Goal: Task Accomplishment & Management: Manage account settings

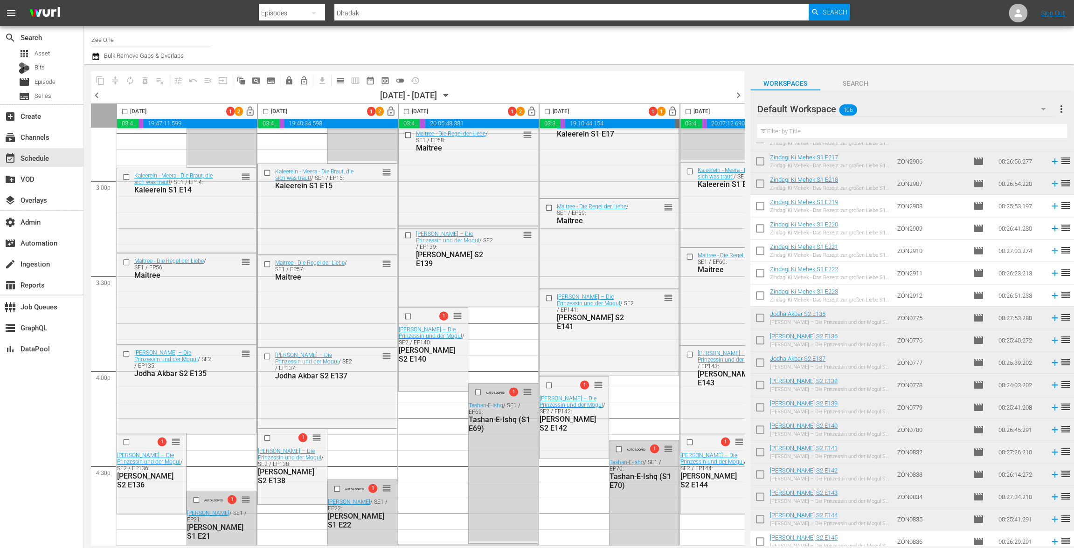
scroll to position [530, 0]
click at [758, 313] on input "checkbox" at bounding box center [760, 320] width 20 height 20
checkbox input "true"
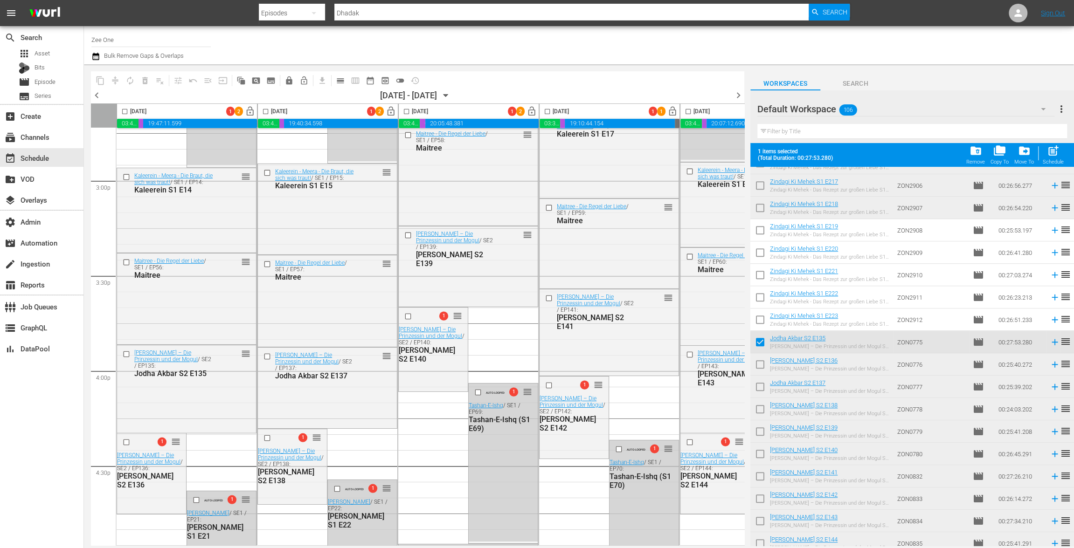
click at [763, 366] on input "checkbox" at bounding box center [760, 367] width 20 height 20
checkbox input "true"
click at [762, 389] on input "checkbox" at bounding box center [760, 389] width 20 height 20
checkbox input "true"
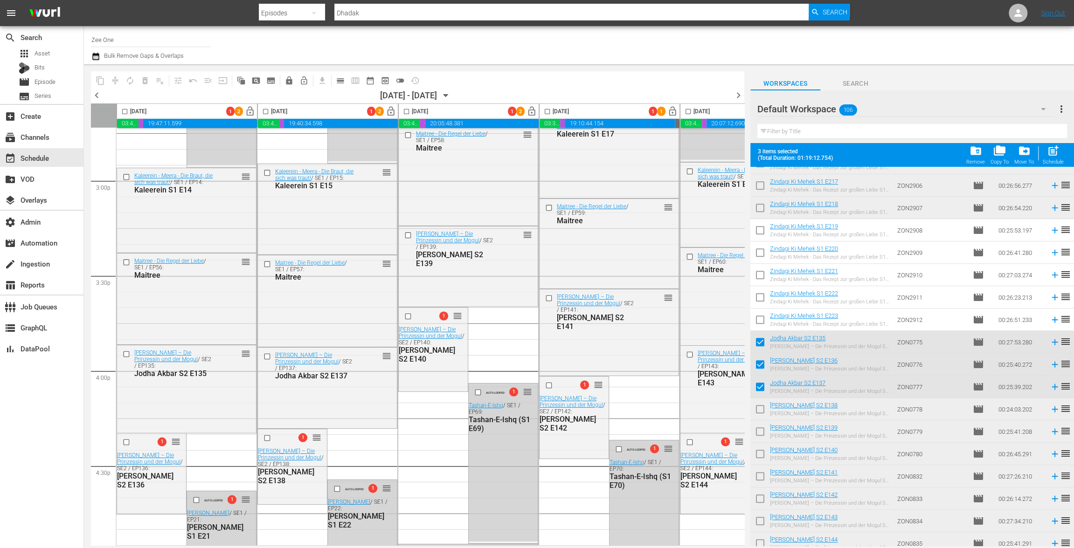
click at [763, 412] on input "checkbox" at bounding box center [760, 411] width 20 height 20
checkbox input "true"
click at [761, 436] on input "checkbox" at bounding box center [760, 434] width 20 height 20
checkbox input "true"
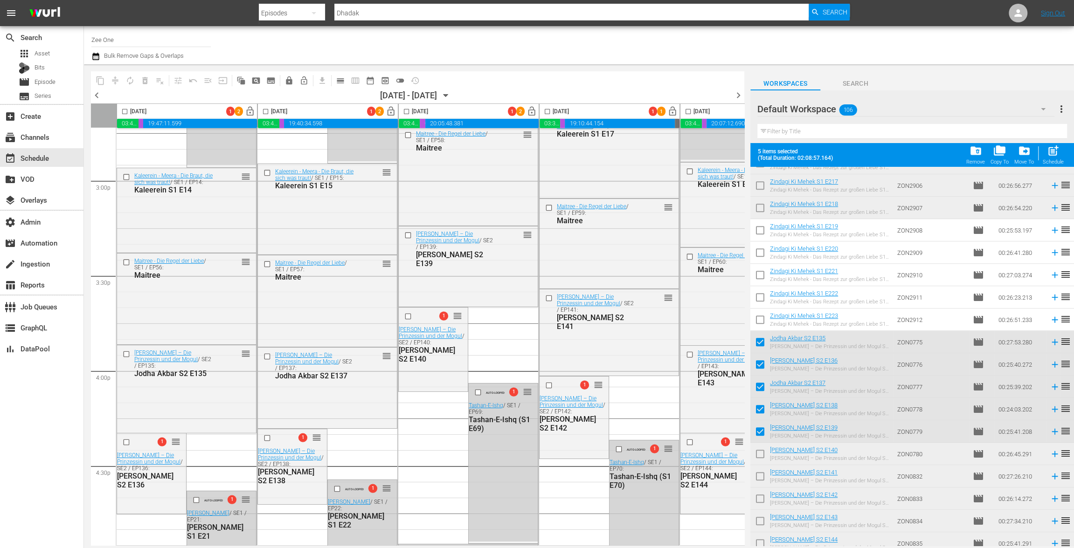
click at [763, 459] on input "checkbox" at bounding box center [760, 456] width 20 height 20
checkbox input "true"
click at [764, 479] on input "checkbox" at bounding box center [760, 479] width 20 height 20
checkbox input "true"
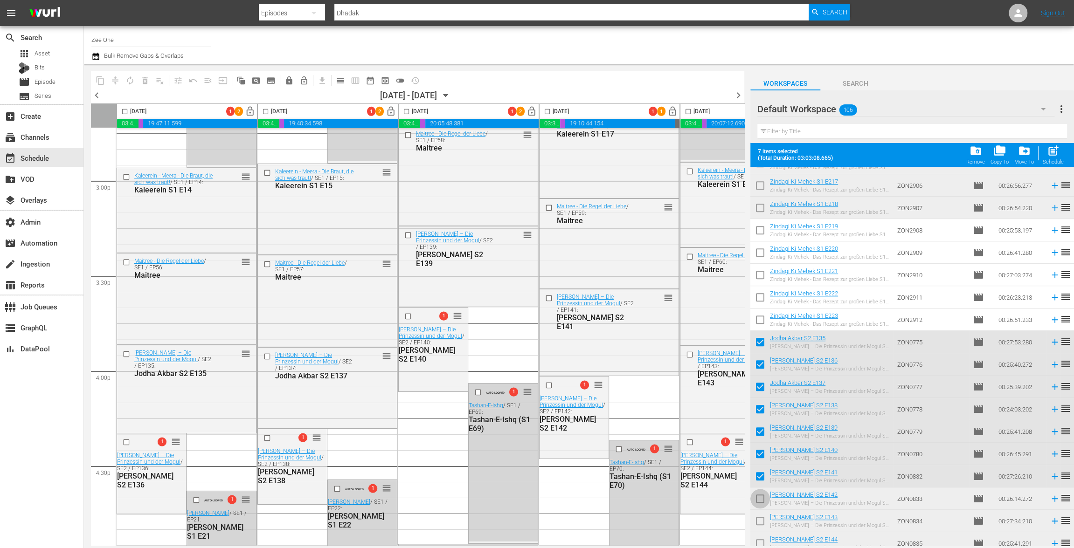
click at [762, 499] on input "checkbox" at bounding box center [760, 501] width 20 height 20
checkbox input "true"
drag, startPoint x: 760, startPoint y: 522, endPoint x: 760, endPoint y: 539, distance: 16.3
click at [760, 523] on input "checkbox" at bounding box center [760, 523] width 20 height 20
checkbox input "true"
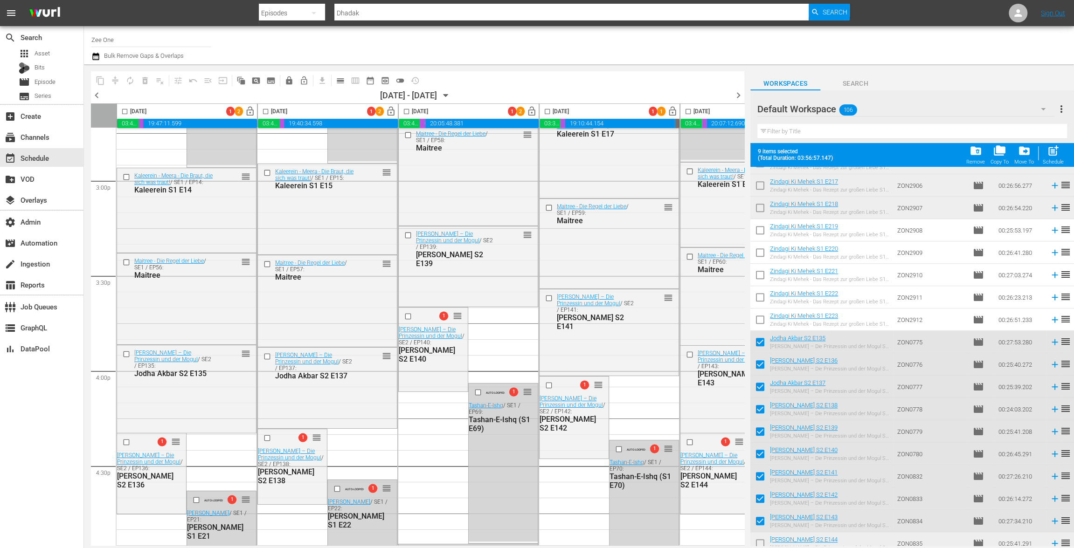
click at [760, 539] on input "checkbox" at bounding box center [760, 546] width 20 height 20
checkbox input "true"
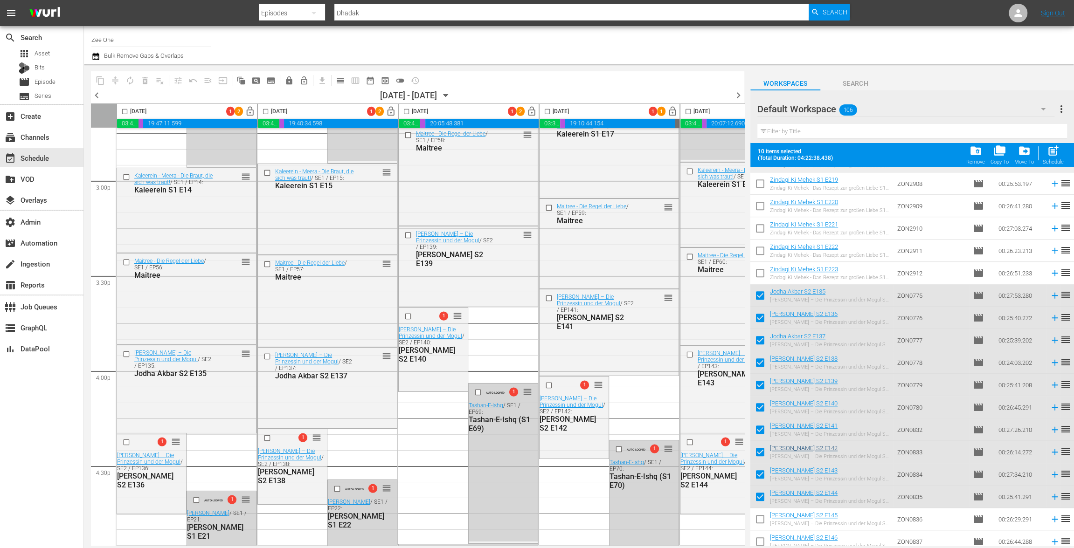
scroll to position [585, 0]
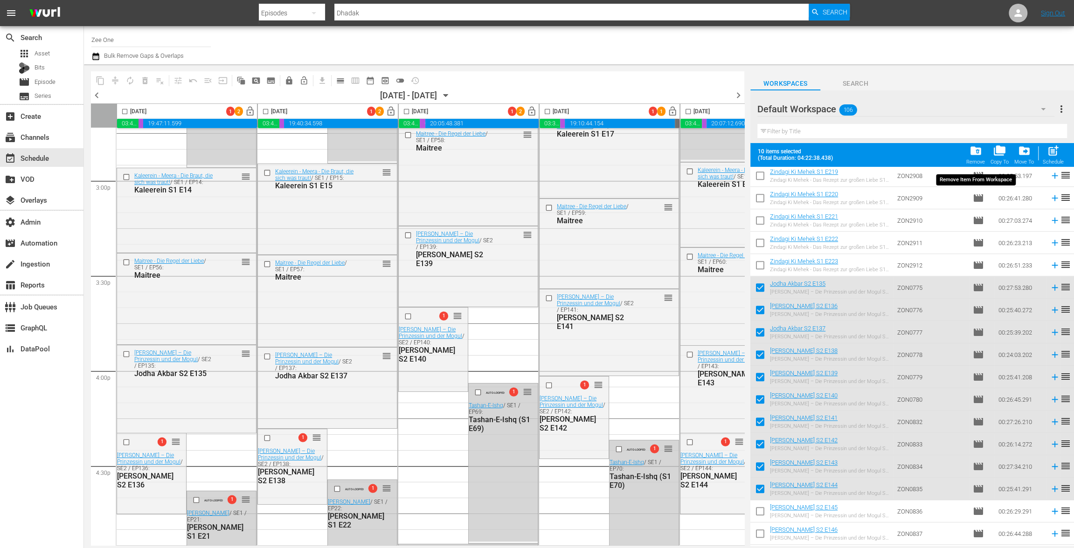
click at [975, 150] on span "folder_delete" at bounding box center [975, 151] width 13 height 13
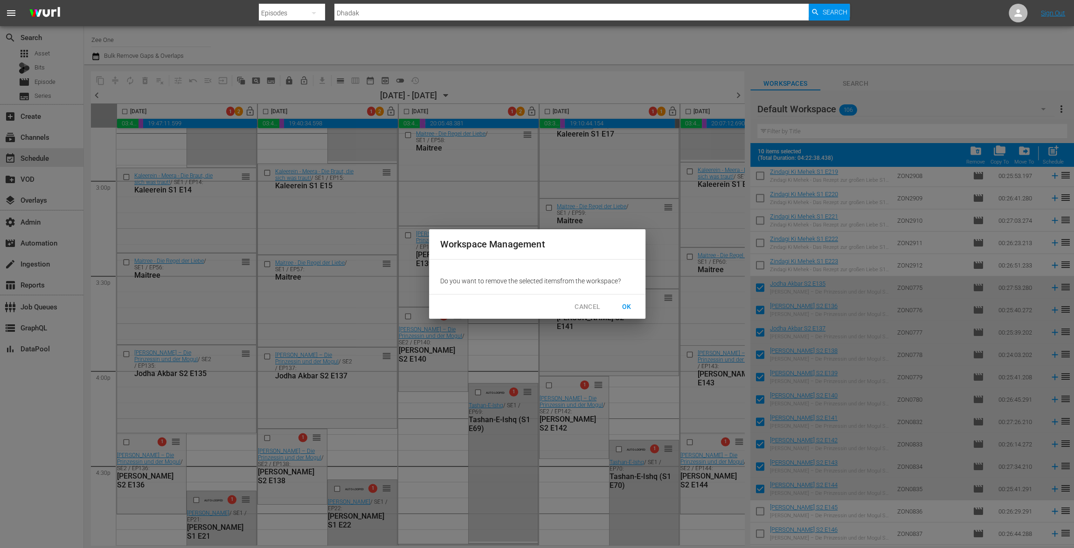
click at [632, 304] on span "OK" at bounding box center [626, 307] width 15 height 12
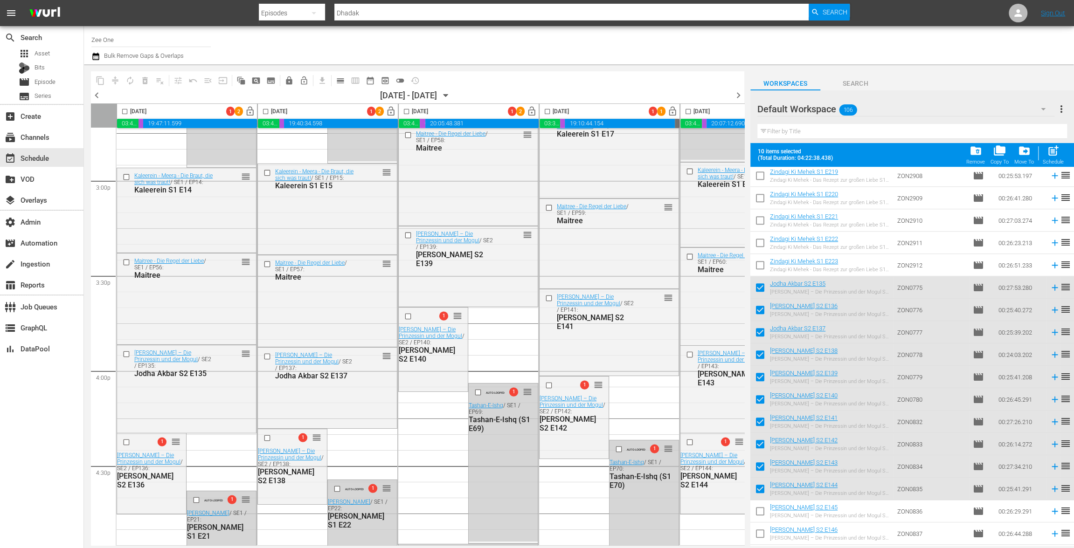
checkbox input "false"
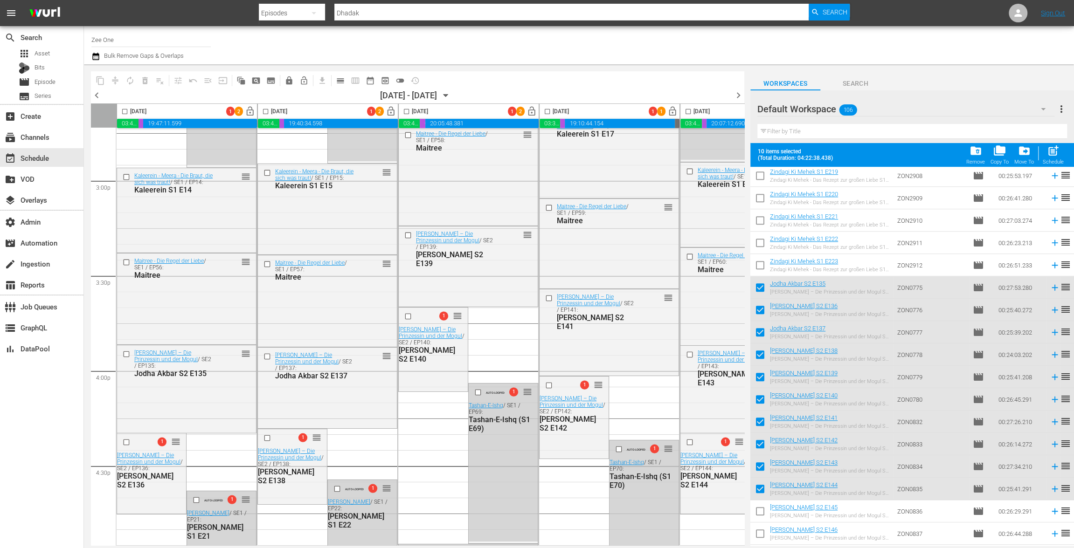
checkbox input "false"
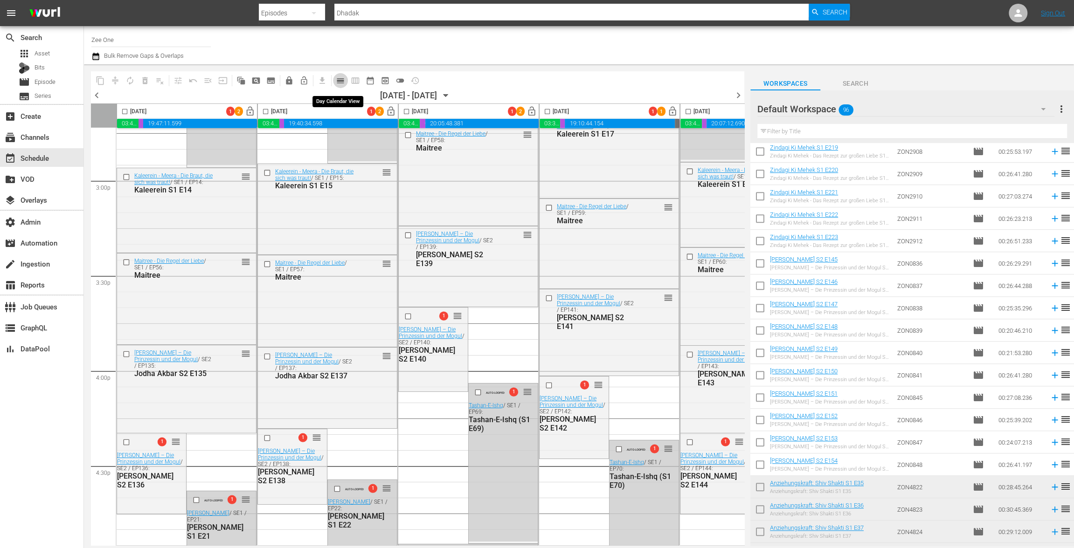
click at [342, 80] on span "calendar_view_day_outlined" at bounding box center [340, 80] width 9 height 9
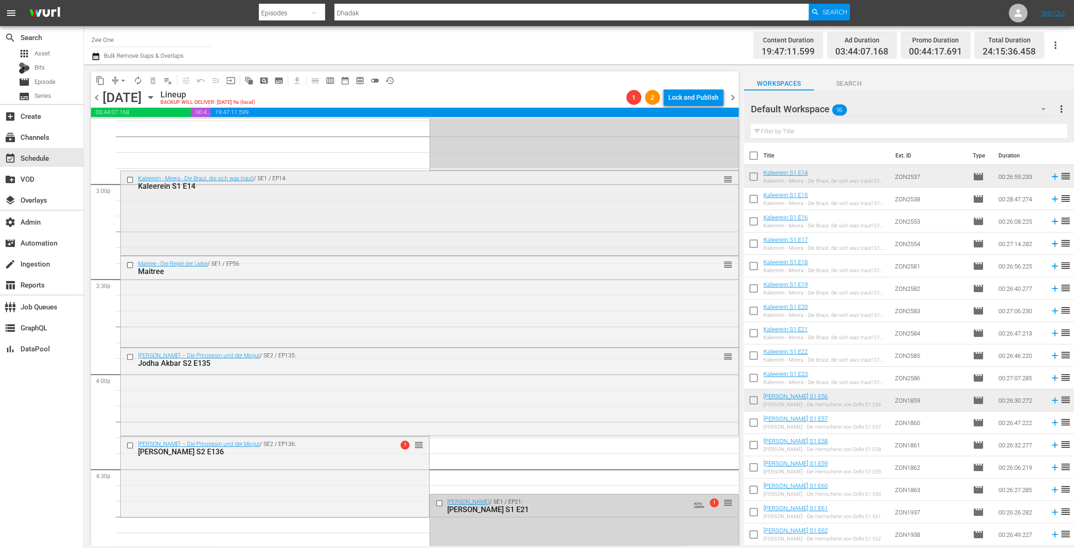
scroll to position [2796, 0]
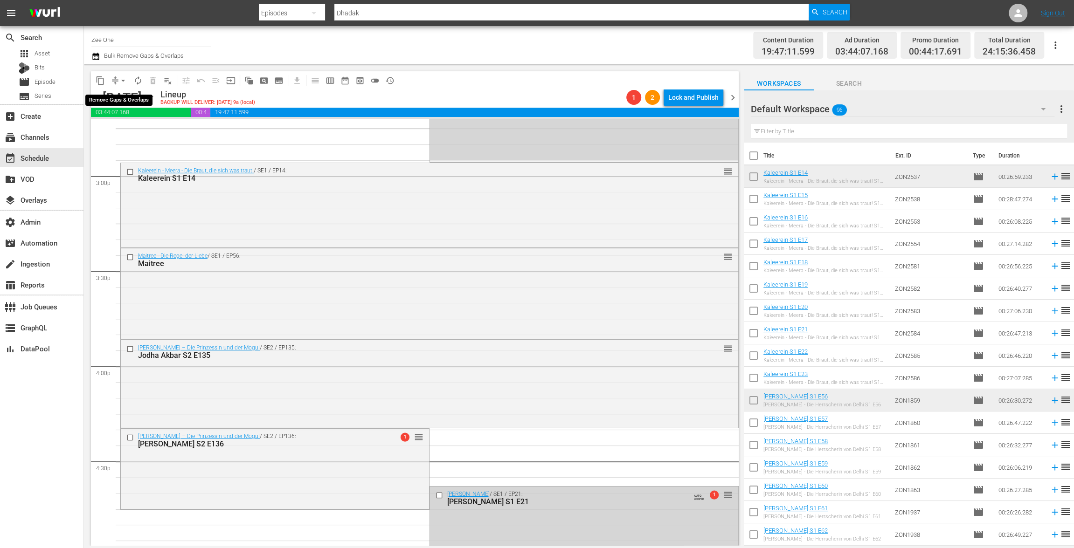
click at [122, 80] on span "arrow_drop_down" at bounding box center [122, 80] width 9 height 9
click at [129, 131] on li "Align to End of Previous Day" at bounding box center [124, 130] width 98 height 15
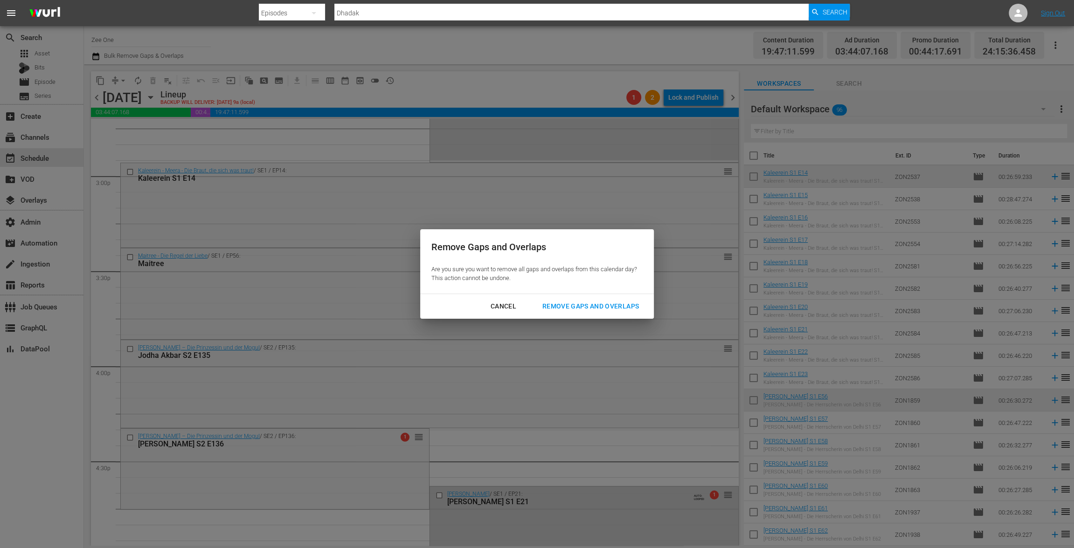
click at [563, 307] on div "Remove Gaps and Overlaps" at bounding box center [590, 307] width 111 height 12
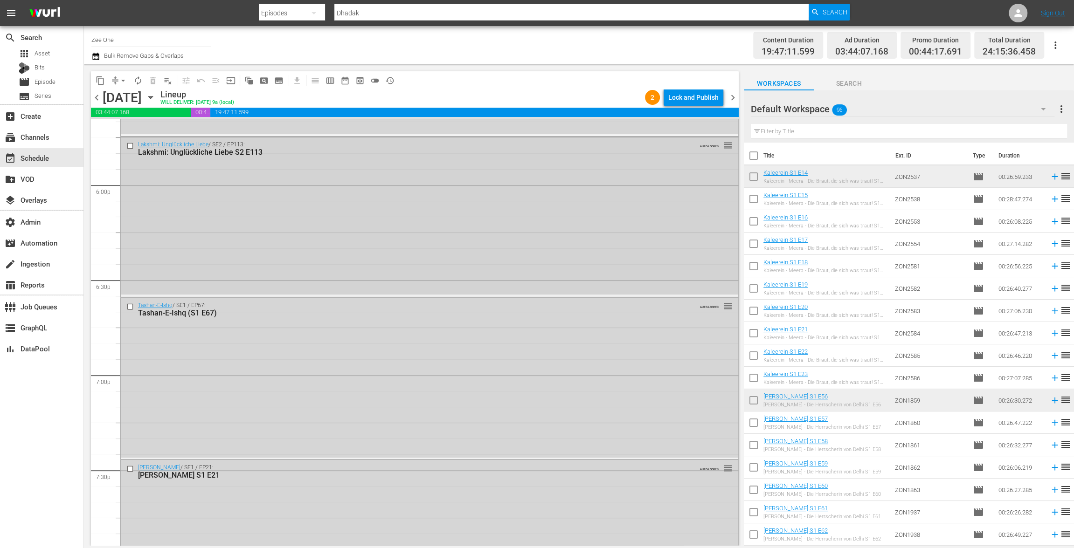
scroll to position [3300, 0]
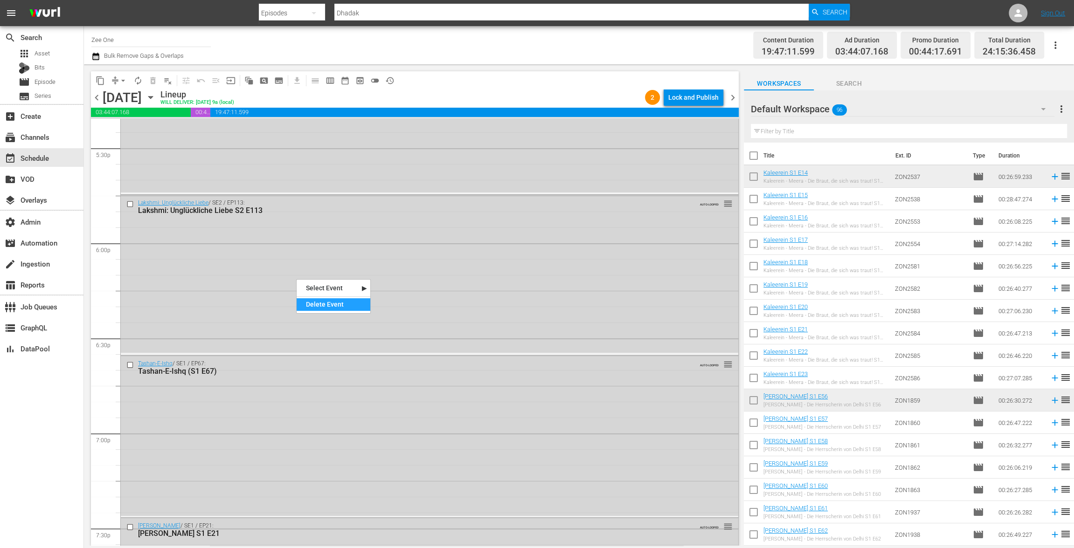
click at [325, 304] on div "Delete Event" at bounding box center [334, 304] width 74 height 13
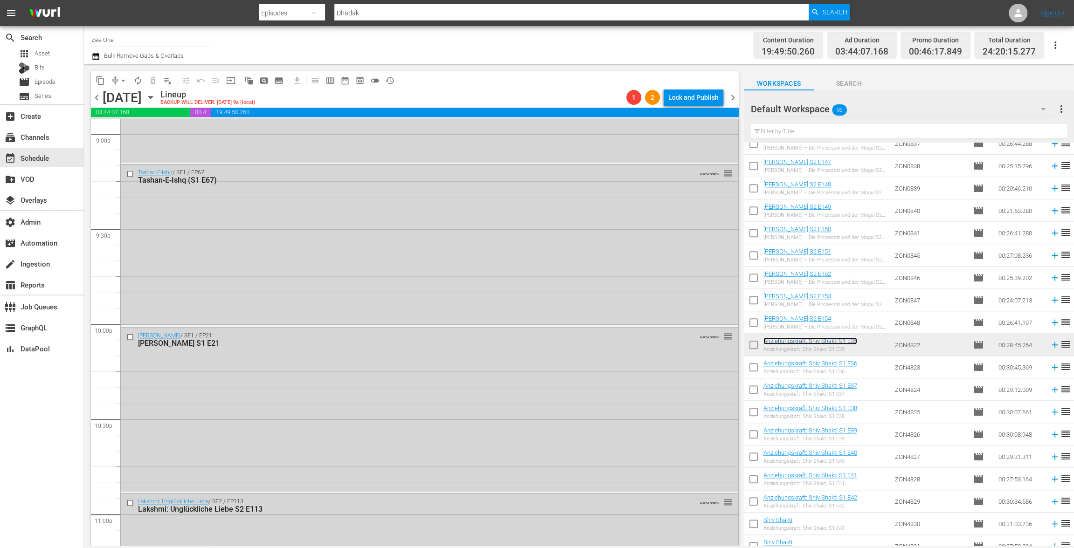
scroll to position [4049, 0]
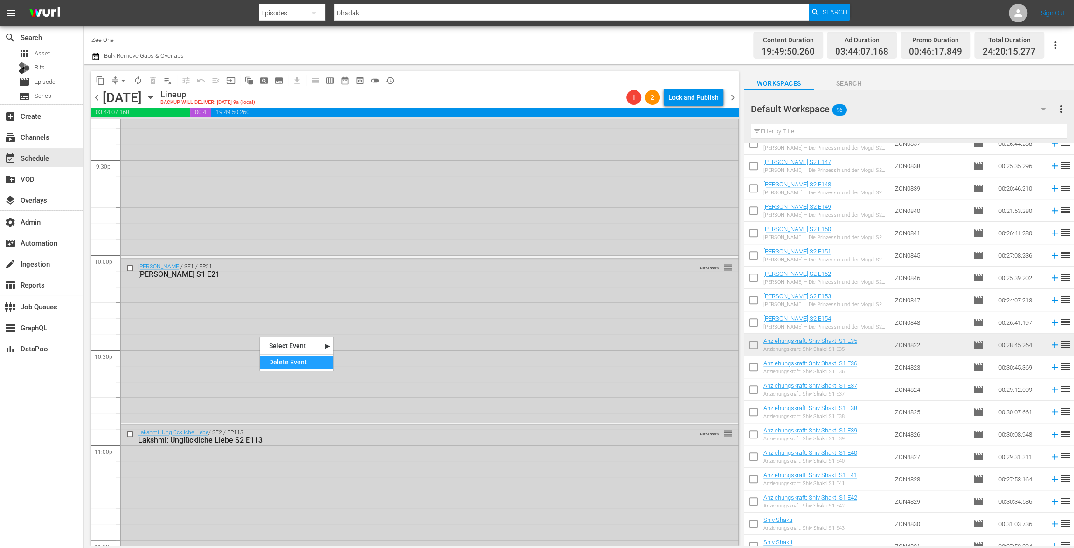
click at [289, 361] on div "Delete Event" at bounding box center [297, 362] width 74 height 13
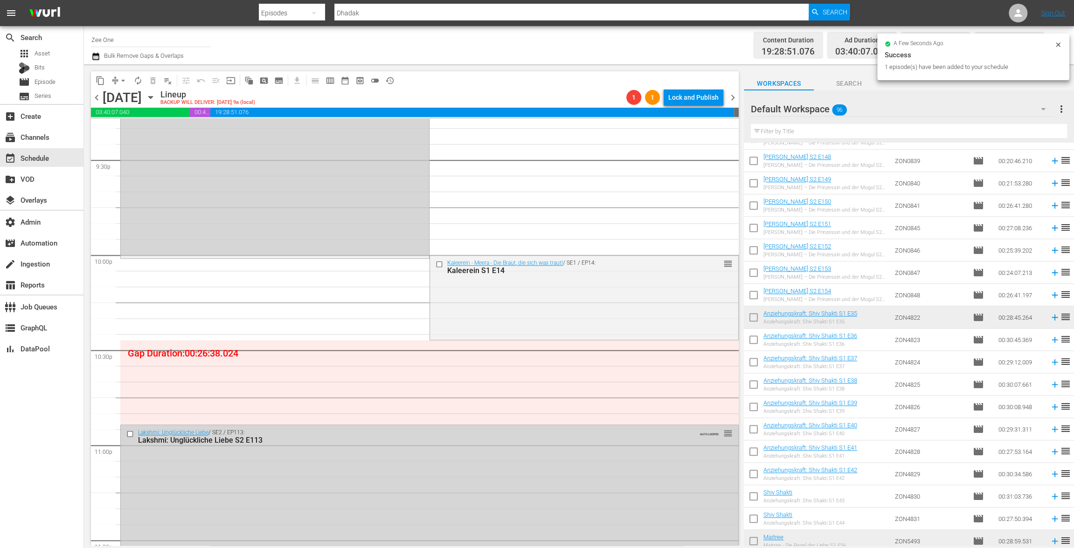
scroll to position [983, 0]
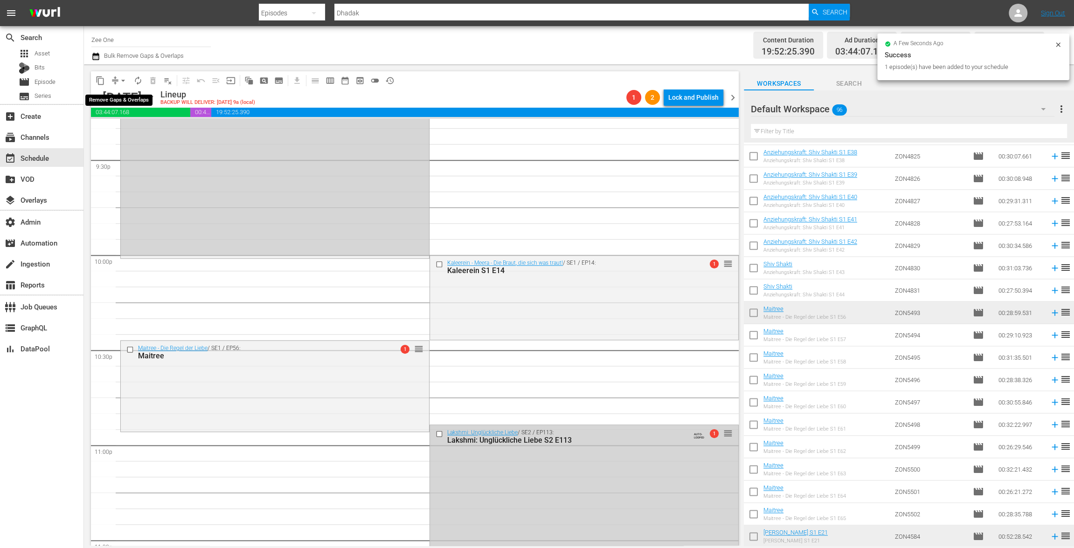
click at [120, 79] on span "arrow_drop_down" at bounding box center [122, 80] width 9 height 9
click at [124, 131] on li "Align to End of Previous Day" at bounding box center [124, 130] width 98 height 15
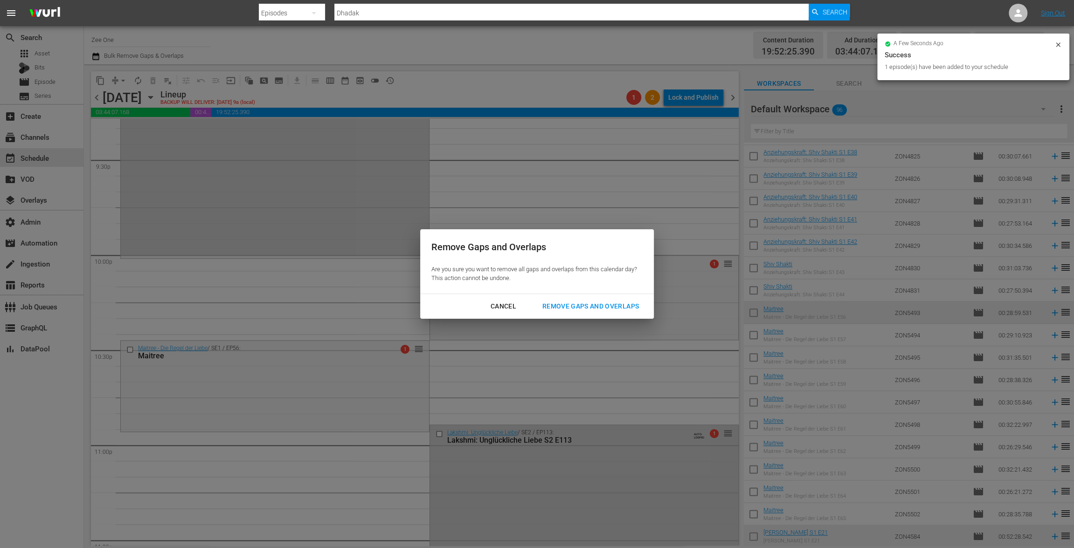
click at [597, 306] on div "Remove Gaps and Overlaps" at bounding box center [590, 307] width 111 height 12
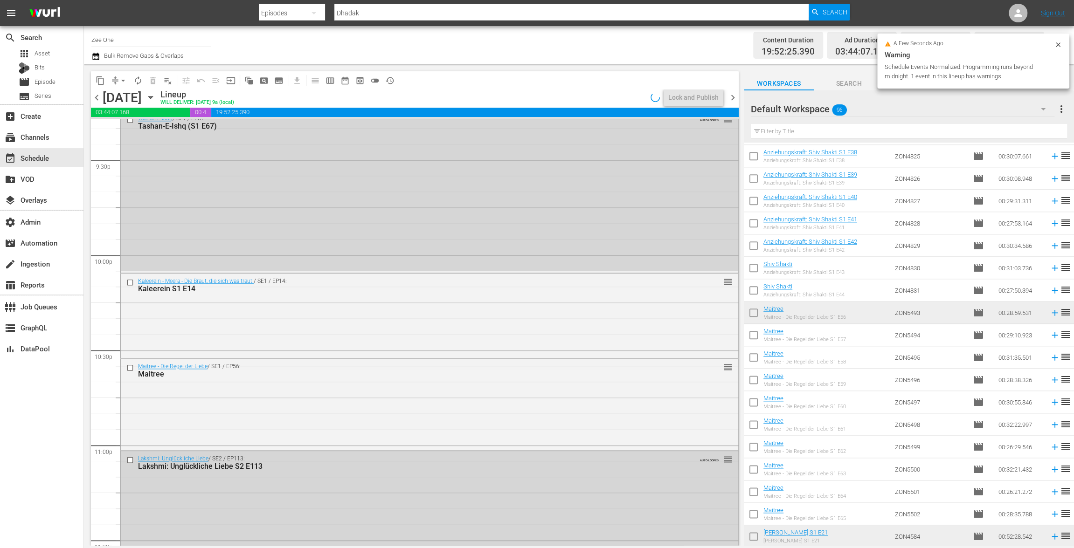
scroll to position [4033, 0]
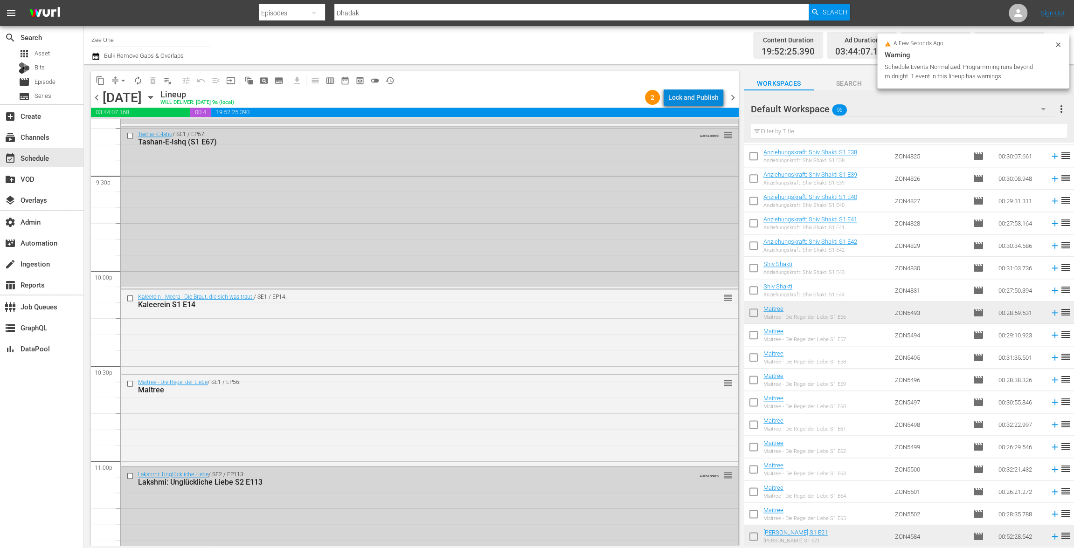
click at [698, 98] on div "Lock and Publish" at bounding box center [693, 97] width 50 height 17
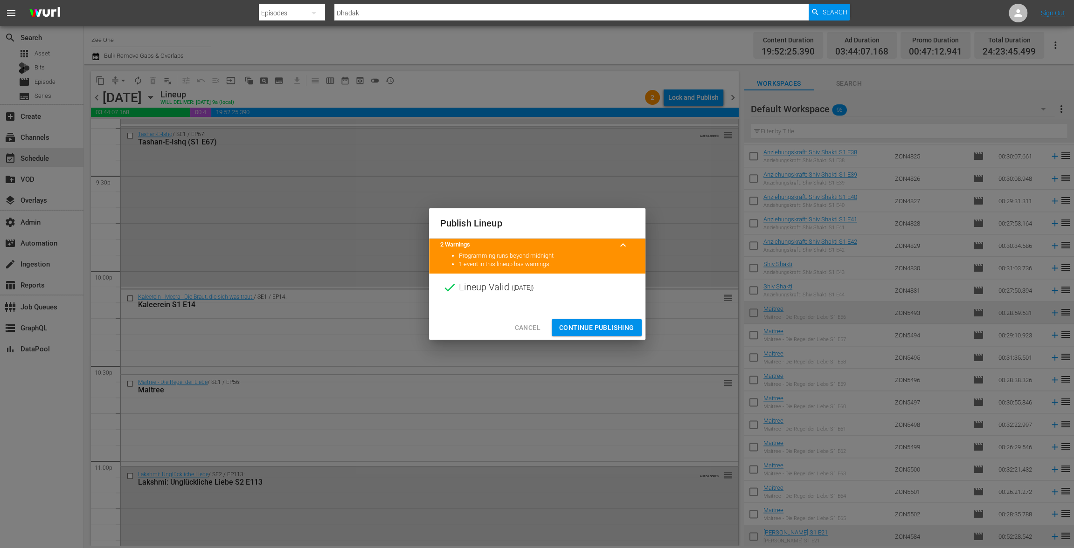
click at [592, 326] on span "Continue Publishing" at bounding box center [596, 328] width 75 height 12
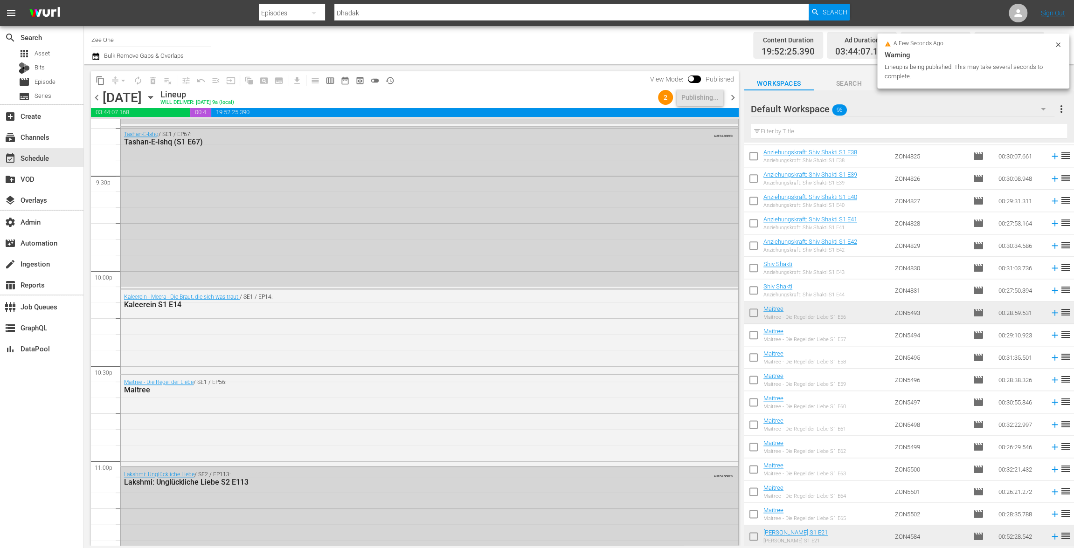
click at [94, 55] on icon "button" at bounding box center [95, 56] width 7 height 7
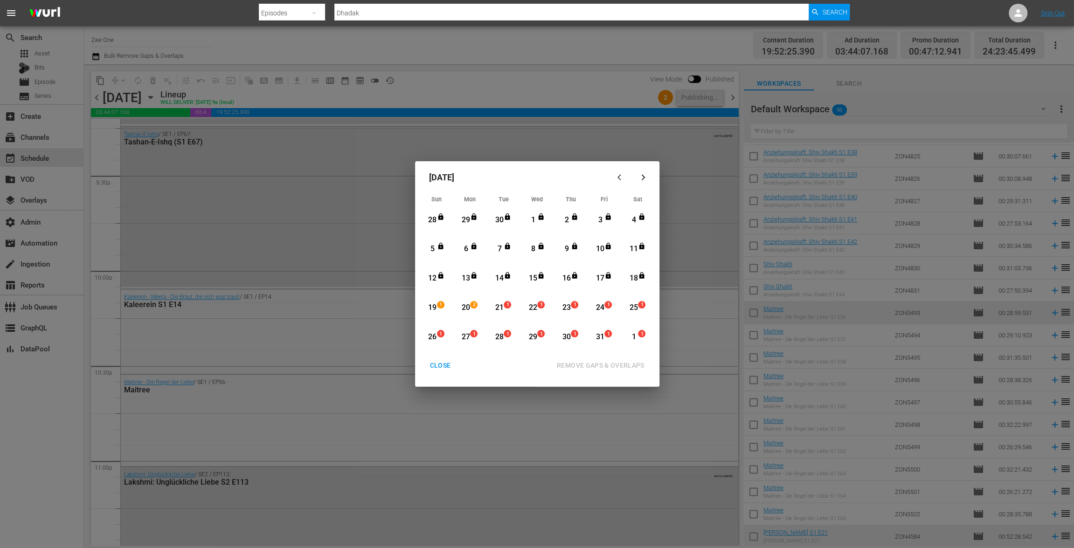
click at [432, 366] on div "CLOSE" at bounding box center [440, 366] width 36 height 12
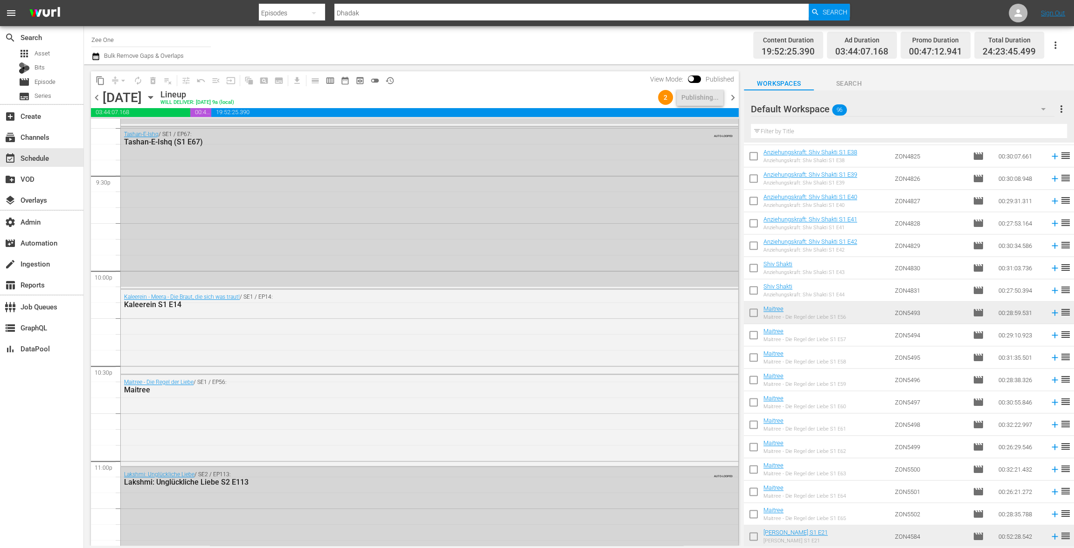
click at [95, 99] on span "chevron_left" at bounding box center [97, 98] width 12 height 12
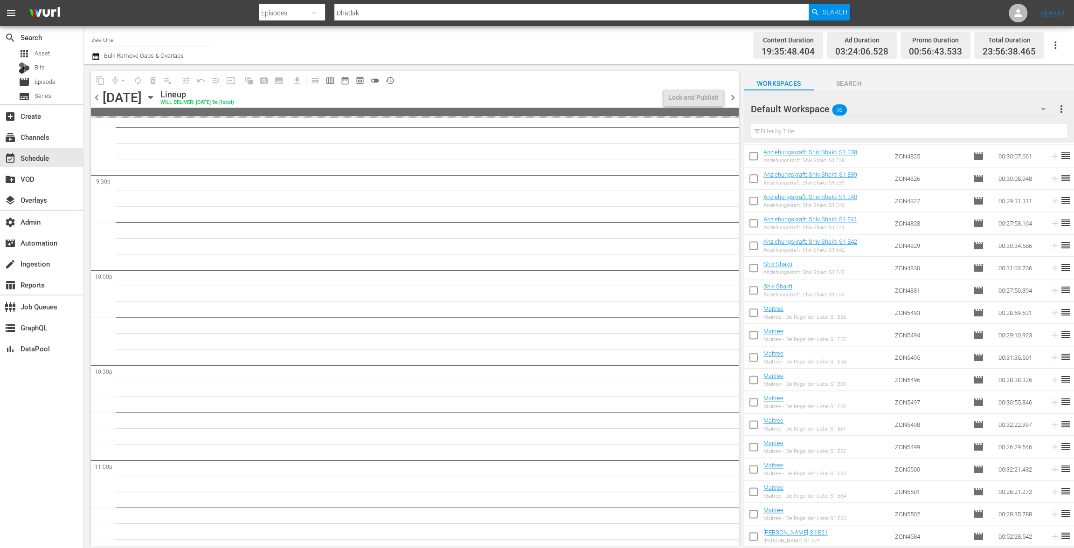
scroll to position [3780, 0]
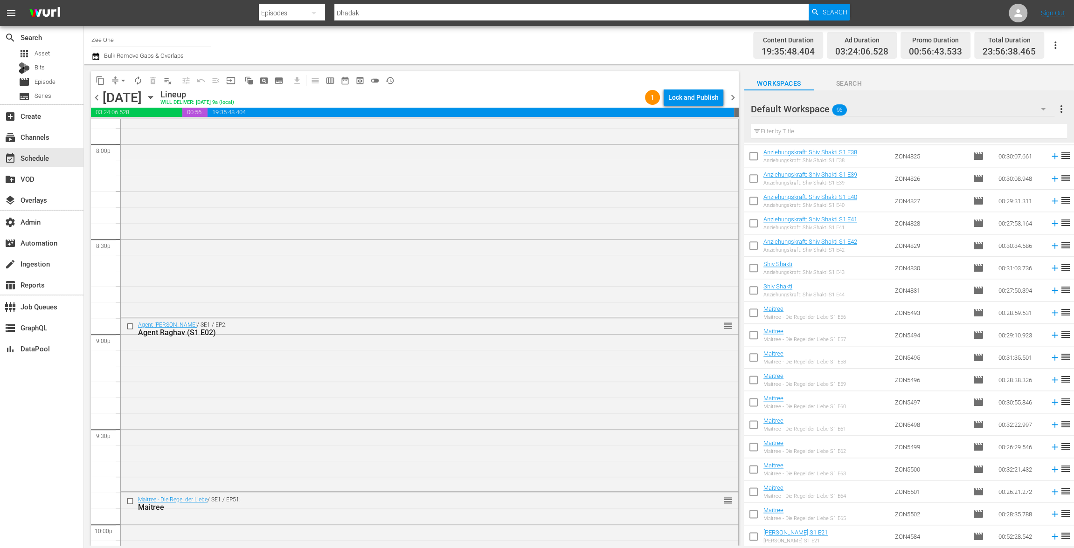
click at [692, 98] on div "Lock and Publish" at bounding box center [693, 97] width 50 height 17
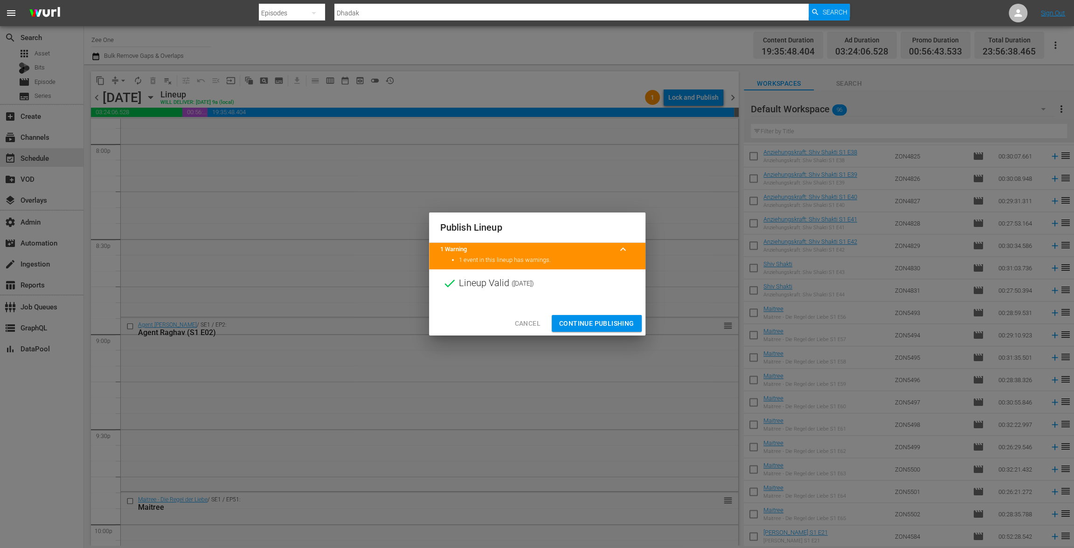
click at [590, 321] on span "Continue Publishing" at bounding box center [596, 324] width 75 height 12
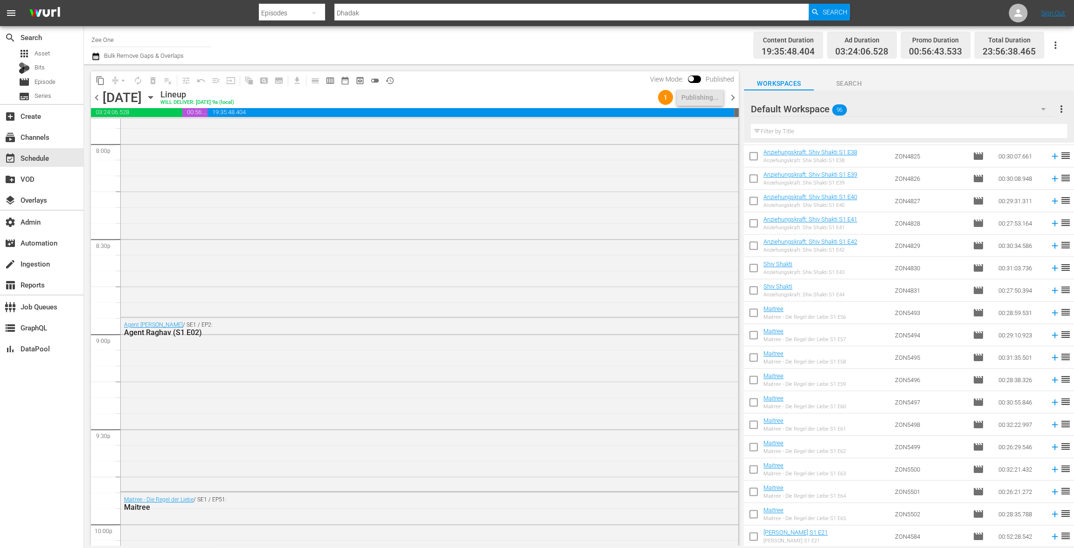
click at [731, 97] on span "chevron_right" at bounding box center [733, 98] width 12 height 12
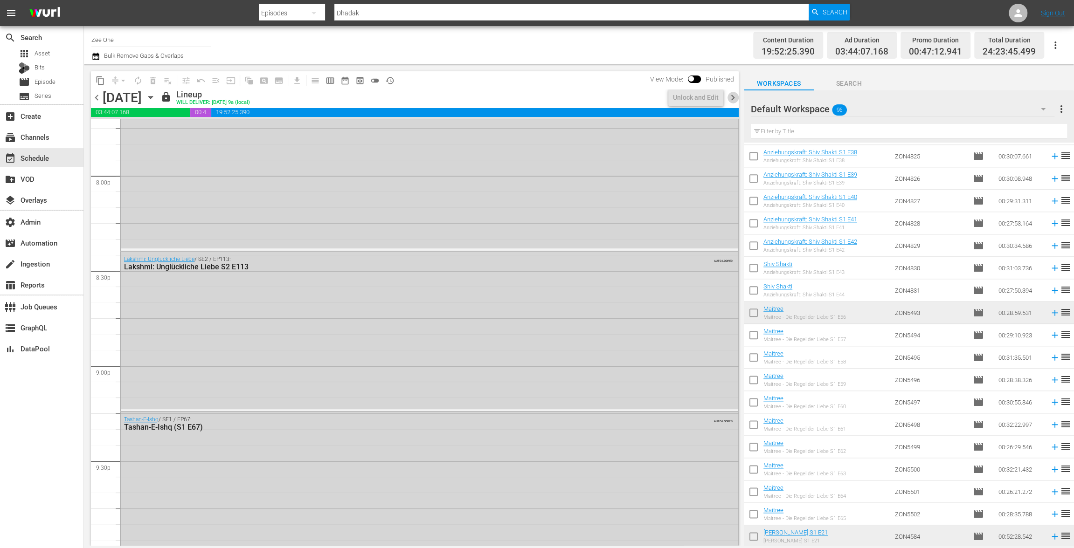
click at [731, 97] on span "chevron_right" at bounding box center [733, 98] width 12 height 12
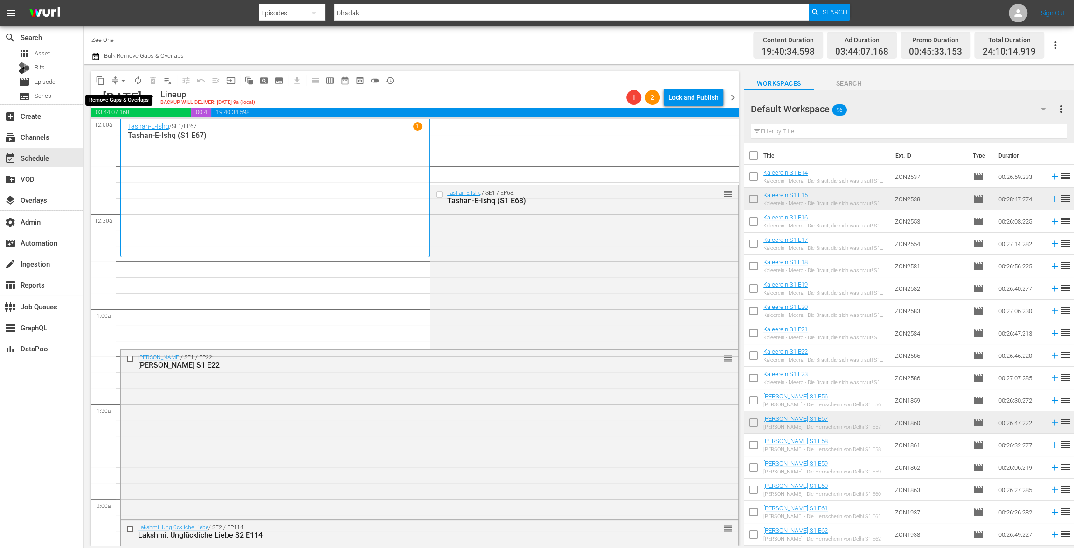
click at [118, 79] on button "arrow_drop_down" at bounding box center [123, 80] width 15 height 15
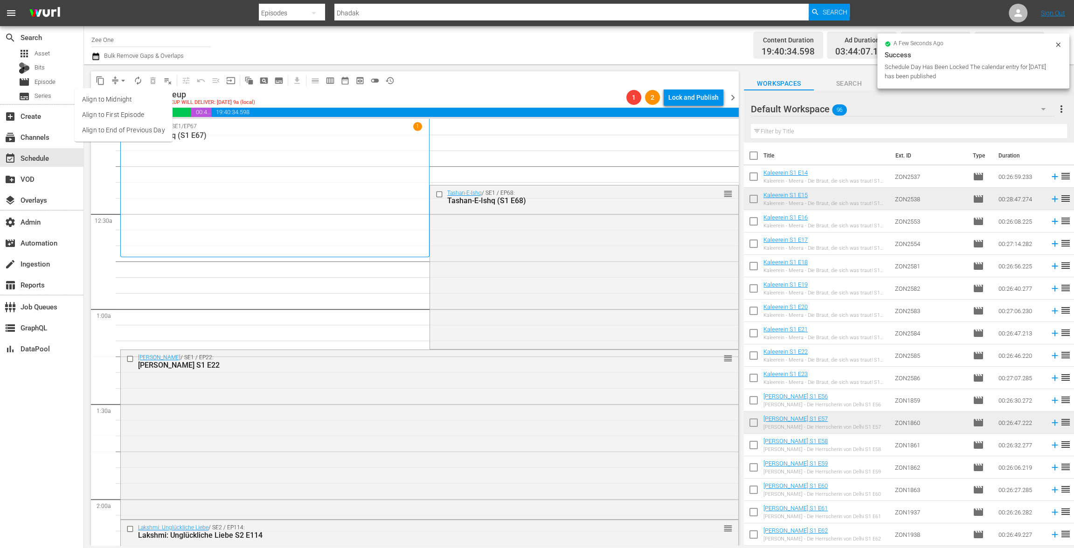
click at [128, 125] on li "Align to End of Previous Day" at bounding box center [124, 130] width 98 height 15
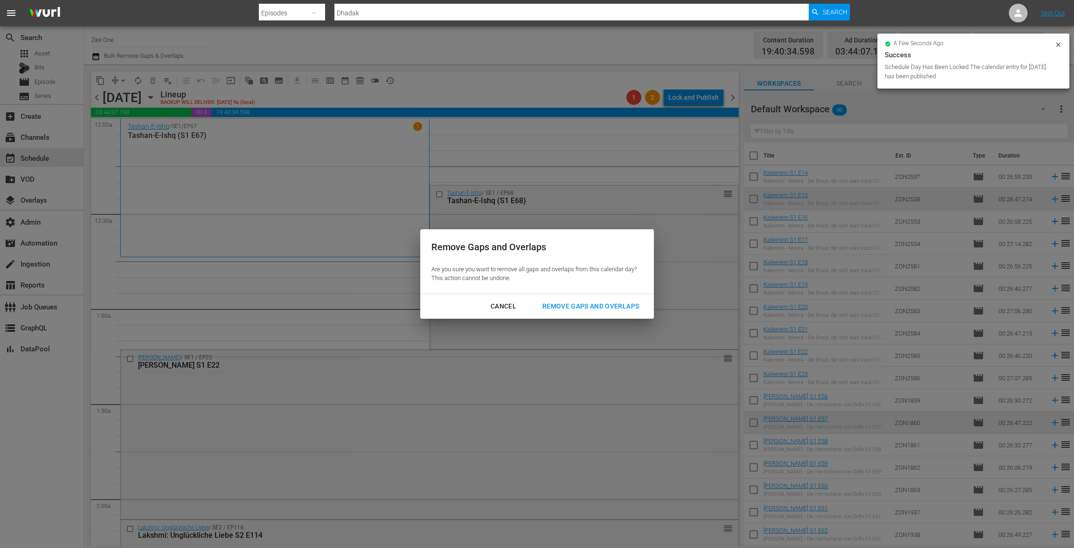
click at [620, 307] on div "Remove Gaps and Overlaps" at bounding box center [590, 307] width 111 height 12
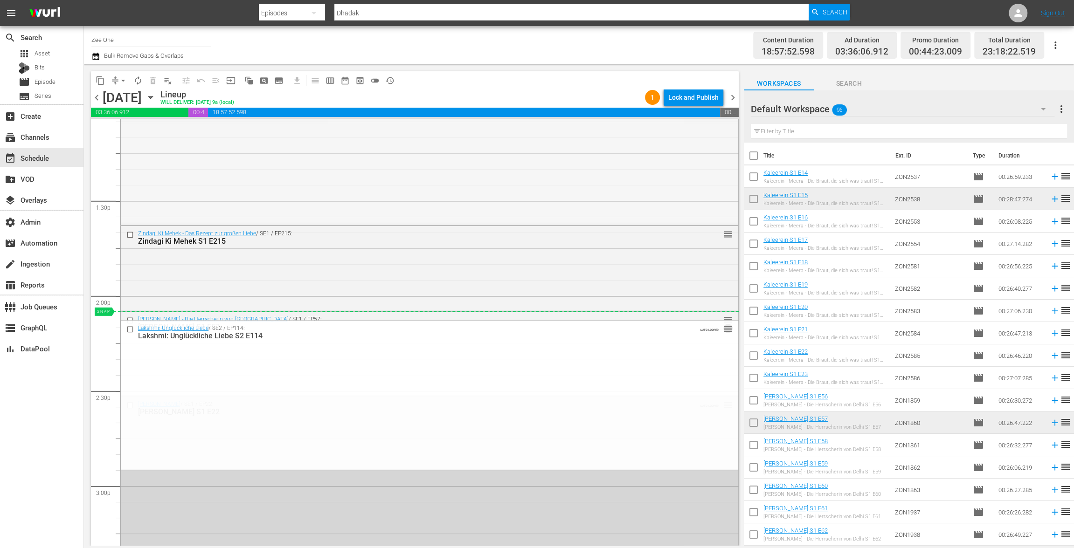
scroll to position [2494, 0]
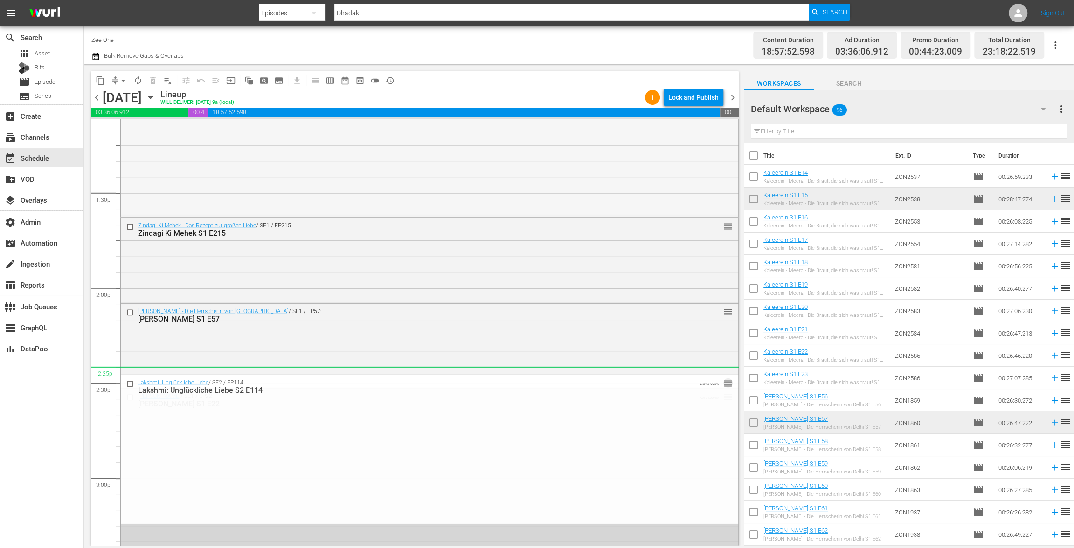
drag, startPoint x: 719, startPoint y: 236, endPoint x: 679, endPoint y: 367, distance: 136.4
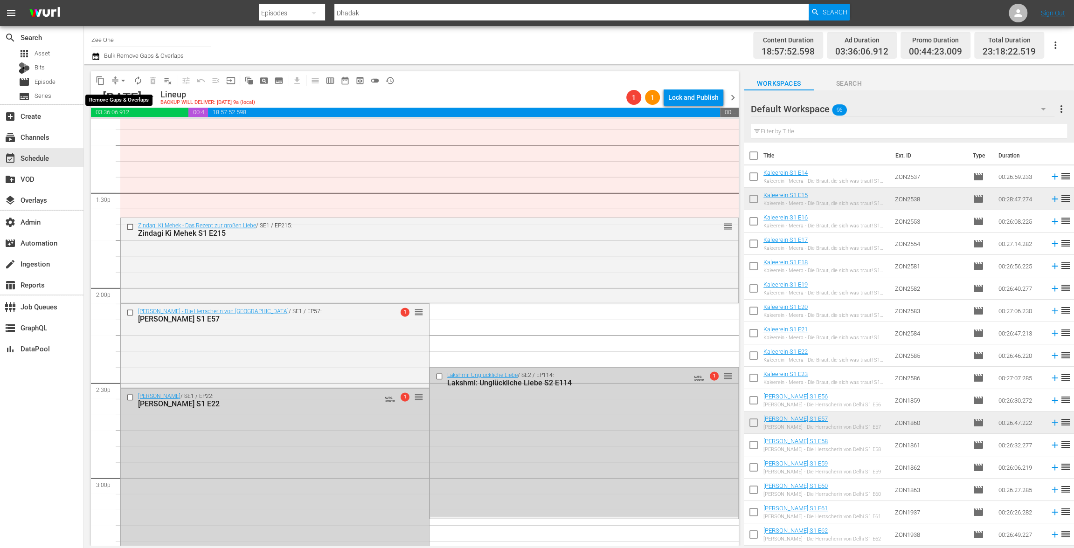
click at [119, 81] on span "arrow_drop_down" at bounding box center [122, 80] width 9 height 9
click at [120, 124] on li "Align to End of Previous Day" at bounding box center [124, 130] width 98 height 15
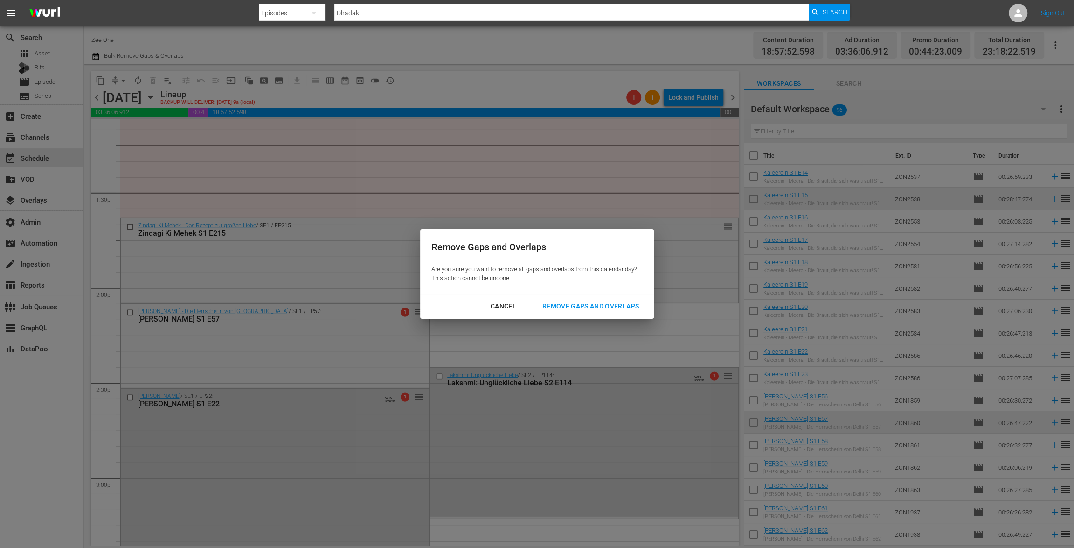
drag, startPoint x: 585, startPoint y: 300, endPoint x: 535, endPoint y: 326, distance: 56.5
click at [585, 300] on button "Remove Gaps and Overlaps" at bounding box center [590, 306] width 119 height 17
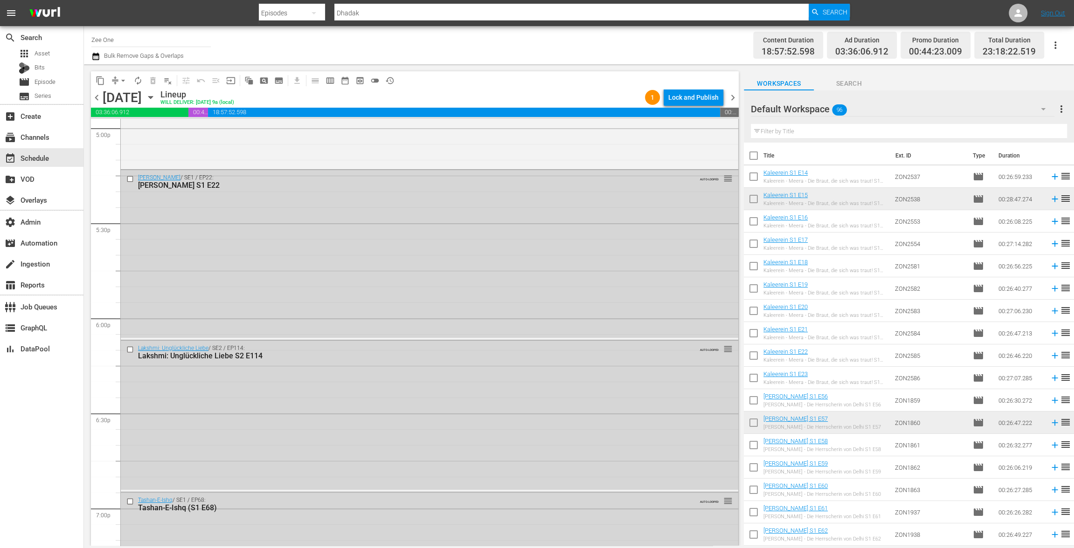
scroll to position [3307, 0]
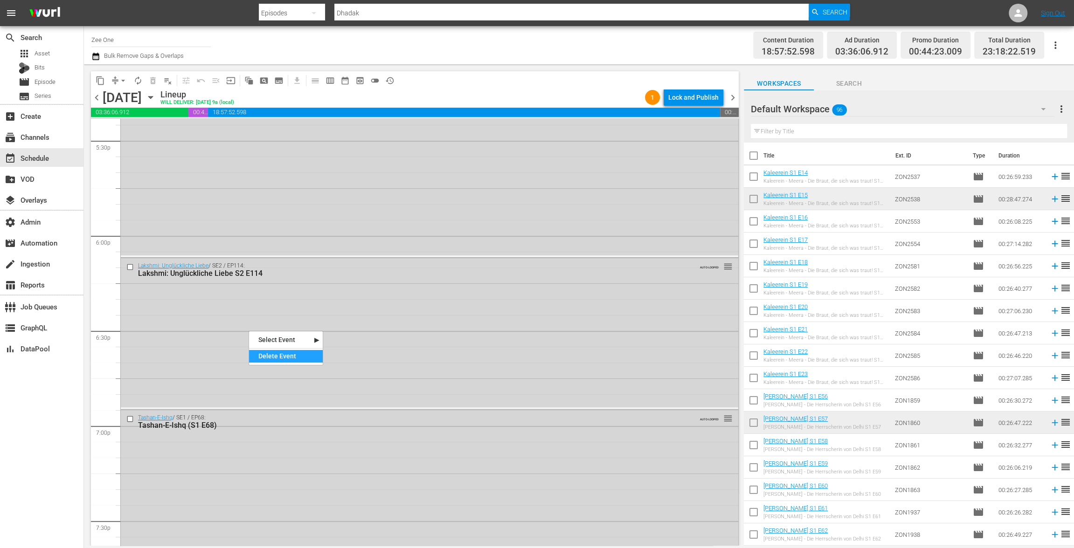
click at [283, 356] on div "Delete Event" at bounding box center [286, 356] width 74 height 13
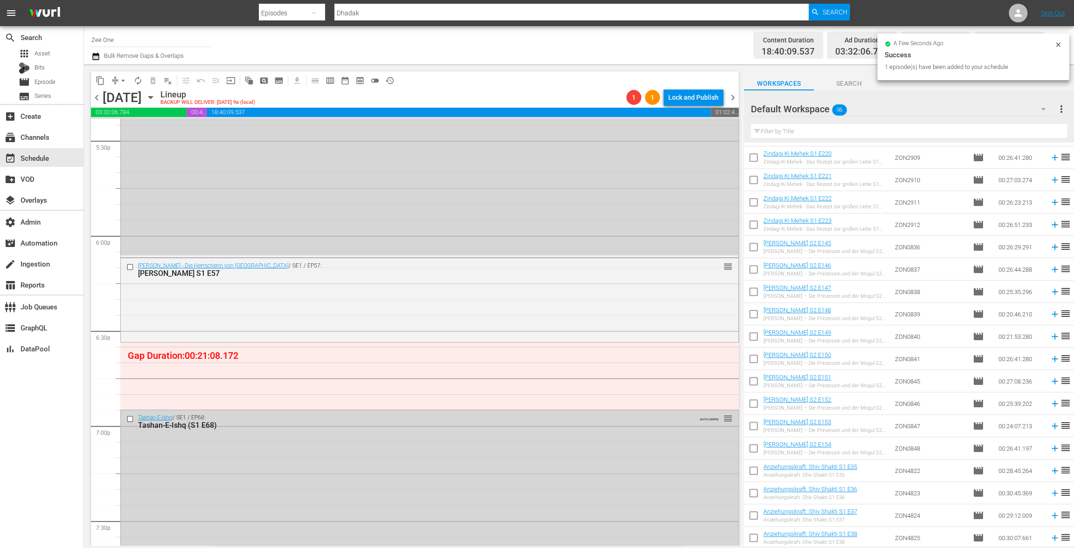
scroll to position [704, 0]
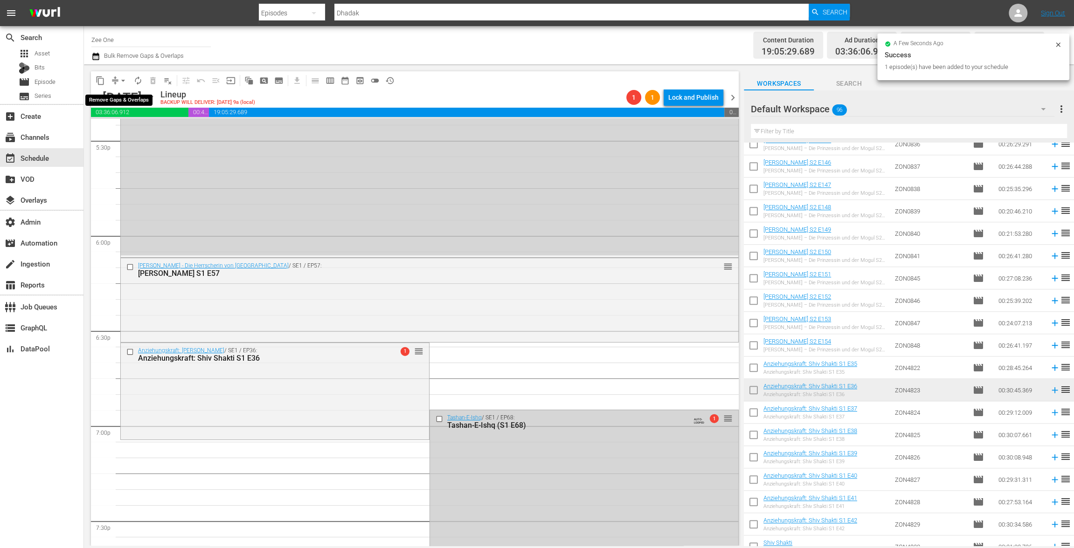
click at [119, 80] on span "arrow_drop_down" at bounding box center [122, 80] width 9 height 9
click at [112, 130] on li "Align to End of Previous Day" at bounding box center [124, 130] width 98 height 15
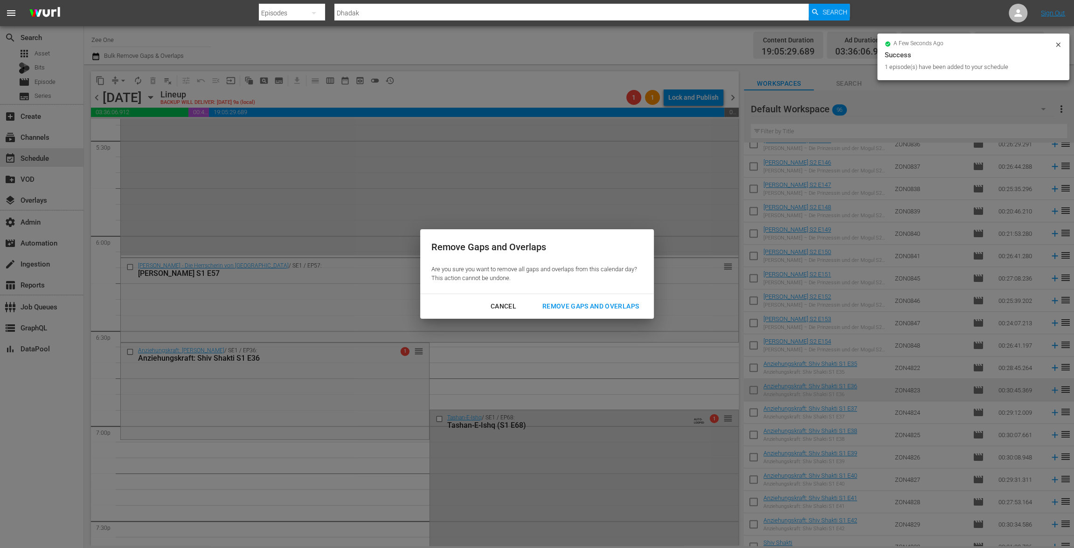
click at [579, 303] on div "Remove Gaps and Overlaps" at bounding box center [590, 307] width 111 height 12
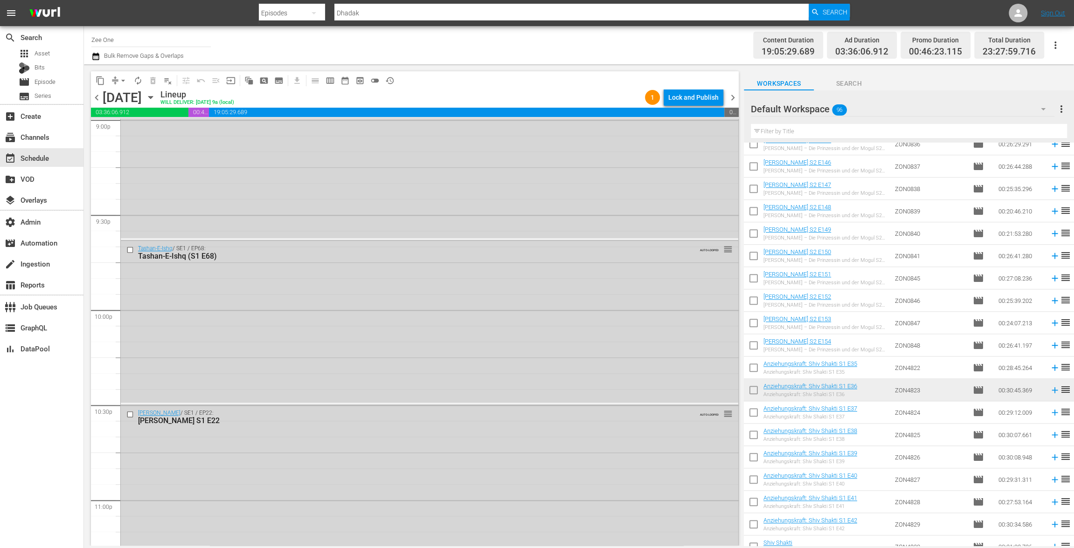
scroll to position [4046, 0]
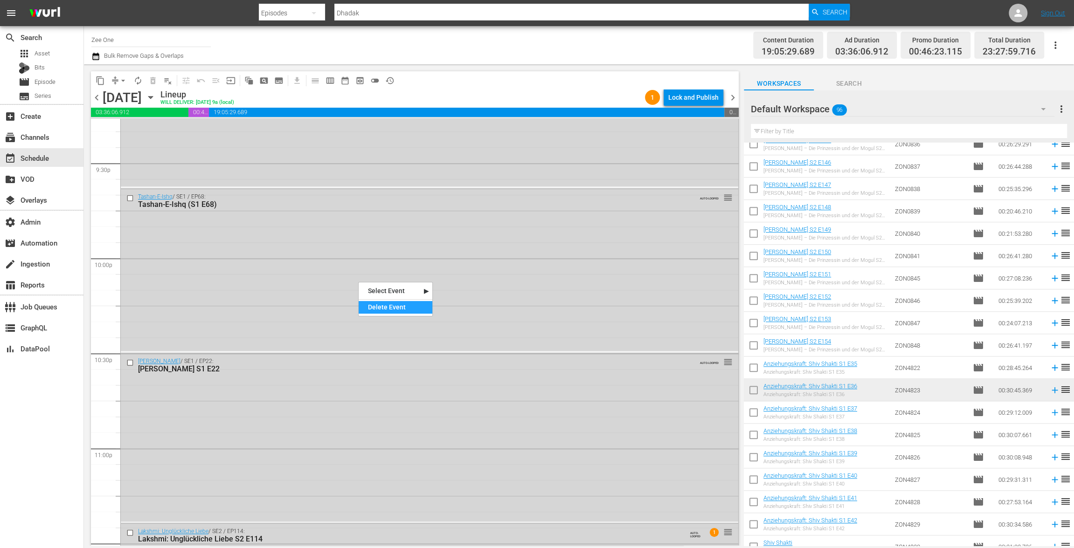
click at [397, 309] on div "Delete Event" at bounding box center [396, 307] width 74 height 13
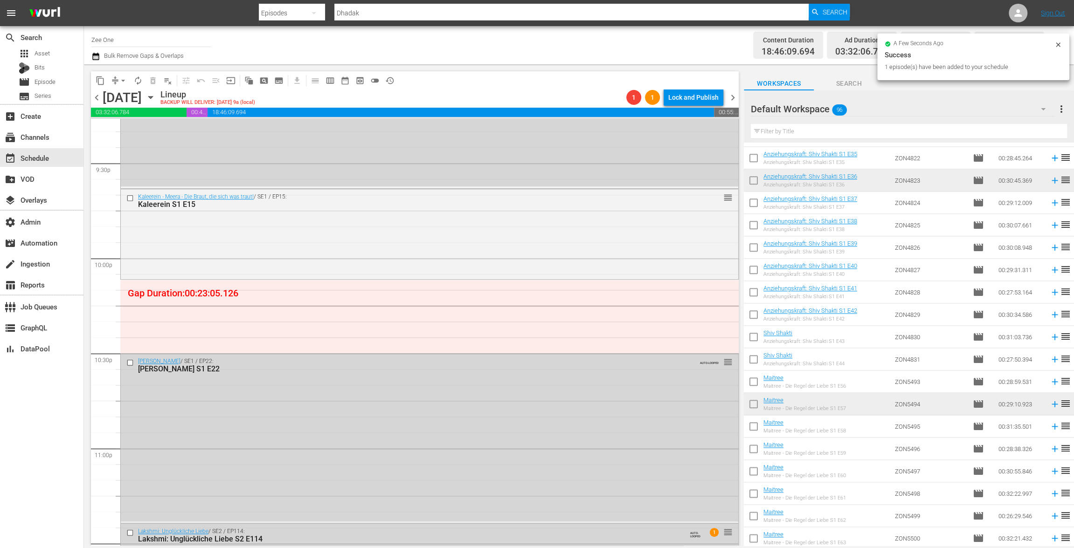
scroll to position [983, 0]
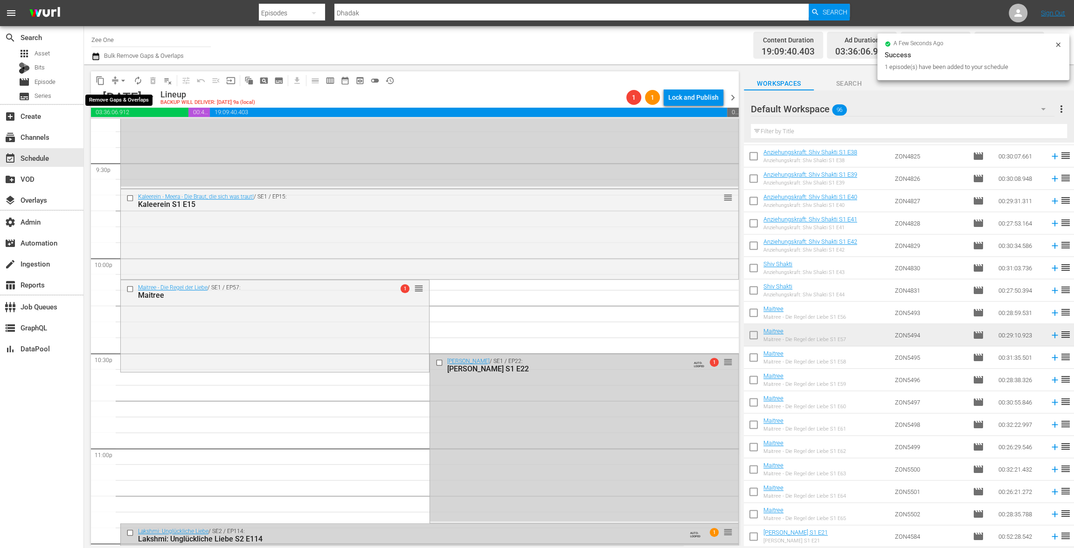
click at [121, 82] on span "arrow_drop_down" at bounding box center [122, 80] width 9 height 9
click at [119, 132] on li "Align to End of Previous Day" at bounding box center [124, 130] width 98 height 15
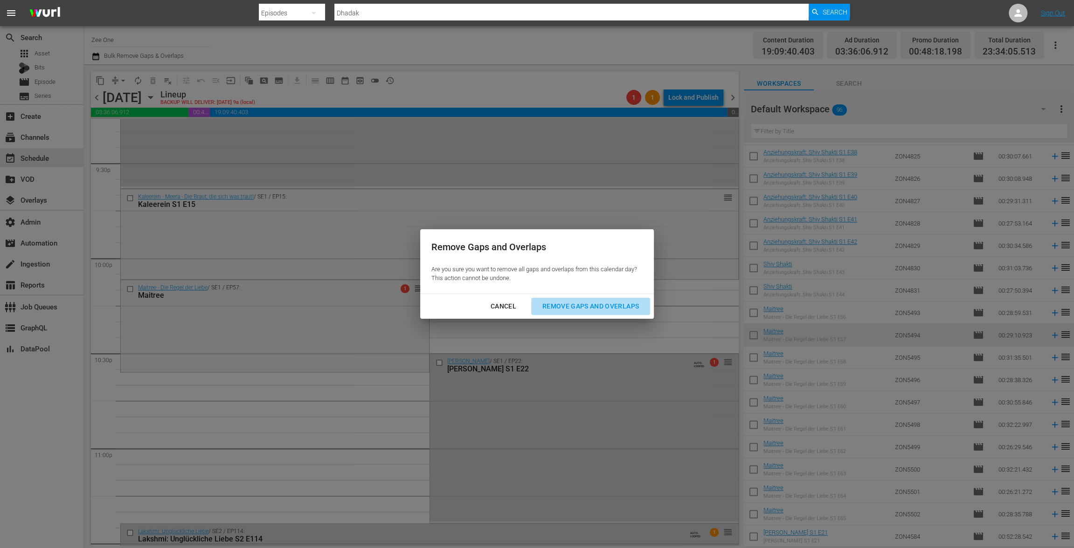
click at [561, 299] on button "Remove Gaps and Overlaps" at bounding box center [590, 306] width 119 height 17
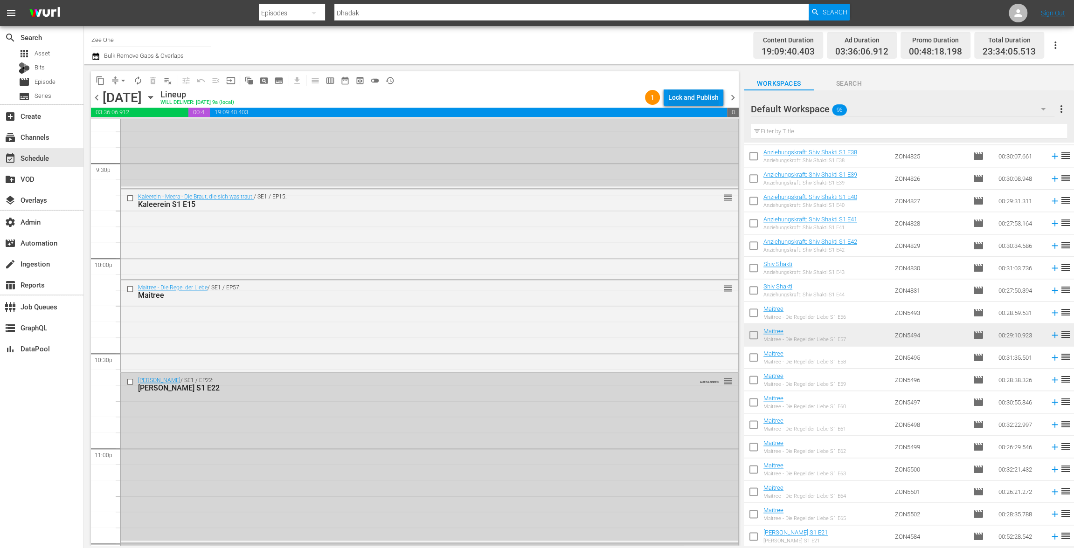
click at [708, 97] on div "Lock and Publish" at bounding box center [693, 97] width 50 height 17
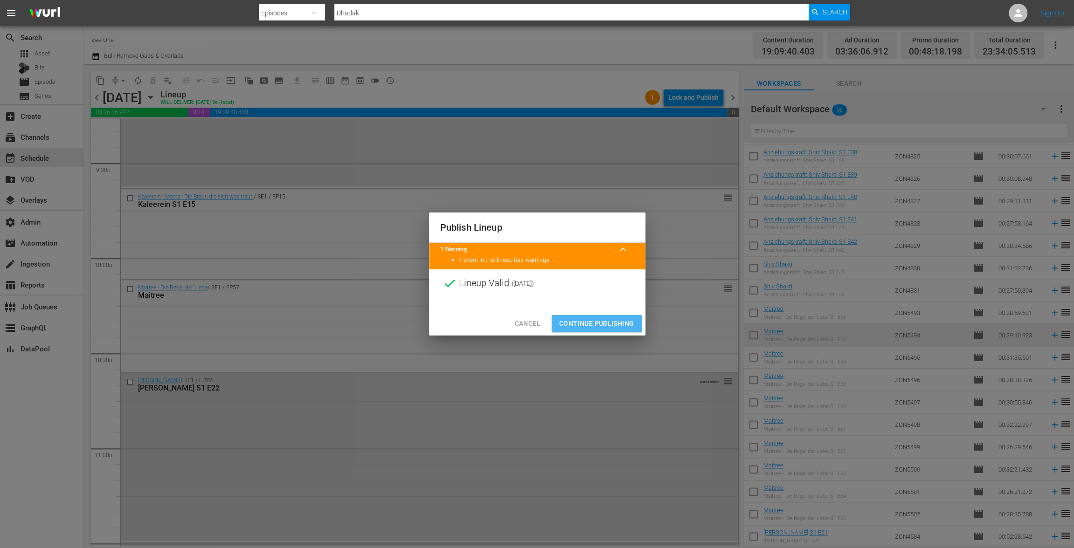
click at [602, 323] on span "Continue Publishing" at bounding box center [596, 324] width 75 height 12
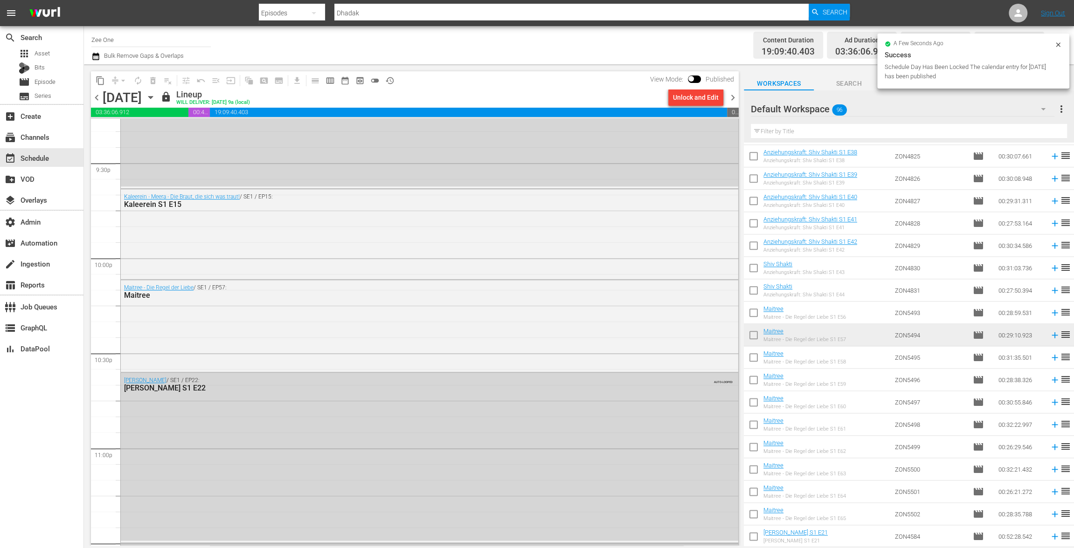
click at [741, 94] on div "content_copy compress arrow_drop_down autorenew_outlined delete_forever_outline…" at bounding box center [414, 305] width 660 height 482
click at [731, 97] on span "chevron_right" at bounding box center [733, 98] width 12 height 12
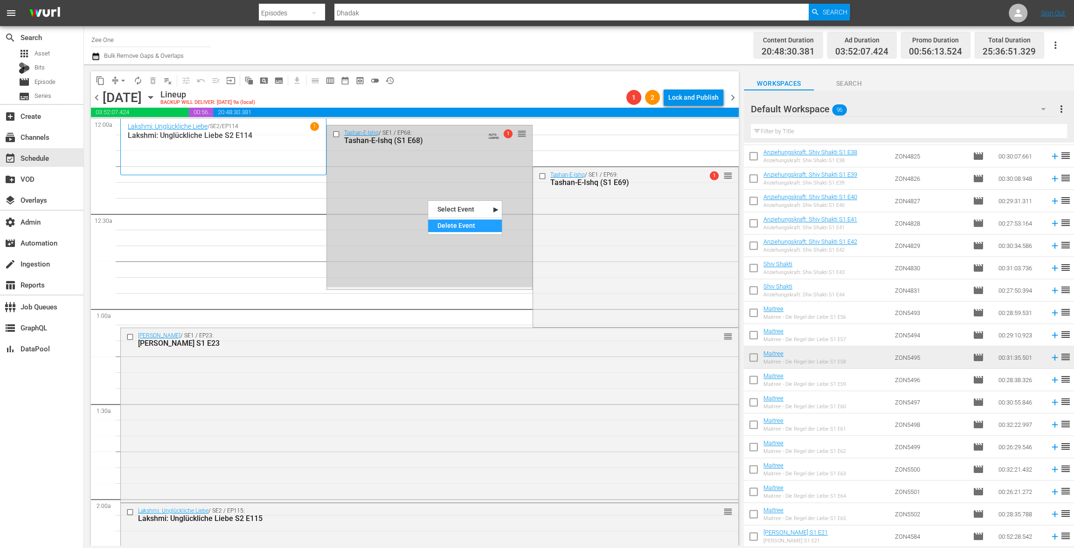
click at [444, 231] on div "Delete Event" at bounding box center [465, 226] width 74 height 13
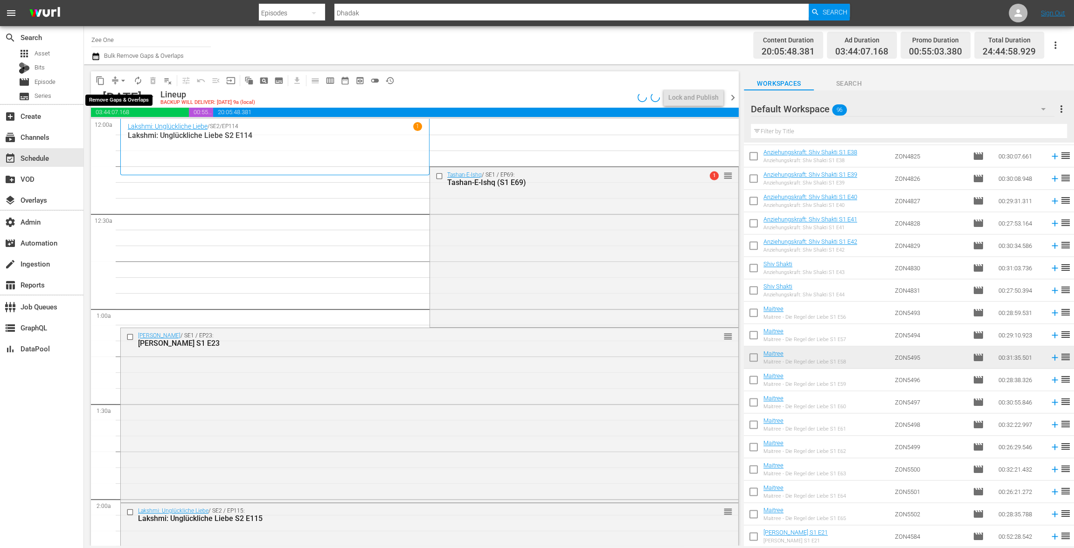
click at [122, 78] on span "arrow_drop_down" at bounding box center [122, 80] width 9 height 9
click at [129, 125] on li "Align to End of Previous Day" at bounding box center [124, 130] width 98 height 15
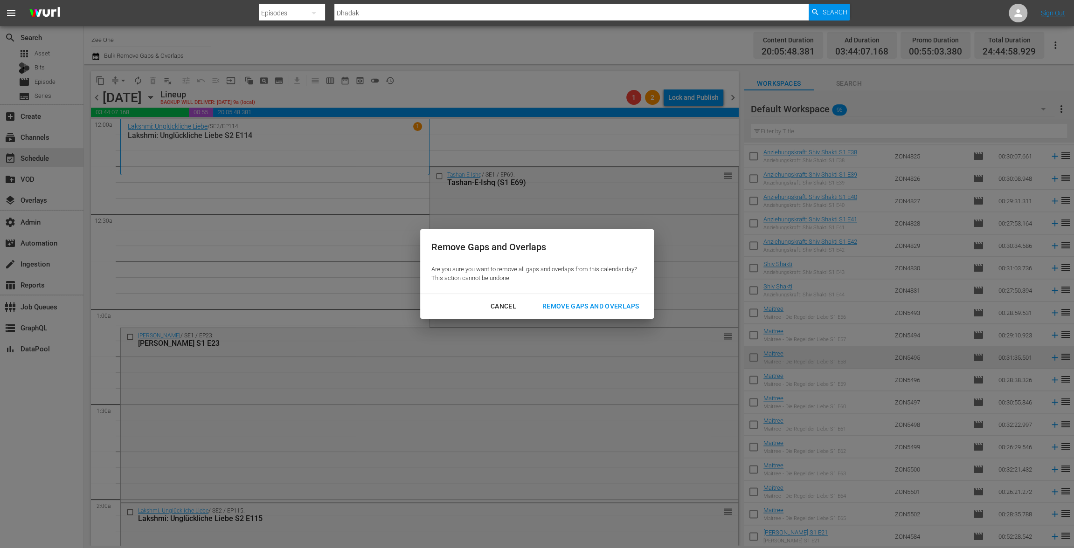
click at [634, 308] on div "Remove Gaps and Overlaps" at bounding box center [590, 307] width 111 height 12
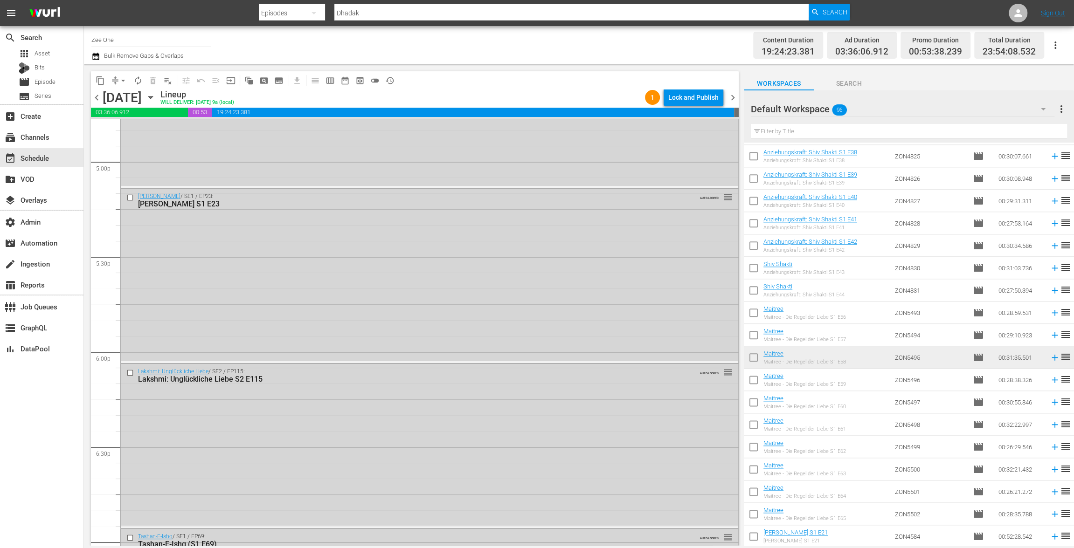
scroll to position [3200, 0]
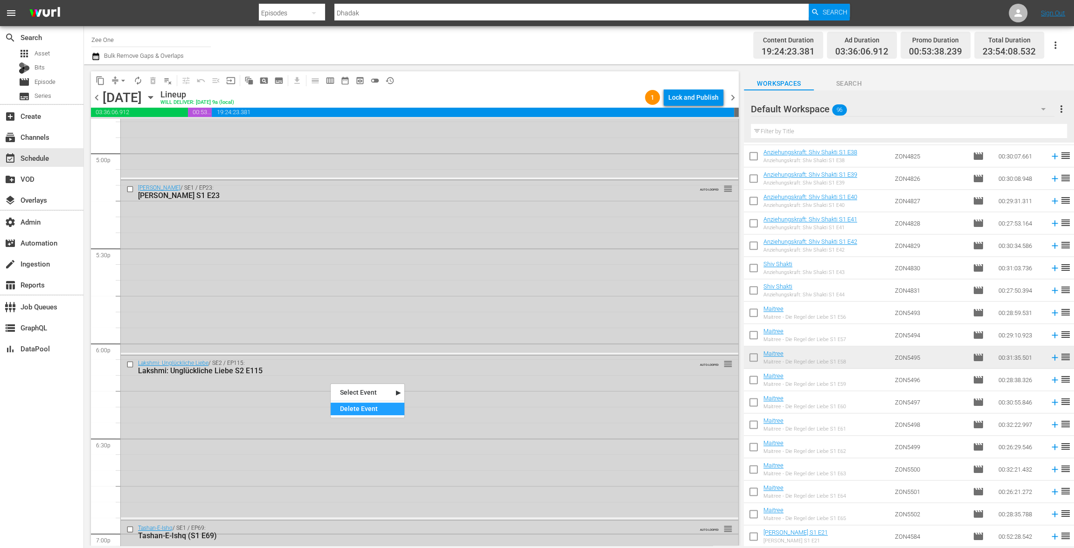
click at [353, 406] on div "Delete Event" at bounding box center [368, 409] width 74 height 13
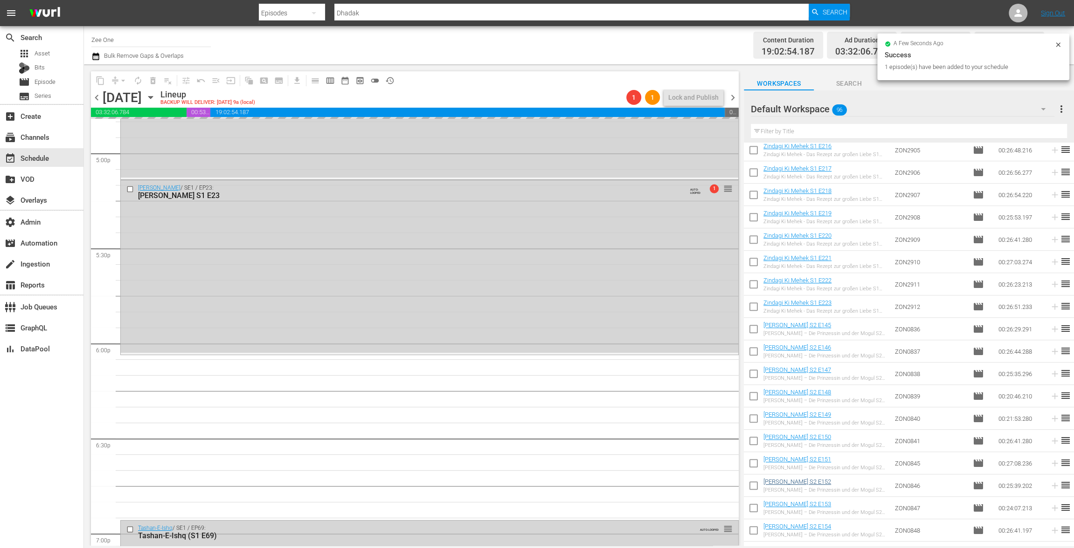
scroll to position [732, 0]
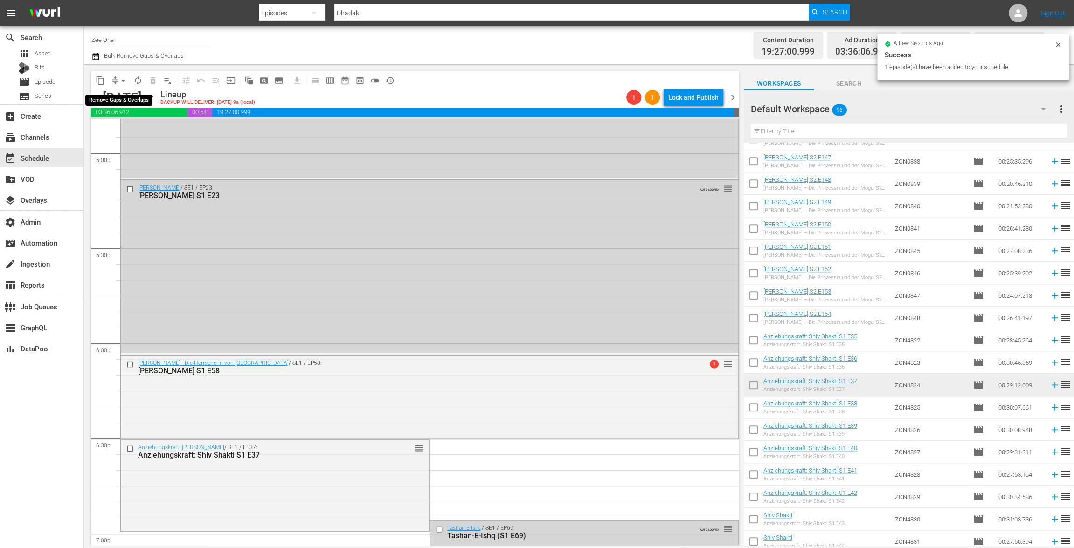
click at [119, 79] on span "arrow_drop_down" at bounding box center [122, 80] width 9 height 9
click at [137, 135] on li "Align to End of Previous Day" at bounding box center [124, 130] width 98 height 15
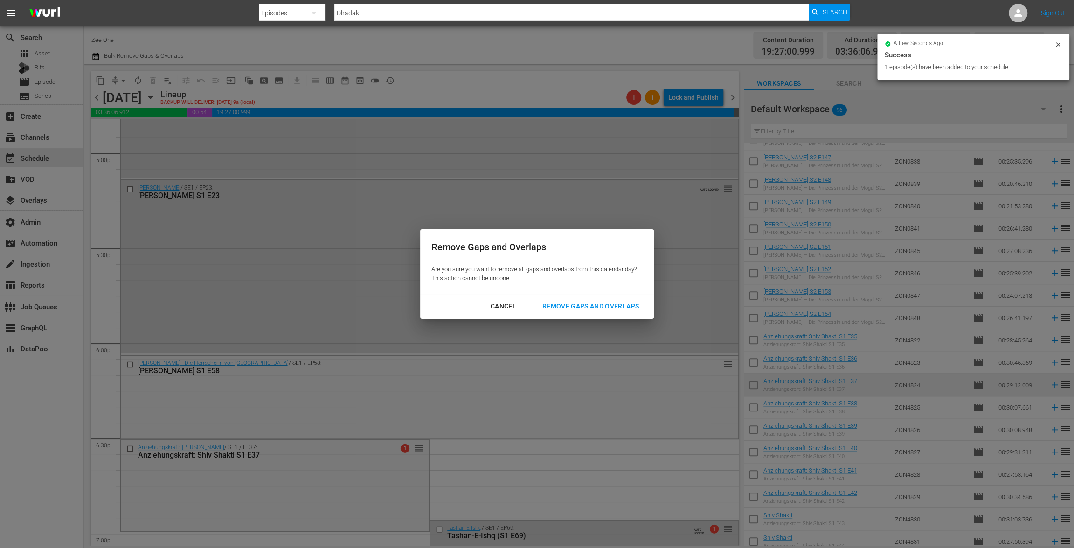
click at [556, 306] on div "Remove Gaps and Overlaps" at bounding box center [590, 307] width 111 height 12
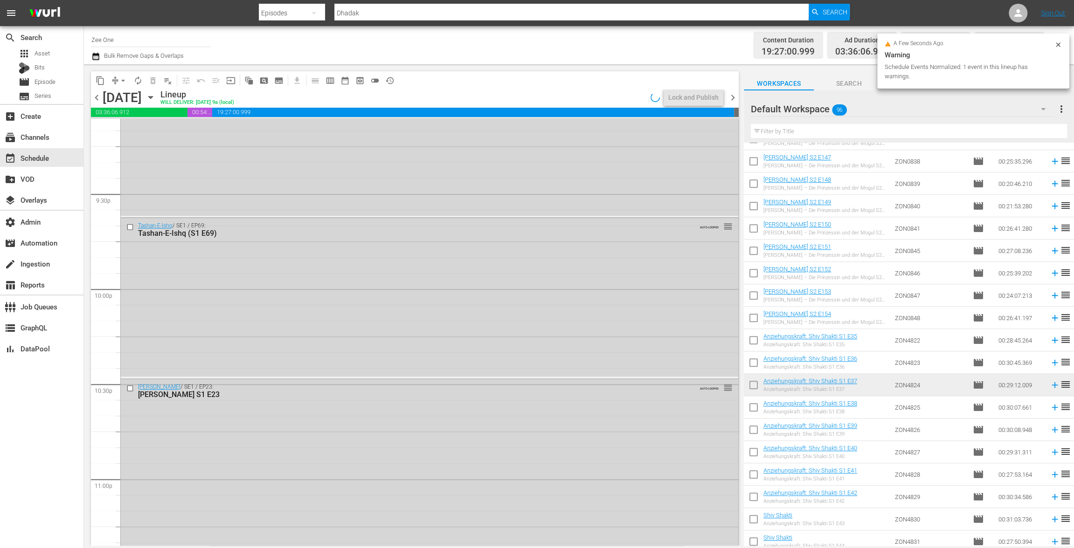
scroll to position [4032, 0]
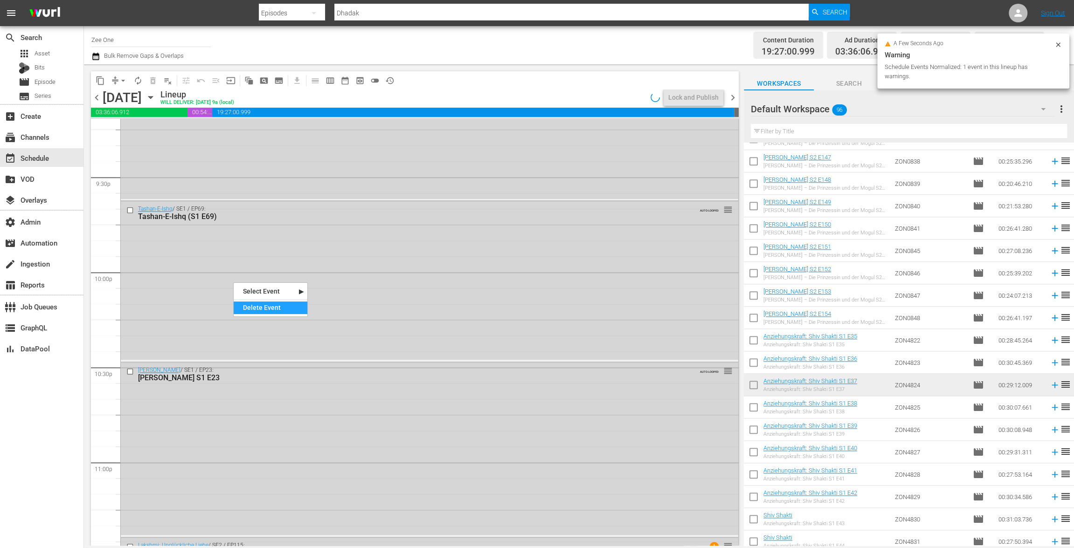
click at [263, 309] on div "Delete Event" at bounding box center [271, 308] width 74 height 13
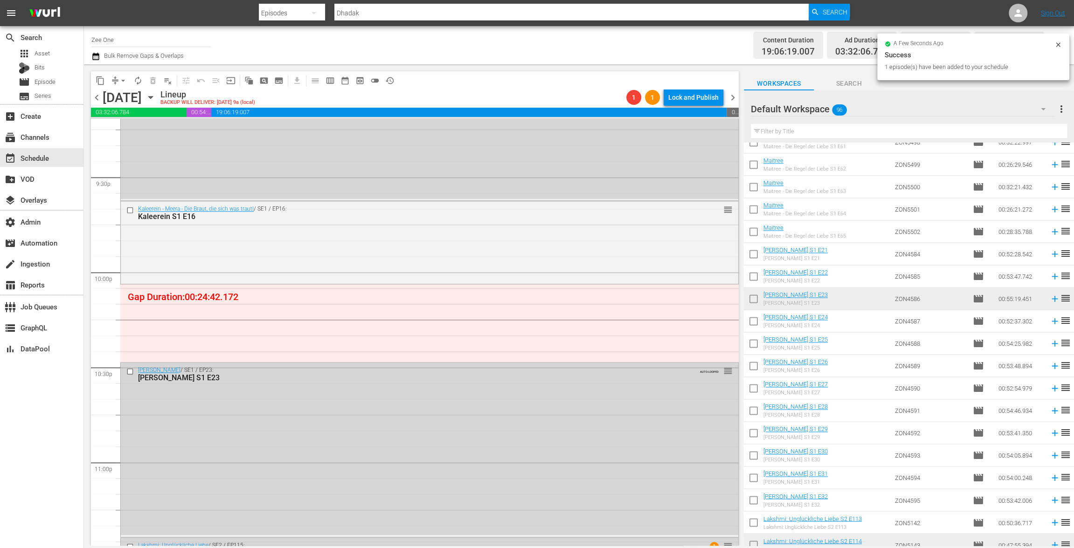
scroll to position [1075, 0]
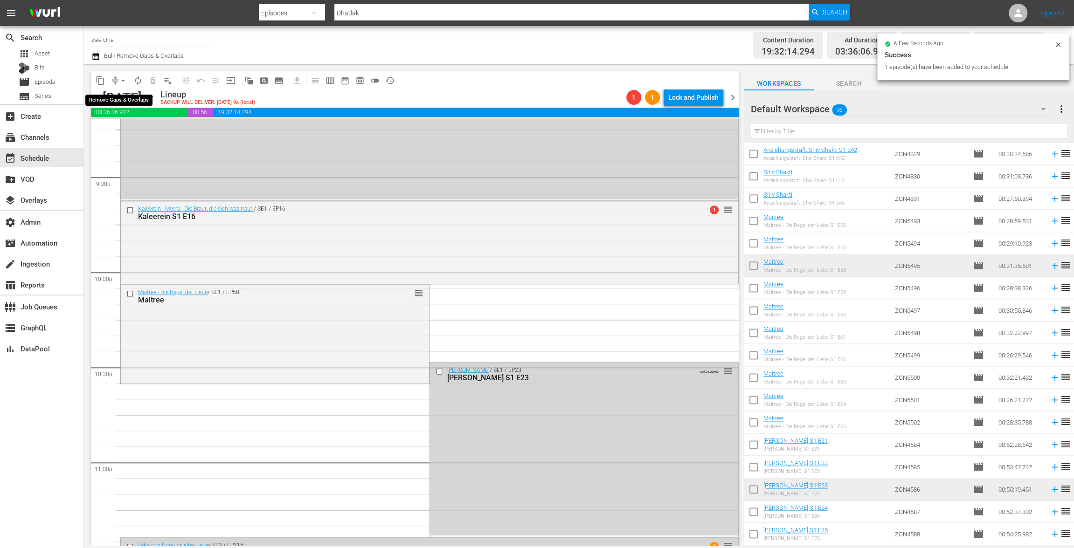
click at [120, 81] on span "arrow_drop_down" at bounding box center [122, 80] width 9 height 9
click at [122, 128] on li "Align to End of Previous Day" at bounding box center [124, 130] width 98 height 15
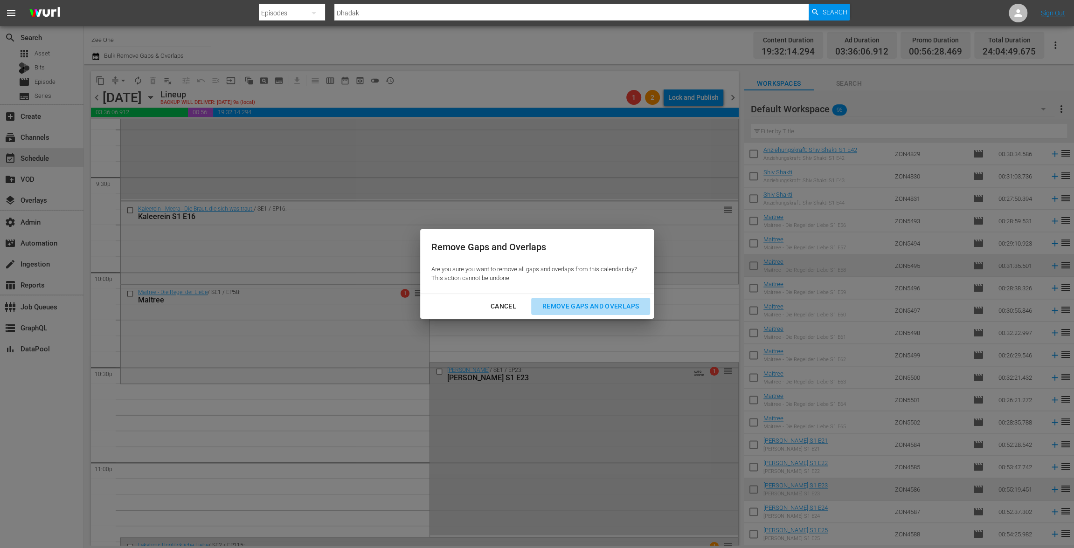
click at [595, 304] on div "Remove Gaps and Overlaps" at bounding box center [590, 307] width 111 height 12
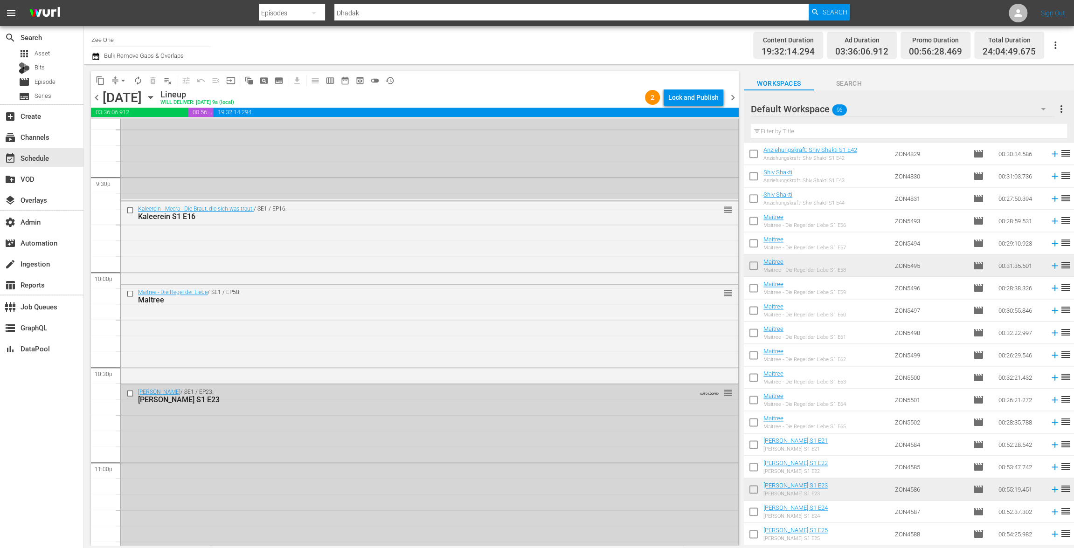
click at [685, 99] on div "Lock and Publish" at bounding box center [693, 97] width 50 height 17
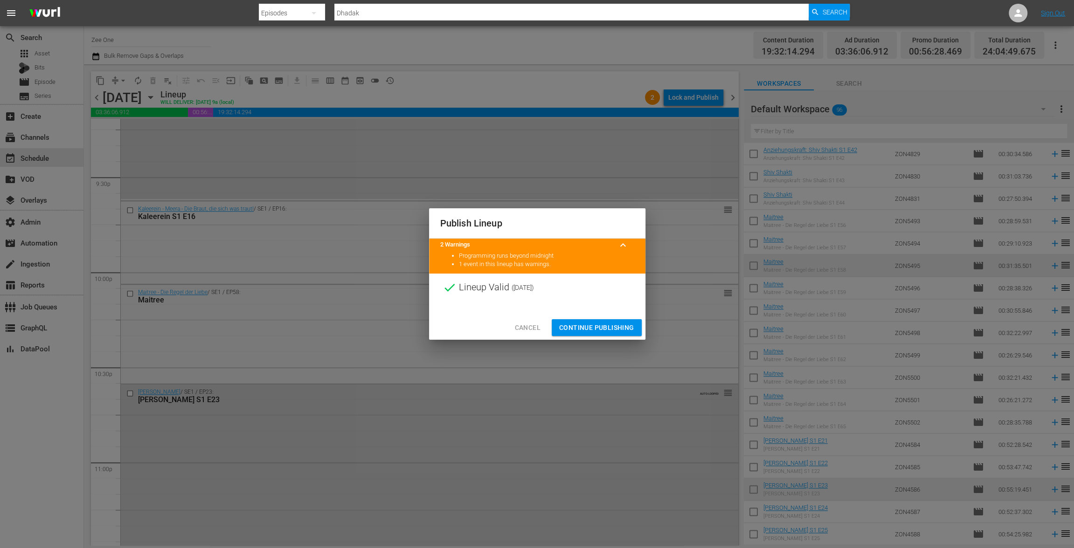
click at [597, 322] on span "Continue Publishing" at bounding box center [596, 328] width 75 height 12
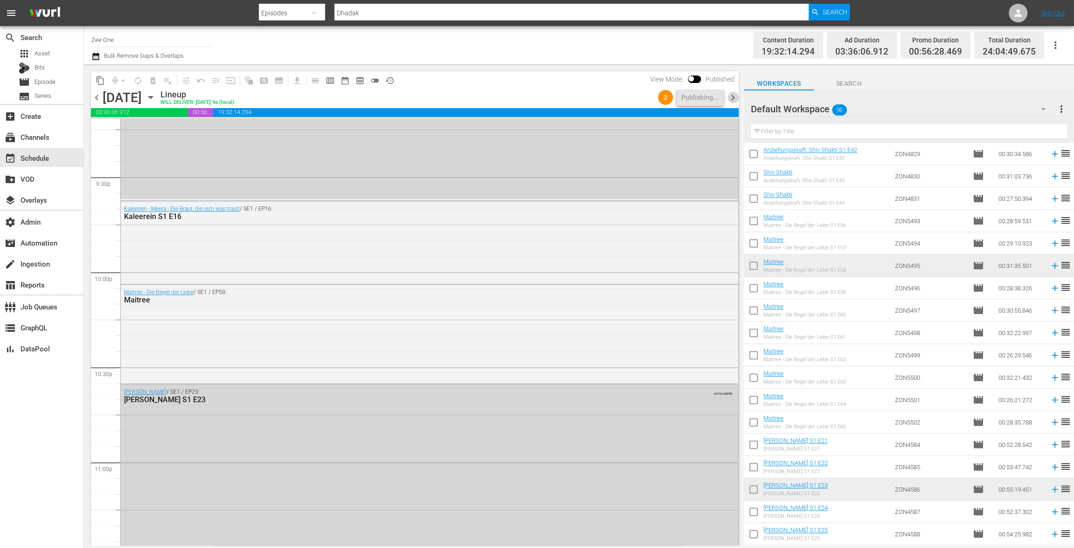
click at [733, 97] on span "chevron_right" at bounding box center [733, 98] width 12 height 12
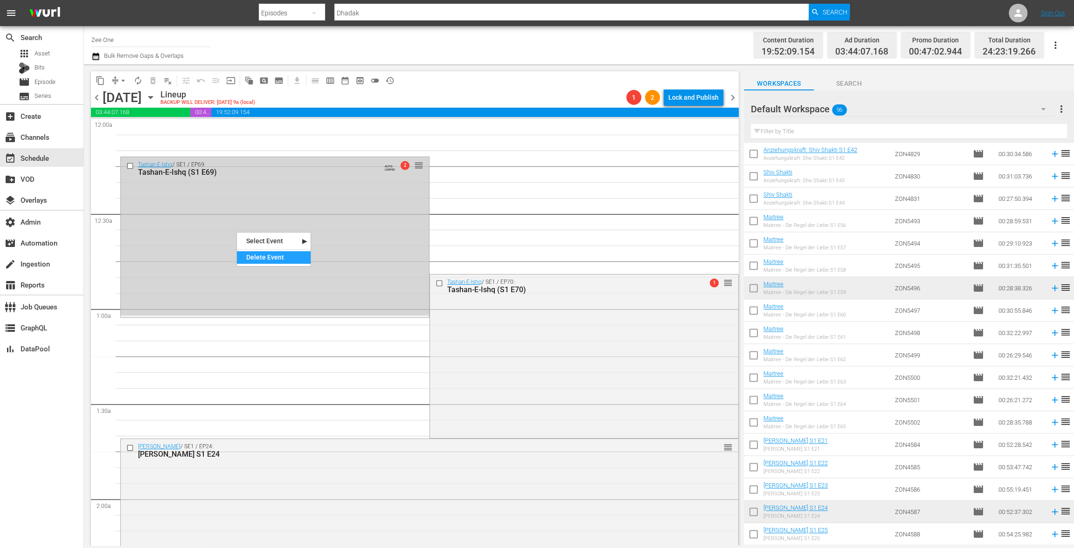
click at [280, 256] on div "Delete Event" at bounding box center [274, 257] width 74 height 13
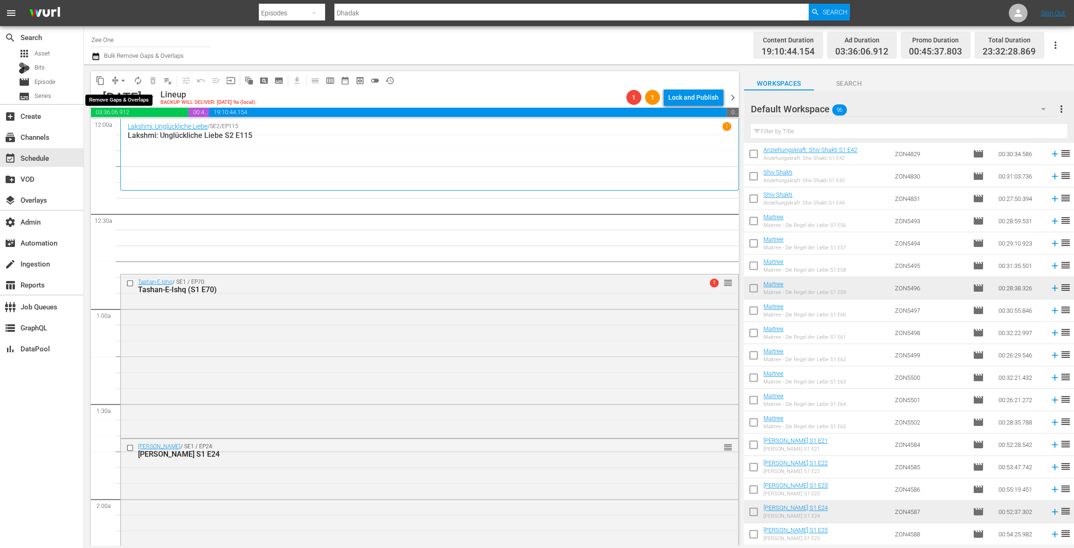
click at [121, 83] on span "arrow_drop_down" at bounding box center [122, 80] width 9 height 9
click at [124, 127] on li "Align to End of Previous Day" at bounding box center [124, 130] width 98 height 15
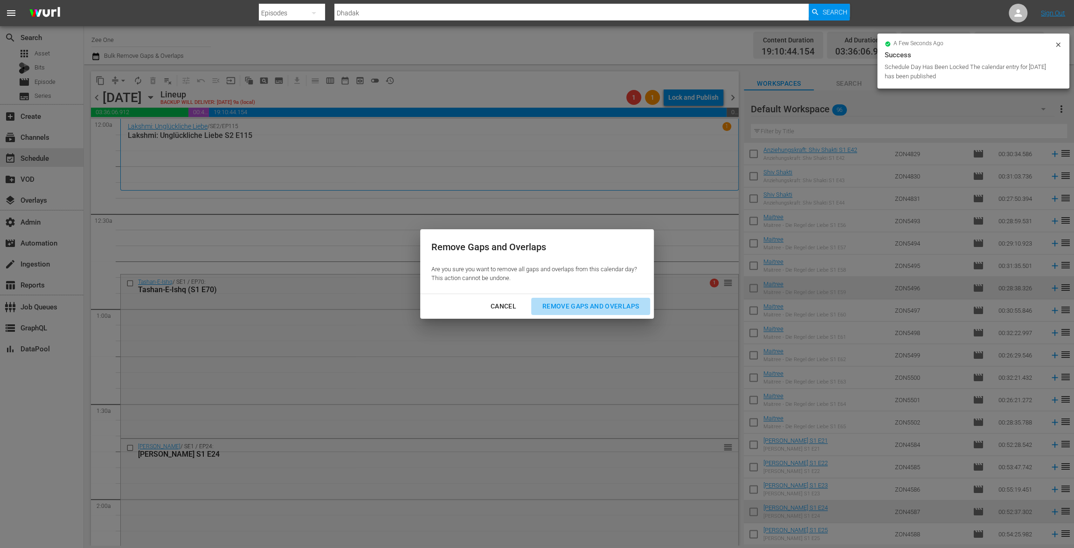
click at [605, 310] on div "Remove Gaps and Overlaps" at bounding box center [590, 307] width 111 height 12
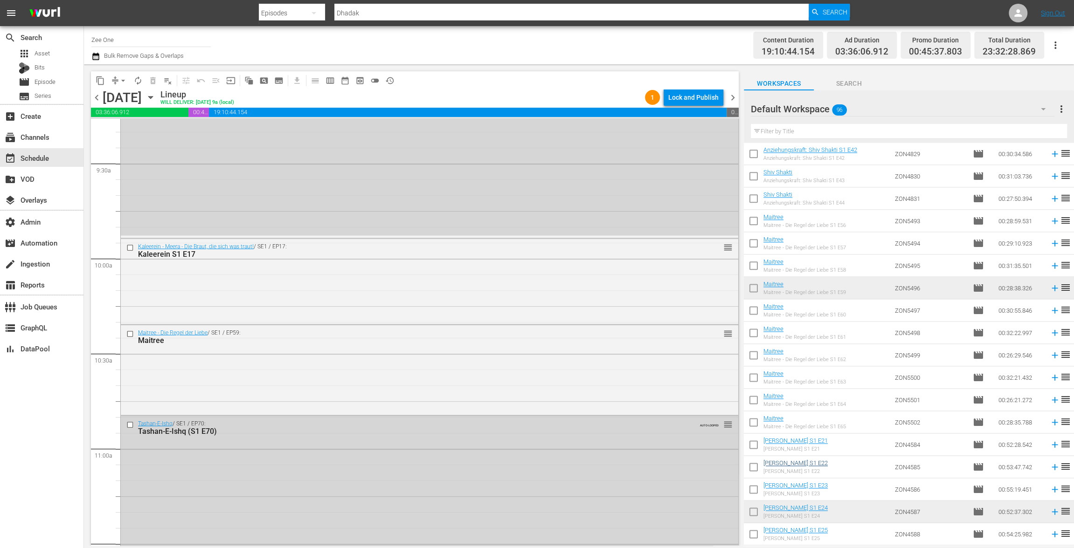
scroll to position [1778, 0]
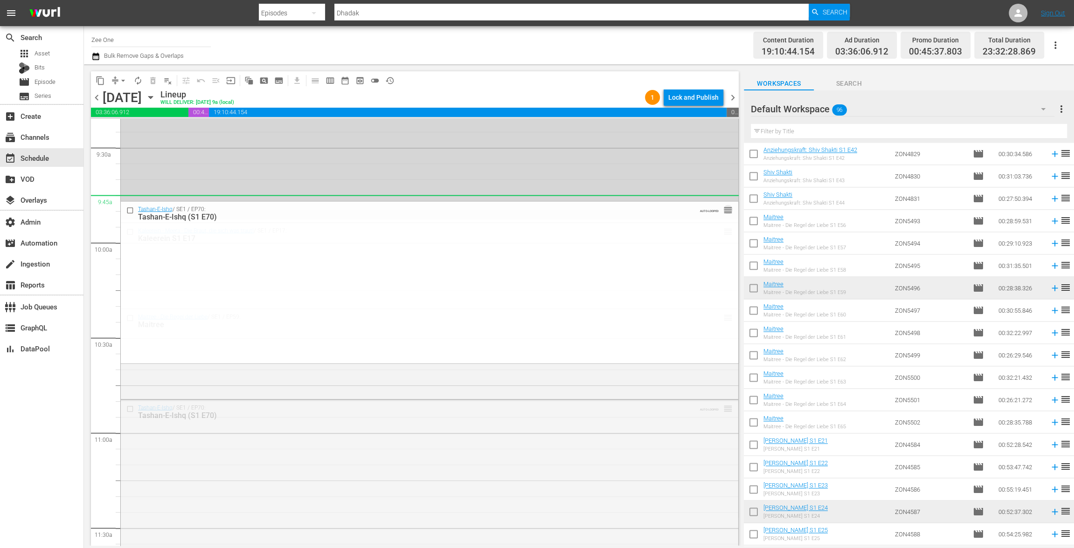
drag, startPoint x: 687, startPoint y: 300, endPoint x: 313, endPoint y: 104, distance: 422.6
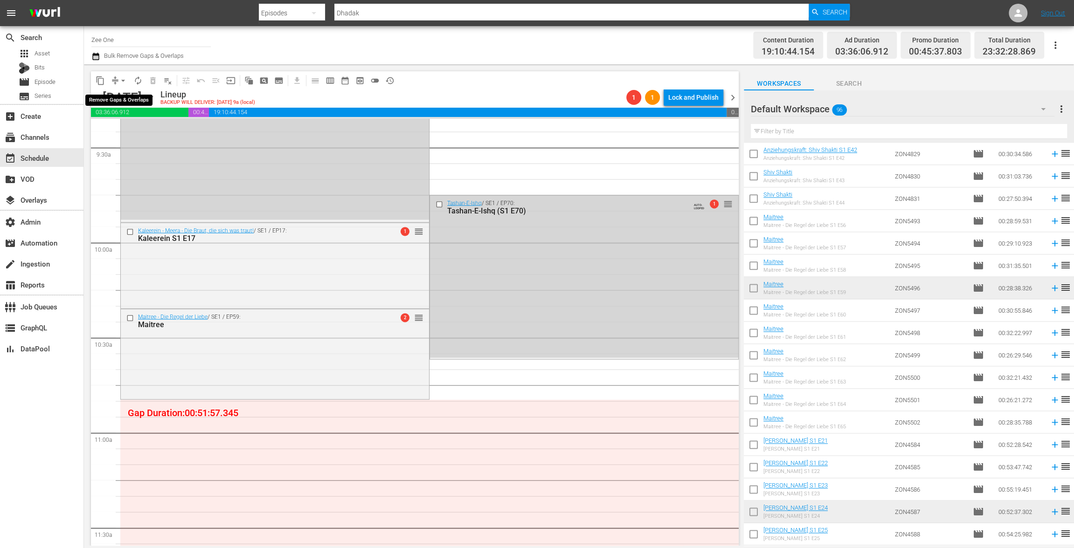
click at [118, 82] on span "arrow_drop_down" at bounding box center [122, 80] width 9 height 9
click at [118, 129] on li "Align to End of Previous Day" at bounding box center [124, 130] width 98 height 15
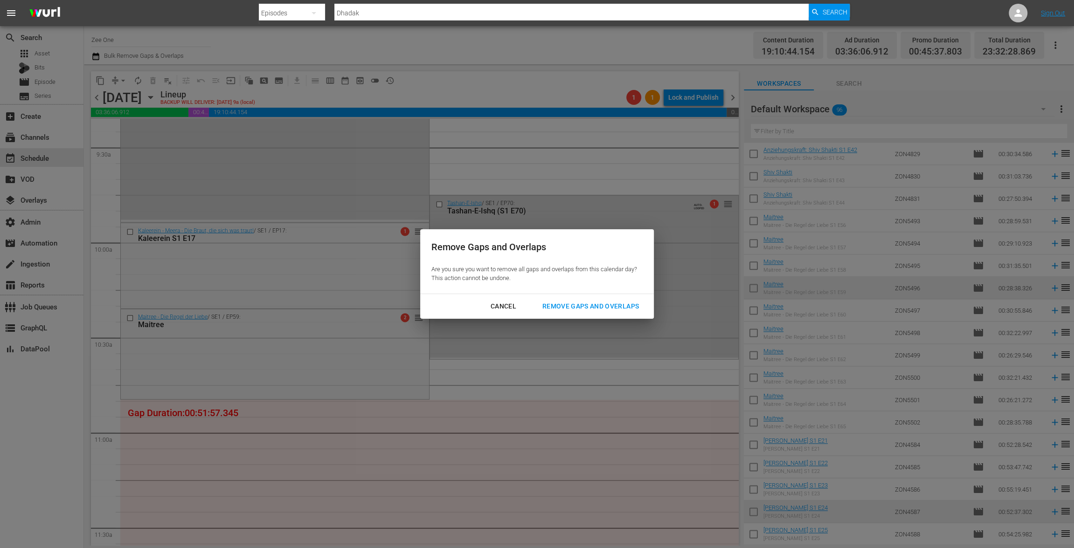
click at [596, 306] on div "Remove Gaps and Overlaps" at bounding box center [590, 307] width 111 height 12
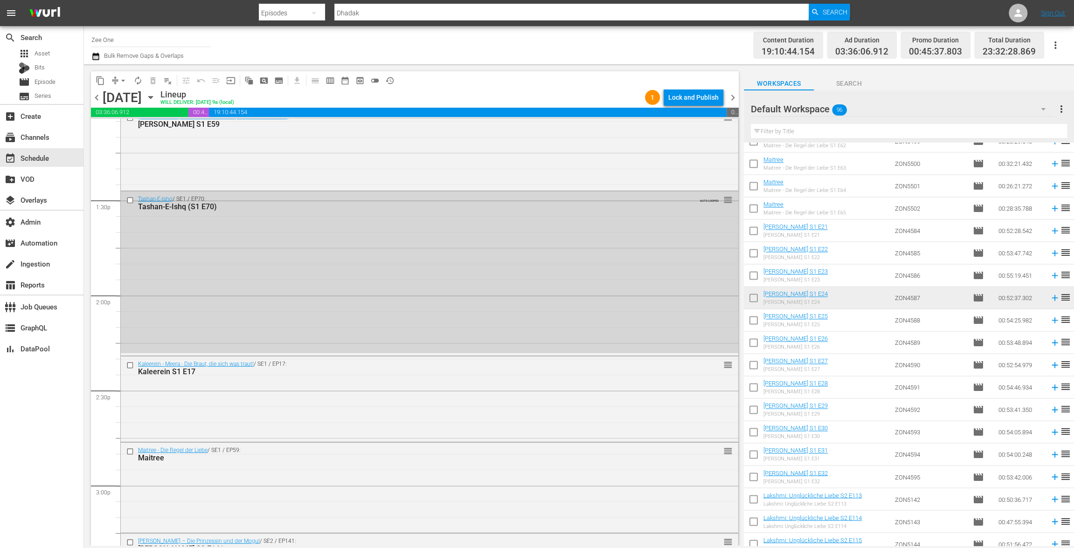
scroll to position [1481, 0]
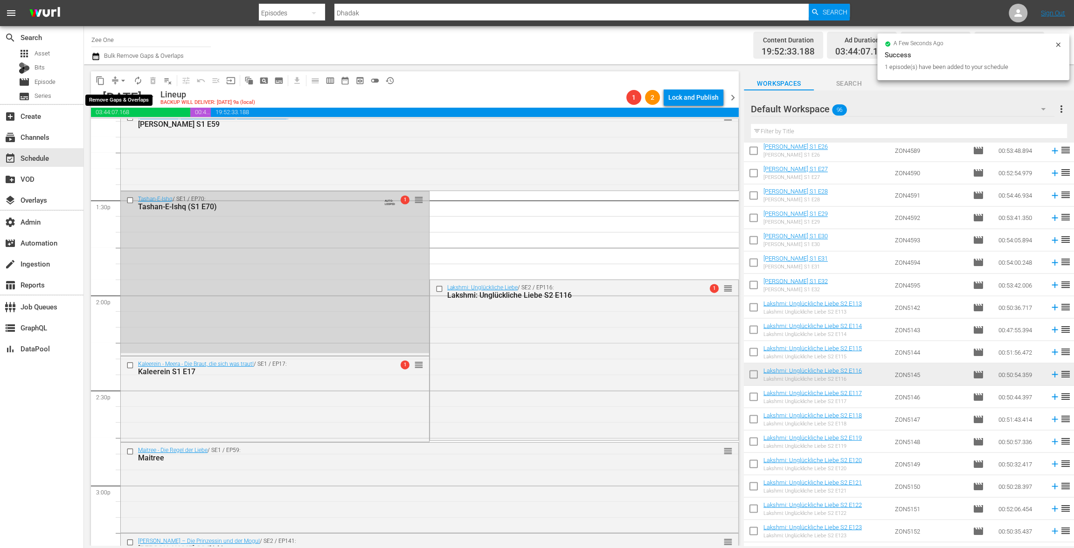
click at [122, 79] on span "arrow_drop_down" at bounding box center [122, 80] width 9 height 9
click at [129, 135] on li "Align to End of Previous Day" at bounding box center [124, 130] width 98 height 15
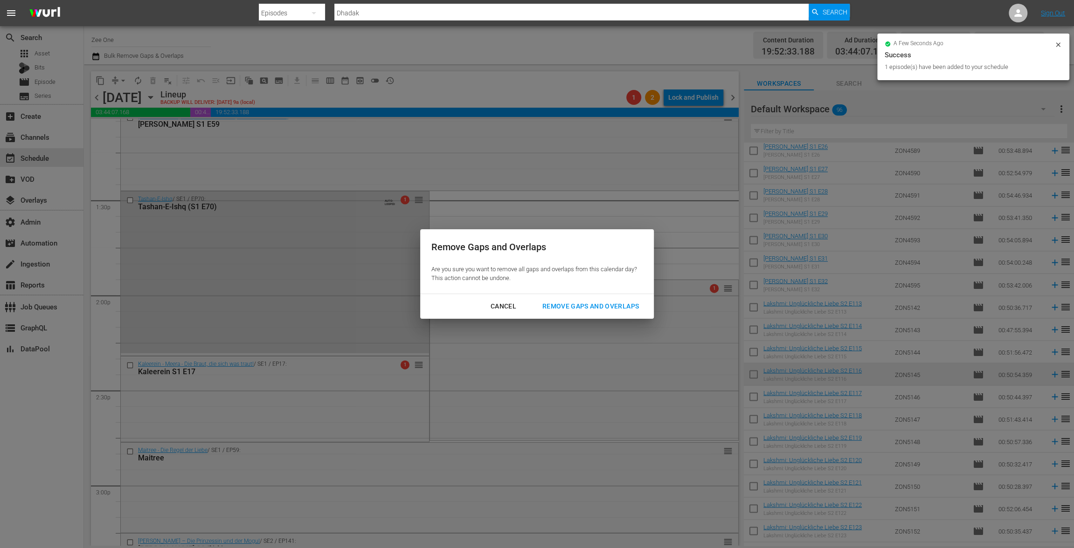
click at [598, 305] on div "Remove Gaps and Overlaps" at bounding box center [590, 307] width 111 height 12
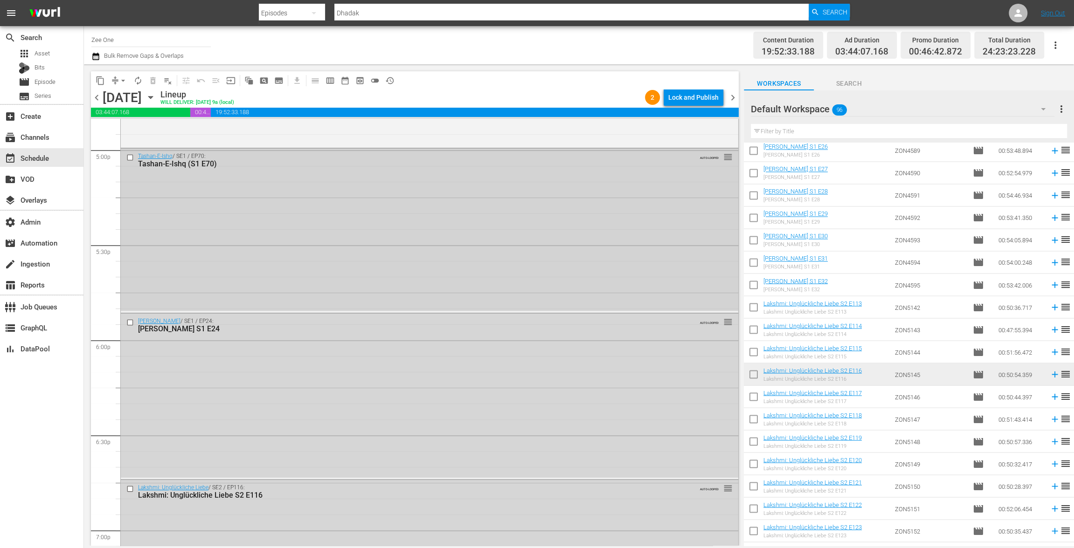
scroll to position [3256, 0]
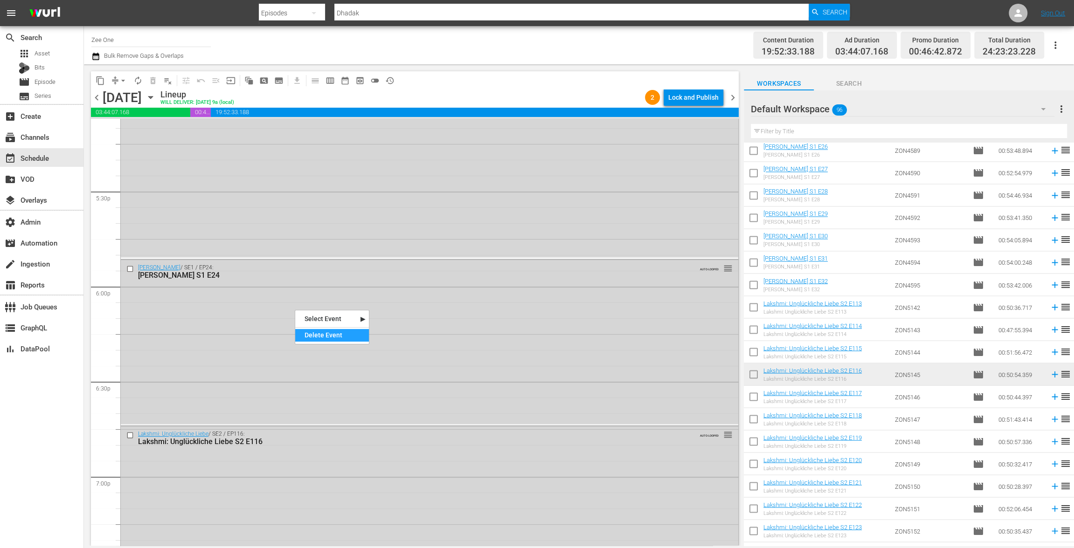
click at [331, 336] on div "Delete Event" at bounding box center [332, 335] width 74 height 13
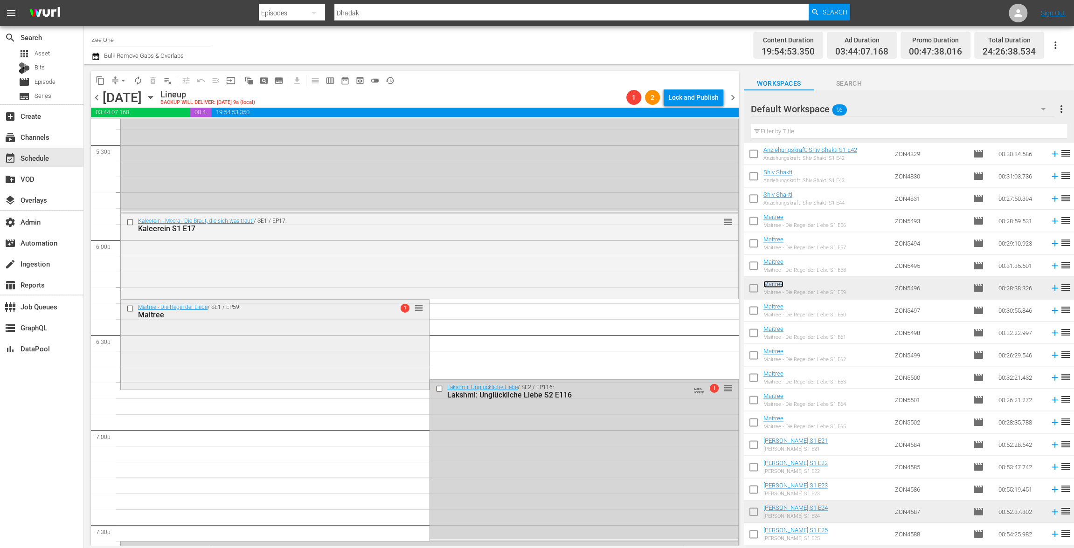
scroll to position [3296, 0]
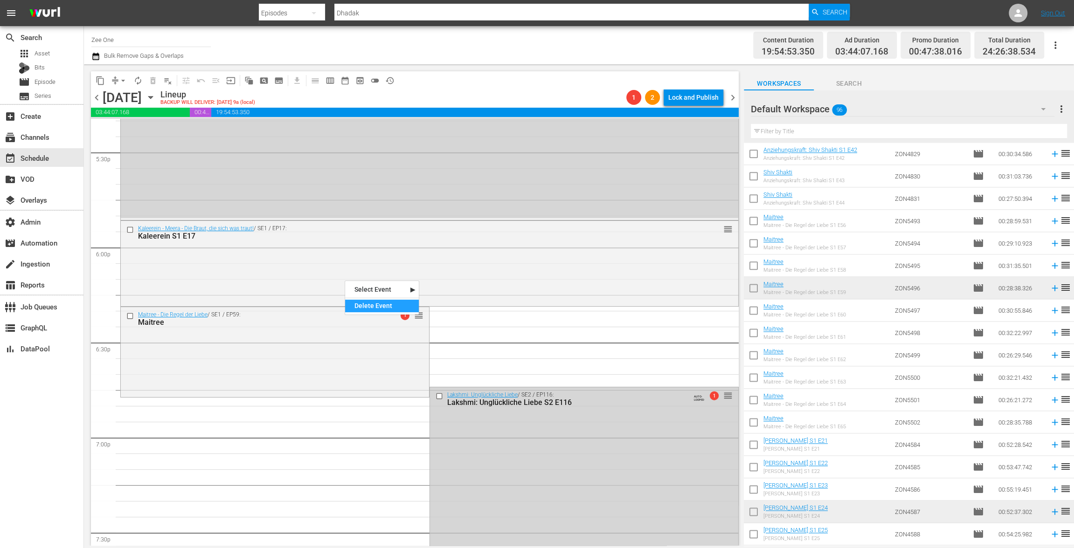
click at [370, 304] on div "Delete Event" at bounding box center [382, 306] width 74 height 13
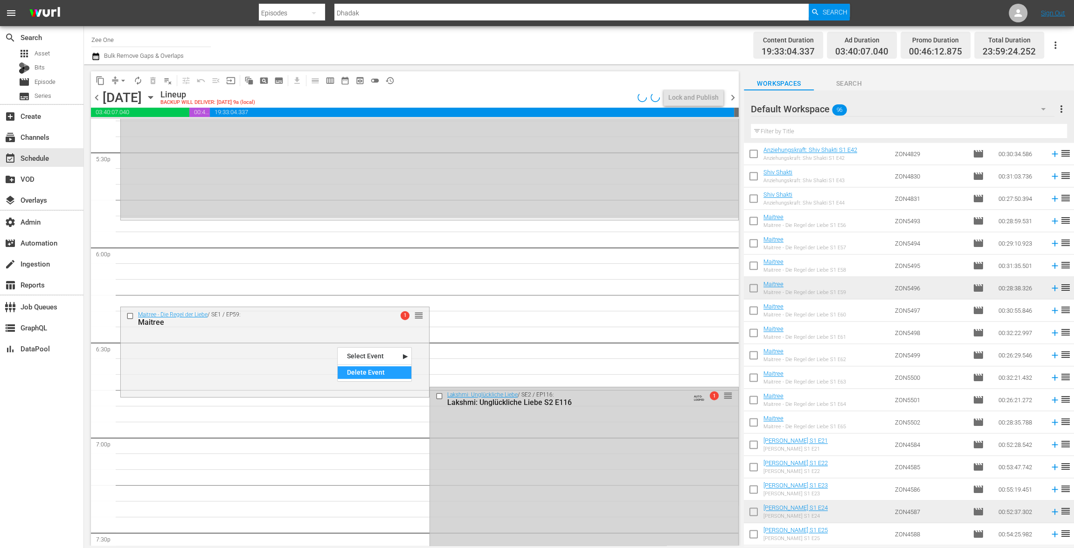
click at [360, 366] on div "Delete Event" at bounding box center [375, 372] width 74 height 13
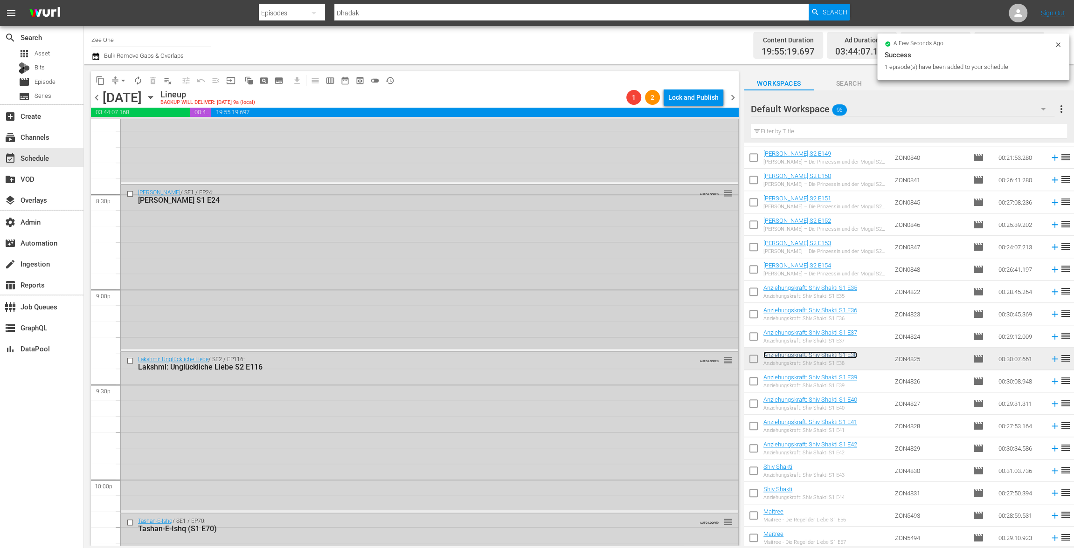
scroll to position [3957, 0]
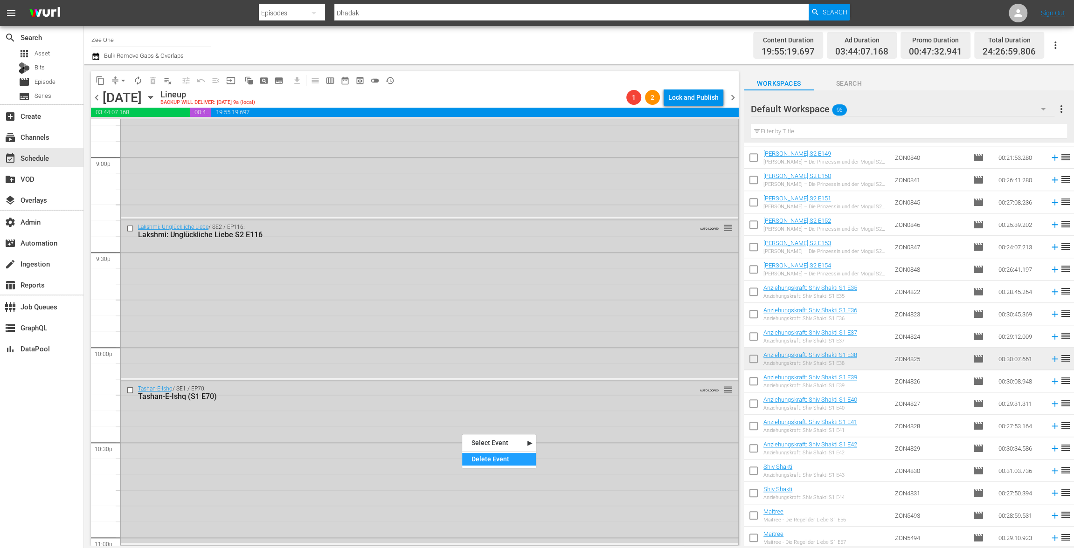
click at [499, 456] on div "Delete Event" at bounding box center [499, 459] width 74 height 13
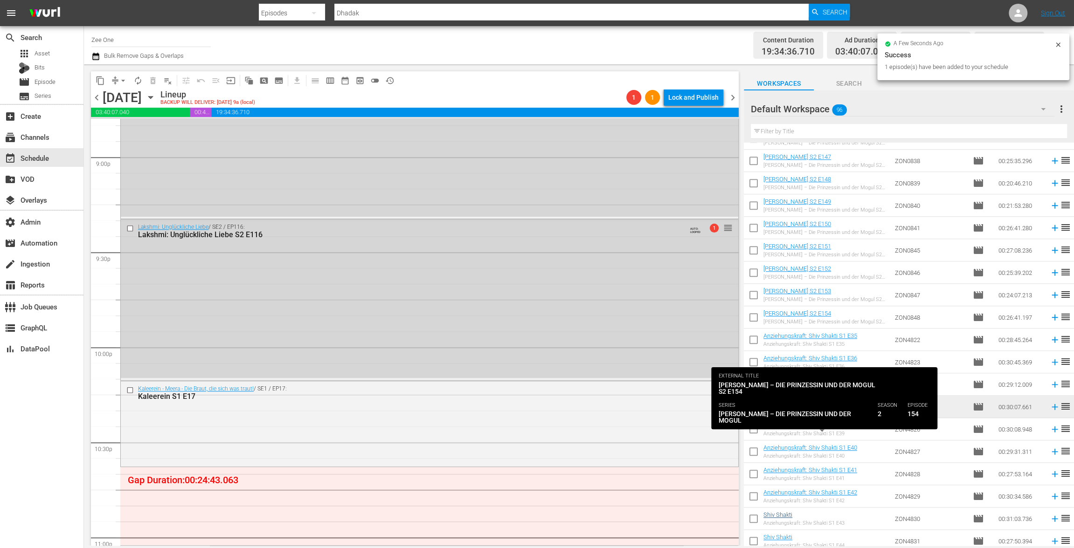
scroll to position [801, 0]
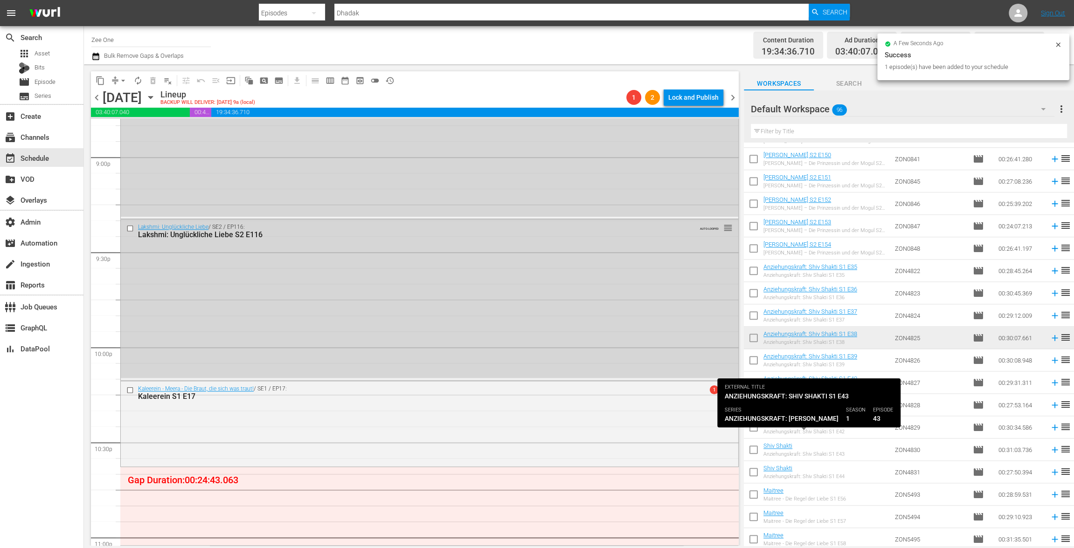
scroll to position [1029, 0]
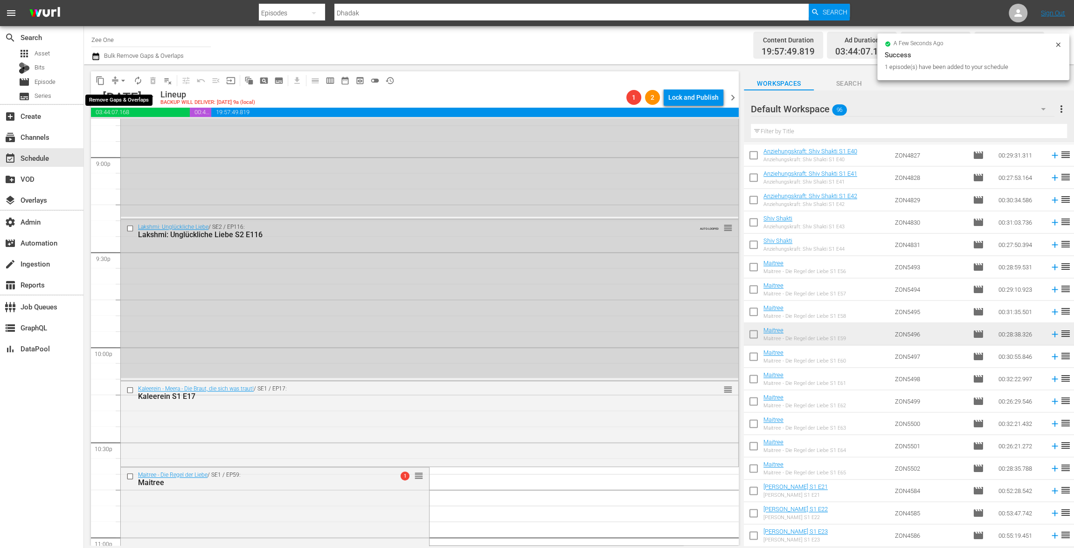
click at [120, 77] on span "arrow_drop_down" at bounding box center [122, 80] width 9 height 9
click at [128, 134] on li "Align to End of Previous Day" at bounding box center [124, 130] width 98 height 15
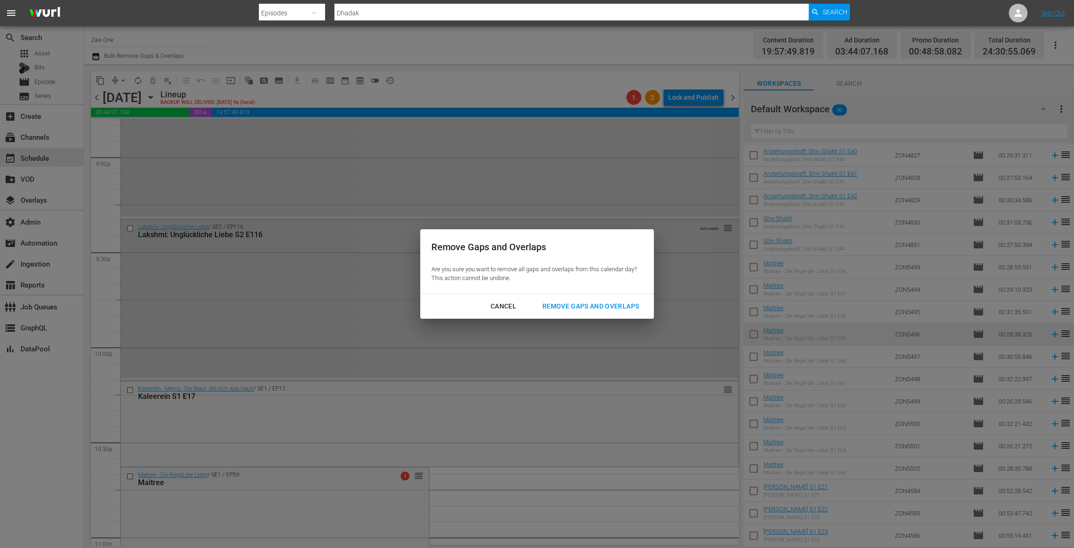
click at [591, 307] on div "Remove Gaps and Overlaps" at bounding box center [590, 307] width 111 height 12
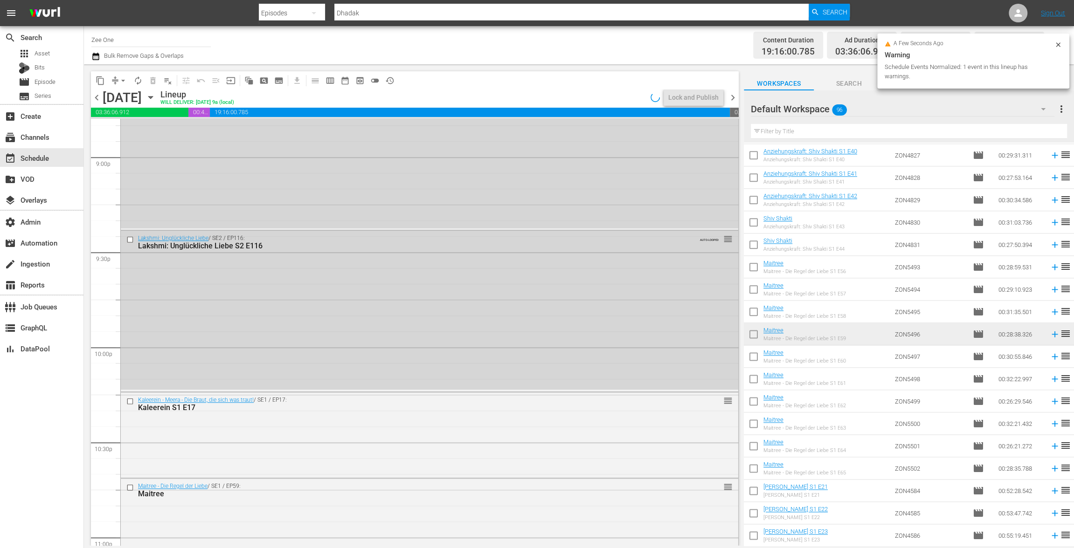
click at [97, 99] on span "chevron_left" at bounding box center [97, 98] width 12 height 12
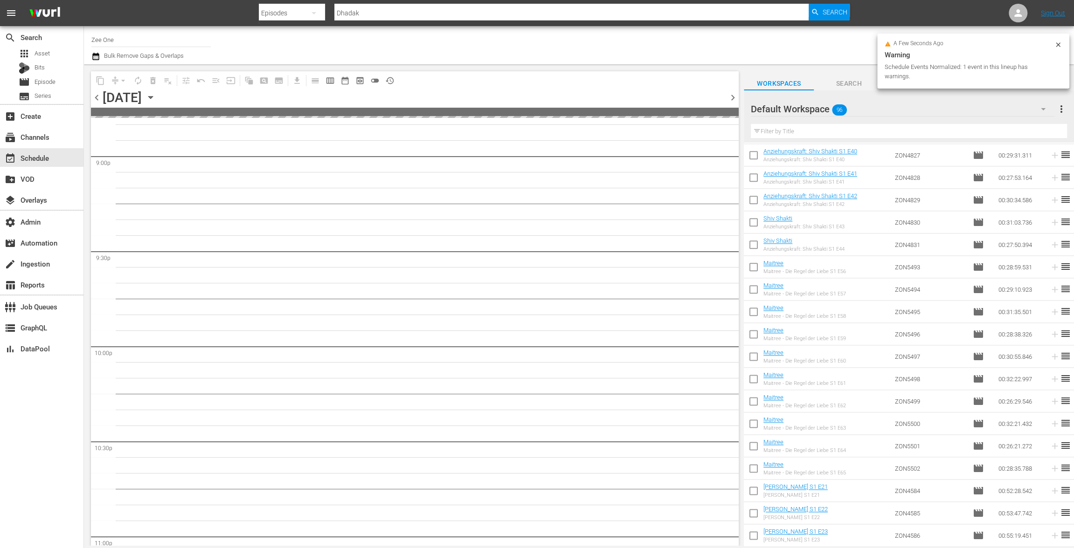
scroll to position [4138, 0]
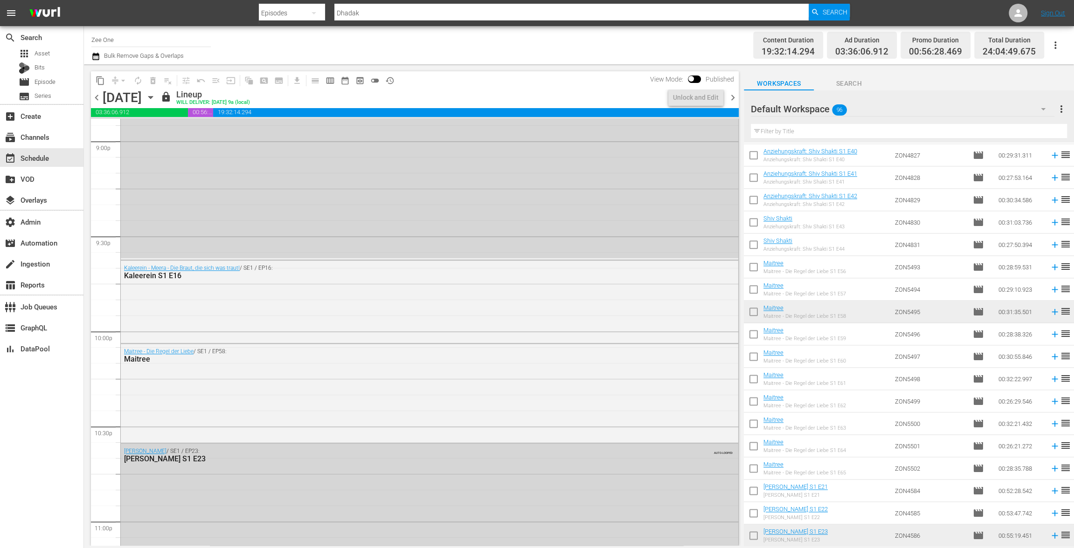
click at [732, 98] on span "chevron_right" at bounding box center [733, 98] width 12 height 12
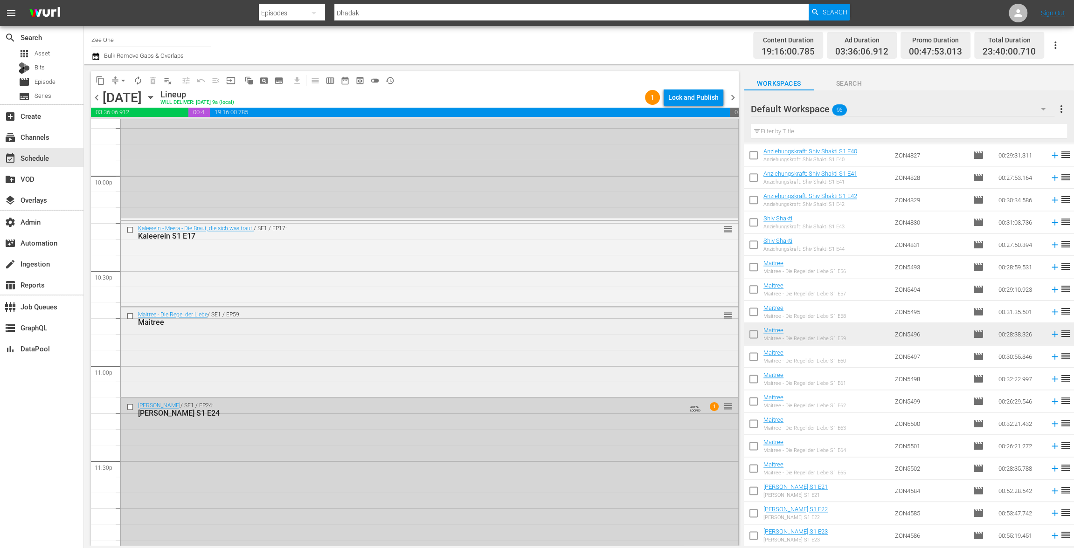
scroll to position [4147, 0]
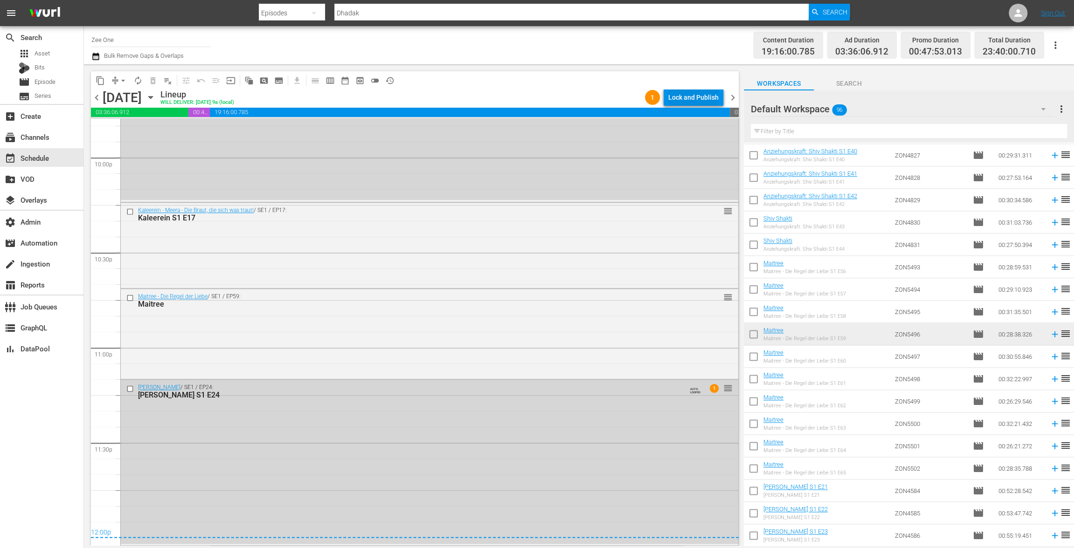
click at [713, 97] on div "Lock and Publish" at bounding box center [693, 97] width 50 height 17
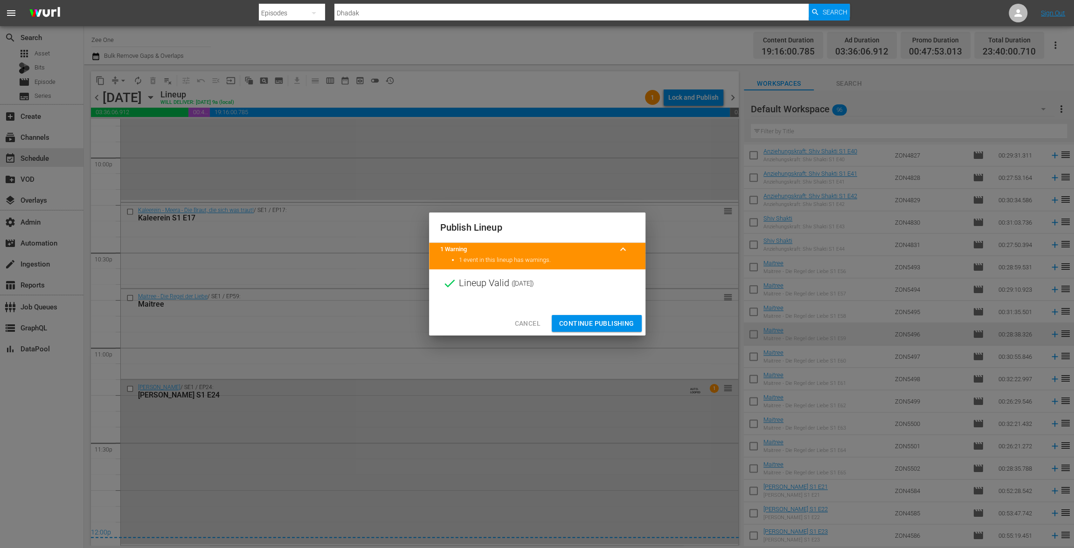
click at [587, 324] on span "Continue Publishing" at bounding box center [596, 324] width 75 height 12
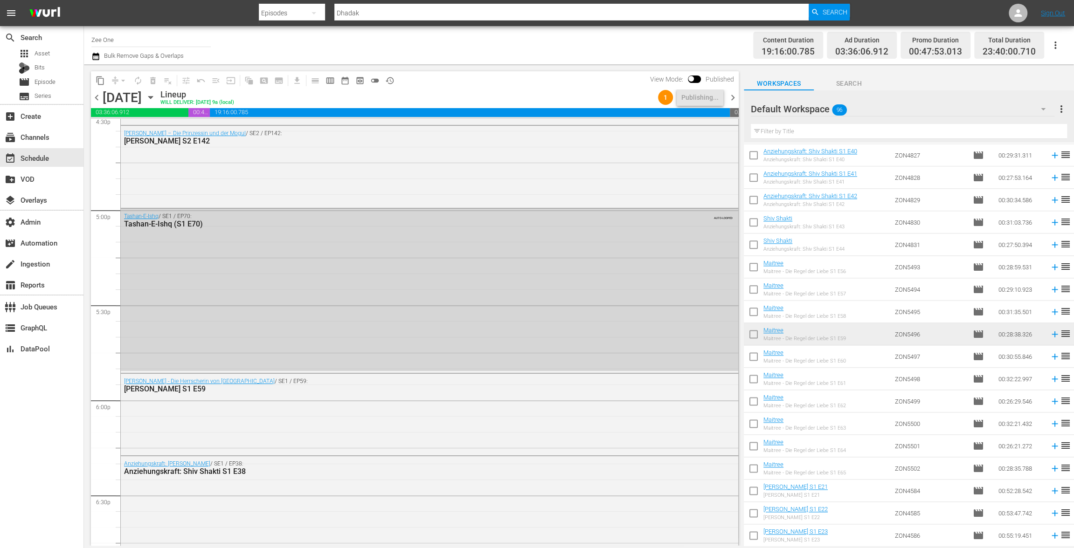
scroll to position [3005, 0]
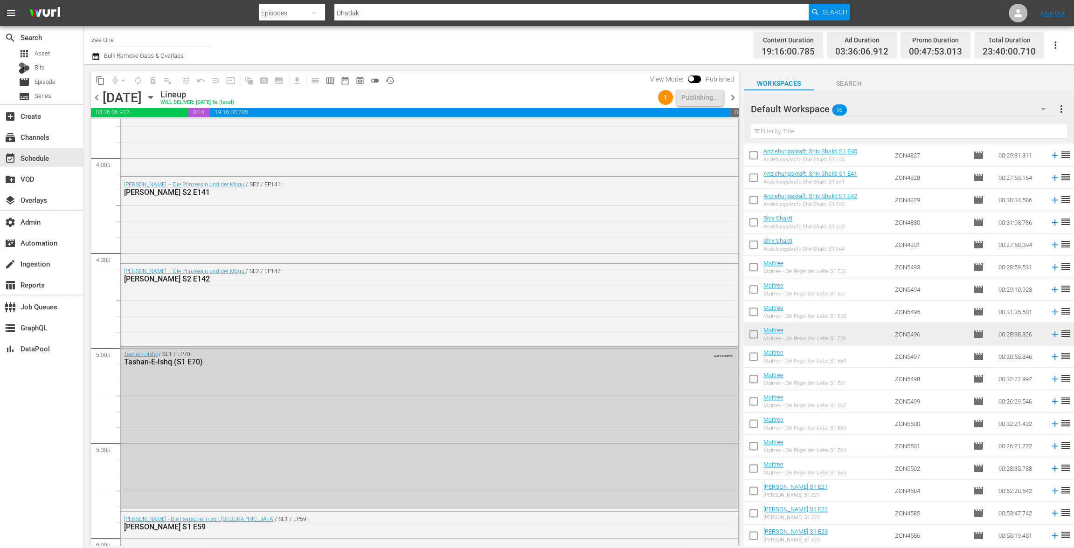
click at [734, 98] on span "chevron_right" at bounding box center [733, 98] width 12 height 12
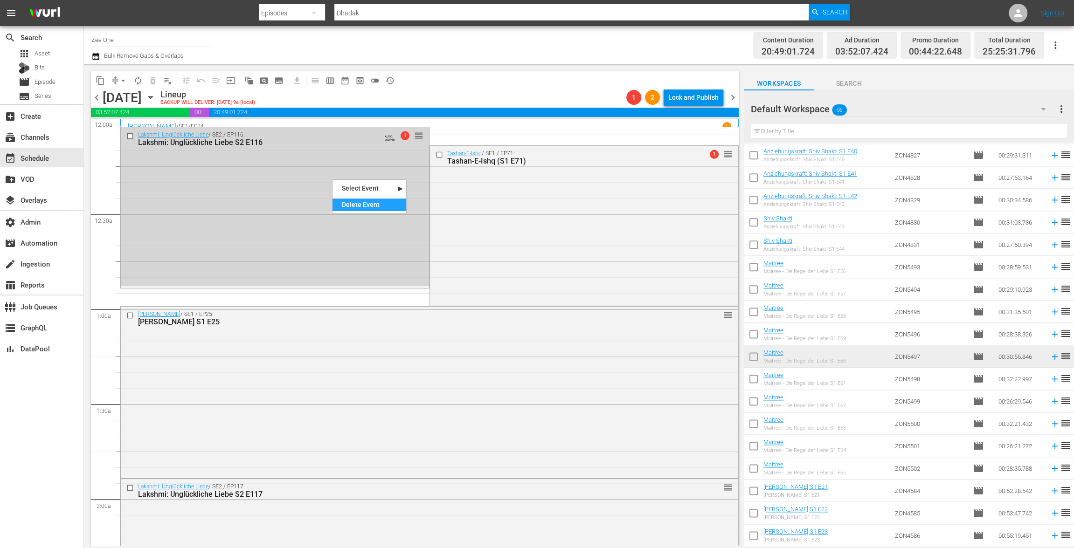
click at [372, 205] on div "Delete Event" at bounding box center [369, 205] width 74 height 13
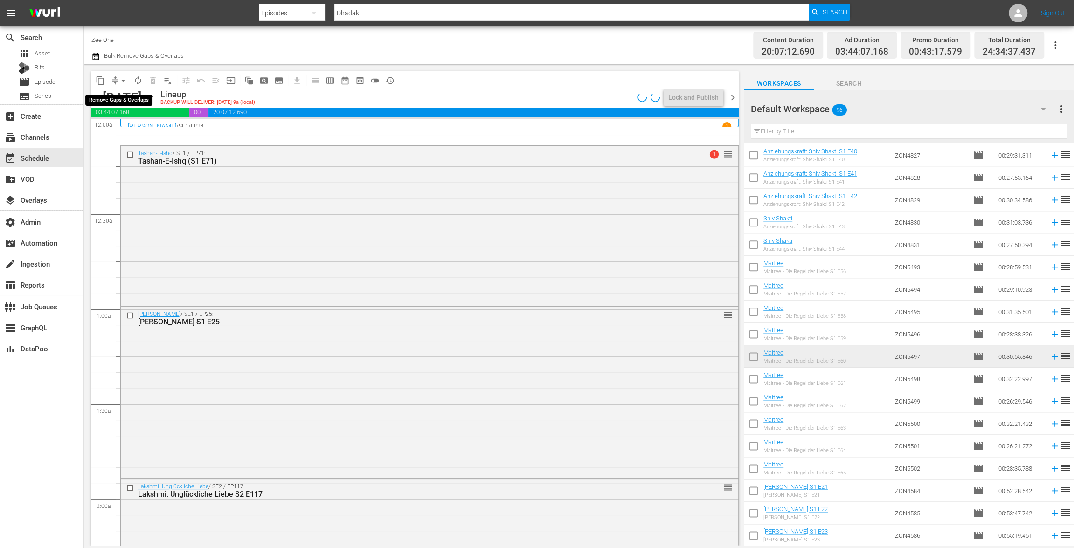
click at [122, 79] on span "arrow_drop_down" at bounding box center [122, 80] width 9 height 9
click at [118, 133] on li "Align to End of Previous Day" at bounding box center [124, 130] width 98 height 15
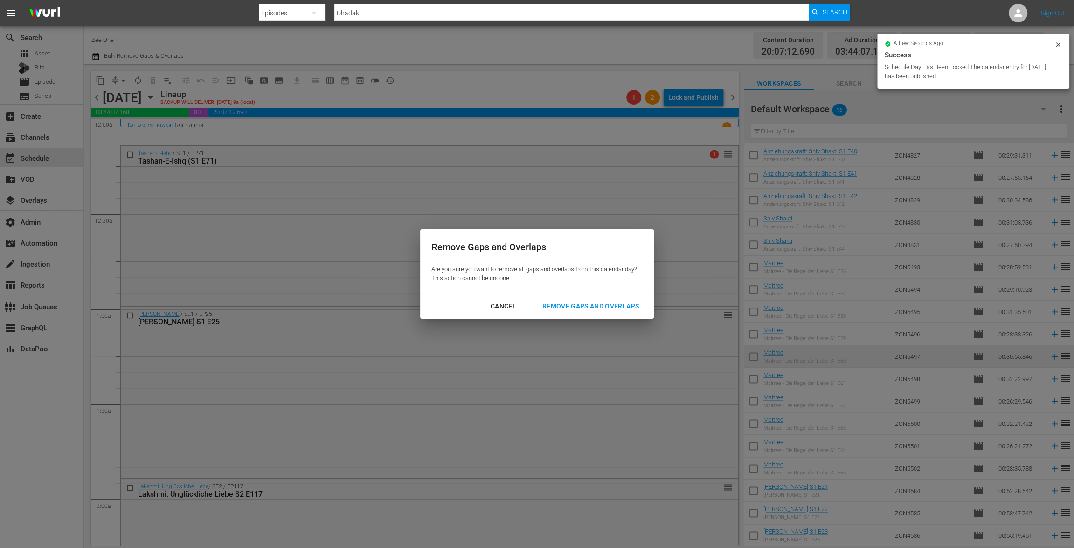
drag, startPoint x: 569, startPoint y: 309, endPoint x: 552, endPoint y: 300, distance: 19.0
click at [569, 309] on div "Remove Gaps and Overlaps" at bounding box center [590, 307] width 111 height 12
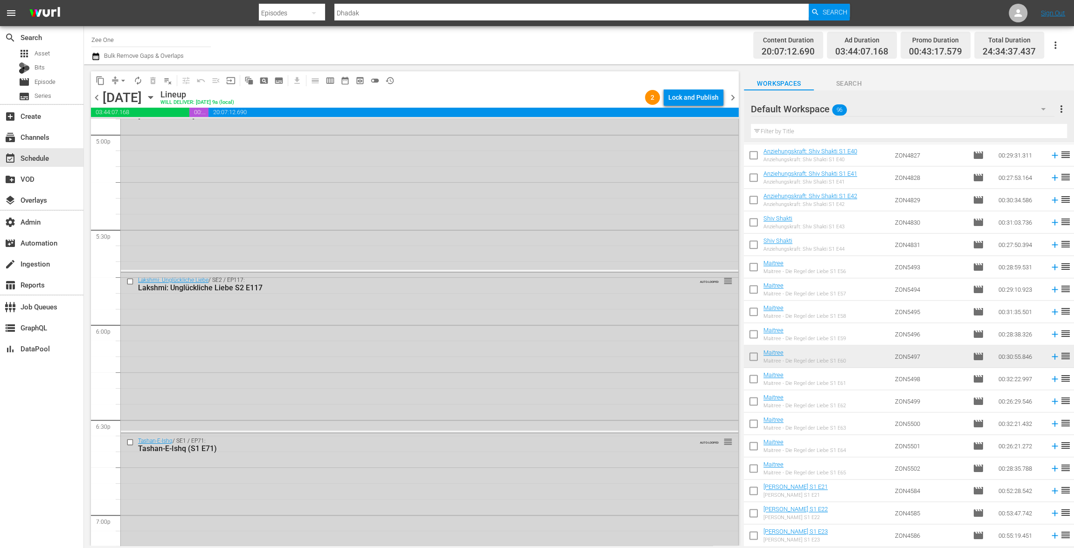
scroll to position [3239, 0]
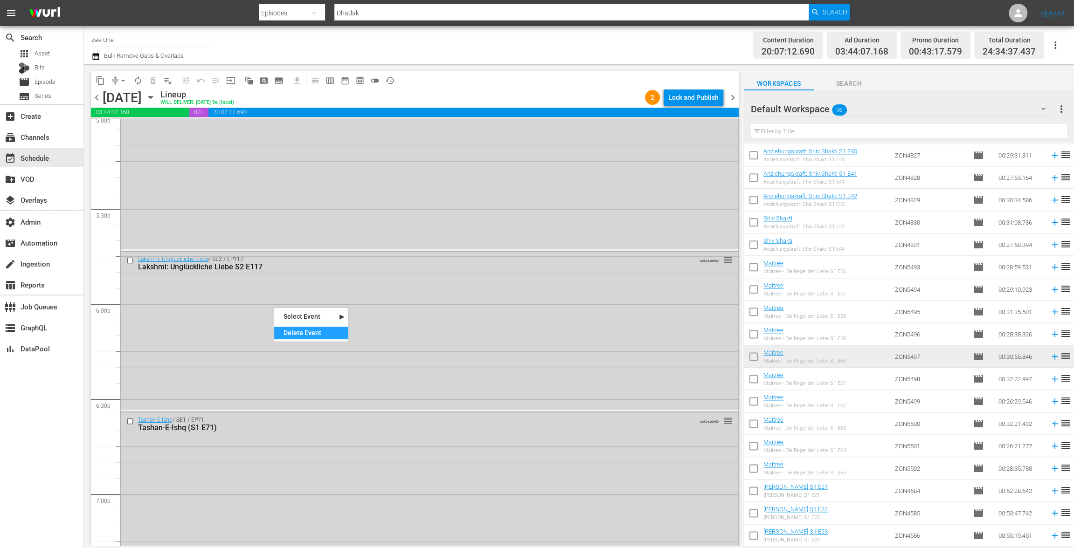
click at [315, 332] on div "Delete Event" at bounding box center [311, 333] width 74 height 13
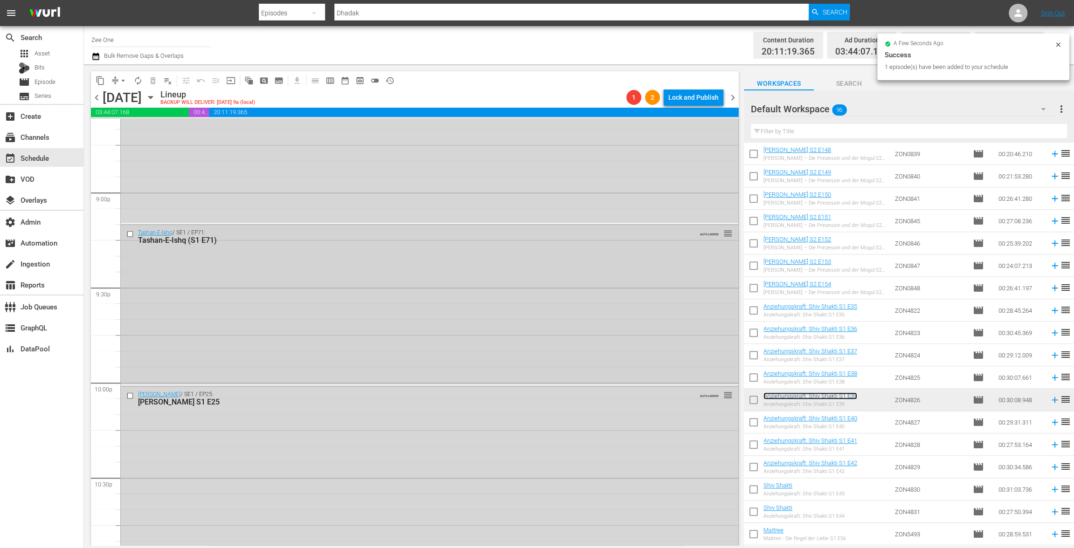
scroll to position [3990, 0]
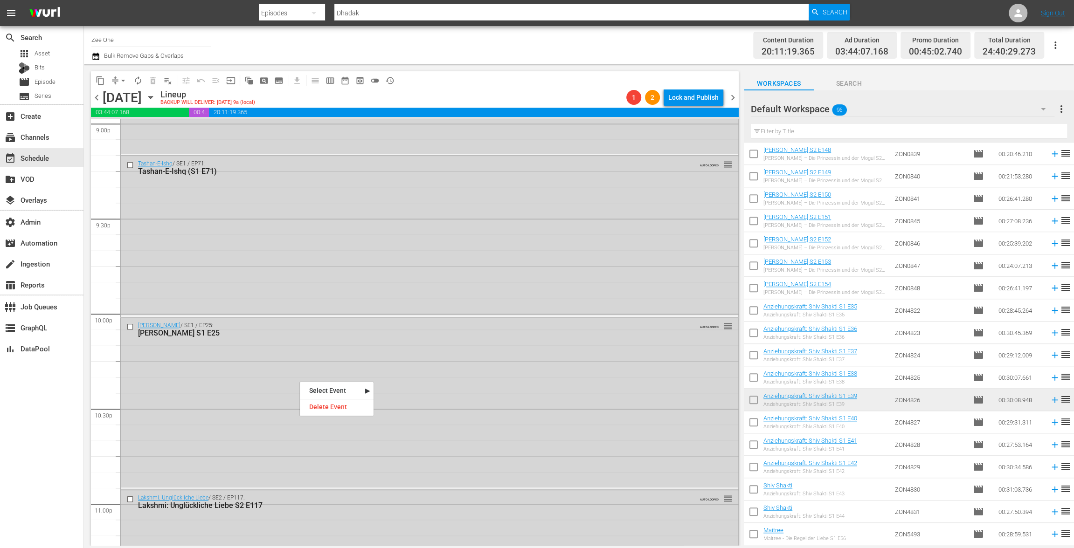
click at [346, 410] on div "Delete Event" at bounding box center [337, 407] width 74 height 13
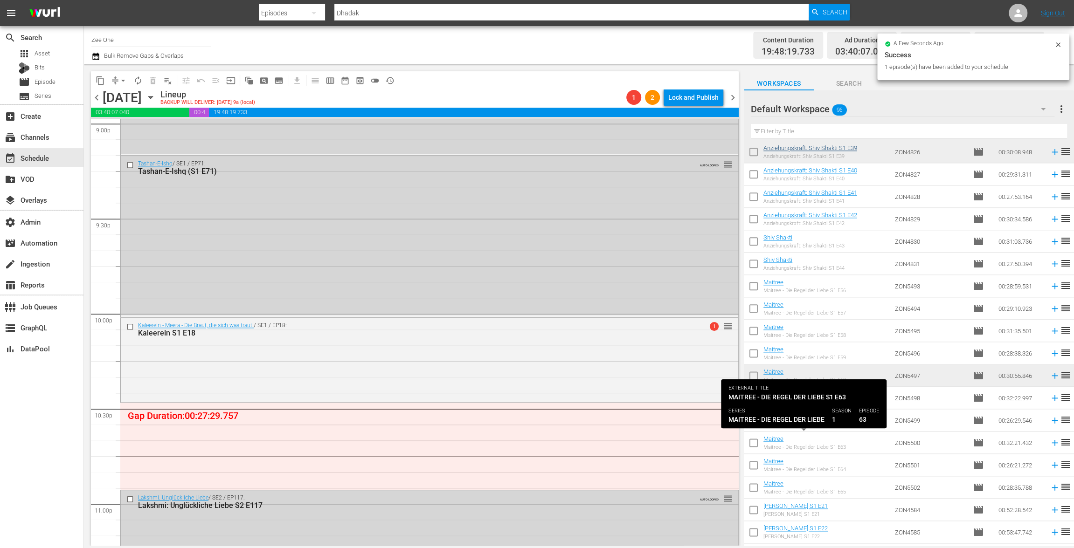
scroll to position [1017, 0]
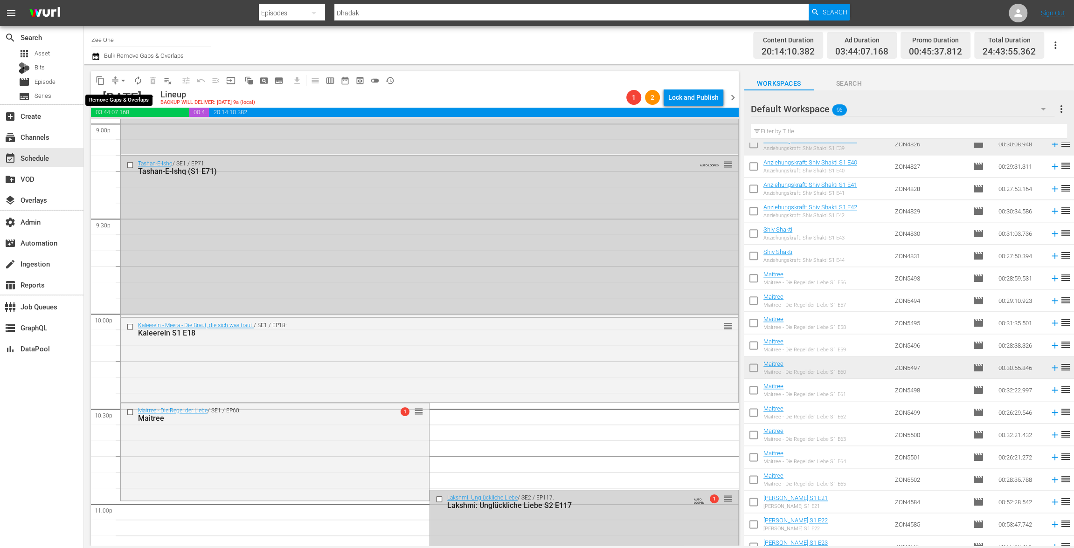
click at [118, 79] on button "arrow_drop_down" at bounding box center [123, 80] width 15 height 15
click at [131, 126] on li "Align to End of Previous Day" at bounding box center [124, 130] width 98 height 15
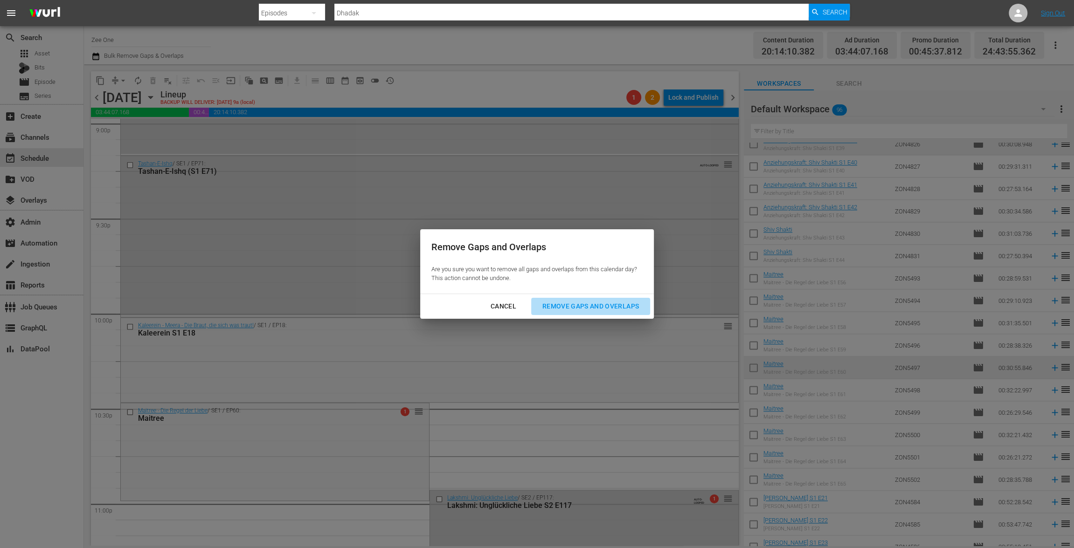
click at [604, 306] on div "Remove Gaps and Overlaps" at bounding box center [590, 307] width 111 height 12
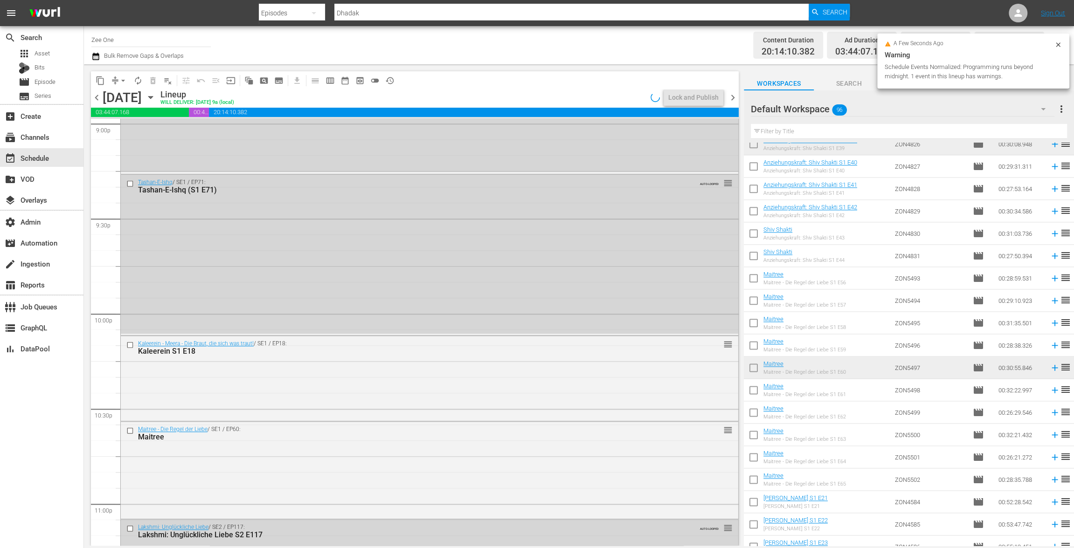
scroll to position [3983, 0]
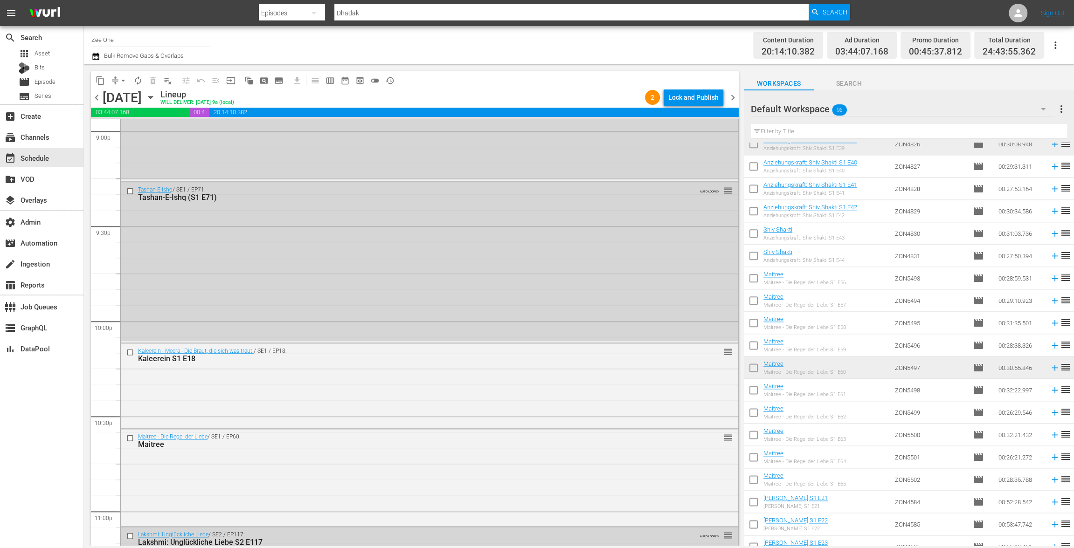
click at [684, 99] on div "Lock and Publish" at bounding box center [693, 97] width 50 height 17
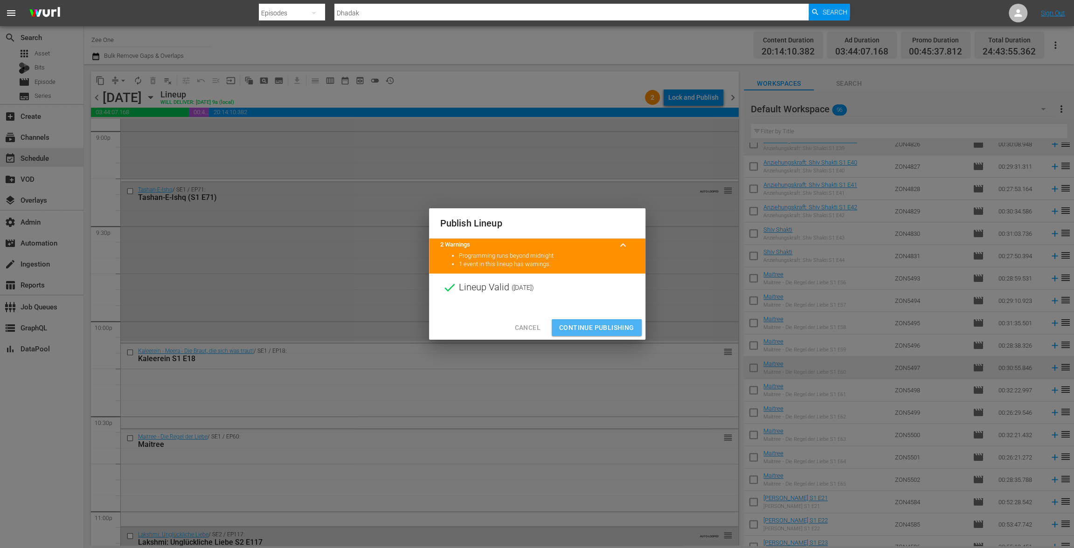
click at [588, 325] on span "Continue Publishing" at bounding box center [596, 328] width 75 height 12
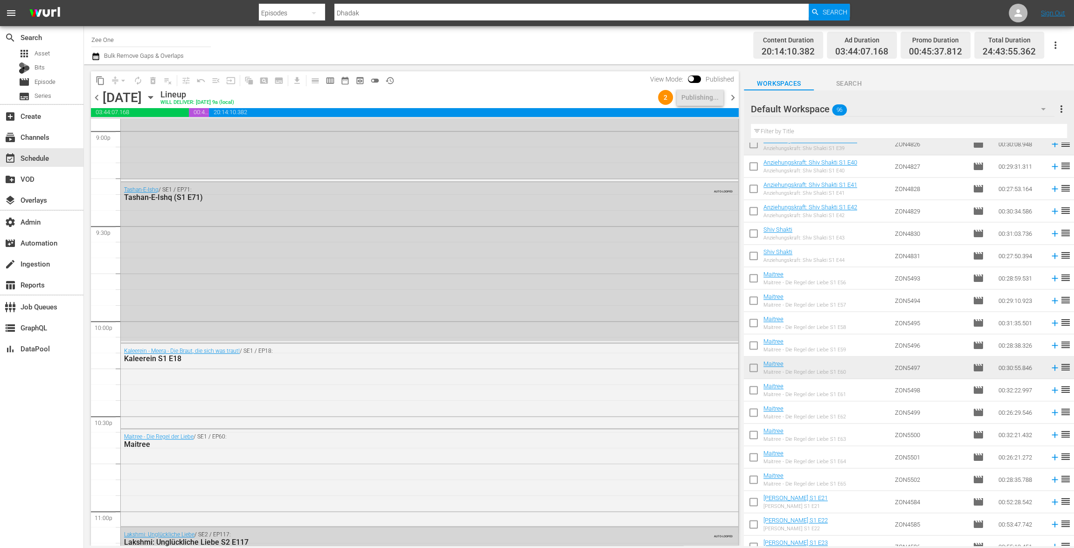
click at [731, 98] on span "chevron_right" at bounding box center [733, 98] width 12 height 12
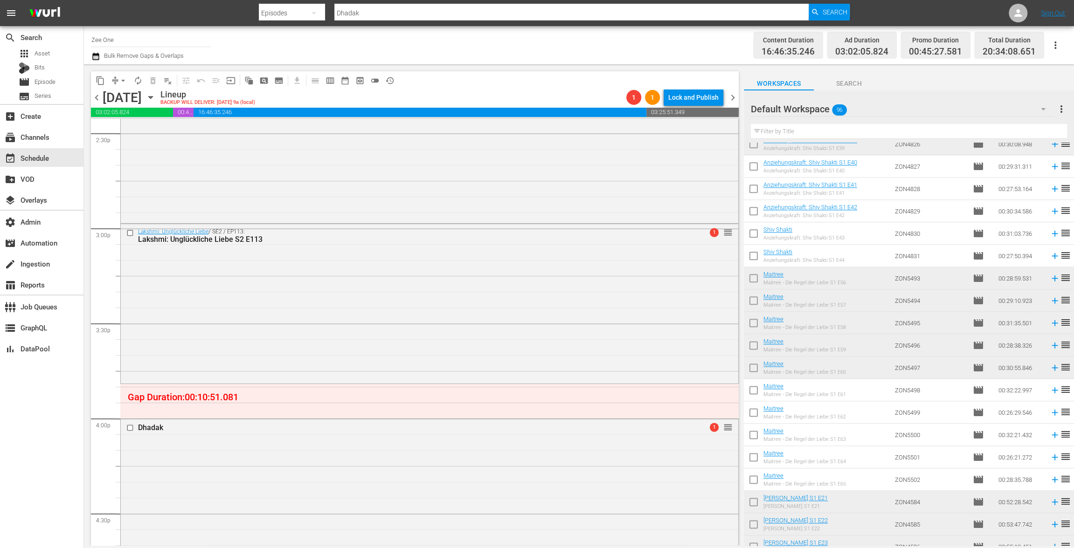
scroll to position [2760, 0]
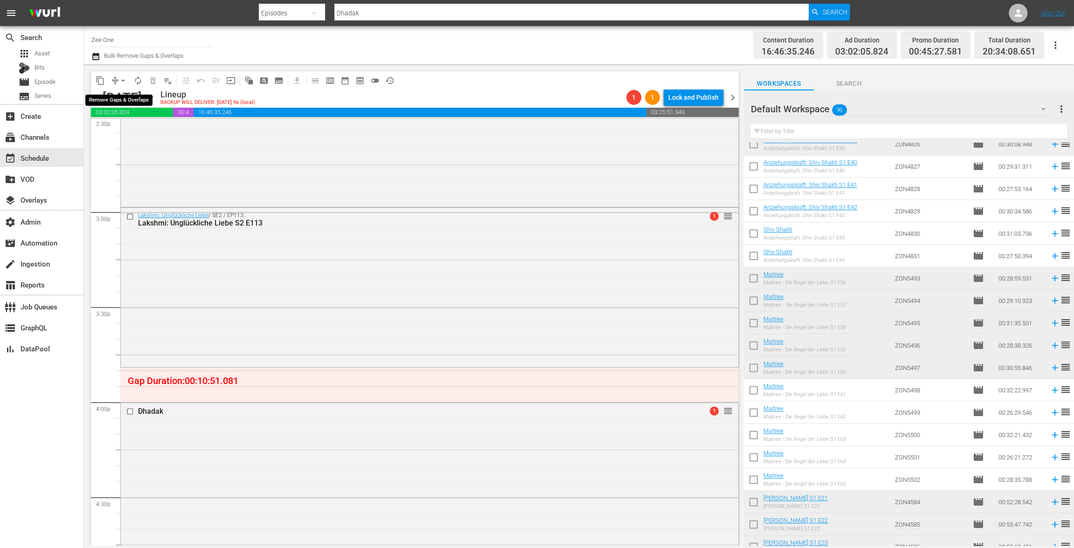
click at [119, 82] on span "arrow_drop_down" at bounding box center [122, 80] width 9 height 9
click at [127, 138] on li "Align to End of Previous Day" at bounding box center [124, 130] width 98 height 15
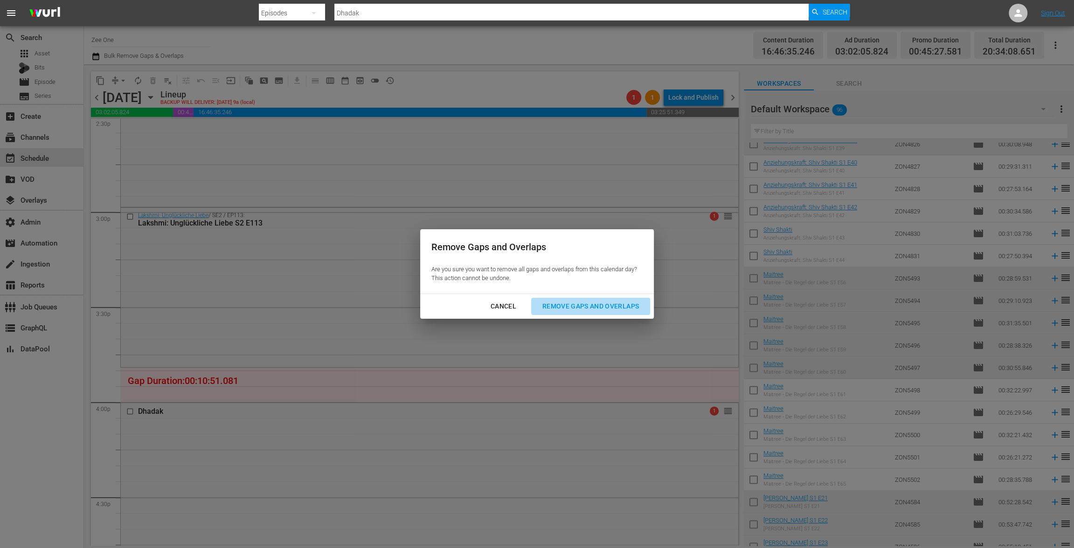
click at [613, 304] on div "Remove Gaps and Overlaps" at bounding box center [590, 307] width 111 height 12
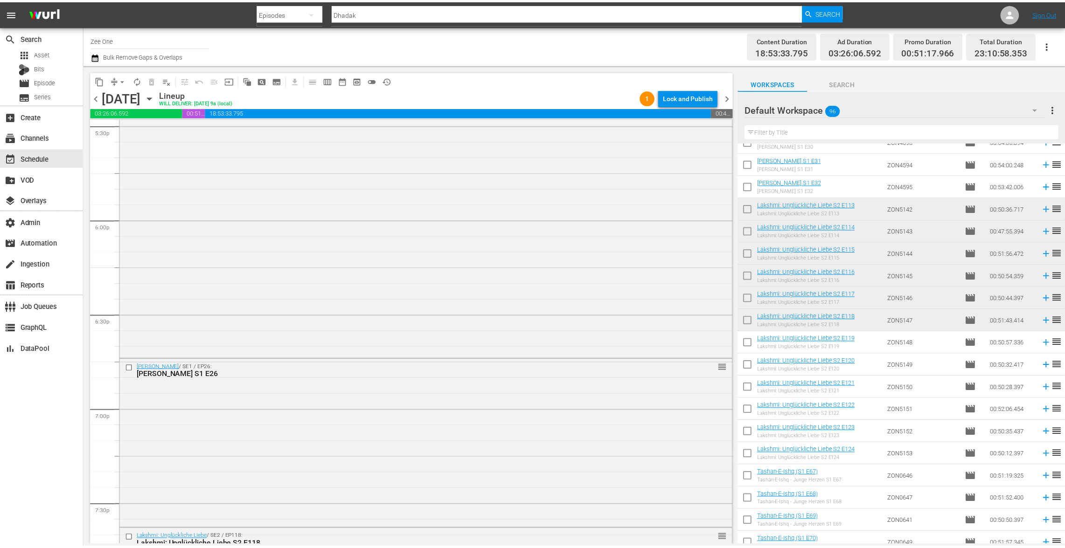
scroll to position [3068, 0]
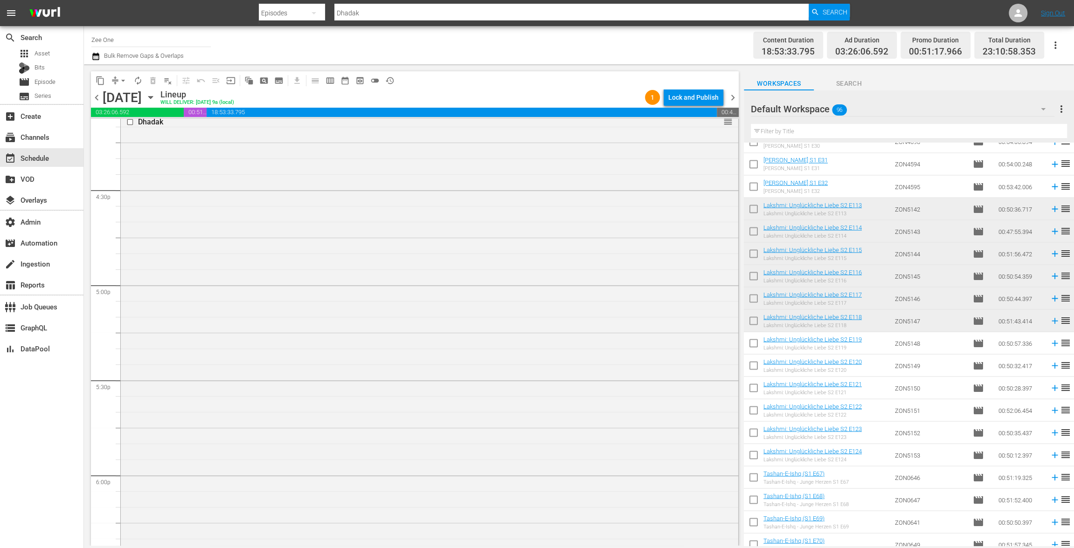
click at [477, 371] on div "Dhadak reorder" at bounding box center [429, 362] width 617 height 499
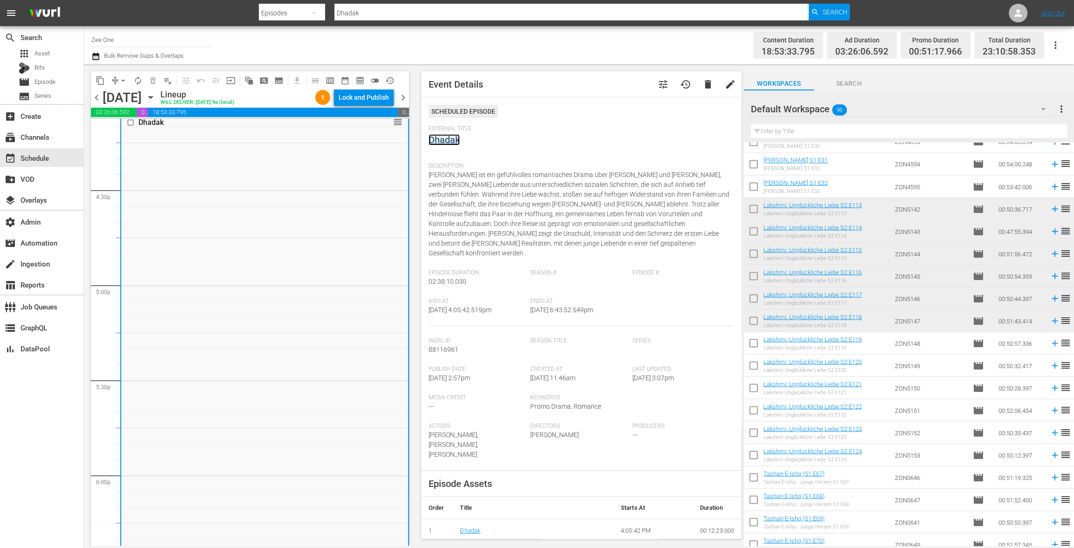
click at [448, 139] on link "Dhadak" at bounding box center [444, 139] width 31 height 11
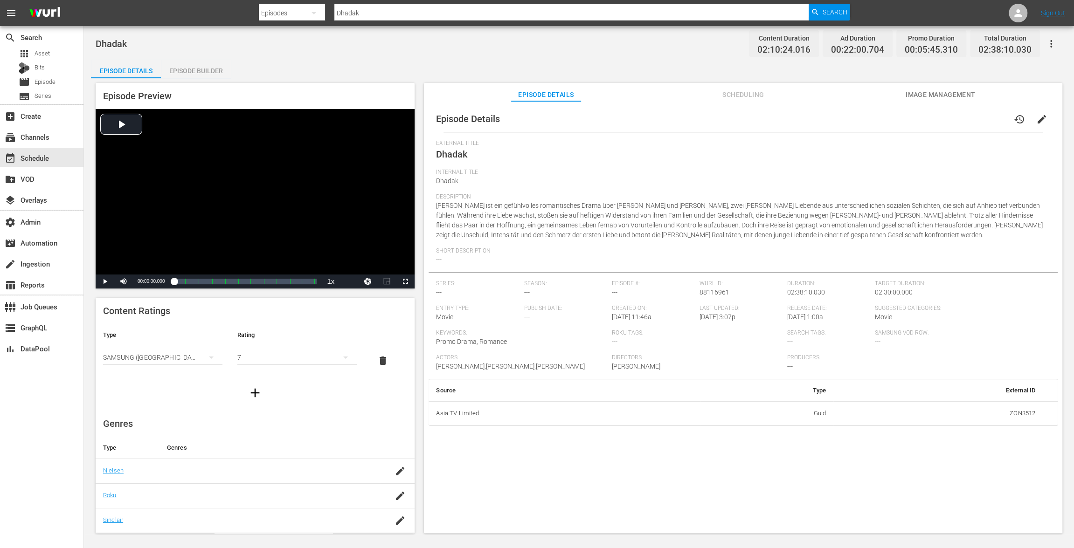
click at [211, 68] on div "Episode Builder" at bounding box center [196, 71] width 70 height 22
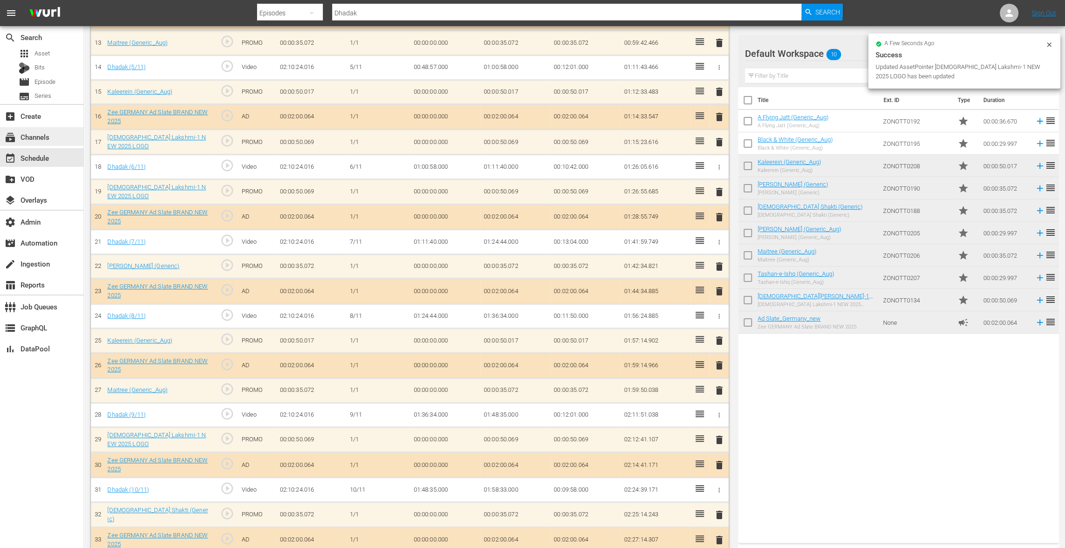
scroll to position [574, 0]
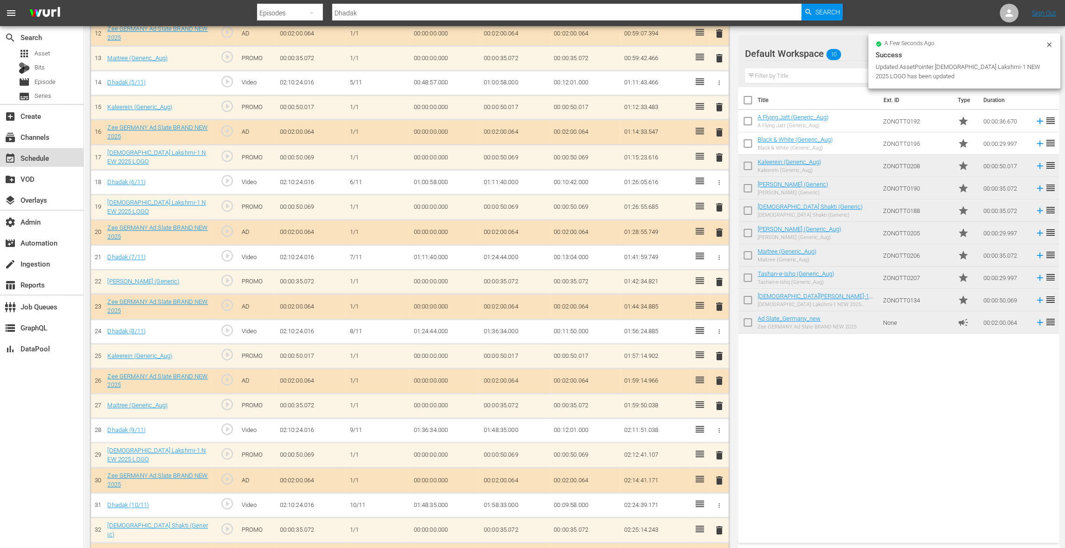
click at [34, 157] on div "event_available Schedule" at bounding box center [26, 156] width 52 height 8
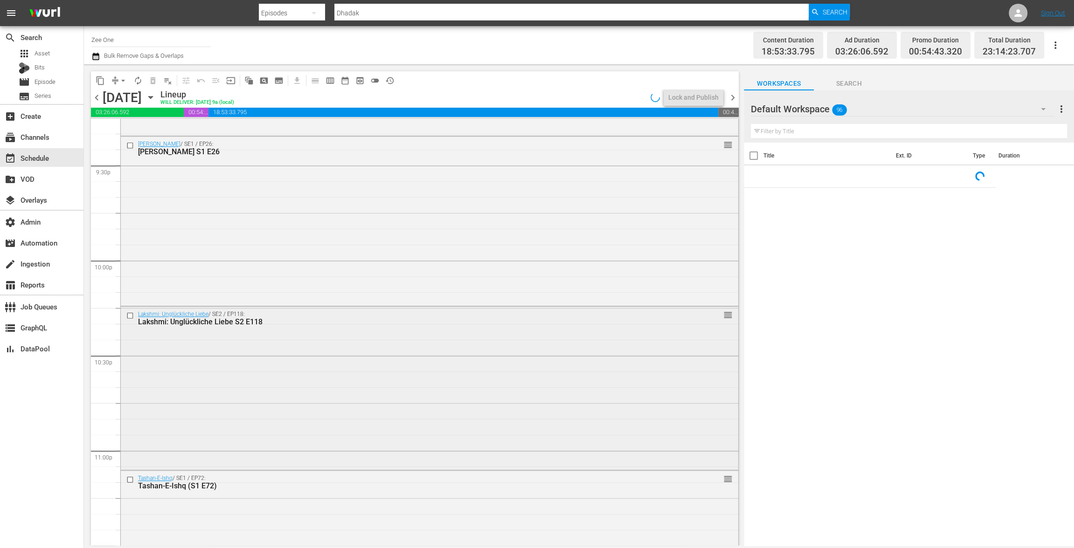
scroll to position [4138, 0]
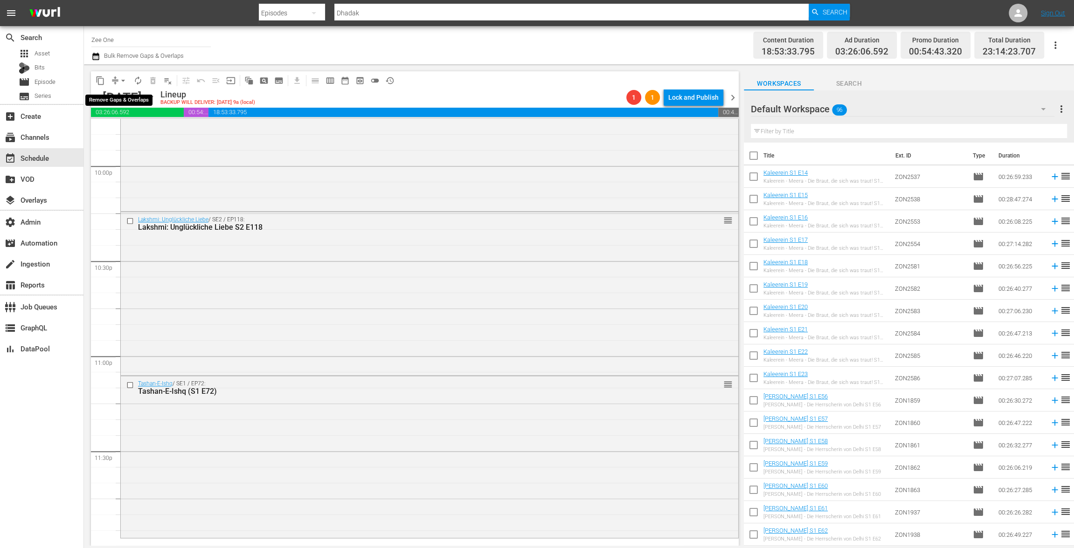
click at [121, 79] on span "arrow_drop_down" at bounding box center [122, 80] width 9 height 9
click at [127, 134] on li "Align to End of Previous Day" at bounding box center [124, 130] width 98 height 15
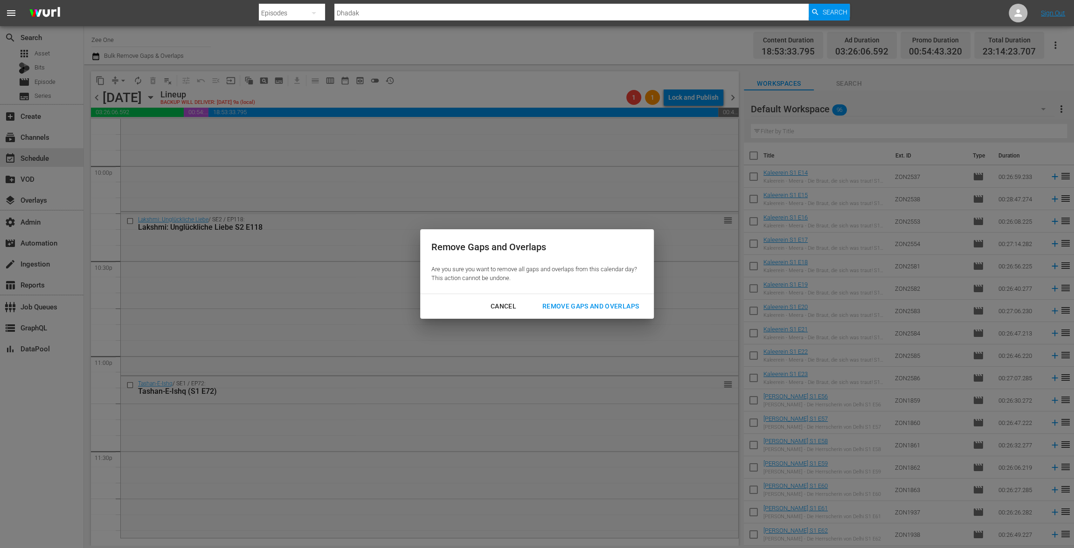
click at [569, 306] on div "Remove Gaps and Overlaps" at bounding box center [590, 307] width 111 height 12
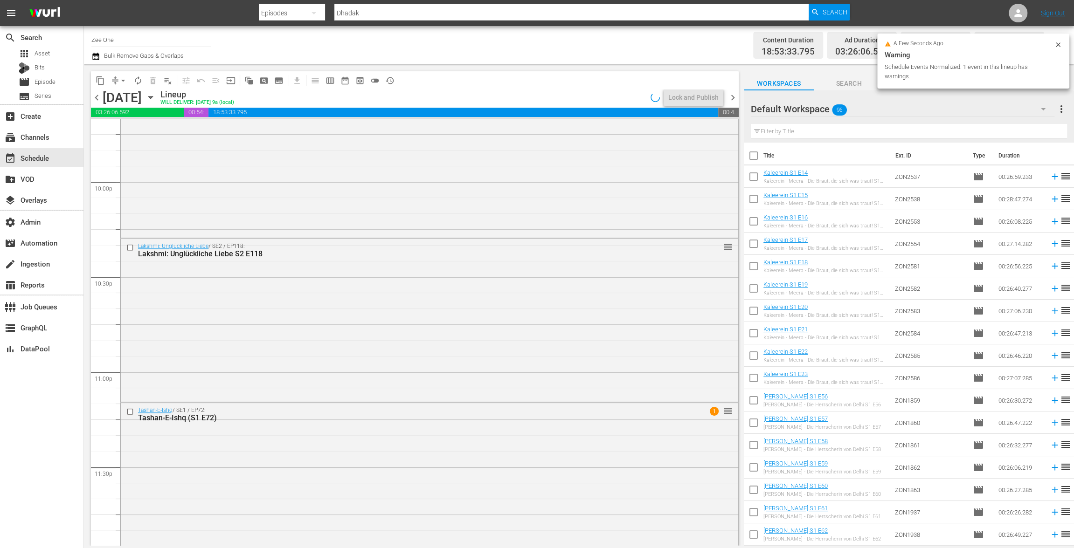
scroll to position [4141, 0]
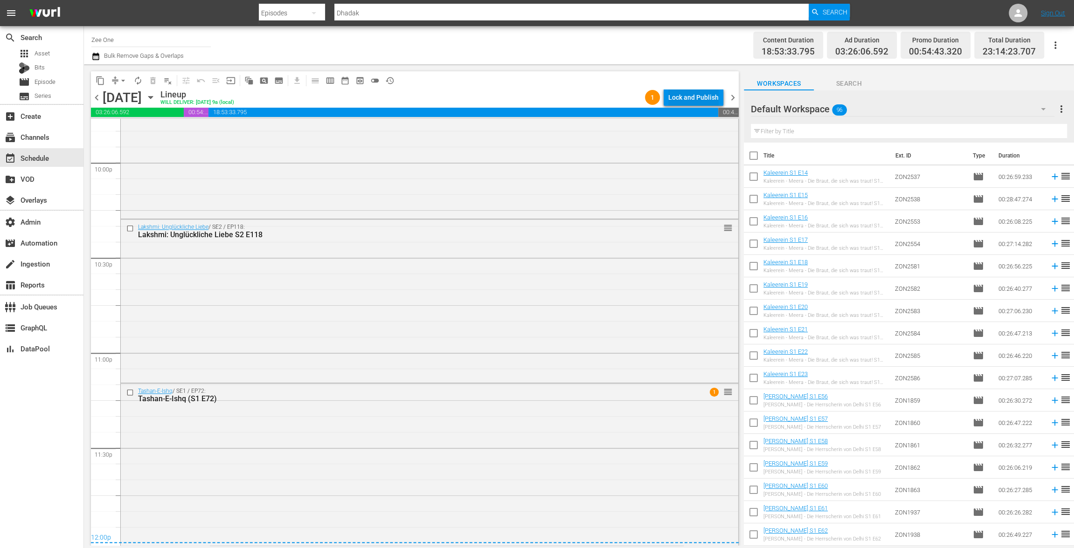
click at [700, 95] on div "Lock and Publish" at bounding box center [693, 97] width 50 height 17
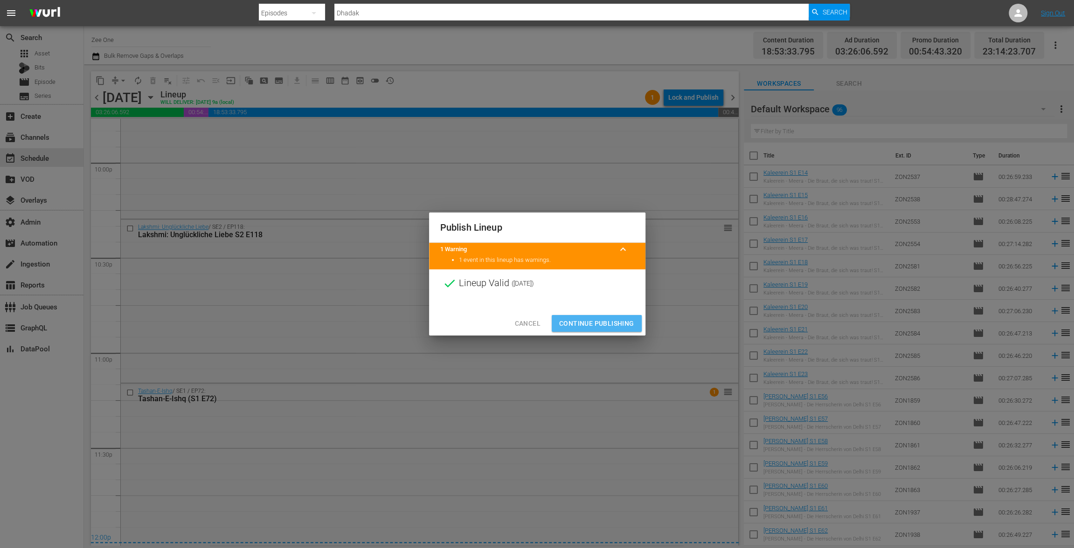
click at [612, 325] on span "Continue Publishing" at bounding box center [596, 324] width 75 height 12
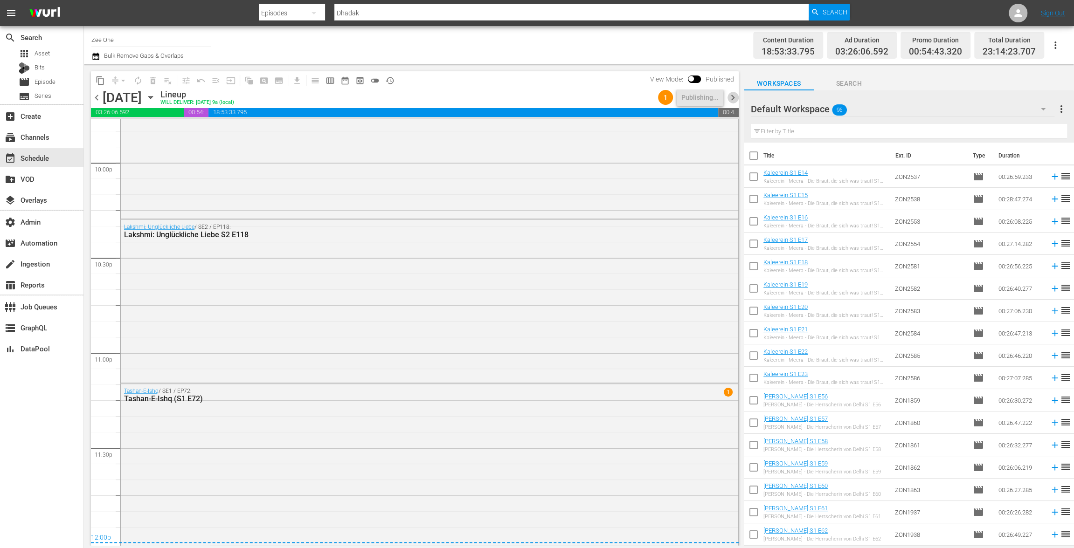
click at [731, 98] on span "chevron_right" at bounding box center [733, 98] width 12 height 12
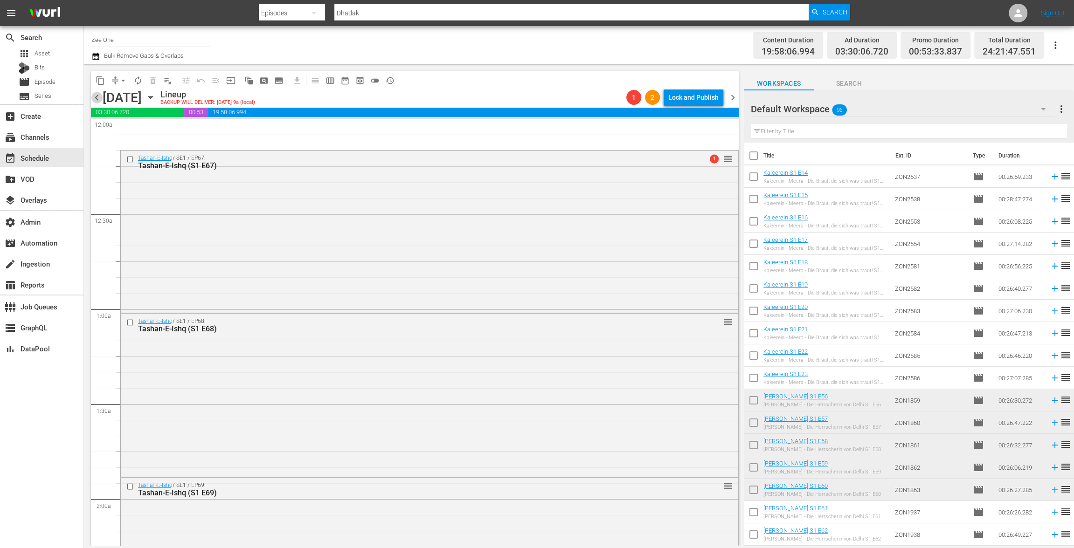
click at [101, 97] on span "chevron_left" at bounding box center [97, 98] width 12 height 12
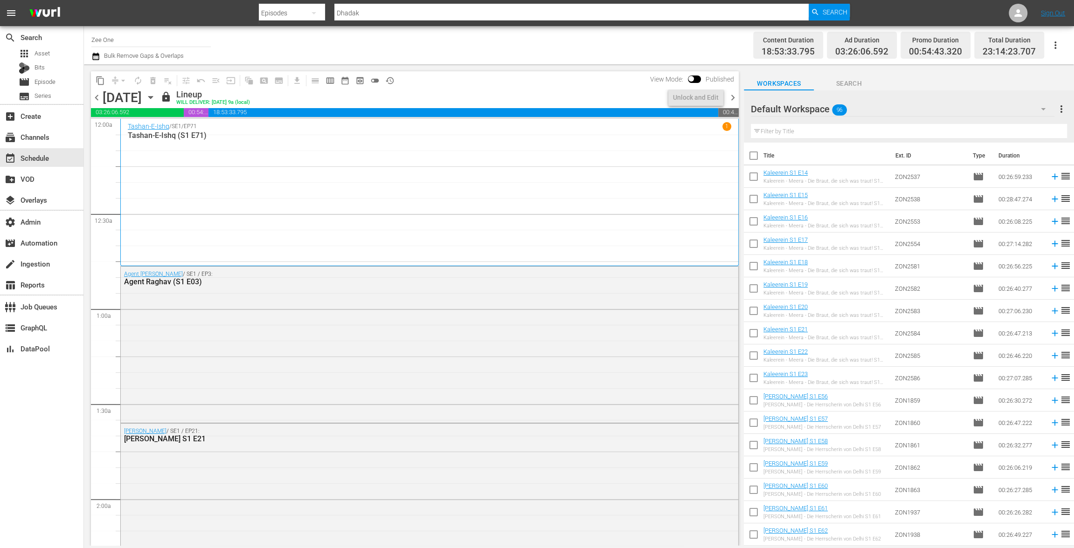
click at [737, 99] on span "chevron_right" at bounding box center [733, 98] width 12 height 12
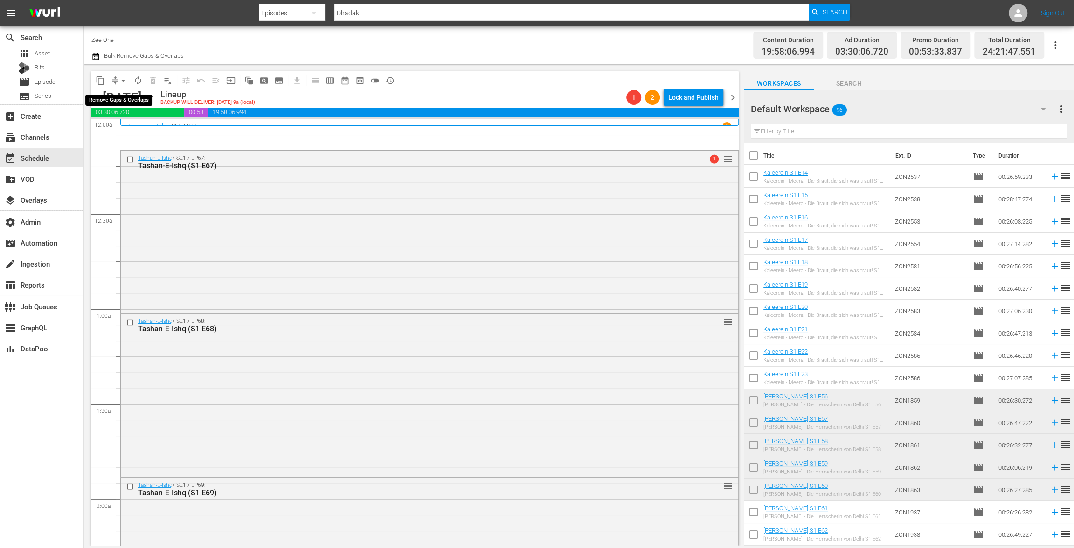
click at [116, 79] on button "arrow_drop_down" at bounding box center [123, 80] width 15 height 15
click at [116, 130] on li "Align to End of Previous Day" at bounding box center [124, 130] width 98 height 15
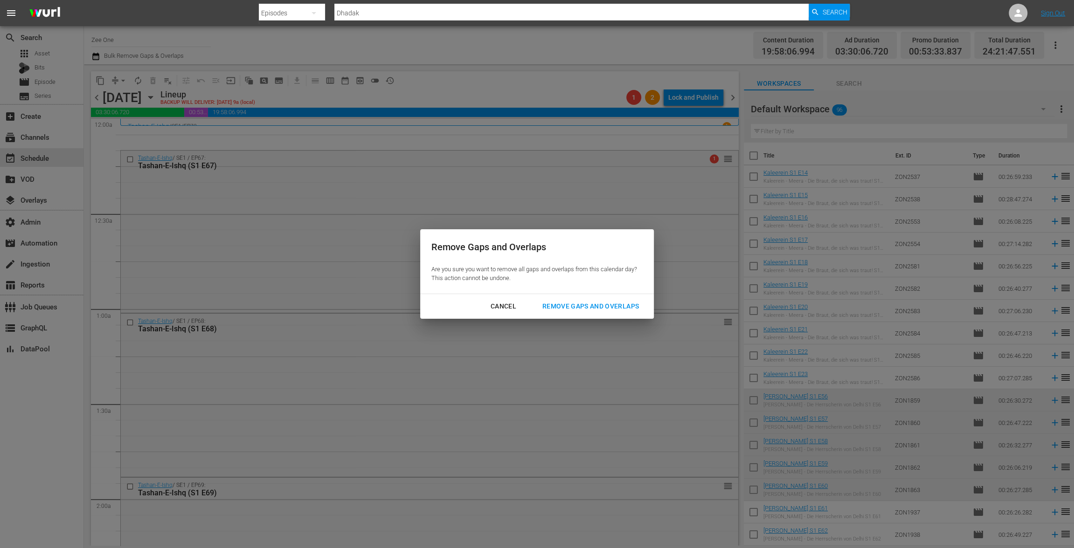
click at [576, 301] on div "Remove Gaps and Overlaps" at bounding box center [590, 307] width 111 height 12
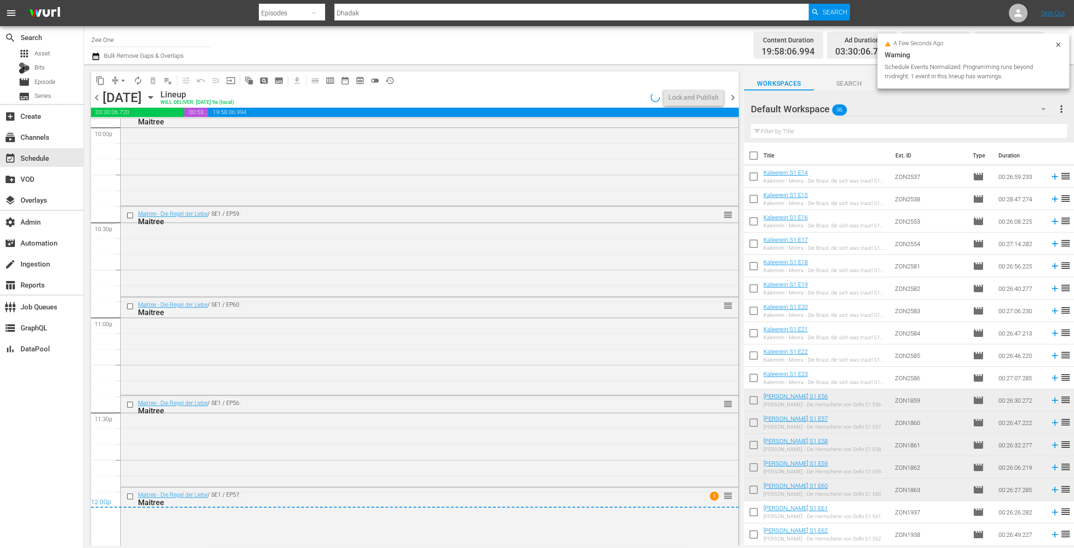
scroll to position [4328, 0]
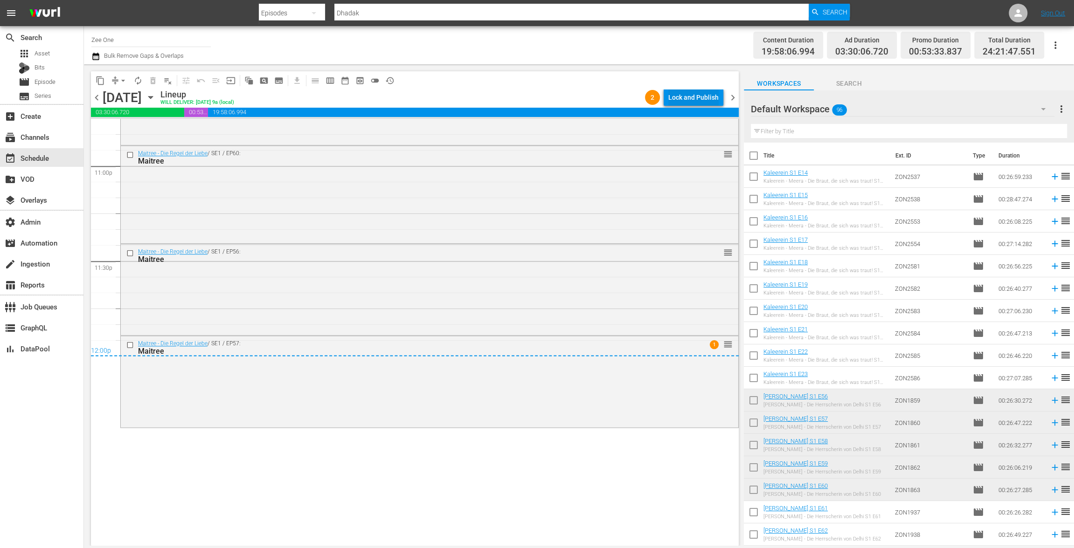
click at [692, 97] on div "Lock and Publish" at bounding box center [693, 97] width 50 height 17
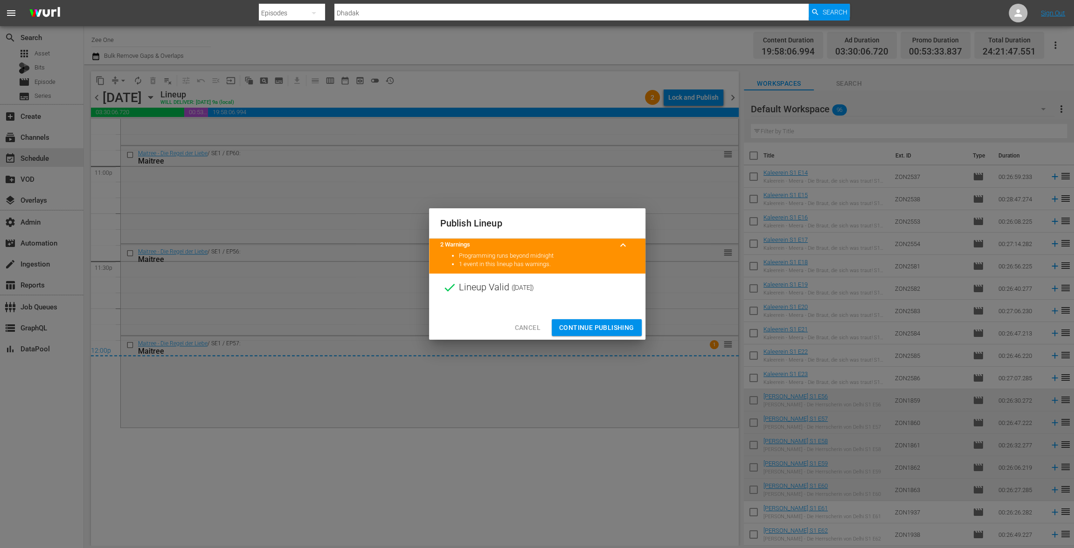
click at [584, 324] on span "Continue Publishing" at bounding box center [596, 328] width 75 height 12
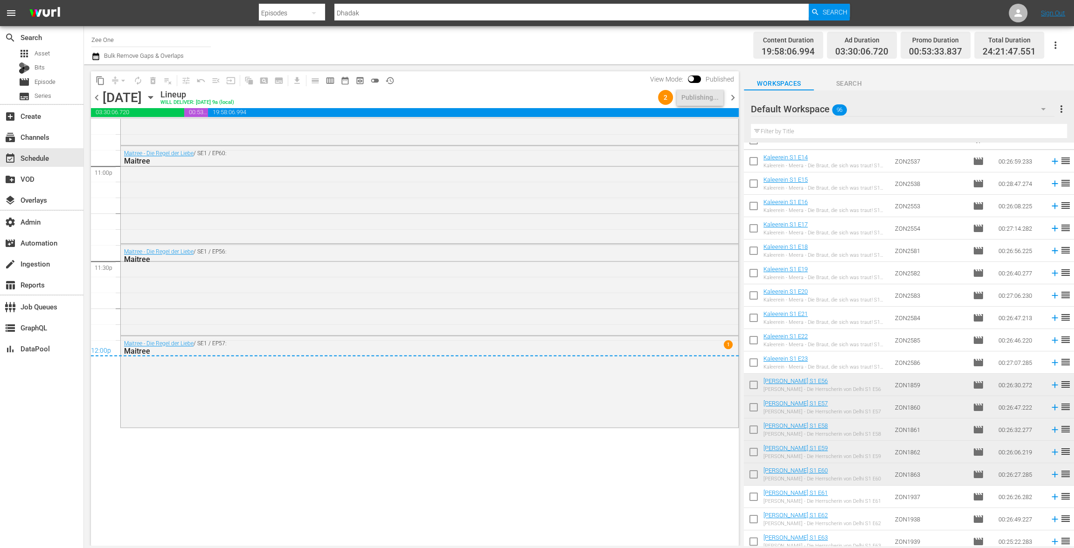
scroll to position [0, 0]
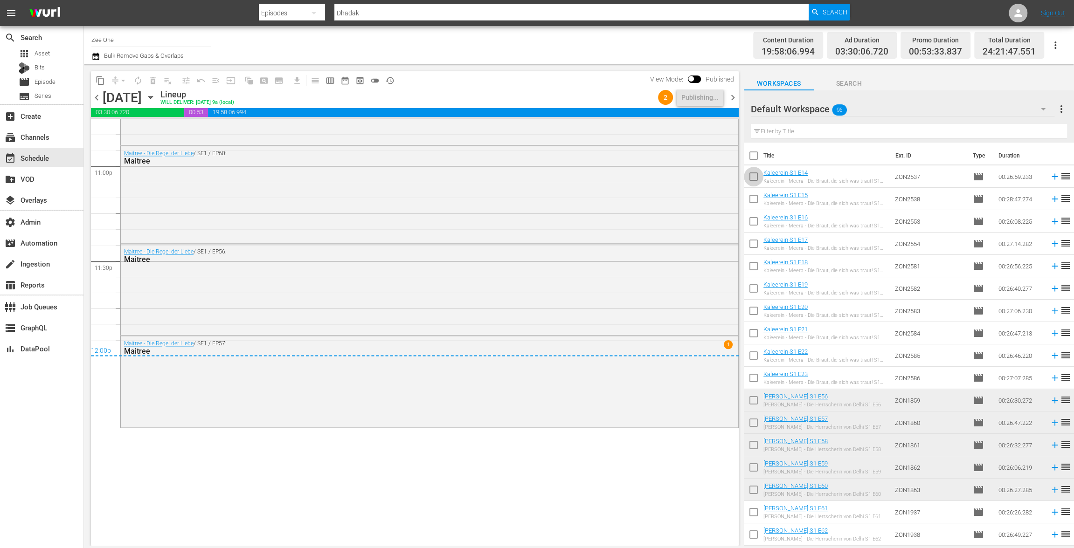
click at [749, 178] on input "checkbox" at bounding box center [754, 179] width 20 height 20
checkbox input "true"
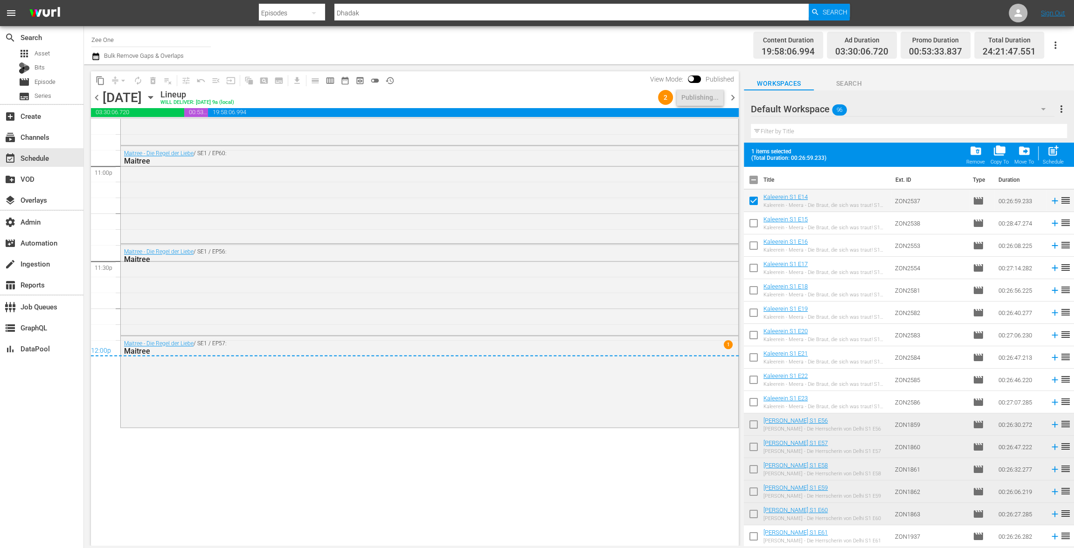
click at [753, 223] on input "checkbox" at bounding box center [754, 225] width 20 height 20
checkbox input "true"
click at [754, 242] on input "checkbox" at bounding box center [754, 248] width 20 height 20
checkbox input "true"
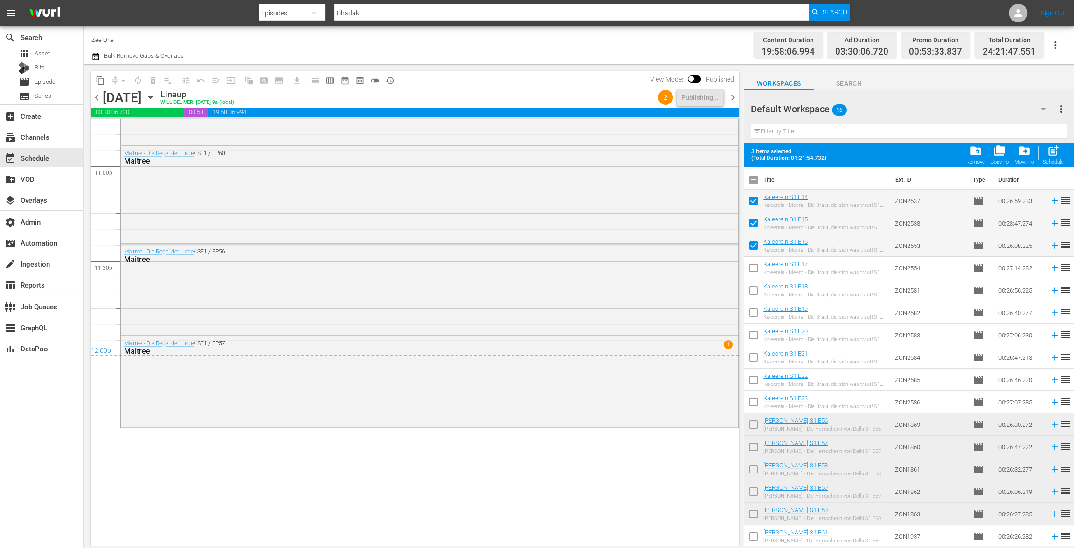
click at [756, 265] on input "checkbox" at bounding box center [754, 270] width 20 height 20
checkbox input "true"
click at [757, 292] on input "checkbox" at bounding box center [754, 293] width 20 height 20
checkbox input "true"
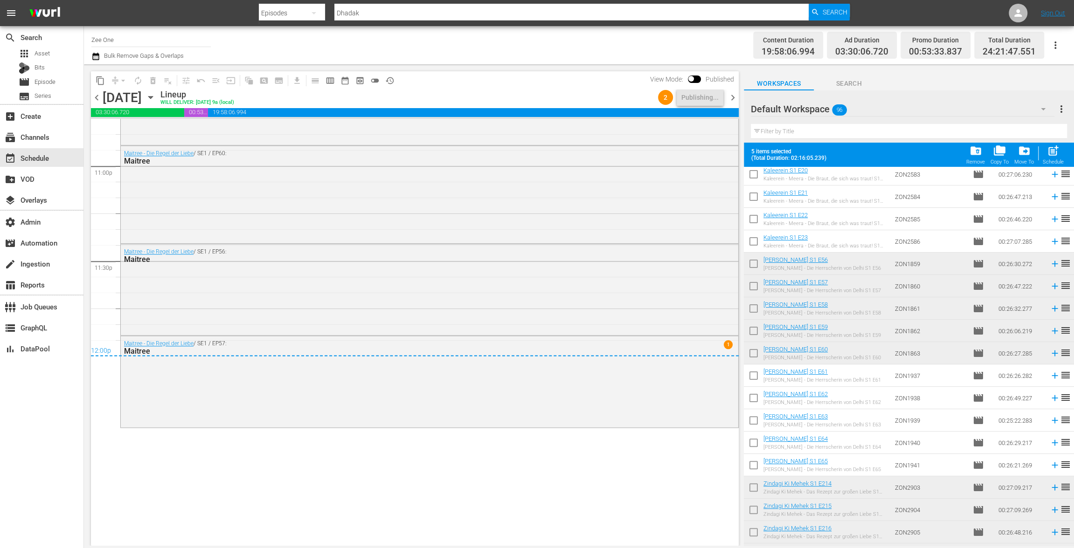
scroll to position [230, 0]
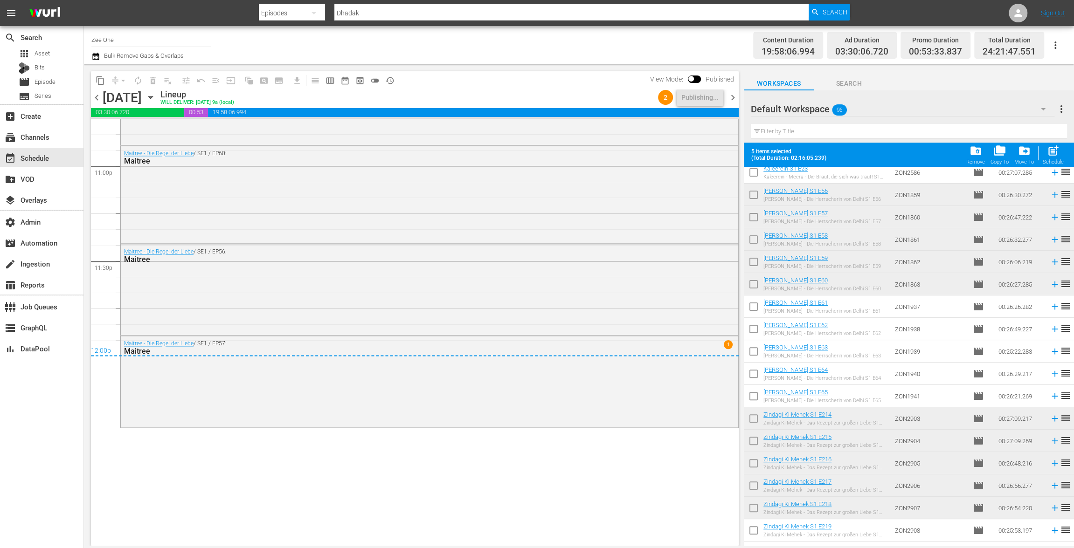
click at [752, 191] on input "checkbox" at bounding box center [754, 197] width 20 height 20
checkbox input "true"
click at [750, 218] on input "checkbox" at bounding box center [754, 219] width 20 height 20
checkbox input "true"
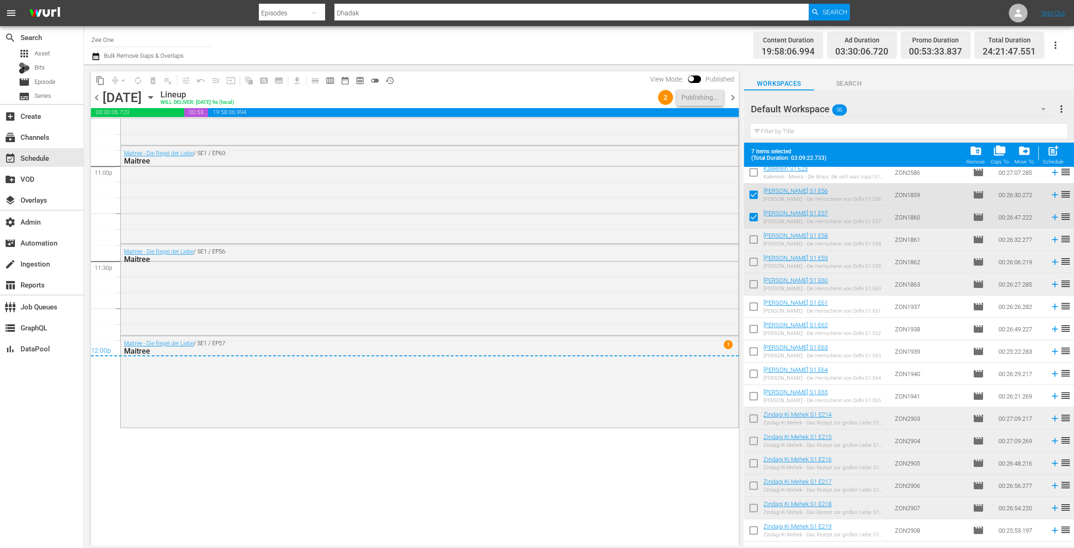
click at [752, 235] on input "checkbox" at bounding box center [754, 242] width 20 height 20
checkbox input "true"
click at [754, 259] on input "checkbox" at bounding box center [754, 264] width 20 height 20
checkbox input "true"
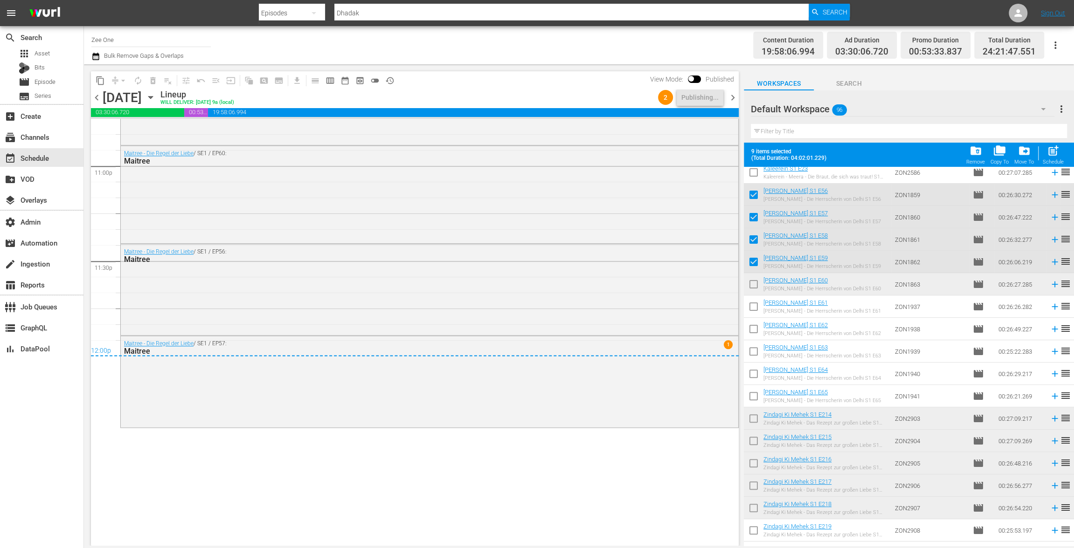
click at [756, 278] on input "checkbox" at bounding box center [754, 287] width 20 height 20
checkbox input "true"
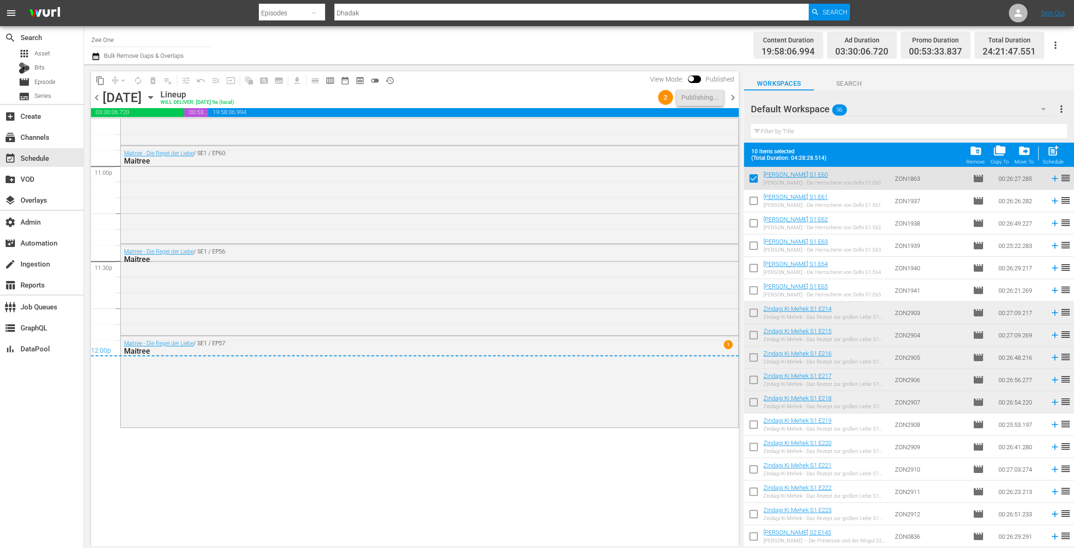
click at [756, 312] on input "checkbox" at bounding box center [754, 315] width 20 height 20
checkbox input "true"
click at [756, 337] on input "checkbox" at bounding box center [754, 337] width 20 height 20
checkbox input "true"
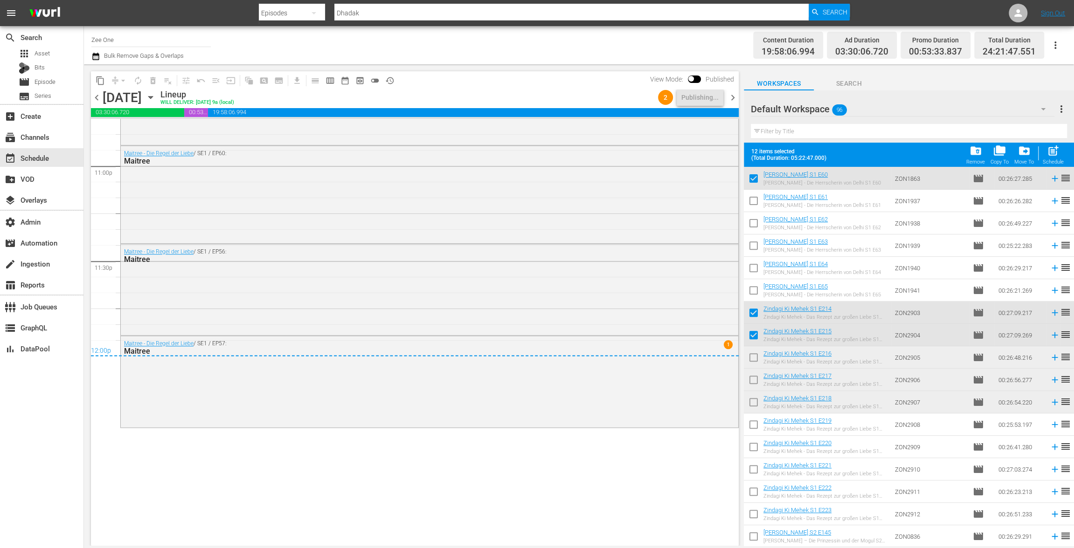
click at [758, 353] on input "checkbox" at bounding box center [754, 360] width 20 height 20
checkbox input "true"
click at [758, 372] on input "checkbox" at bounding box center [754, 382] width 20 height 20
checkbox input "true"
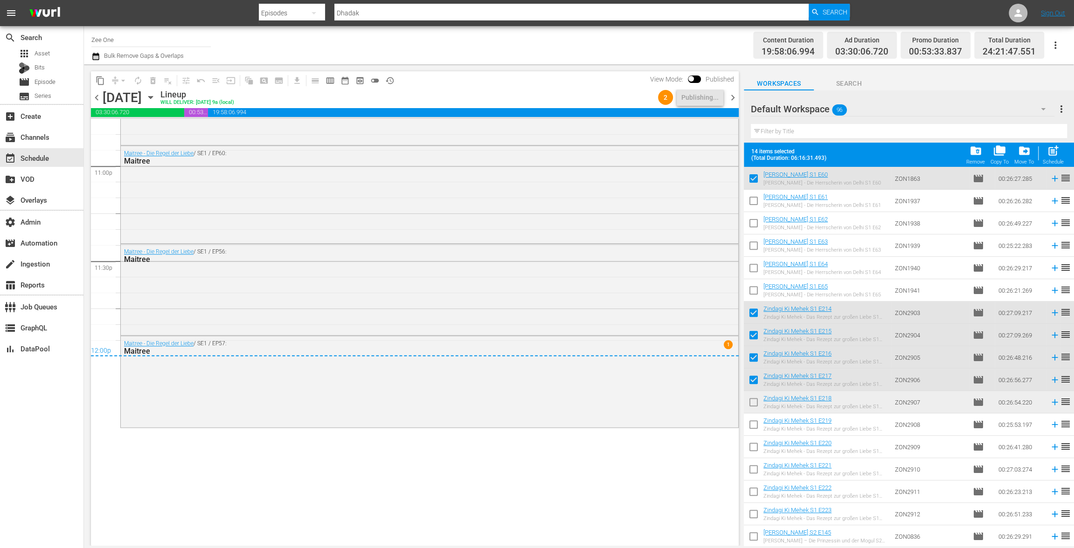
click at [757, 396] on input "checkbox" at bounding box center [754, 404] width 20 height 20
checkbox input "true"
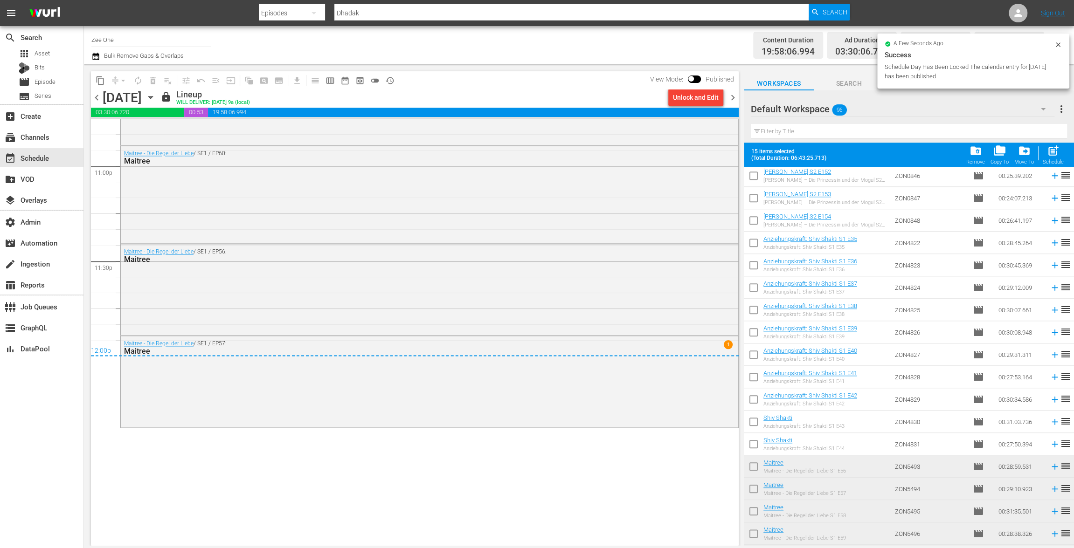
scroll to position [784, 0]
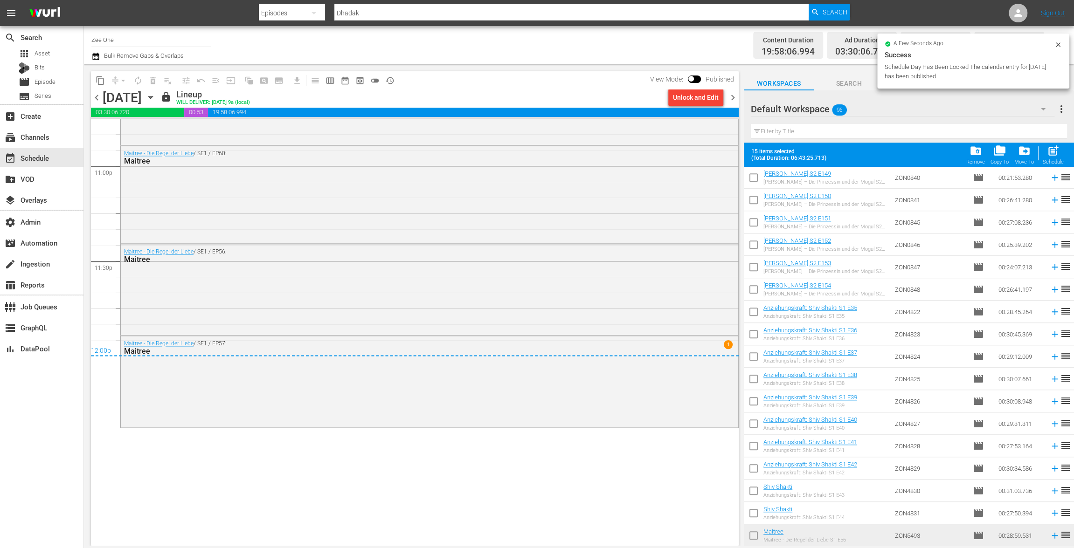
click at [752, 311] on input "checkbox" at bounding box center [754, 314] width 20 height 20
checkbox input "true"
click at [752, 339] on input "checkbox" at bounding box center [754, 336] width 20 height 20
checkbox input "true"
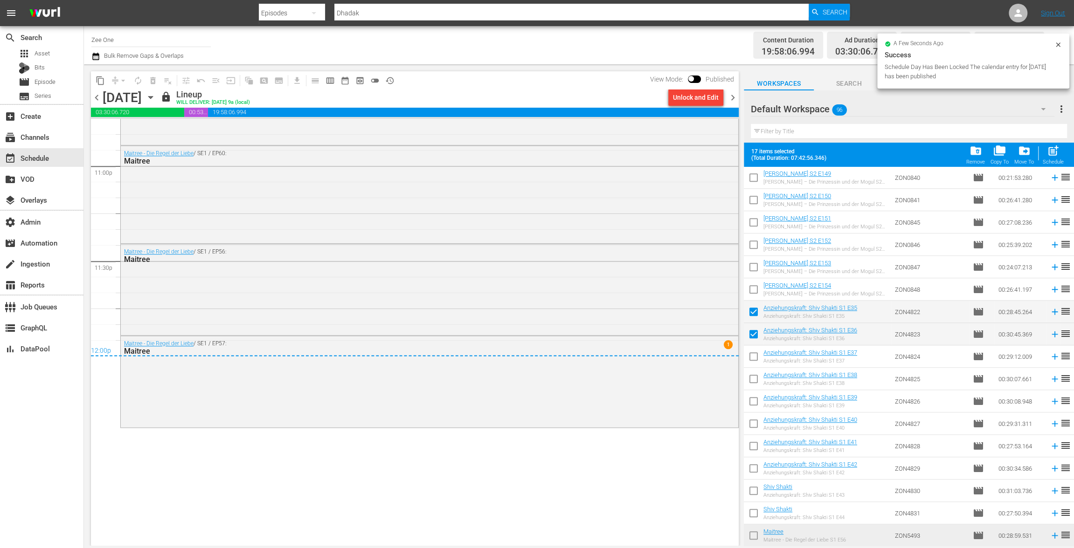
click at [752, 360] on input "checkbox" at bounding box center [754, 359] width 20 height 20
checkbox input "true"
click at [754, 383] on input "checkbox" at bounding box center [754, 381] width 20 height 20
checkbox input "true"
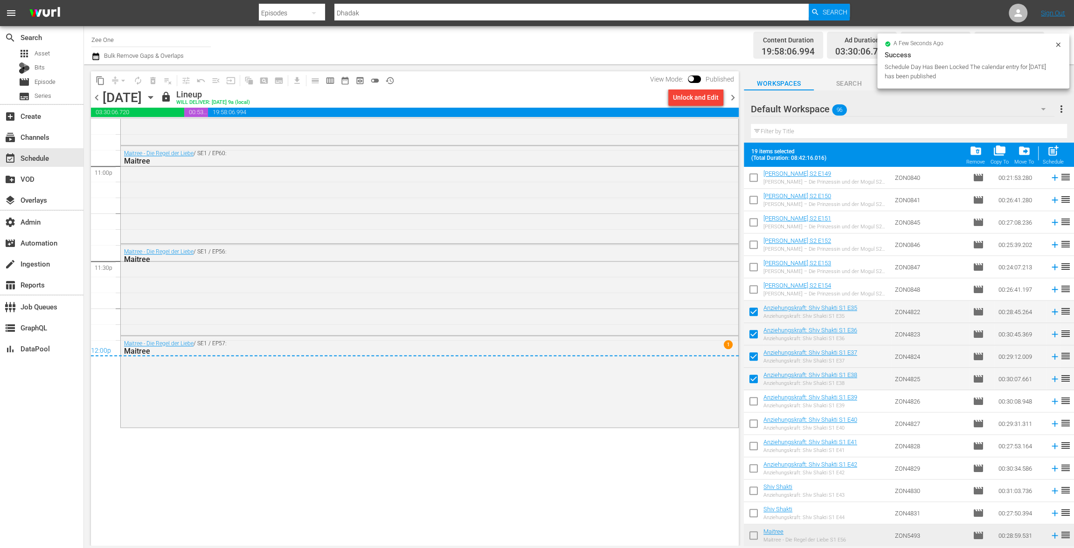
click at [755, 407] on input "checkbox" at bounding box center [754, 404] width 20 height 20
checkbox input "true"
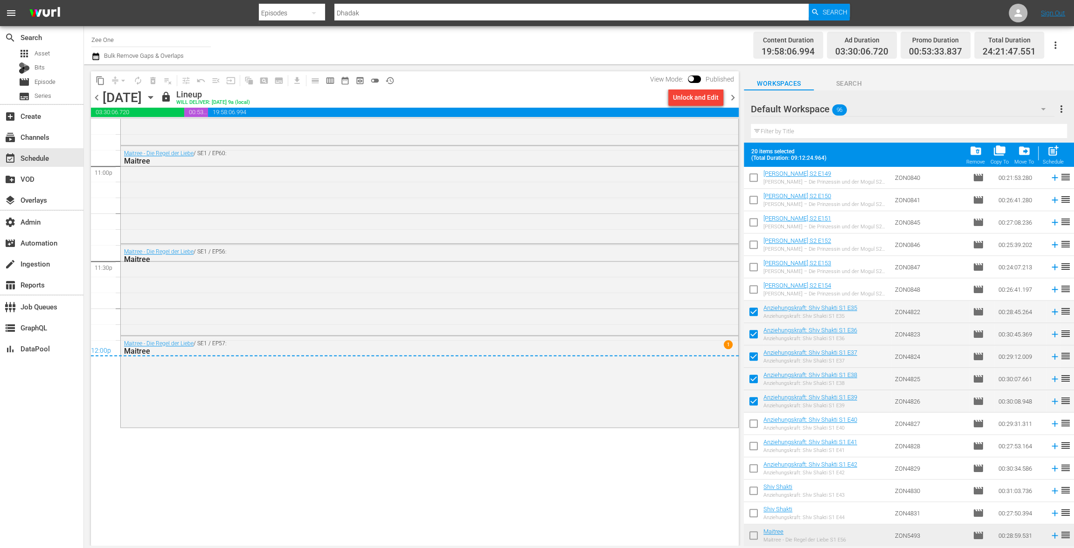
scroll to position [1007, 0]
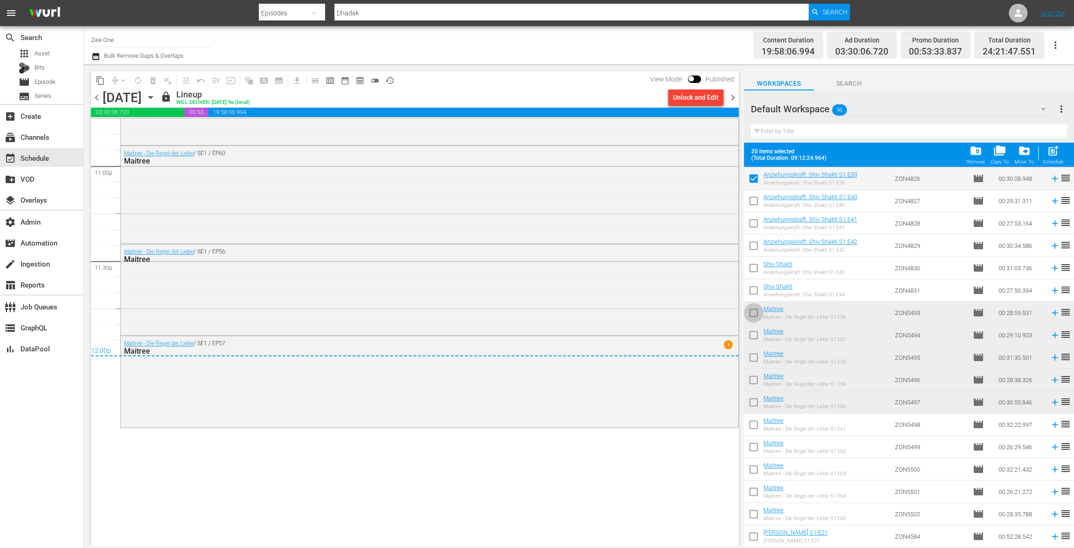
click at [751, 312] on input "checkbox" at bounding box center [754, 315] width 20 height 20
checkbox input "true"
click at [753, 339] on input "checkbox" at bounding box center [754, 337] width 20 height 20
checkbox input "true"
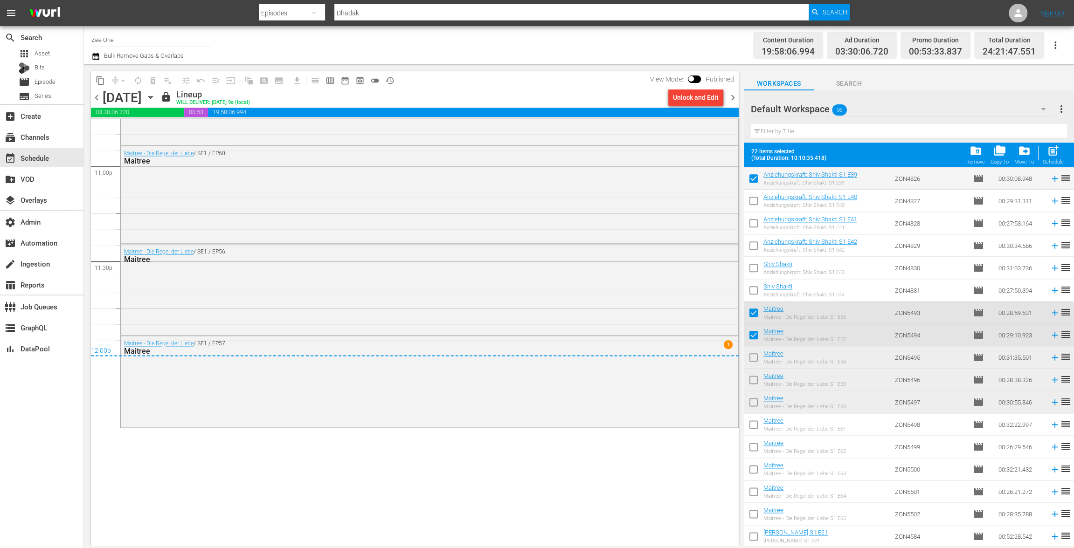
click at [754, 357] on input "checkbox" at bounding box center [754, 360] width 20 height 20
checkbox input "true"
click at [754, 380] on input "checkbox" at bounding box center [754, 382] width 20 height 20
checkbox input "true"
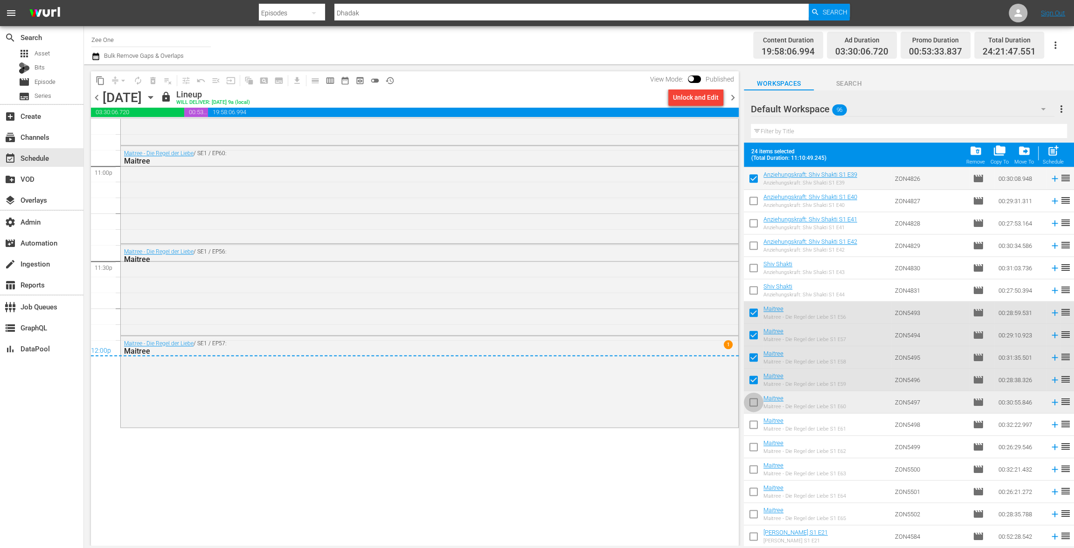
click at [754, 404] on input "checkbox" at bounding box center [754, 404] width 20 height 20
checkbox input "true"
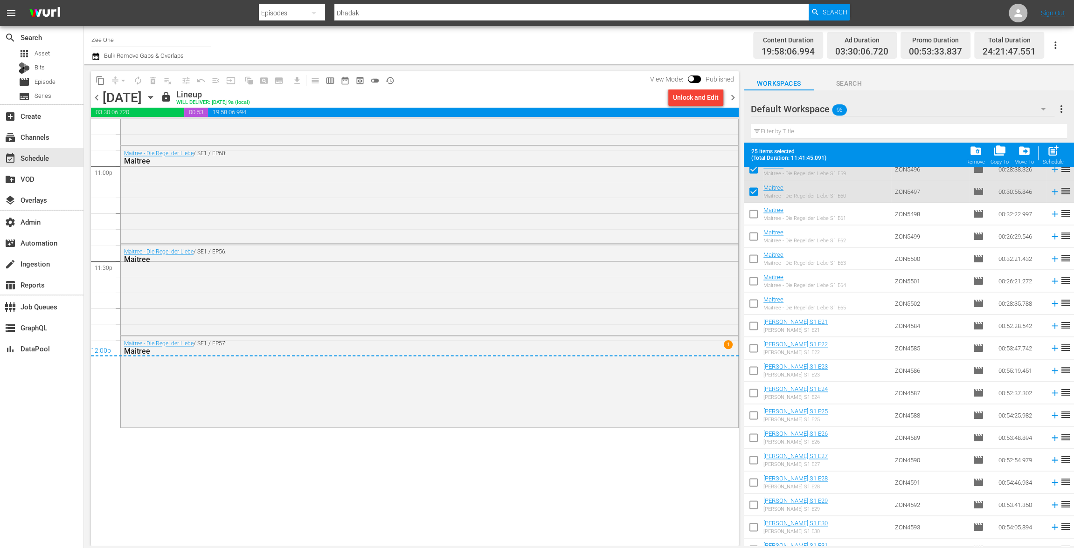
scroll to position [1234, 0]
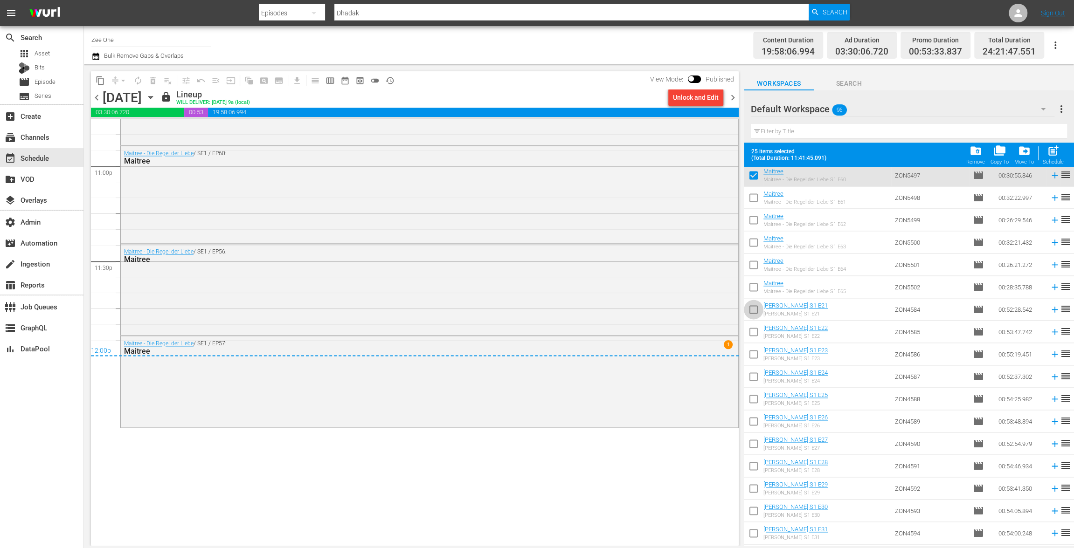
click at [747, 309] on input "checkbox" at bounding box center [754, 312] width 20 height 20
checkbox input "true"
click at [749, 329] on input "checkbox" at bounding box center [754, 334] width 20 height 20
checkbox input "true"
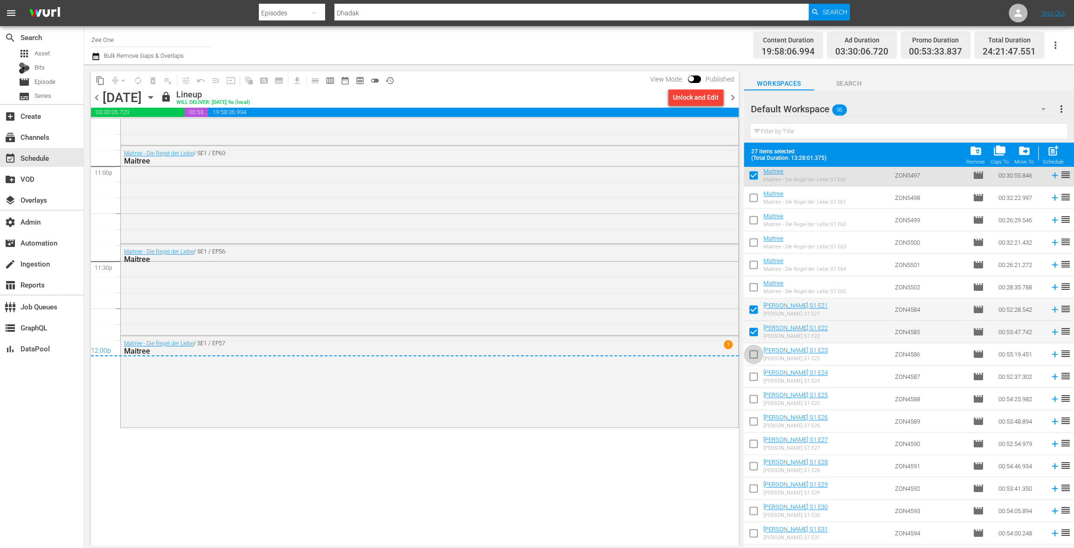
click at [752, 354] on input "checkbox" at bounding box center [754, 356] width 20 height 20
checkbox input "true"
click at [753, 380] on input "checkbox" at bounding box center [754, 379] width 20 height 20
checkbox input "true"
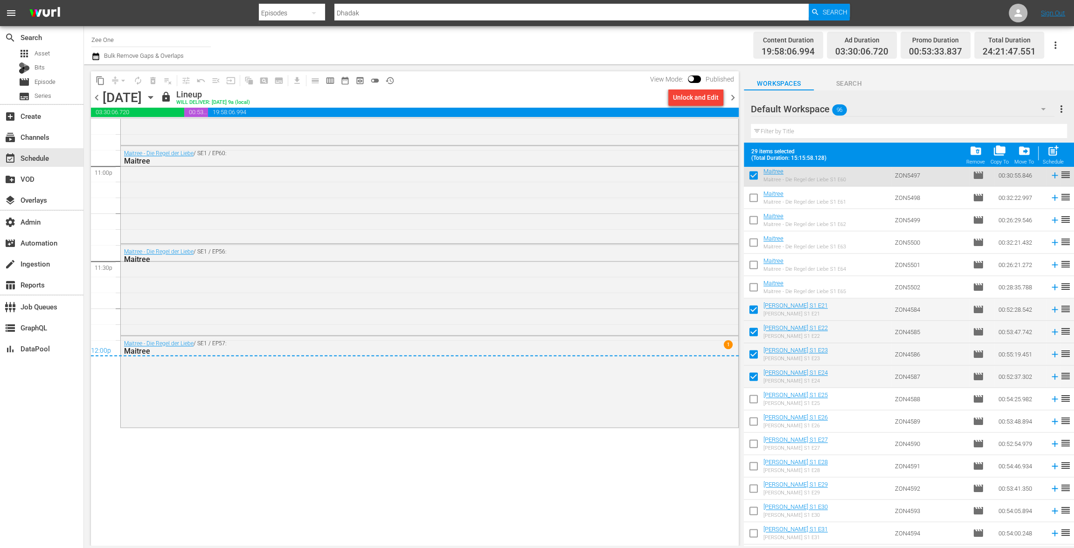
click at [754, 399] on input "checkbox" at bounding box center [754, 401] width 20 height 20
checkbox input "true"
click at [755, 421] on input "checkbox" at bounding box center [754, 424] width 20 height 20
checkbox input "true"
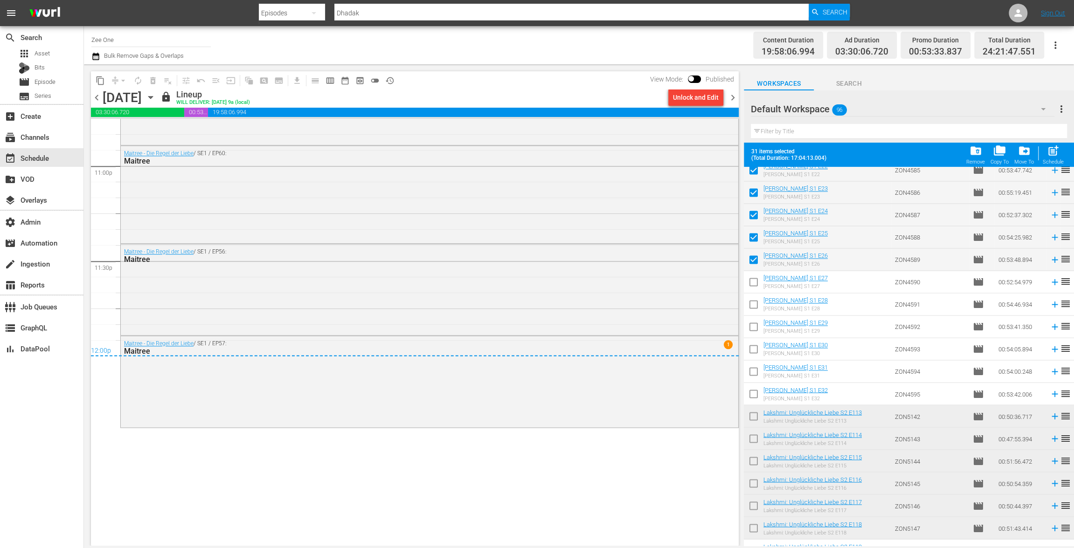
scroll to position [1465, 0]
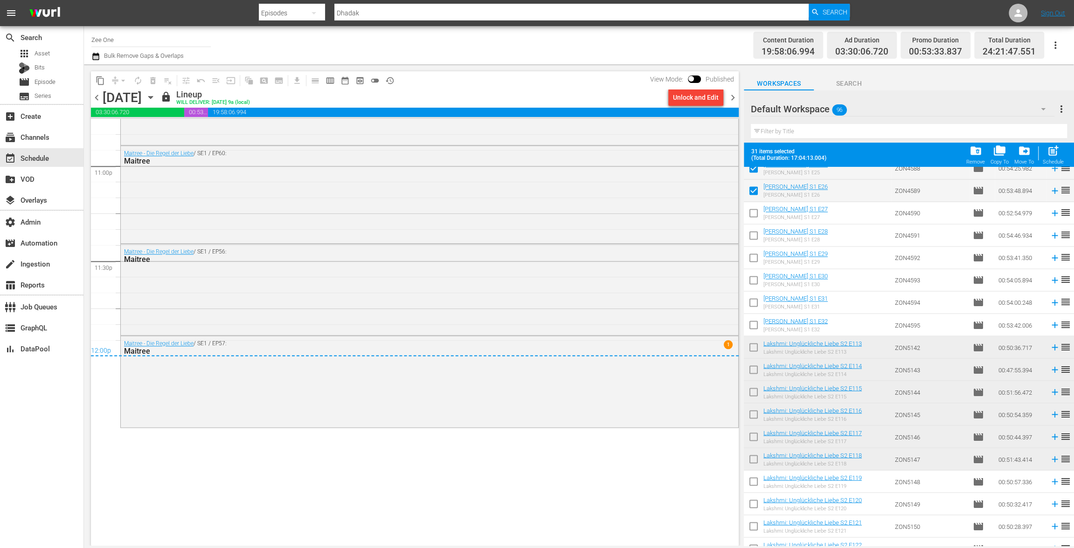
drag, startPoint x: 756, startPoint y: 349, endPoint x: 756, endPoint y: 366, distance: 16.3
click at [756, 349] on input "checkbox" at bounding box center [754, 349] width 20 height 20
checkbox input "true"
click at [756, 371] on input "checkbox" at bounding box center [754, 372] width 20 height 20
checkbox input "true"
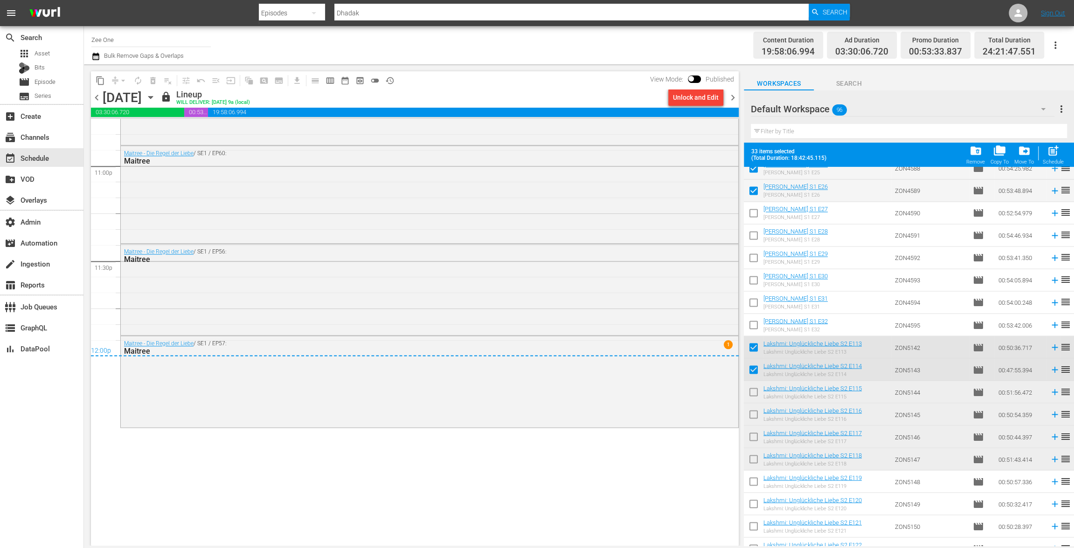
click at [757, 393] on input "checkbox" at bounding box center [754, 394] width 20 height 20
checkbox input "true"
click at [758, 418] on input "checkbox" at bounding box center [754, 417] width 20 height 20
checkbox input "true"
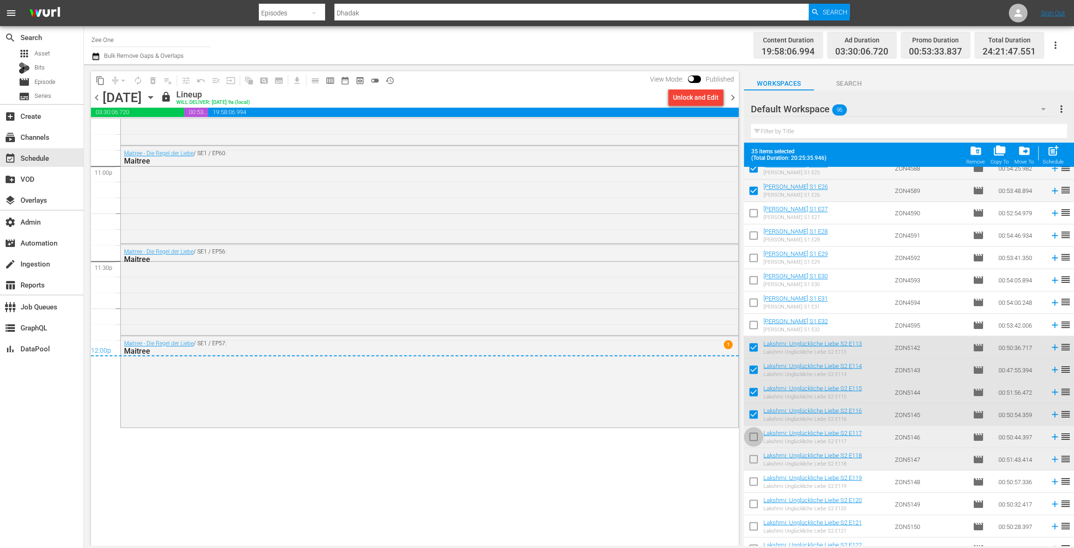
click at [758, 437] on input "checkbox" at bounding box center [754, 439] width 20 height 20
checkbox input "true"
click at [759, 453] on input "checkbox" at bounding box center [754, 461] width 20 height 20
checkbox input "true"
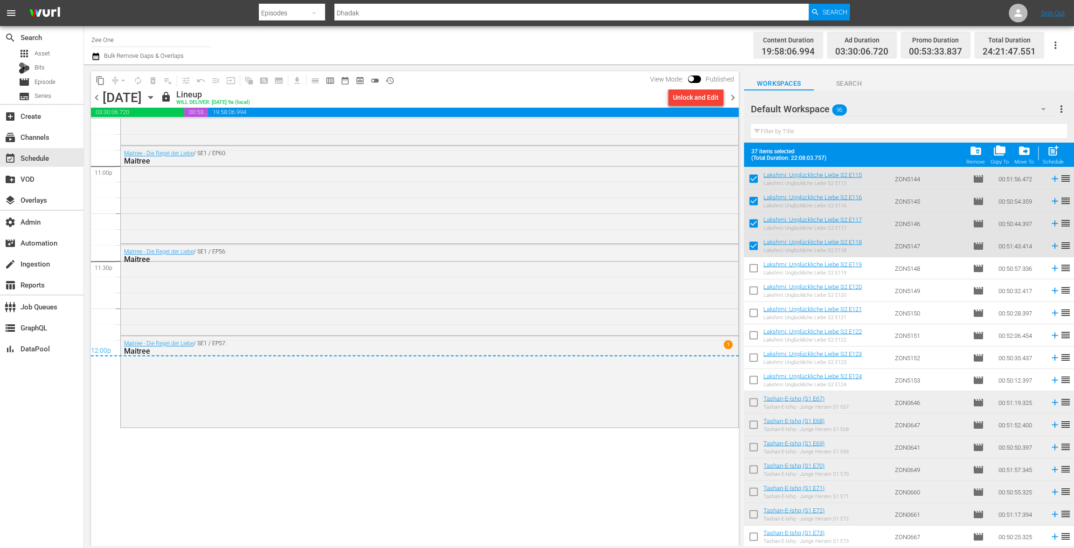
scroll to position [1740, 0]
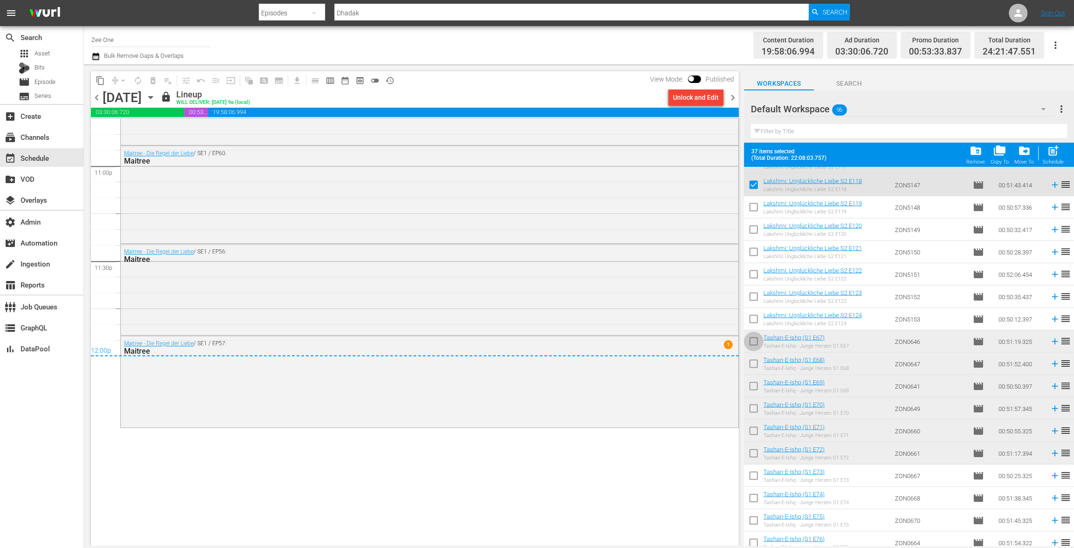
click at [753, 339] on input "checkbox" at bounding box center [754, 343] width 20 height 20
checkbox input "true"
click at [754, 359] on input "checkbox" at bounding box center [754, 366] width 20 height 20
checkbox input "true"
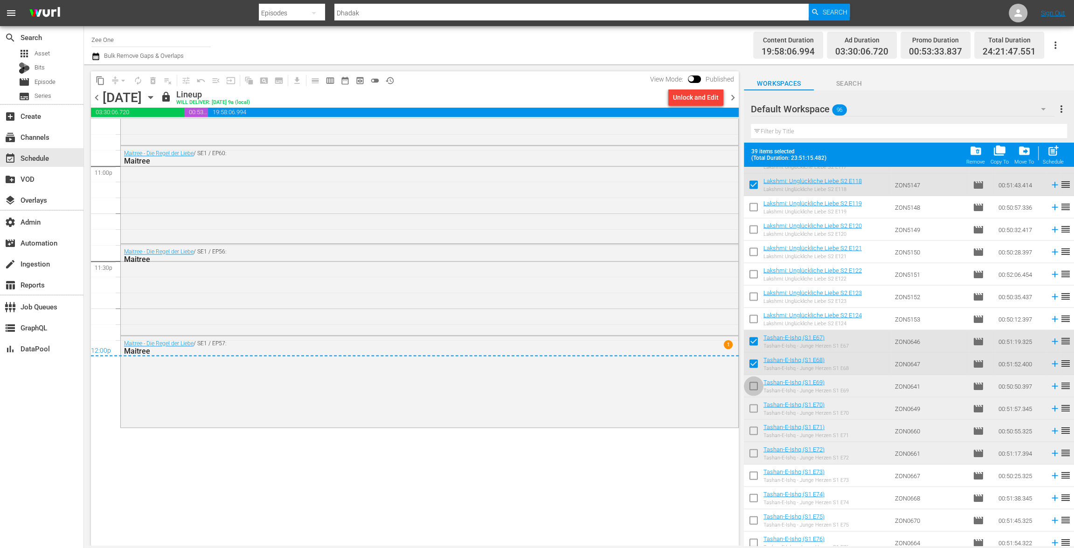
click at [756, 392] on input "checkbox" at bounding box center [754, 388] width 20 height 20
checkbox input "true"
click at [757, 414] on input "checkbox" at bounding box center [754, 411] width 20 height 20
checkbox input "true"
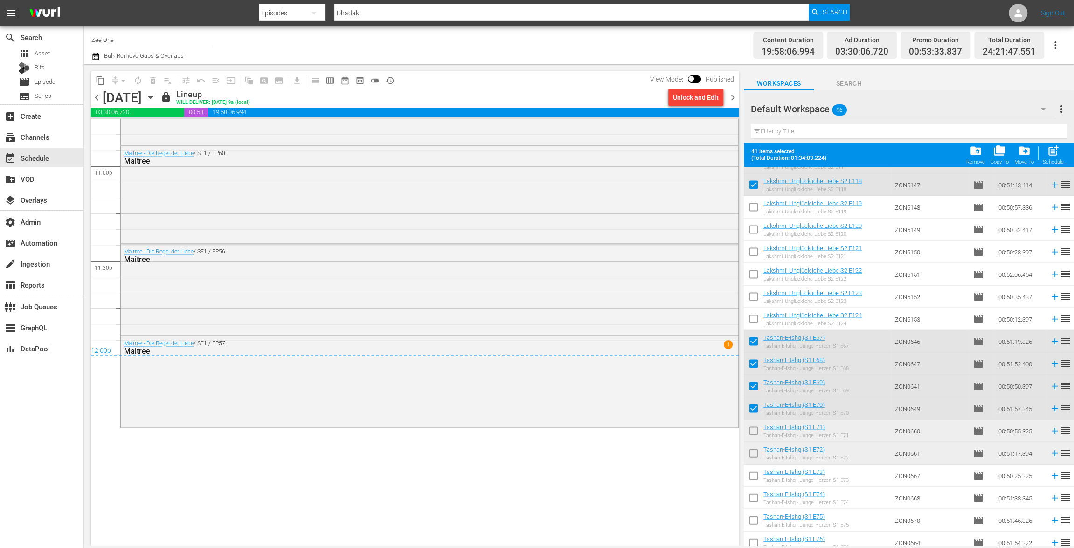
click at [756, 435] on input "checkbox" at bounding box center [754, 433] width 20 height 20
checkbox input "true"
click at [755, 458] on input "checkbox" at bounding box center [754, 455] width 20 height 20
checkbox input "true"
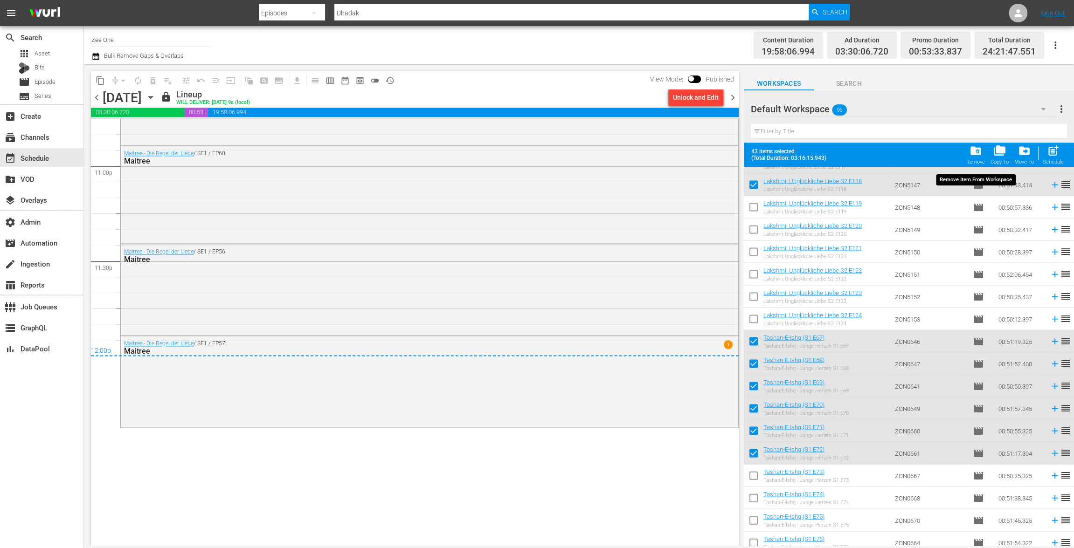
click at [974, 154] on span "folder_delete" at bounding box center [975, 151] width 13 height 13
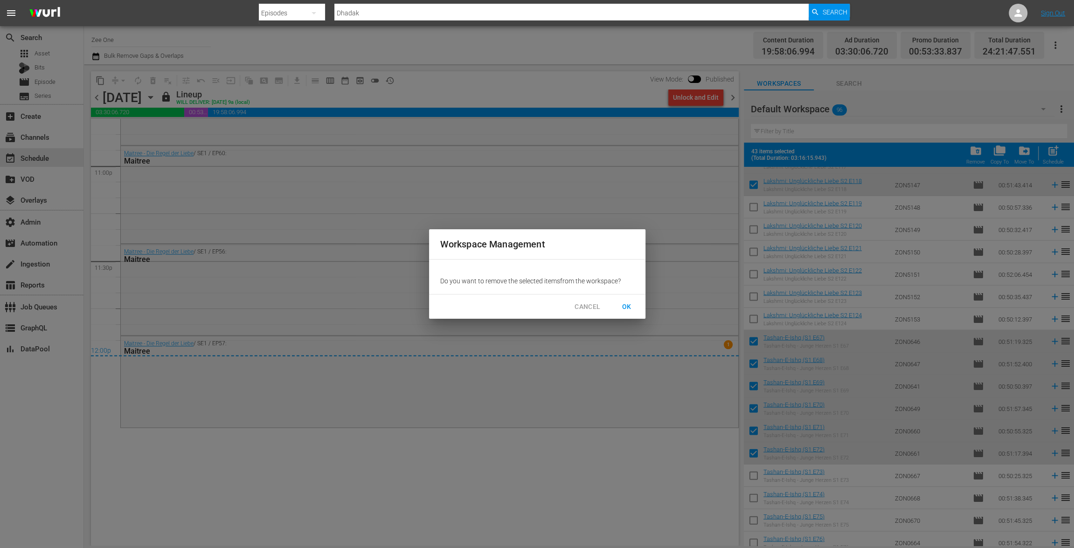
click at [627, 310] on span "OK" at bounding box center [626, 307] width 15 height 12
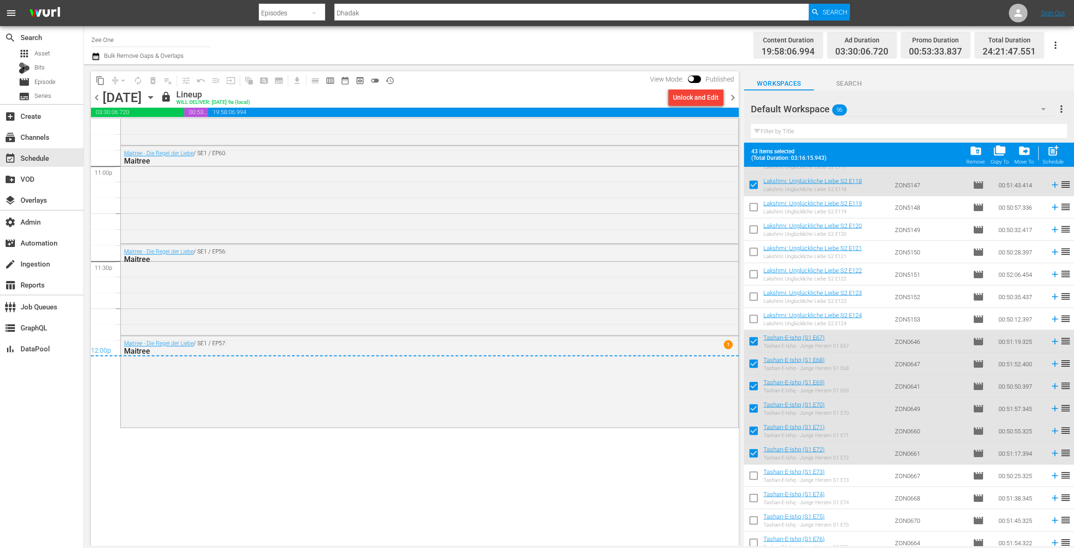
checkbox input "false"
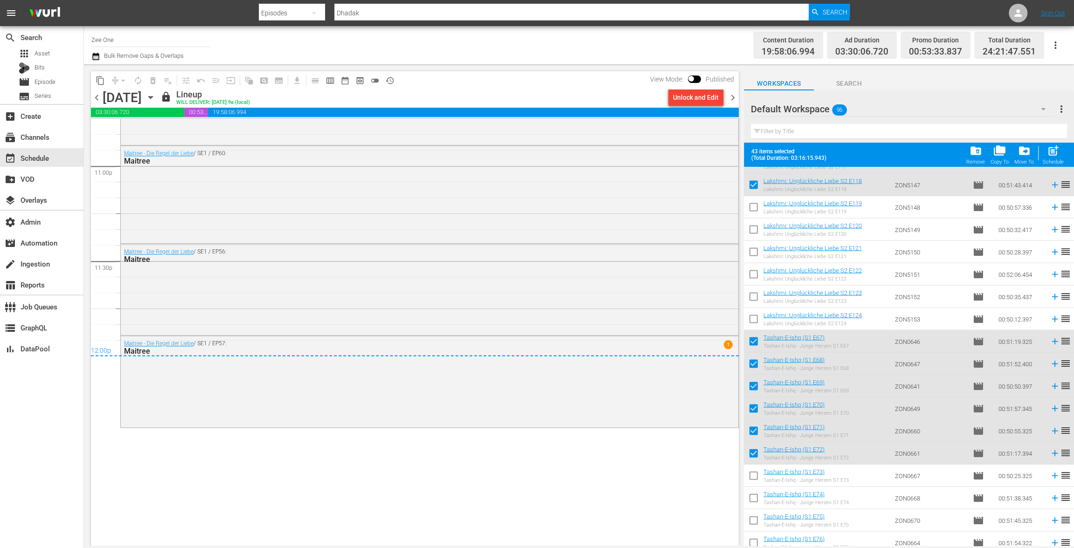
checkbox input "false"
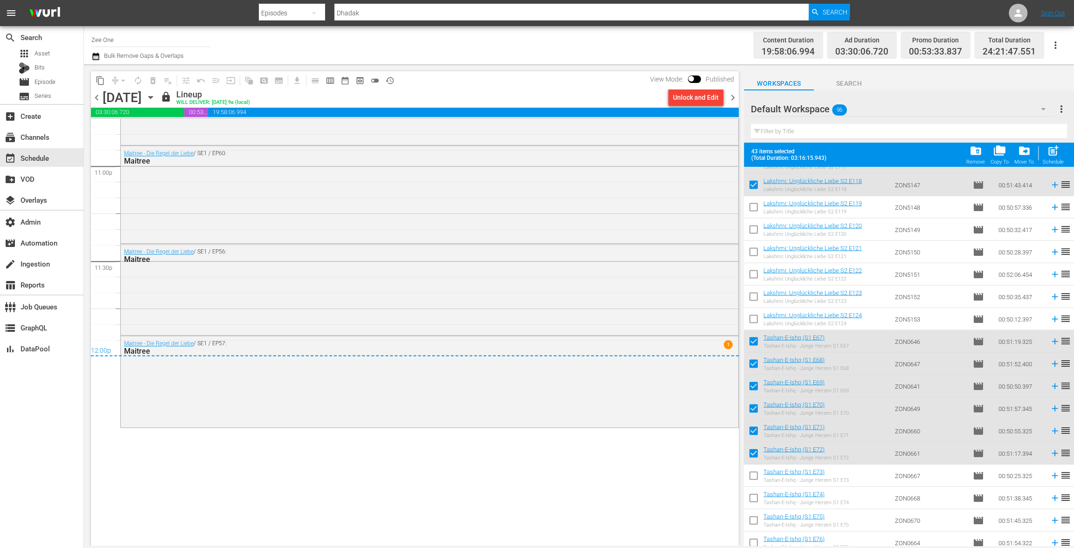
checkbox input "false"
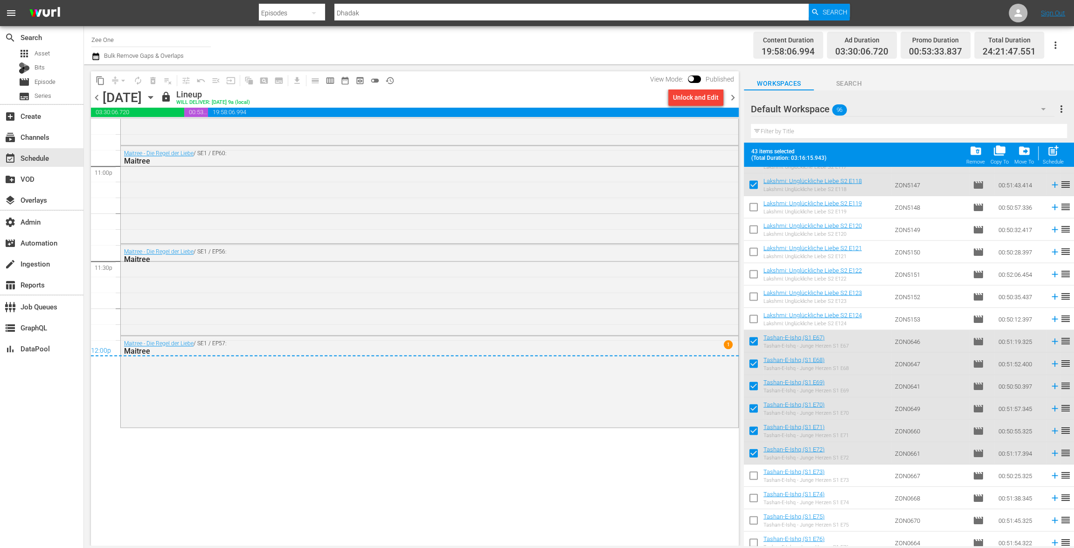
checkbox input "false"
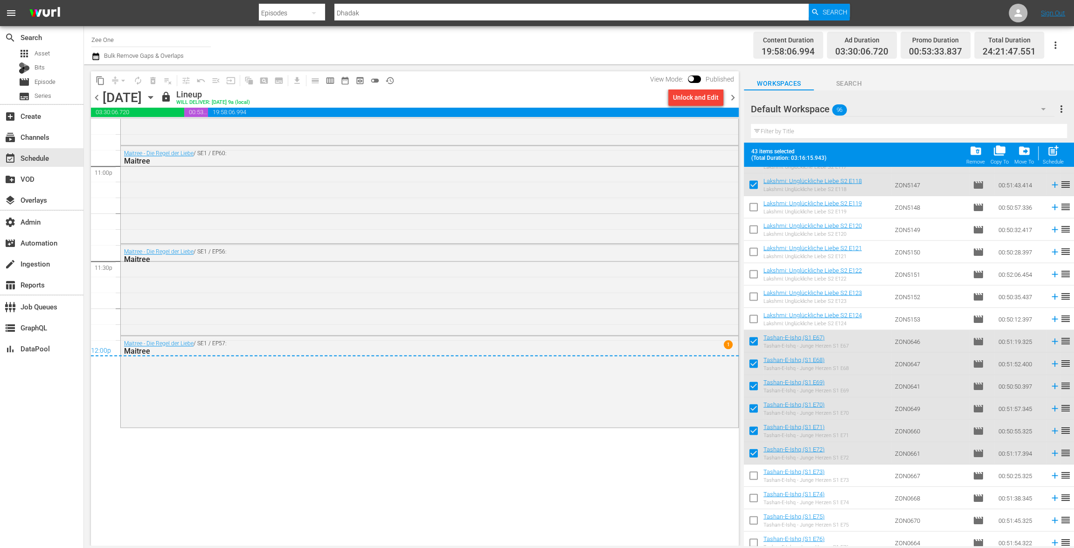
checkbox input "false"
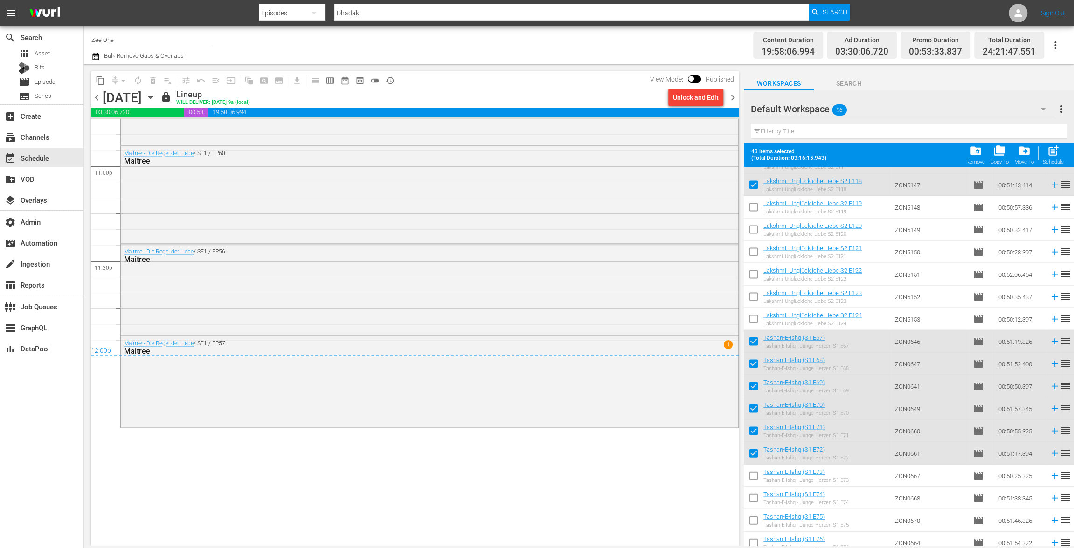
checkbox input "false"
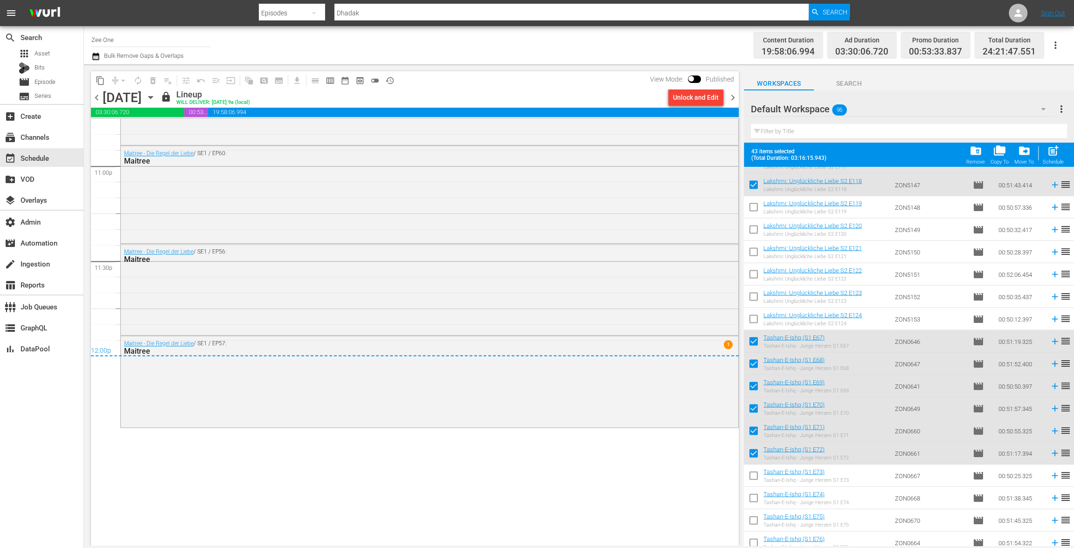
checkbox input "false"
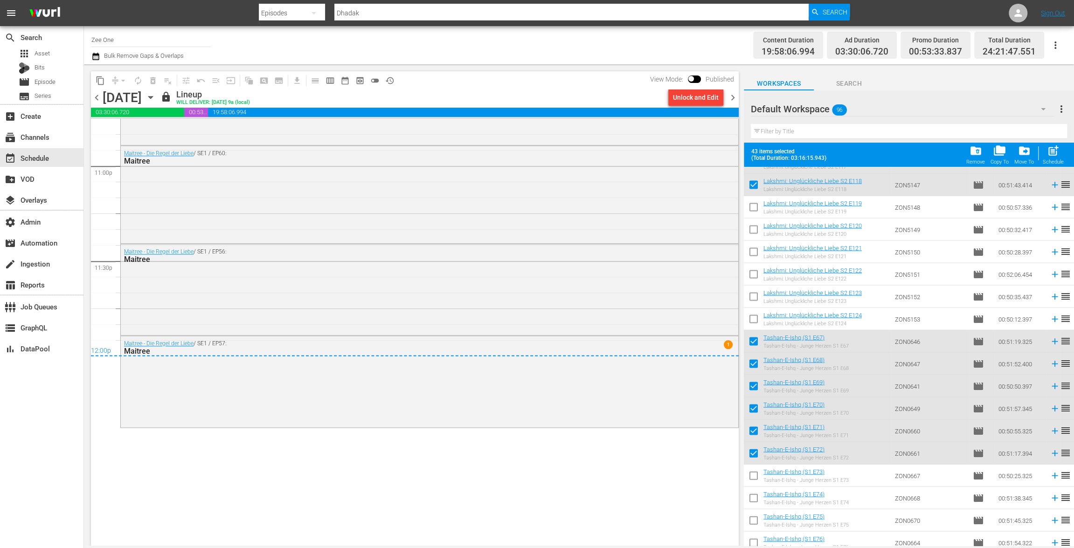
checkbox input "false"
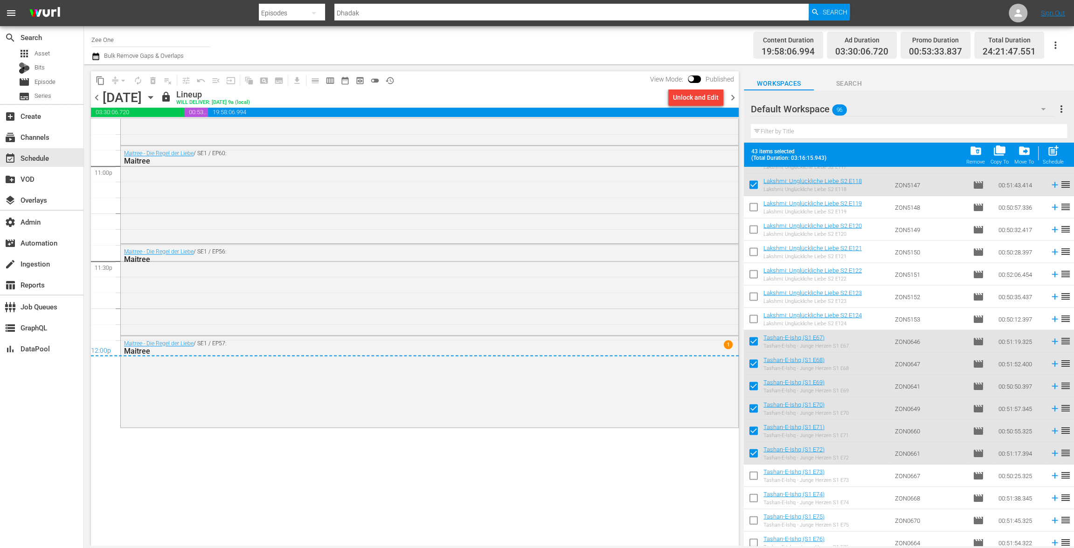
checkbox input "false"
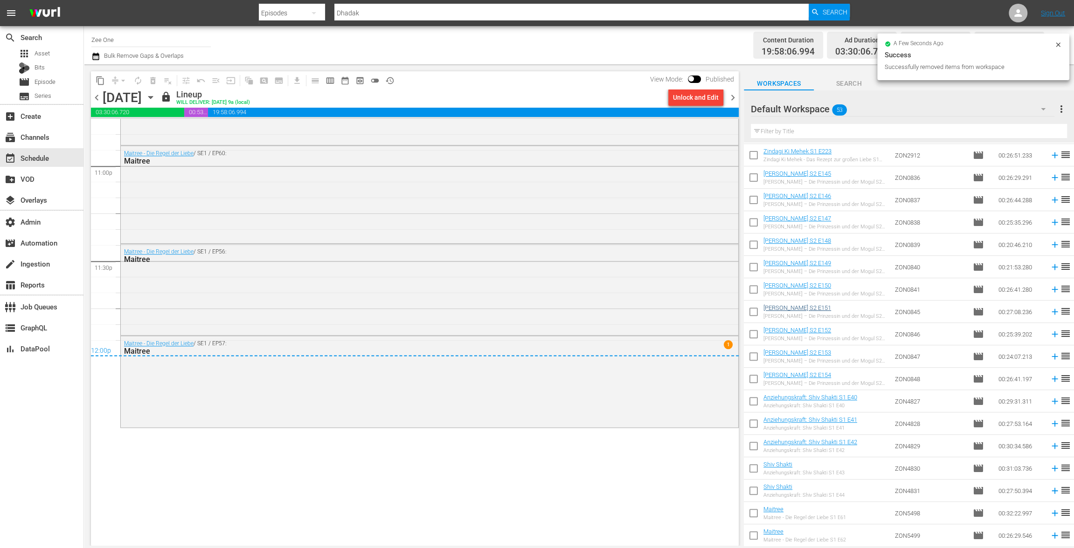
scroll to position [0, 0]
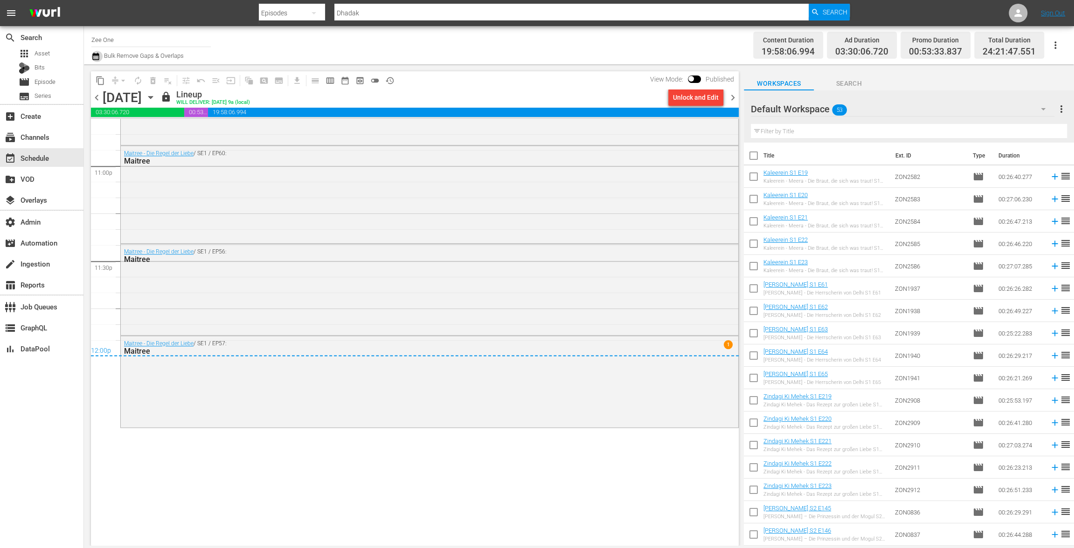
click at [96, 55] on icon "button" at bounding box center [95, 56] width 7 height 7
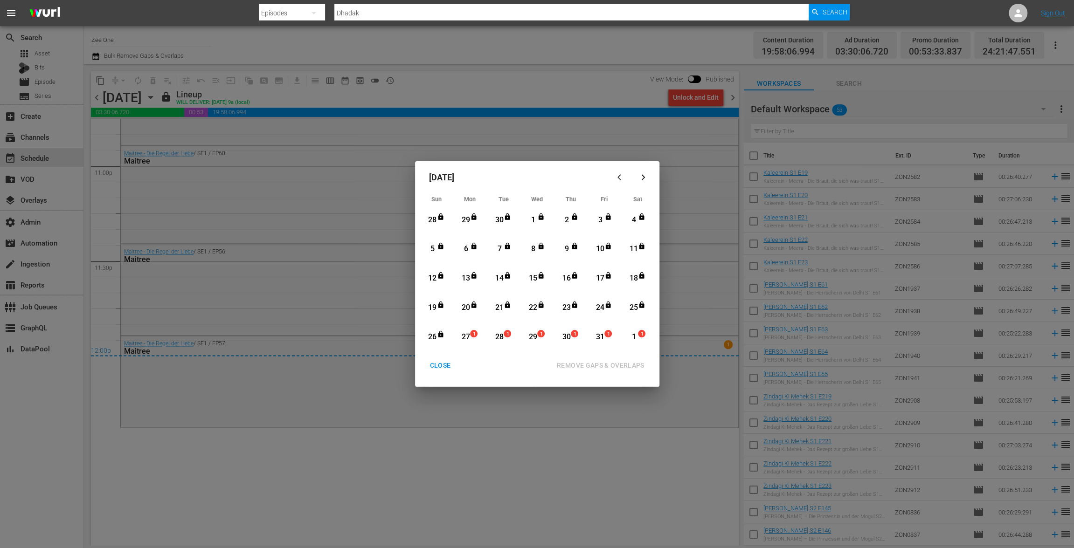
click at [444, 370] on div "CLOSE" at bounding box center [440, 366] width 36 height 12
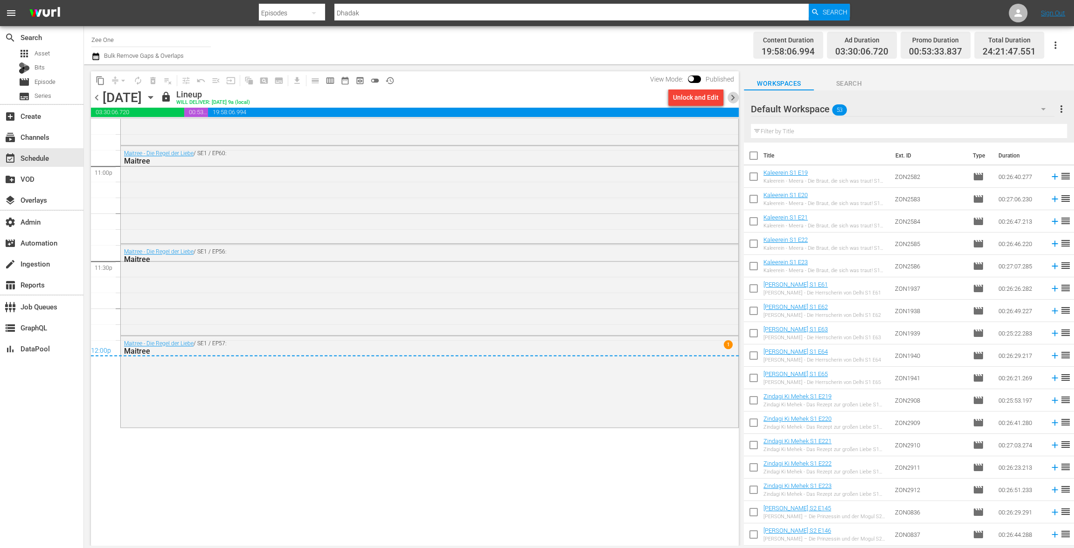
click at [730, 99] on span "chevron_right" at bounding box center [733, 98] width 12 height 12
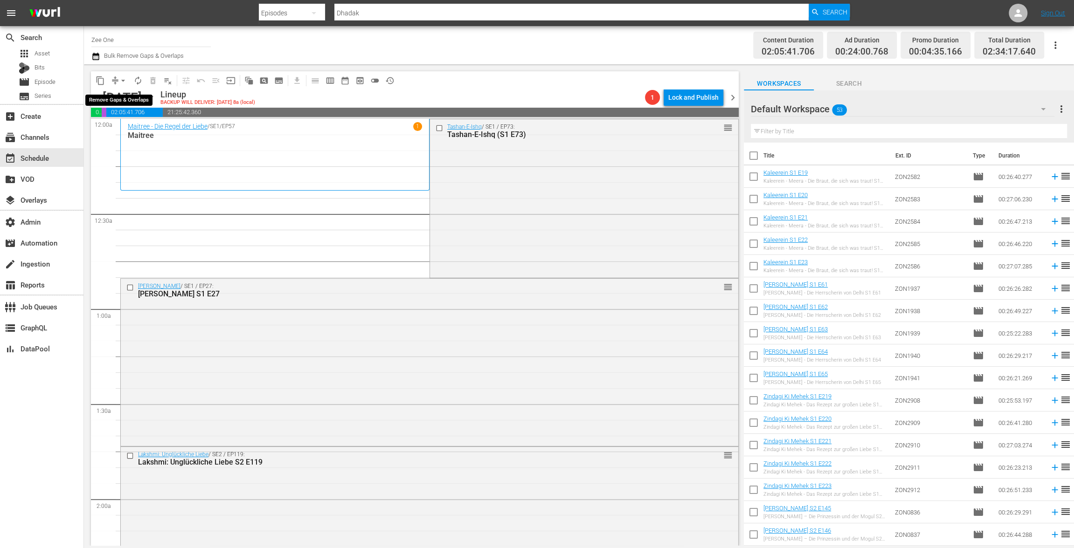
click at [118, 78] on span "arrow_drop_down" at bounding box center [122, 80] width 9 height 9
click at [123, 132] on li "Align to End of Previous Day" at bounding box center [124, 130] width 98 height 15
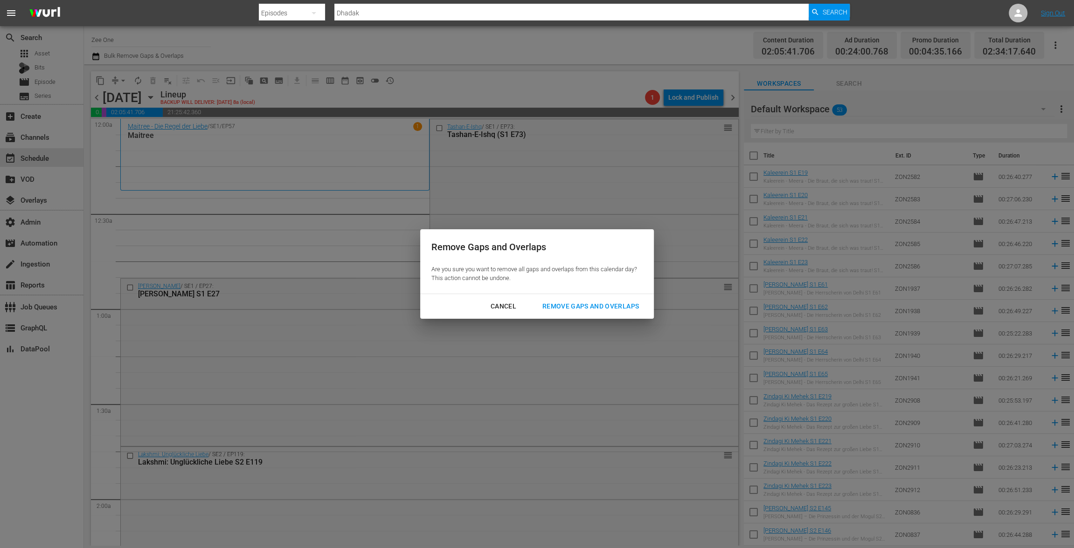
click at [581, 315] on div "Cancel Remove Gaps and Overlaps" at bounding box center [537, 306] width 234 height 25
click at [571, 311] on div "Remove Gaps and Overlaps" at bounding box center [590, 307] width 111 height 12
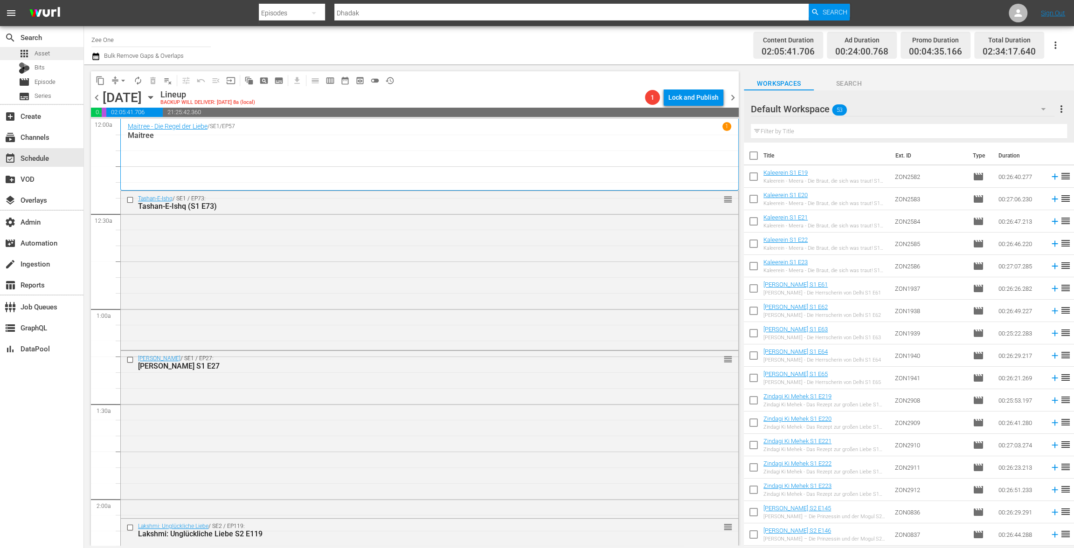
click at [53, 52] on div "apps Asset" at bounding box center [41, 53] width 83 height 13
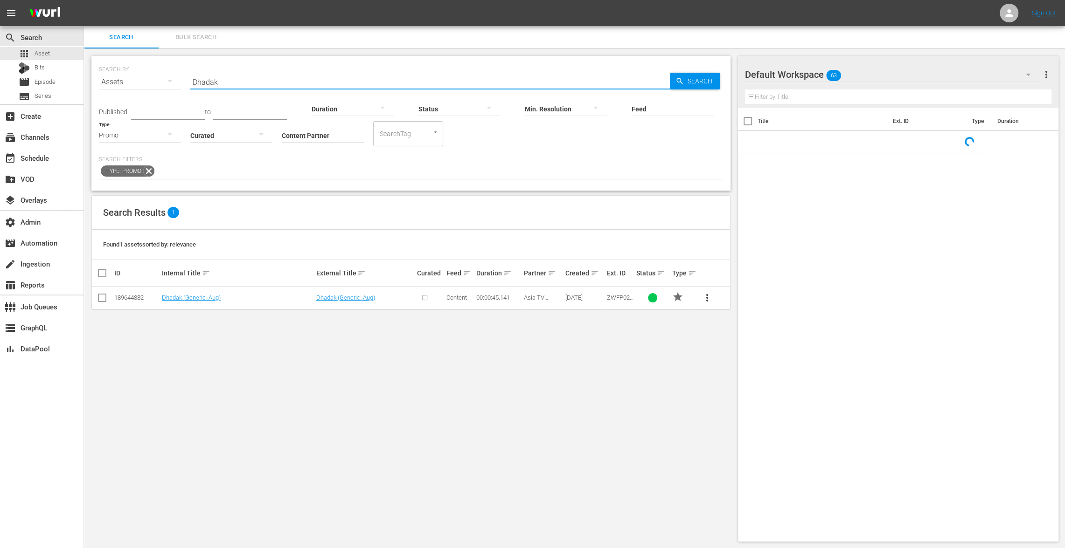
drag, startPoint x: 230, startPoint y: 81, endPoint x: 158, endPoint y: 68, distance: 73.0
click at [158, 68] on div "SEARCH BY Search By Assets Search ID, Title, Description, Keywords, or Category…" at bounding box center [411, 77] width 624 height 34
paste input "Baadshah"
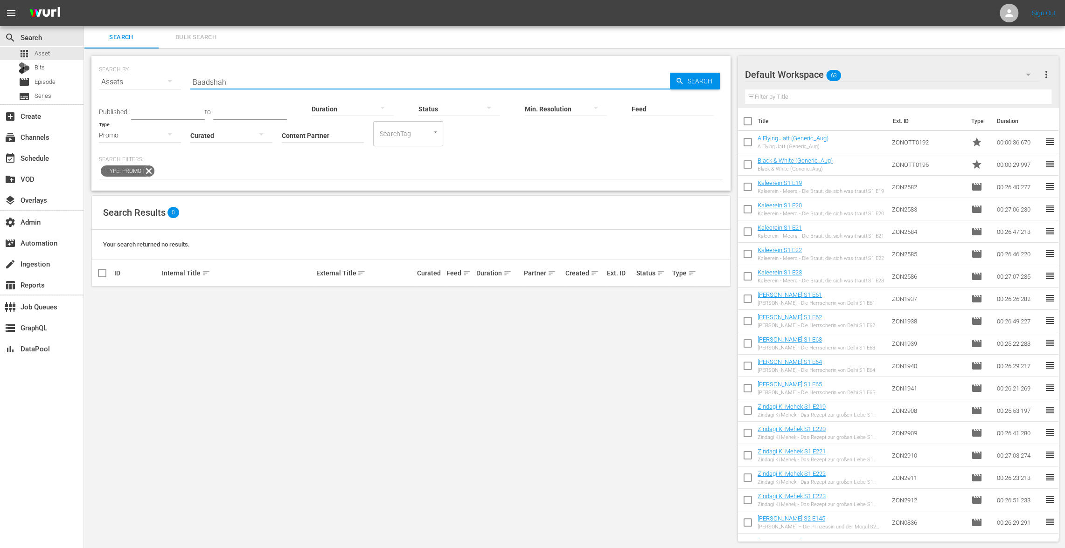
drag, startPoint x: 251, startPoint y: 82, endPoint x: 164, endPoint y: 69, distance: 88.1
click at [164, 69] on div "SEARCH BY Search By Assets Search ID, Title, Description, Keywords, or Category…" at bounding box center [411, 77] width 624 height 34
paste input "Pardes"
type input "Pardes"
click at [317, 138] on input "Content Partner" at bounding box center [323, 136] width 82 height 34
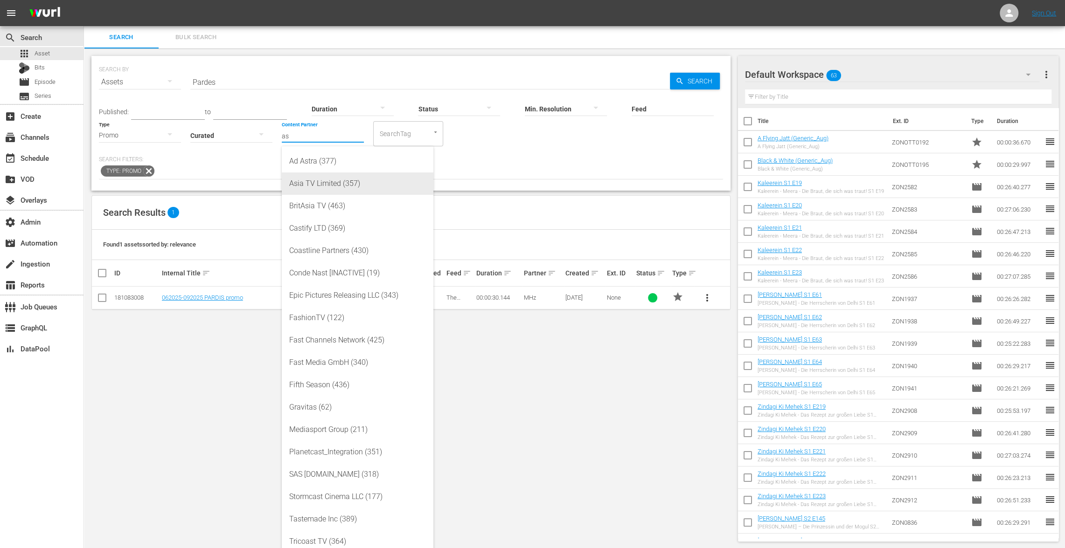
click at [327, 187] on div "Asia TV Limited (357)" at bounding box center [357, 184] width 137 height 22
type input "Asia TV Limited (357)"
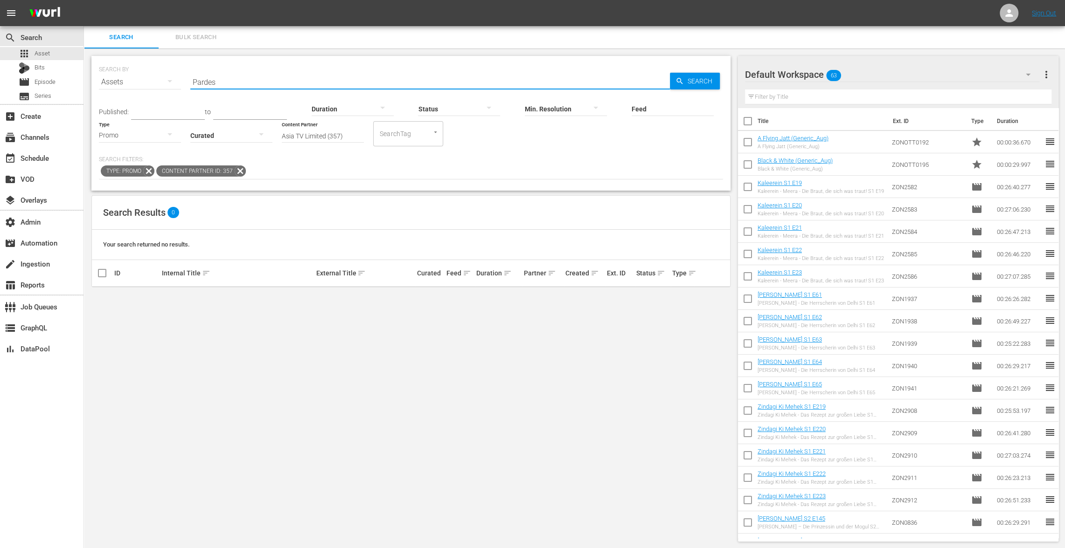
drag, startPoint x: 243, startPoint y: 82, endPoint x: 152, endPoint y: 76, distance: 91.6
click at [152, 76] on div "SEARCH BY Search By Assets Search ID, Title, Description, Keywords, or Category…" at bounding box center [411, 77] width 624 height 34
paste input "Army"
type input "Army"
click at [240, 172] on icon at bounding box center [240, 171] width 12 height 12
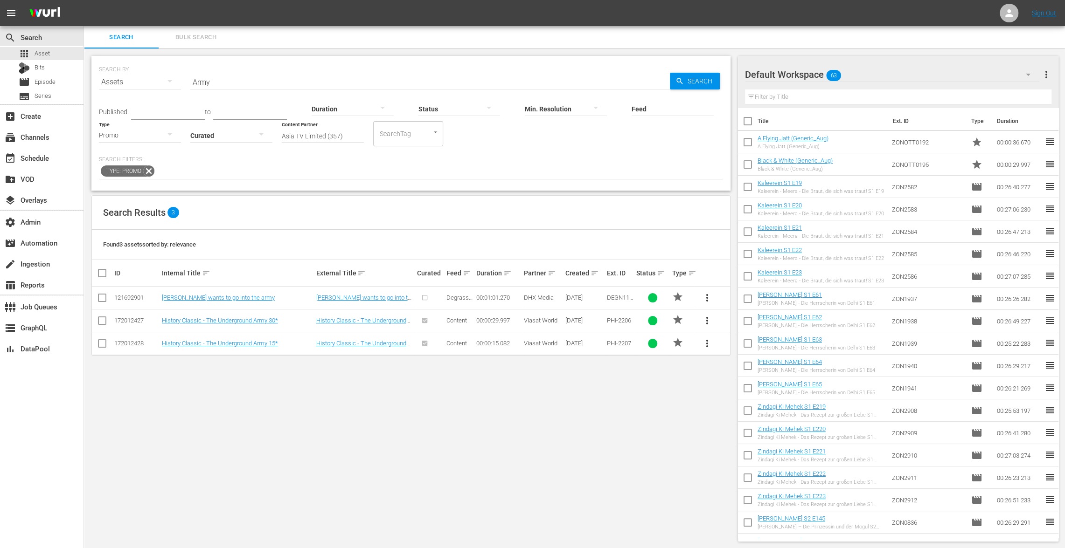
click at [54, 75] on div "apps Asset Bits movie Episode subtitles Series" at bounding box center [41, 75] width 83 height 56
click at [56, 81] on div "movie Episode" at bounding box center [41, 82] width 83 height 13
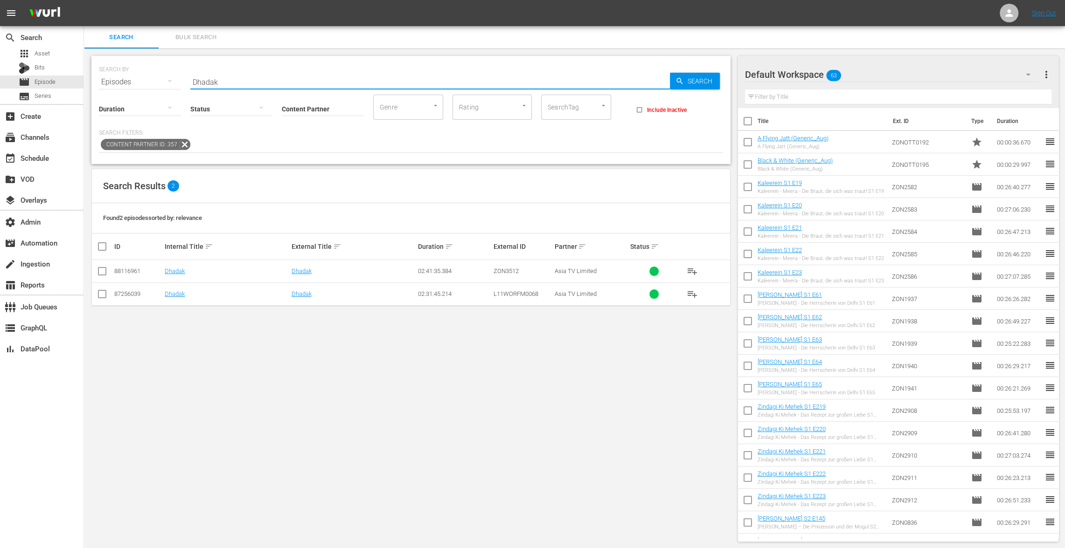
drag, startPoint x: 244, startPoint y: 82, endPoint x: 165, endPoint y: 73, distance: 79.8
click at [165, 73] on div "SEARCH BY Search By Episodes Search ID, Title, Description, Keywords, or Catego…" at bounding box center [411, 77] width 624 height 34
paste input "Baadshah"
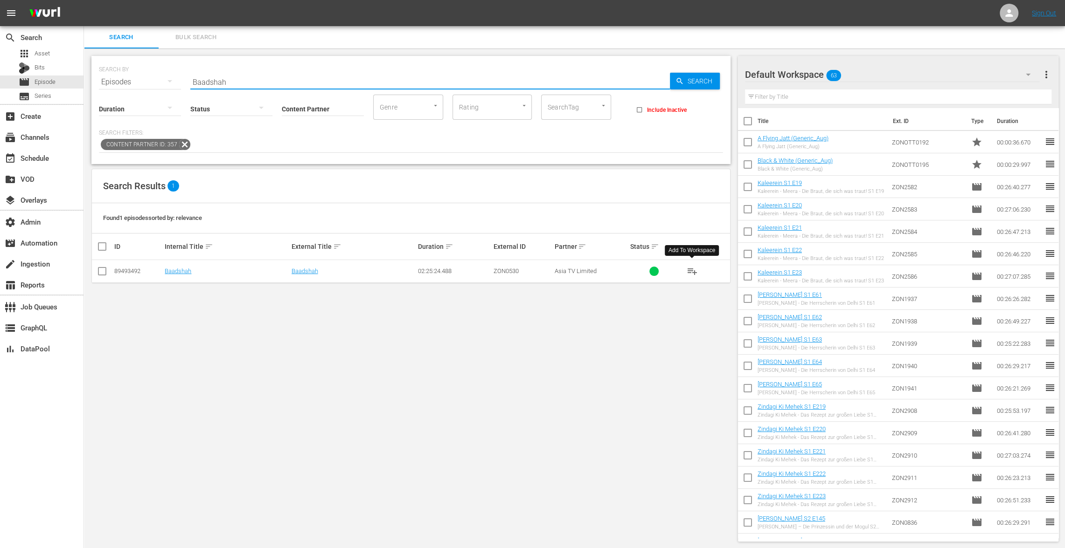
drag, startPoint x: 686, startPoint y: 271, endPoint x: 629, endPoint y: 188, distance: 100.9
click at [686, 270] on span "playlist_add" at bounding box center [691, 271] width 11 height 11
drag, startPoint x: 235, startPoint y: 80, endPoint x: 159, endPoint y: 72, distance: 76.5
click at [154, 71] on div "SEARCH BY Search By Episodes Search ID, Title, Description, Keywords, or Catego…" at bounding box center [411, 77] width 624 height 34
paste input "Pardes"
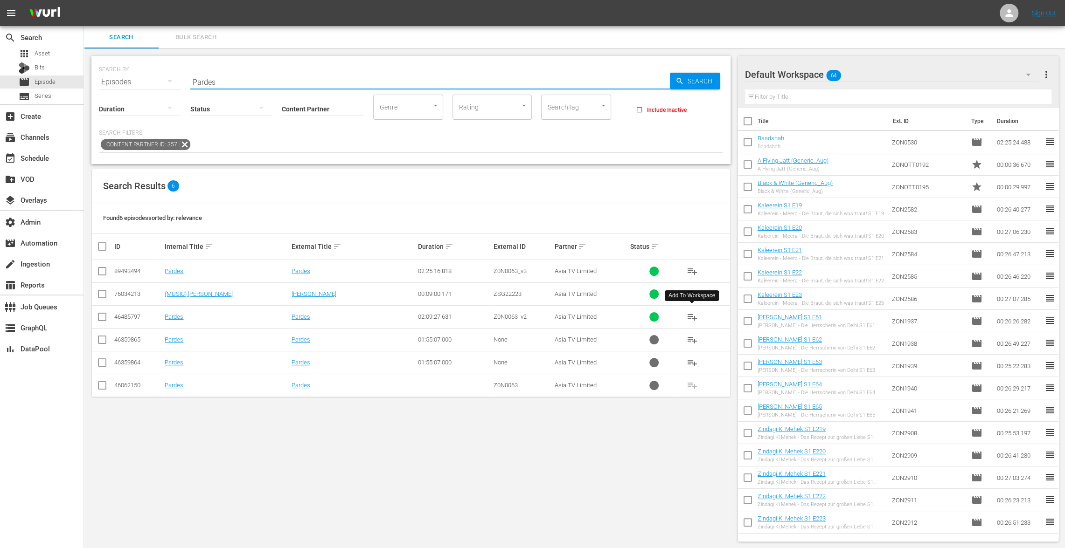
click at [691, 313] on span "playlist_add" at bounding box center [691, 316] width 11 height 11
drag, startPoint x: 239, startPoint y: 75, endPoint x: 247, endPoint y: 78, distance: 8.8
click at [247, 78] on input "Pardes" at bounding box center [429, 82] width 479 height 22
paste input "Army"
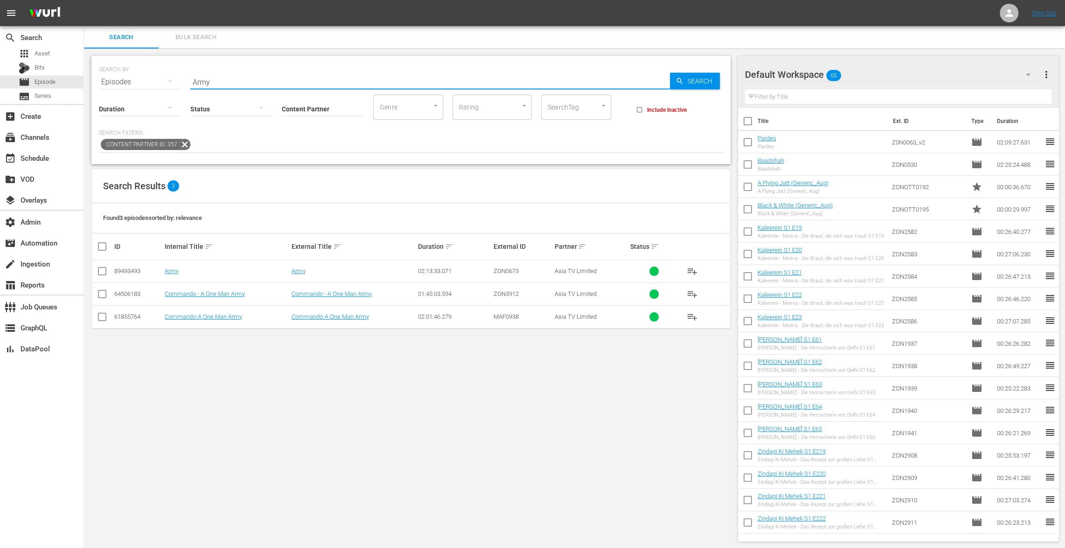
type input "Army"
click at [691, 270] on span "playlist_add" at bounding box center [691, 271] width 11 height 11
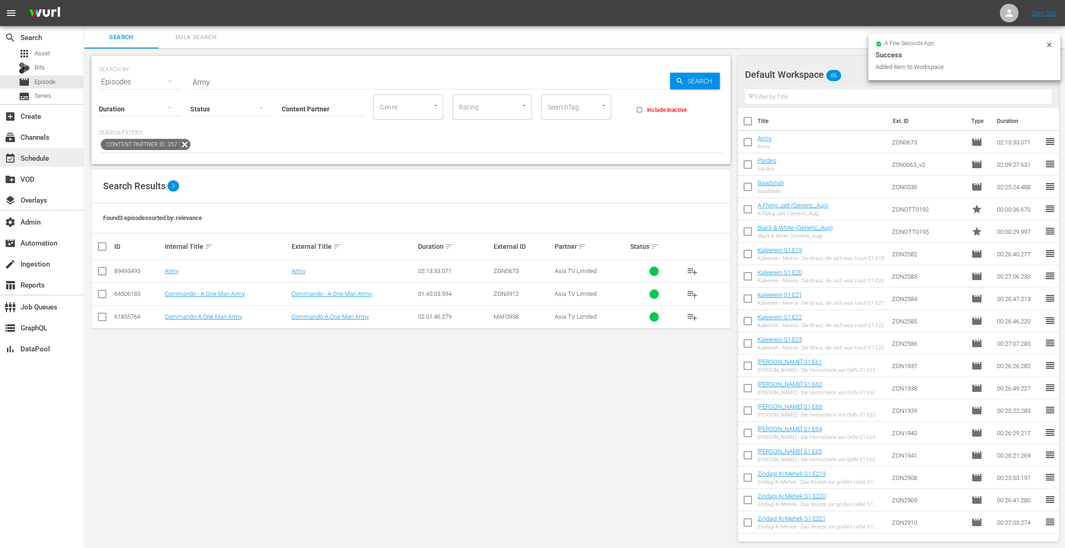
click at [38, 159] on div "event_available Schedule" at bounding box center [26, 156] width 52 height 8
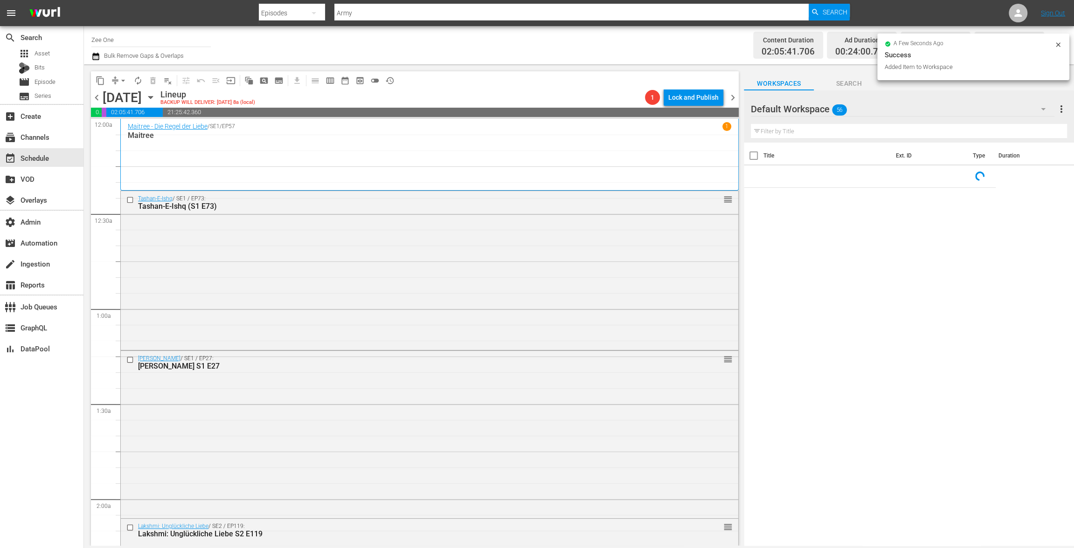
click at [156, 96] on icon "button" at bounding box center [150, 97] width 10 height 10
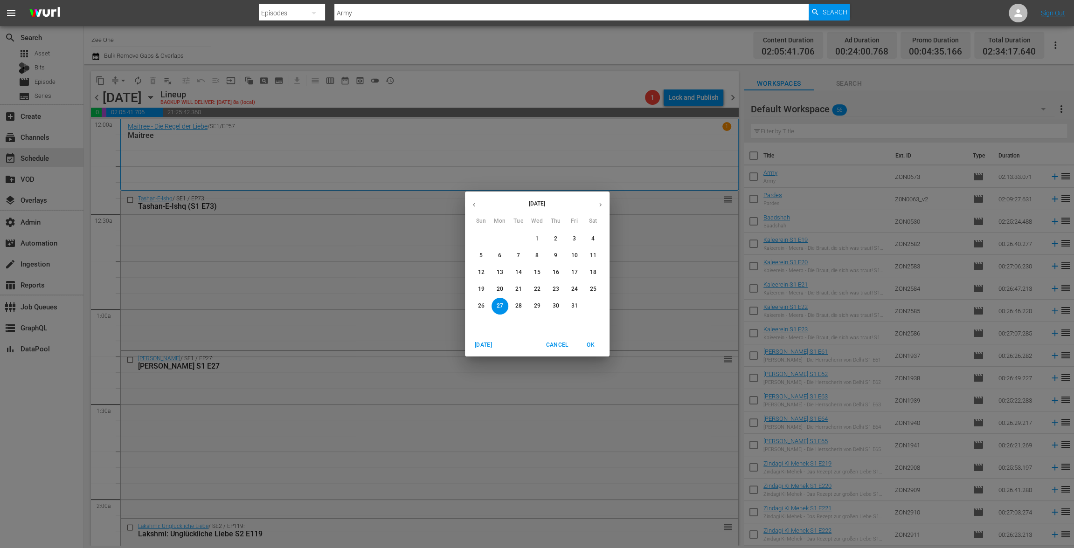
click at [601, 202] on icon "button" at bounding box center [600, 204] width 7 height 7
click at [594, 240] on p "1" at bounding box center [592, 239] width 3 height 8
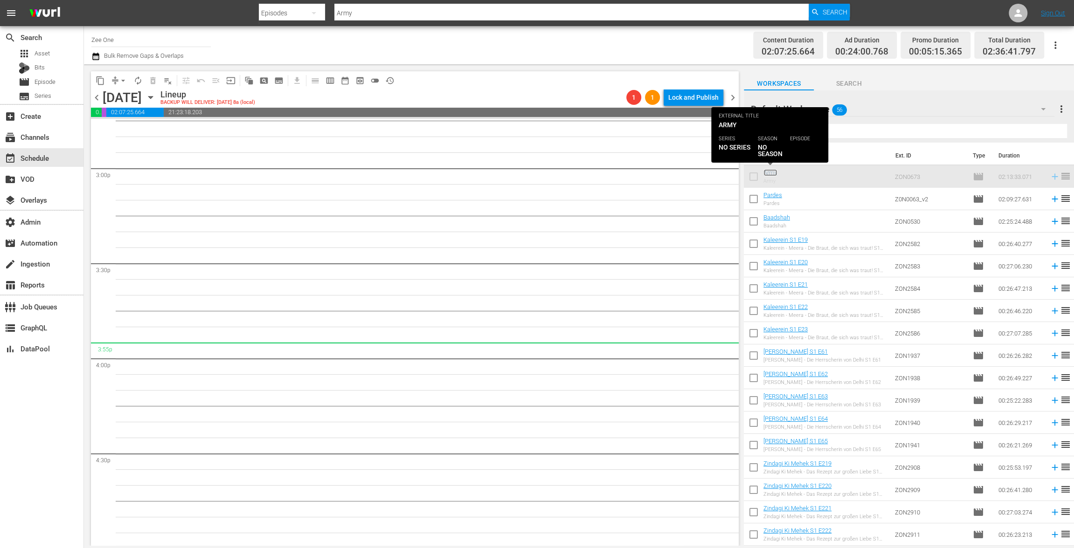
scroll to position [2813, 0]
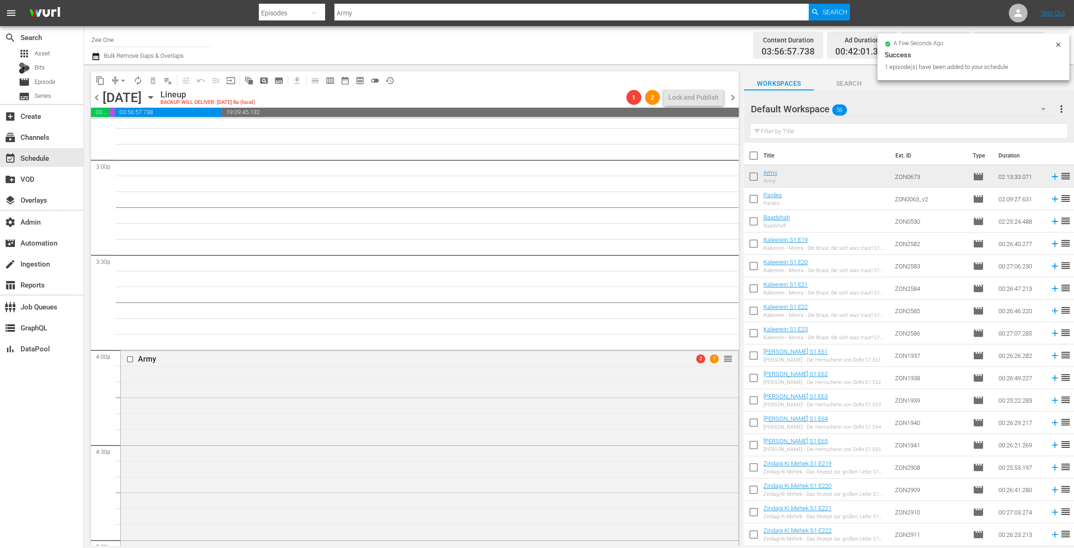
click at [735, 99] on span "chevron_right" at bounding box center [733, 98] width 12 height 12
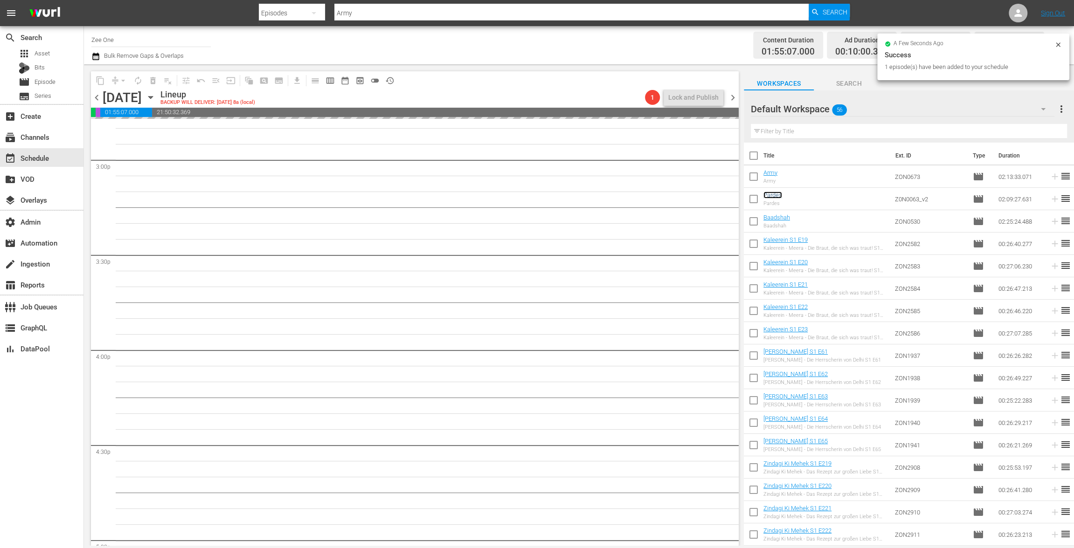
scroll to position [2903, 0]
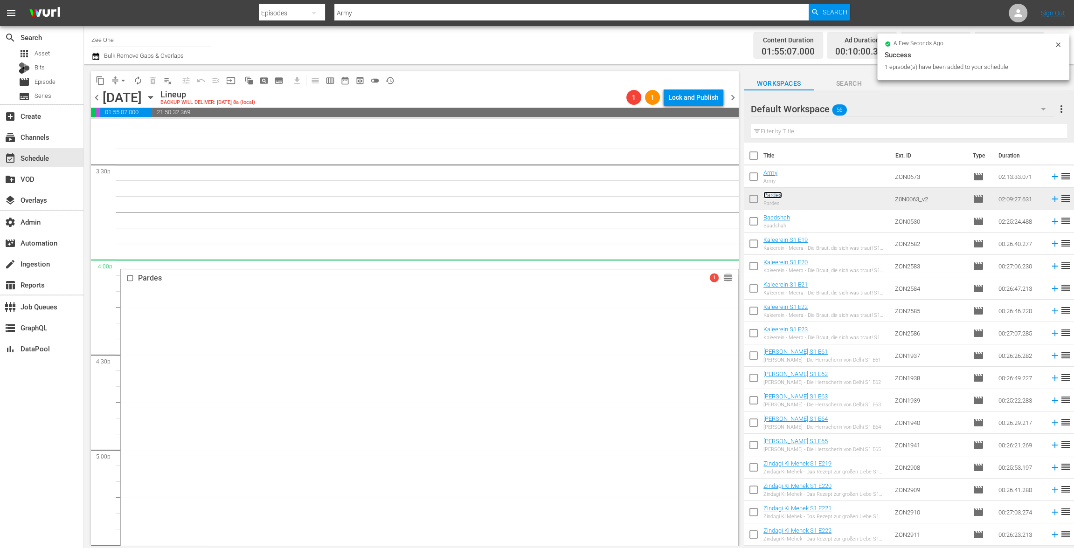
drag, startPoint x: 718, startPoint y: 283, endPoint x: 714, endPoint y: 265, distance: 19.0
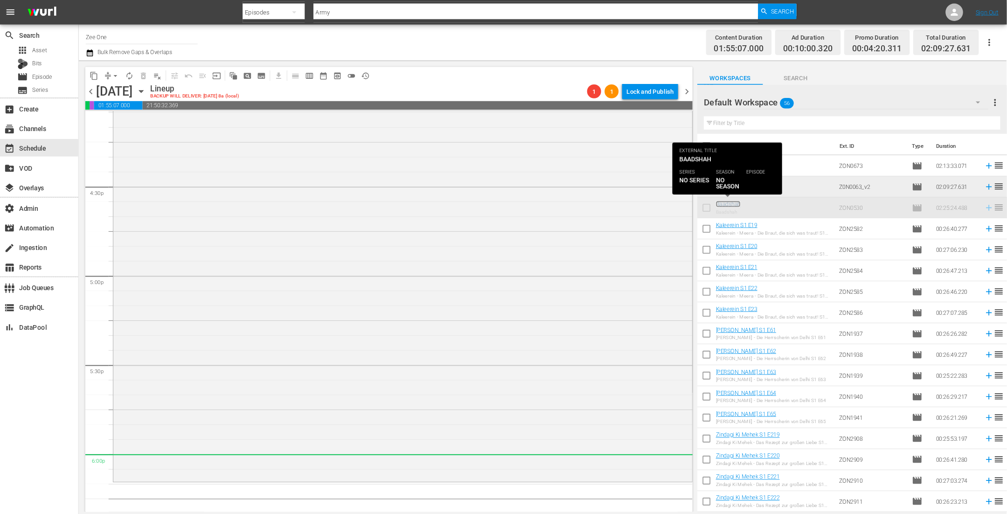
scroll to position [3197, 0]
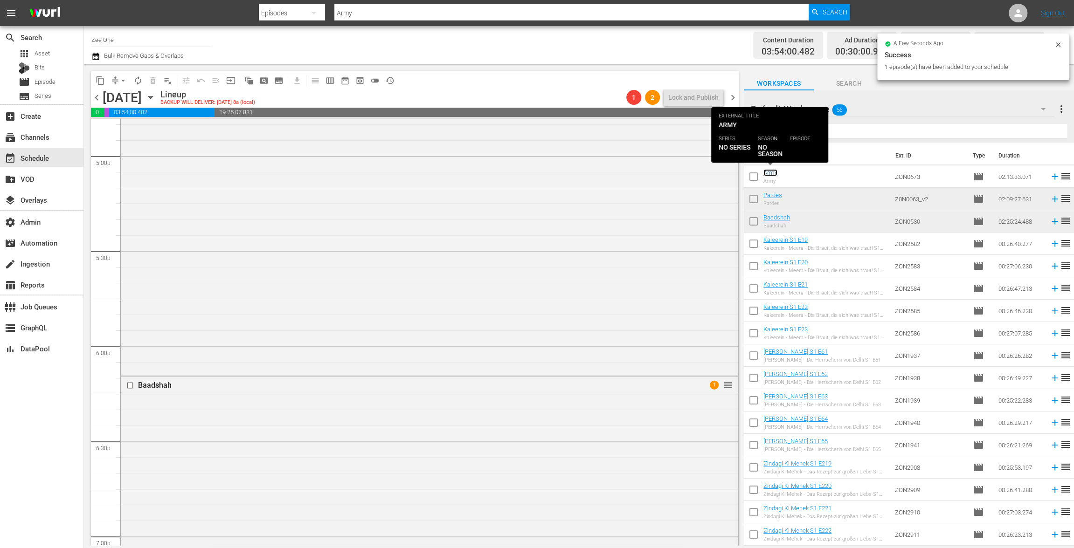
click at [771, 172] on link "Army" at bounding box center [770, 172] width 14 height 7
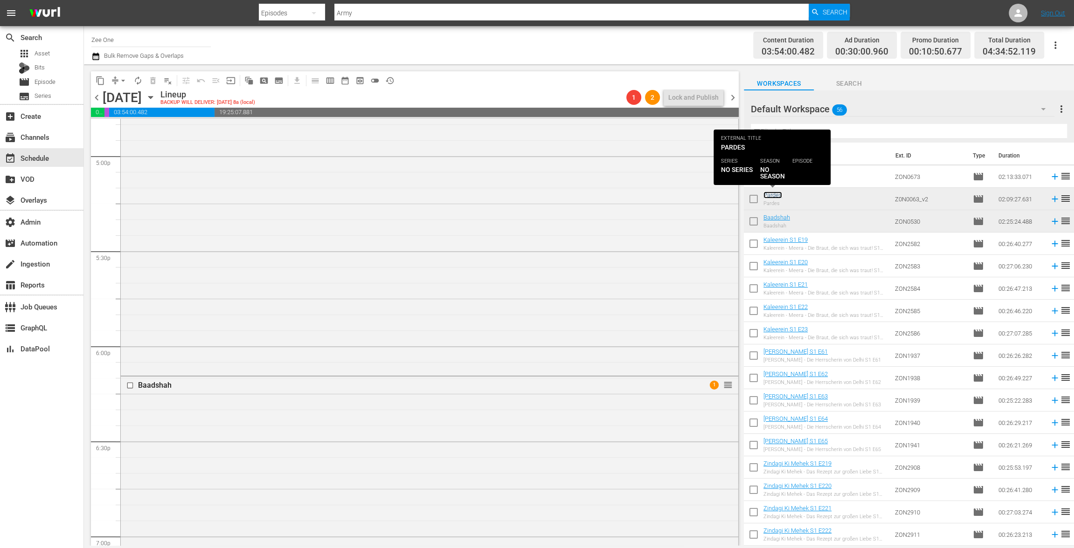
click at [769, 193] on link "Pardes" at bounding box center [772, 195] width 19 height 7
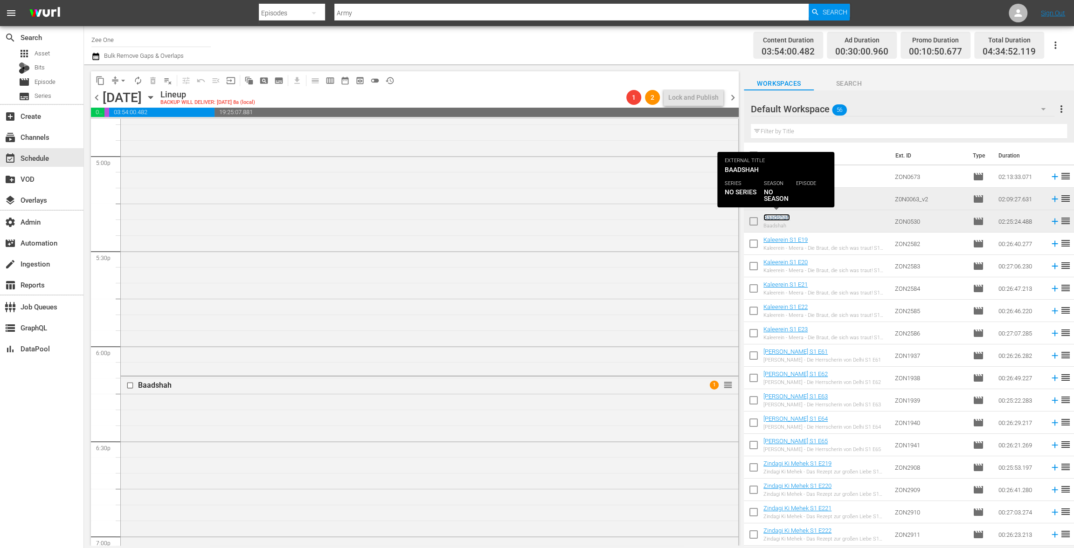
click at [772, 217] on link "Baadshah" at bounding box center [776, 217] width 27 height 7
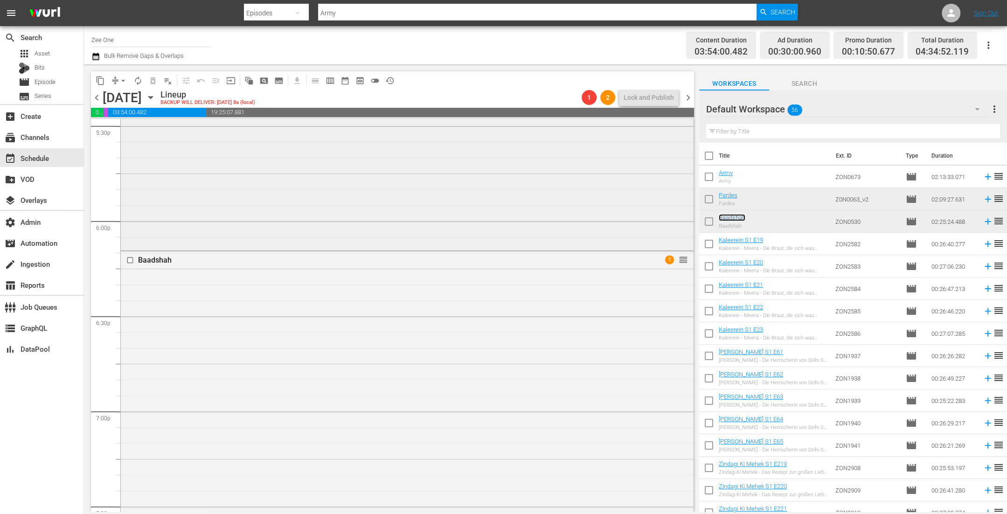
scroll to position [3330, 0]
click at [156, 99] on icon "button" at bounding box center [150, 97] width 10 height 10
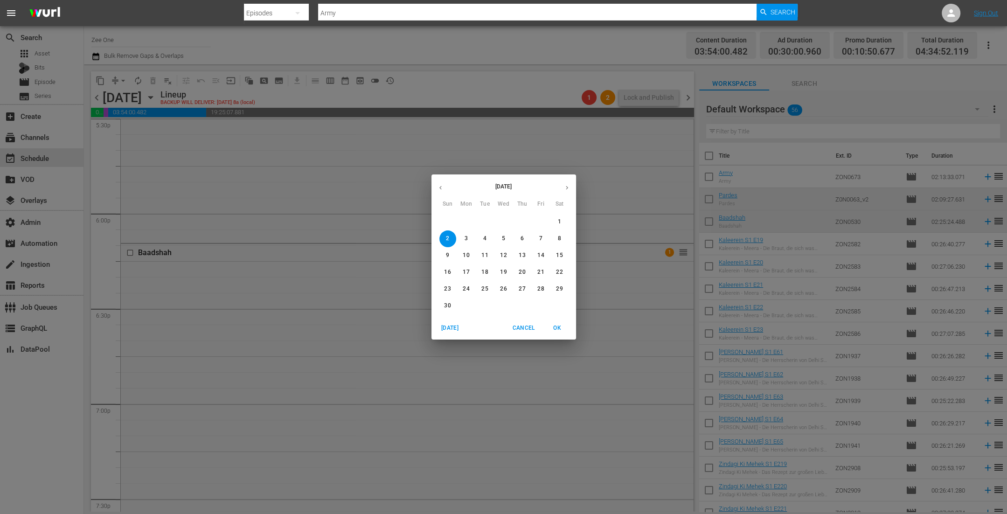
click at [441, 186] on icon "button" at bounding box center [440, 187] width 7 height 7
click at [556, 271] on p "25" at bounding box center [559, 272] width 7 height 8
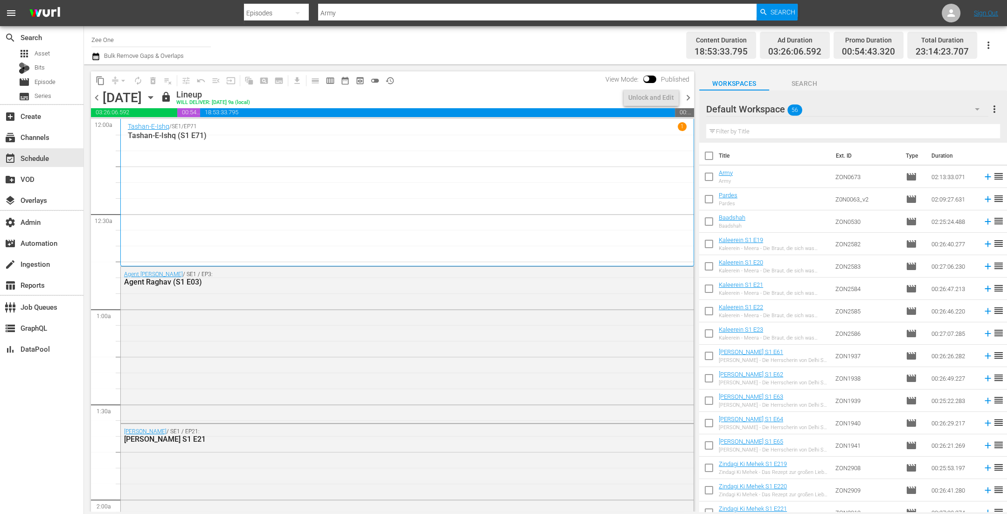
click at [156, 94] on icon "button" at bounding box center [150, 97] width 10 height 10
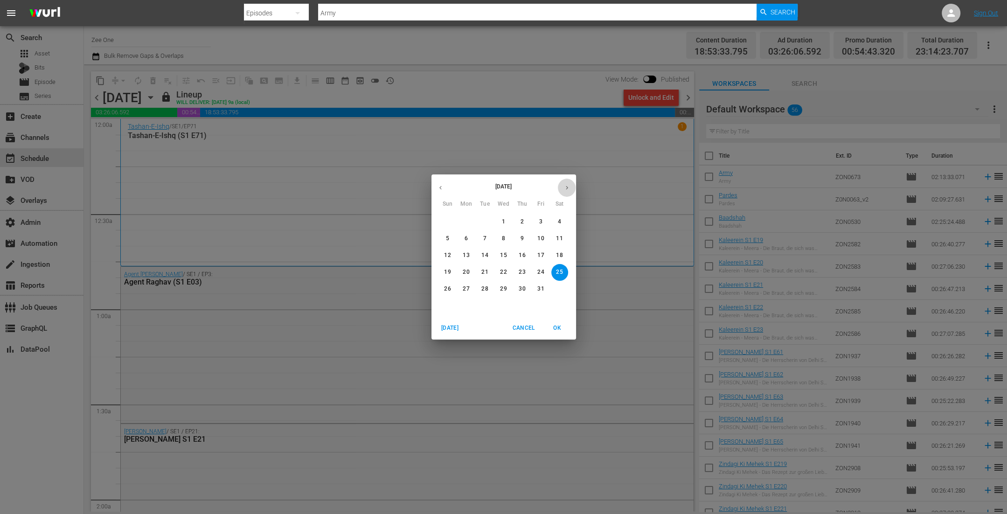
click at [568, 189] on icon "button" at bounding box center [566, 187] width 7 height 7
click at [558, 220] on p "1" at bounding box center [559, 222] width 3 height 8
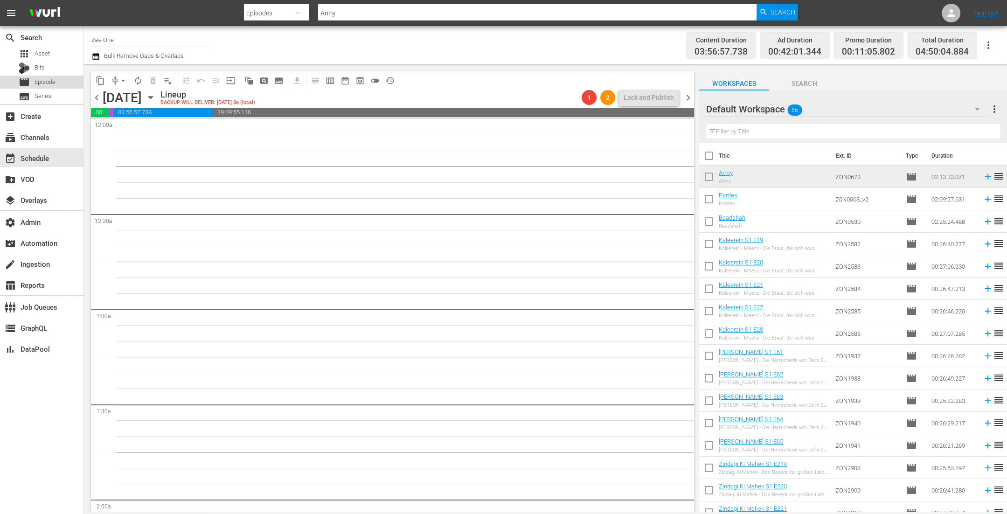
click at [43, 78] on span "Episode" at bounding box center [45, 81] width 21 height 9
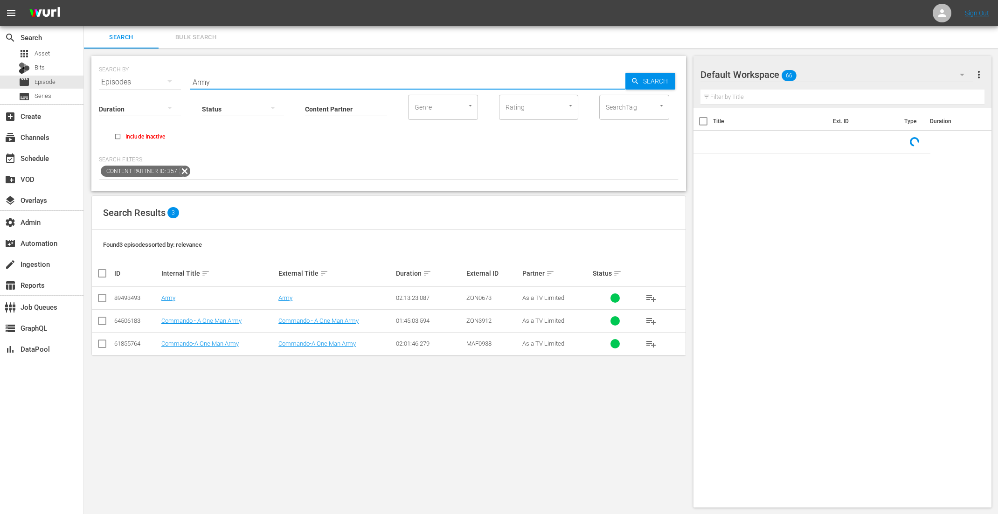
drag, startPoint x: 223, startPoint y: 81, endPoint x: 161, endPoint y: 62, distance: 64.8
click at [161, 62] on div "SEARCH BY Search By Episodes Search ID, Title, Description, Keywords, or Catego…" at bounding box center [389, 77] width 580 height 34
paste input "ZON0751"
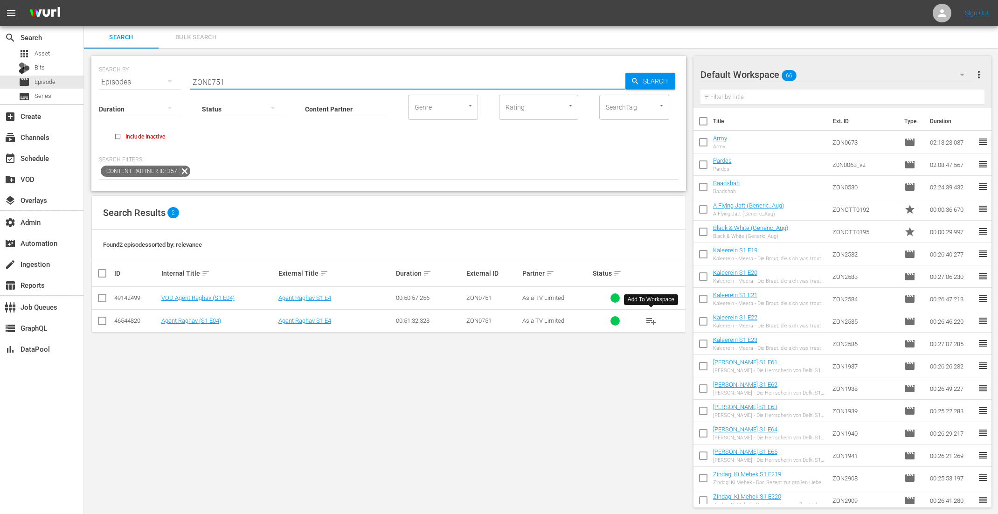
type input "ZON0751"
click at [651, 319] on span "playlist_add" at bounding box center [650, 320] width 11 height 11
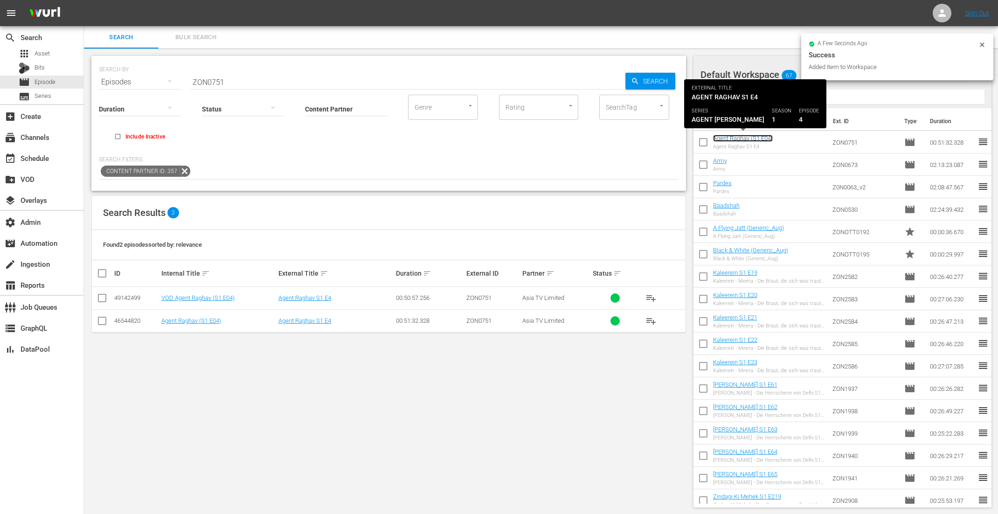
click at [728, 137] on link "Agent Raghav (S1 E04)" at bounding box center [743, 138] width 60 height 7
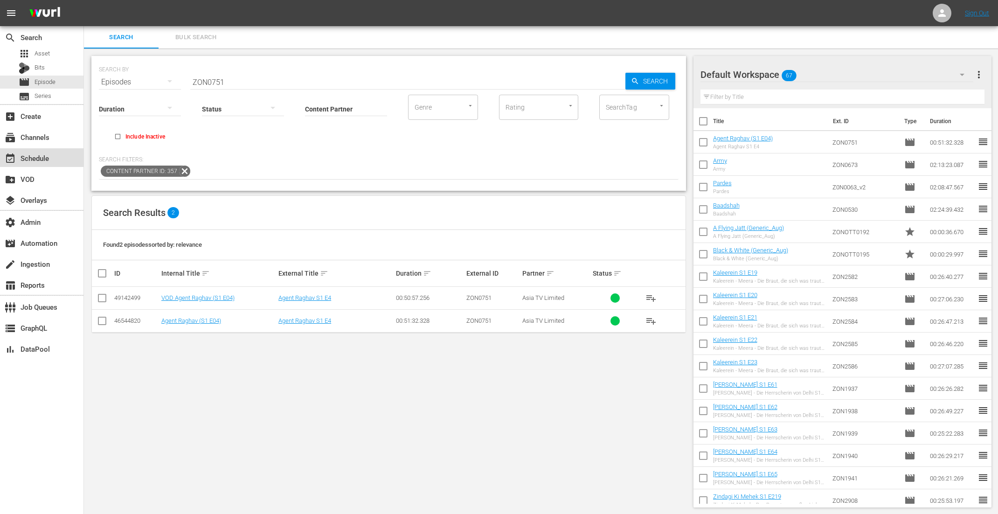
click at [41, 157] on div "event_available Schedule" at bounding box center [26, 156] width 52 height 8
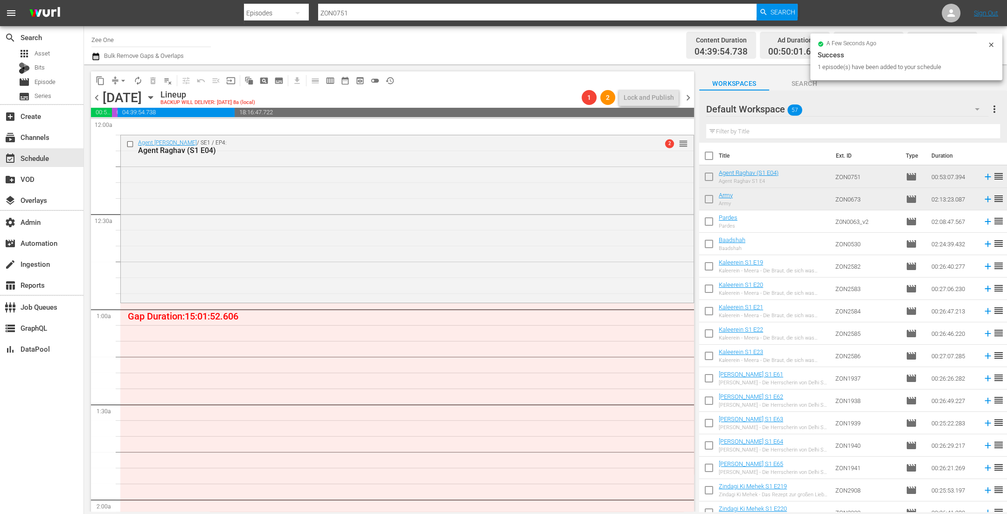
click at [690, 97] on span "chevron_right" at bounding box center [688, 98] width 12 height 12
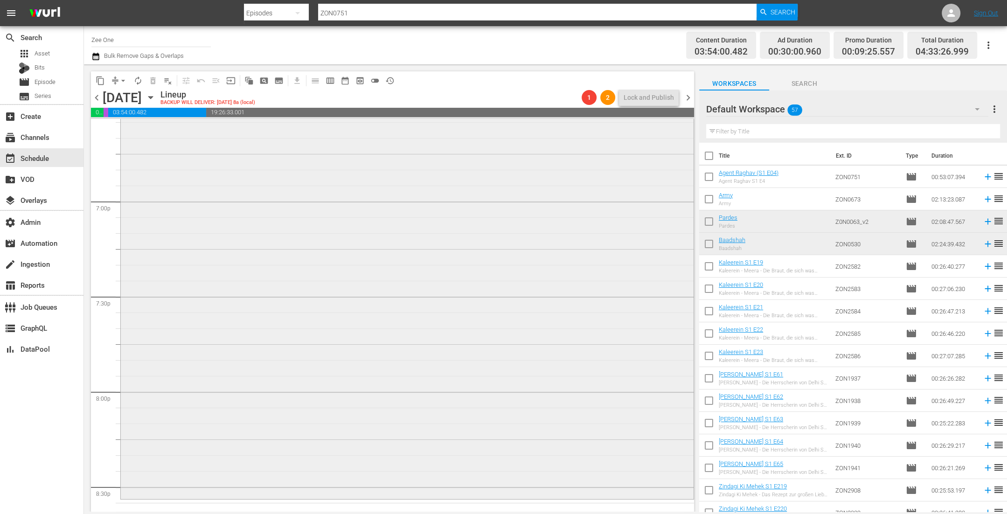
scroll to position [3411, 0]
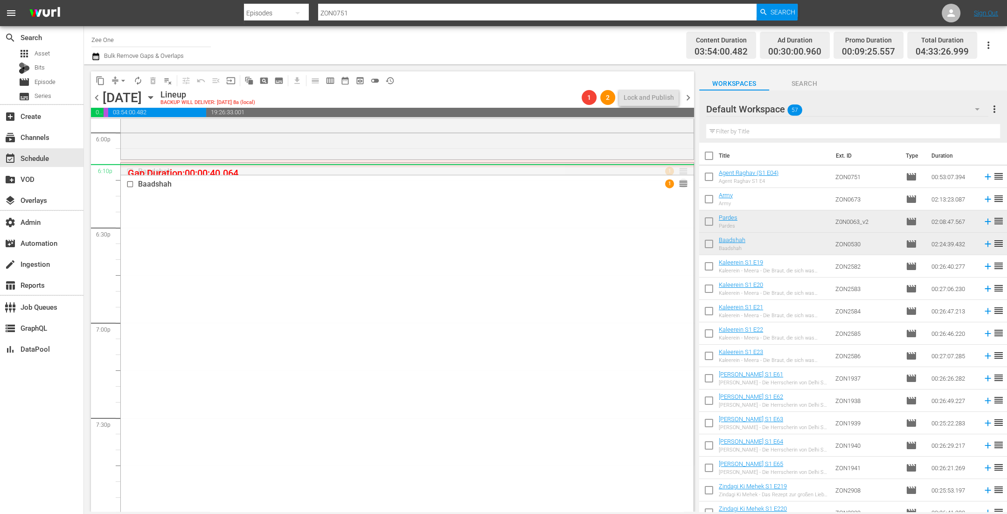
drag, startPoint x: 673, startPoint y: 171, endPoint x: 672, endPoint y: 166, distance: 4.8
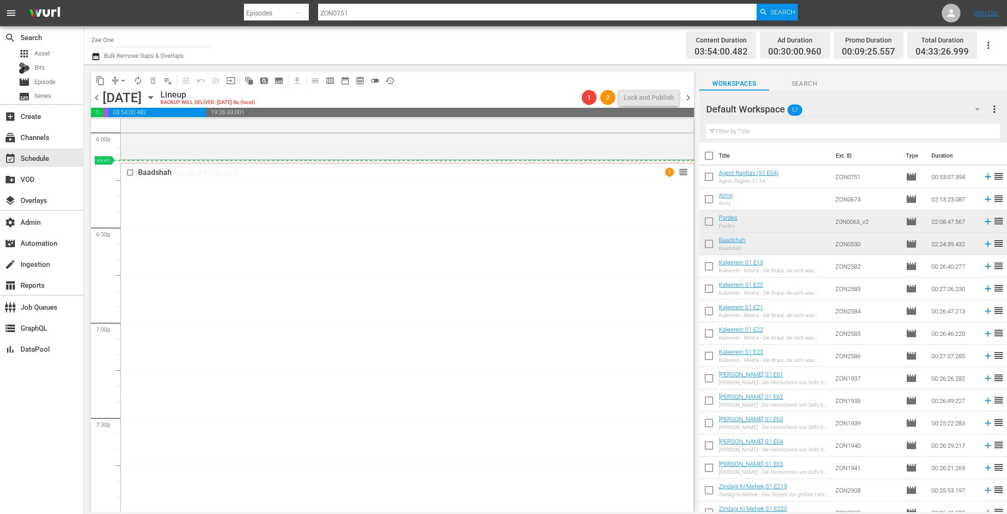
drag, startPoint x: 673, startPoint y: 172, endPoint x: 672, endPoint y: 162, distance: 9.8
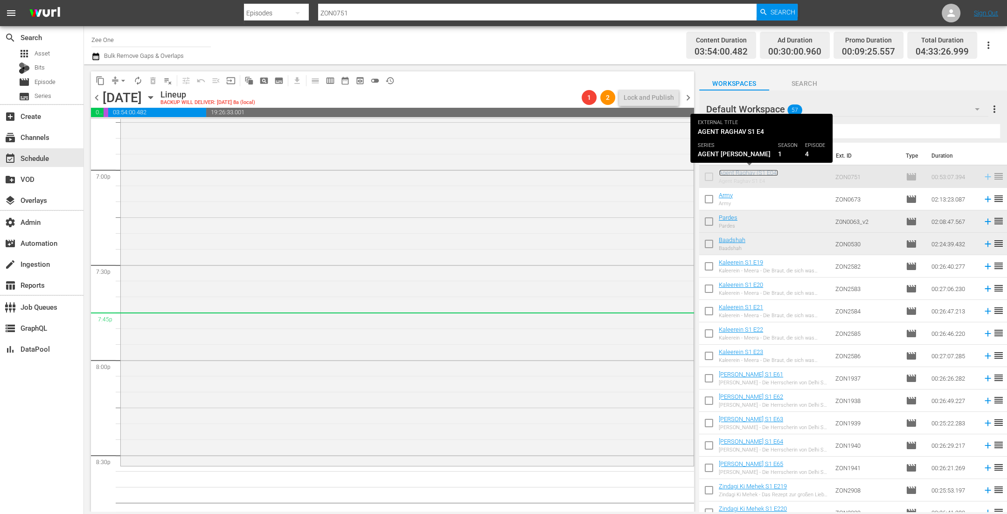
scroll to position [3629, 0]
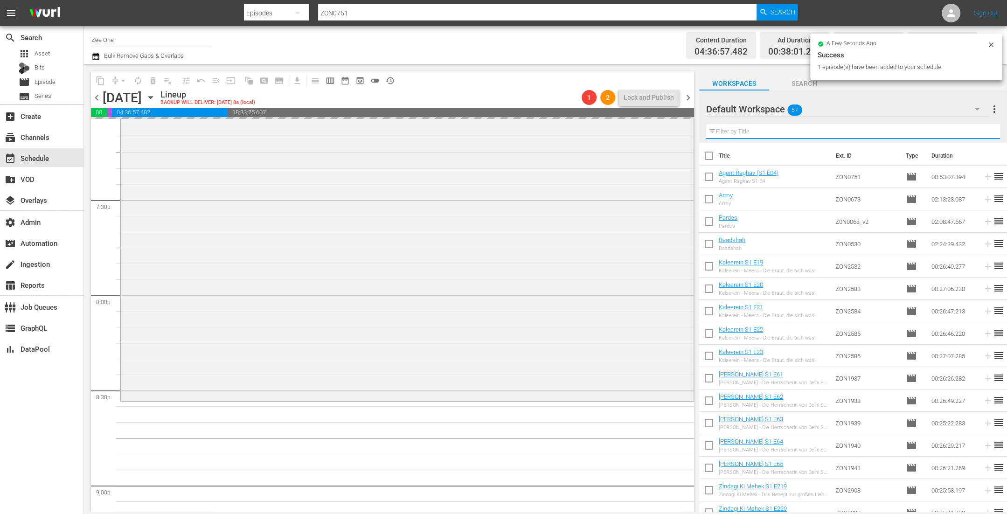
click at [740, 131] on input "text" at bounding box center [853, 131] width 294 height 15
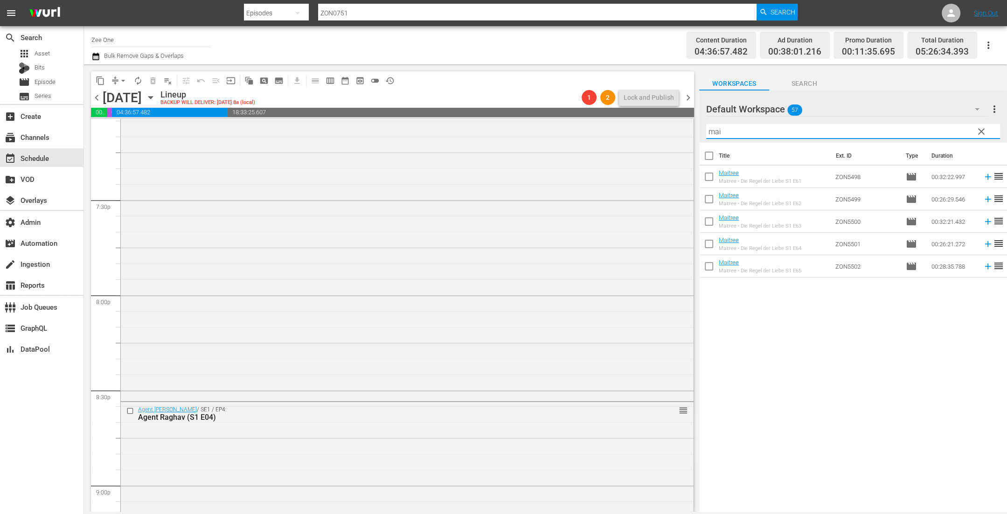
type input "mai"
click at [712, 174] on input "checkbox" at bounding box center [709, 179] width 20 height 20
checkbox input "true"
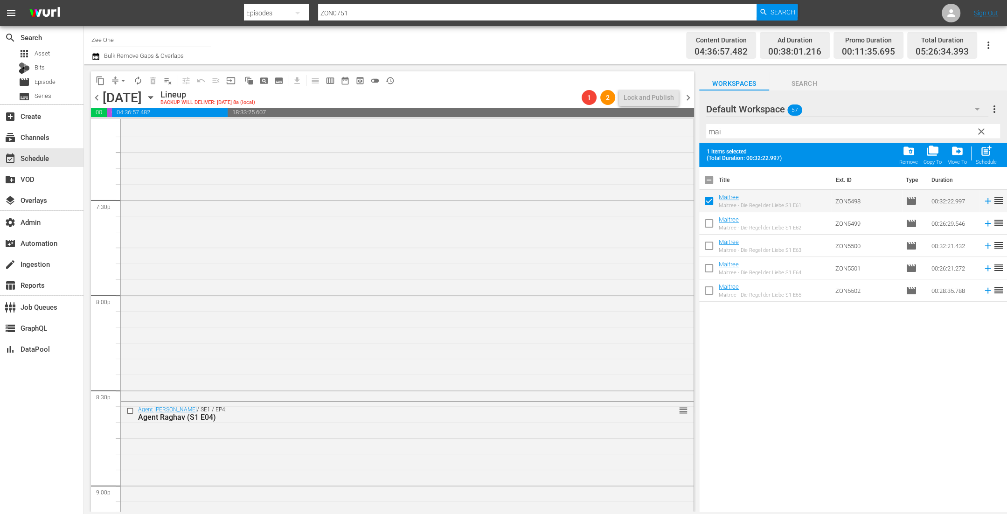
click at [710, 222] on input "checkbox" at bounding box center [709, 225] width 20 height 20
checkbox input "true"
click at [706, 243] on input "checkbox" at bounding box center [709, 248] width 20 height 20
checkbox input "true"
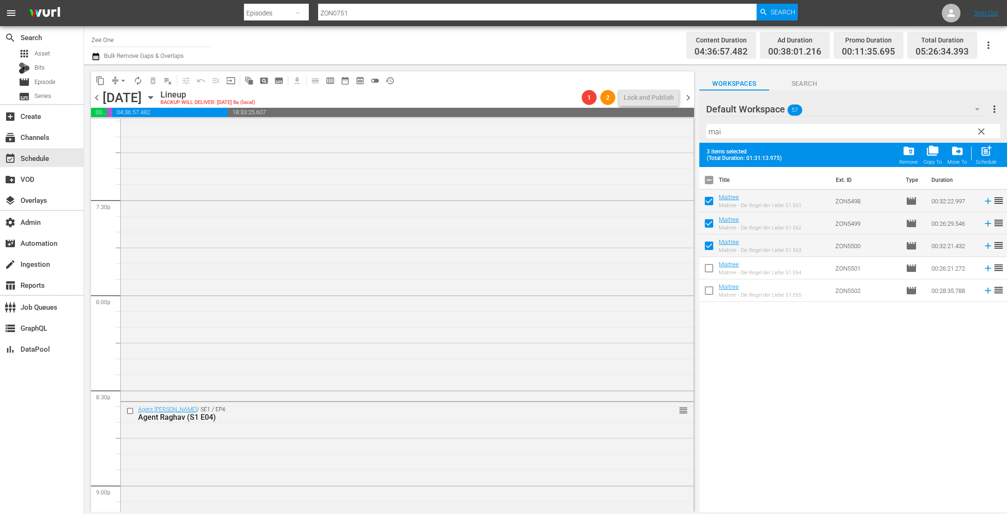
click at [709, 269] on input "checkbox" at bounding box center [709, 270] width 20 height 20
checkbox input "true"
click at [708, 289] on input "checkbox" at bounding box center [709, 293] width 20 height 20
checkbox input "true"
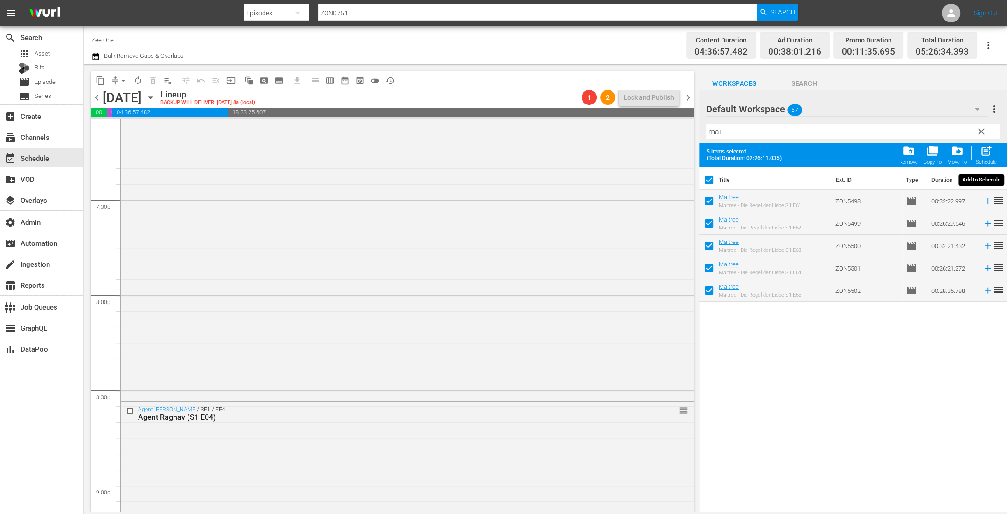
click at [979, 149] on div "post_add Schedule" at bounding box center [985, 155] width 21 height 21
checkbox input "false"
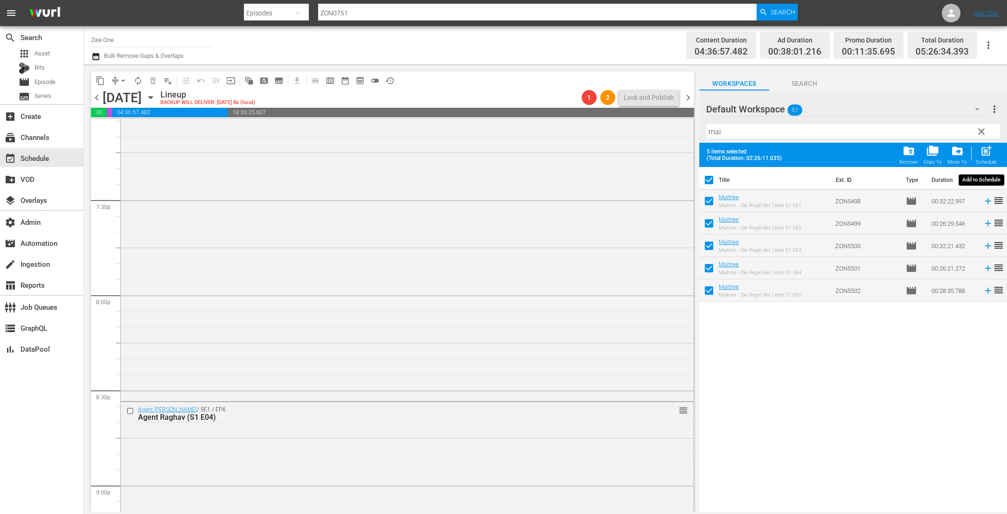
checkbox input "false"
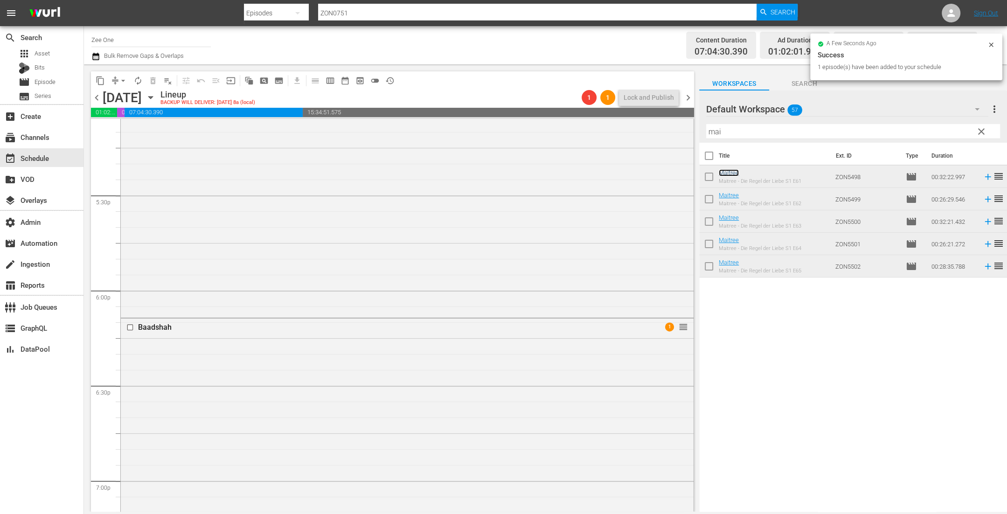
scroll to position [3188, 0]
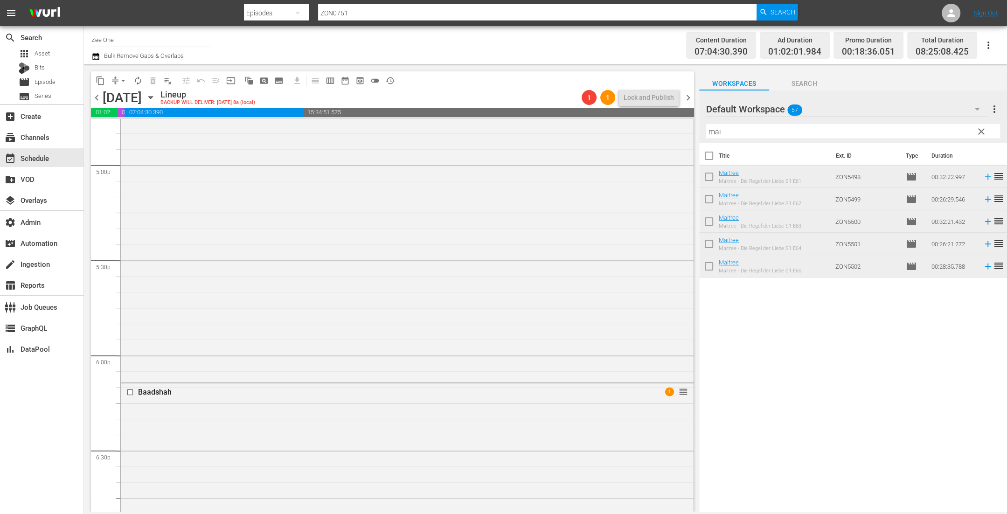
click at [980, 133] on span "clear" at bounding box center [980, 131] width 11 height 11
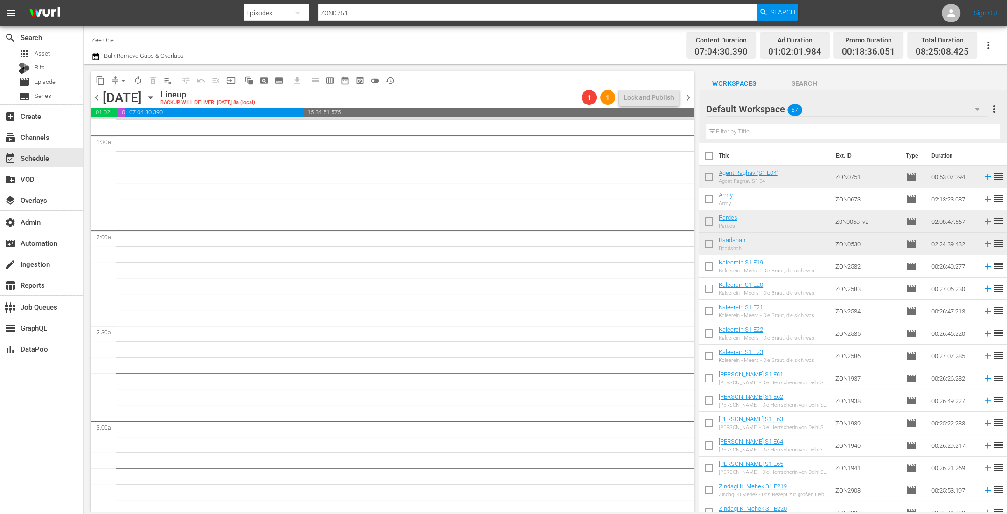
scroll to position [10, 0]
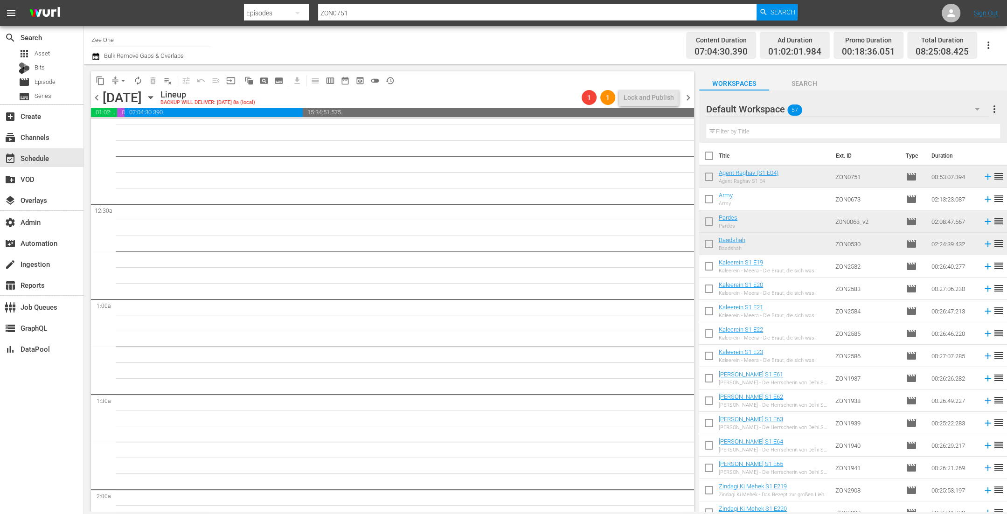
drag, startPoint x: 707, startPoint y: 239, endPoint x: 708, endPoint y: 234, distance: 5.8
click at [707, 239] on input "checkbox" at bounding box center [709, 246] width 20 height 20
checkbox input "true"
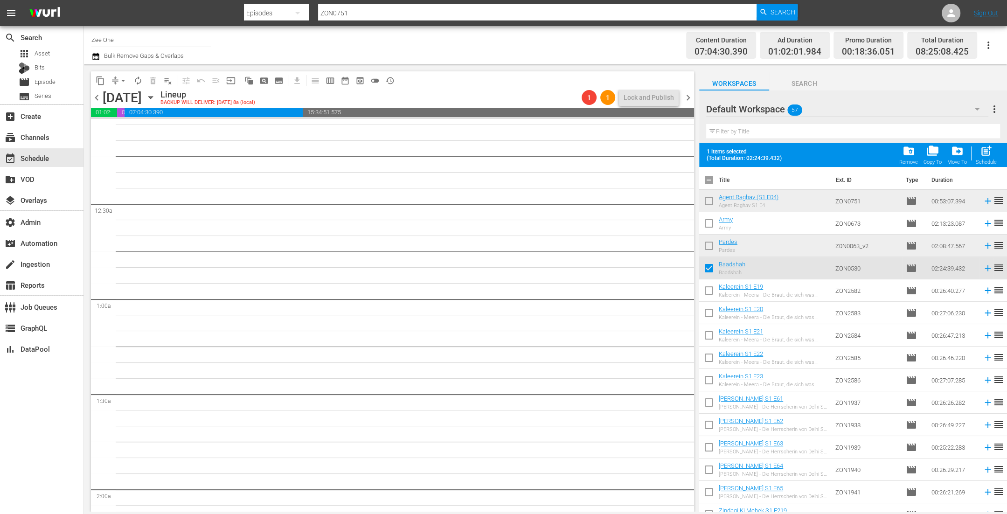
click at [708, 241] on input "checkbox" at bounding box center [709, 248] width 20 height 20
checkbox input "true"
click at [708, 225] on input "checkbox" at bounding box center [709, 225] width 20 height 20
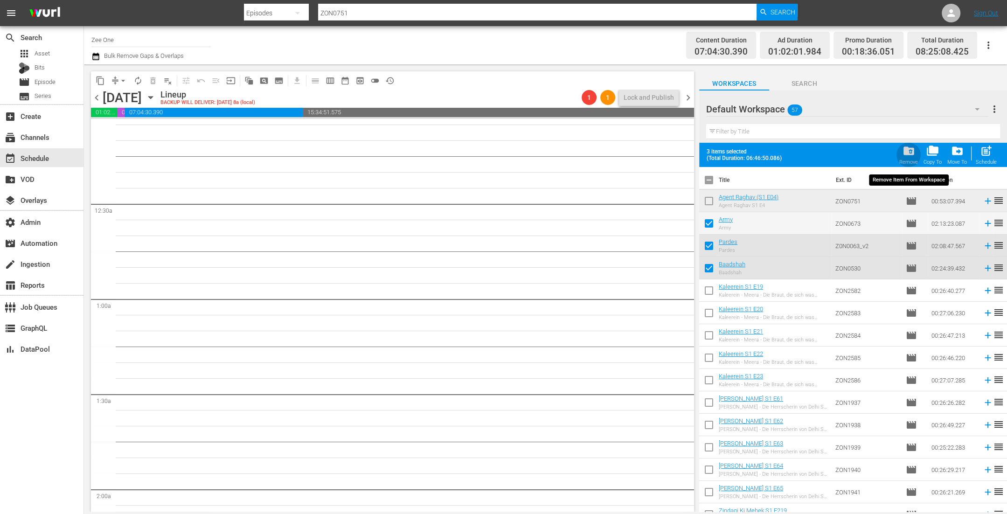
click at [911, 150] on span "folder_delete" at bounding box center [908, 151] width 13 height 13
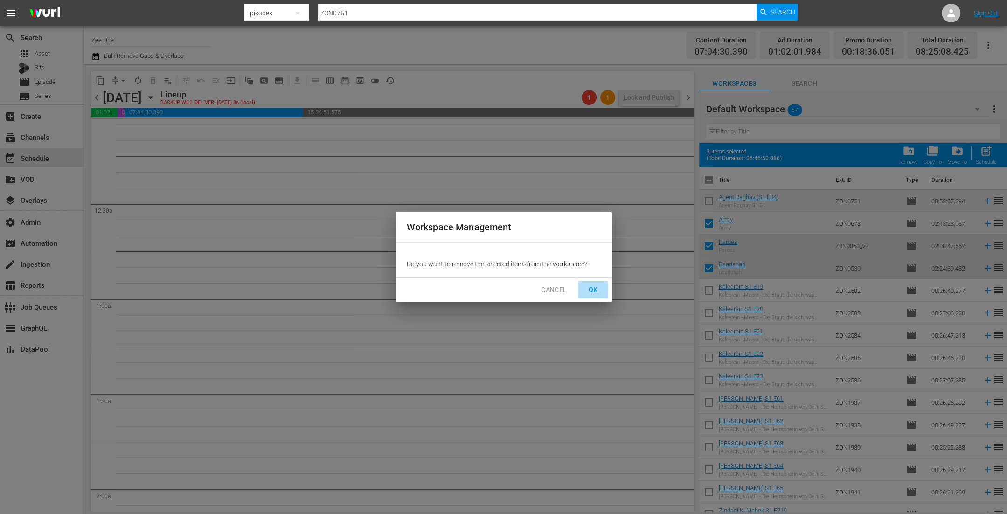
click at [598, 289] on span "OK" at bounding box center [593, 290] width 15 height 12
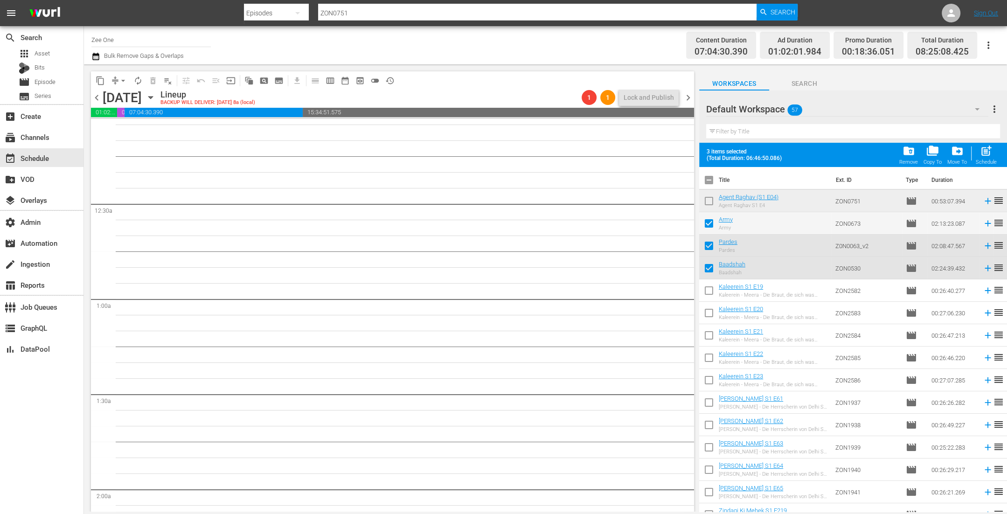
checkbox input "false"
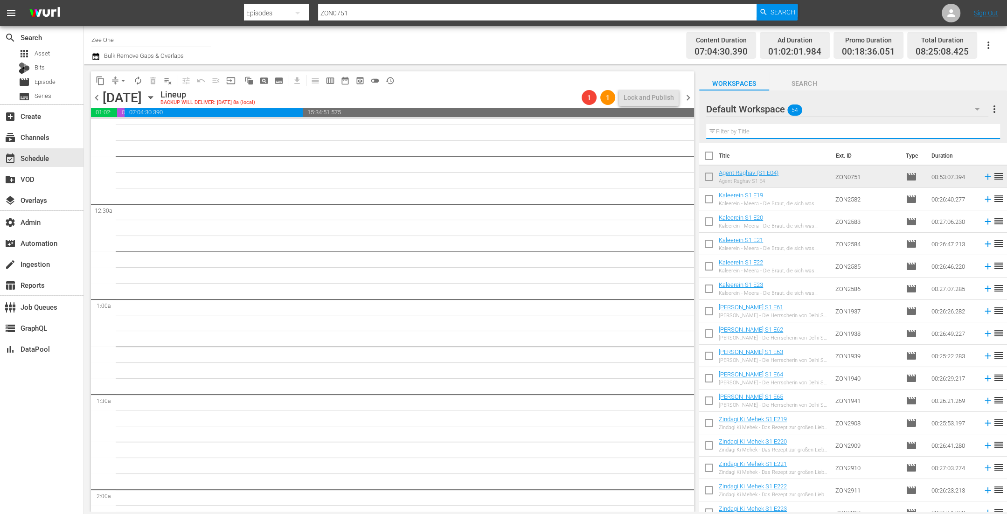
click at [736, 131] on input "text" at bounding box center [853, 131] width 294 height 15
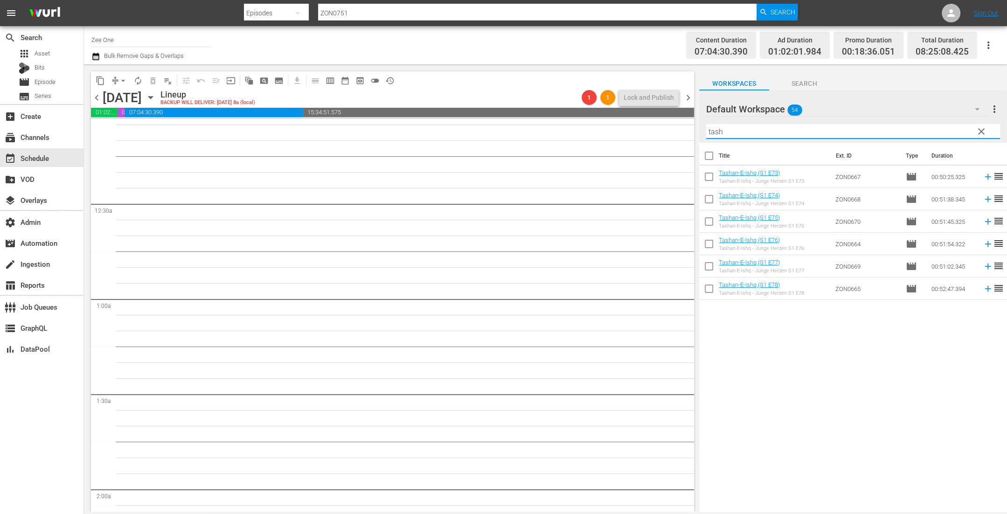
type input "tash"
click at [708, 153] on input "checkbox" at bounding box center [709, 158] width 20 height 20
checkbox input "true"
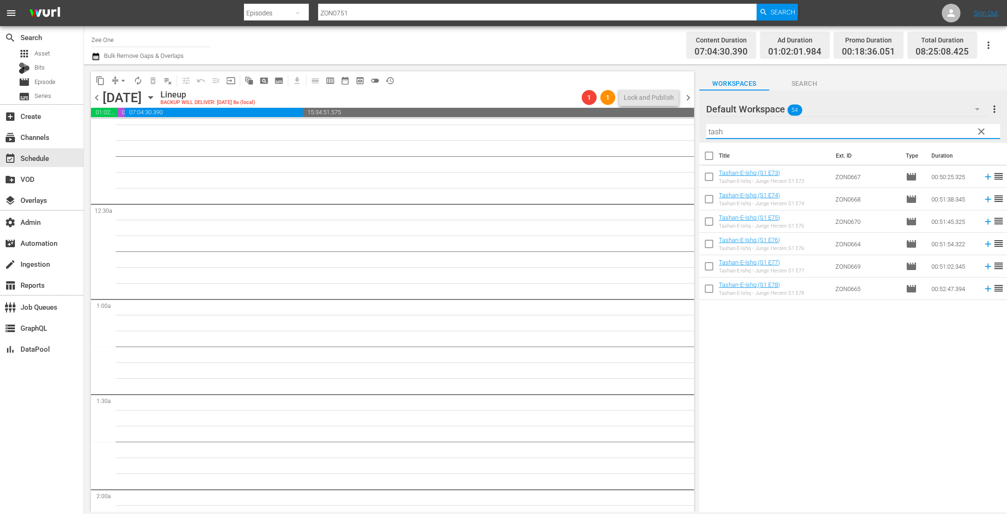
checkbox input "true"
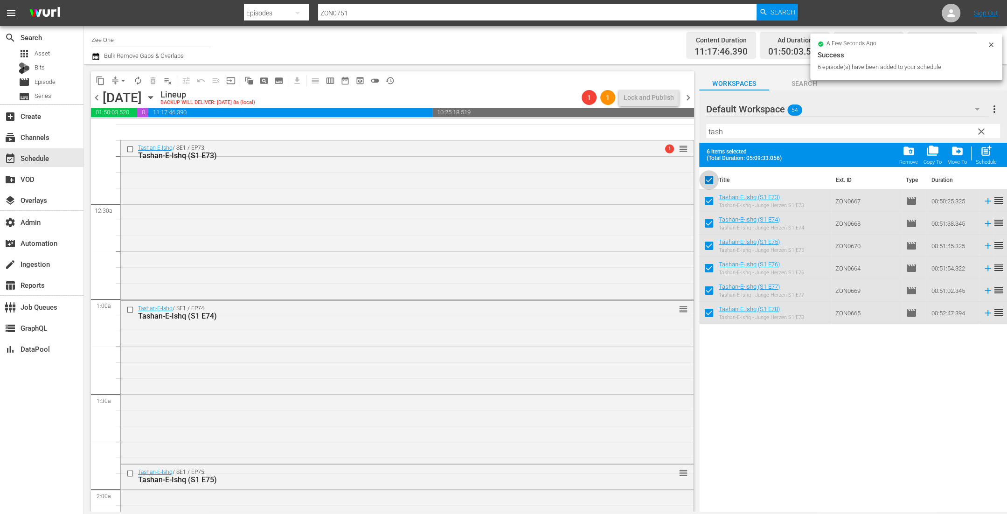
click at [705, 179] on input "checkbox" at bounding box center [709, 182] width 20 height 20
checkbox input "false"
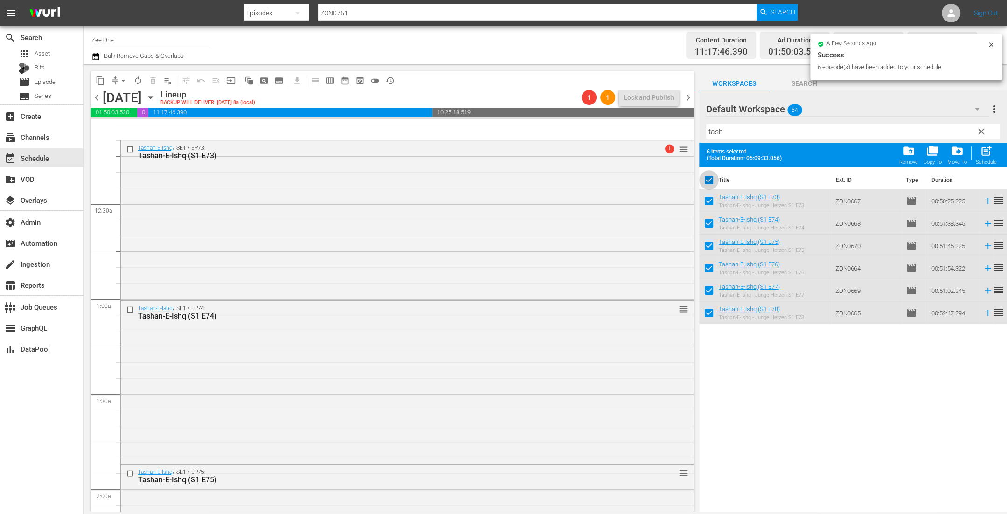
checkbox input "false"
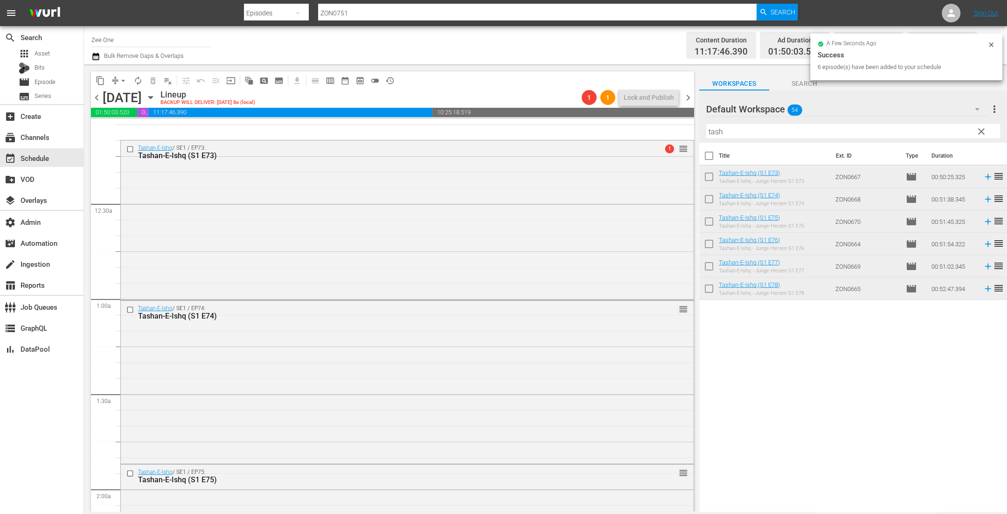
click at [981, 132] on span "clear" at bounding box center [980, 131] width 11 height 11
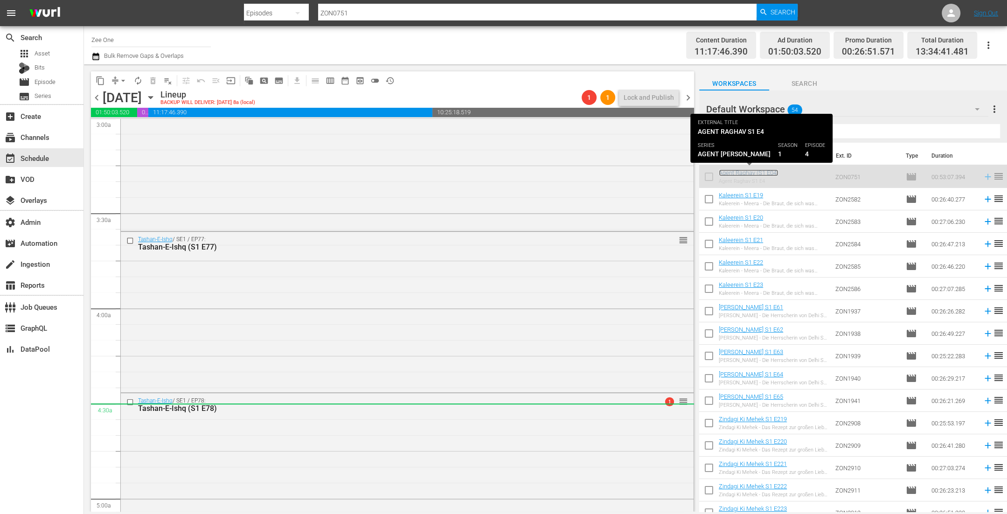
scroll to position [786, 0]
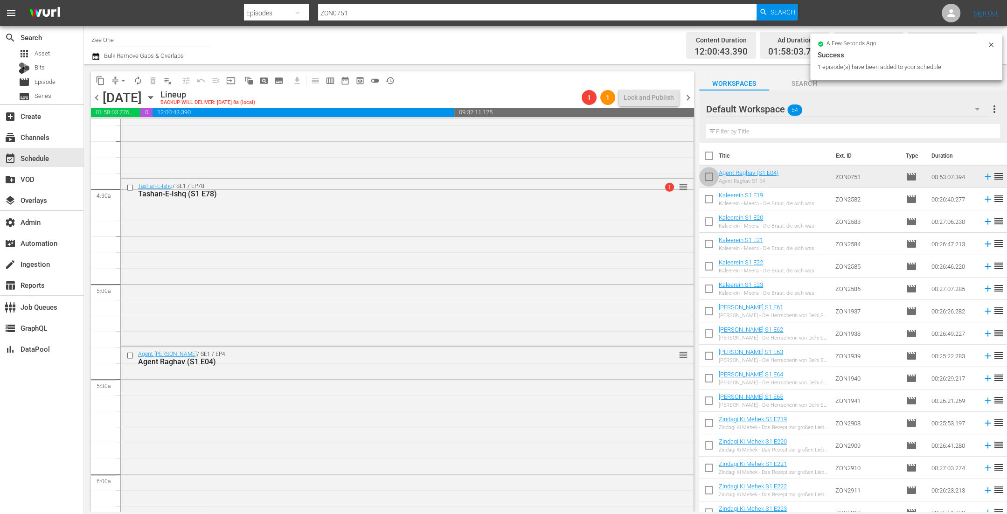
click at [711, 177] on input "checkbox" at bounding box center [709, 179] width 20 height 20
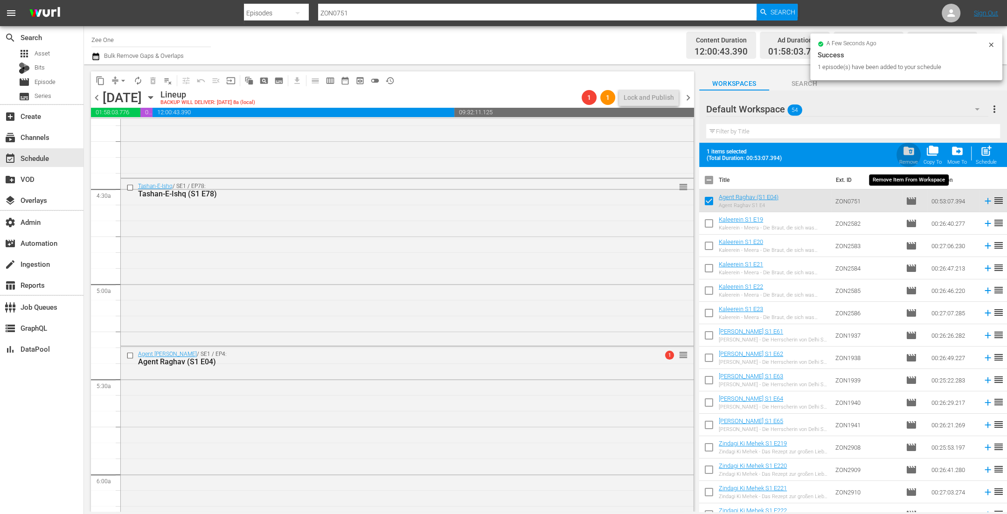
click at [914, 154] on span "folder_delete" at bounding box center [908, 151] width 13 height 13
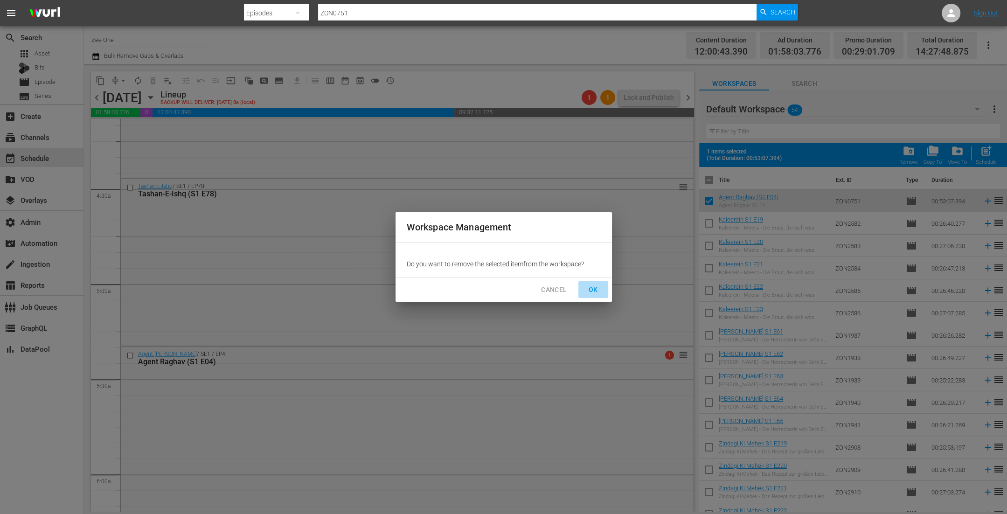
click at [591, 287] on span "OK" at bounding box center [593, 290] width 15 height 12
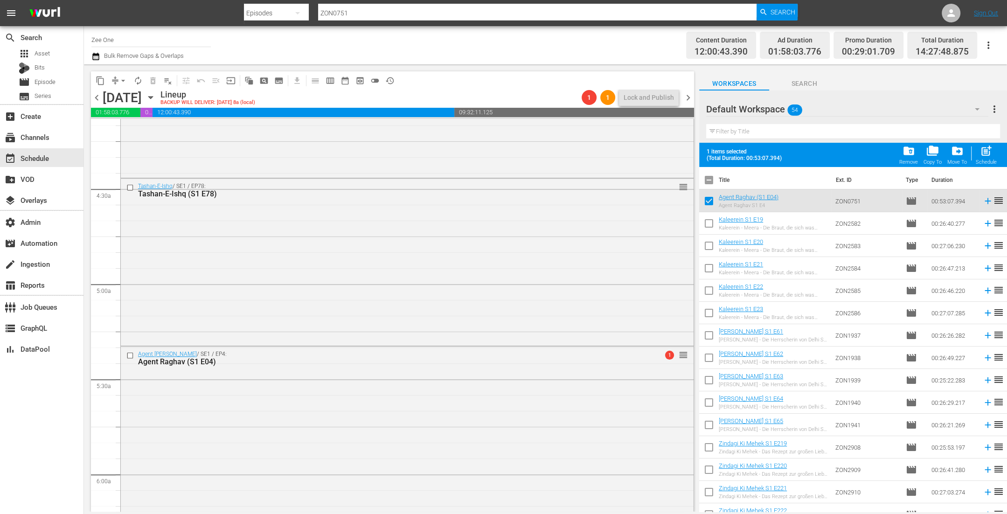
checkbox input "false"
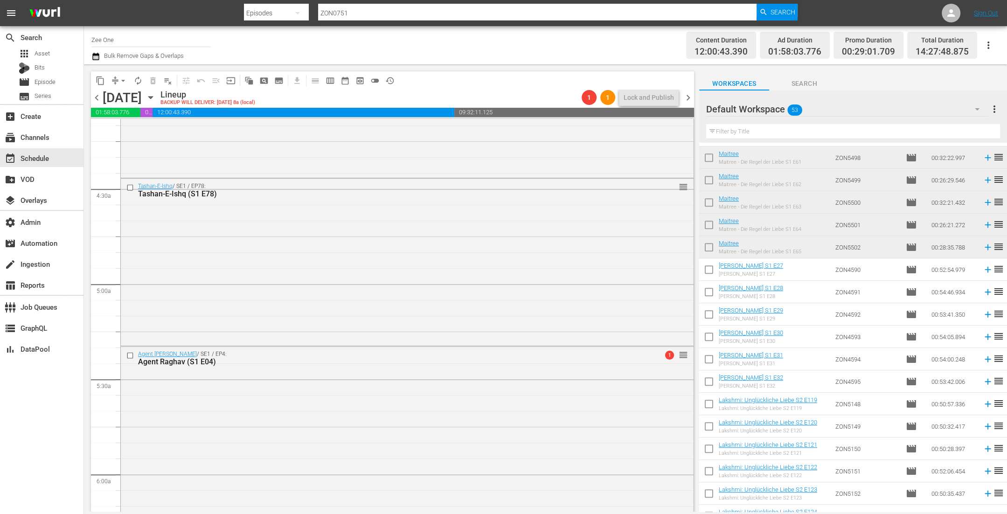
scroll to position [838, 0]
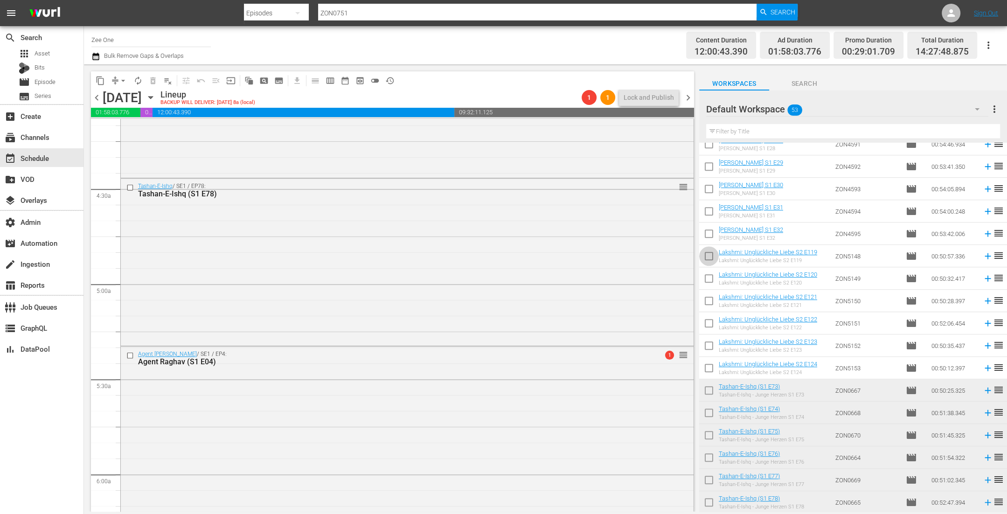
click at [711, 253] on input "checkbox" at bounding box center [709, 258] width 20 height 20
checkbox input "true"
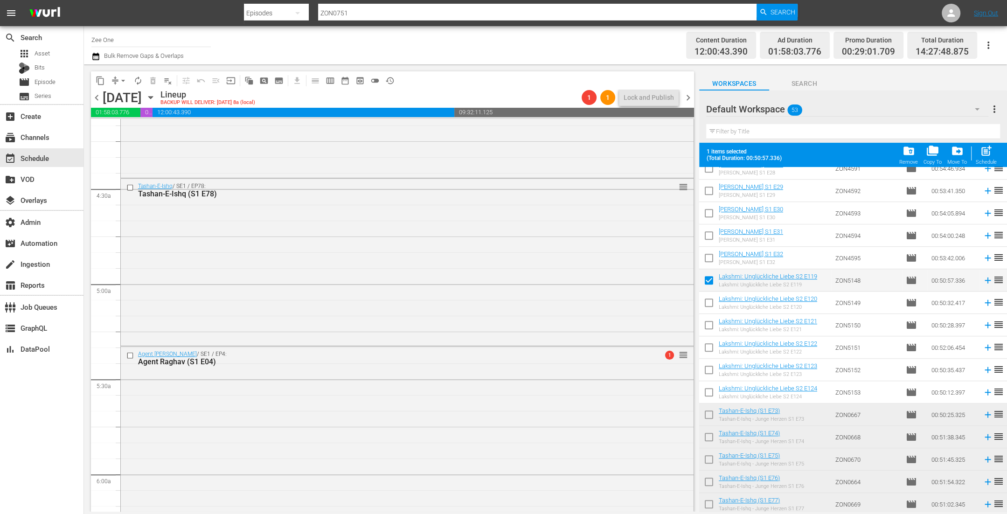
click at [709, 306] on input "checkbox" at bounding box center [709, 305] width 20 height 20
checkbox input "true"
click at [708, 326] on input "checkbox" at bounding box center [709, 327] width 20 height 20
checkbox input "true"
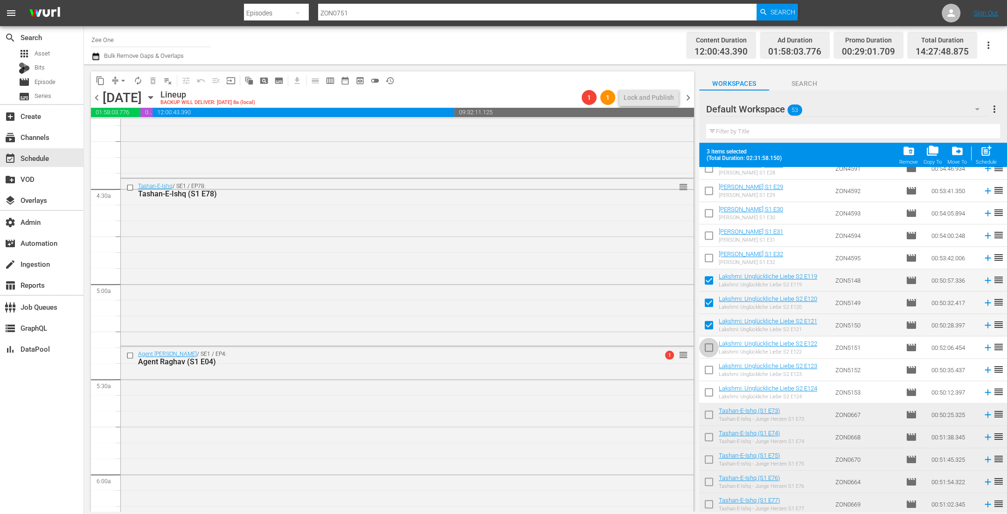
click at [711, 346] on input "checkbox" at bounding box center [709, 349] width 20 height 20
checkbox input "true"
click at [710, 370] on input "checkbox" at bounding box center [709, 372] width 20 height 20
checkbox input "true"
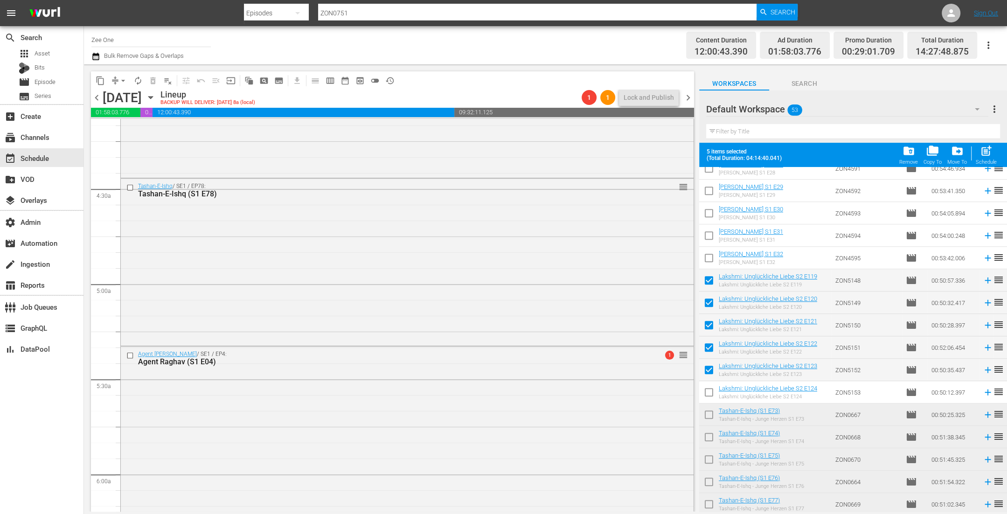
click at [711, 391] on input "checkbox" at bounding box center [709, 394] width 20 height 20
checkbox input "true"
click at [987, 152] on span "post_add" at bounding box center [986, 151] width 13 height 13
checkbox input "false"
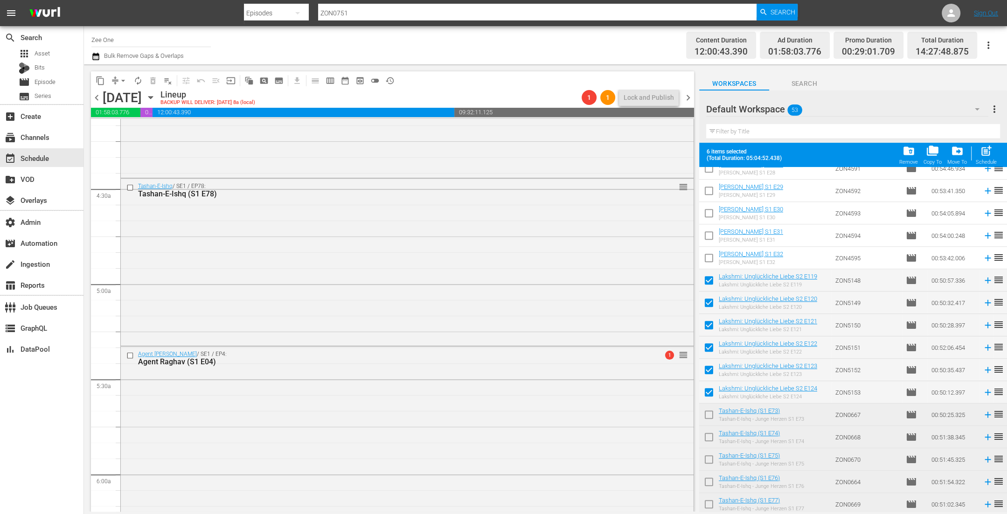
checkbox input "false"
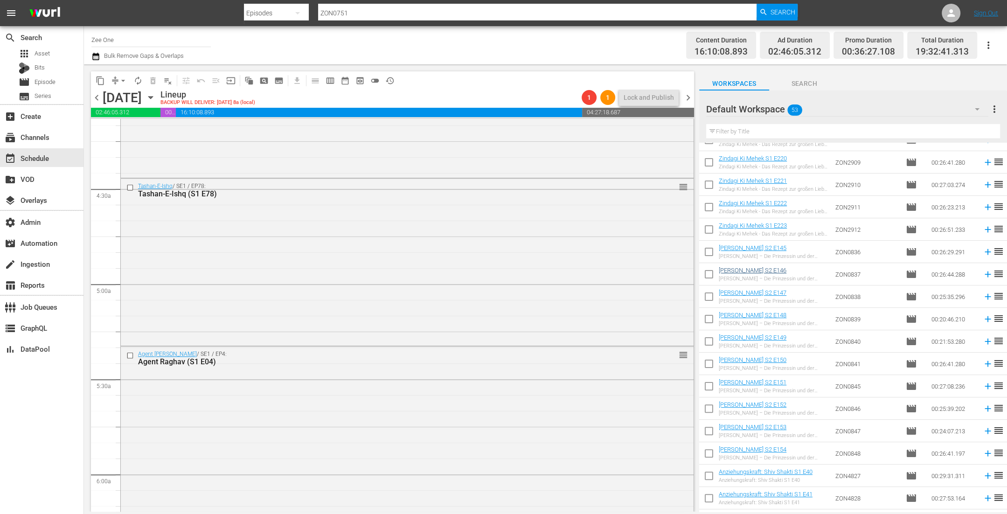
scroll to position [210, 0]
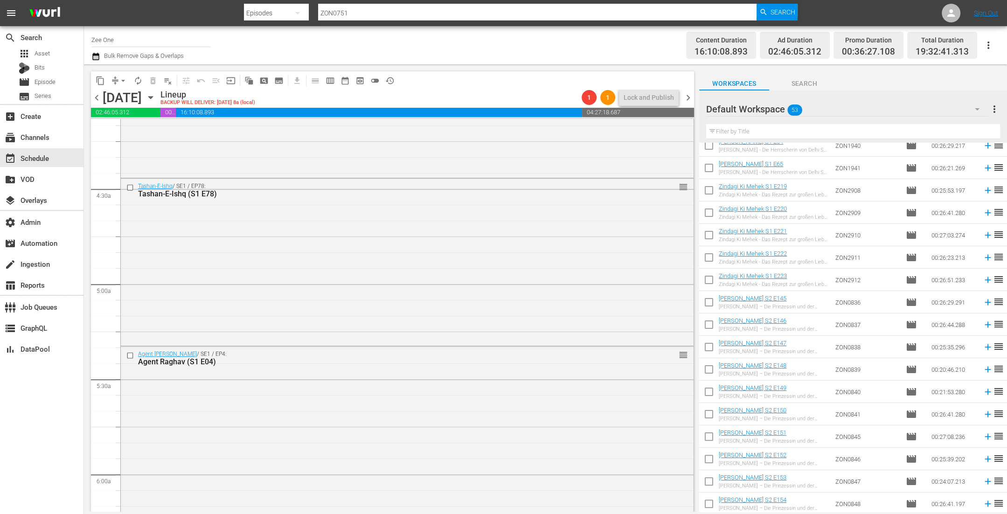
click at [706, 190] on input "checkbox" at bounding box center [709, 192] width 20 height 20
checkbox input "true"
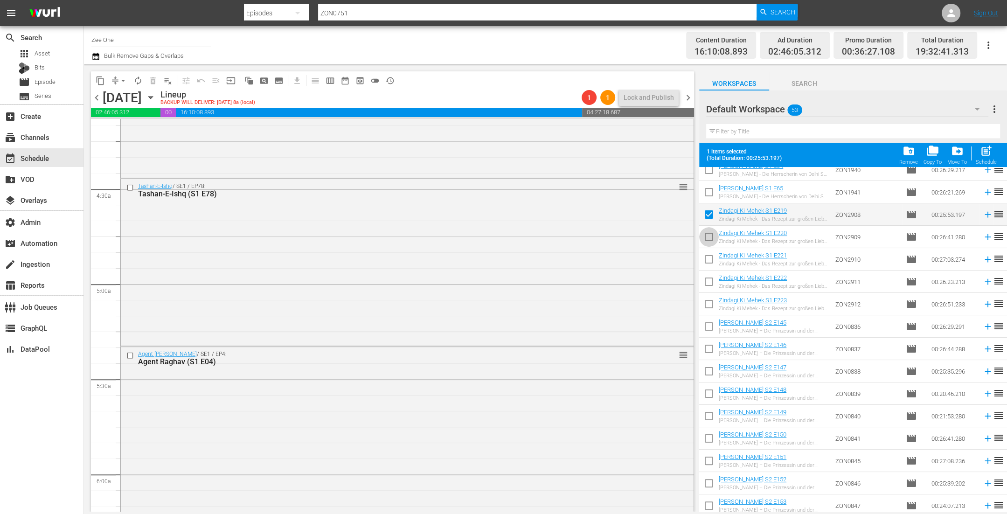
click at [710, 233] on input "checkbox" at bounding box center [709, 239] width 20 height 20
checkbox input "true"
click at [709, 256] on input "checkbox" at bounding box center [709, 261] width 20 height 20
checkbox input "true"
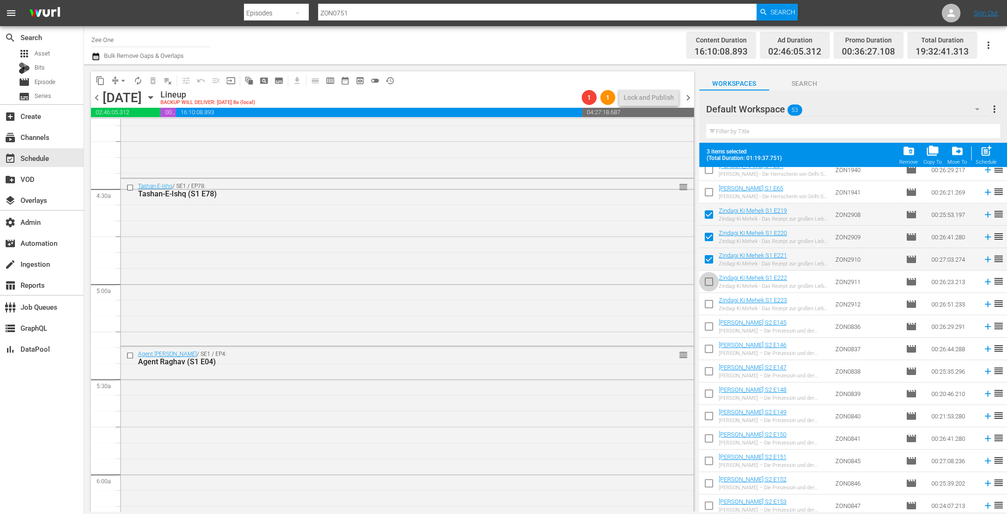
click at [708, 281] on input "checkbox" at bounding box center [709, 284] width 20 height 20
checkbox input "true"
click at [707, 307] on input "checkbox" at bounding box center [709, 306] width 20 height 20
checkbox input "true"
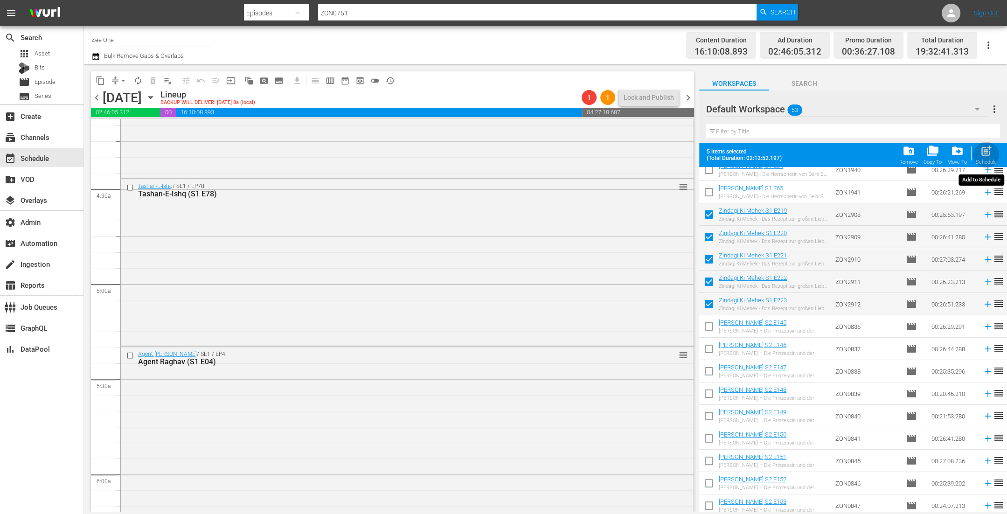
click at [986, 152] on span "post_add" at bounding box center [986, 151] width 13 height 13
checkbox input "false"
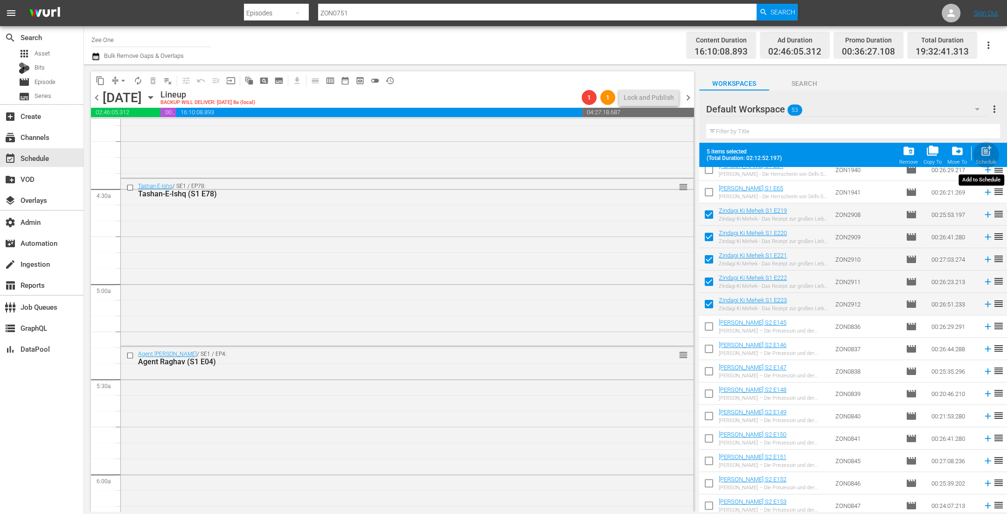
checkbox input "false"
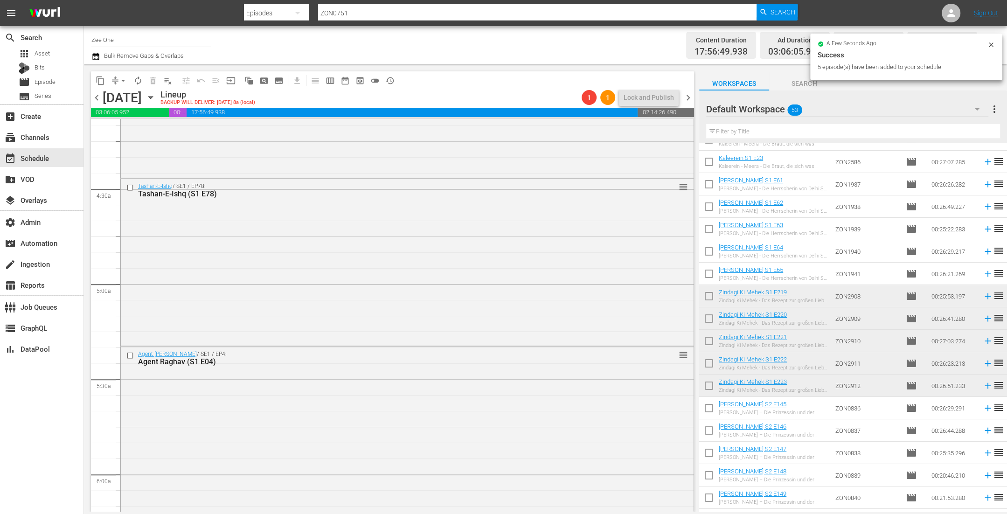
scroll to position [0, 0]
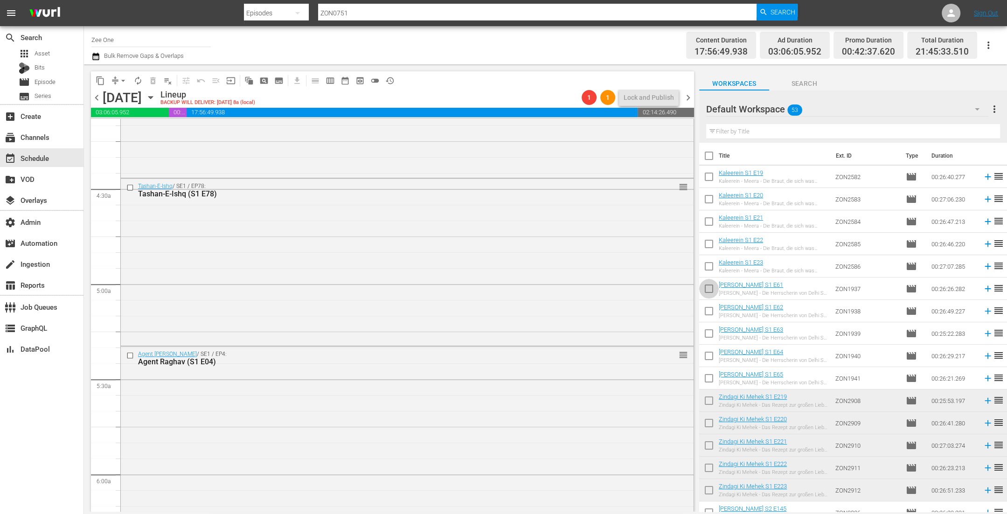
click at [704, 285] on input "checkbox" at bounding box center [709, 291] width 20 height 20
checkbox input "true"
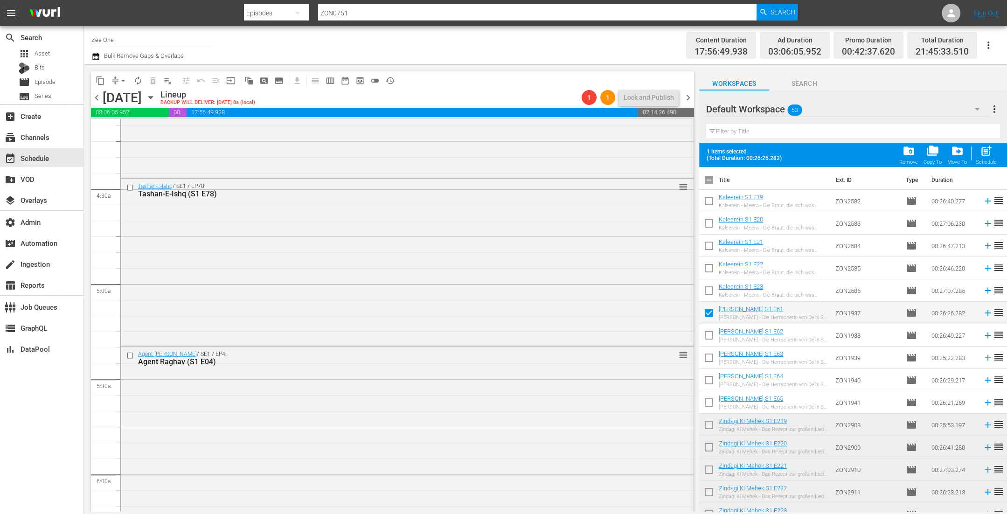
click at [710, 332] on input "checkbox" at bounding box center [709, 337] width 20 height 20
checkbox input "true"
click at [710, 357] on input "checkbox" at bounding box center [709, 360] width 20 height 20
checkbox input "true"
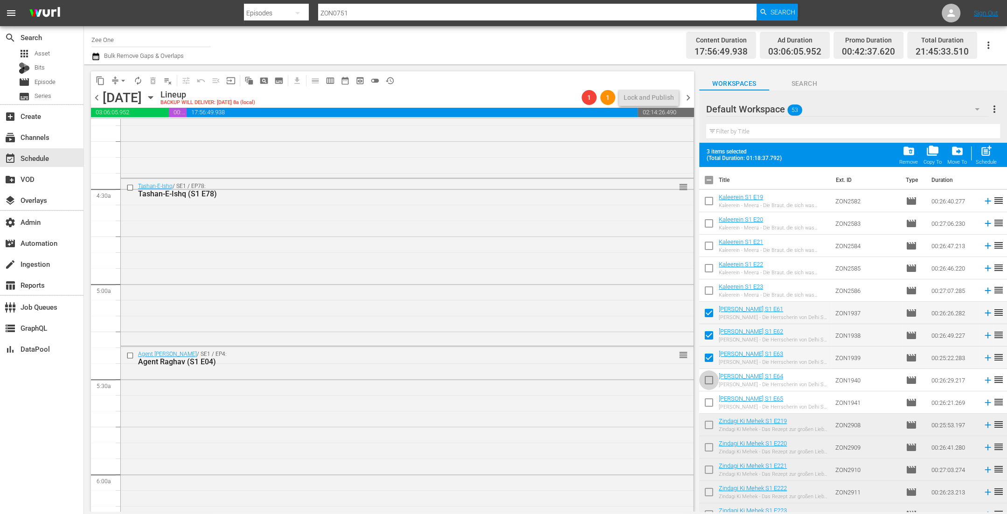
click at [709, 378] on input "checkbox" at bounding box center [709, 382] width 20 height 20
checkbox input "true"
click at [707, 409] on input "checkbox" at bounding box center [709, 404] width 20 height 20
checkbox input "true"
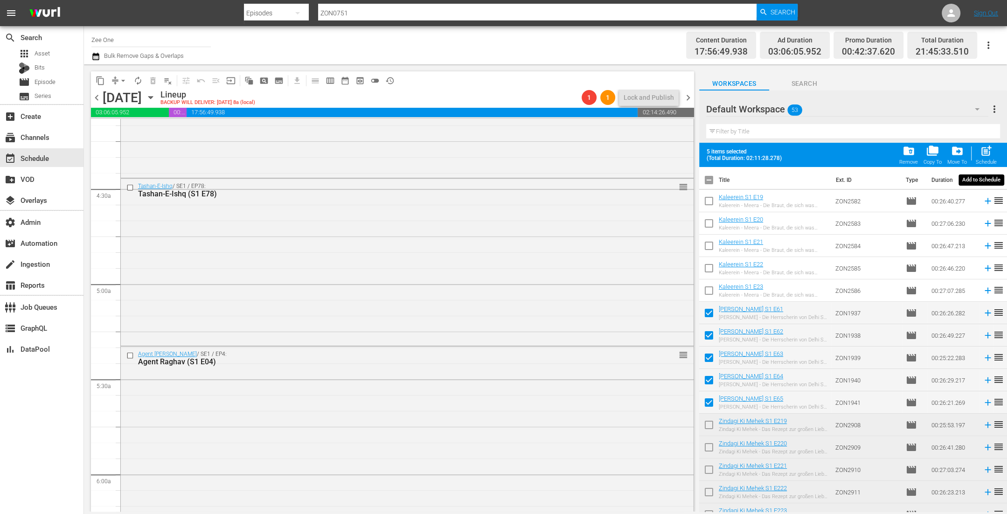
click at [987, 152] on span "post_add" at bounding box center [986, 151] width 13 height 13
checkbox input "false"
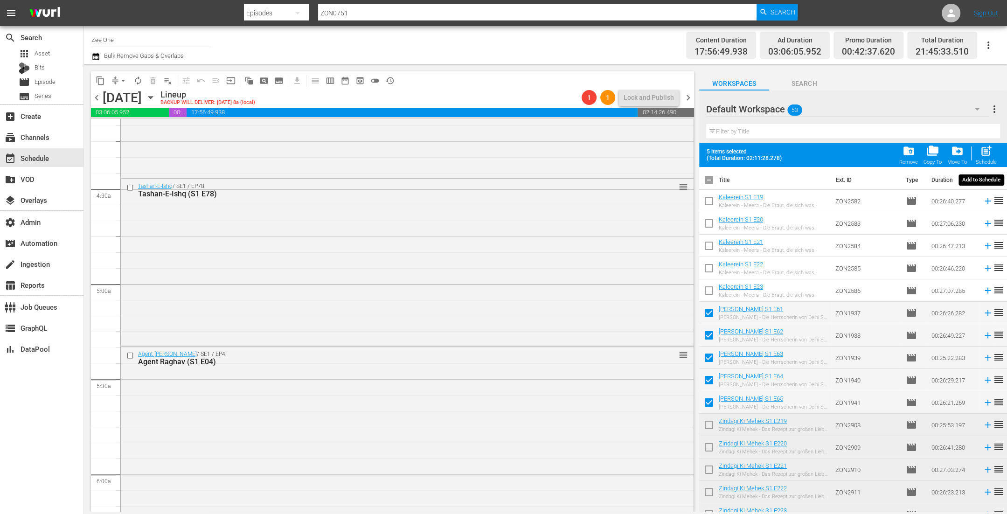
checkbox input "false"
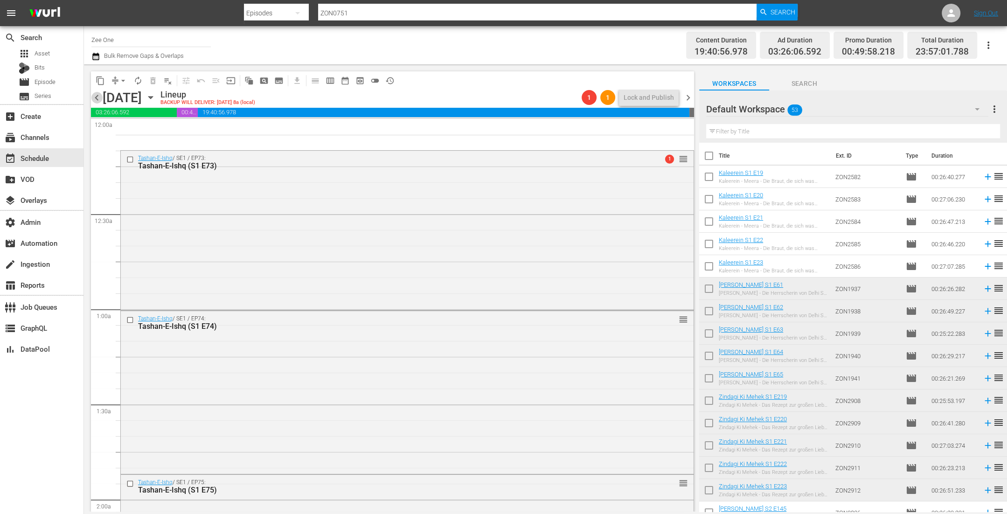
click at [97, 97] on span "chevron_left" at bounding box center [97, 98] width 12 height 12
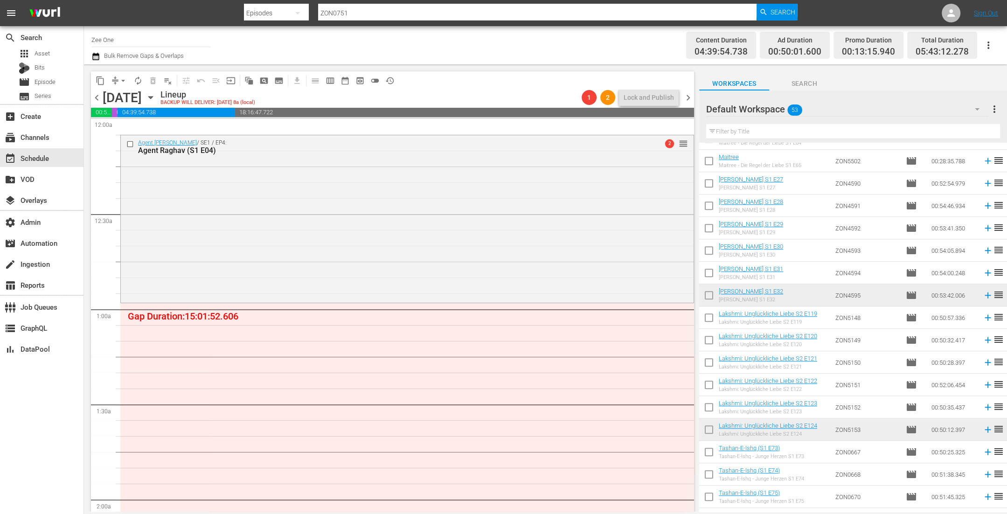
scroll to position [769, 0]
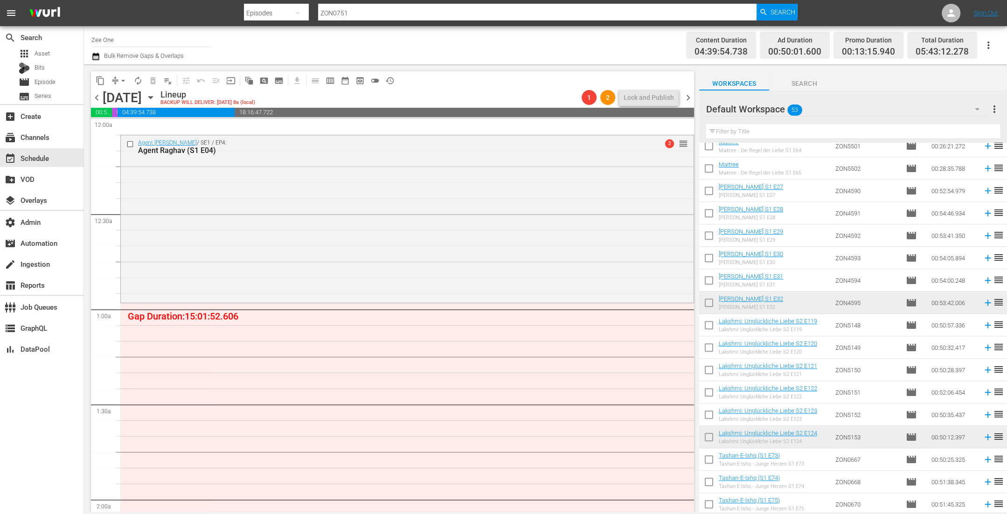
click at [711, 186] on input "checkbox" at bounding box center [709, 193] width 20 height 20
checkbox input "true"
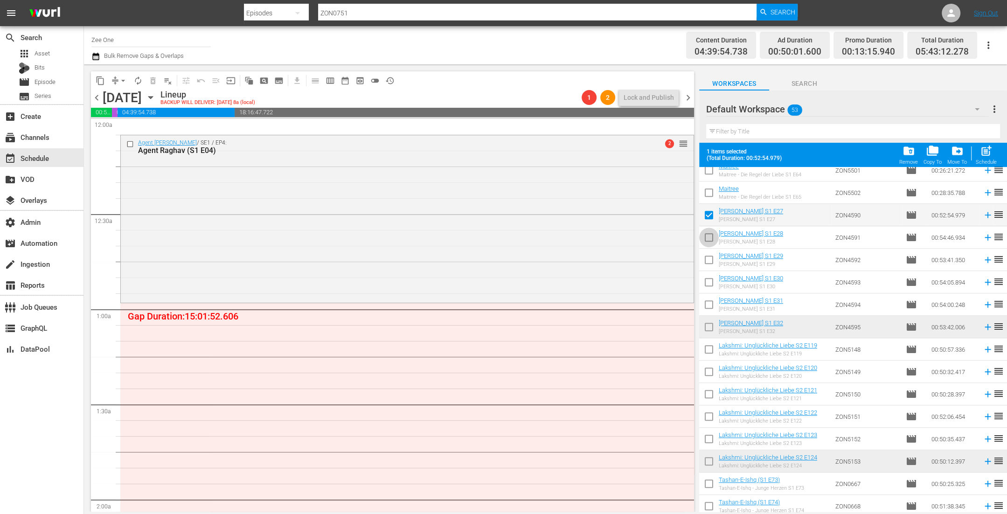
click at [711, 235] on input "checkbox" at bounding box center [709, 239] width 20 height 20
checkbox input "true"
drag, startPoint x: 708, startPoint y: 256, endPoint x: 710, endPoint y: 277, distance: 22.0
click at [708, 256] on input "checkbox" at bounding box center [709, 262] width 20 height 20
checkbox input "true"
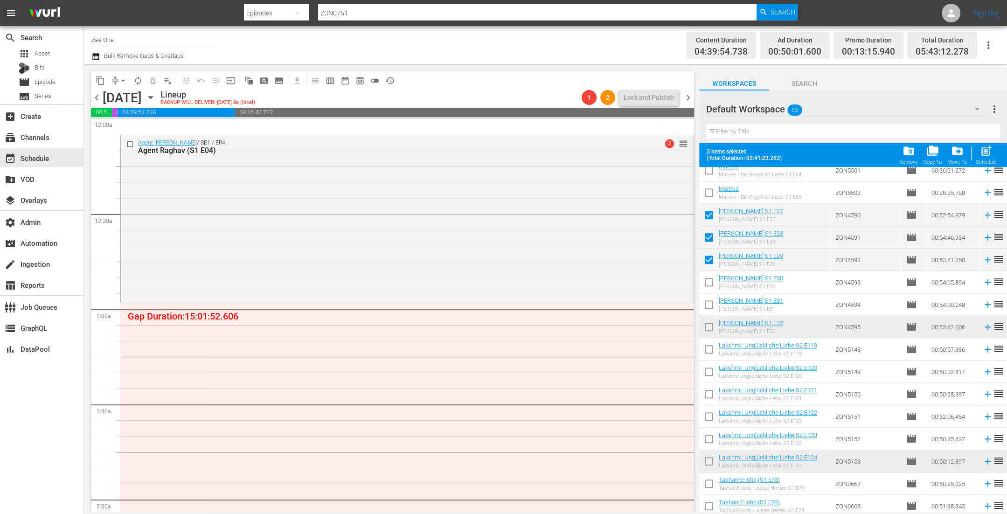
click at [710, 280] on input "checkbox" at bounding box center [709, 284] width 20 height 20
checkbox input "true"
click at [710, 299] on input "checkbox" at bounding box center [709, 307] width 20 height 20
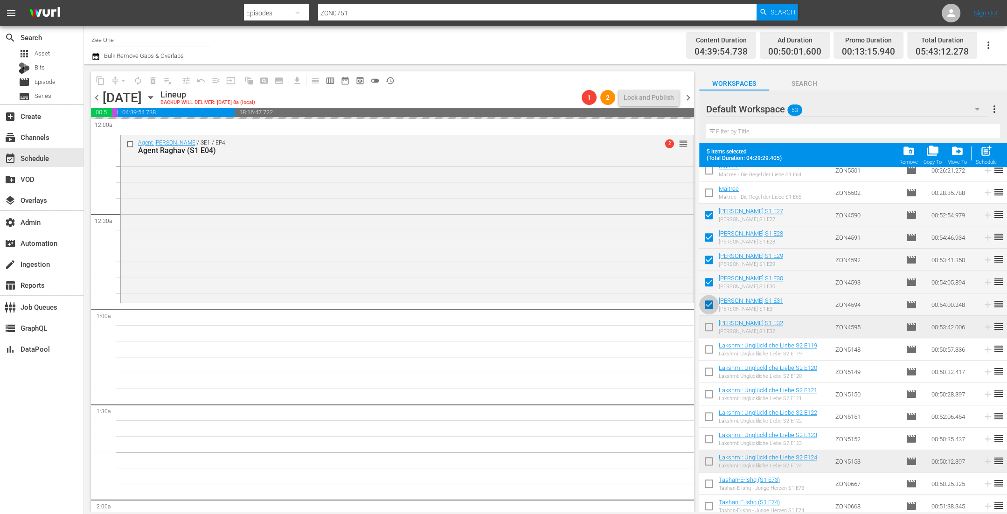
click at [711, 302] on input "checkbox" at bounding box center [709, 307] width 20 height 20
checkbox input "false"
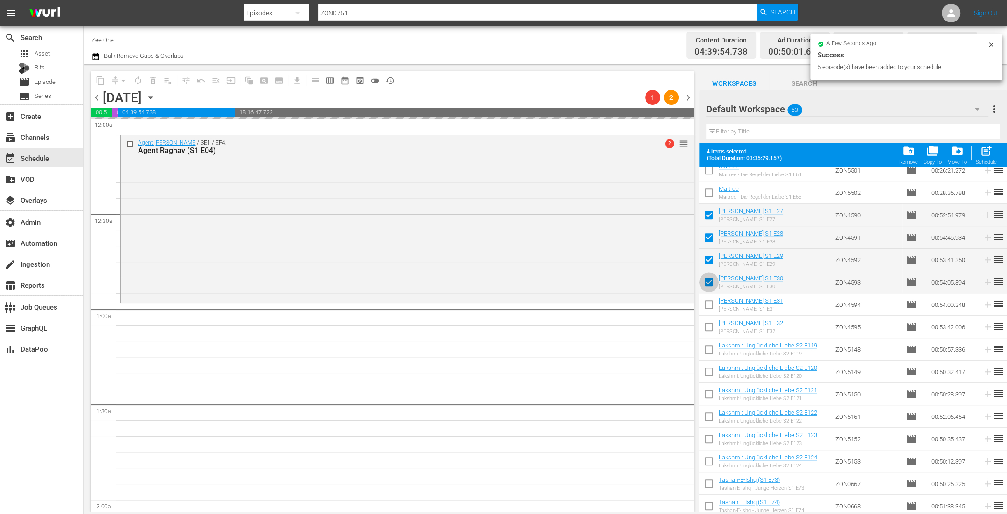
click at [712, 283] on input "checkbox" at bounding box center [709, 284] width 20 height 20
checkbox input "false"
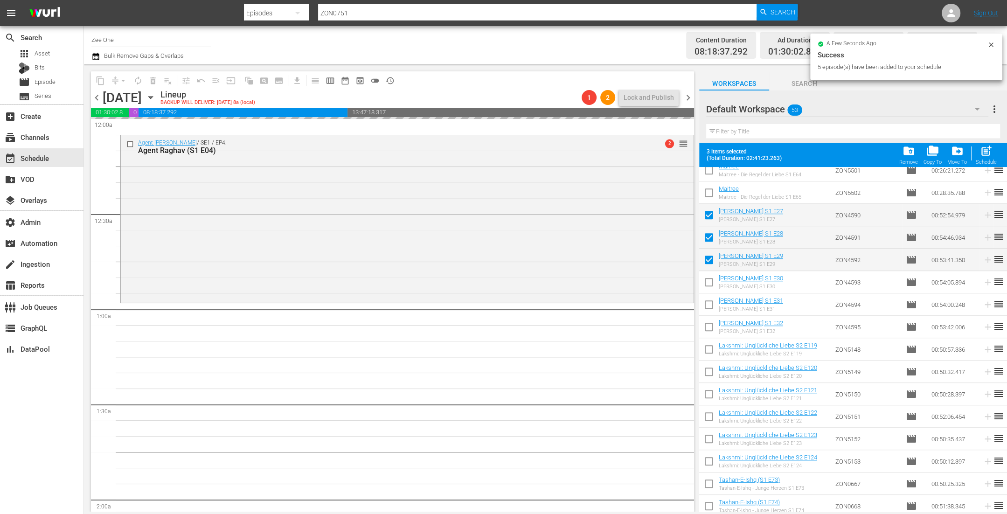
click at [708, 263] on input "checkbox" at bounding box center [709, 262] width 20 height 20
checkbox input "false"
click at [708, 241] on input "checkbox" at bounding box center [709, 239] width 20 height 20
checkbox input "false"
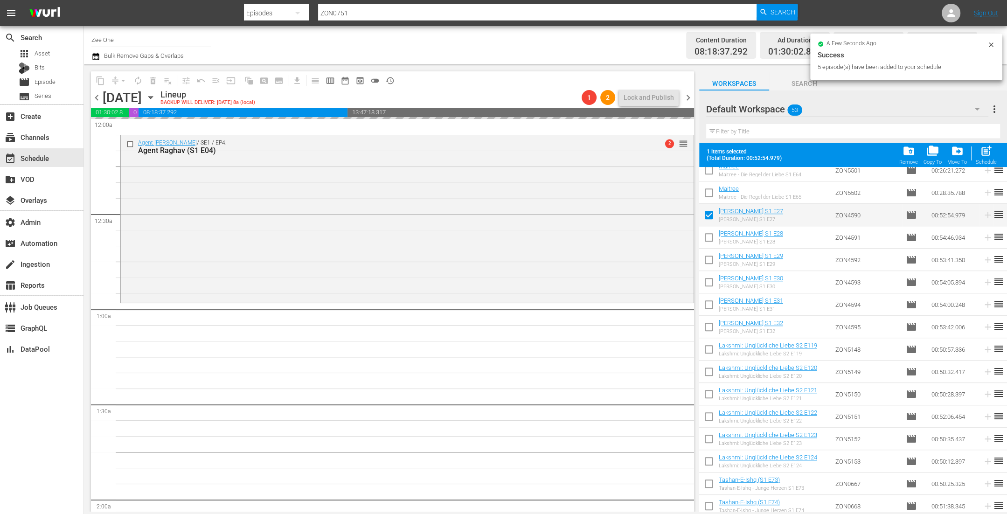
click at [708, 219] on input "checkbox" at bounding box center [709, 217] width 20 height 20
checkbox input "false"
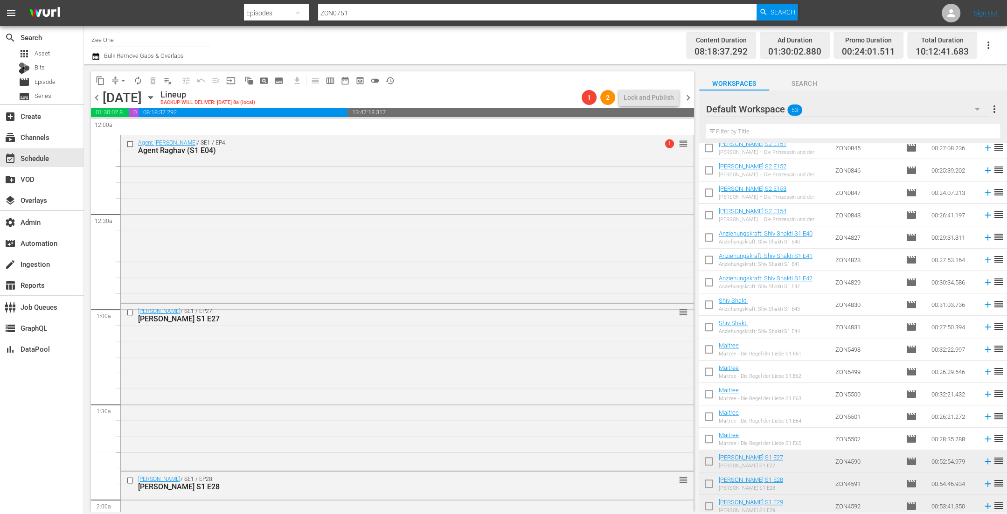
scroll to position [491, 0]
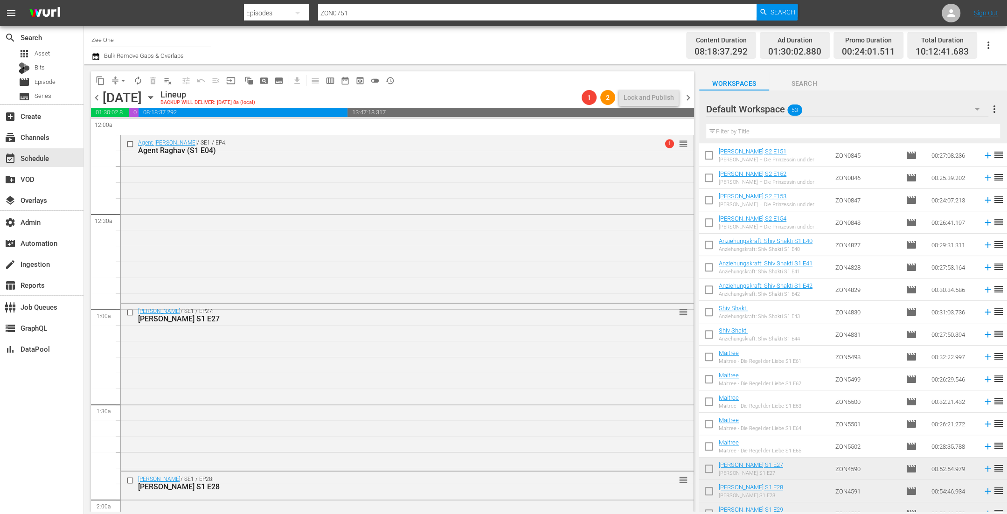
click at [709, 245] on input "checkbox" at bounding box center [709, 247] width 20 height 20
checkbox input "true"
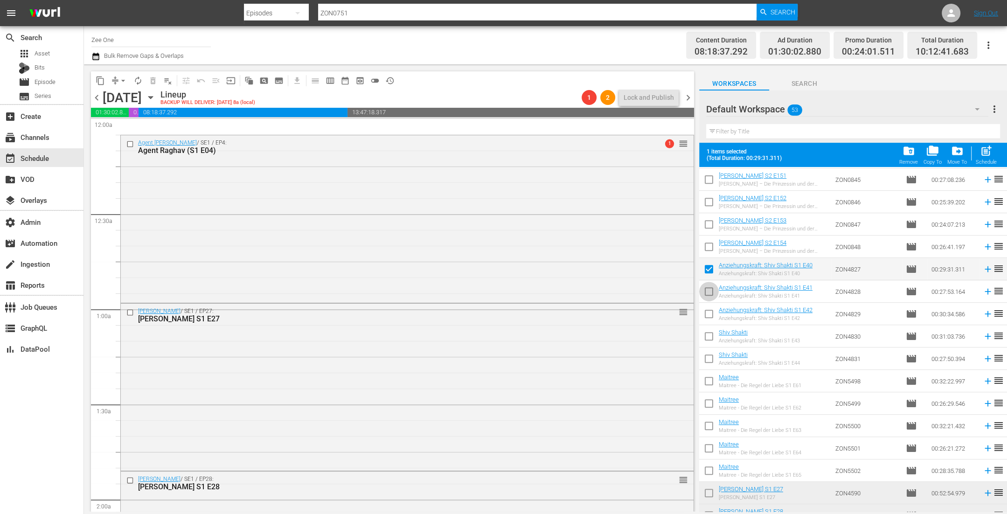
click at [712, 291] on input "checkbox" at bounding box center [709, 293] width 20 height 20
checkbox input "true"
click at [712, 313] on input "checkbox" at bounding box center [709, 316] width 20 height 20
checkbox input "true"
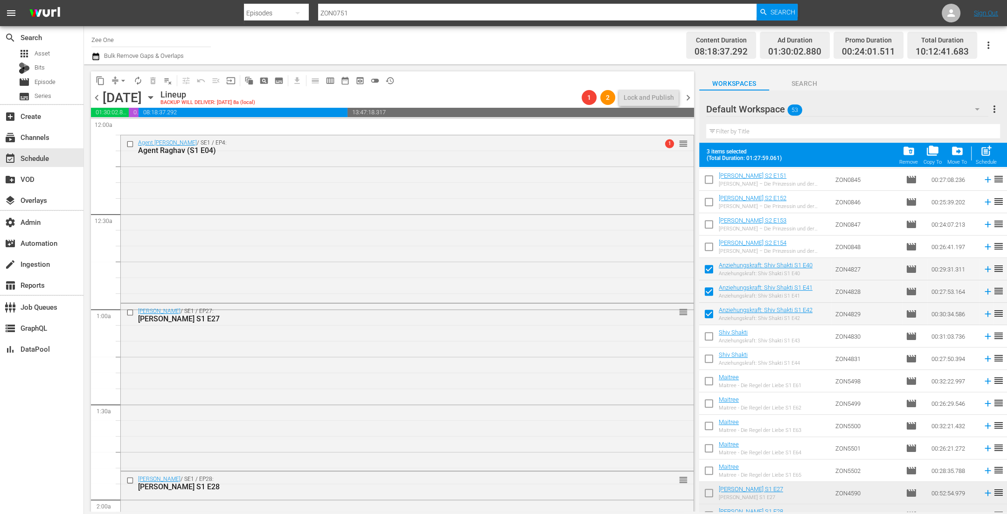
click at [709, 333] on input "checkbox" at bounding box center [709, 338] width 20 height 20
checkbox input "true"
drag, startPoint x: 705, startPoint y: 360, endPoint x: 709, endPoint y: 354, distance: 7.0
click at [705, 360] on input "checkbox" at bounding box center [709, 361] width 20 height 20
checkbox input "true"
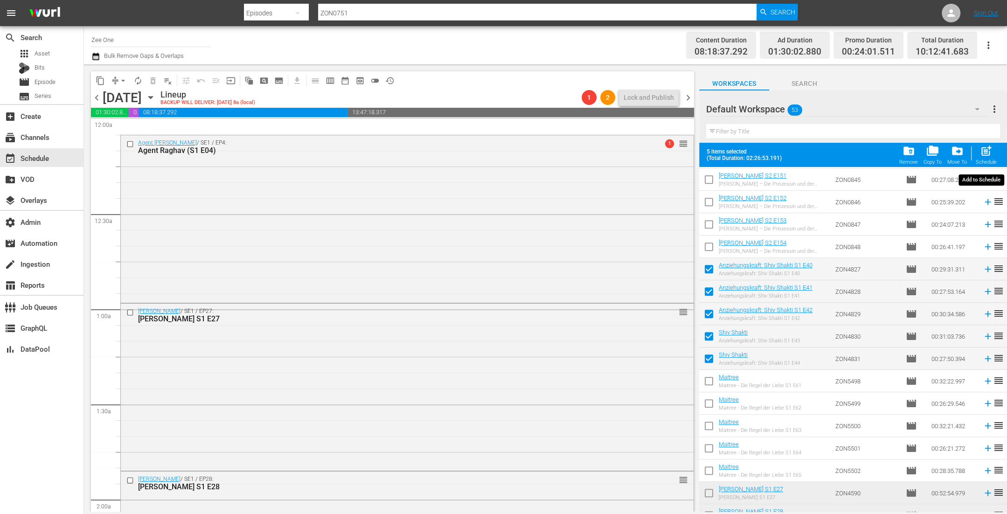
click at [975, 155] on button "post_add Schedule" at bounding box center [986, 155] width 27 height 26
checkbox input "false"
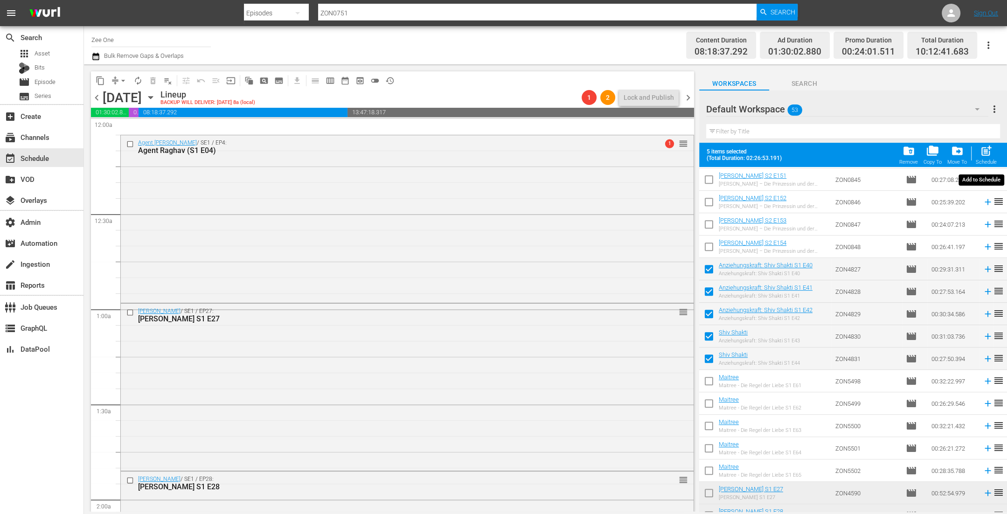
checkbox input "false"
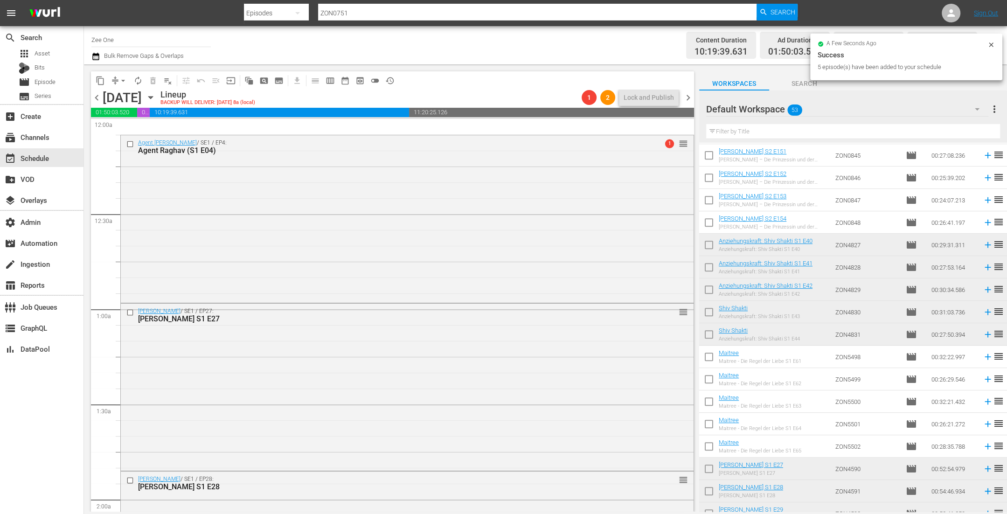
scroll to position [622, 0]
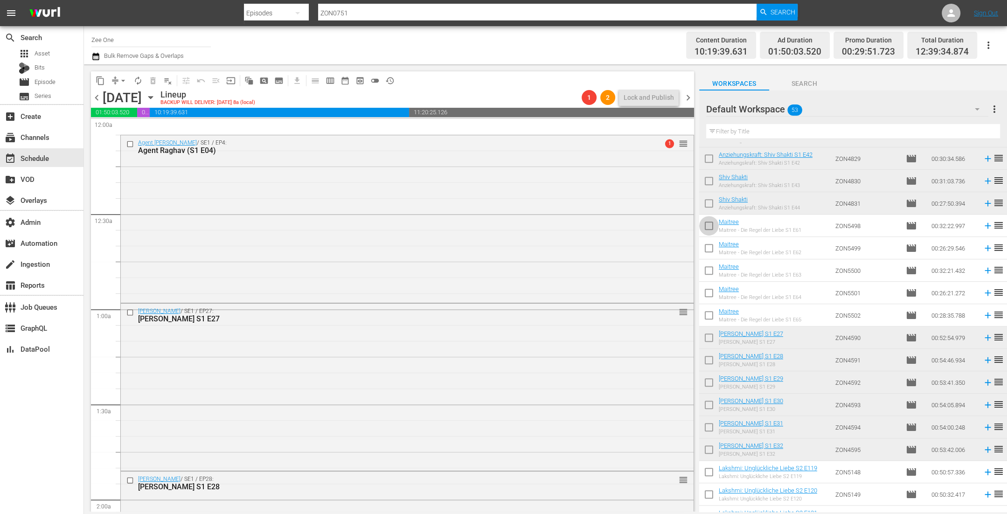
click at [714, 222] on input "checkbox" at bounding box center [709, 228] width 20 height 20
checkbox input "true"
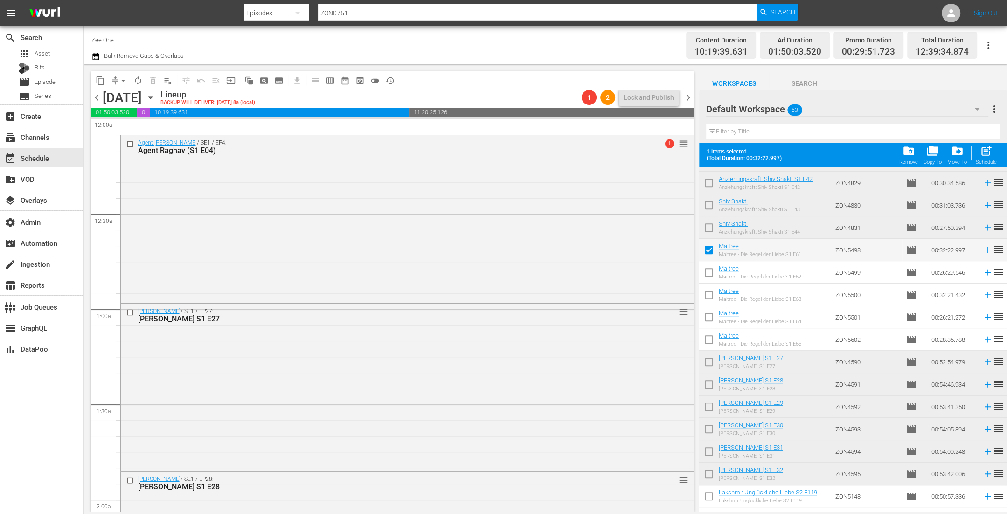
click at [710, 273] on input "checkbox" at bounding box center [709, 274] width 20 height 20
checkbox input "true"
click at [710, 298] on input "checkbox" at bounding box center [709, 297] width 20 height 20
checkbox input "true"
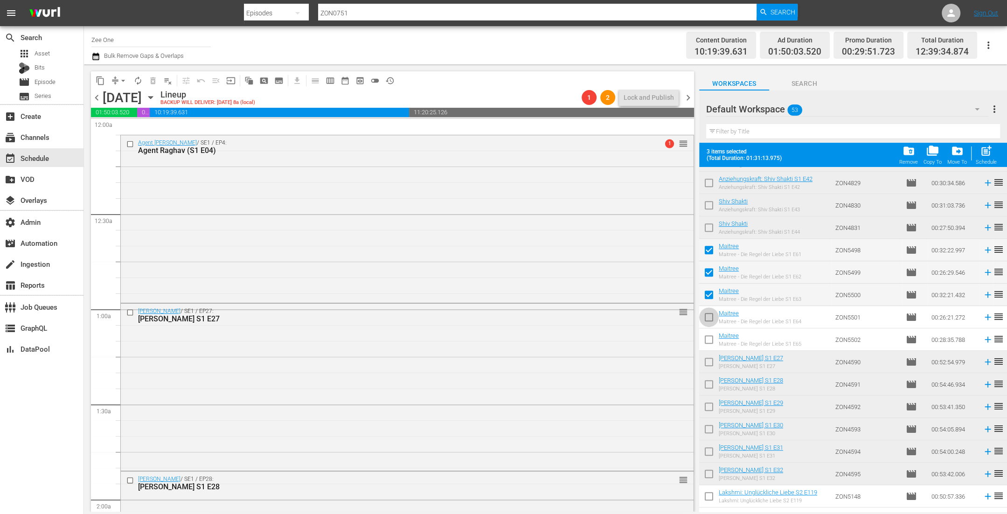
click at [709, 317] on input "checkbox" at bounding box center [709, 319] width 20 height 20
checkbox input "true"
drag, startPoint x: 706, startPoint y: 339, endPoint x: 743, endPoint y: 317, distance: 42.9
click at [706, 339] on input "checkbox" at bounding box center [709, 342] width 20 height 20
checkbox input "true"
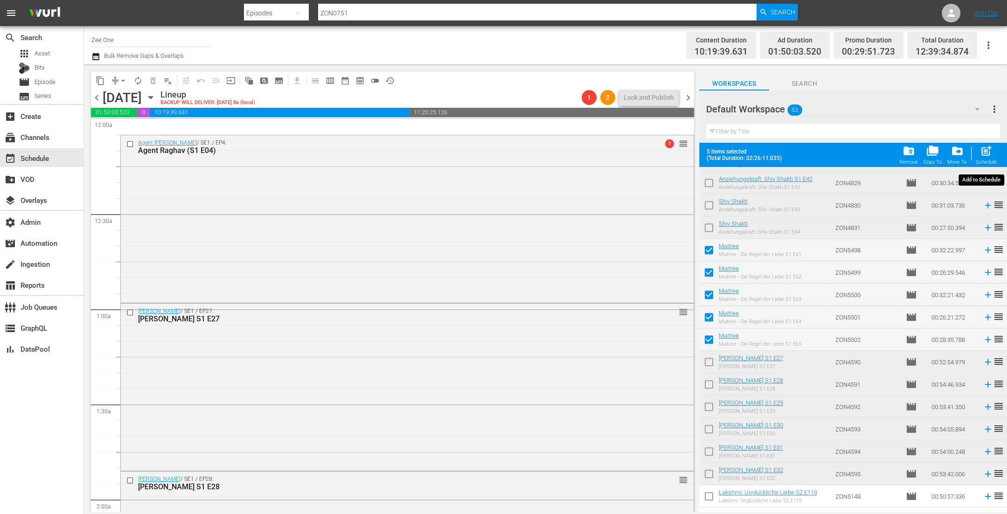
drag, startPoint x: 990, startPoint y: 154, endPoint x: 938, endPoint y: 150, distance: 51.9
click at [989, 154] on span "post_add" at bounding box center [986, 151] width 13 height 13
checkbox input "false"
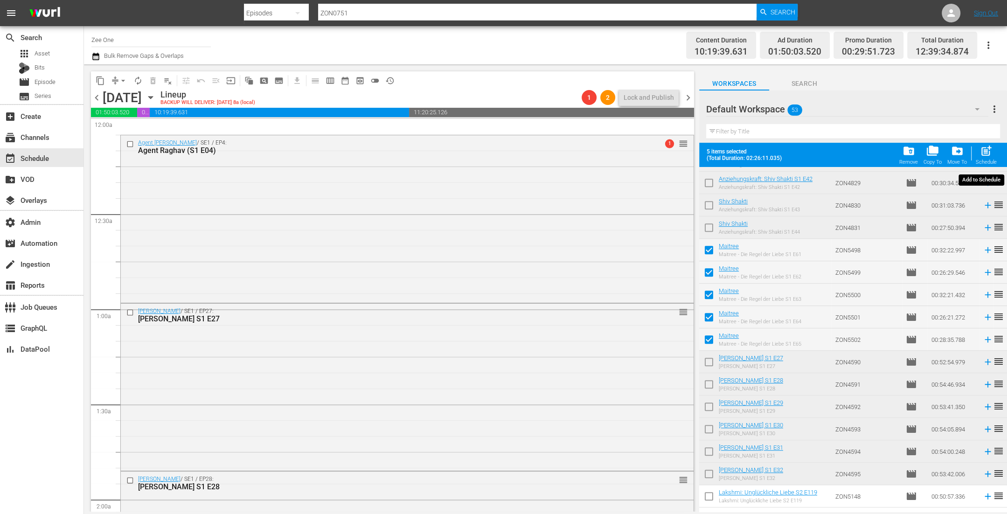
checkbox input "false"
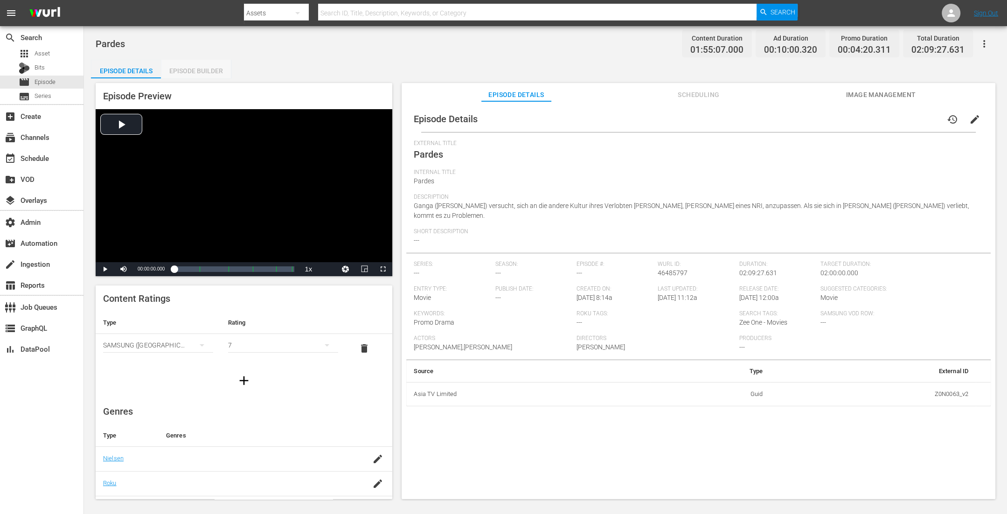
click at [196, 64] on div "Episode Builder" at bounding box center [196, 71] width 70 height 22
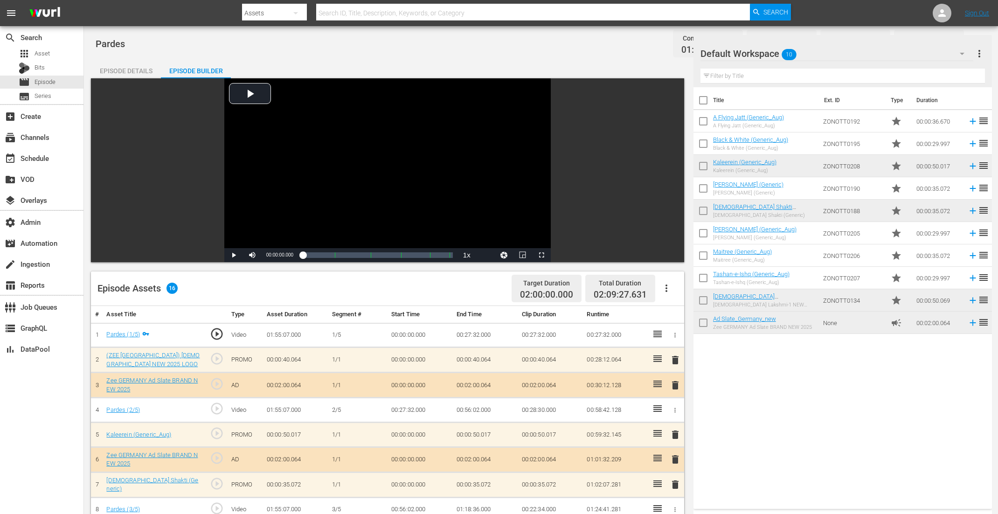
scroll to position [241, 0]
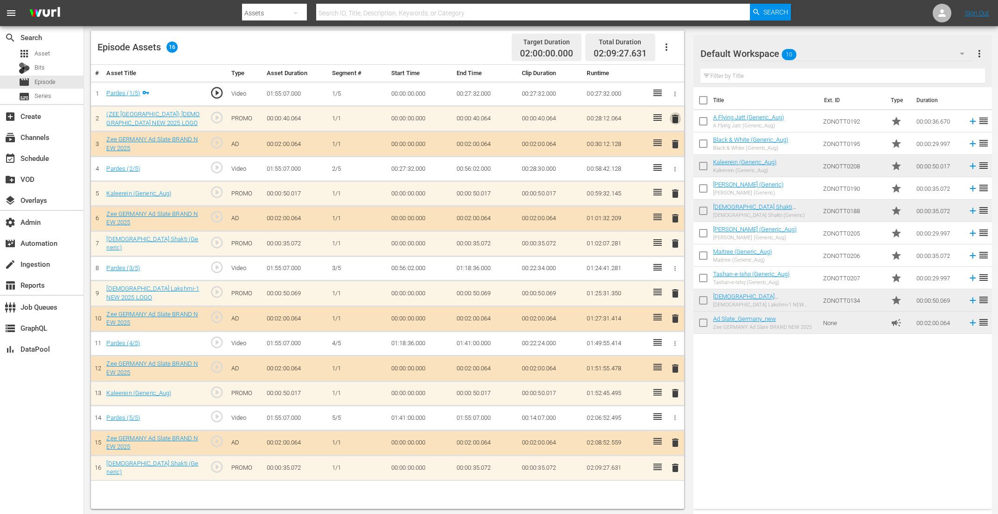
click at [671, 115] on span "delete" at bounding box center [675, 118] width 11 height 11
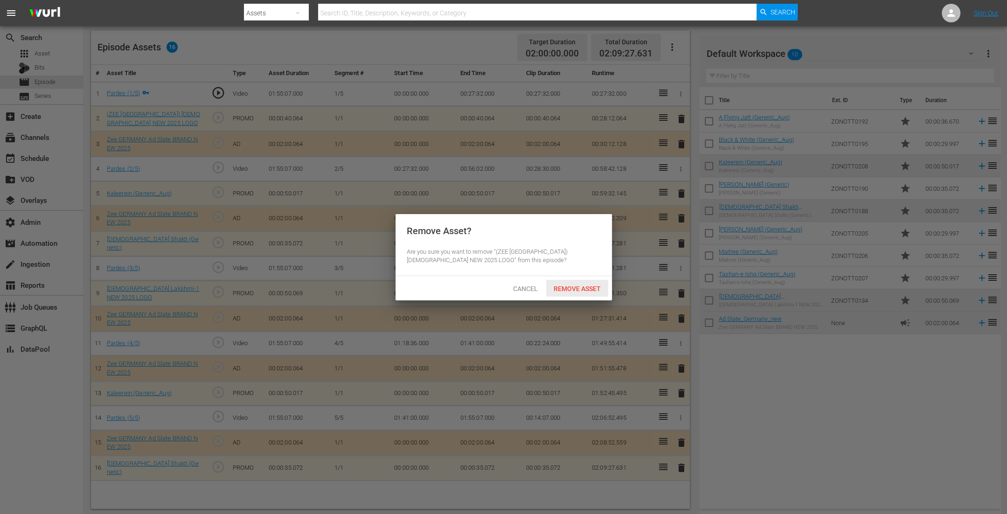
click at [578, 287] on span "Remove Asset" at bounding box center [577, 288] width 62 height 7
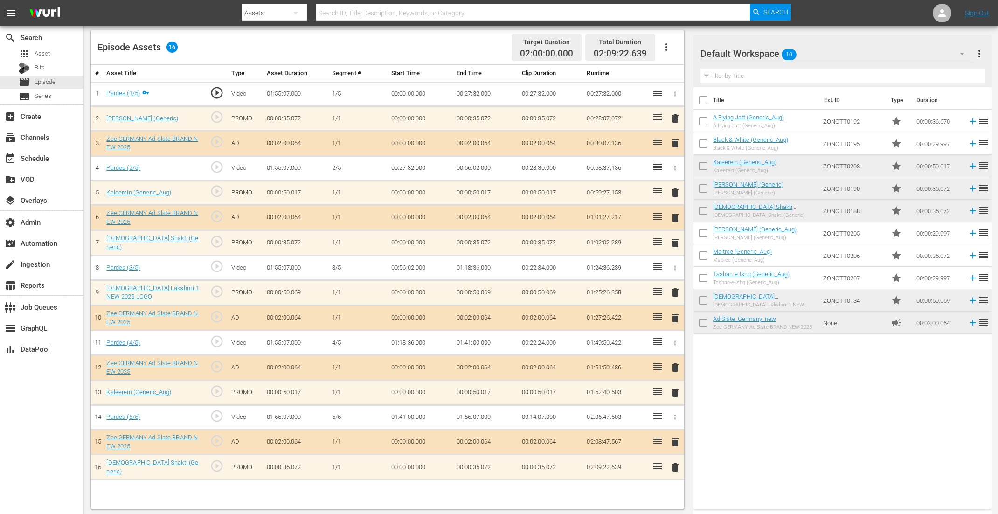
click at [674, 237] on span "delete" at bounding box center [675, 242] width 11 height 11
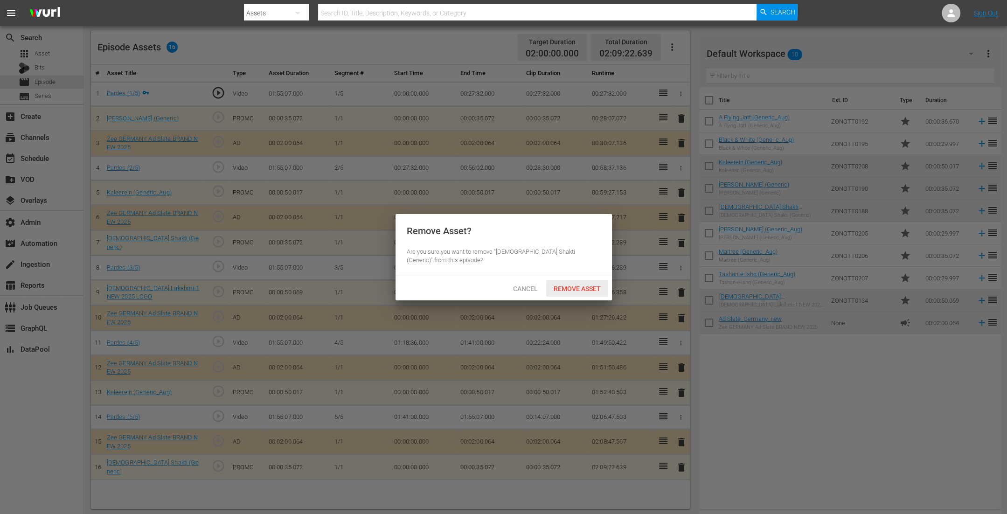
click at [578, 283] on div "Remove Asset" at bounding box center [577, 288] width 62 height 17
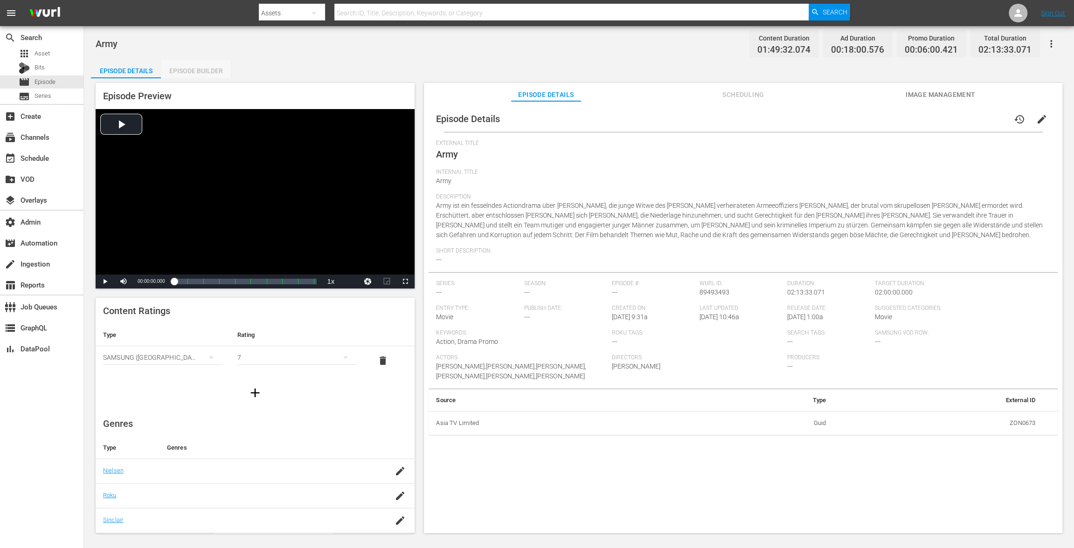
click at [212, 68] on div "Episode Builder" at bounding box center [196, 71] width 70 height 22
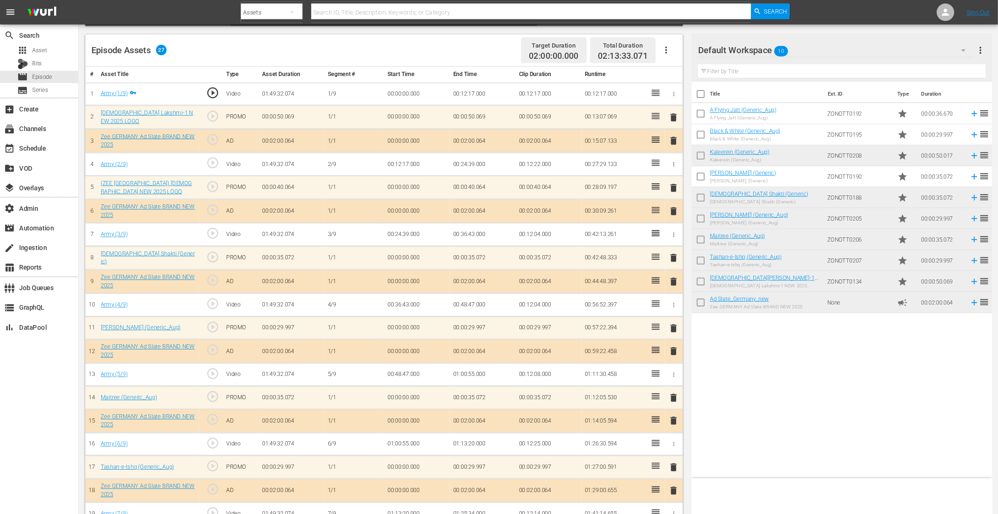
scroll to position [235, 0]
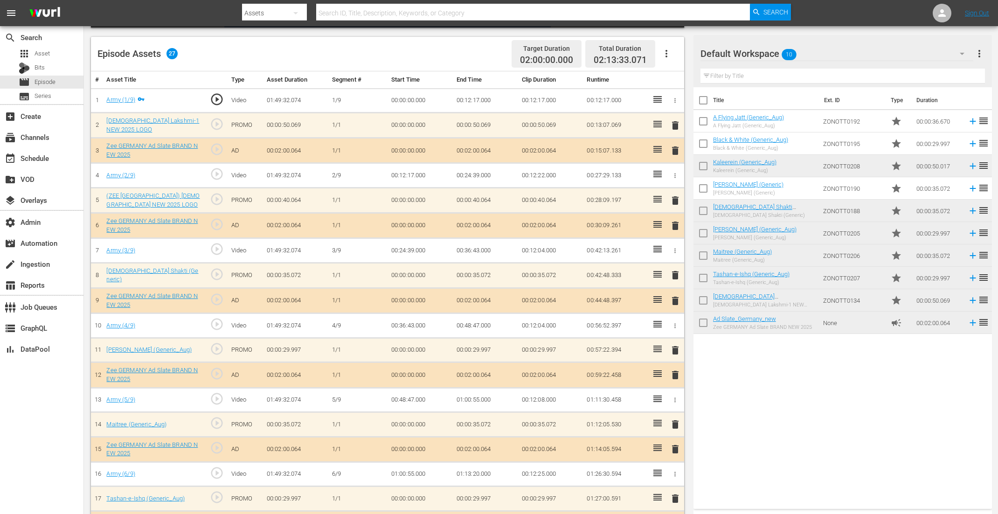
click at [675, 199] on span "delete" at bounding box center [675, 200] width 11 height 11
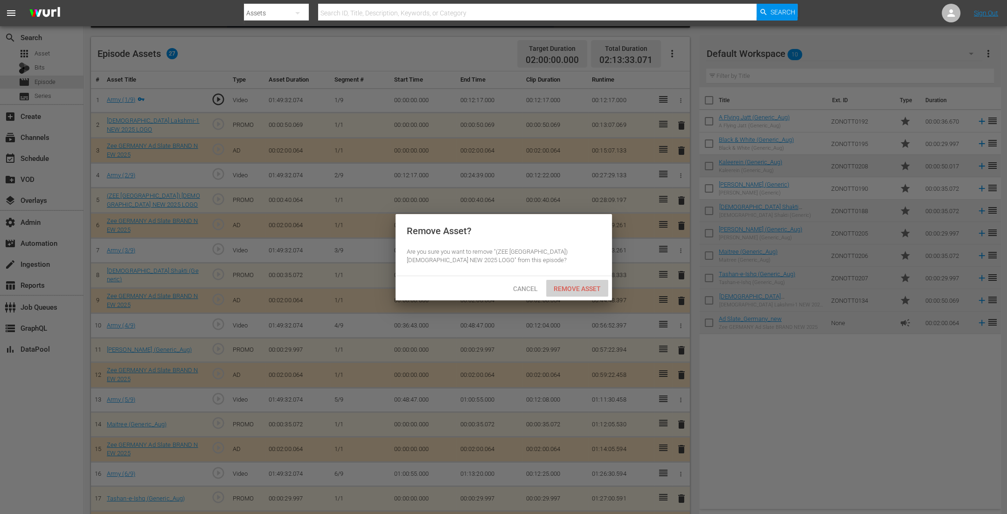
click at [575, 291] on span "Remove Asset" at bounding box center [577, 288] width 62 height 7
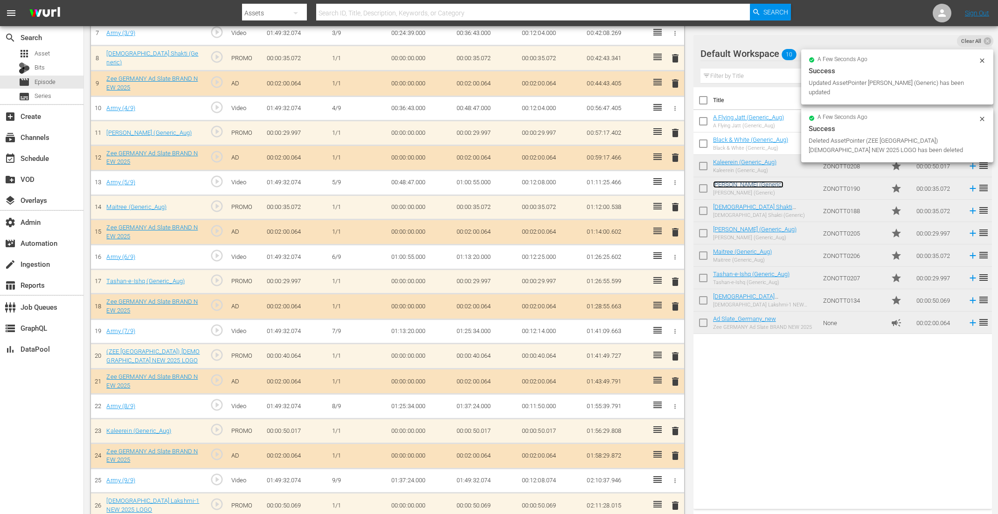
scroll to position [481, 0]
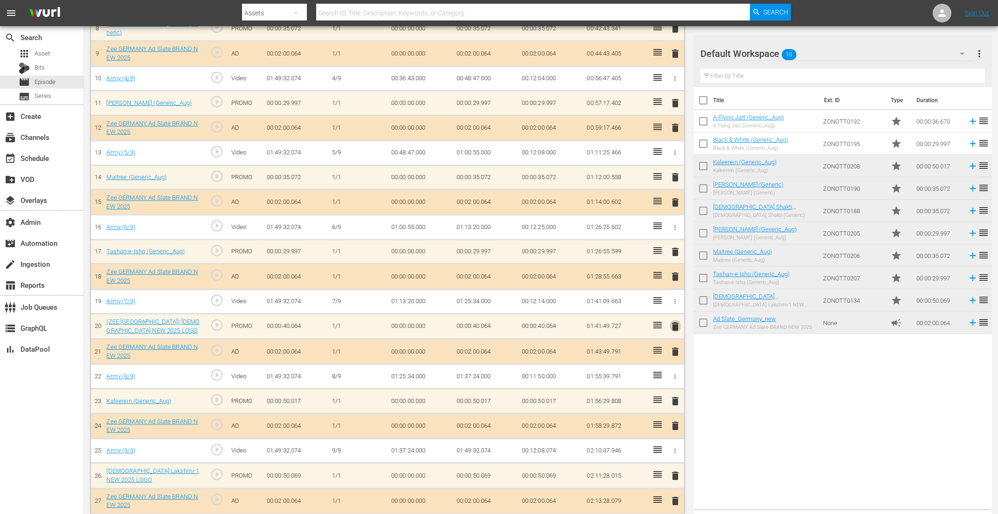
click at [677, 321] on span "delete" at bounding box center [675, 326] width 11 height 11
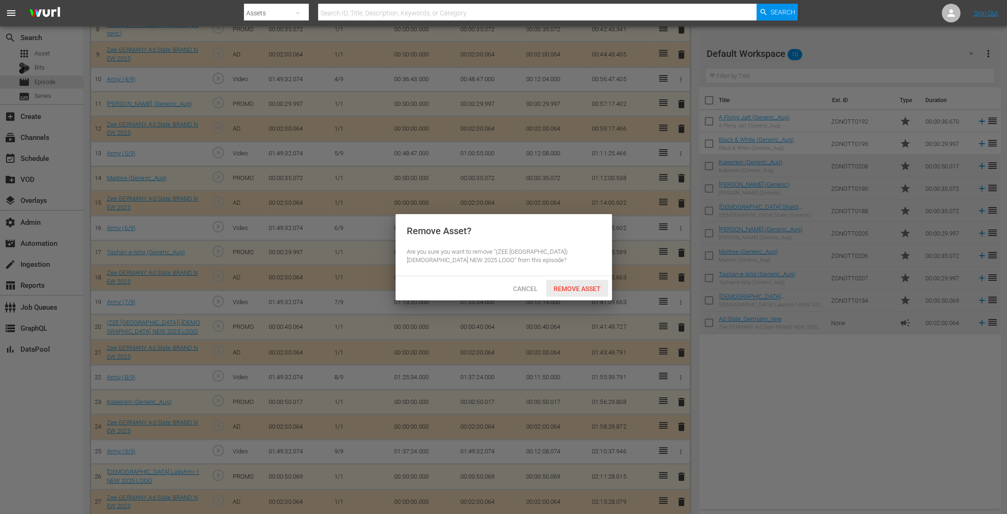
click at [581, 288] on span "Remove Asset" at bounding box center [577, 288] width 62 height 7
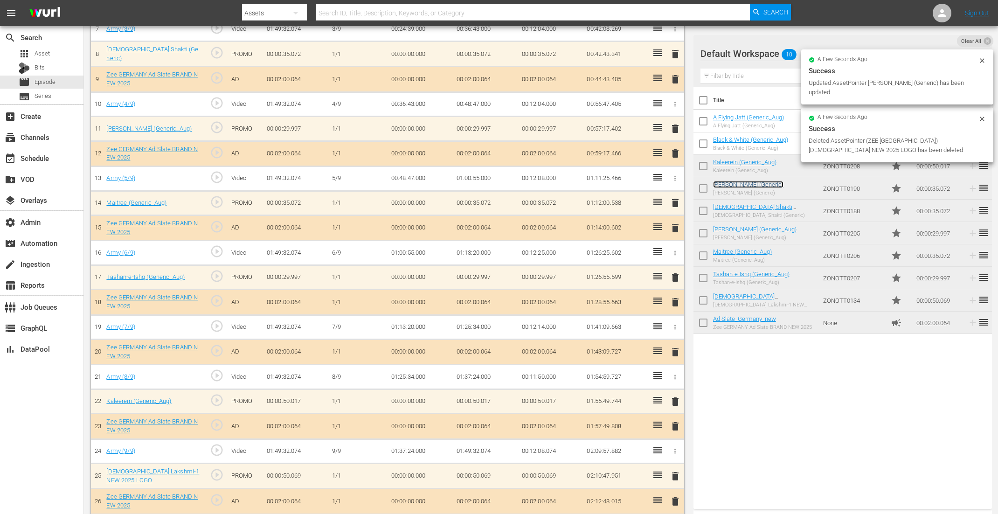
scroll to position [455, 0]
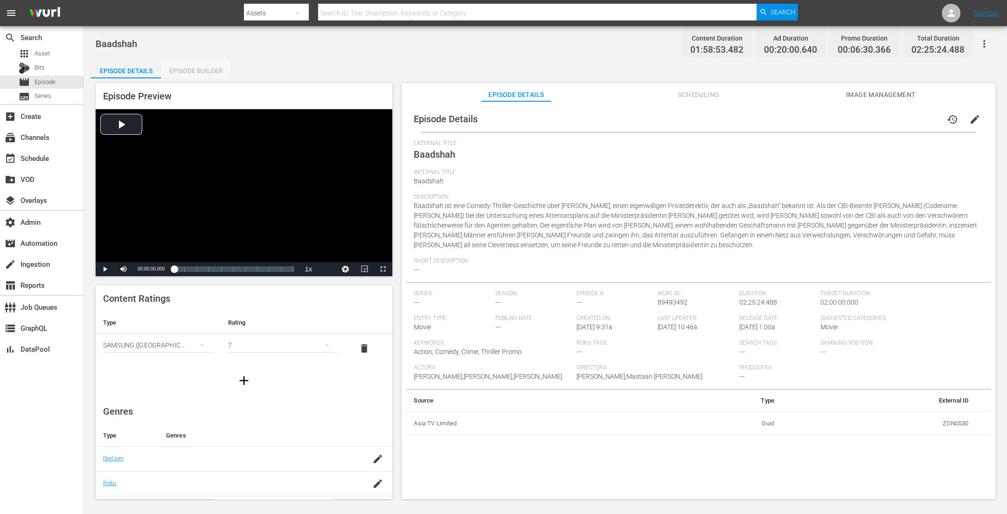
click at [215, 71] on div "Episode Builder" at bounding box center [196, 71] width 70 height 22
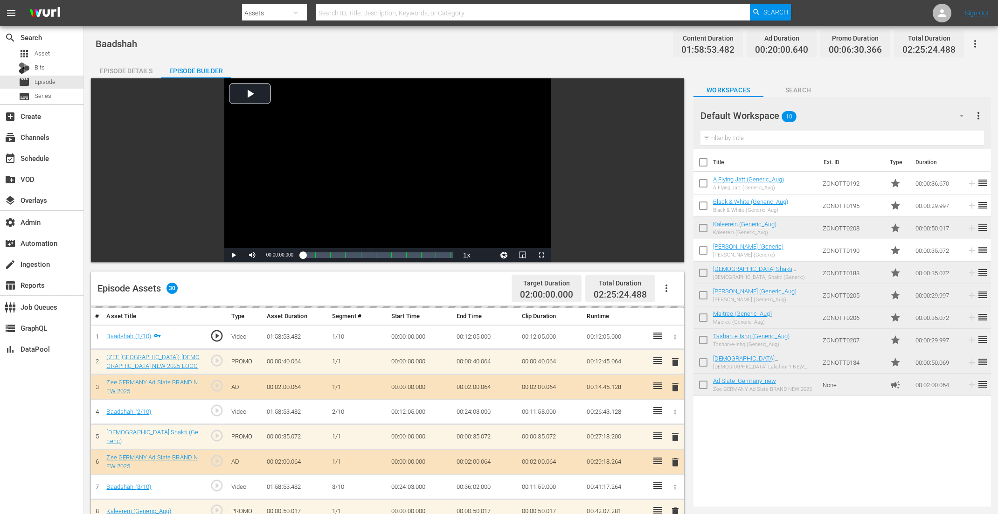
scroll to position [216, 0]
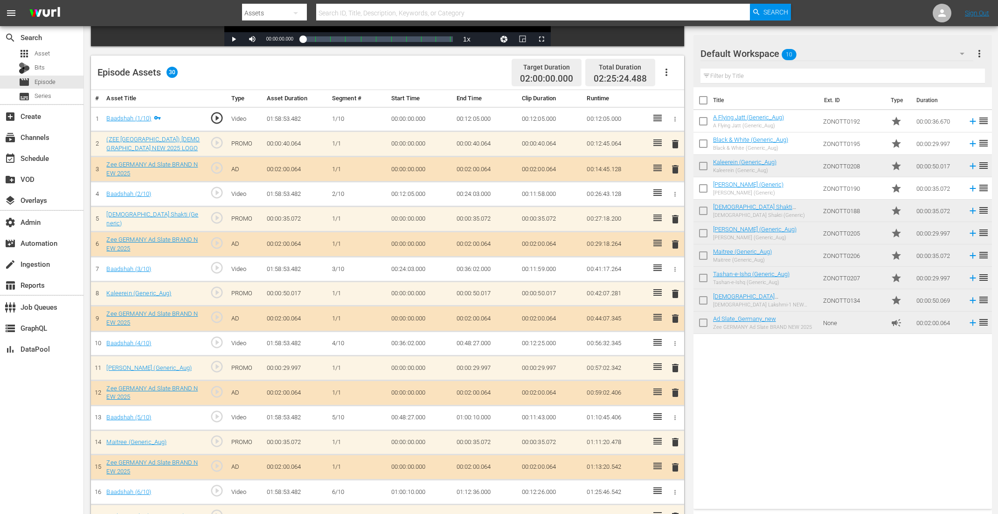
click at [673, 141] on span "delete" at bounding box center [675, 143] width 11 height 11
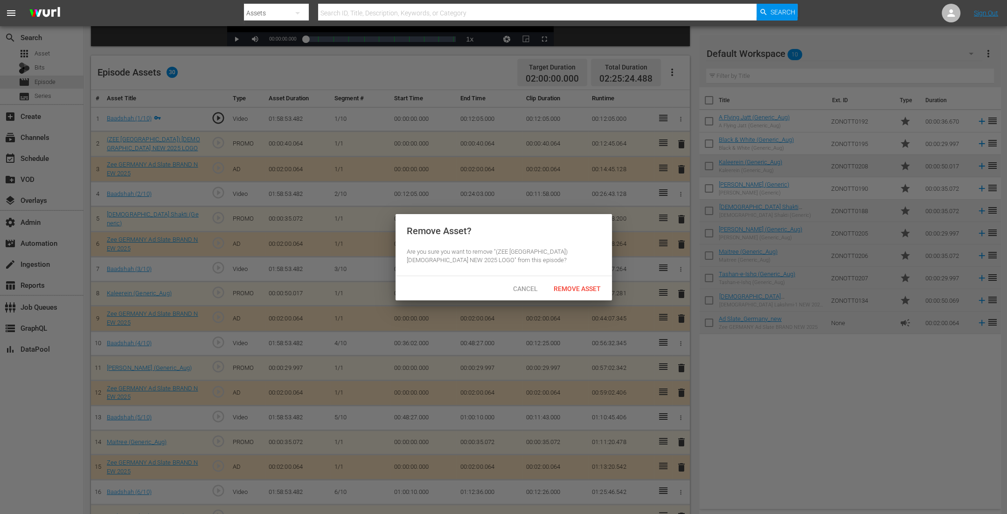
click at [587, 297] on div "Cancel Remove Asset" at bounding box center [503, 288] width 216 height 24
click at [590, 290] on span "Remove Asset" at bounding box center [577, 288] width 62 height 7
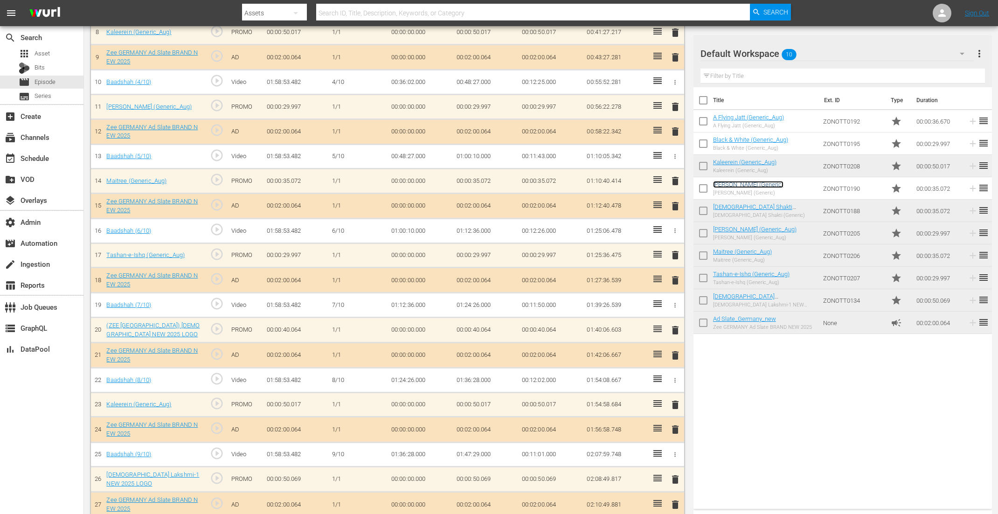
scroll to position [519, 0]
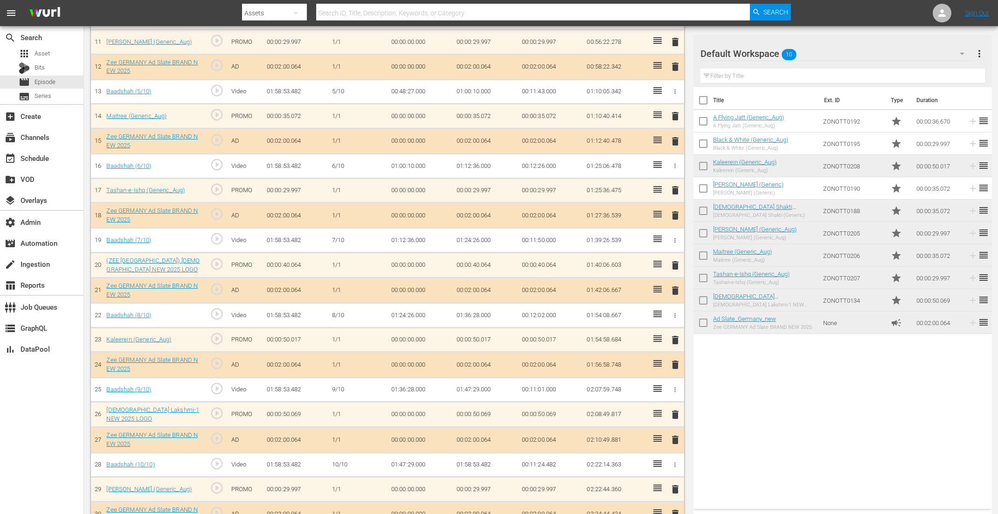
click at [677, 258] on div "delete" at bounding box center [675, 265] width 10 height 14
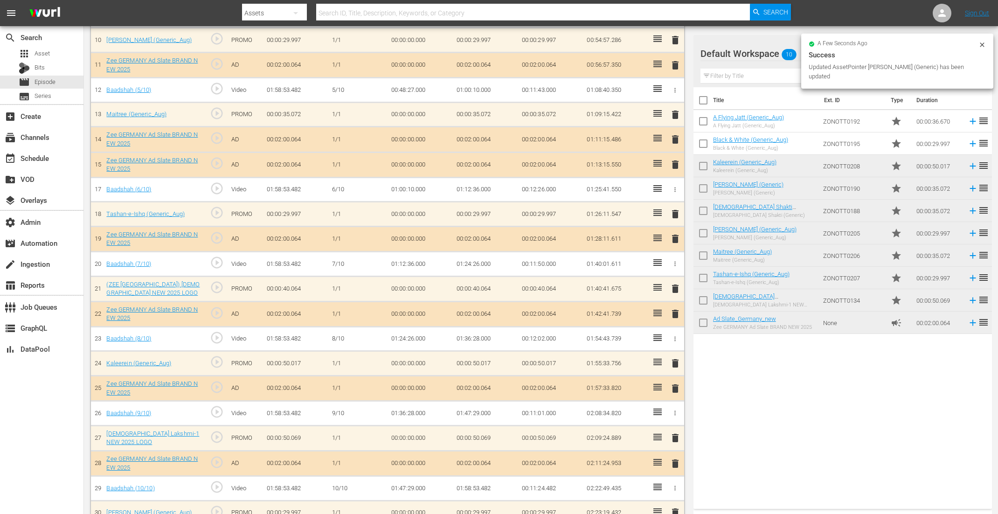
scroll to position [516, 0]
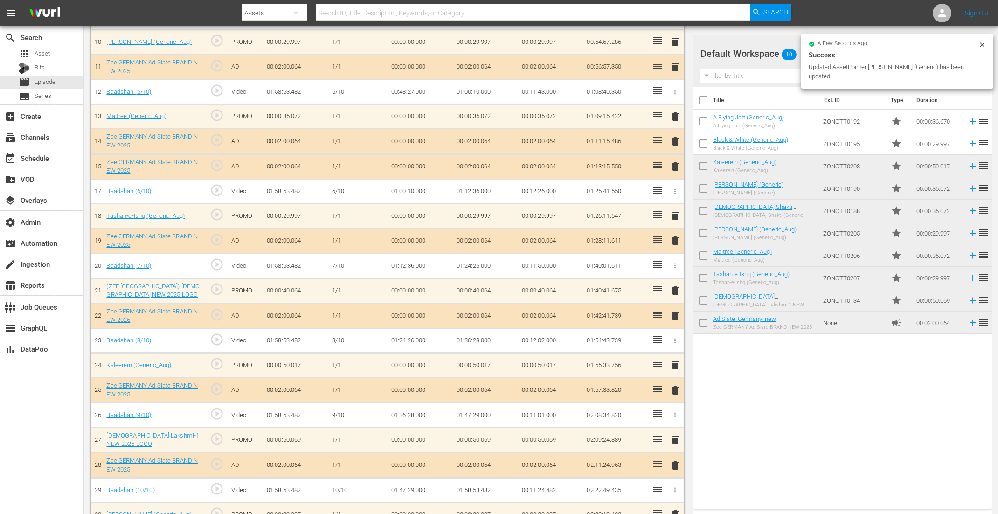
click at [678, 285] on span "delete" at bounding box center [675, 290] width 11 height 11
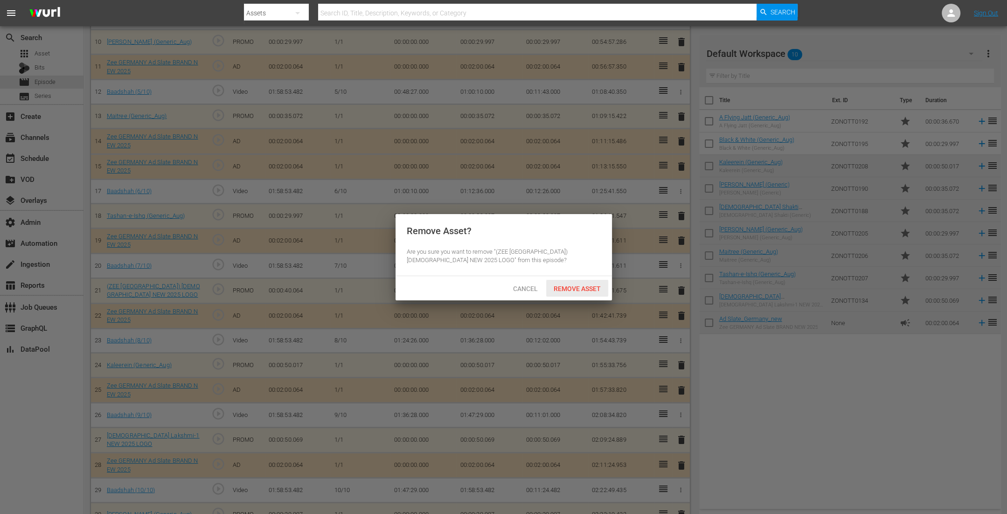
click at [571, 288] on span "Remove Asset" at bounding box center [577, 288] width 62 height 7
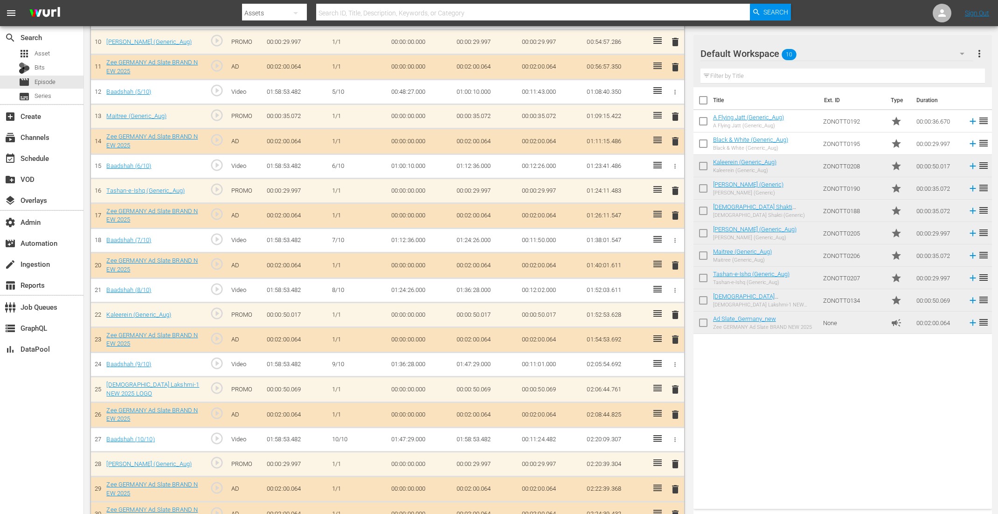
scroll to position [528, 0]
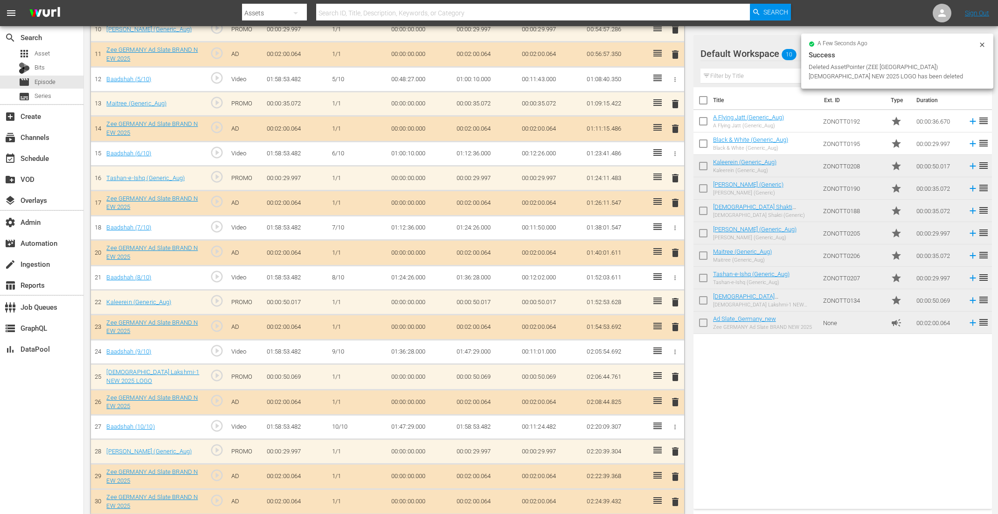
click at [672, 411] on span "delete" at bounding box center [675, 501] width 11 height 11
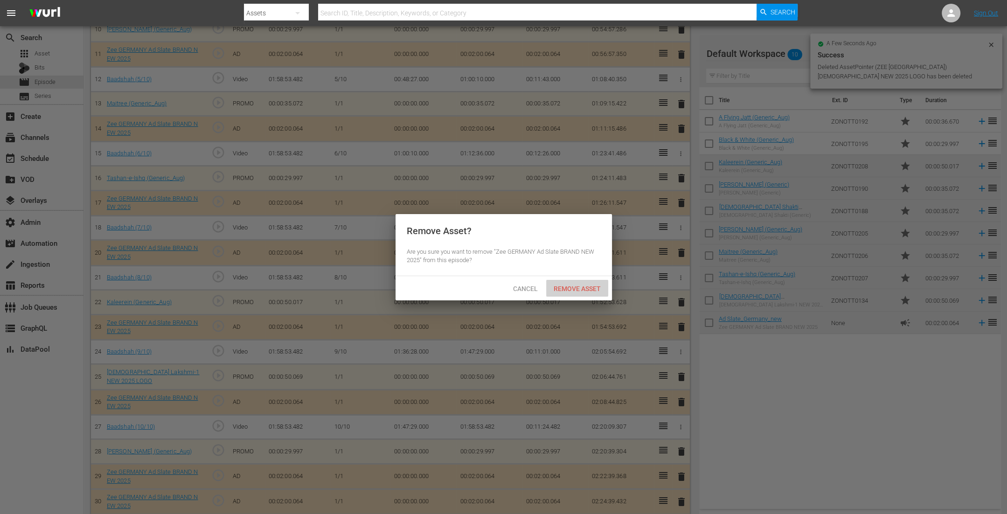
click at [566, 290] on span "Remove Asset" at bounding box center [577, 288] width 62 height 7
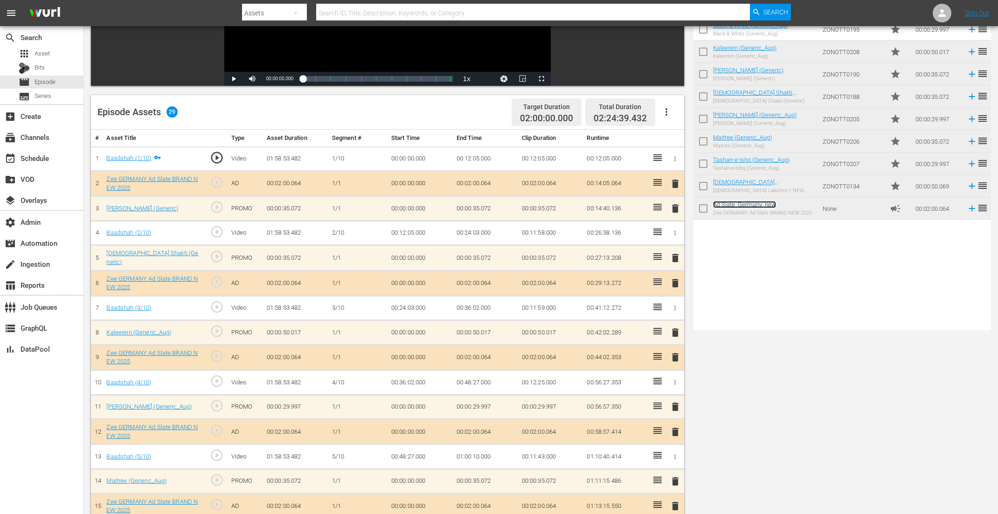
scroll to position [47, 0]
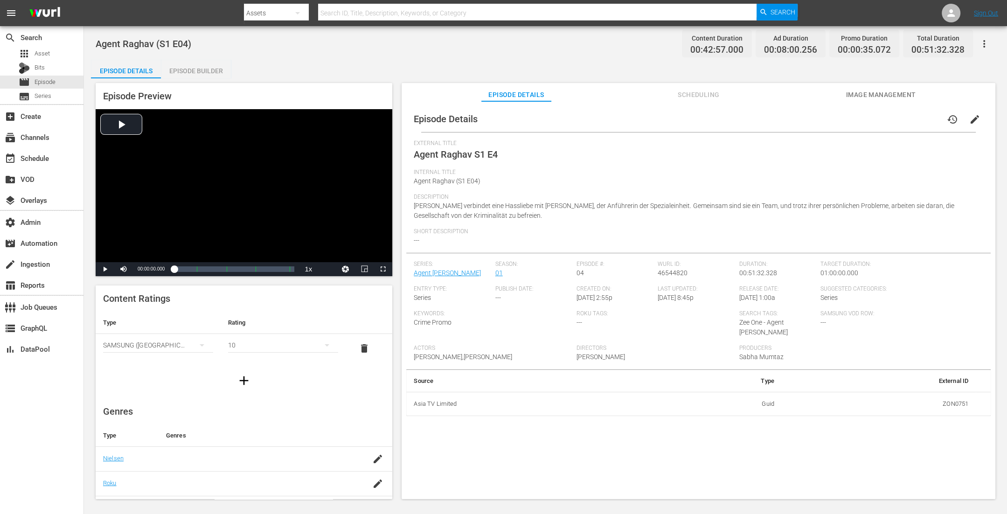
click at [197, 66] on div "Episode Builder" at bounding box center [196, 71] width 70 height 22
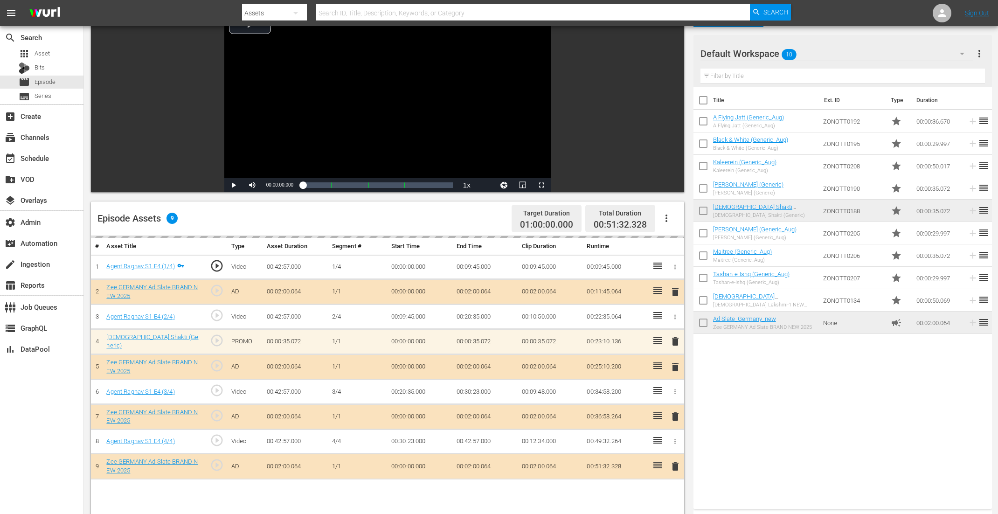
scroll to position [134, 0]
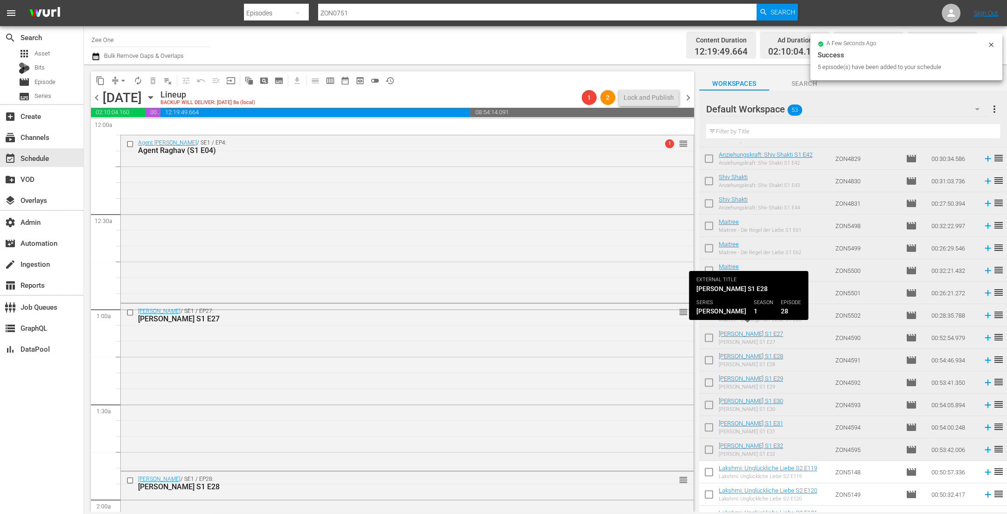
scroll to position [838, 0]
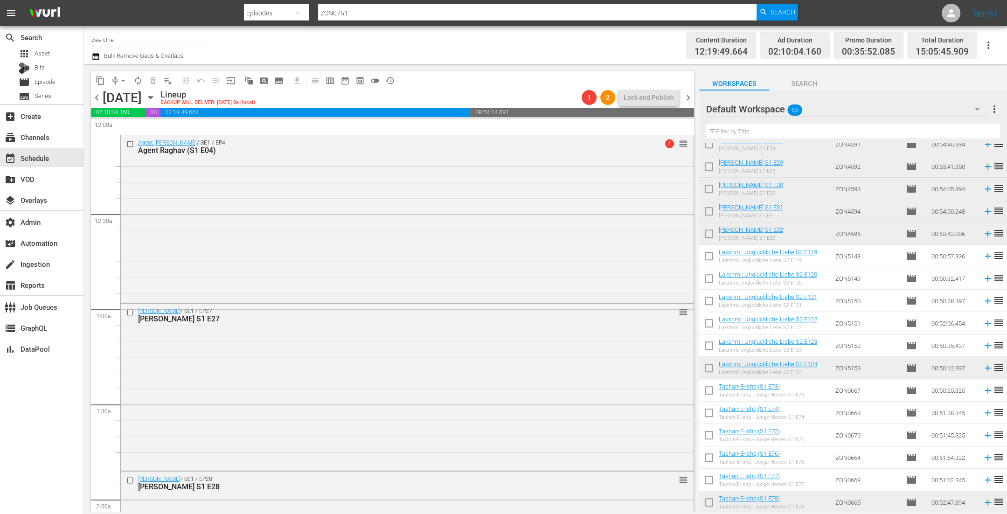
click at [706, 258] on input "checkbox" at bounding box center [709, 258] width 20 height 20
checkbox input "true"
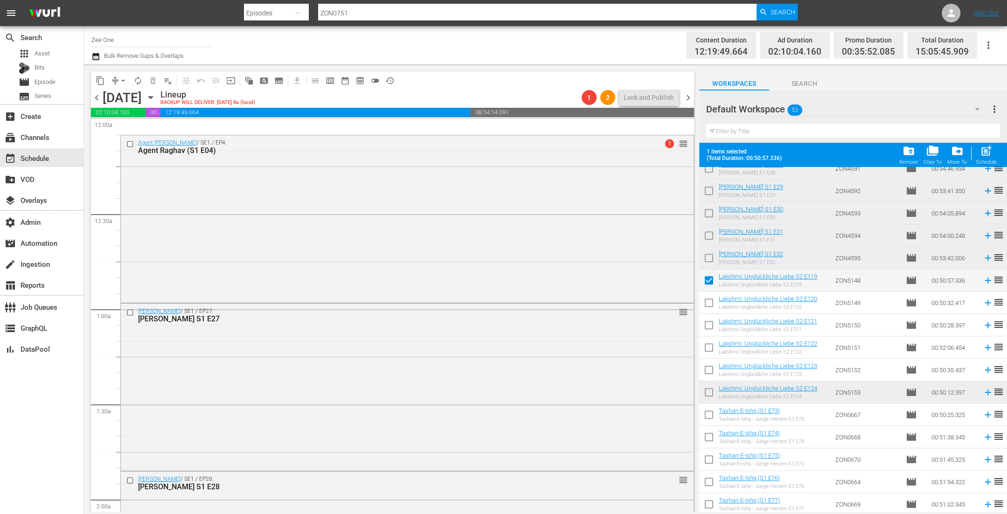
click at [708, 301] on input "checkbox" at bounding box center [709, 305] width 20 height 20
checkbox input "true"
click at [708, 323] on input "checkbox" at bounding box center [709, 327] width 20 height 20
checkbox input "true"
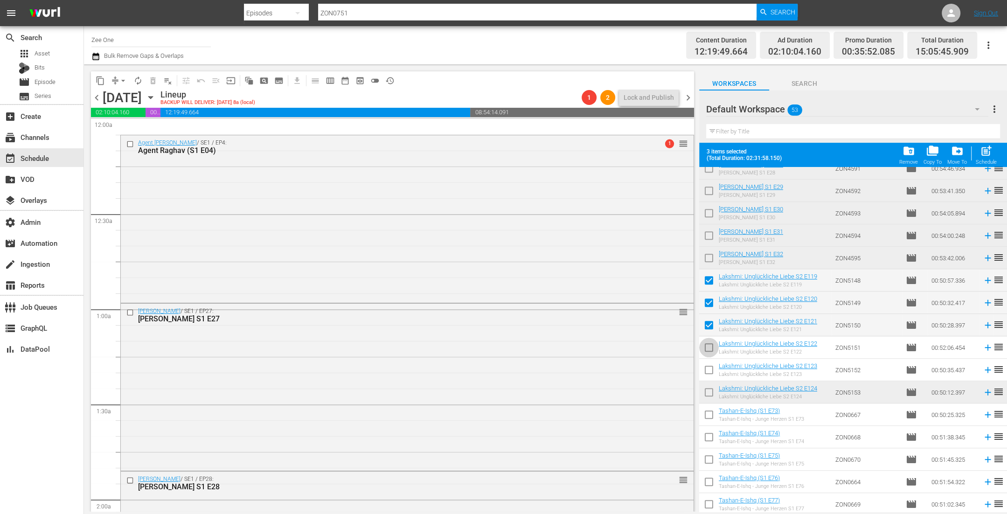
click at [710, 348] on input "checkbox" at bounding box center [709, 349] width 20 height 20
checkbox input "true"
click at [712, 372] on input "checkbox" at bounding box center [709, 372] width 20 height 20
checkbox input "true"
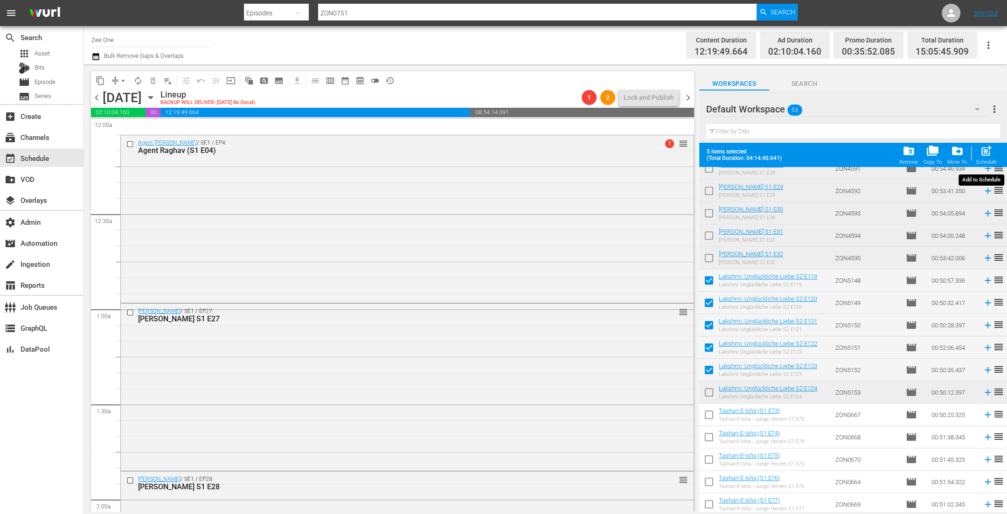
click at [987, 156] on span "post_add" at bounding box center [986, 151] width 13 height 13
checkbox input "false"
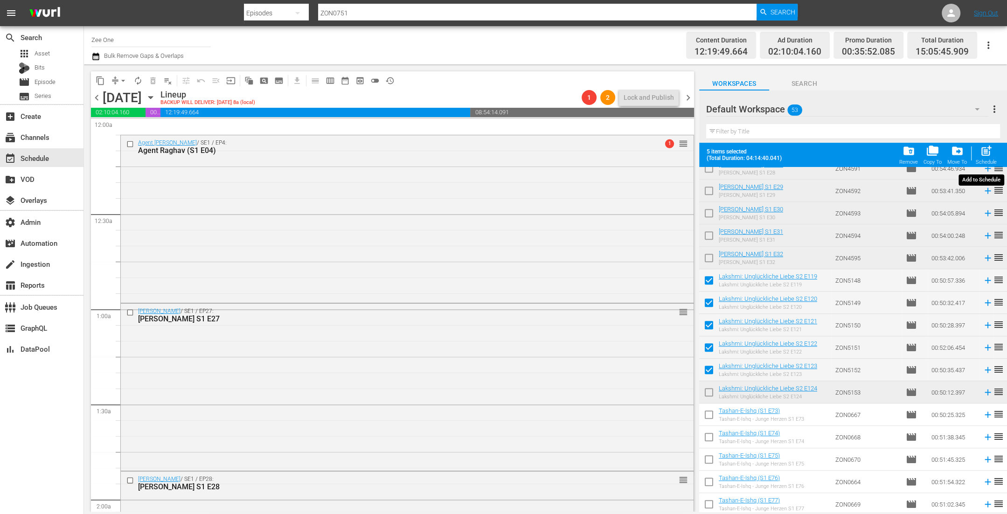
checkbox input "false"
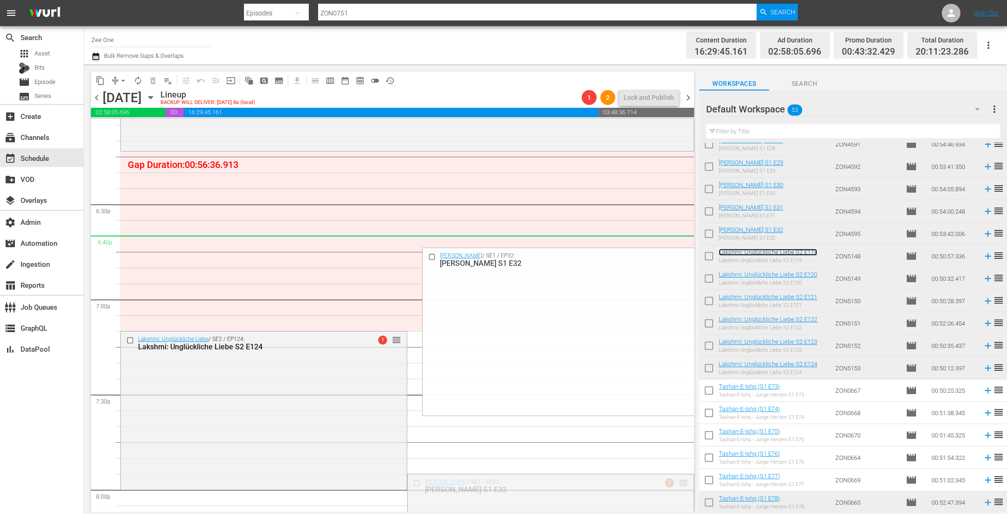
scroll to position [3305, 0]
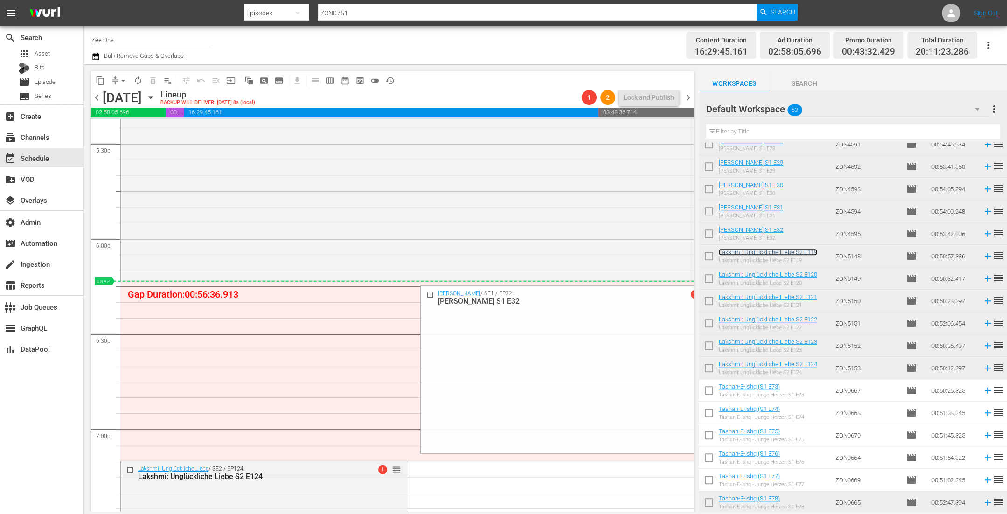
drag, startPoint x: 670, startPoint y: 244, endPoint x: 596, endPoint y: 284, distance: 84.3
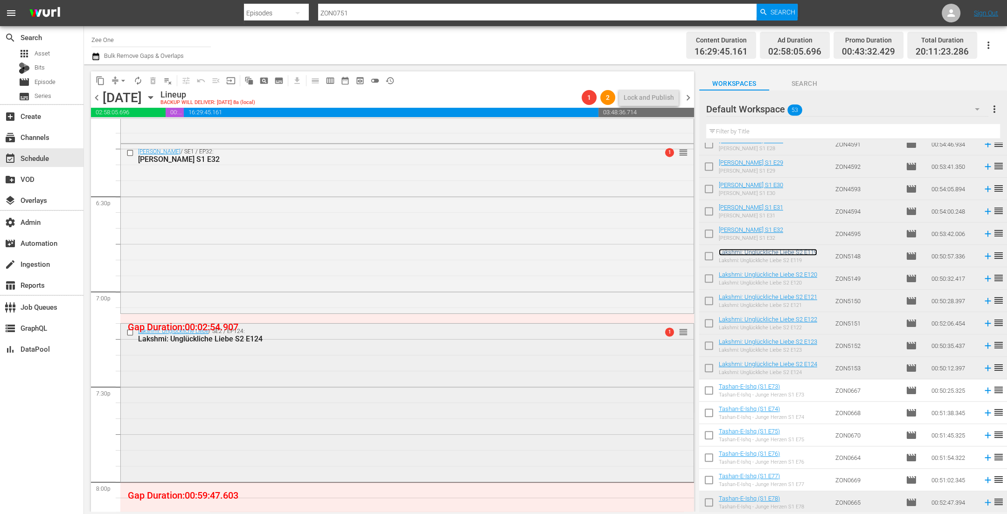
scroll to position [3662, 0]
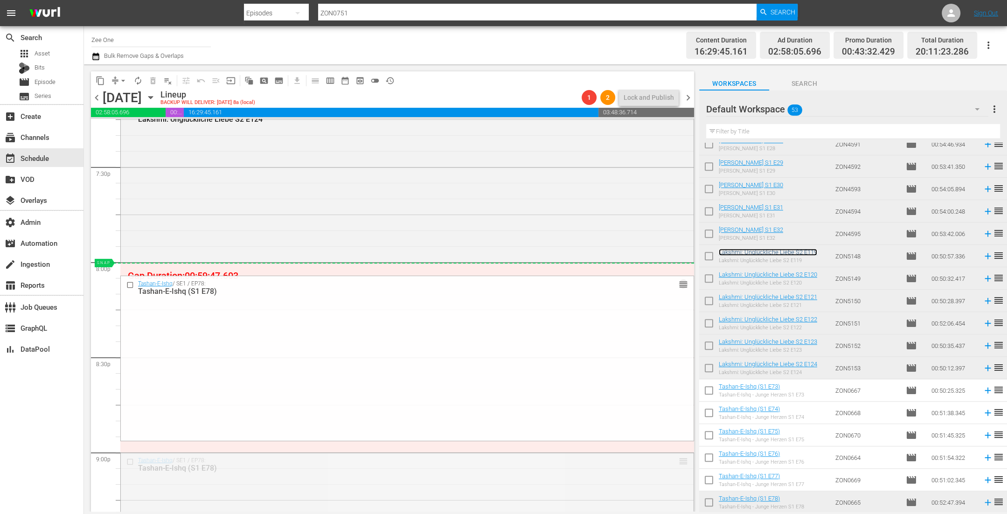
drag, startPoint x: 676, startPoint y: 459, endPoint x: 652, endPoint y: 271, distance: 189.9
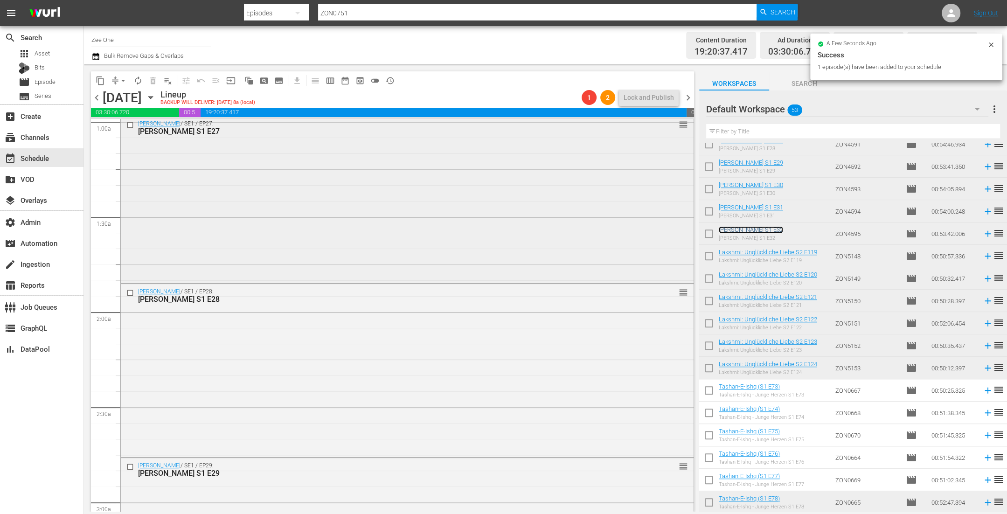
scroll to position [0, 0]
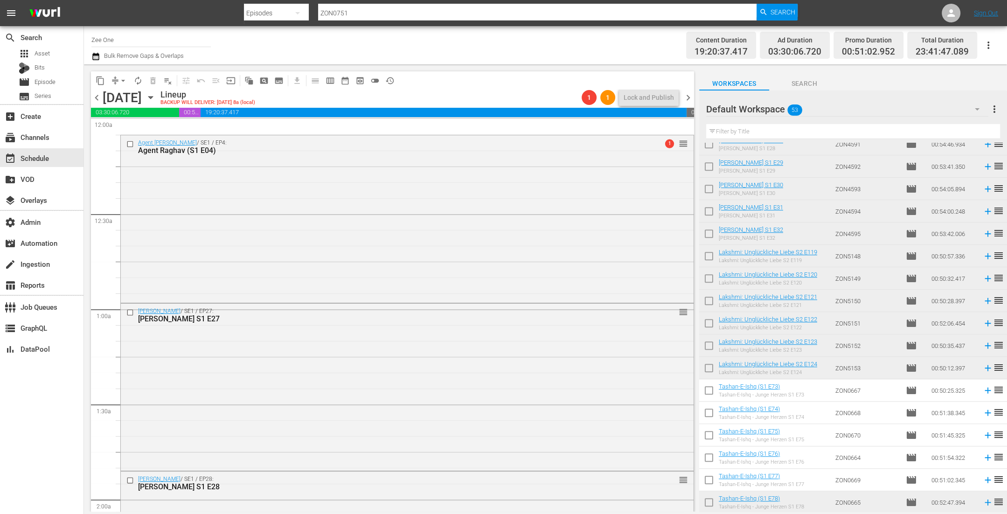
click at [156, 100] on icon "button" at bounding box center [150, 97] width 10 height 10
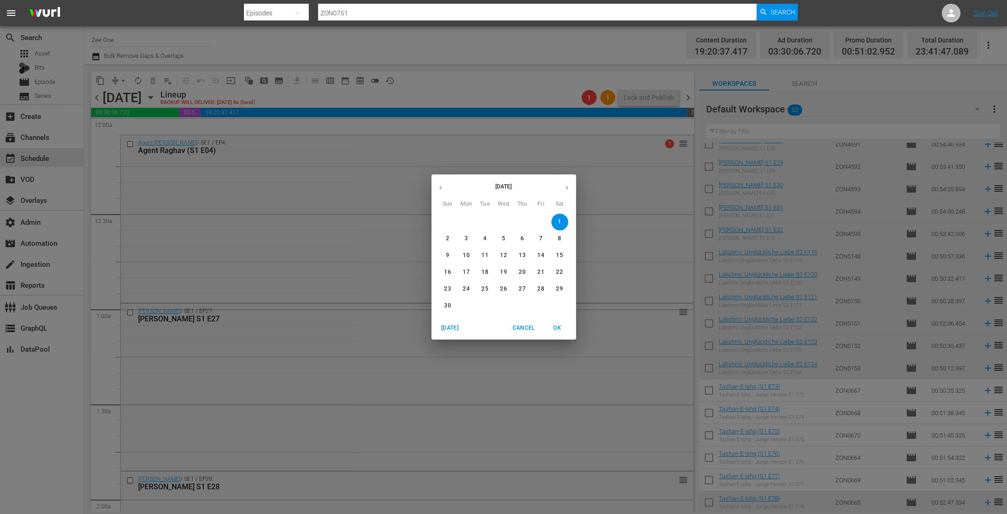
click at [441, 188] on icon "button" at bounding box center [440, 187] width 7 height 7
click at [459, 289] on span "27" at bounding box center [466, 289] width 17 height 8
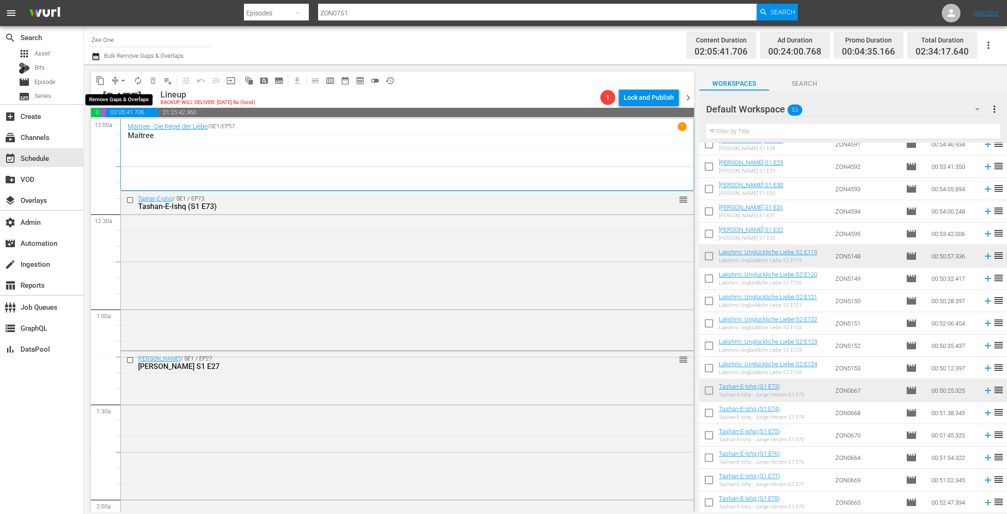
click at [121, 81] on span "arrow_drop_down" at bounding box center [122, 80] width 9 height 9
click at [135, 136] on li "Align to End of Previous Day" at bounding box center [124, 129] width 98 height 15
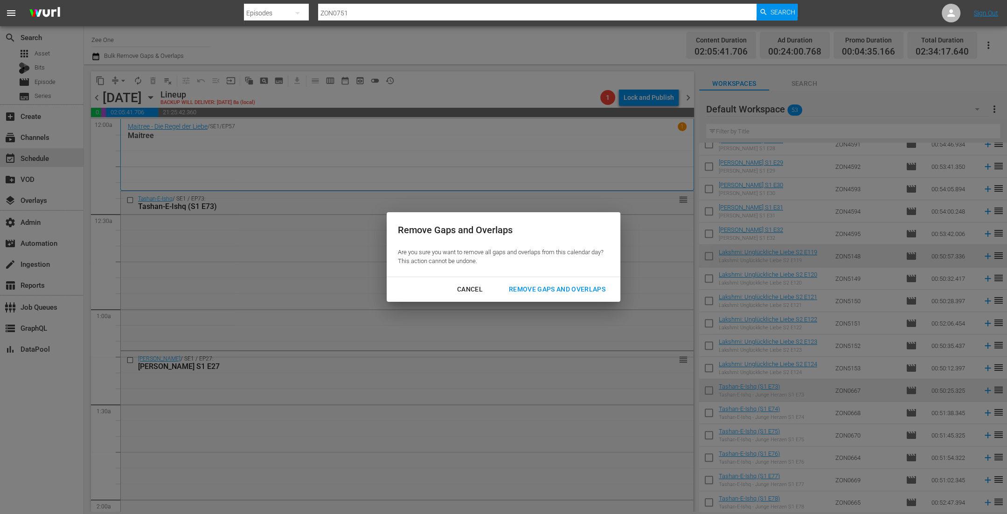
click at [555, 293] on div "Remove Gaps and Overlaps" at bounding box center [556, 289] width 111 height 12
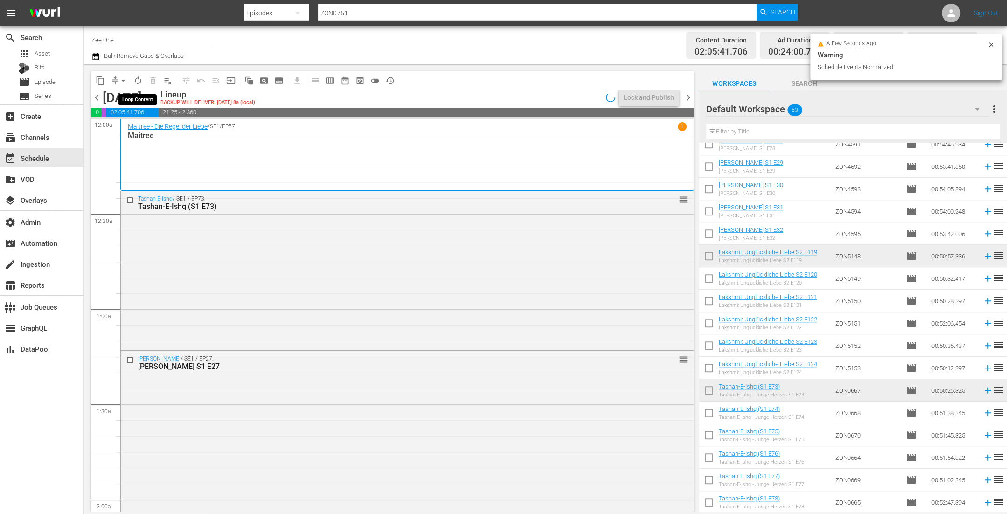
click at [140, 79] on span "autorenew_outlined" at bounding box center [137, 80] width 9 height 9
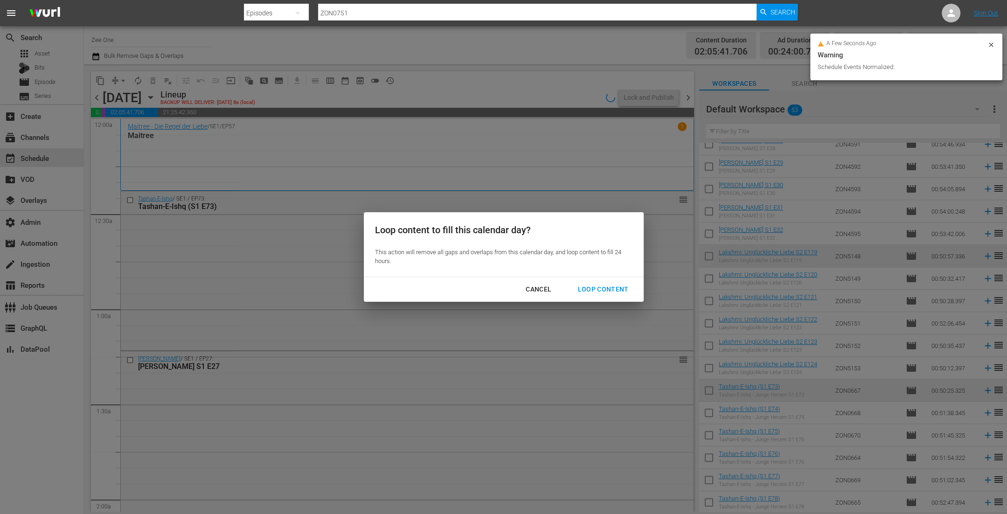
click at [614, 291] on div "Loop Content" at bounding box center [603, 289] width 66 height 12
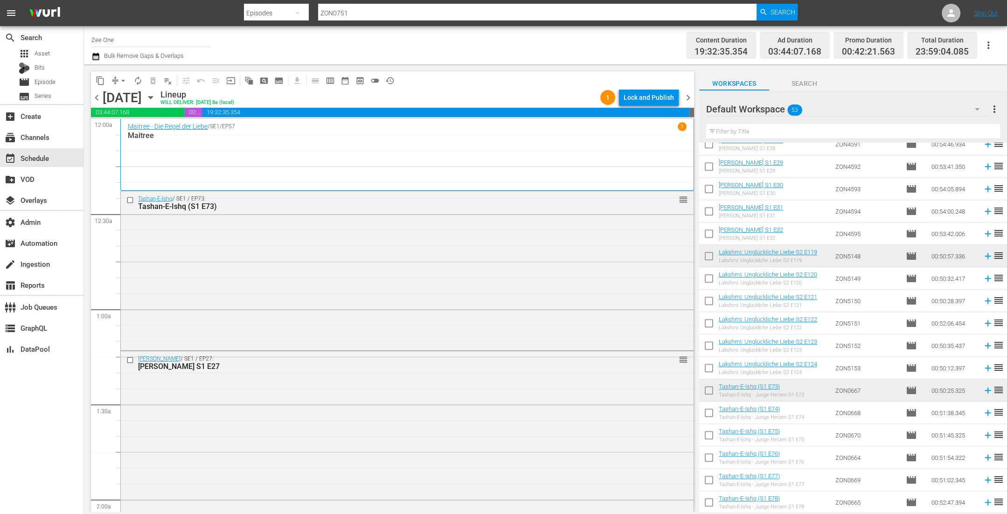
click at [685, 96] on span "chevron_right" at bounding box center [688, 98] width 12 height 12
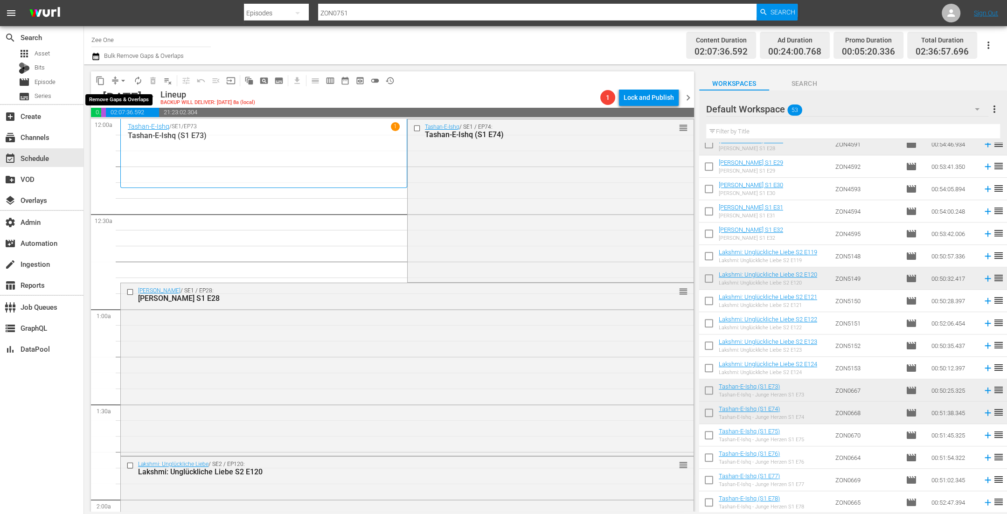
click at [120, 82] on span "arrow_drop_down" at bounding box center [122, 80] width 9 height 9
click at [121, 127] on li "Align to End of Previous Day" at bounding box center [124, 129] width 98 height 15
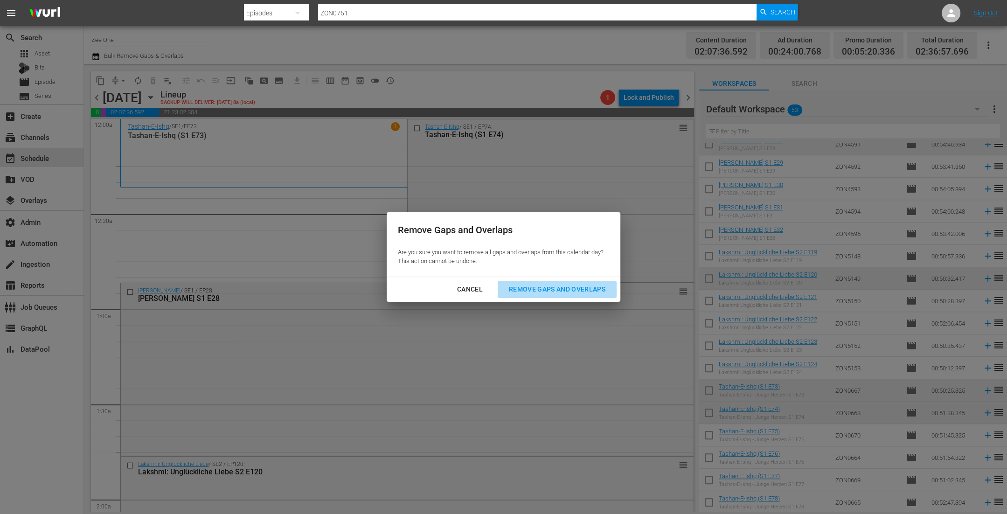
click at [524, 289] on div "Remove Gaps and Overlaps" at bounding box center [556, 289] width 111 height 12
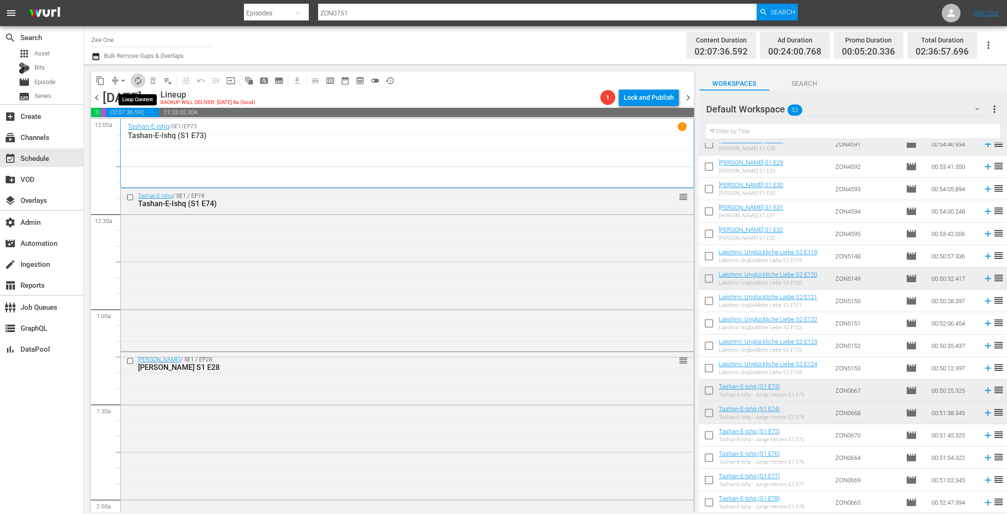
click at [140, 76] on span "autorenew_outlined" at bounding box center [137, 80] width 9 height 9
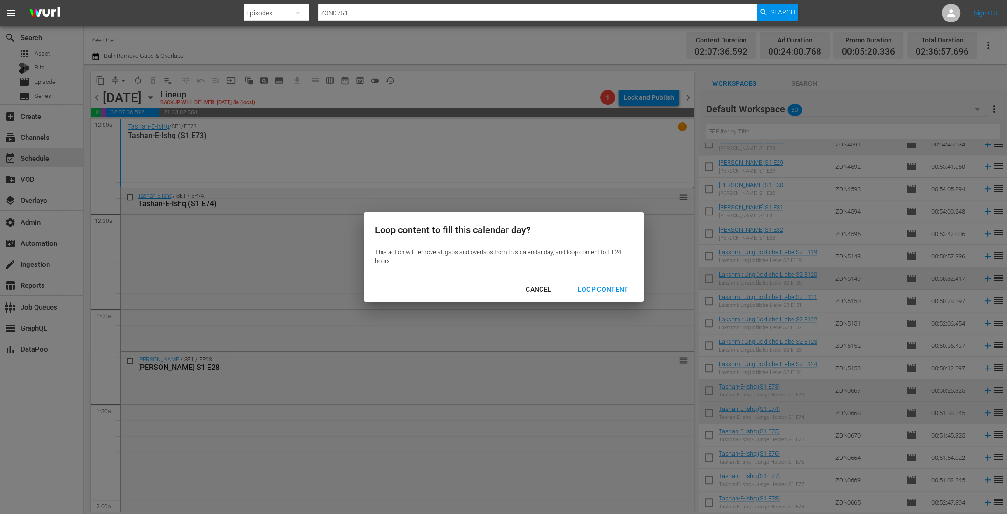
click at [603, 284] on div "Loop Content" at bounding box center [603, 289] width 66 height 12
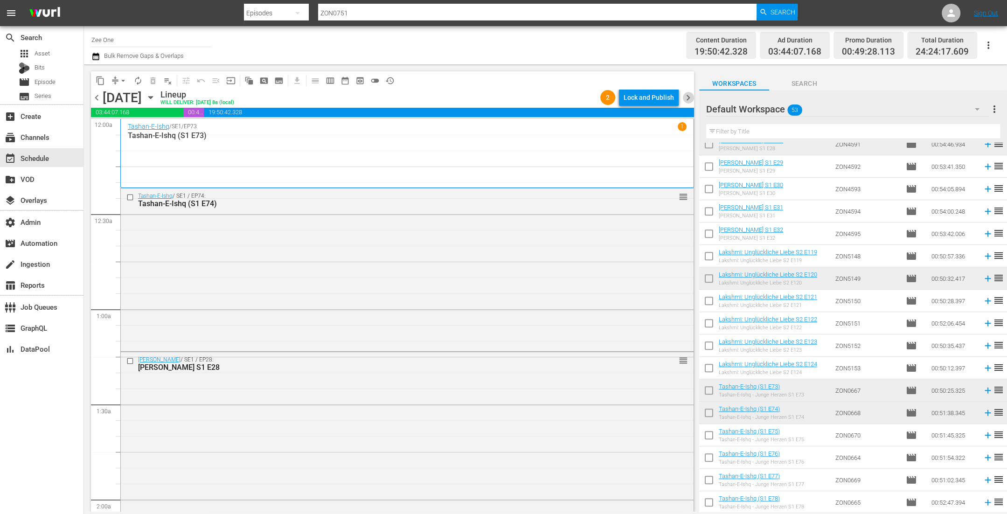
click at [688, 96] on span "chevron_right" at bounding box center [688, 98] width 12 height 12
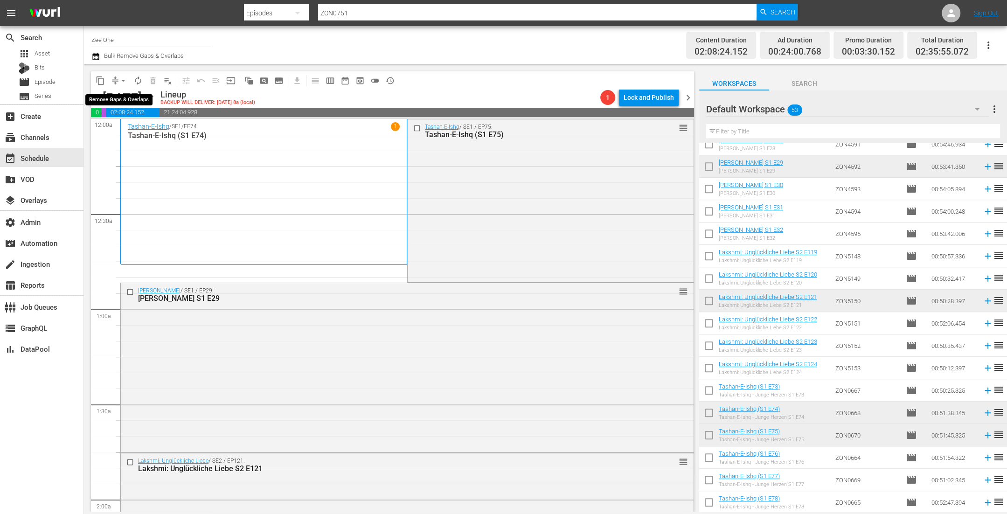
click at [120, 78] on span "arrow_drop_down" at bounding box center [122, 80] width 9 height 9
click at [124, 129] on li "Align to End of Previous Day" at bounding box center [124, 129] width 98 height 15
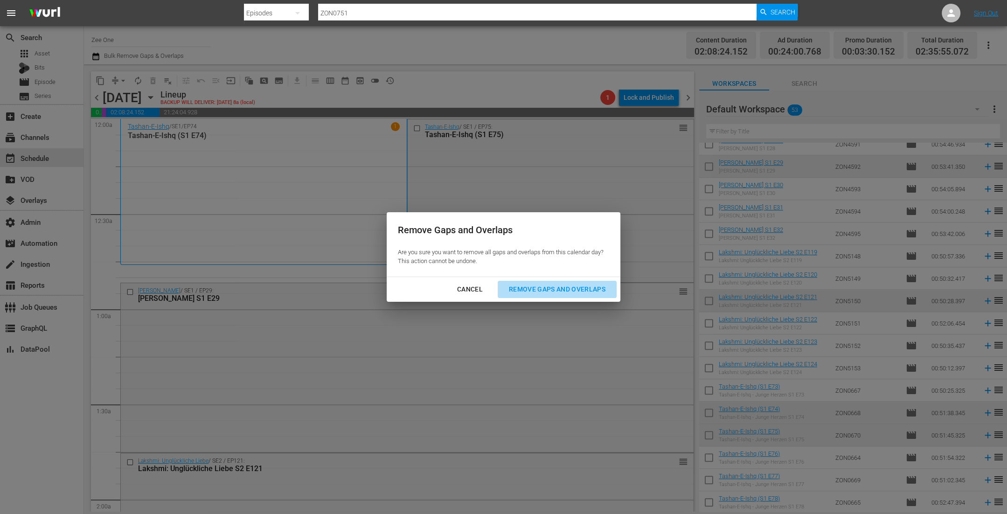
click at [546, 283] on button "Remove Gaps and Overlaps" at bounding box center [557, 289] width 119 height 17
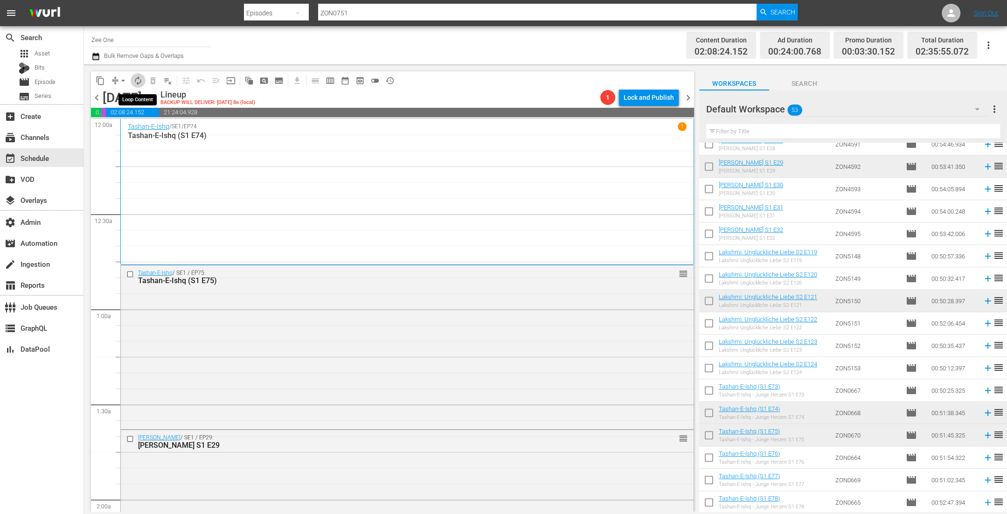
click at [138, 81] on span "autorenew_outlined" at bounding box center [137, 80] width 9 height 9
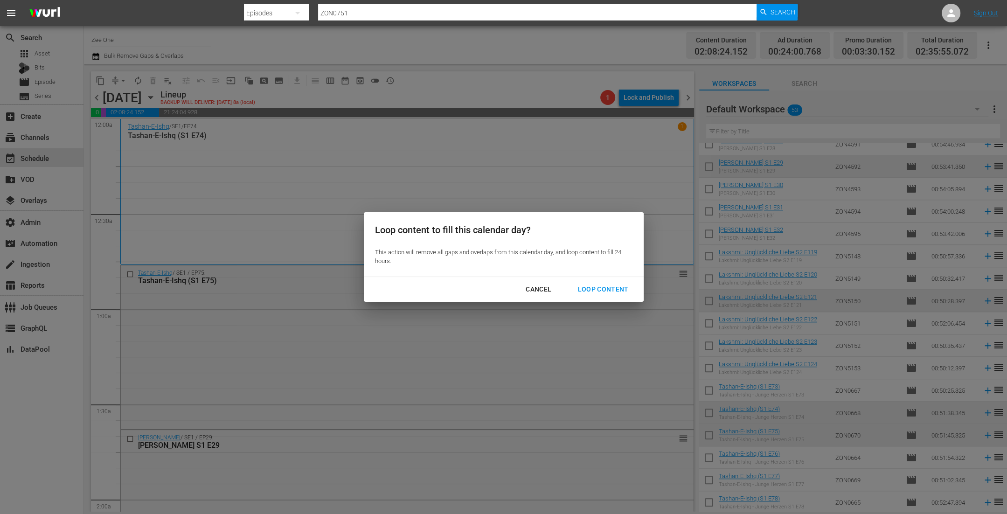
click at [608, 290] on div "Loop Content" at bounding box center [603, 289] width 66 height 12
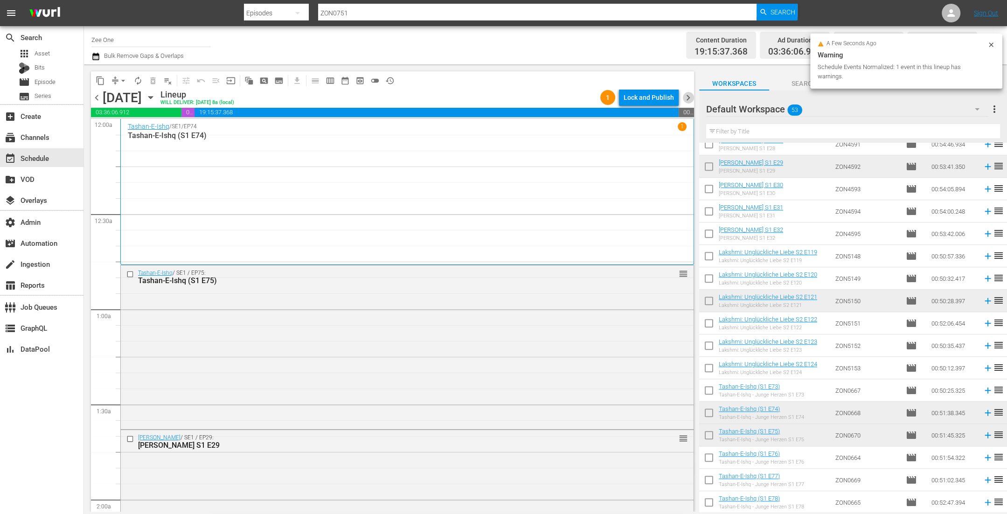
click at [687, 98] on span "chevron_right" at bounding box center [688, 98] width 12 height 12
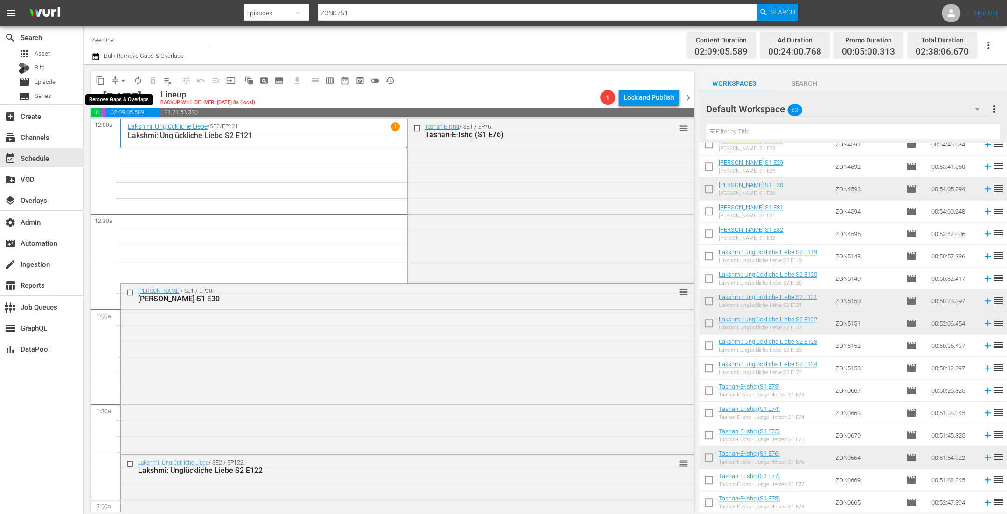
click at [120, 77] on span "arrow_drop_down" at bounding box center [122, 80] width 9 height 9
click at [119, 127] on li "Align to End of Previous Day" at bounding box center [124, 129] width 98 height 15
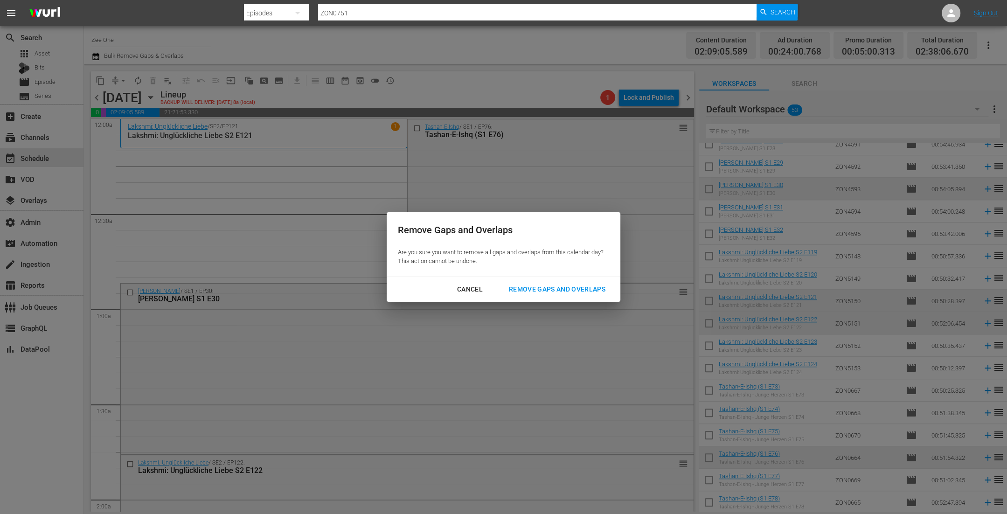
click at [551, 287] on div "Remove Gaps and Overlaps" at bounding box center [556, 289] width 111 height 12
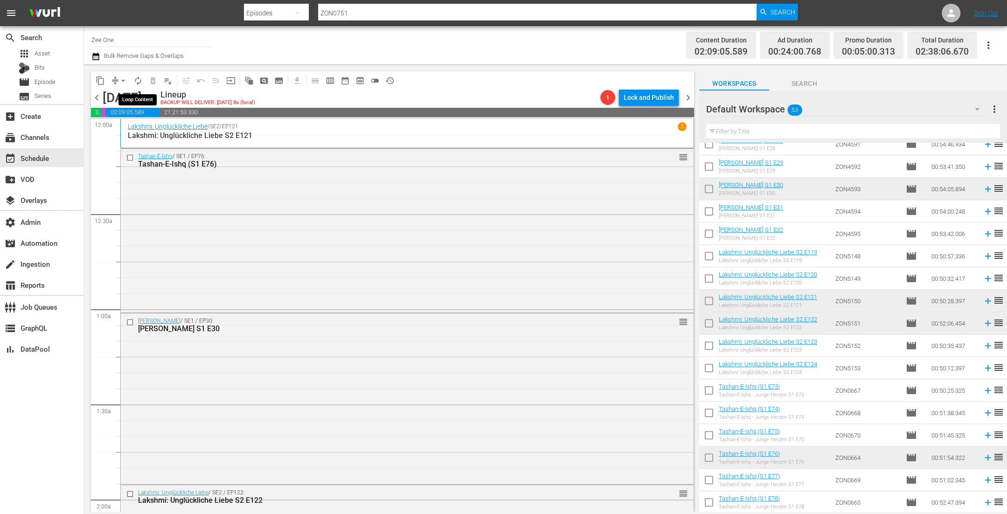
click at [135, 80] on span "autorenew_outlined" at bounding box center [137, 80] width 9 height 9
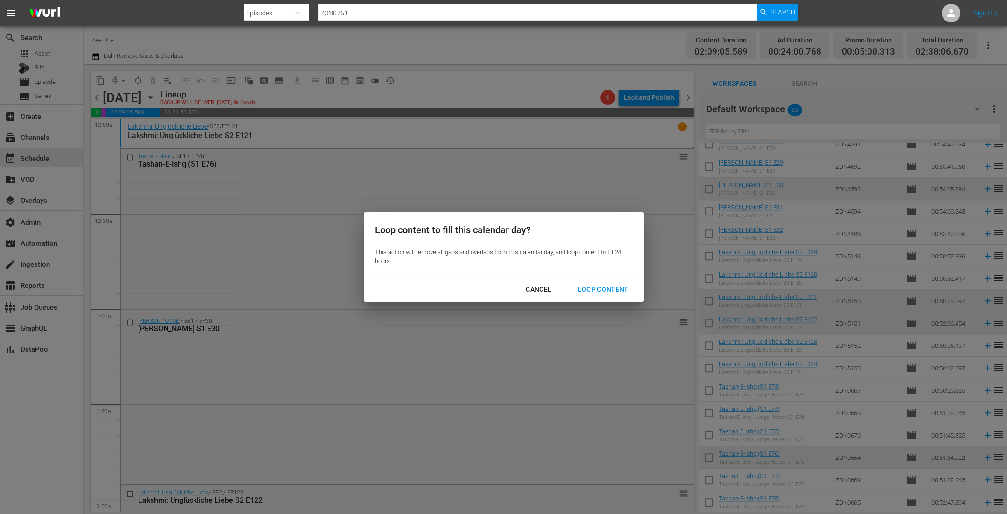
click at [595, 295] on button "Loop Content" at bounding box center [602, 289] width 73 height 17
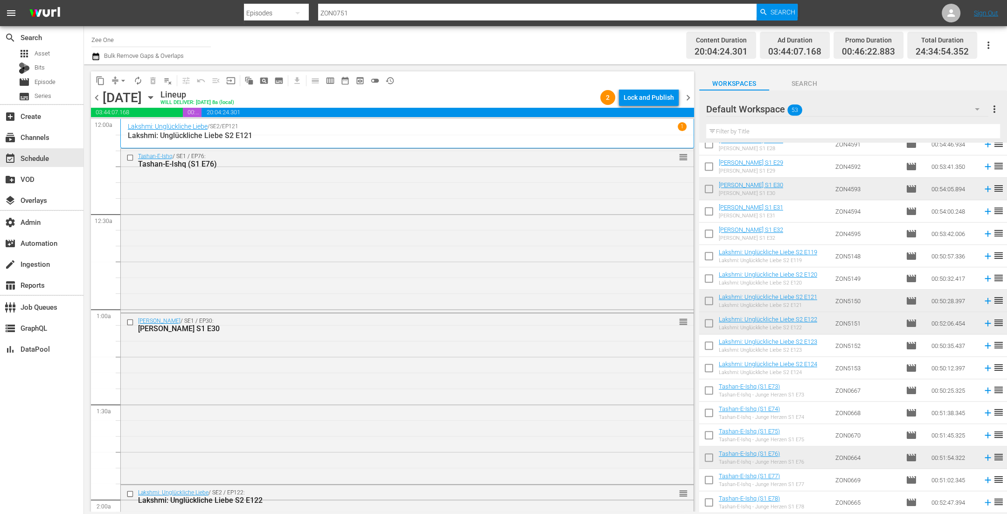
click at [689, 99] on span "chevron_right" at bounding box center [688, 98] width 12 height 12
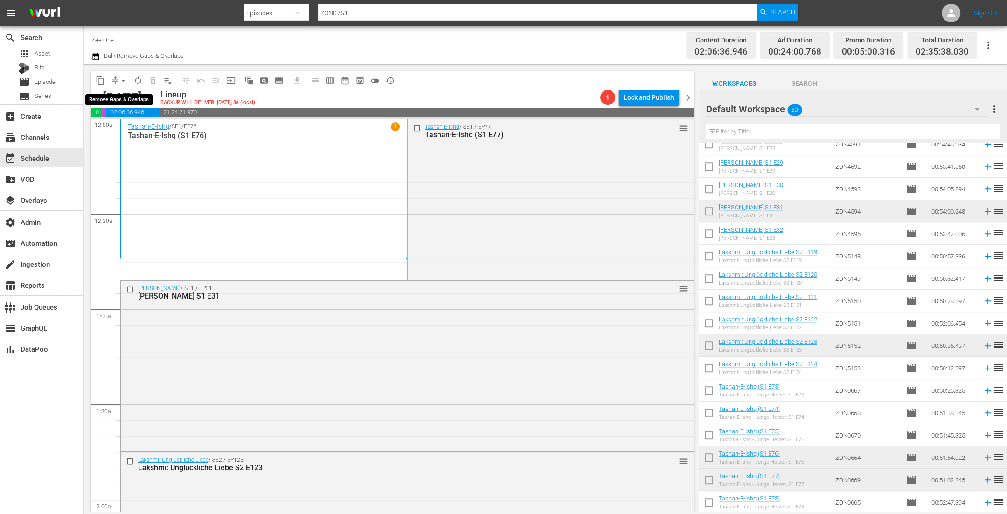
click at [120, 80] on span "arrow_drop_down" at bounding box center [122, 80] width 9 height 9
click at [136, 131] on li "Align to End of Previous Day" at bounding box center [124, 129] width 98 height 15
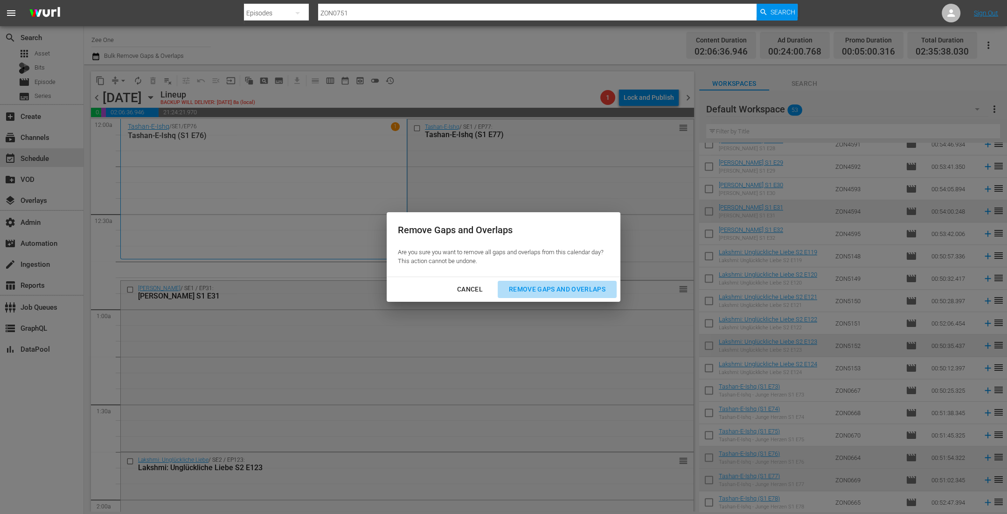
click at [580, 294] on div "Remove Gaps and Overlaps" at bounding box center [556, 289] width 111 height 12
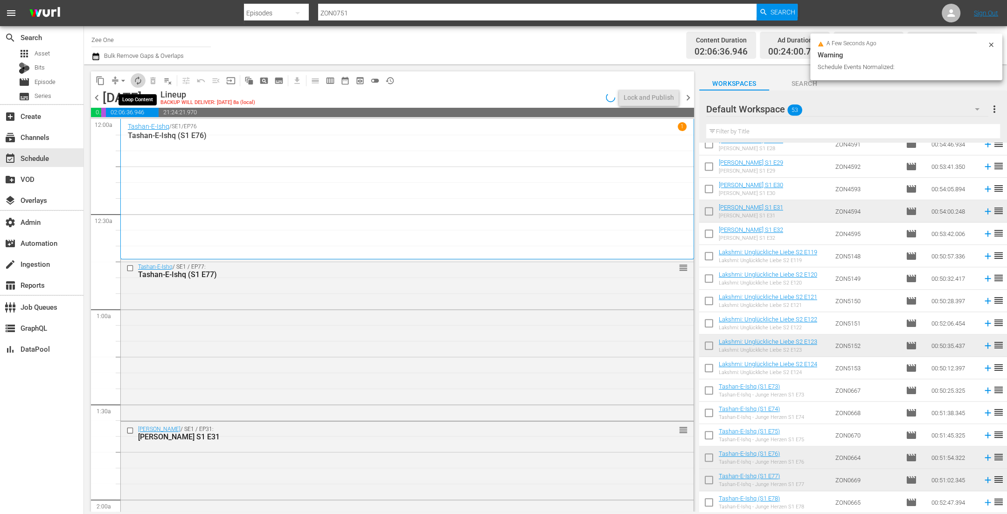
click at [138, 82] on span "autorenew_outlined" at bounding box center [137, 80] width 9 height 9
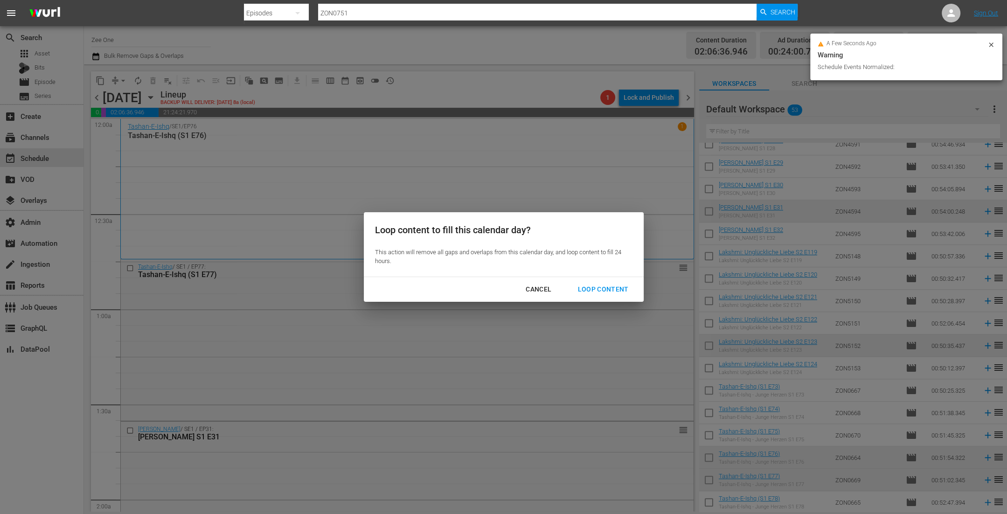
click at [601, 293] on div "Loop Content" at bounding box center [603, 289] width 66 height 12
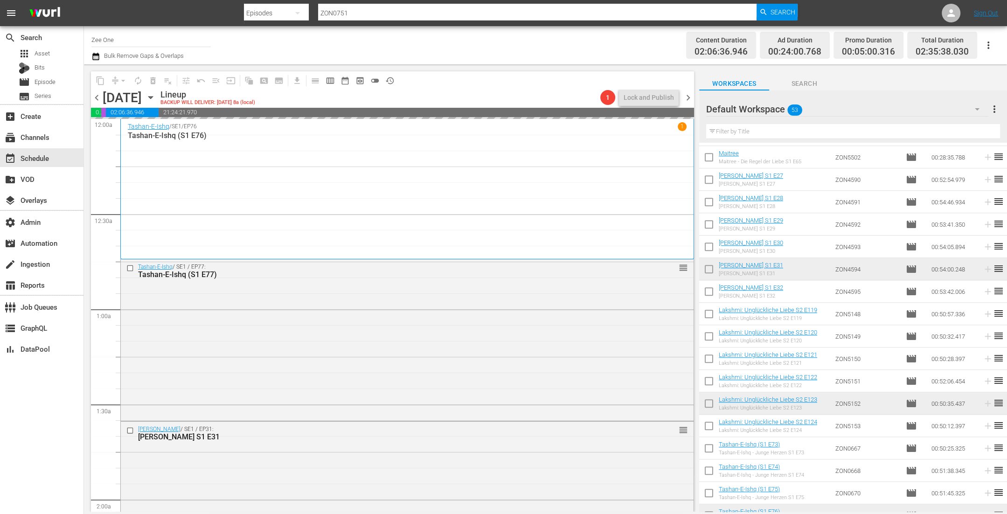
scroll to position [722, 0]
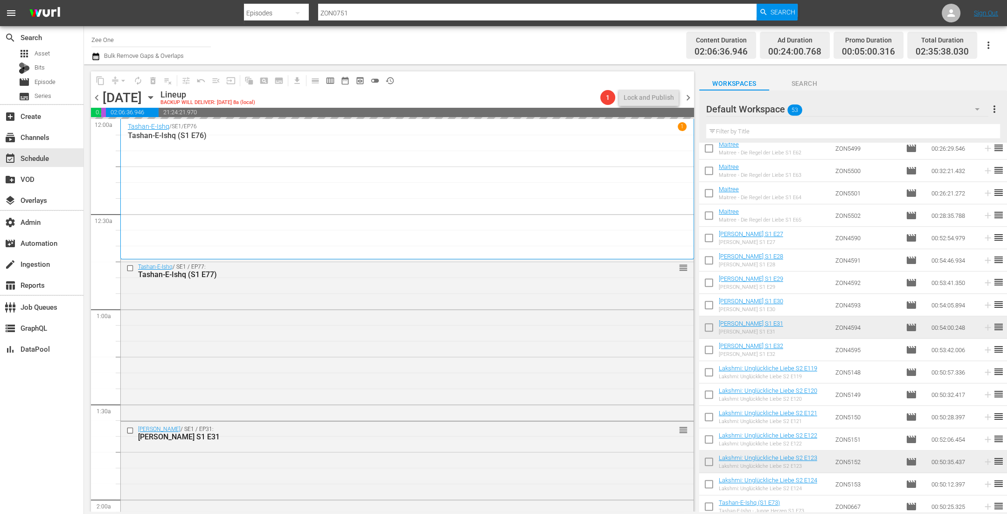
click at [706, 237] on input "checkbox" at bounding box center [709, 240] width 20 height 20
checkbox input "true"
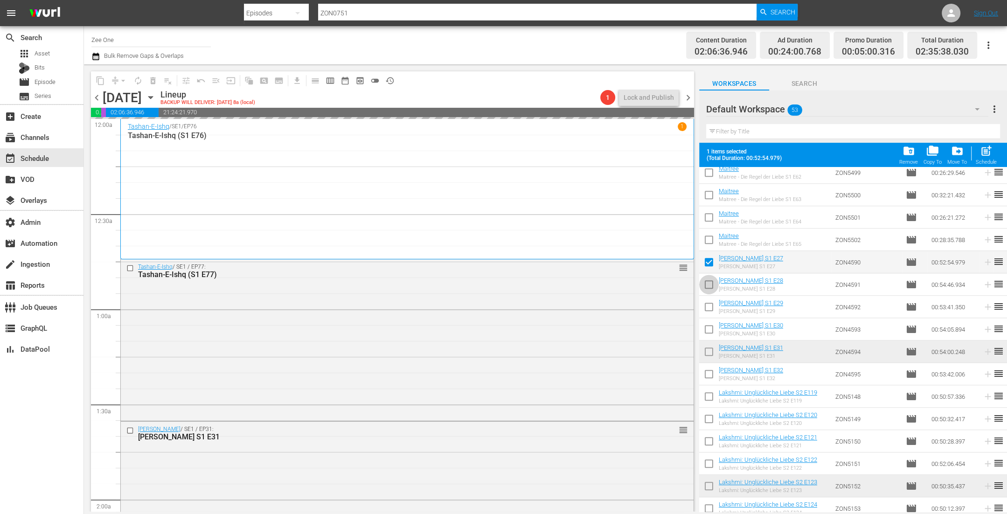
click at [705, 284] on input "checkbox" at bounding box center [709, 287] width 20 height 20
checkbox input "true"
click at [706, 301] on input "checkbox" at bounding box center [709, 309] width 20 height 20
checkbox input "true"
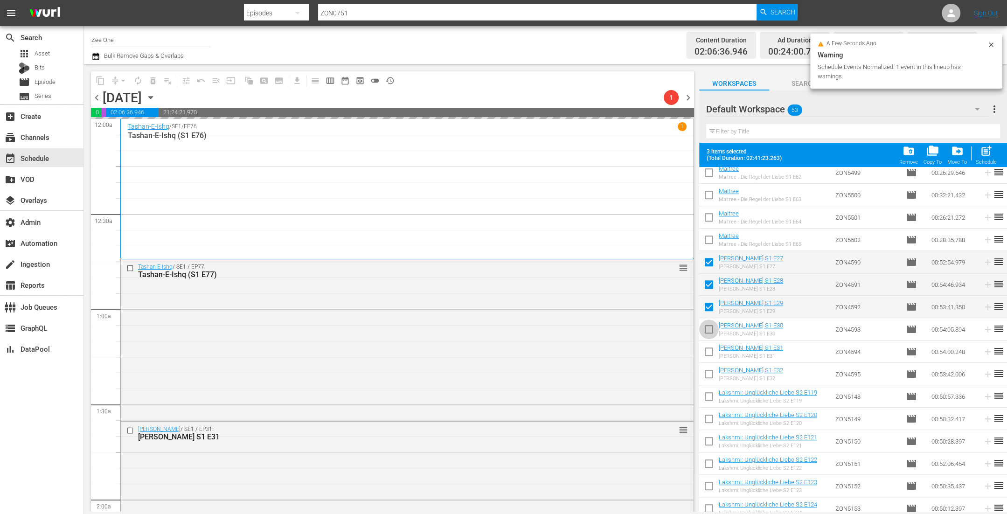
click at [709, 322] on input "checkbox" at bounding box center [709, 331] width 20 height 20
checkbox input "true"
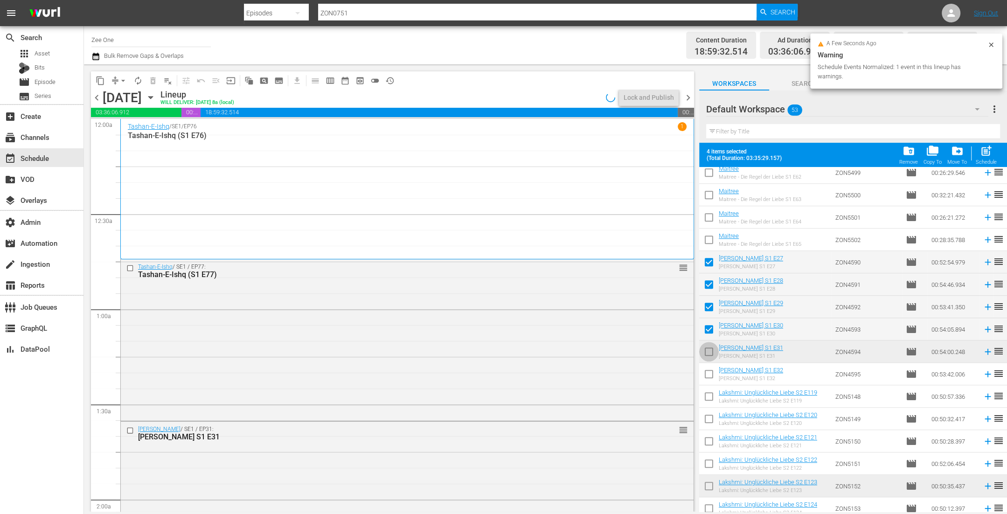
click at [710, 351] on input "checkbox" at bounding box center [709, 354] width 20 height 20
checkbox input "true"
click at [707, 368] on input "checkbox" at bounding box center [709, 376] width 20 height 20
checkbox input "true"
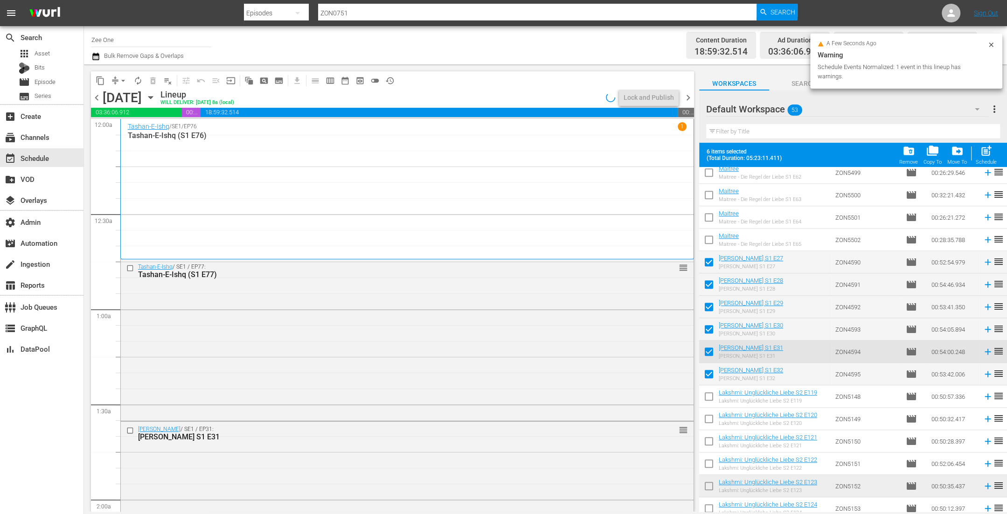
click at [708, 395] on input "checkbox" at bounding box center [709, 398] width 20 height 20
checkbox input "true"
click at [708, 416] on input "checkbox" at bounding box center [709, 421] width 20 height 20
checkbox input "true"
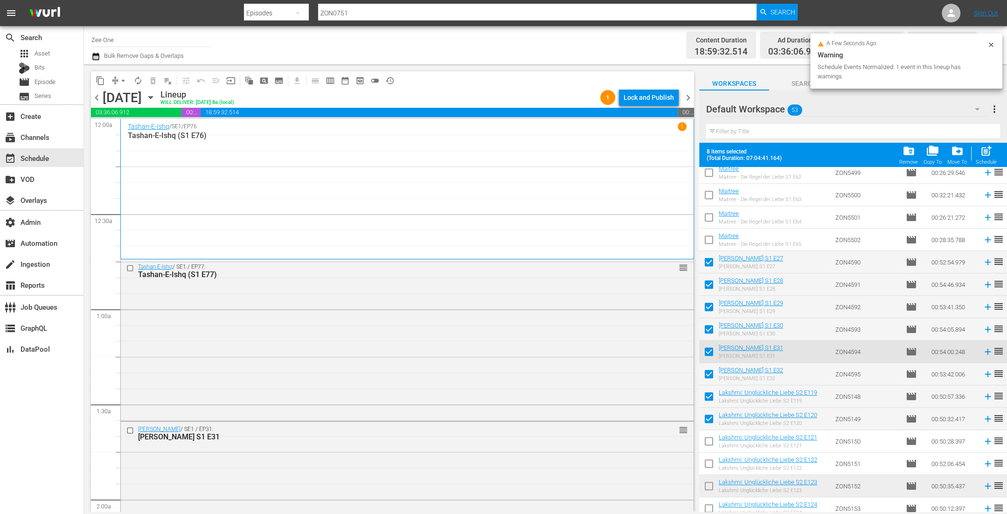
click at [708, 436] on input "checkbox" at bounding box center [709, 443] width 20 height 20
checkbox input "true"
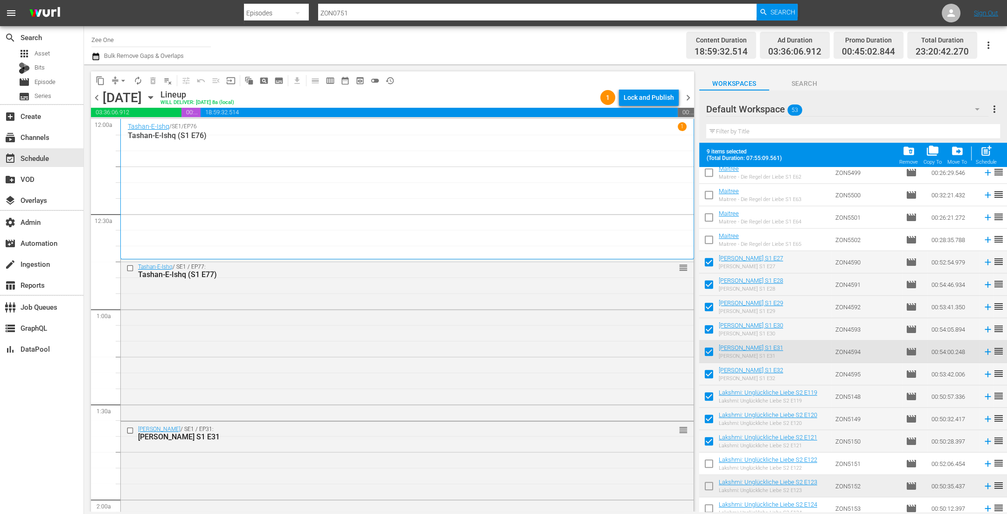
click at [706, 467] on input "checkbox" at bounding box center [709, 466] width 20 height 20
checkbox input "true"
click at [707, 479] on input "checkbox" at bounding box center [709, 488] width 20 height 20
checkbox input "true"
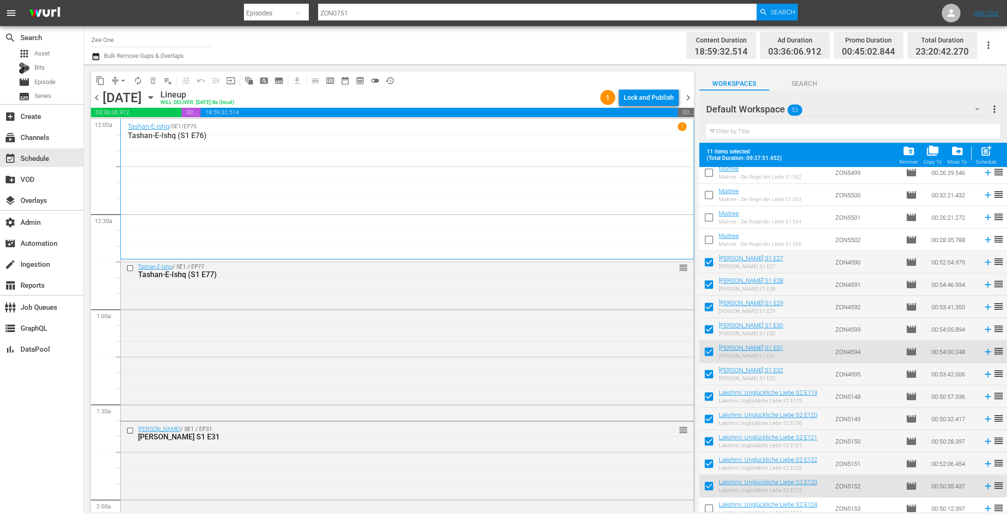
scroll to position [863, 0]
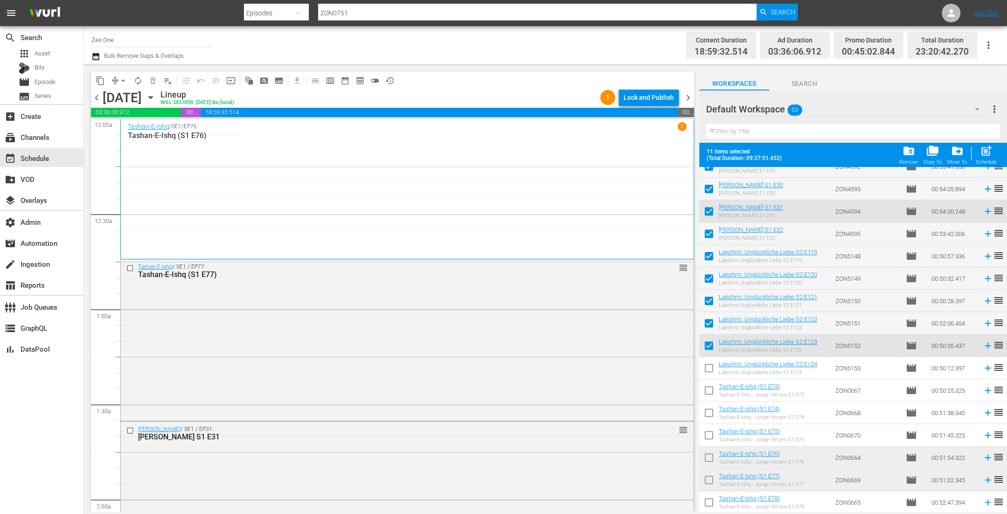
click at [711, 365] on input "checkbox" at bounding box center [709, 370] width 20 height 20
checkbox input "true"
click at [709, 387] on input "checkbox" at bounding box center [709, 392] width 20 height 20
checkbox input "true"
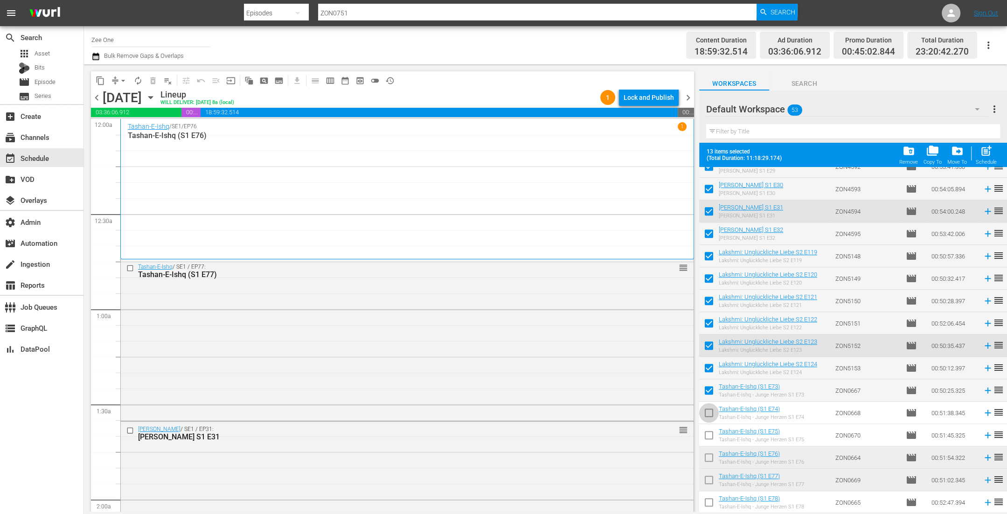
click at [709, 414] on input "checkbox" at bounding box center [709, 415] width 20 height 20
checkbox input "true"
click at [709, 434] on input "checkbox" at bounding box center [709, 437] width 20 height 20
checkbox input "true"
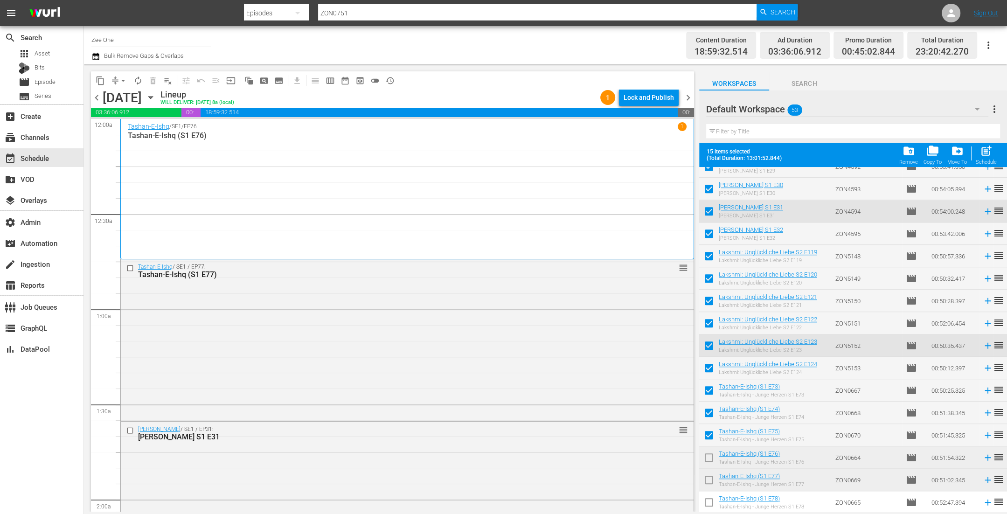
click at [710, 454] on input "checkbox" at bounding box center [709, 459] width 20 height 20
checkbox input "true"
click at [710, 477] on input "checkbox" at bounding box center [709, 482] width 20 height 20
checkbox input "true"
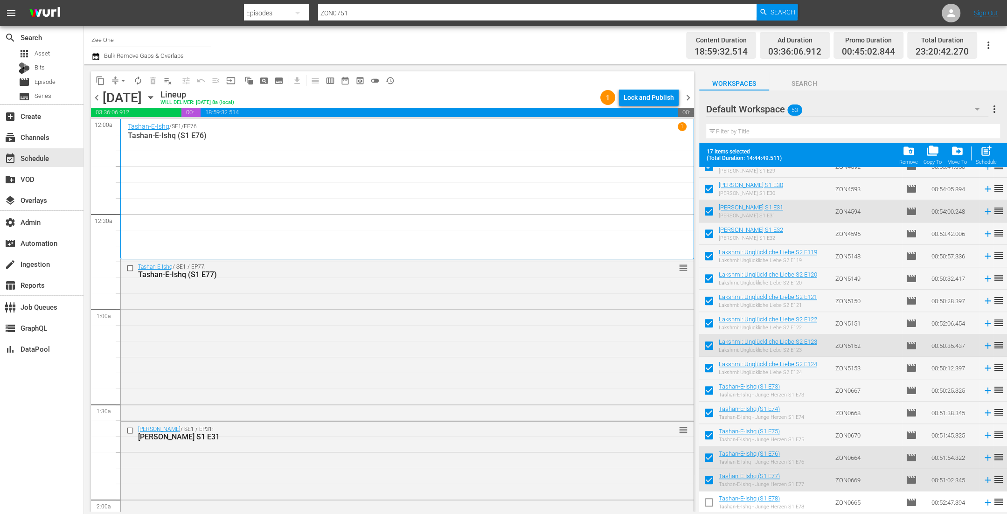
click at [708, 502] on input "checkbox" at bounding box center [709, 504] width 20 height 20
checkbox input "true"
click at [907, 152] on span "folder_delete" at bounding box center [908, 151] width 13 height 13
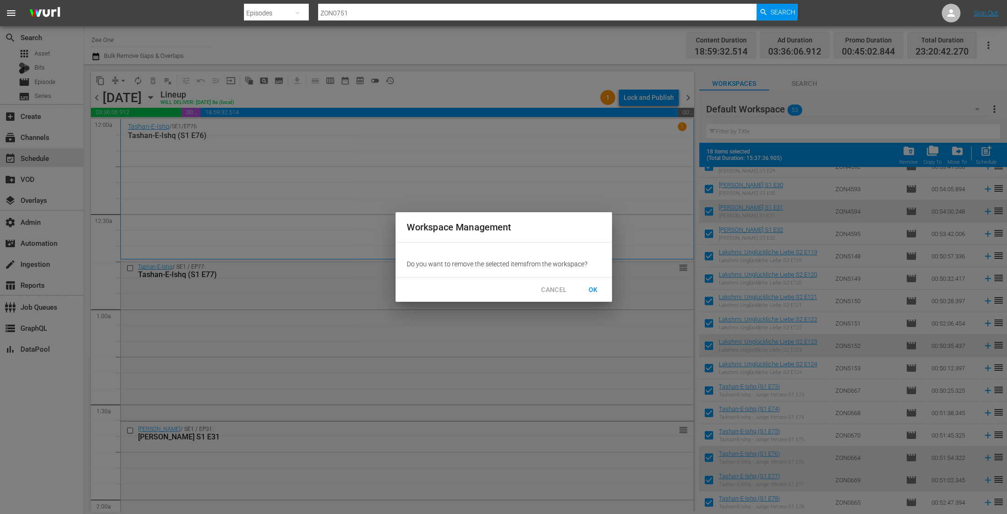
click at [599, 290] on span "OK" at bounding box center [593, 290] width 15 height 12
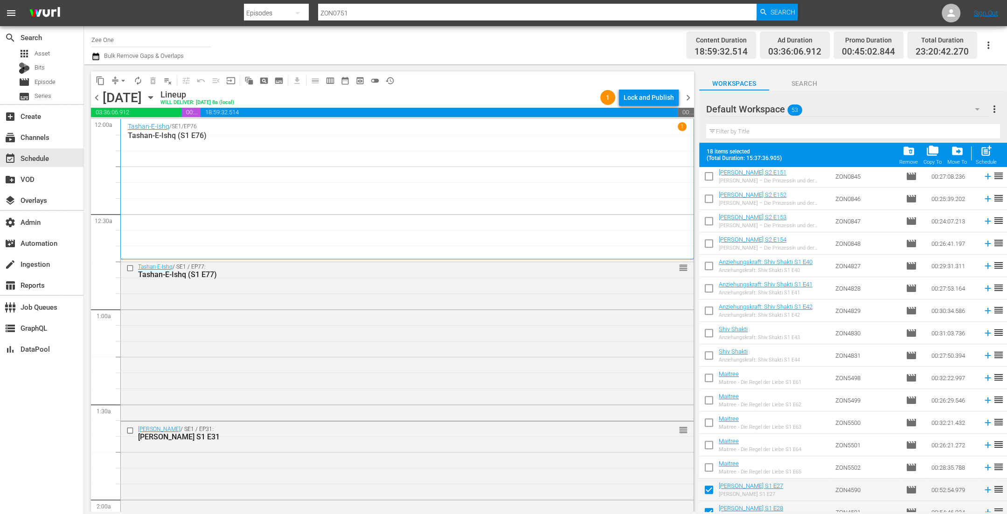
checkbox input "false"
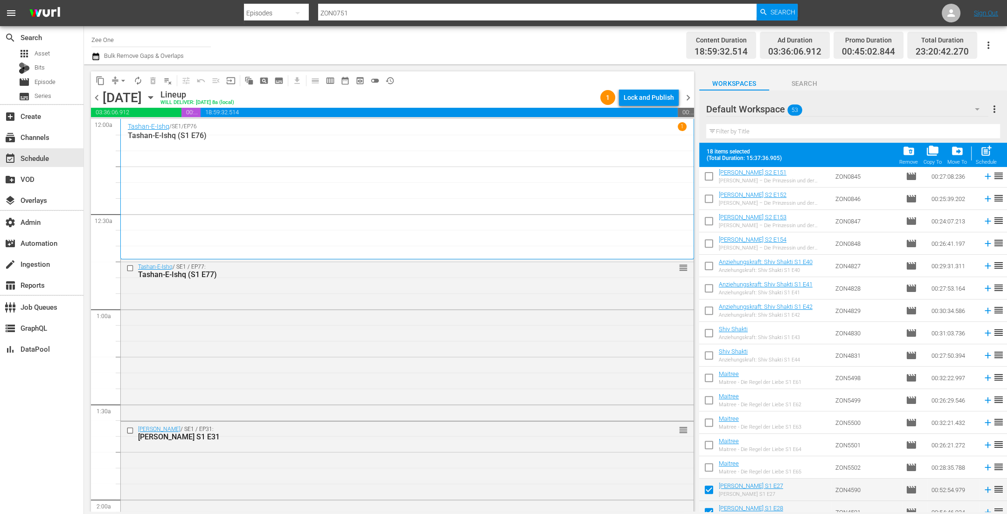
checkbox input "false"
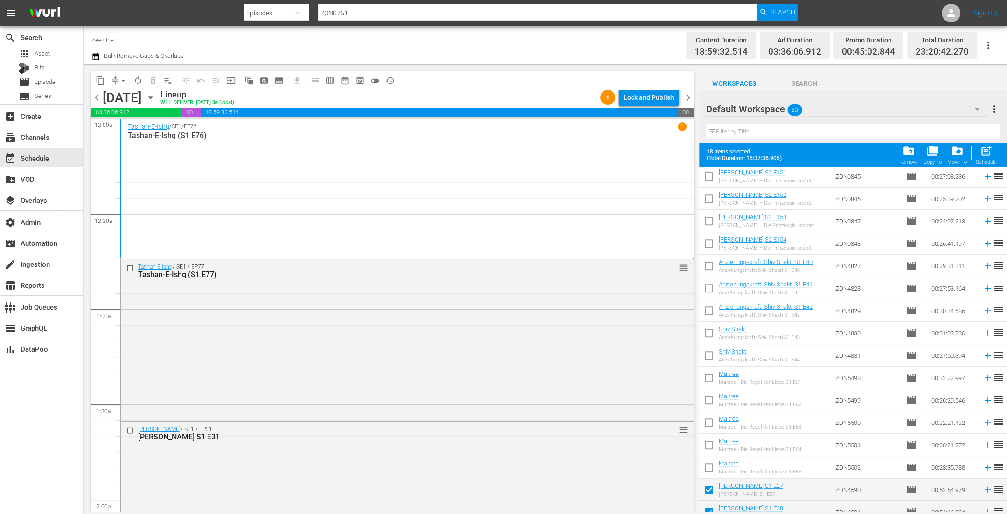
checkbox input "false"
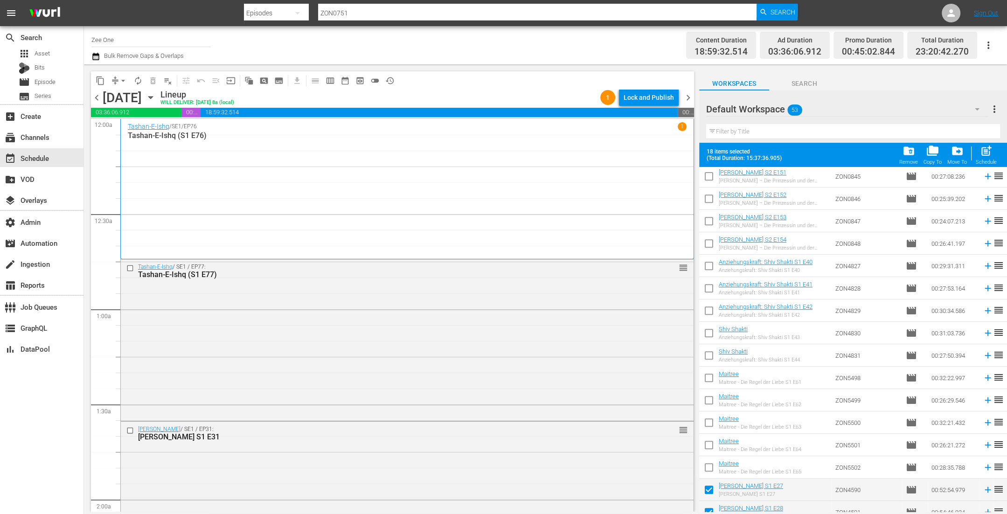
checkbox input "false"
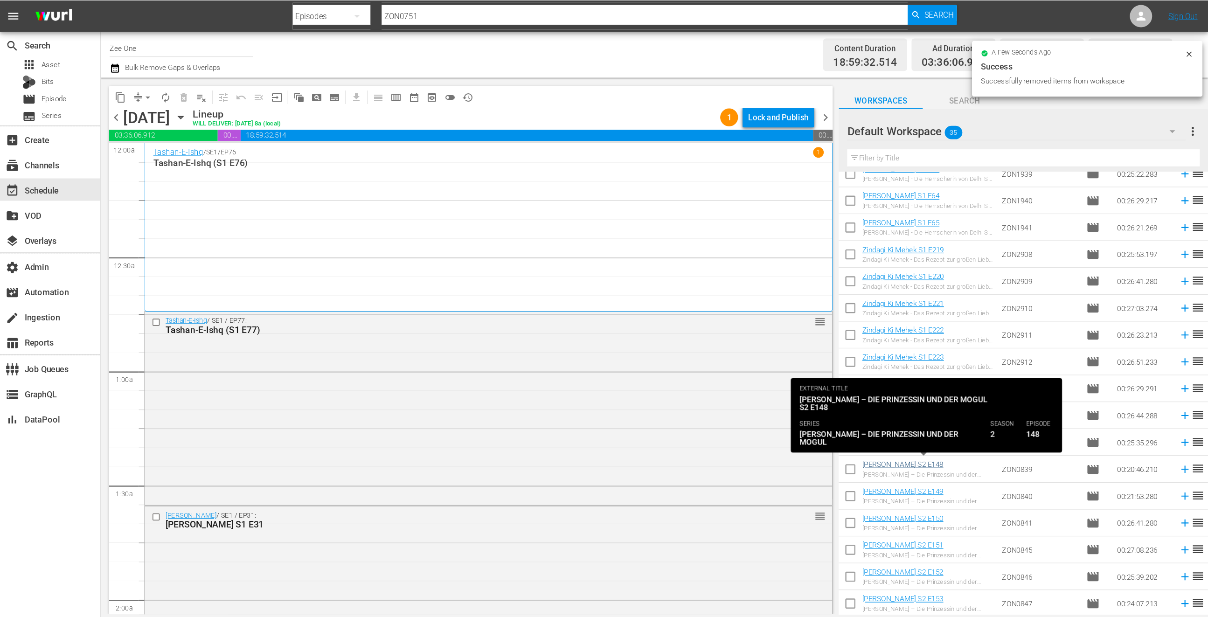
scroll to position [0, 0]
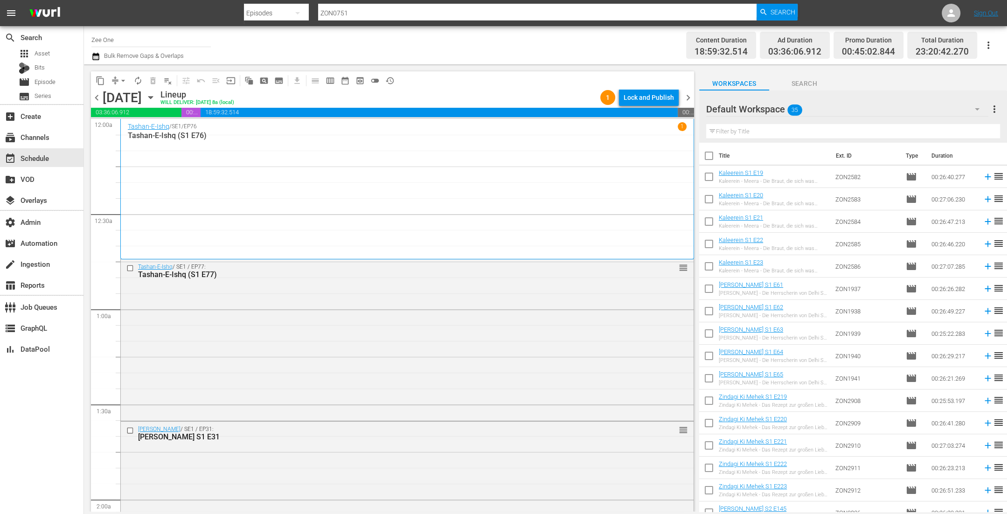
click at [156, 99] on icon "button" at bounding box center [150, 97] width 10 height 10
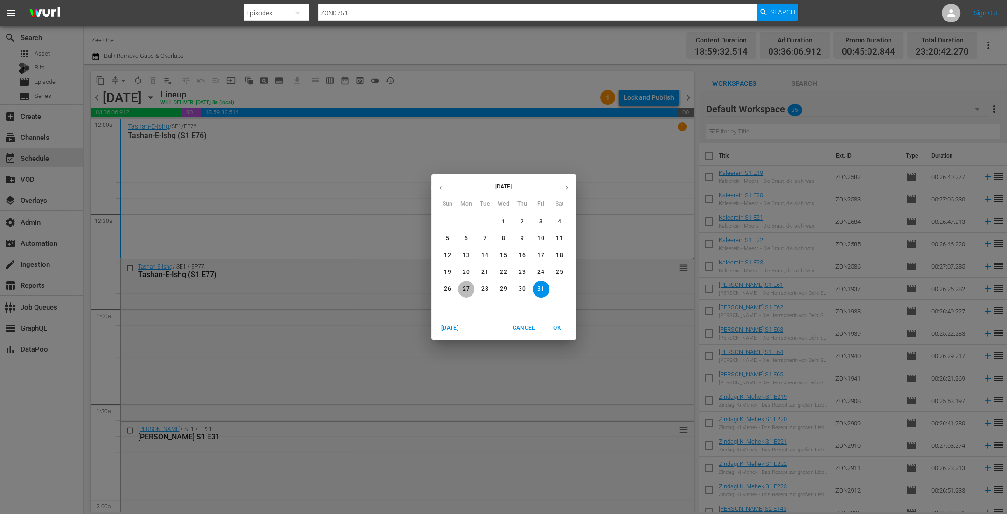
click at [464, 289] on p "27" at bounding box center [466, 289] width 7 height 8
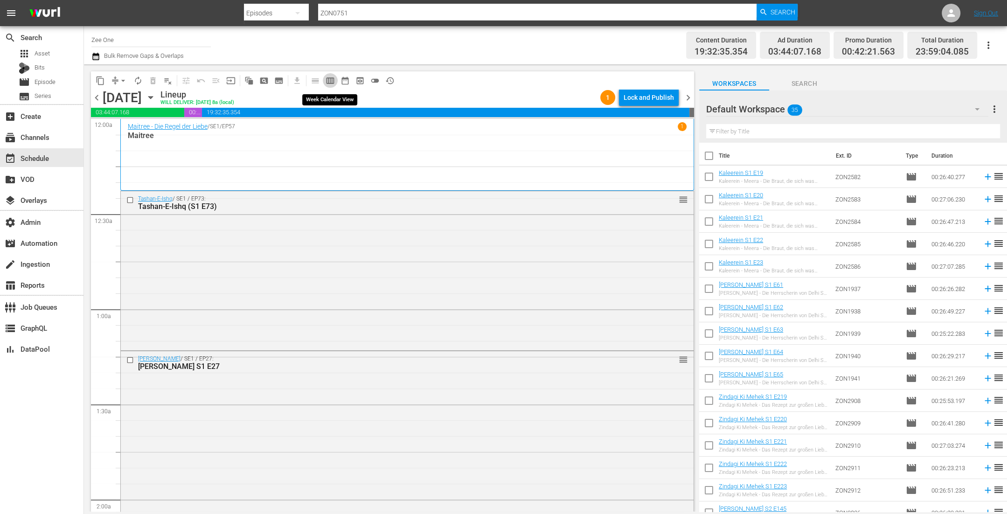
click at [332, 83] on span "calendar_view_week_outlined" at bounding box center [329, 80] width 9 height 9
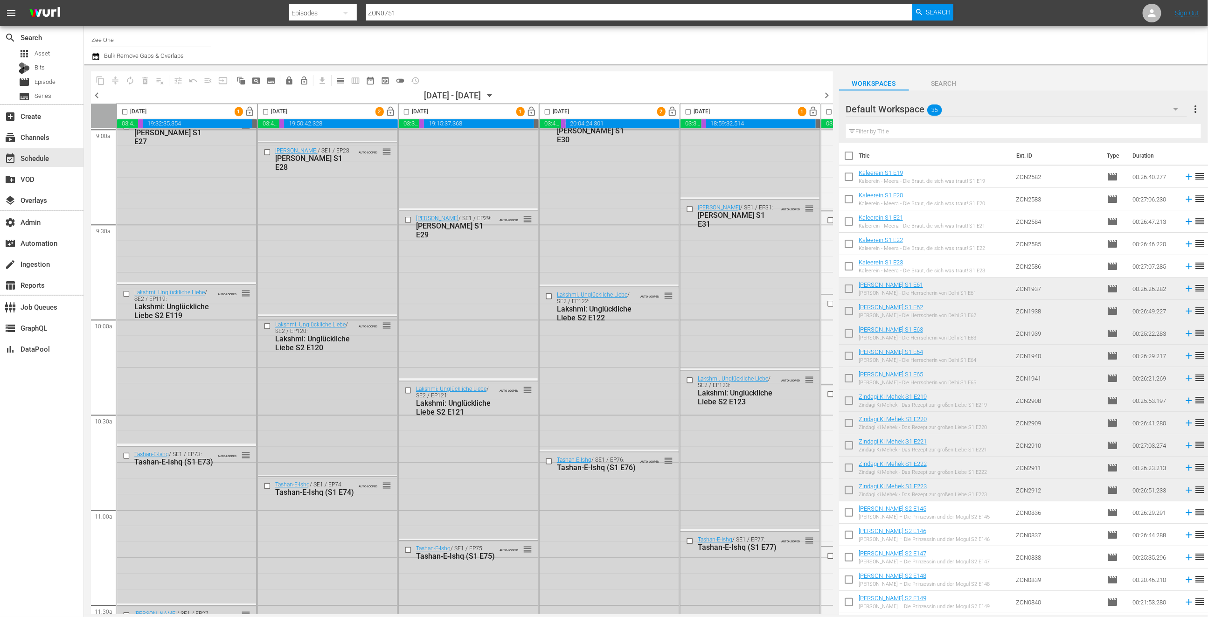
scroll to position [1782, 0]
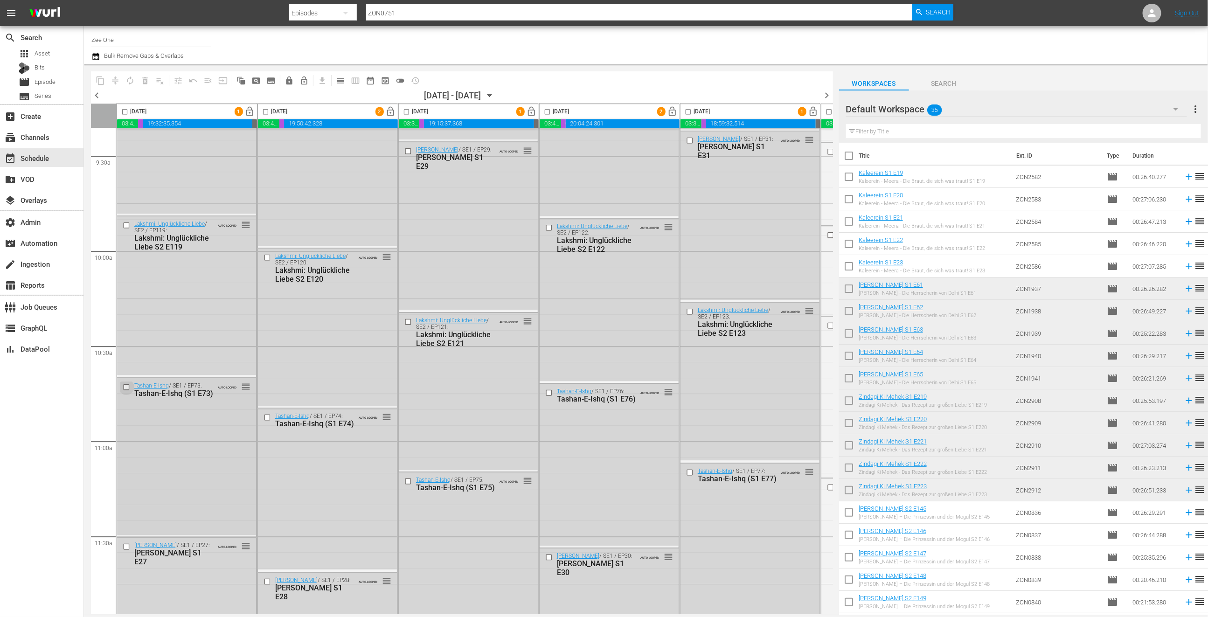
click at [125, 386] on input "checkbox" at bounding box center [128, 387] width 10 height 8
click at [268, 416] on input "checkbox" at bounding box center [268, 418] width 10 height 8
click at [410, 320] on input "checkbox" at bounding box center [409, 322] width 10 height 8
click at [548, 393] on input "checkbox" at bounding box center [550, 393] width 10 height 8
click at [689, 312] on input "checkbox" at bounding box center [691, 312] width 10 height 8
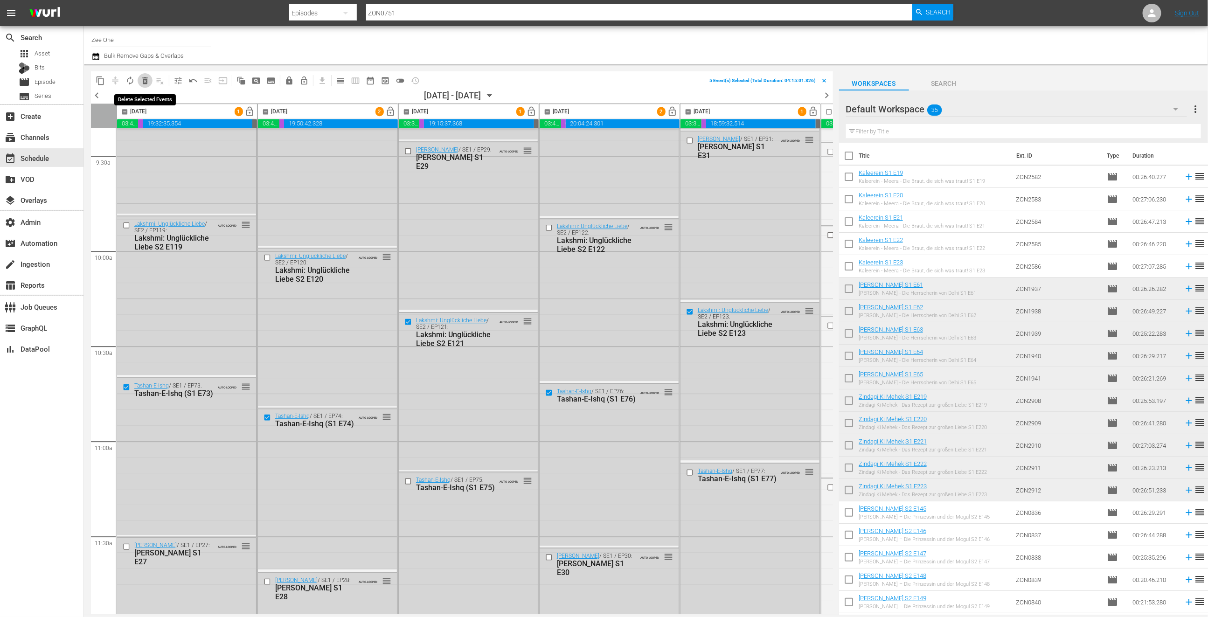
click at [143, 82] on span "delete_forever_outlined" at bounding box center [144, 80] width 9 height 9
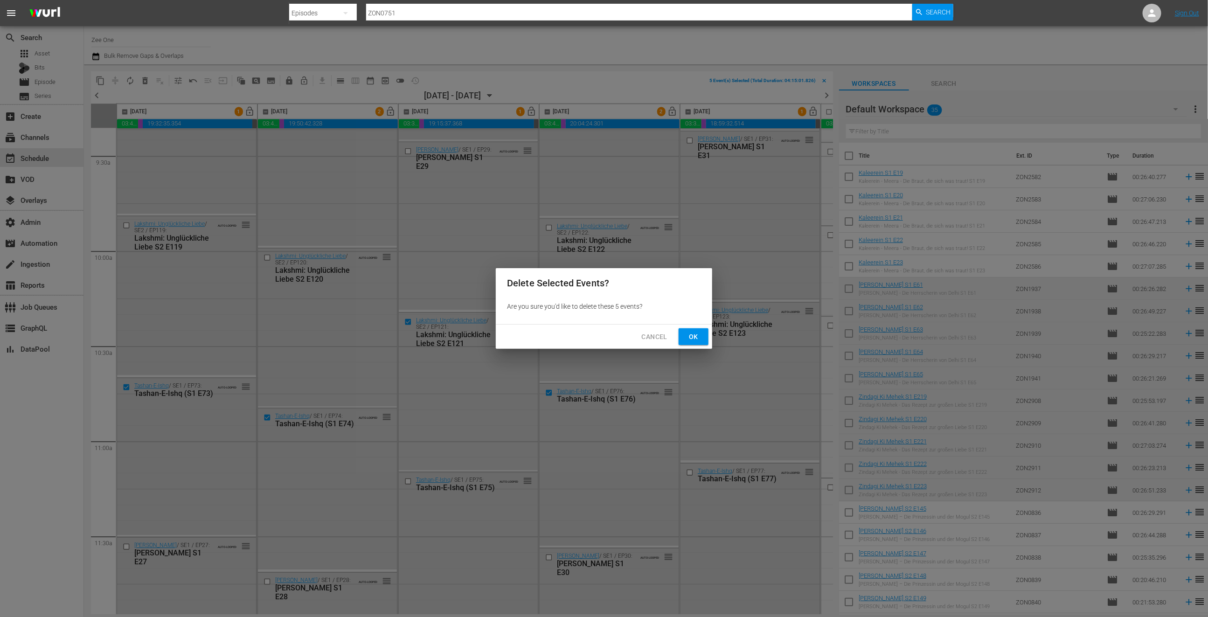
click at [692, 334] on span "Ok" at bounding box center [693, 337] width 15 height 12
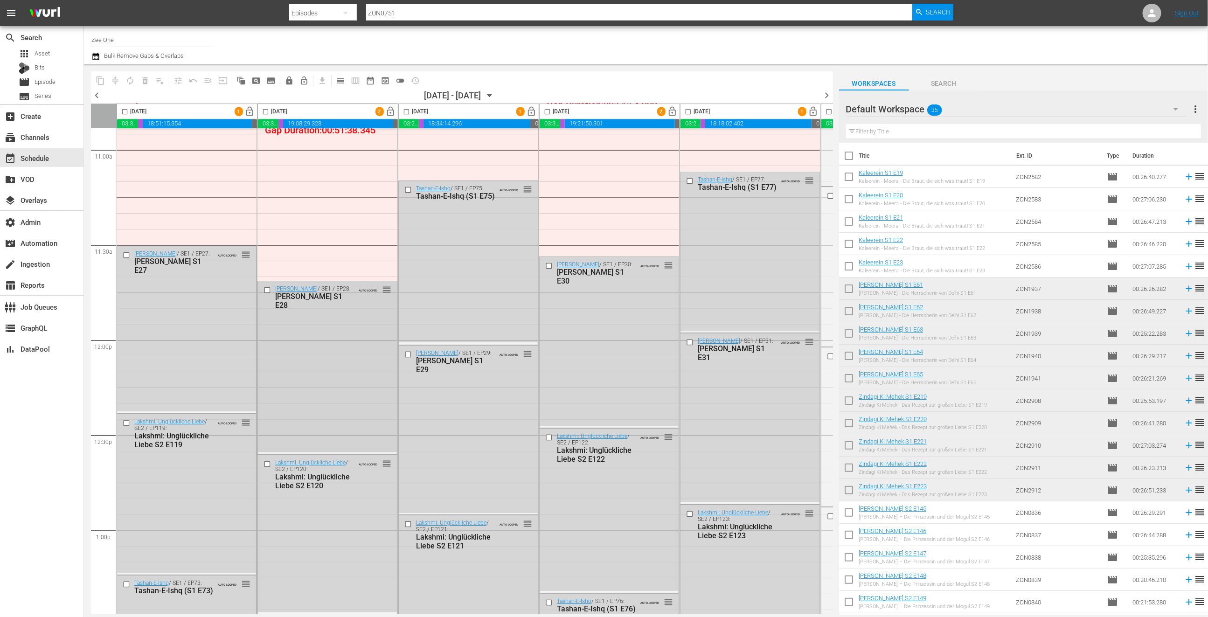
scroll to position [2224, 0]
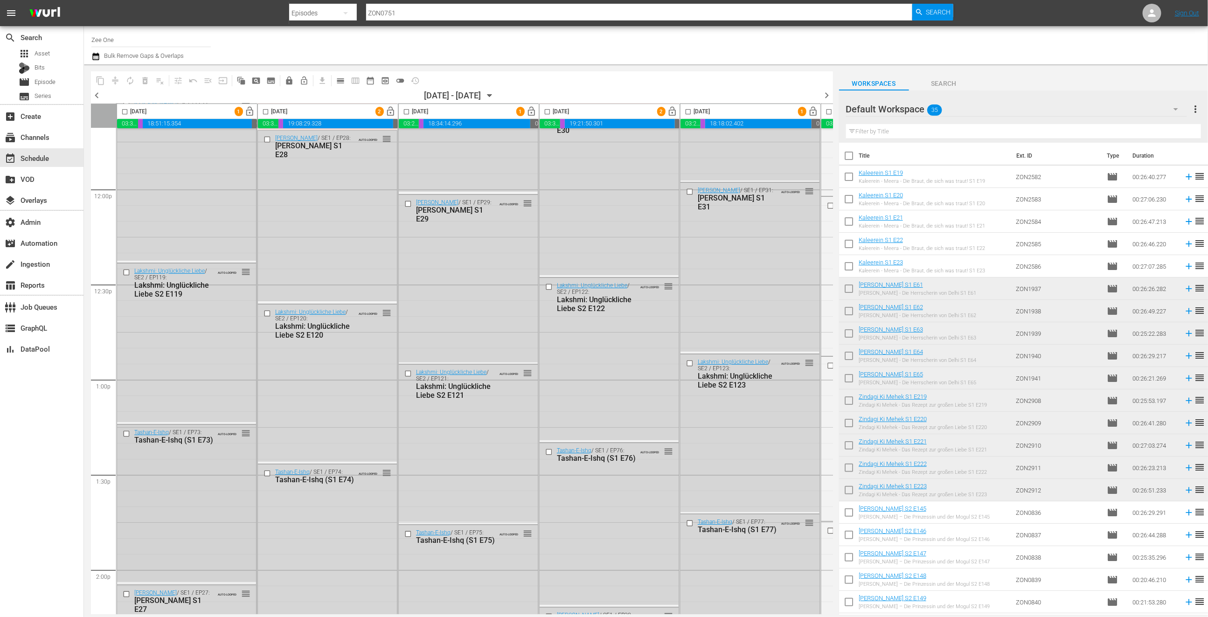
click at [127, 434] on input "checkbox" at bounding box center [128, 434] width 10 height 8
click at [268, 312] on input "checkbox" at bounding box center [268, 313] width 10 height 8
click at [406, 374] on input "checkbox" at bounding box center [409, 374] width 10 height 8
click at [549, 288] on input "checkbox" at bounding box center [550, 287] width 10 height 8
click at [688, 362] on input "checkbox" at bounding box center [691, 363] width 10 height 8
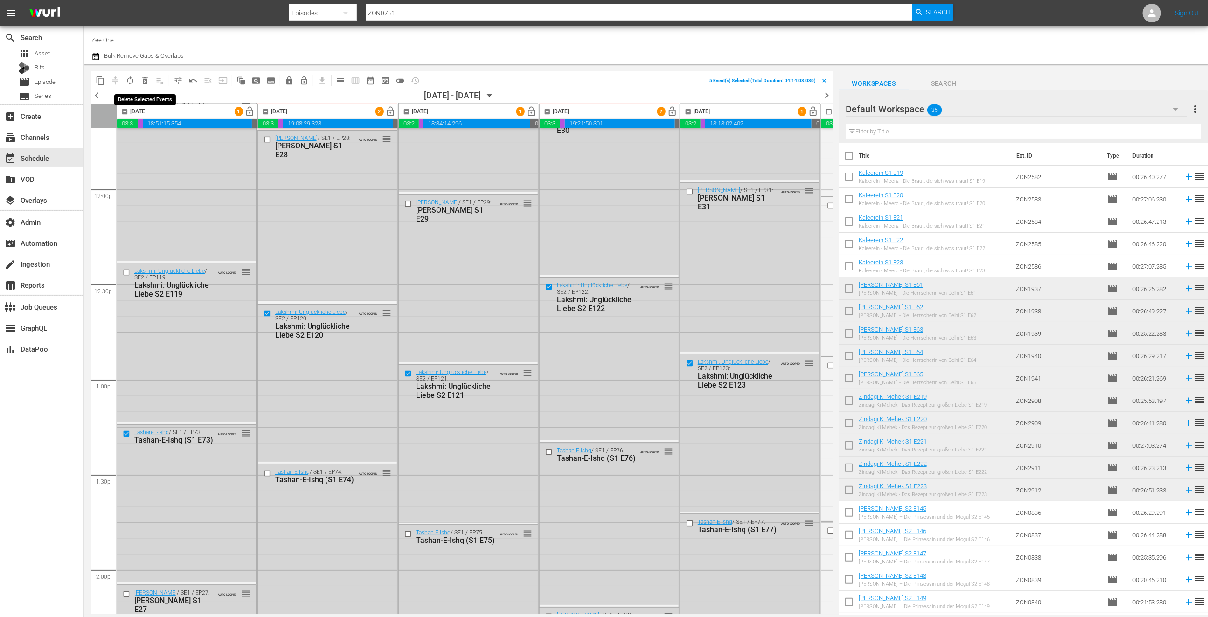
click at [144, 81] on span "delete_forever_outlined" at bounding box center [144, 80] width 9 height 9
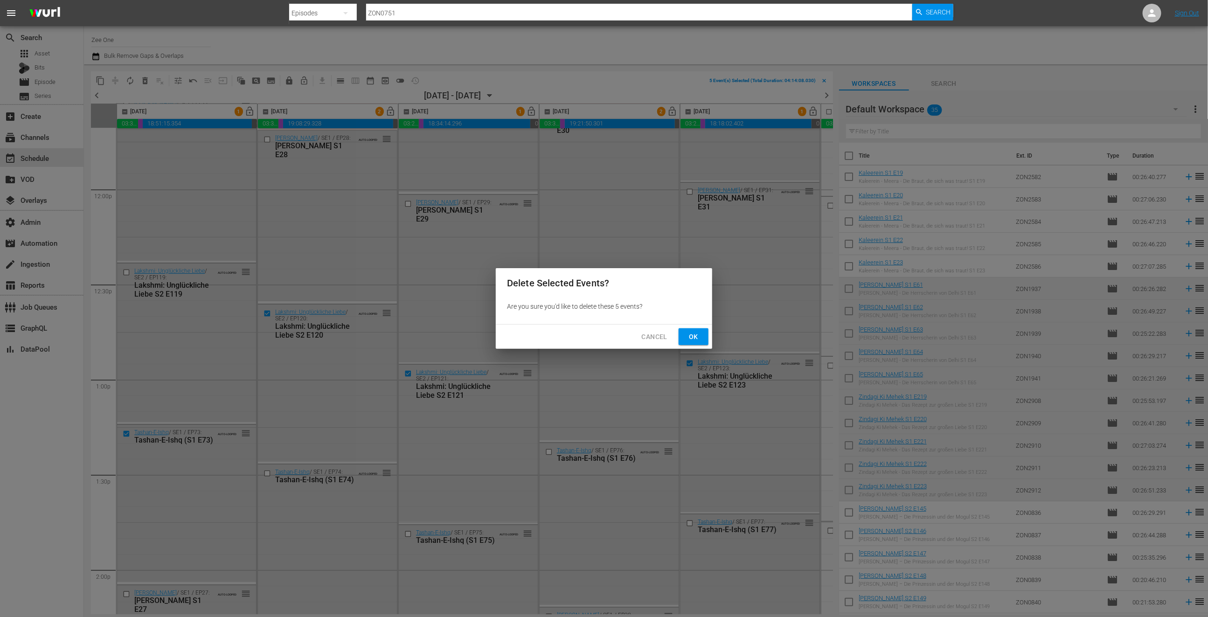
click at [695, 338] on span "Ok" at bounding box center [693, 337] width 15 height 12
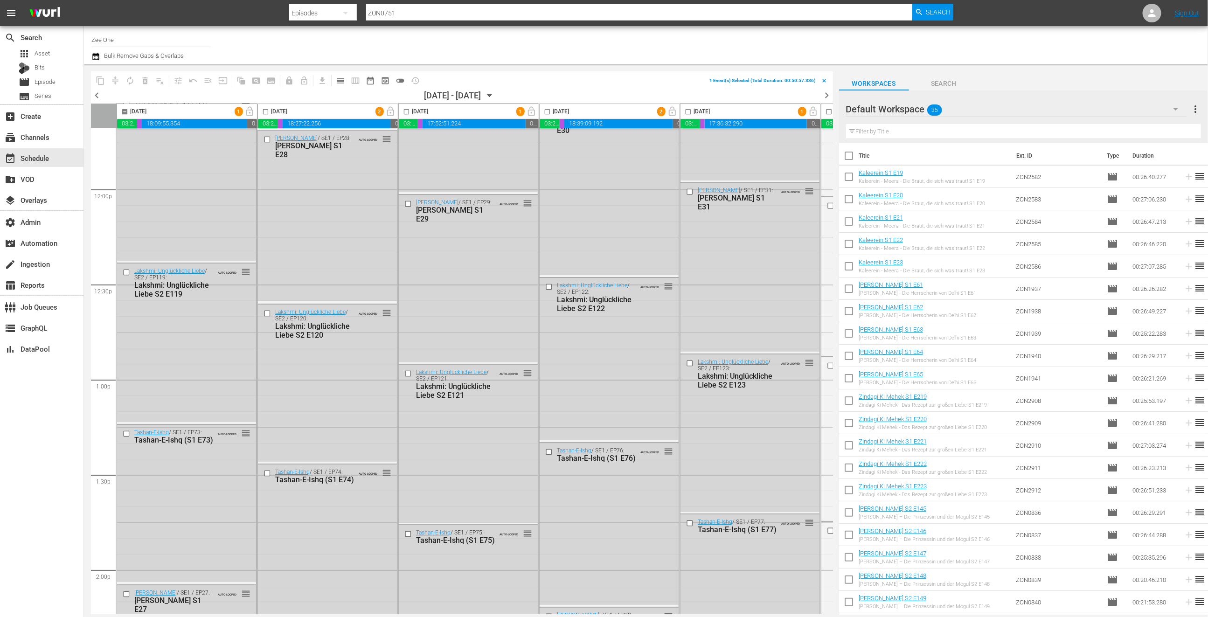
scroll to position [2693, 0]
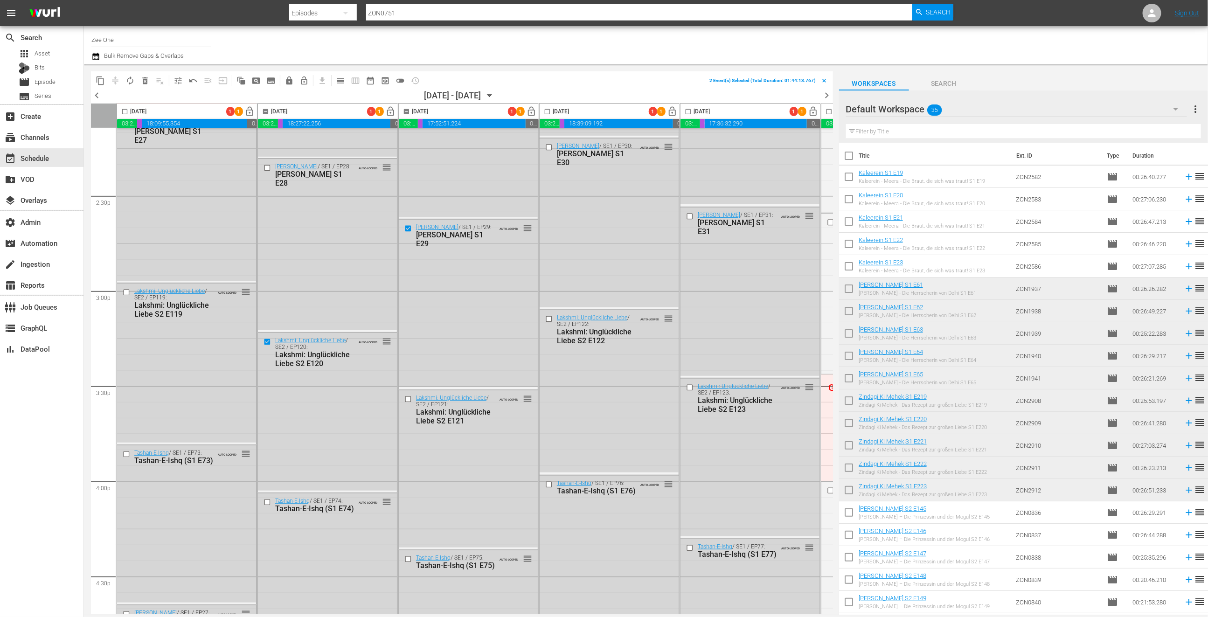
click at [267, 341] on input "checkbox" at bounding box center [268, 342] width 10 height 8
click at [129, 292] on input "checkbox" at bounding box center [128, 293] width 10 height 8
click at [266, 340] on input "checkbox" at bounding box center [268, 342] width 10 height 8
click at [545, 319] on input "checkbox" at bounding box center [550, 319] width 10 height 8
click at [689, 215] on input "checkbox" at bounding box center [691, 216] width 10 height 8
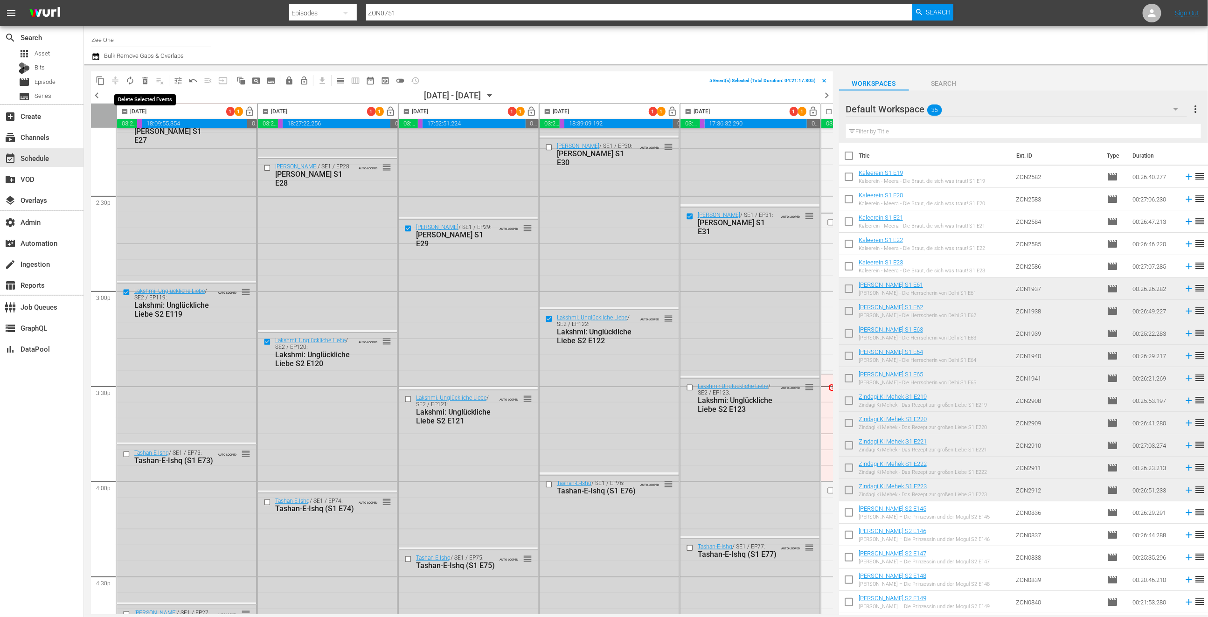
click at [147, 80] on span "delete_forever_outlined" at bounding box center [144, 80] width 9 height 9
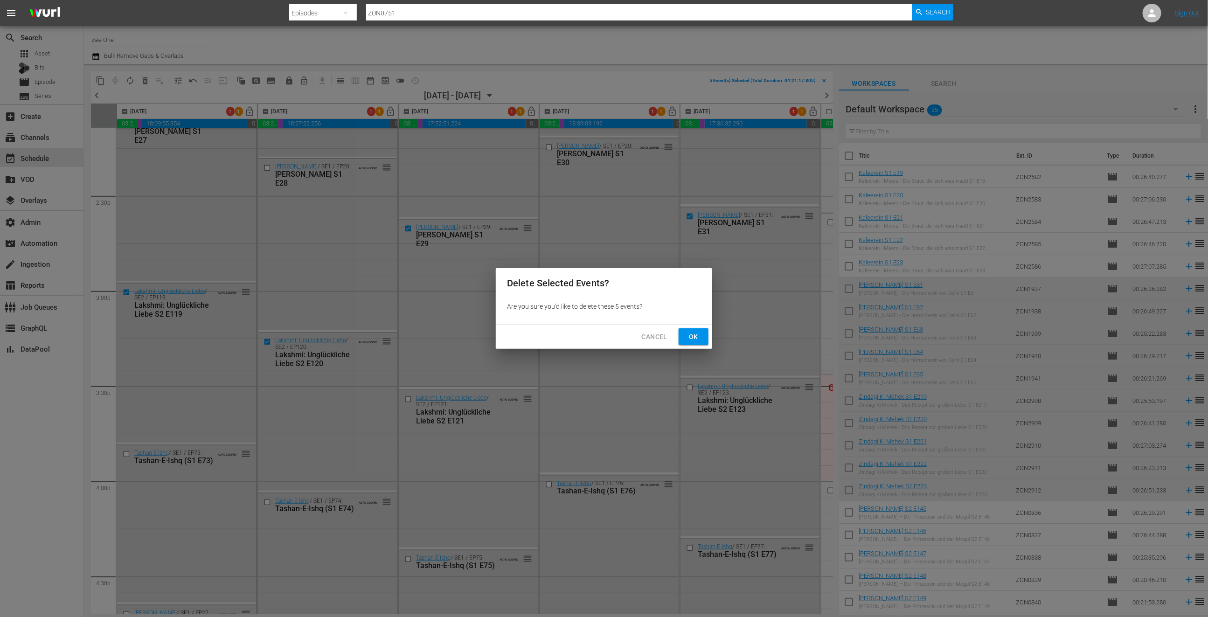
click at [689, 331] on span "Ok" at bounding box center [693, 337] width 15 height 12
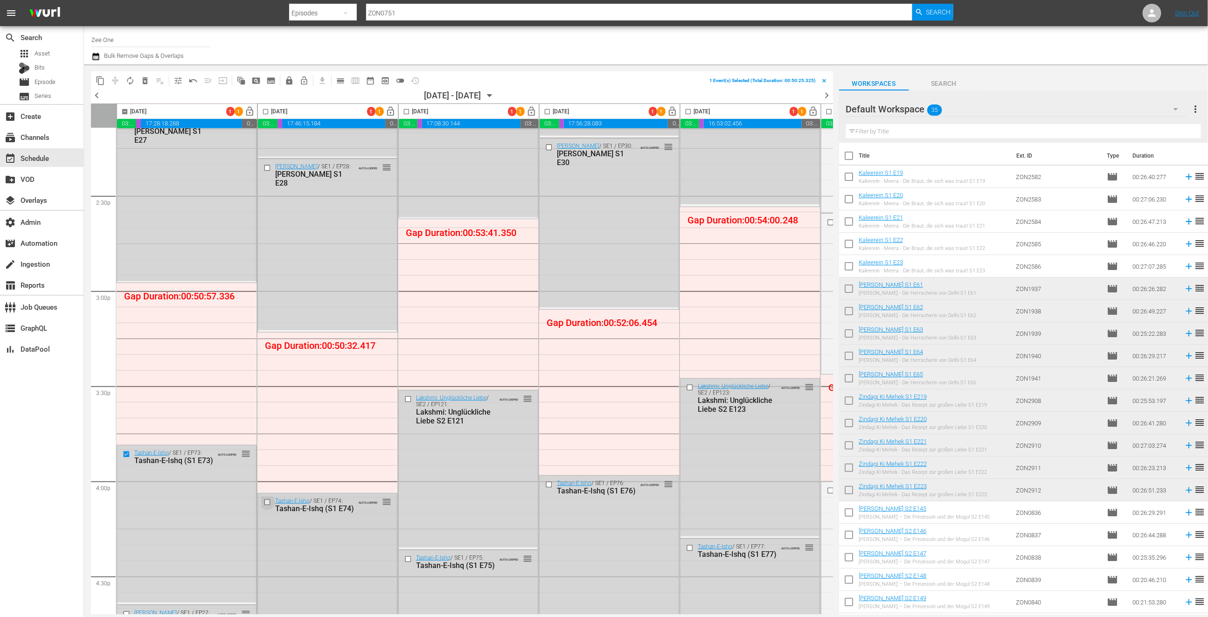
click at [266, 500] on input "checkbox" at bounding box center [268, 502] width 10 height 8
click at [407, 399] on input "checkbox" at bounding box center [409, 399] width 10 height 8
click at [549, 484] on input "checkbox" at bounding box center [550, 484] width 10 height 8
click at [691, 387] on input "checkbox" at bounding box center [691, 388] width 10 height 8
click at [144, 80] on span "delete_forever_outlined" at bounding box center [144, 80] width 9 height 9
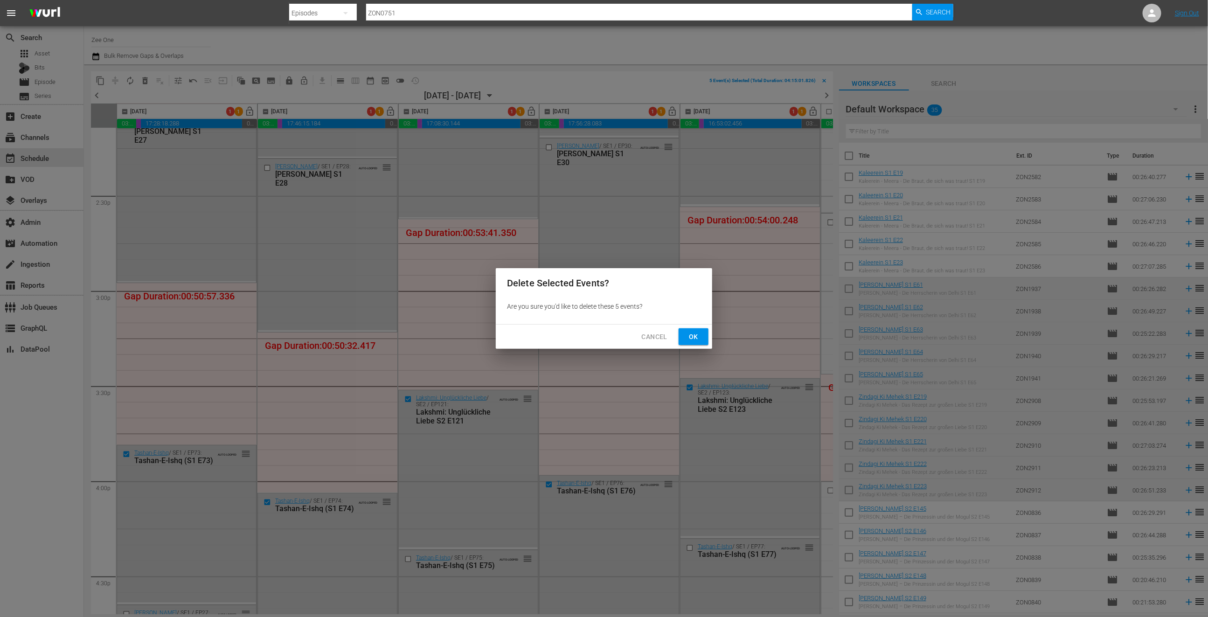
click at [697, 336] on span "Ok" at bounding box center [693, 337] width 15 height 12
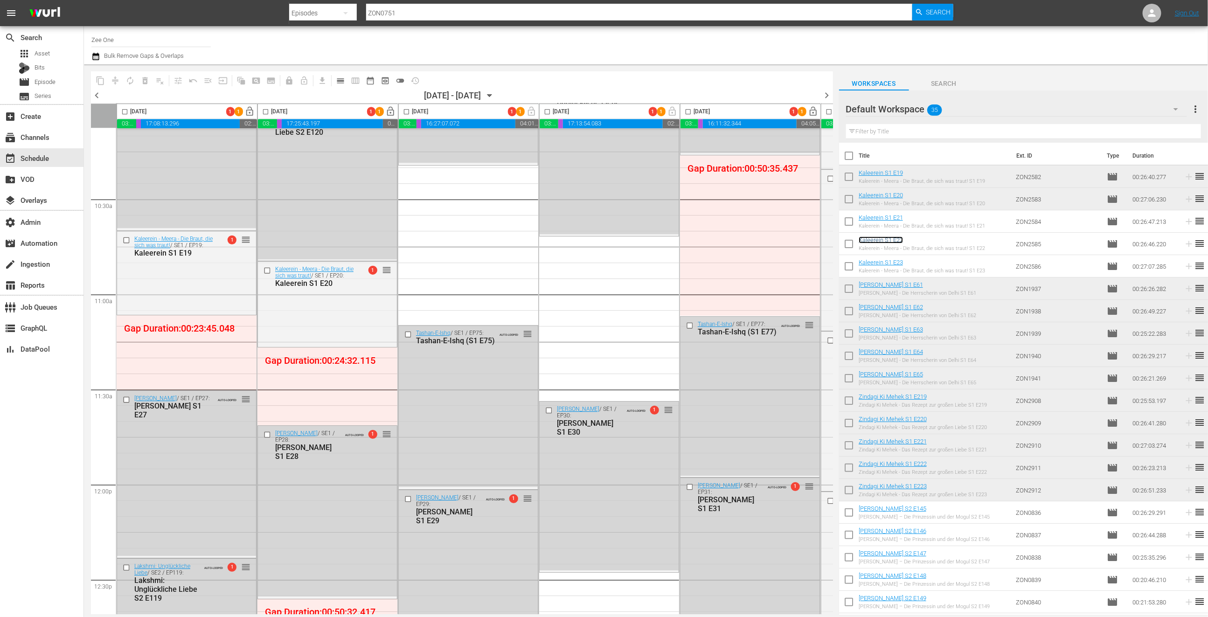
scroll to position [1938, 0]
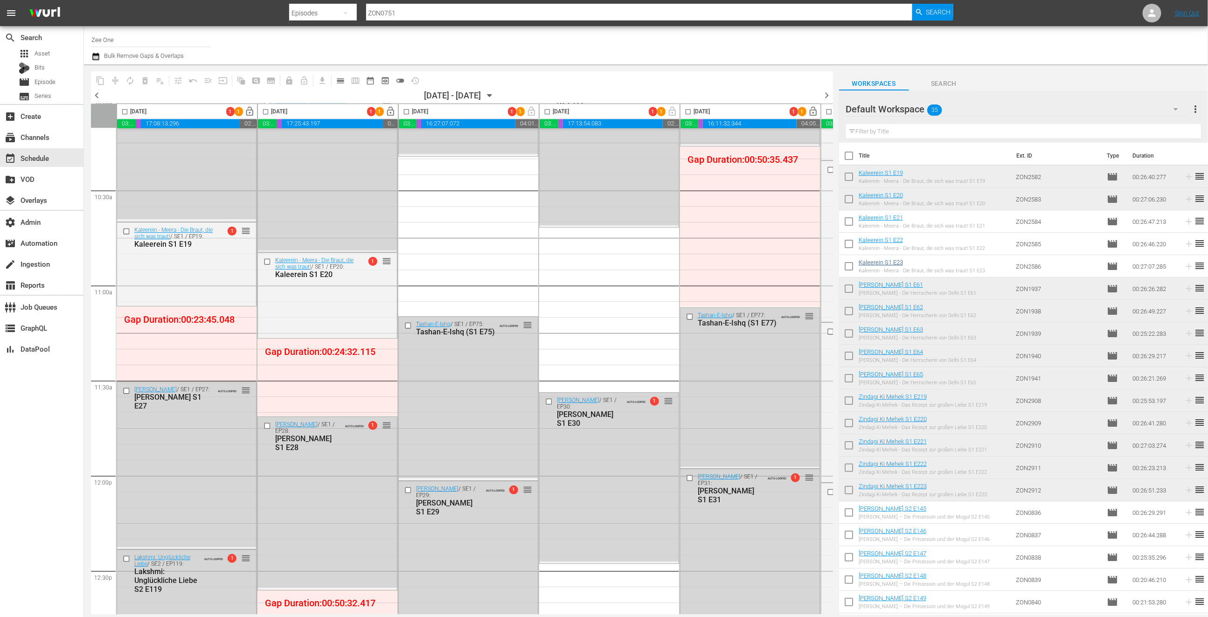
click at [436, 302] on div "Radha Mohan / SE1 / EP29: Radha Mohan S1 E29 reorder Radha Mohan / SE1 / EP29: …" at bounding box center [468, 476] width 140 height 4566
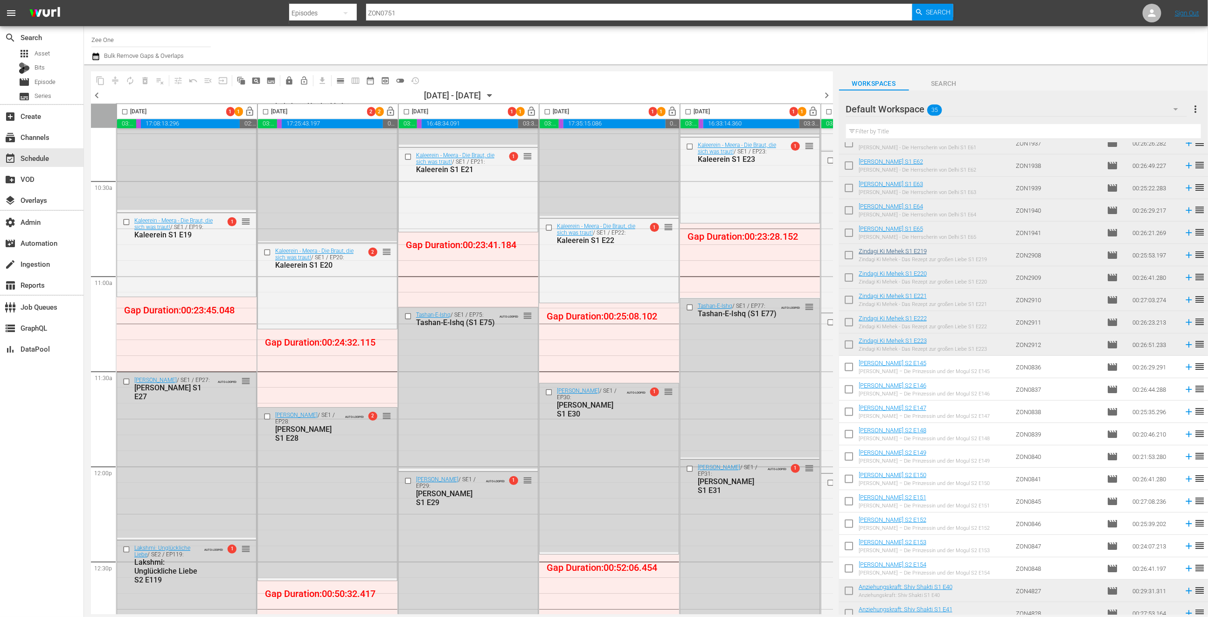
scroll to position [333, 0]
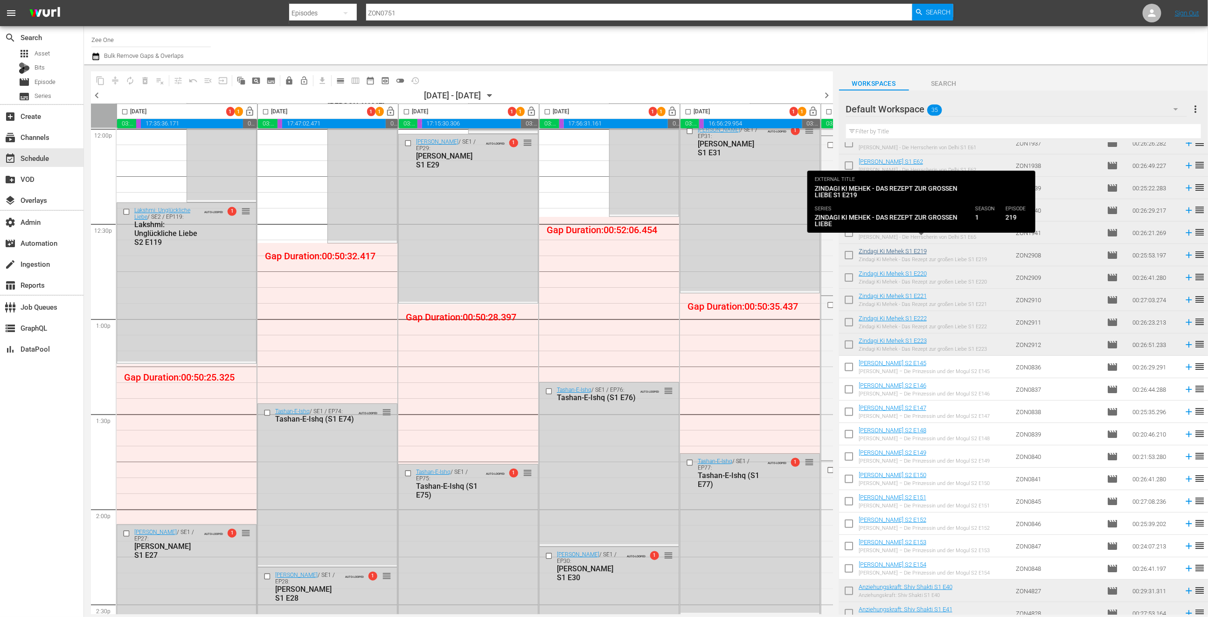
scroll to position [154, 0]
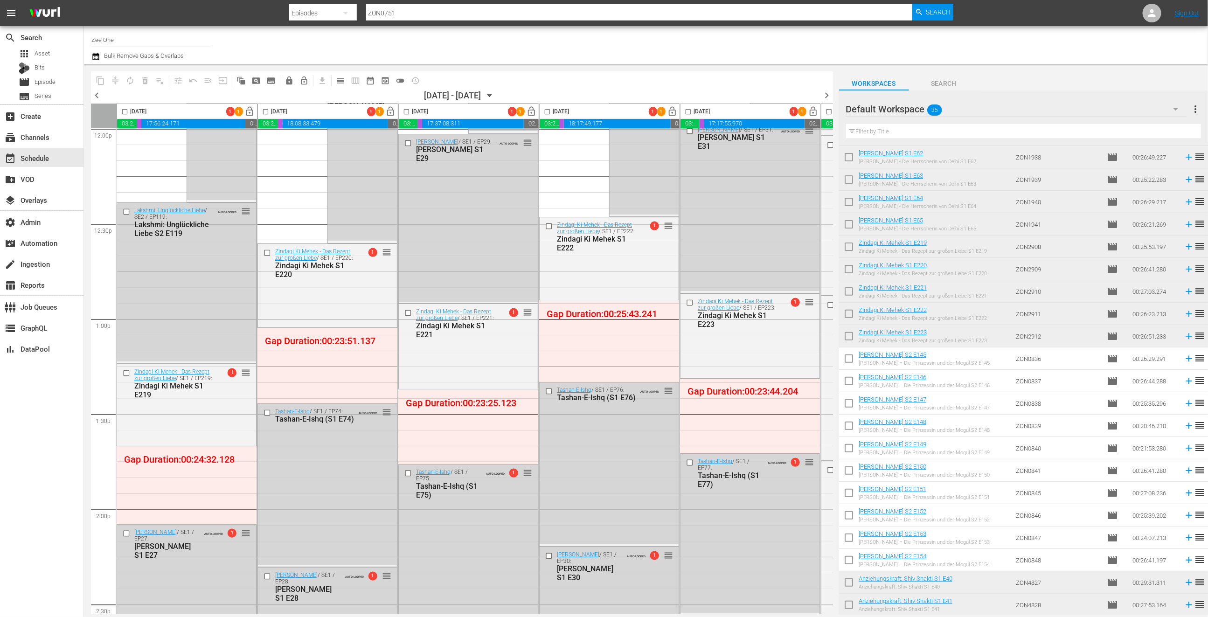
click at [847, 244] on input "checkbox" at bounding box center [849, 249] width 20 height 20
checkbox input "true"
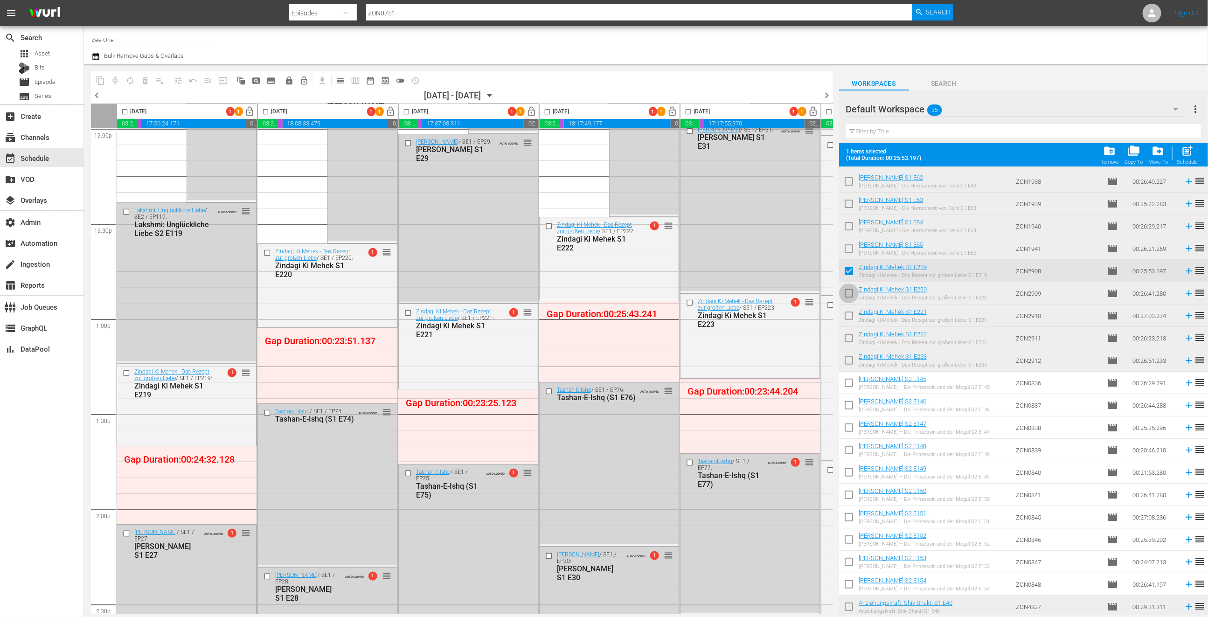
click at [847, 295] on input "checkbox" at bounding box center [849, 295] width 20 height 20
checkbox input "true"
click at [849, 318] on input "checkbox" at bounding box center [849, 318] width 20 height 20
checkbox input "true"
click at [850, 336] on input "checkbox" at bounding box center [849, 340] width 20 height 20
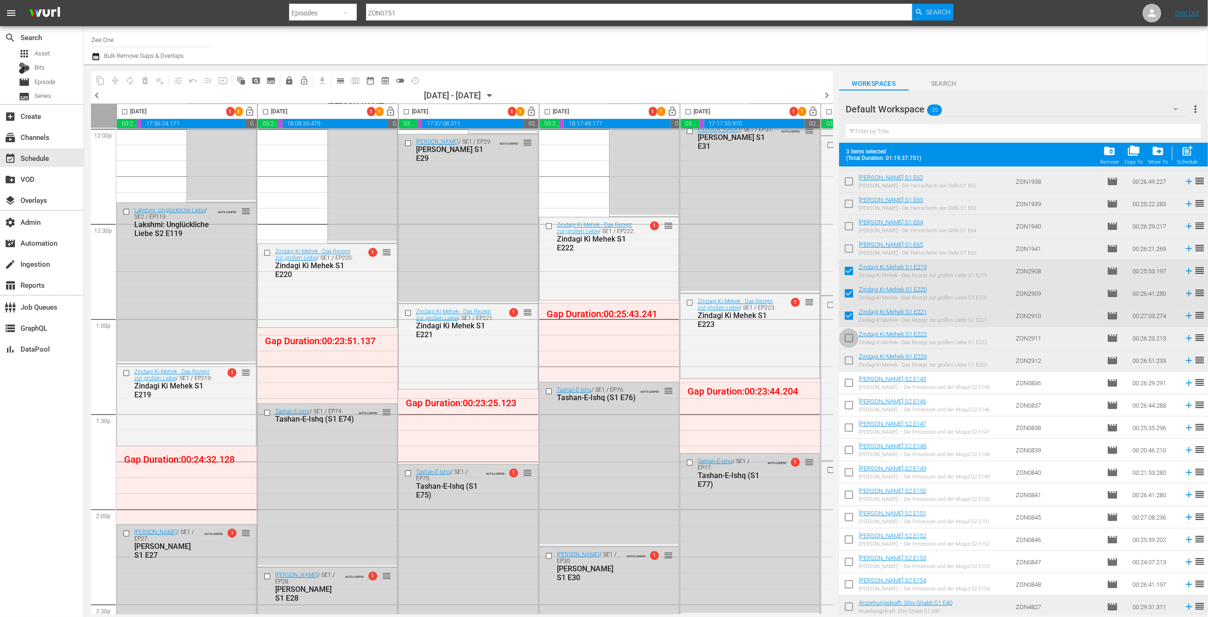
checkbox input "true"
click at [848, 361] on input "checkbox" at bounding box center [849, 363] width 20 height 20
checkbox input "true"
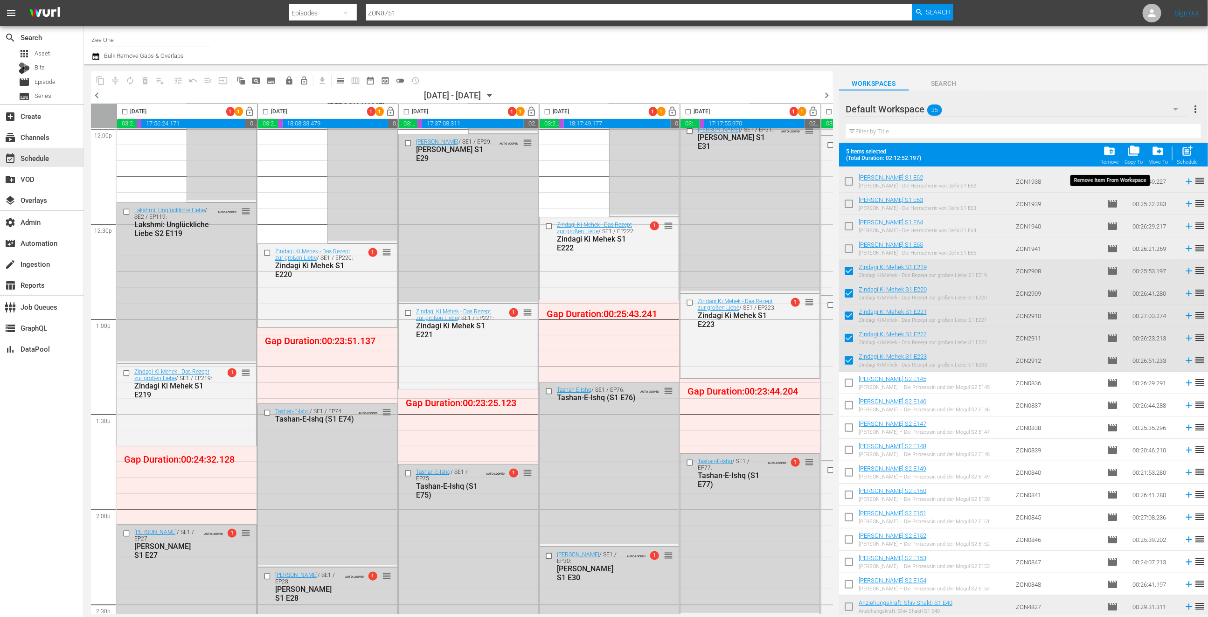
click at [1107, 151] on span "folder_delete" at bounding box center [1109, 151] width 13 height 13
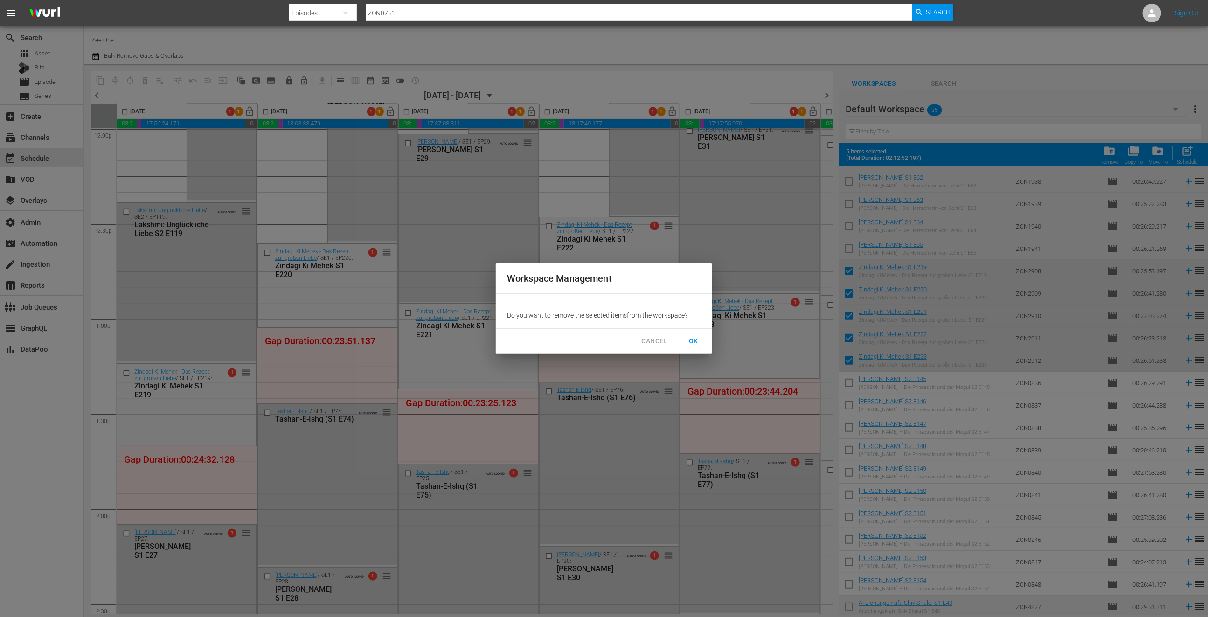
click at [695, 341] on span "OK" at bounding box center [693, 341] width 15 height 12
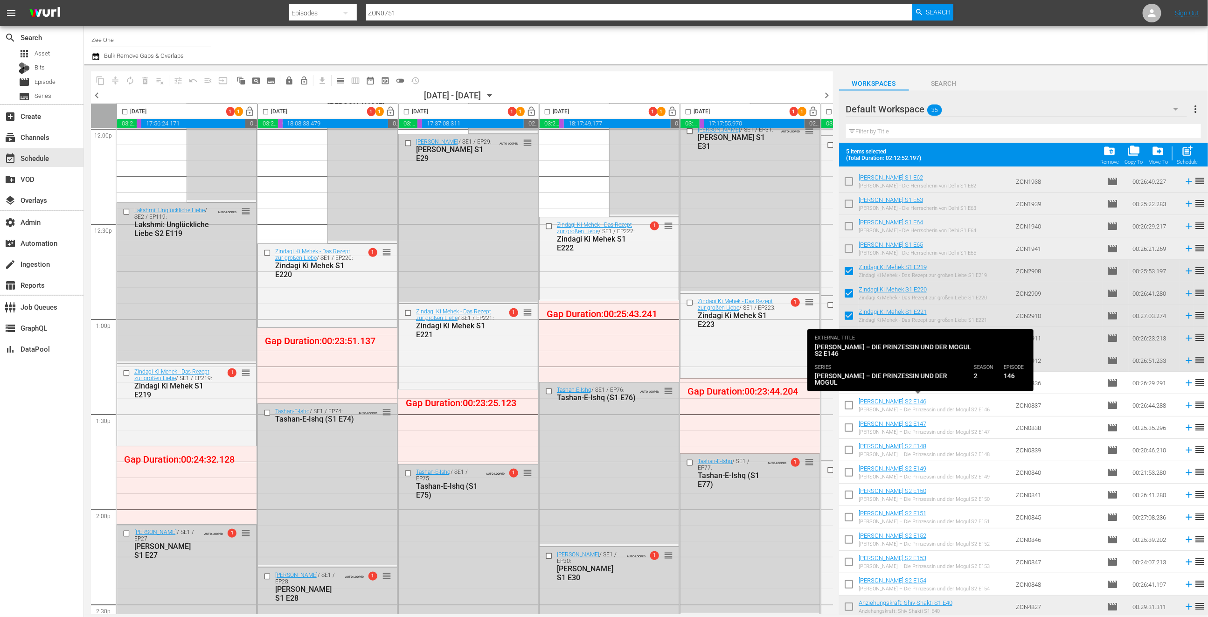
checkbox input "false"
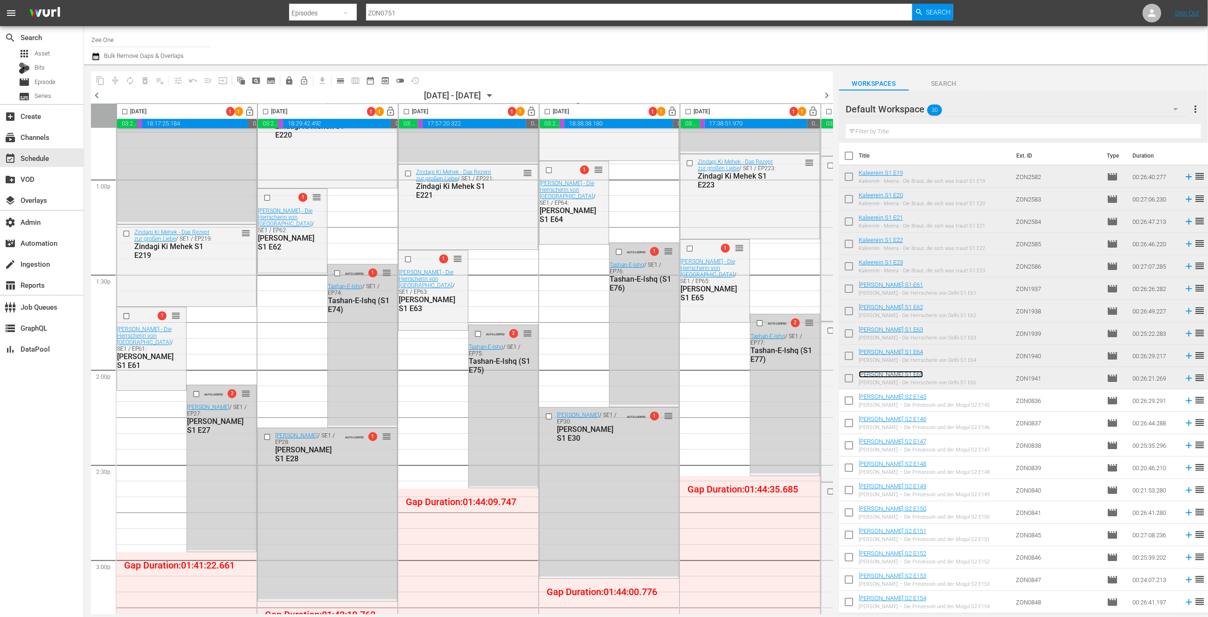
scroll to position [2752, 0]
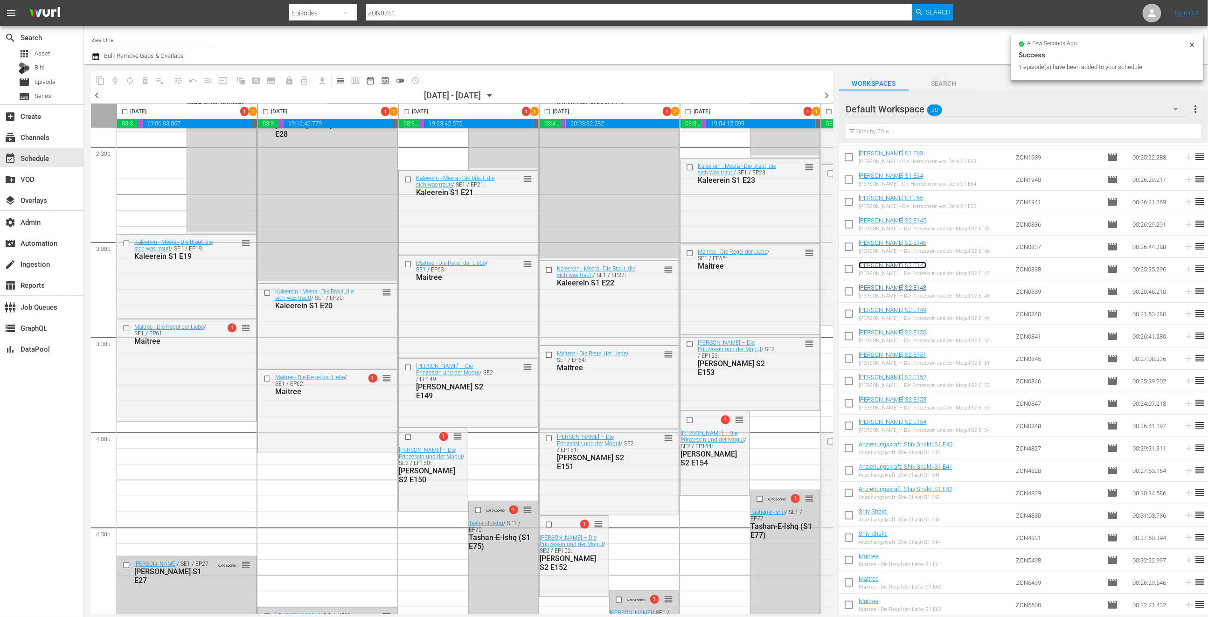
scroll to position [2824, 0]
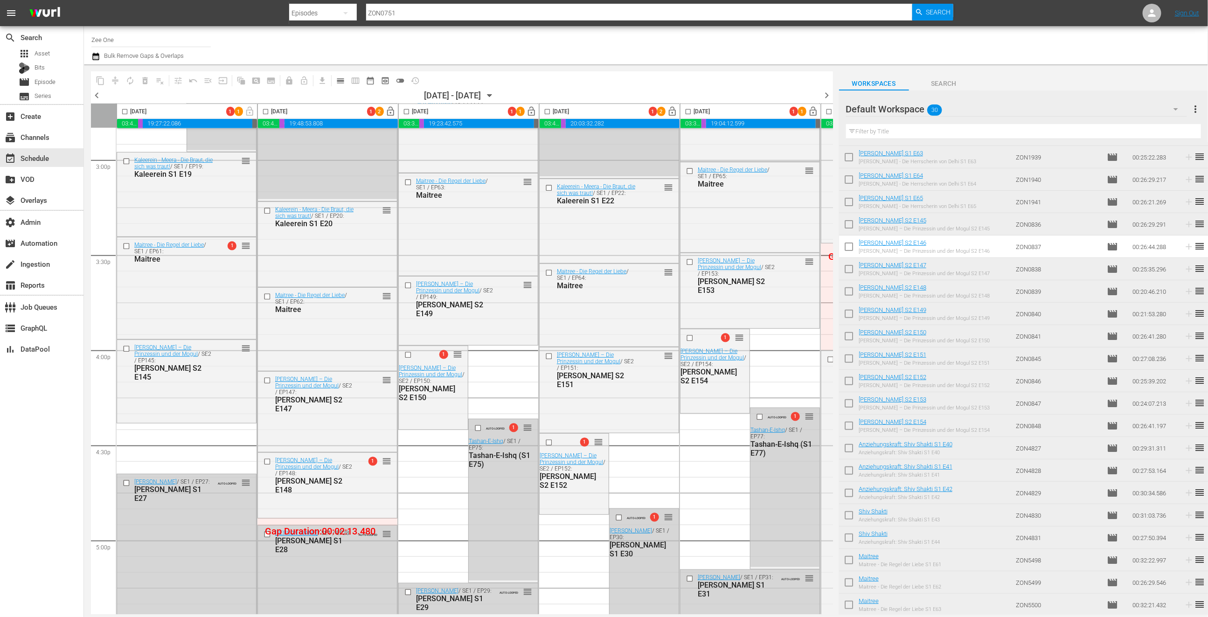
click at [846, 422] on input "checkbox" at bounding box center [849, 428] width 20 height 20
checkbox input "true"
click at [848, 393] on input "checkbox" at bounding box center [849, 383] width 20 height 20
checkbox input "true"
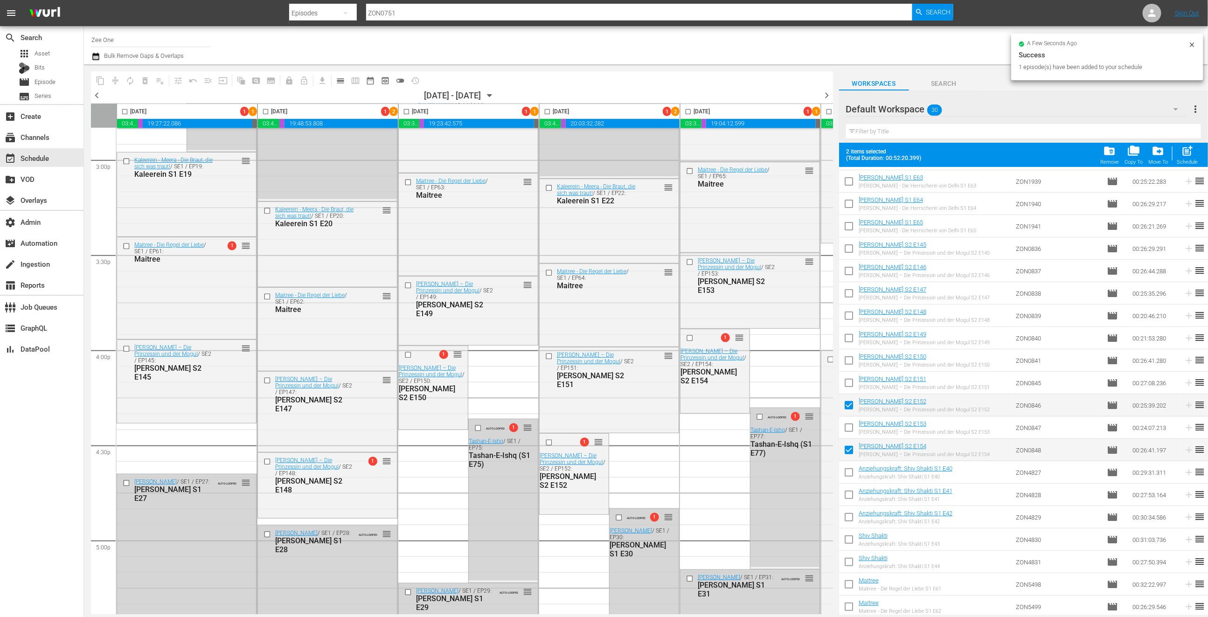
click at [849, 381] on input "checkbox" at bounding box center [849, 385] width 20 height 20
checkbox input "true"
click at [849, 357] on input "checkbox" at bounding box center [849, 363] width 20 height 20
checkbox input "true"
click at [848, 339] on input "checkbox" at bounding box center [849, 340] width 20 height 20
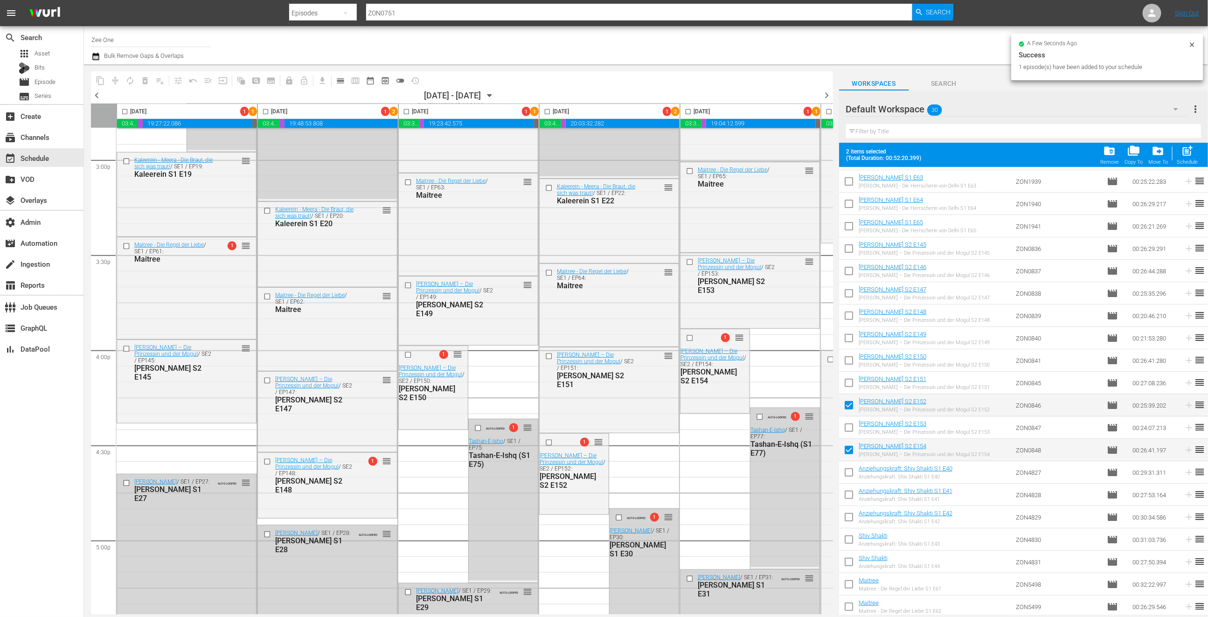
checkbox input "true"
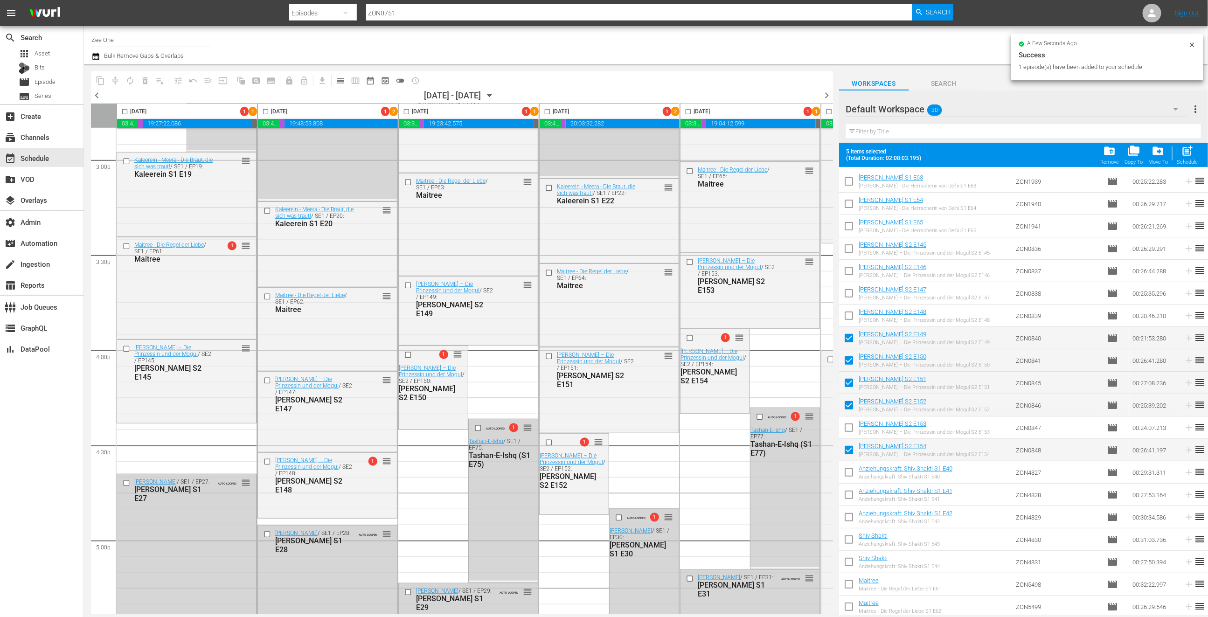
click at [844, 268] on input "checkbox" at bounding box center [849, 273] width 20 height 20
checkbox input "true"
click at [848, 248] on input "checkbox" at bounding box center [849, 251] width 20 height 20
checkbox input "true"
click at [848, 297] on input "checkbox" at bounding box center [849, 295] width 20 height 20
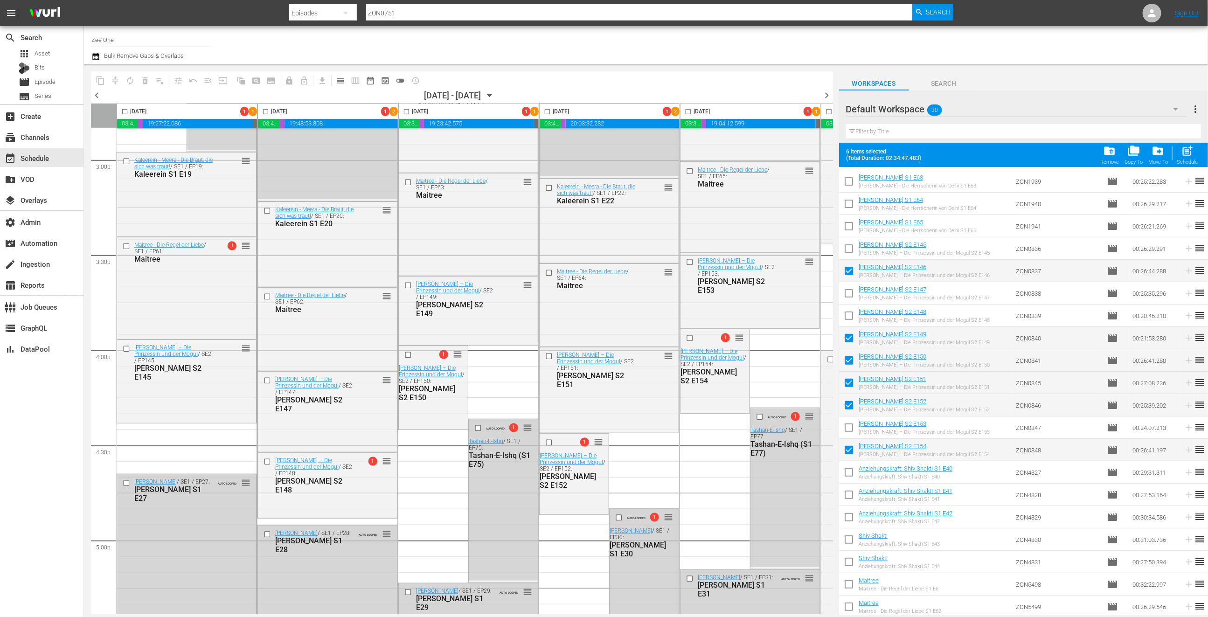
checkbox input "true"
click at [850, 319] on input "checkbox" at bounding box center [849, 318] width 20 height 20
checkbox input "true"
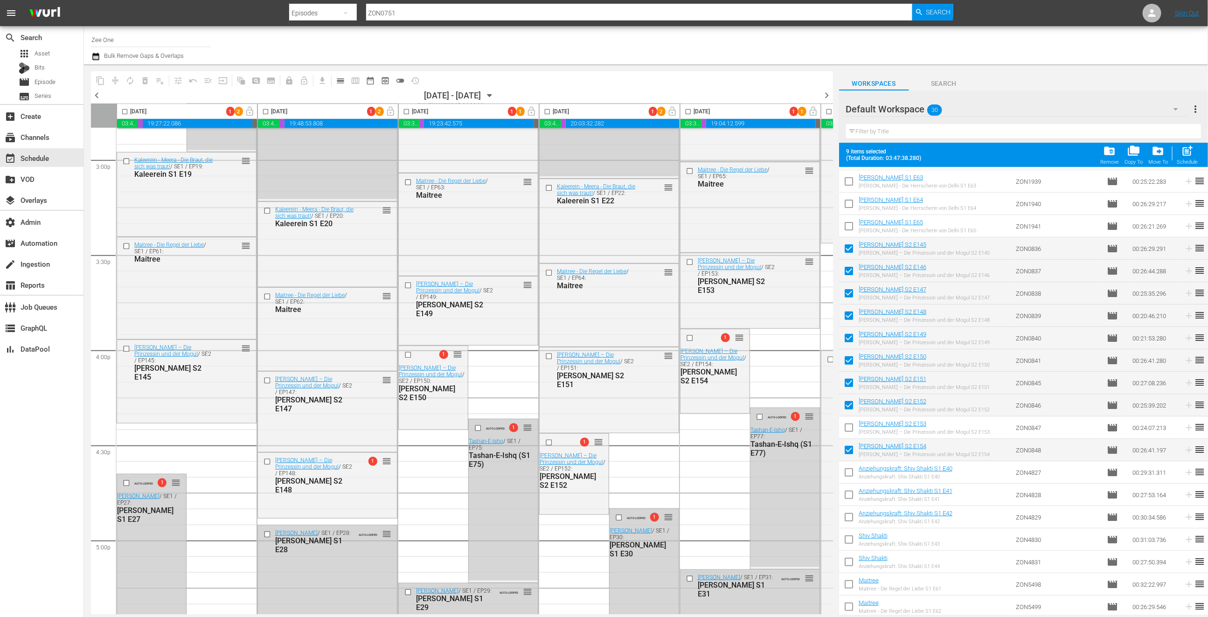
click at [850, 427] on input "checkbox" at bounding box center [849, 430] width 20 height 20
checkbox input "true"
click at [1112, 155] on span "folder_delete" at bounding box center [1109, 151] width 13 height 13
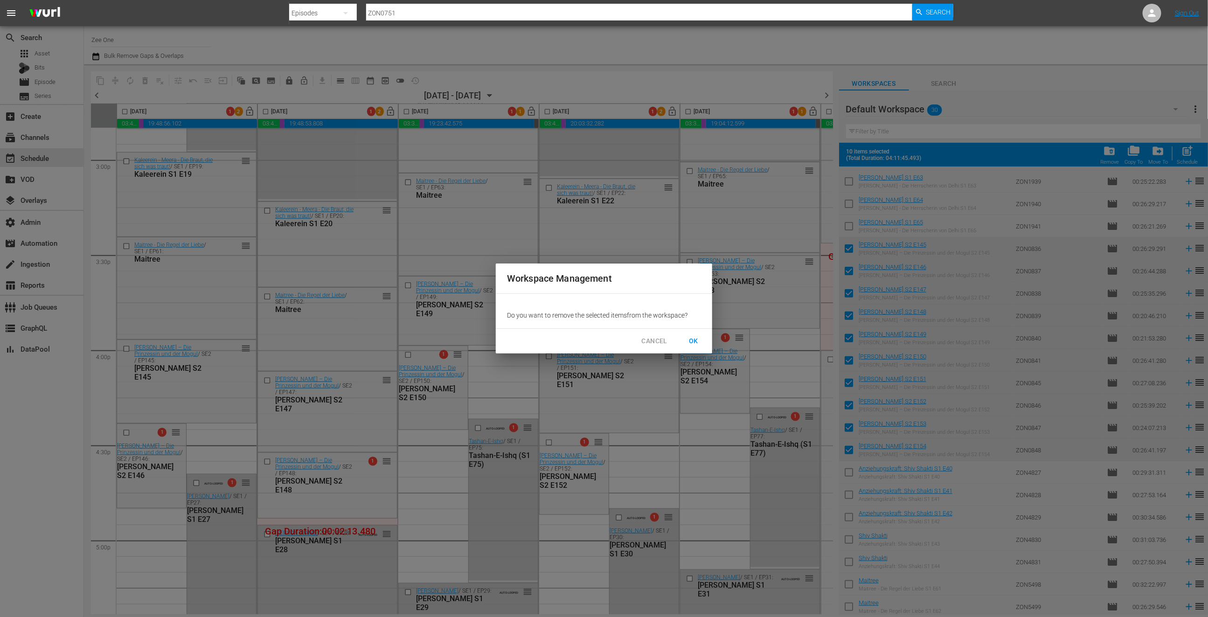
click at [696, 341] on span "OK" at bounding box center [693, 341] width 15 height 12
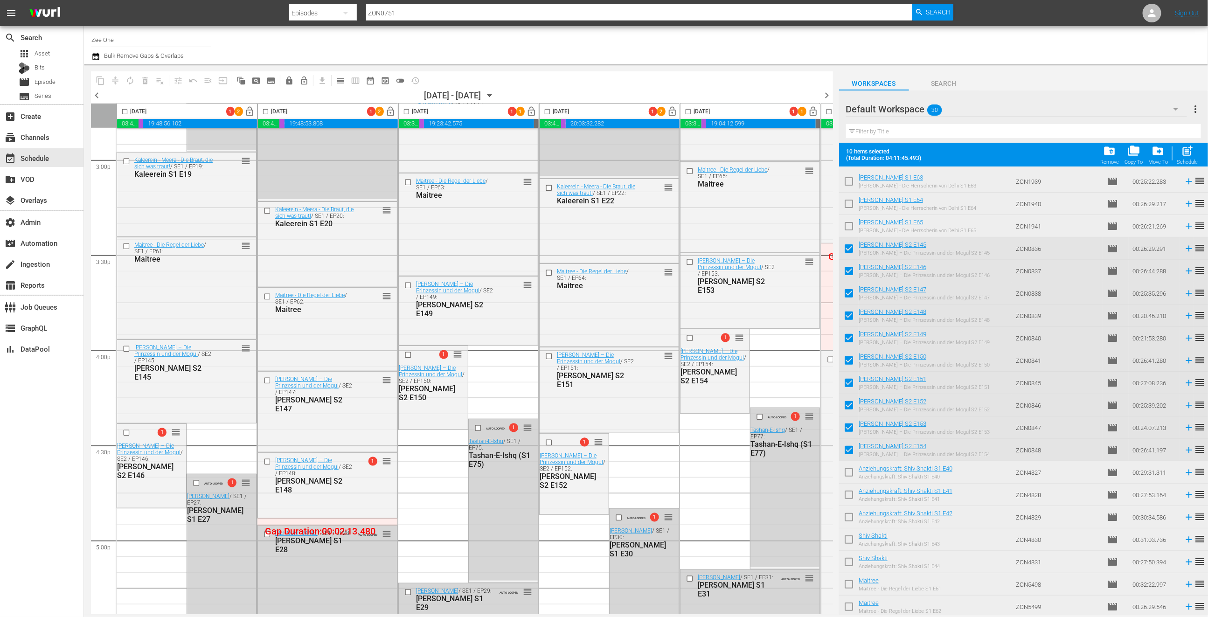
checkbox input "false"
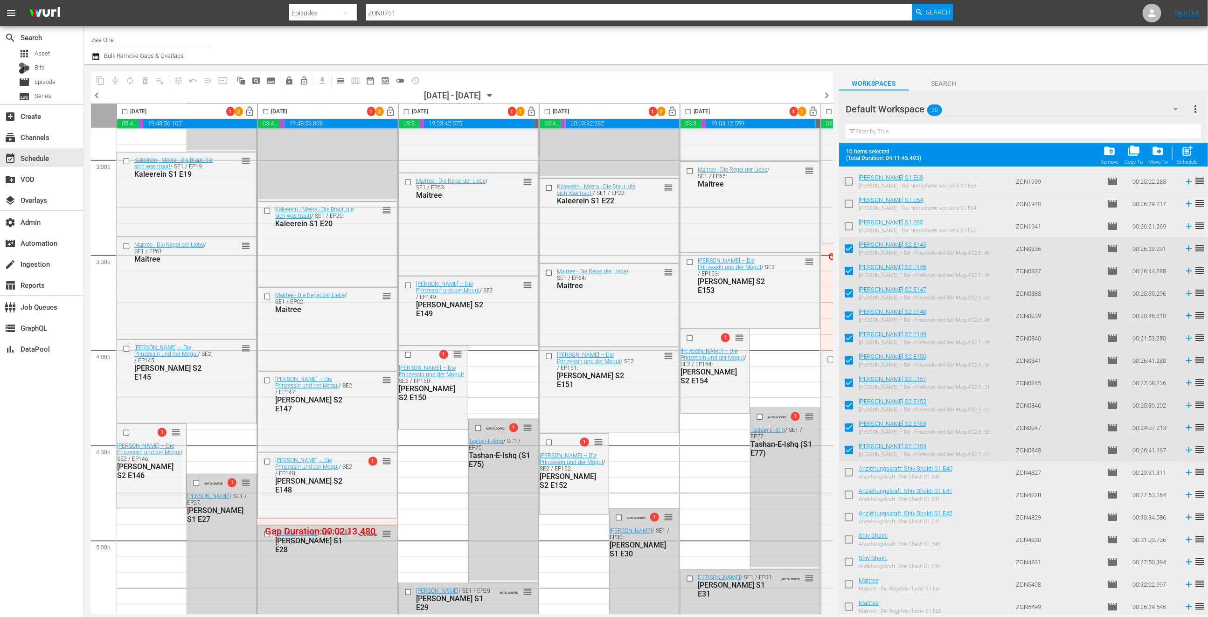
checkbox input "false"
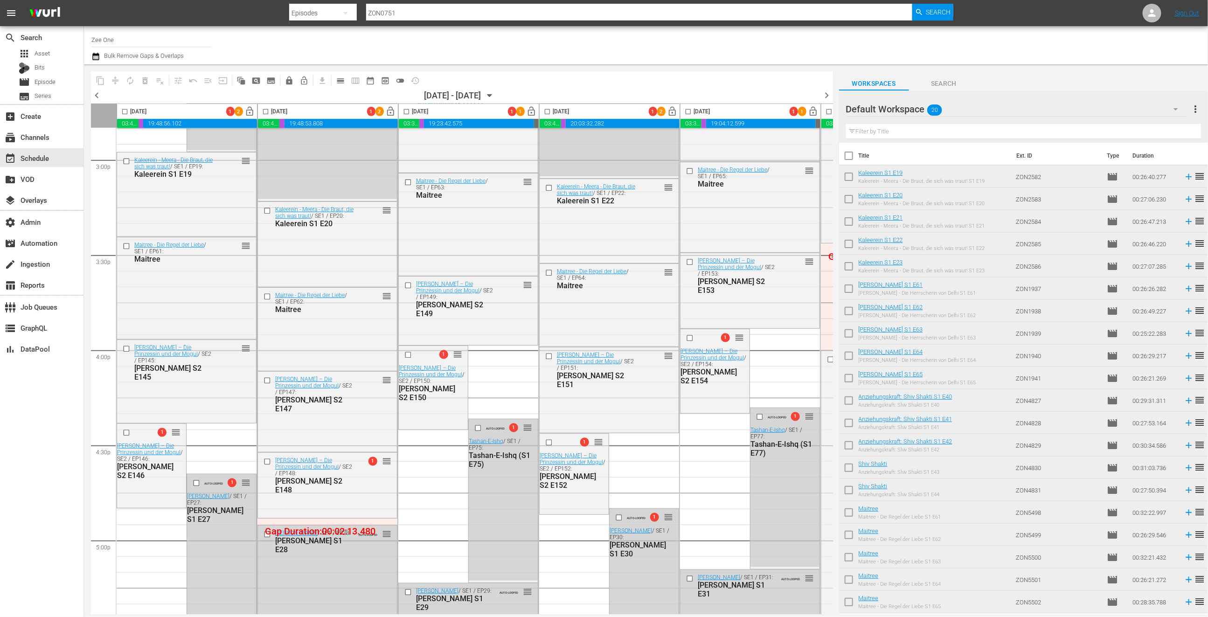
scroll to position [2816, 0]
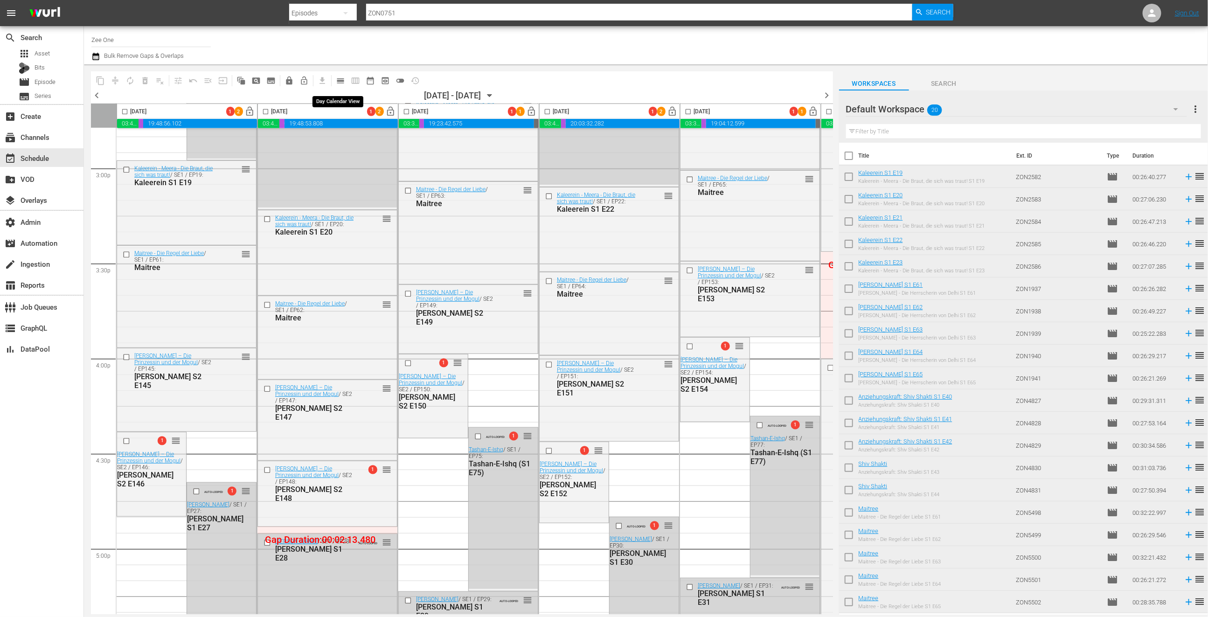
click at [341, 79] on span "calendar_view_day_outlined" at bounding box center [340, 80] width 9 height 9
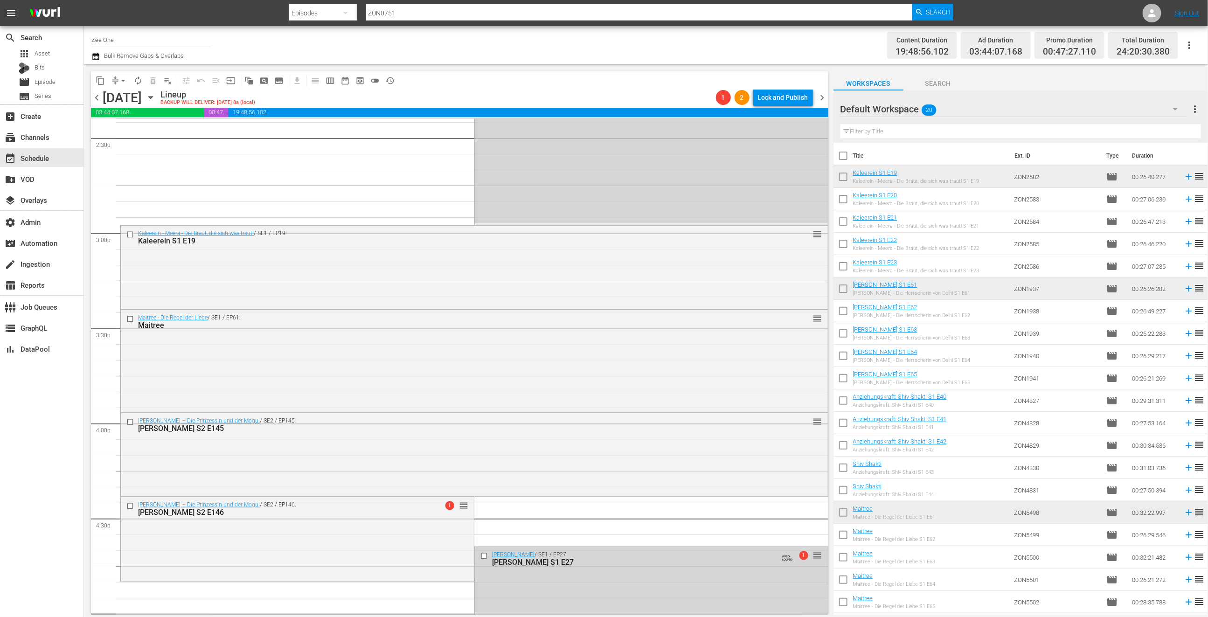
scroll to position [2758, 0]
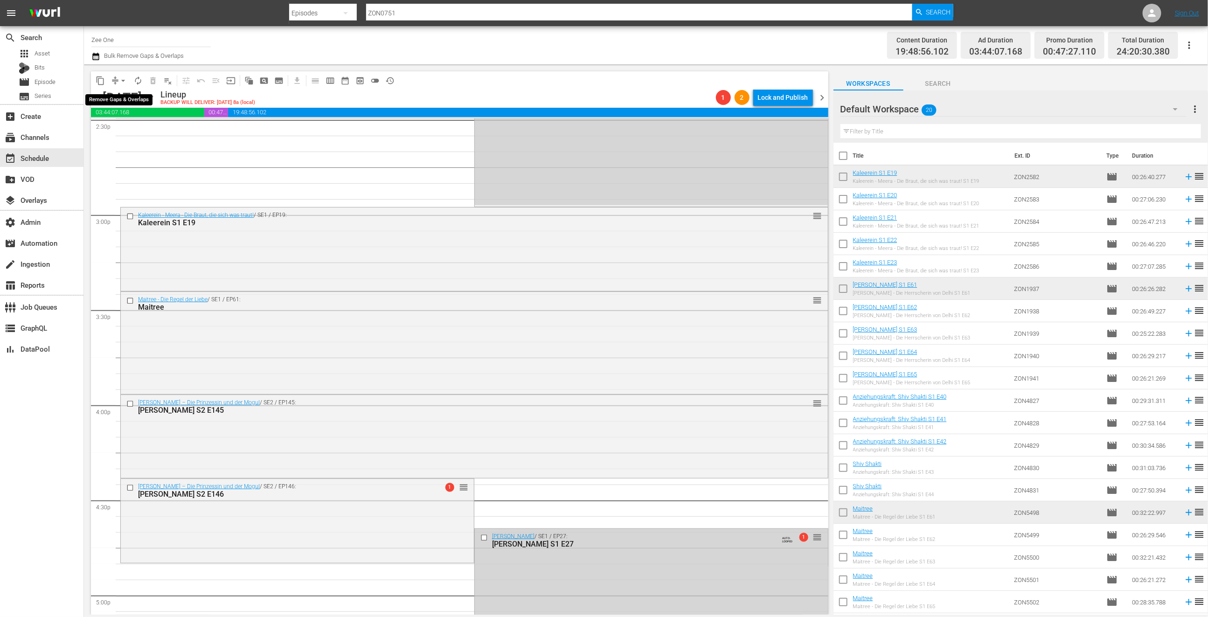
click at [124, 82] on span "arrow_drop_down" at bounding box center [122, 80] width 9 height 9
click at [138, 131] on li "Align to End of Previous Day" at bounding box center [124, 129] width 98 height 15
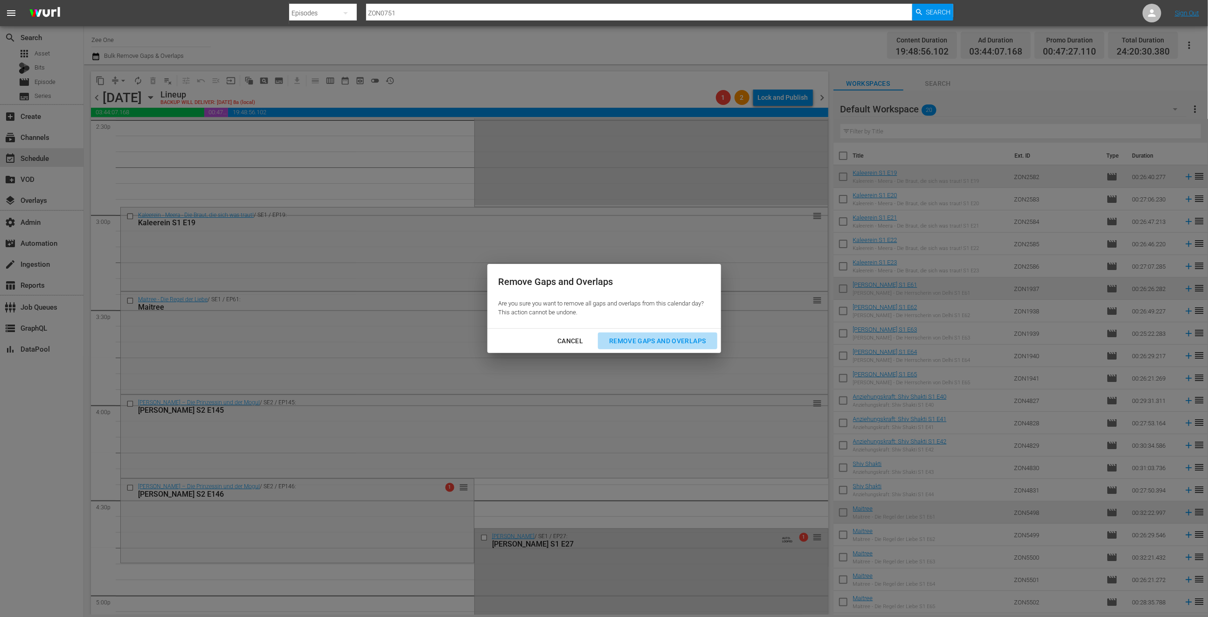
drag, startPoint x: 638, startPoint y: 341, endPoint x: 638, endPoint y: 336, distance: 5.6
click at [639, 339] on div "Remove Gaps and Overlaps" at bounding box center [656, 341] width 111 height 12
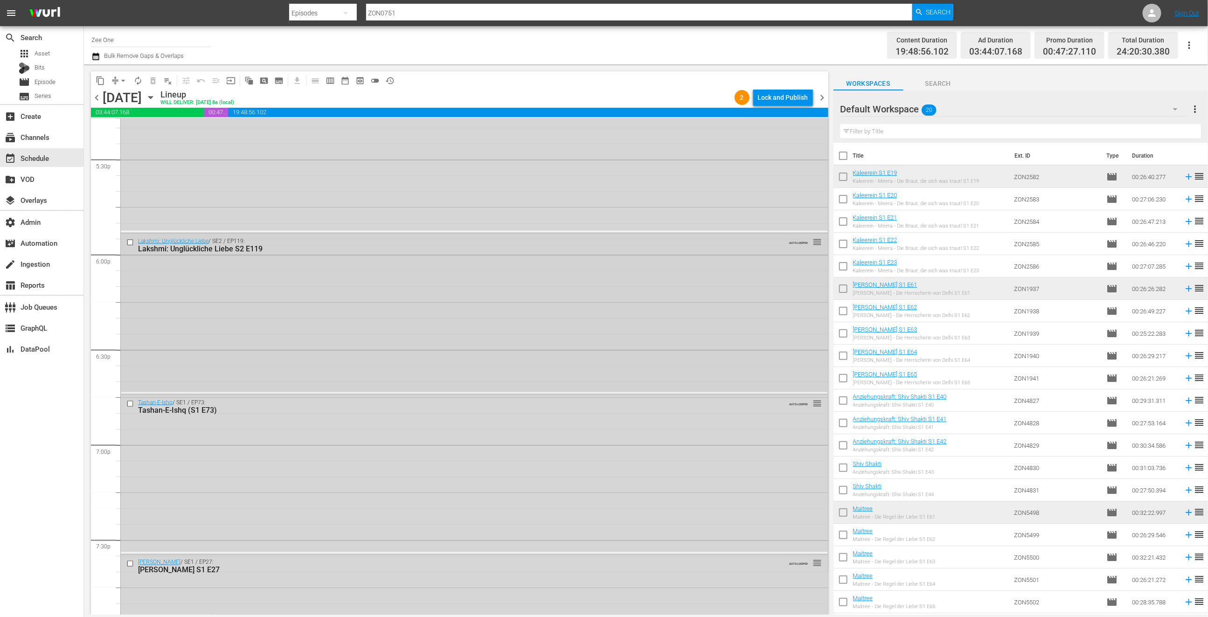
scroll to position [3298, 0]
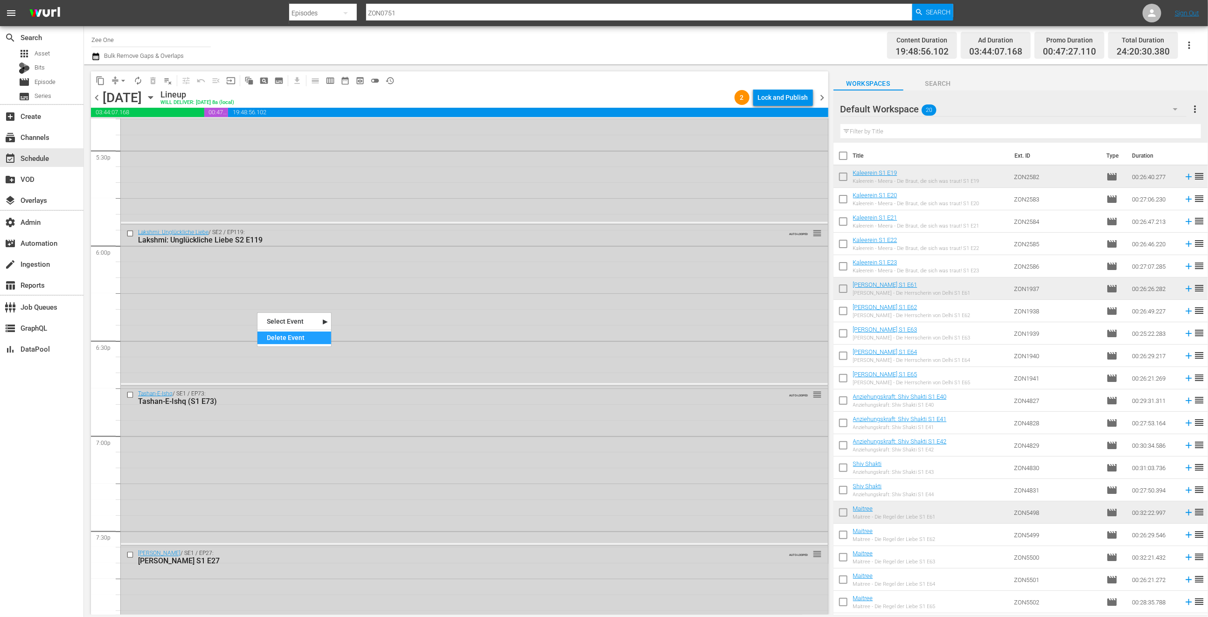
click at [313, 341] on div "Delete Event" at bounding box center [294, 338] width 74 height 13
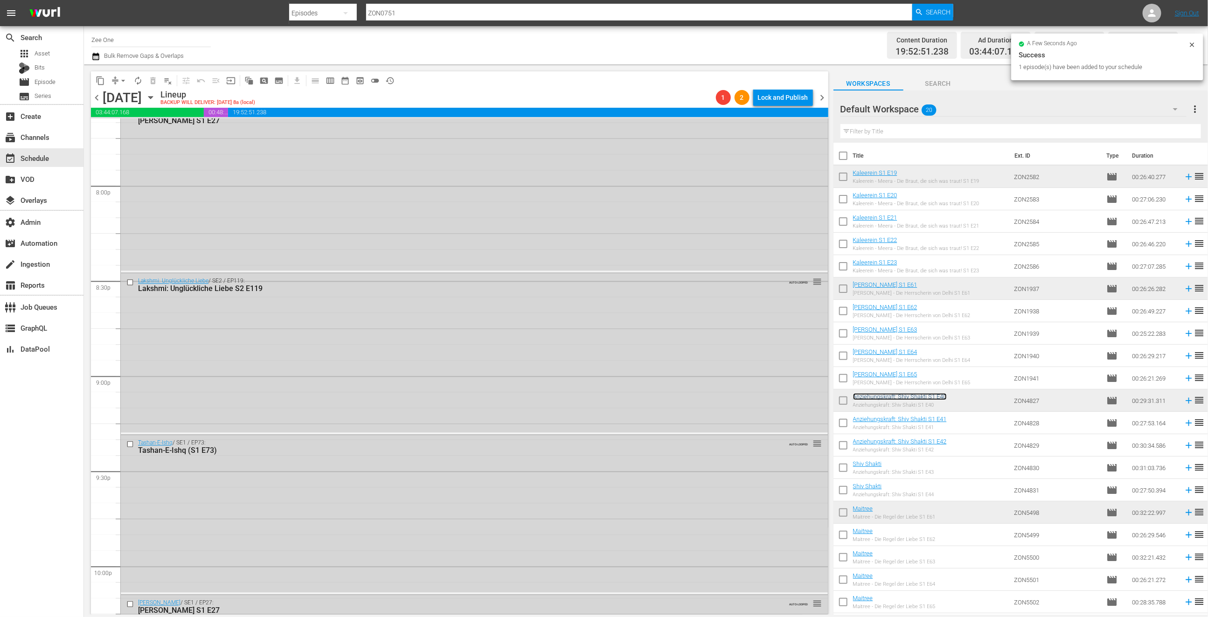
scroll to position [3962, 0]
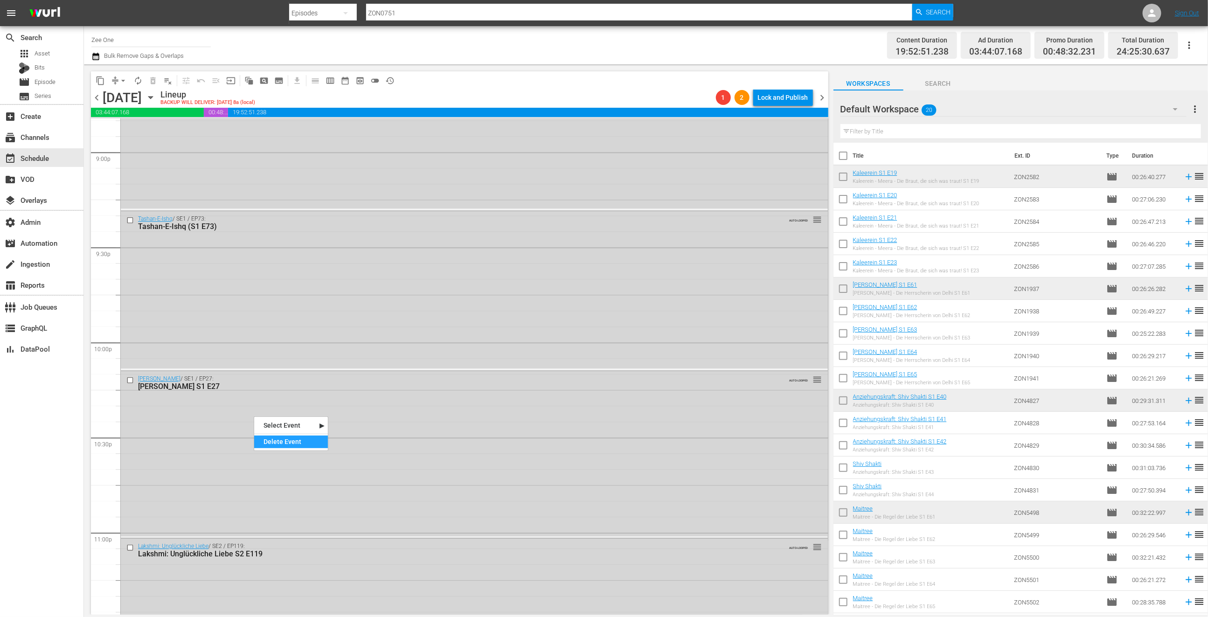
click at [292, 440] on div "Delete Event" at bounding box center [291, 442] width 74 height 13
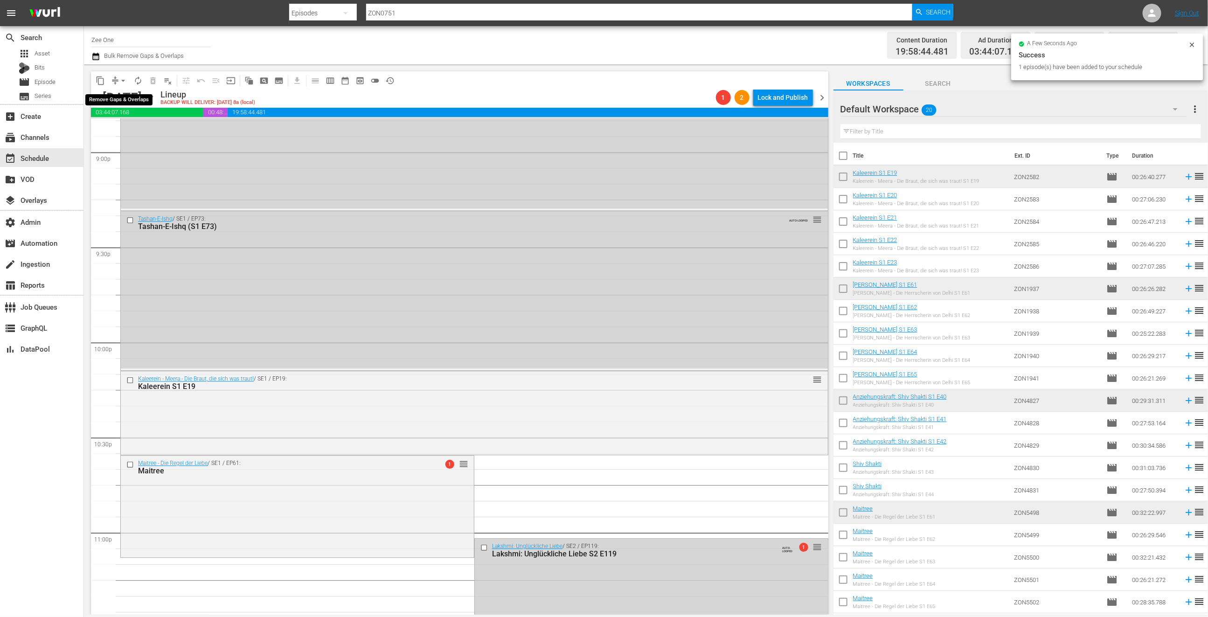
click at [120, 81] on span "arrow_drop_down" at bounding box center [122, 80] width 9 height 9
click at [120, 129] on li "Align to End of Previous Day" at bounding box center [124, 129] width 98 height 15
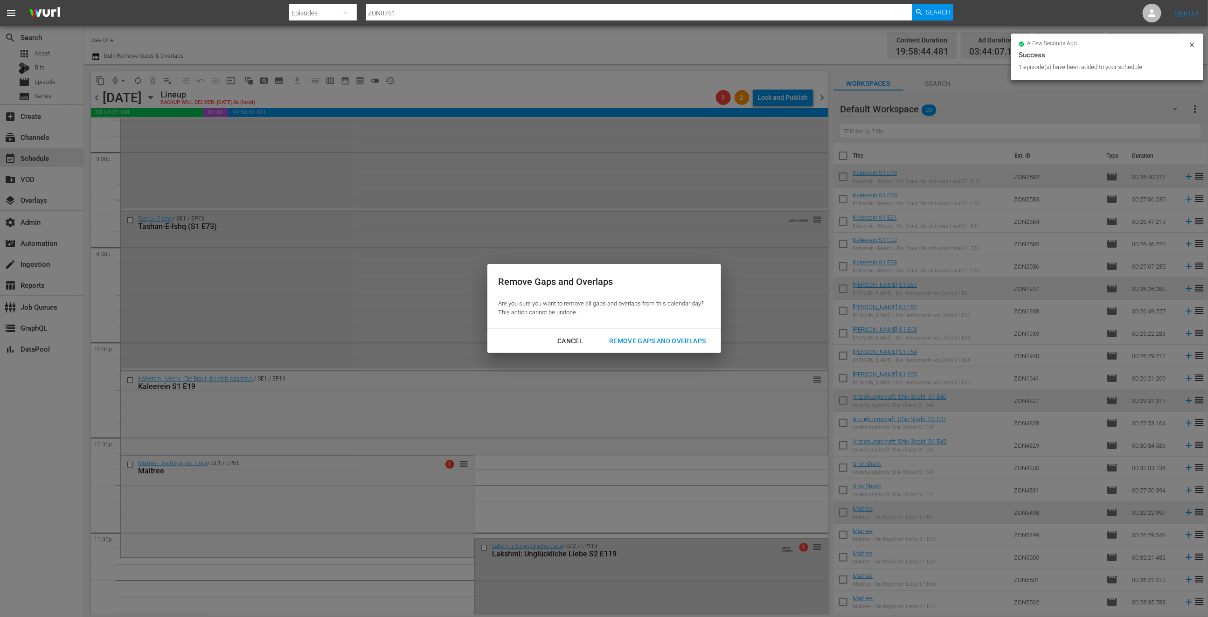
click at [625, 342] on div "Remove Gaps and Overlaps" at bounding box center [656, 341] width 111 height 12
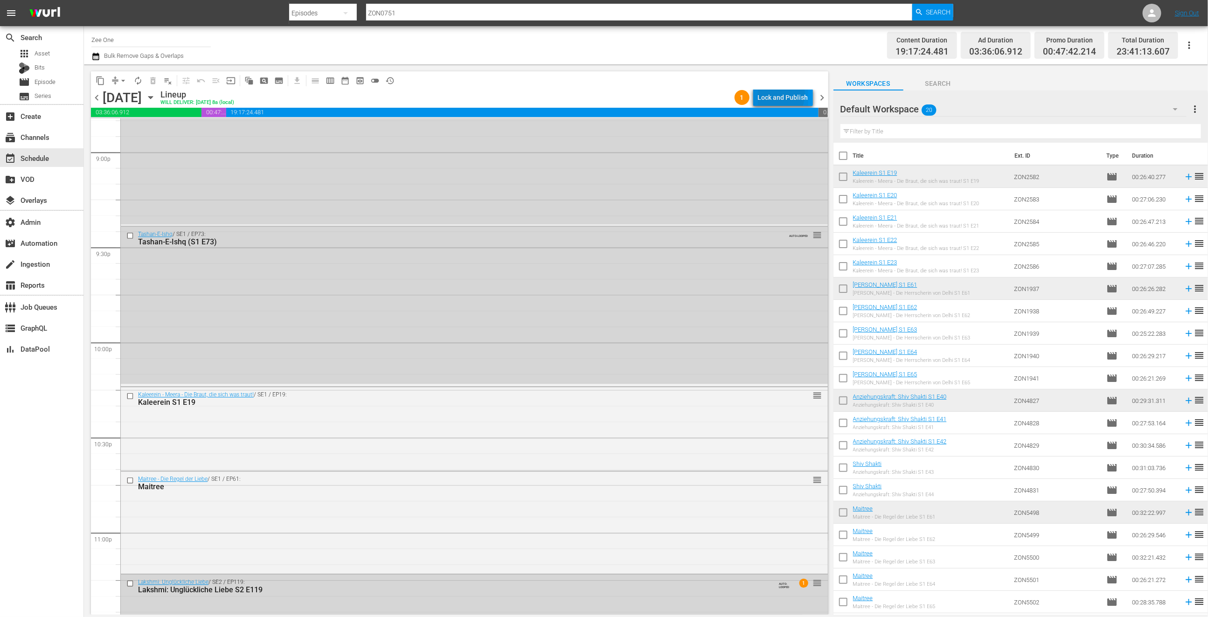
click at [779, 94] on div "Lock and Publish" at bounding box center [783, 97] width 50 height 17
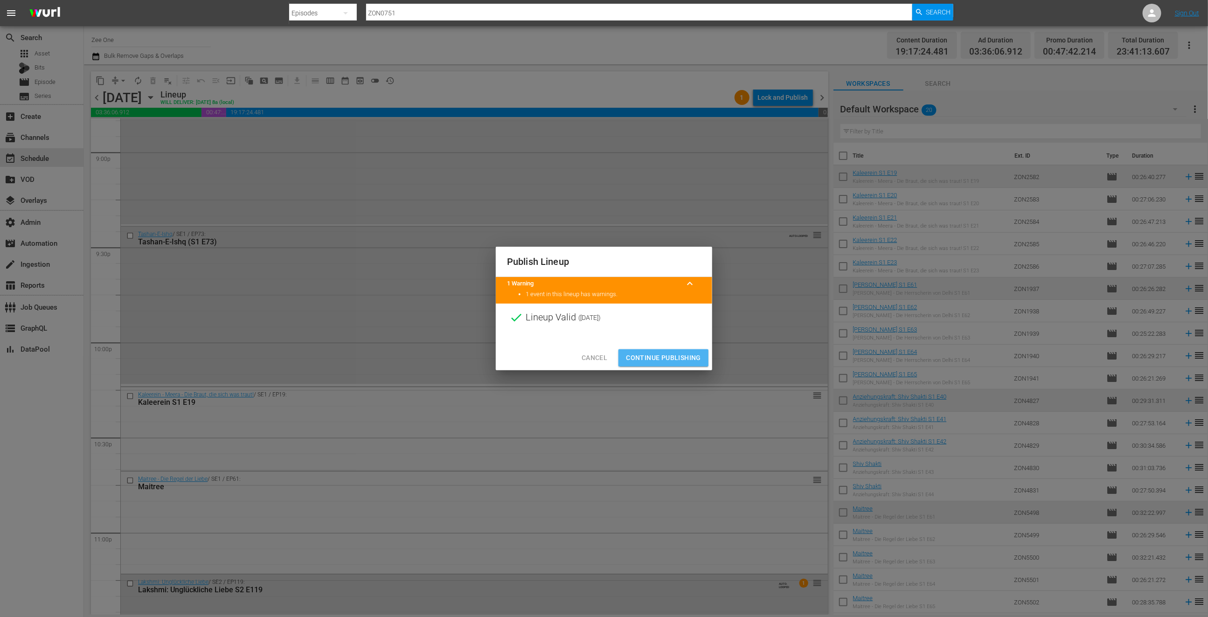
click at [673, 357] on span "Continue Publishing" at bounding box center [663, 358] width 75 height 12
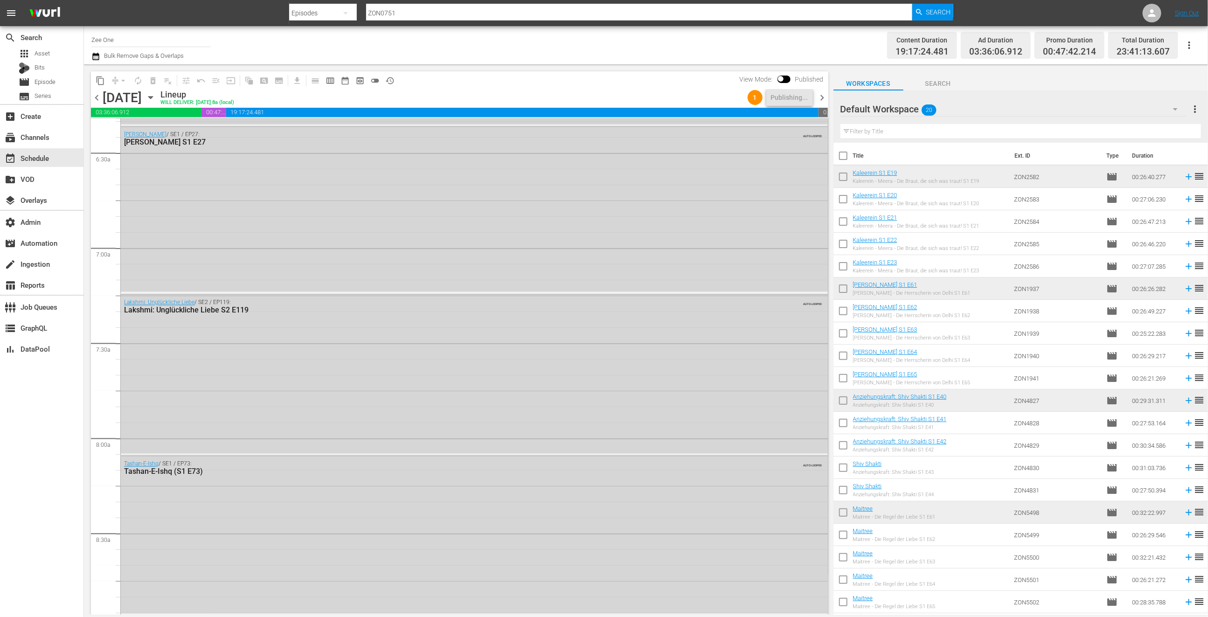
scroll to position [0, 0]
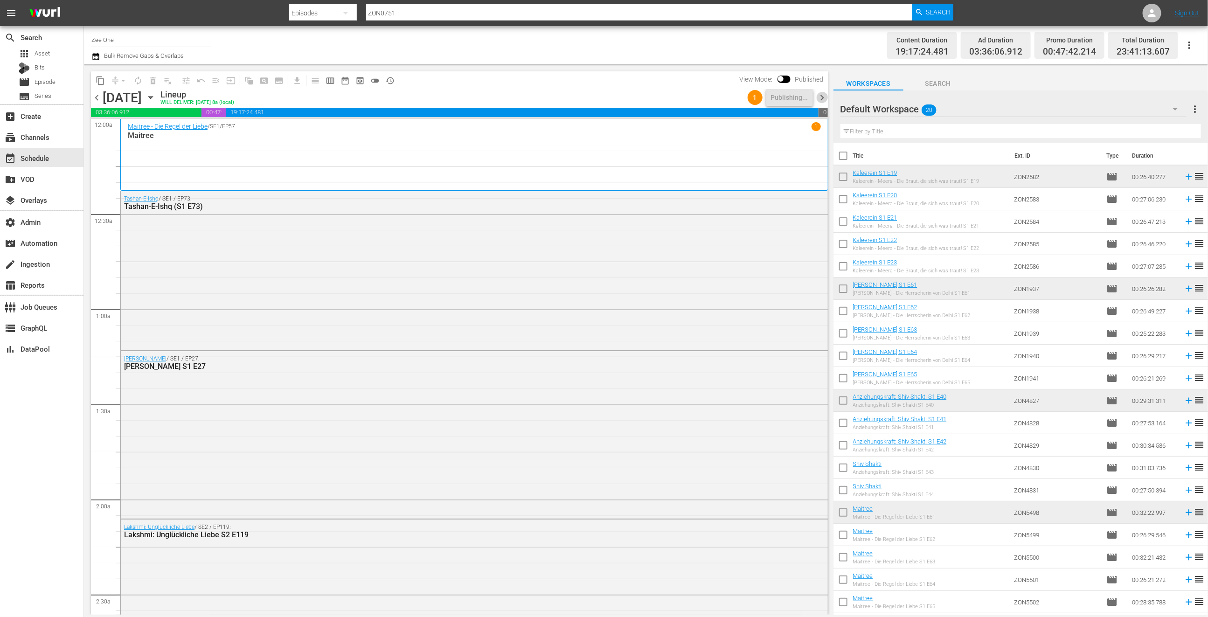
click at [823, 96] on span "chevron_right" at bounding box center [822, 98] width 12 height 12
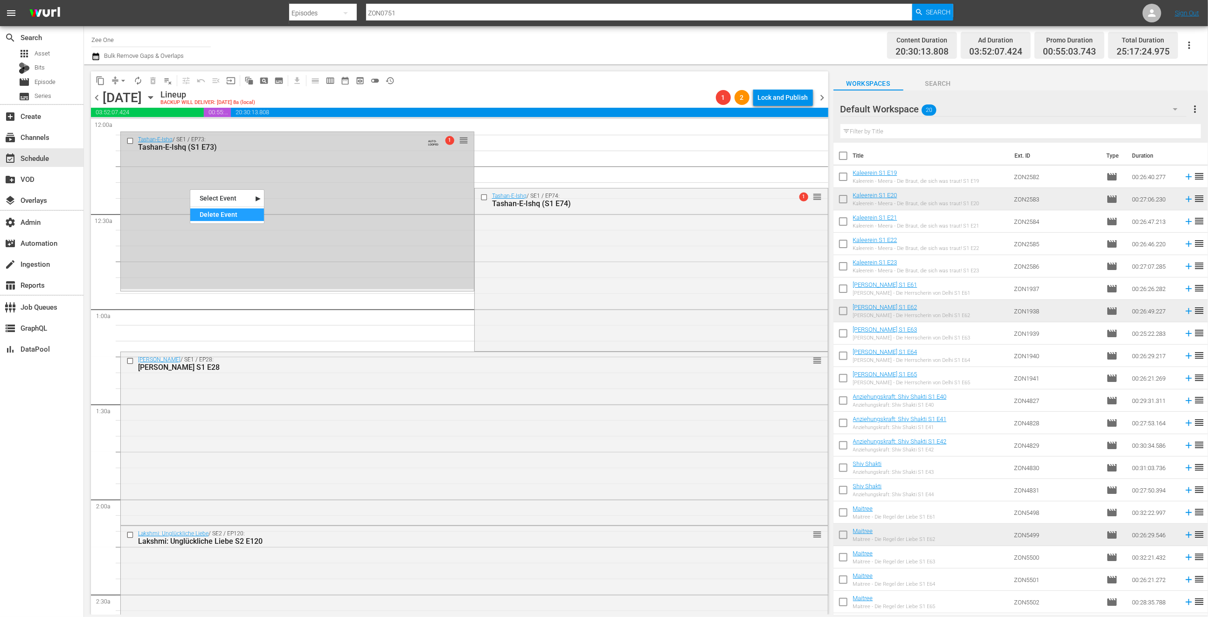
click at [220, 214] on div "Delete Event" at bounding box center [227, 214] width 74 height 13
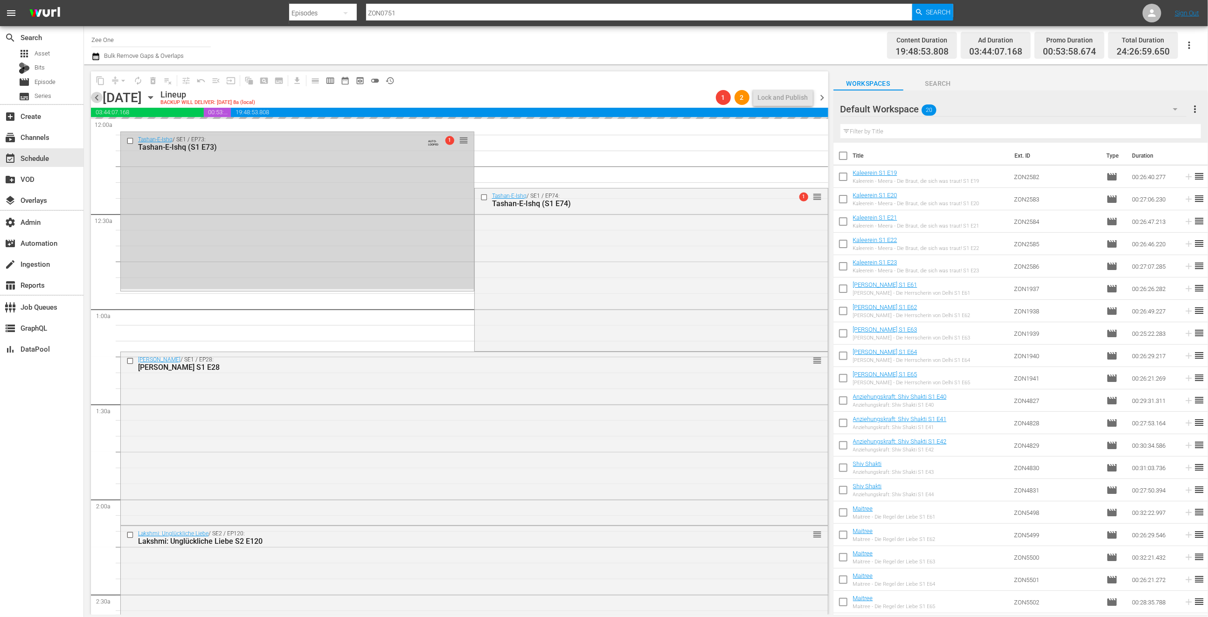
click at [98, 98] on span "chevron_left" at bounding box center [97, 98] width 12 height 12
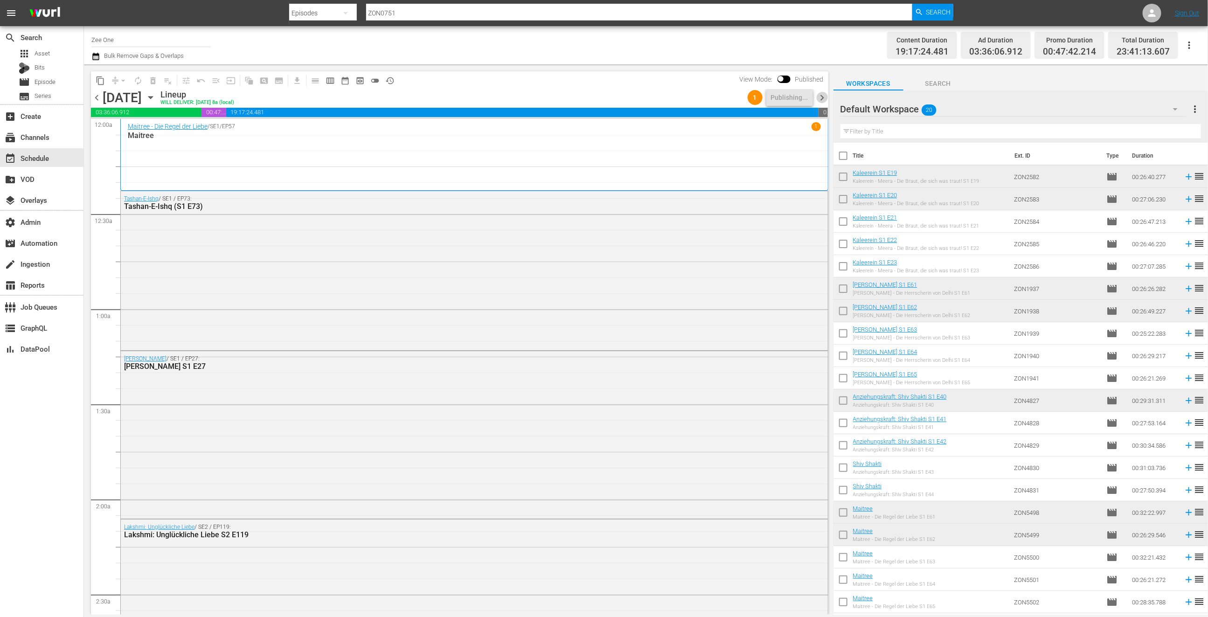
click at [824, 95] on span "chevron_right" at bounding box center [822, 98] width 12 height 12
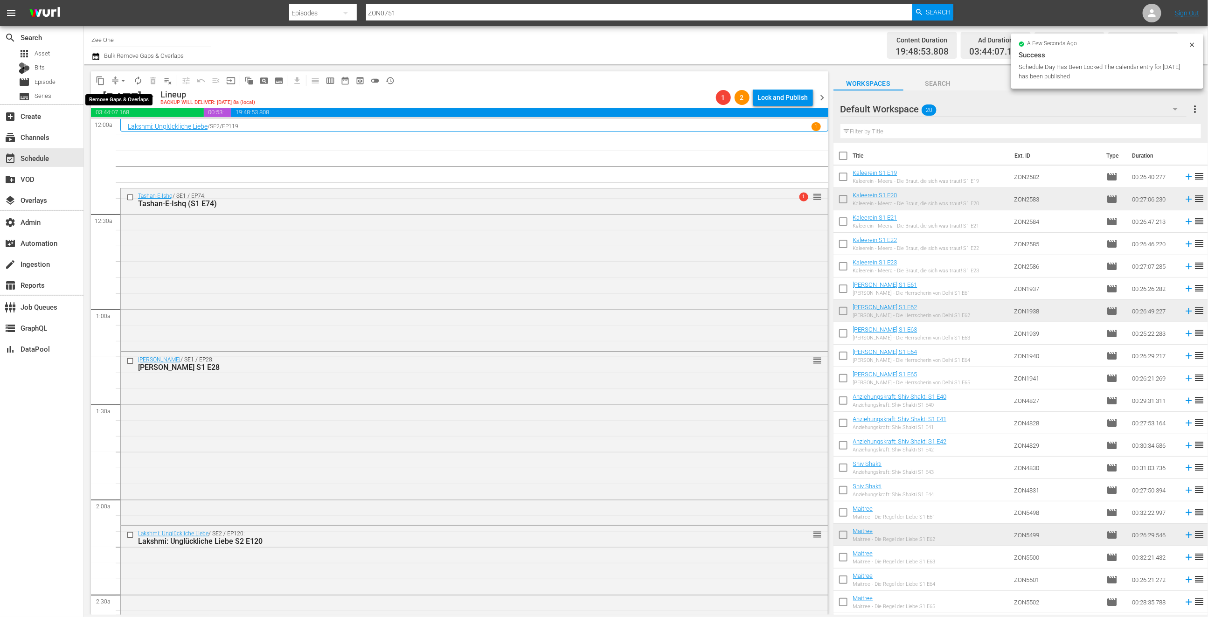
click at [121, 77] on span "arrow_drop_down" at bounding box center [122, 80] width 9 height 9
click at [139, 131] on li "Align to End of Previous Day" at bounding box center [124, 129] width 98 height 15
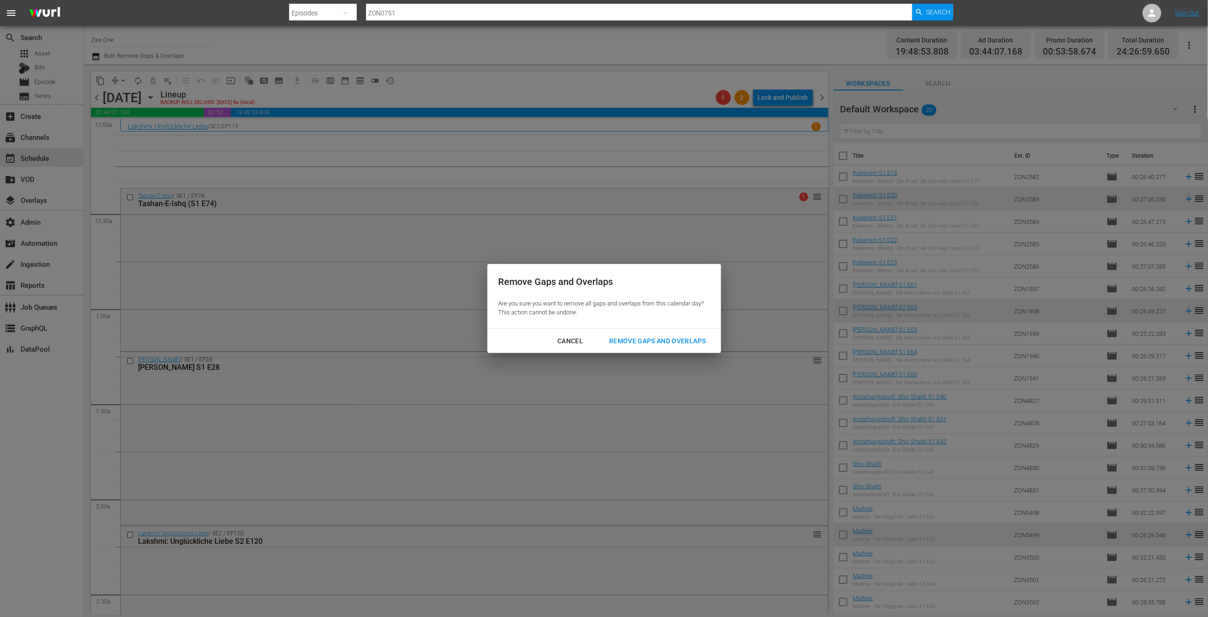
click at [684, 343] on div "Remove Gaps and Overlaps" at bounding box center [656, 341] width 111 height 12
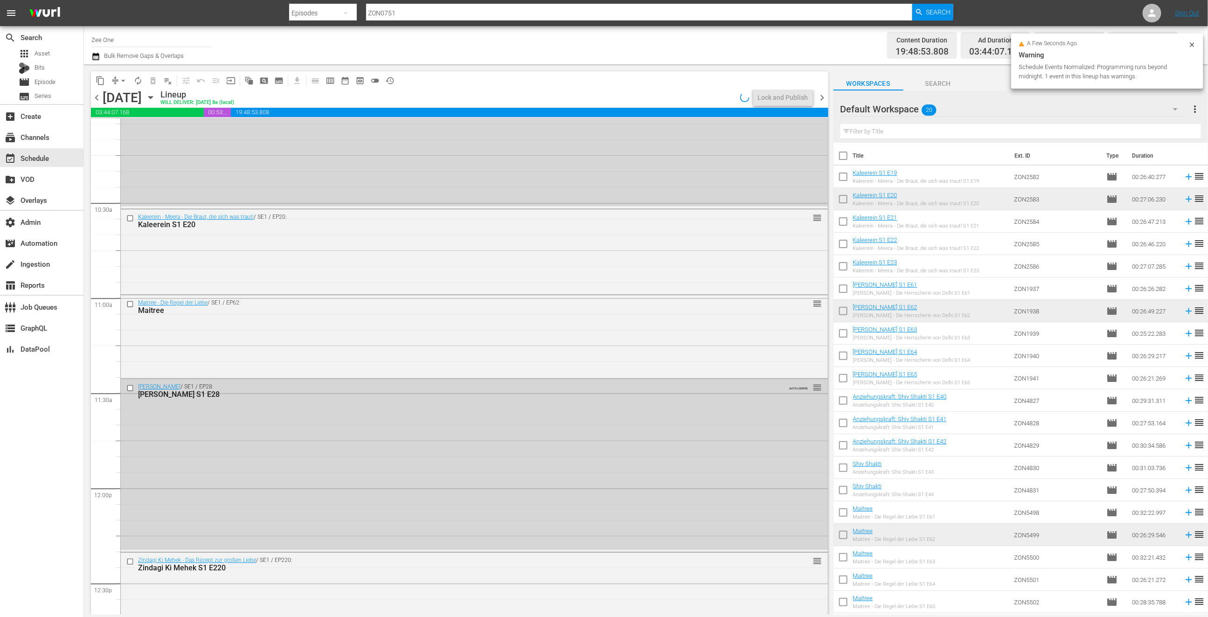
scroll to position [2164, 0]
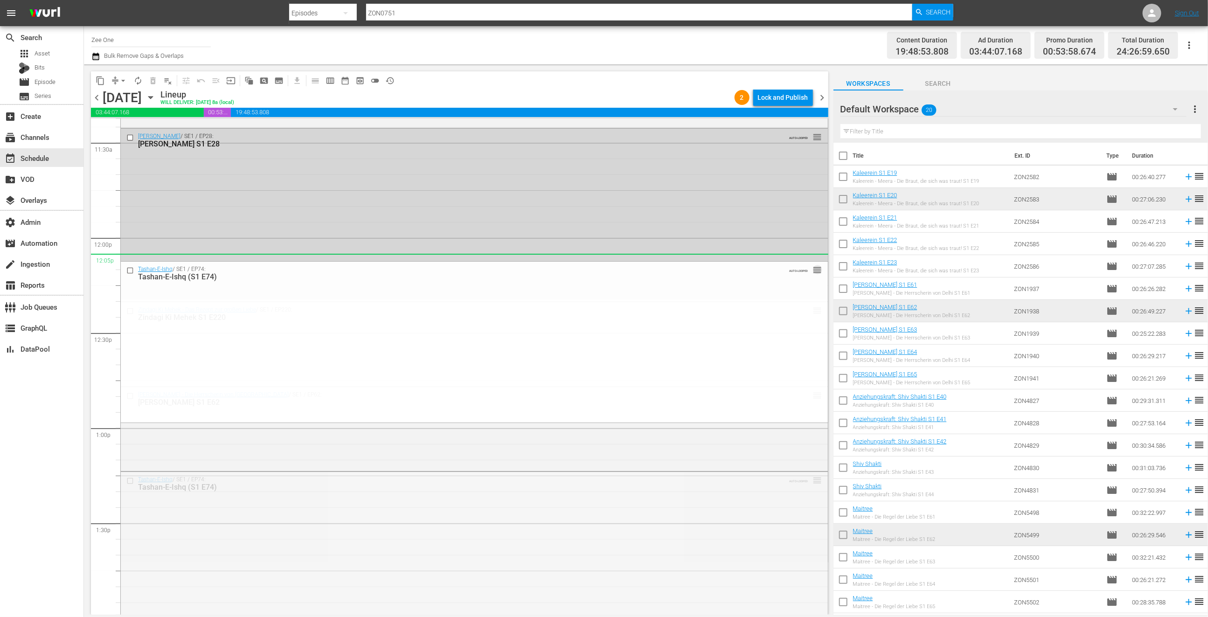
drag, startPoint x: 806, startPoint y: 479, endPoint x: 732, endPoint y: 256, distance: 235.0
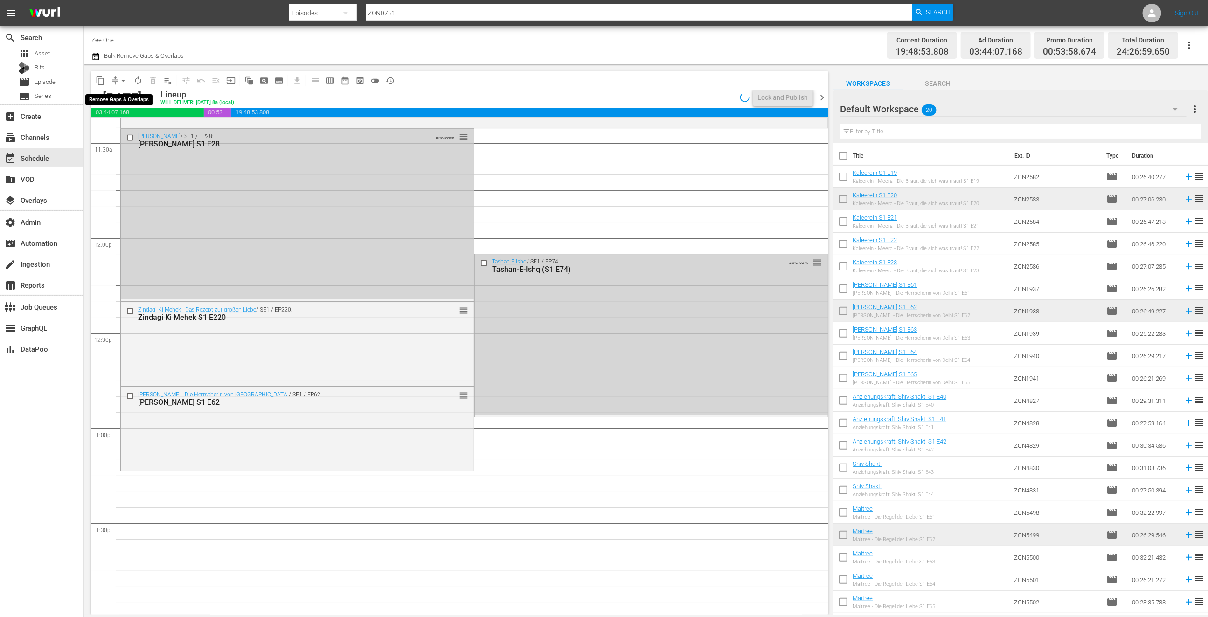
click at [120, 80] on span "arrow_drop_down" at bounding box center [122, 80] width 9 height 9
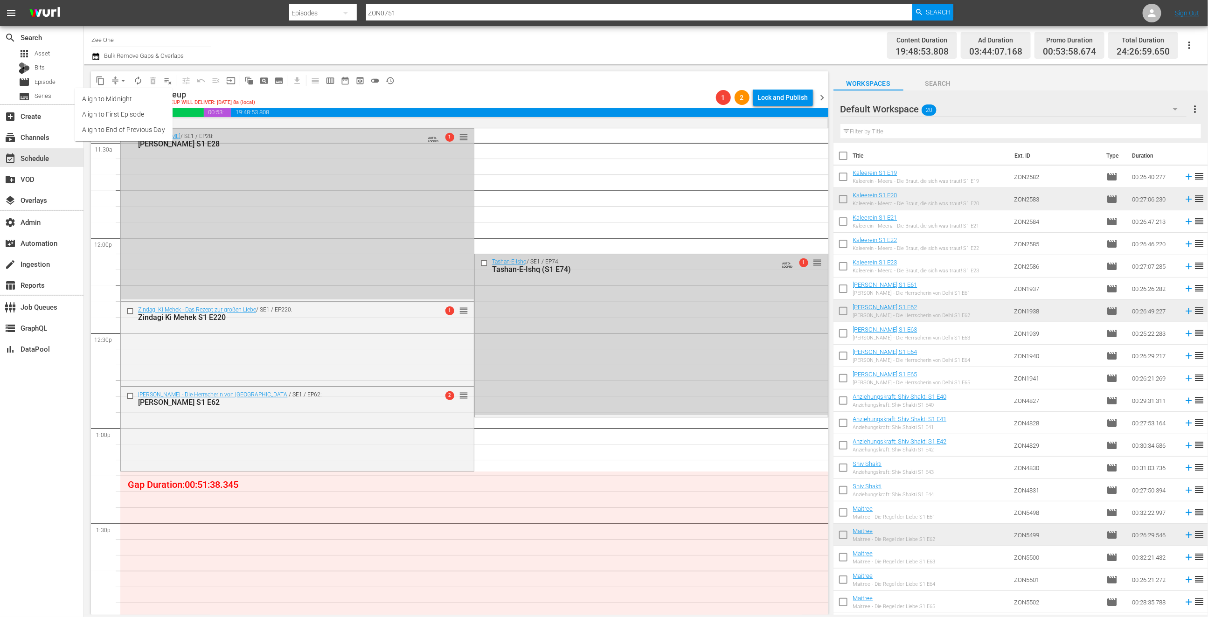
click at [131, 132] on li "Align to End of Previous Day" at bounding box center [124, 129] width 98 height 15
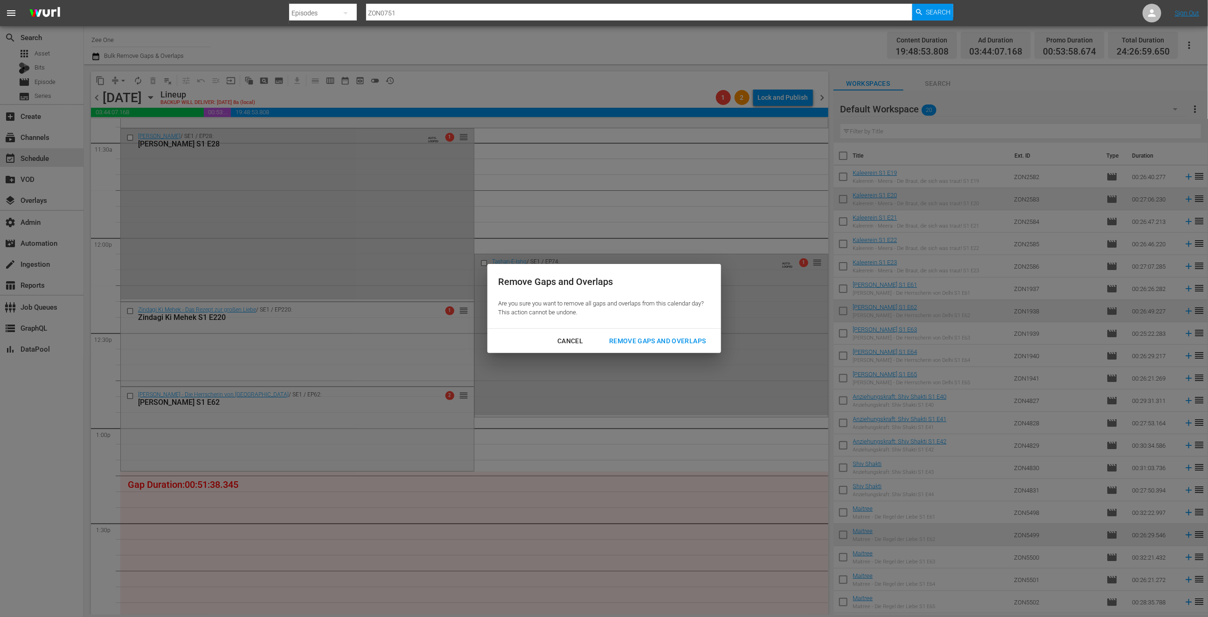
click at [630, 339] on div "Remove Gaps and Overlaps" at bounding box center [656, 341] width 111 height 12
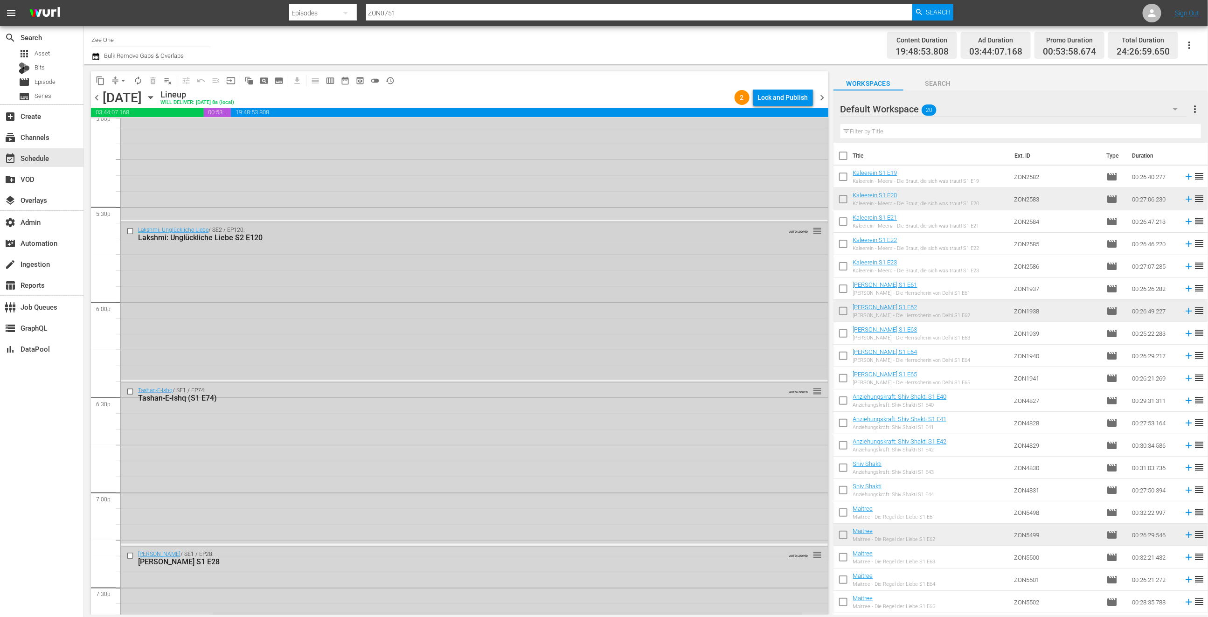
scroll to position [3223, 0]
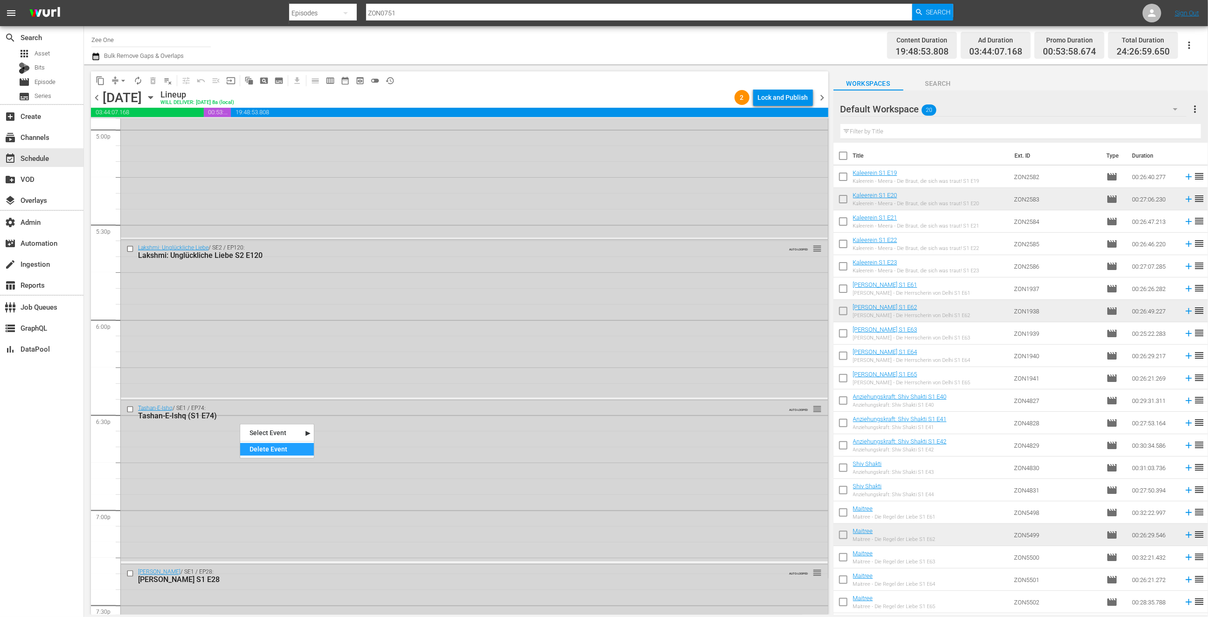
click at [291, 449] on div "Delete Event" at bounding box center [277, 449] width 74 height 13
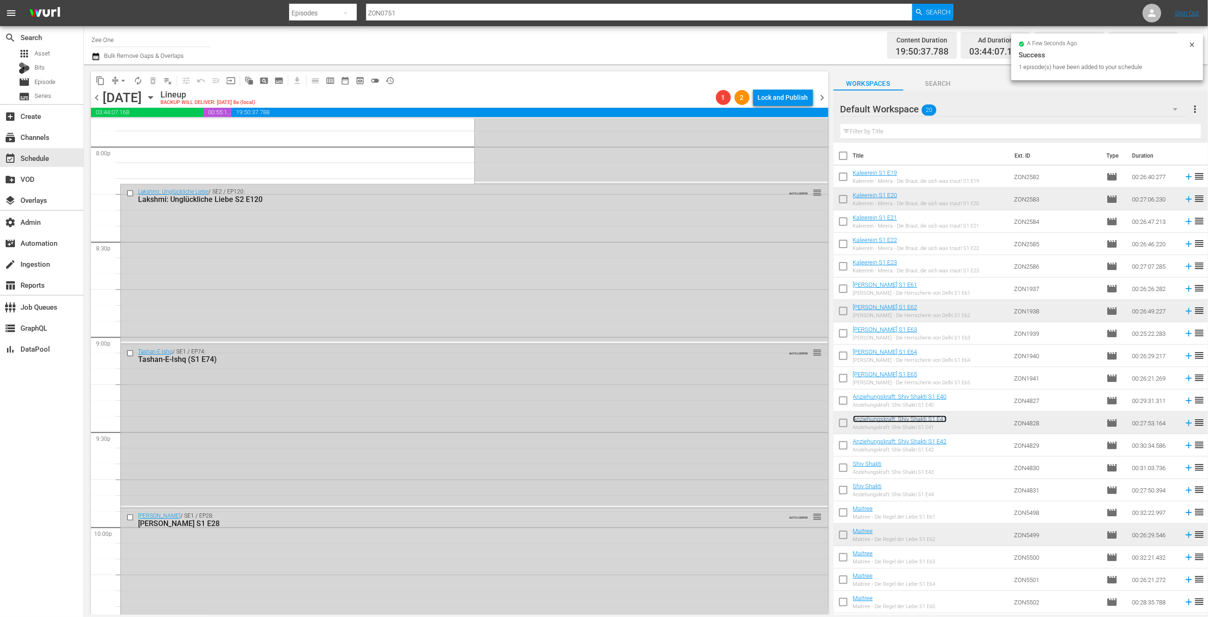
scroll to position [3938, 0]
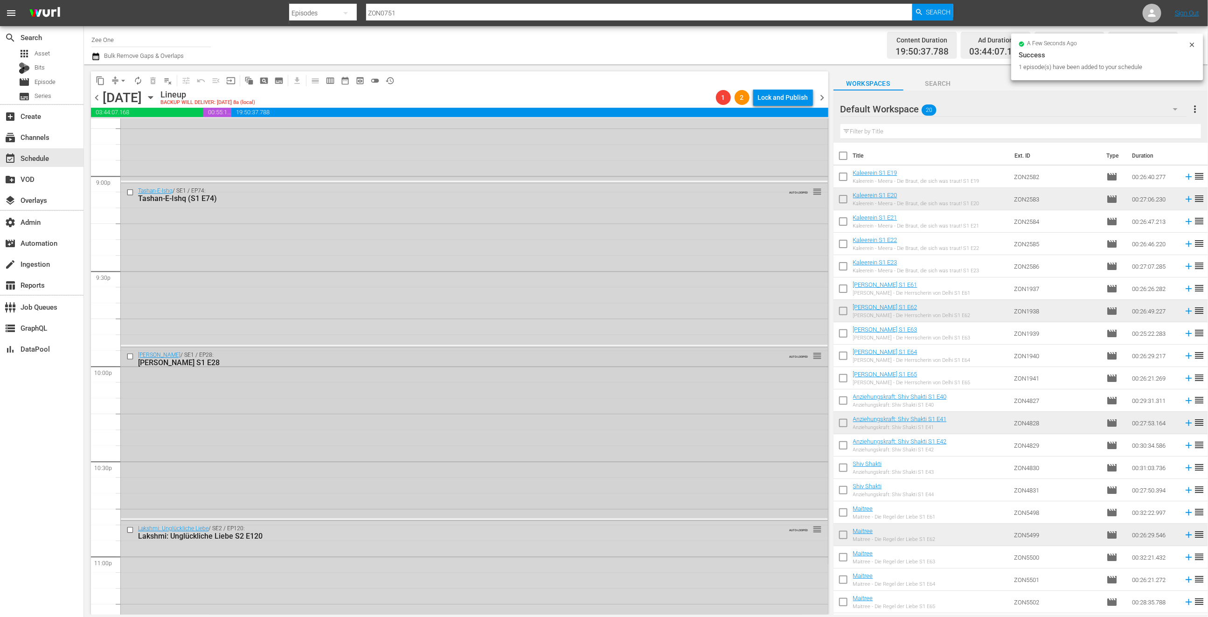
drag, startPoint x: 284, startPoint y: 416, endPoint x: 342, endPoint y: 454, distance: 69.5
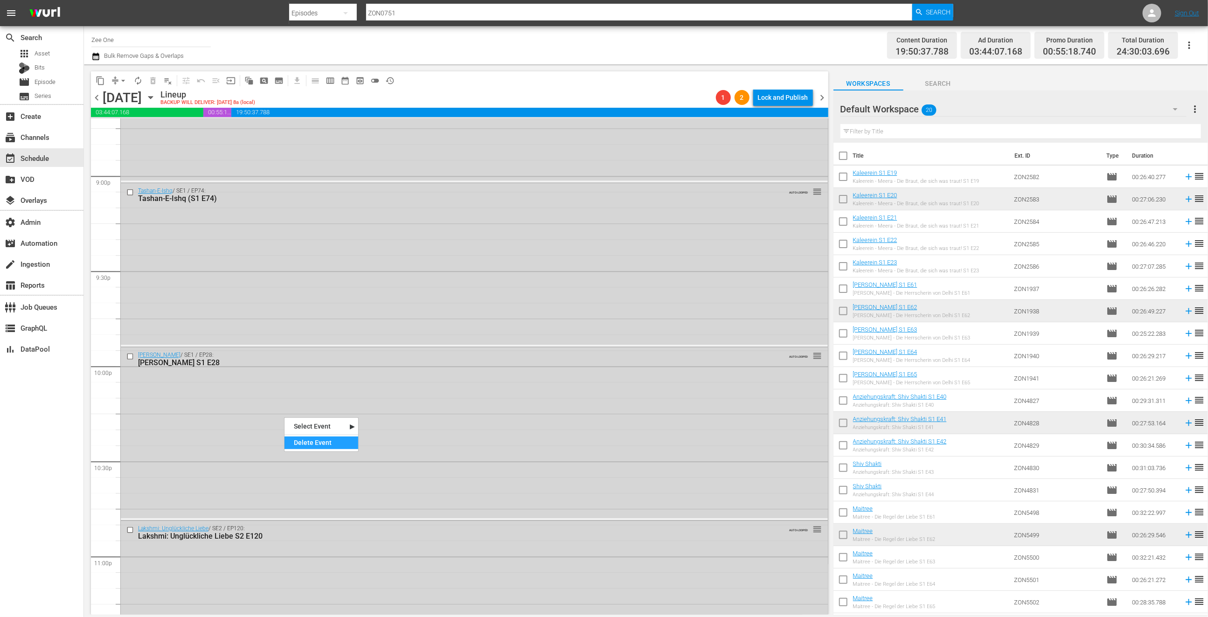
click at [343, 447] on div "Delete Event" at bounding box center [321, 442] width 74 height 13
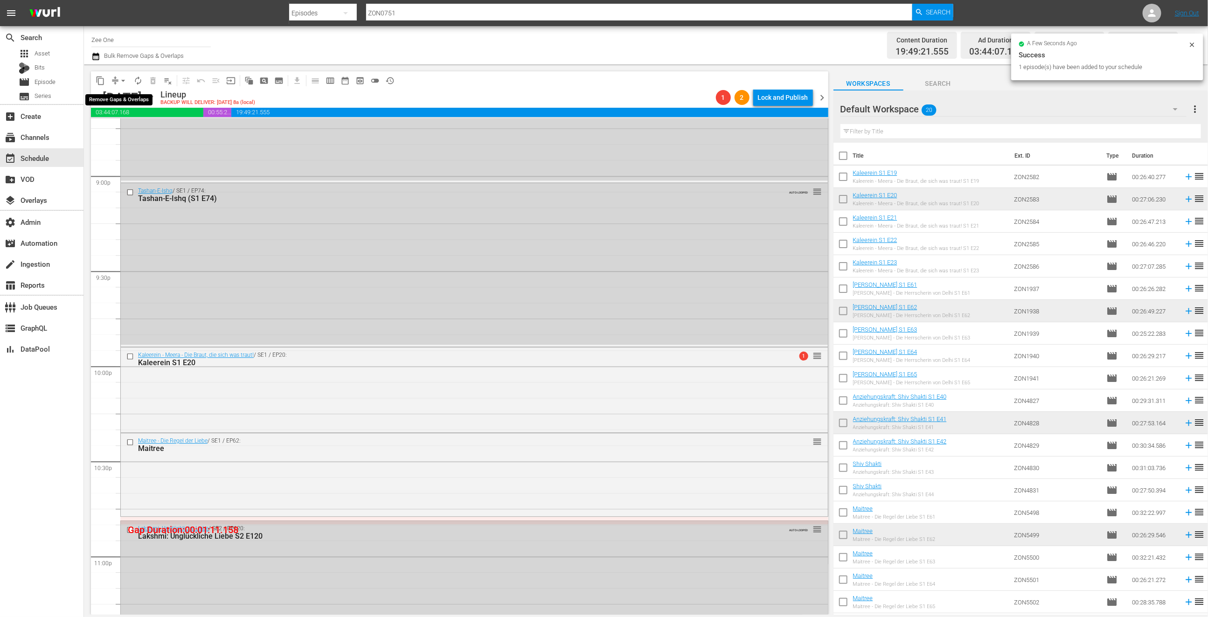
click at [120, 81] on span "arrow_drop_down" at bounding box center [122, 80] width 9 height 9
click at [130, 130] on li "Align to End of Previous Day" at bounding box center [124, 129] width 98 height 15
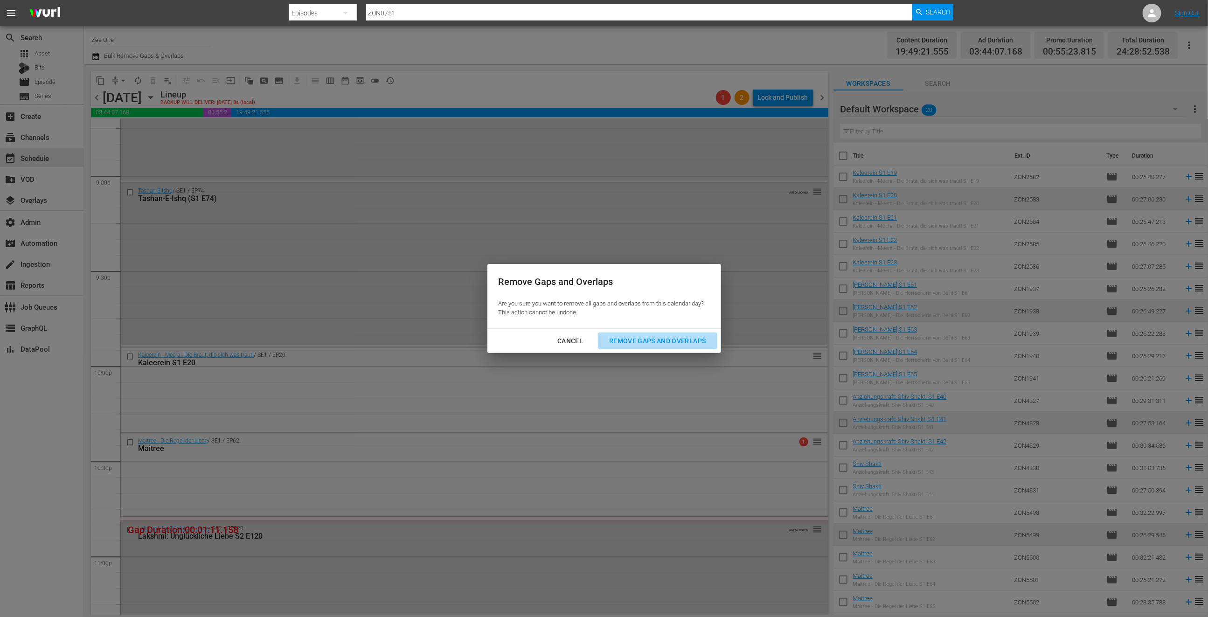
click at [652, 337] on div "Remove Gaps and Overlaps" at bounding box center [656, 341] width 111 height 12
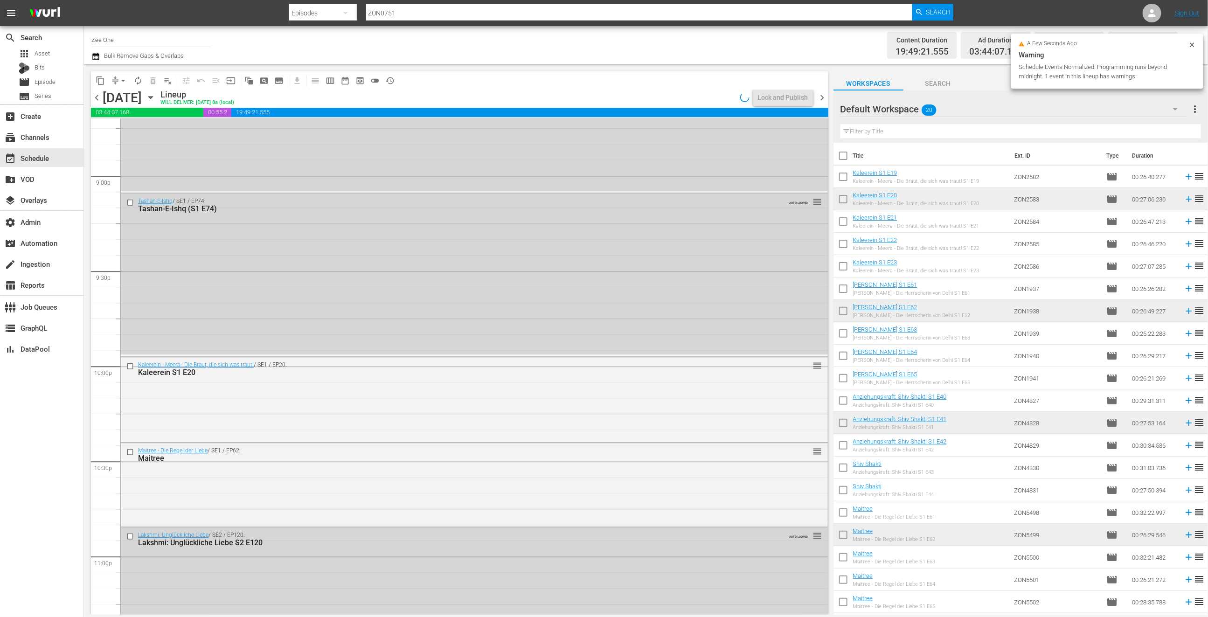
scroll to position [3955, 0]
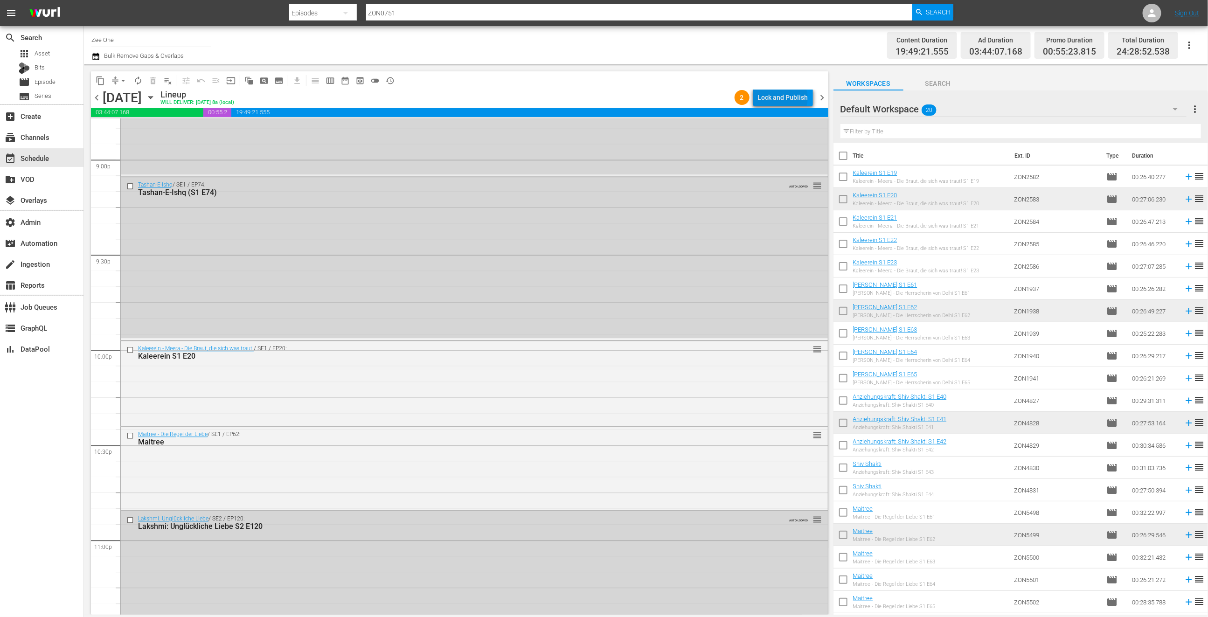
click at [785, 98] on div "Lock and Publish" at bounding box center [783, 97] width 50 height 17
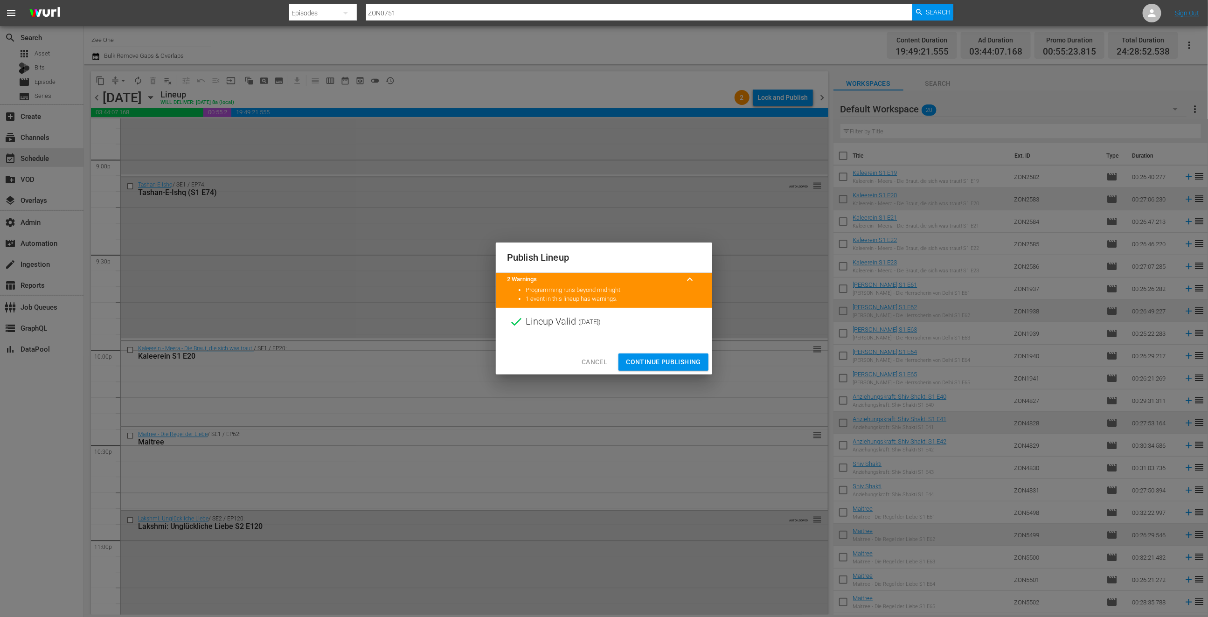
click at [662, 361] on span "Continue Publishing" at bounding box center [663, 362] width 75 height 12
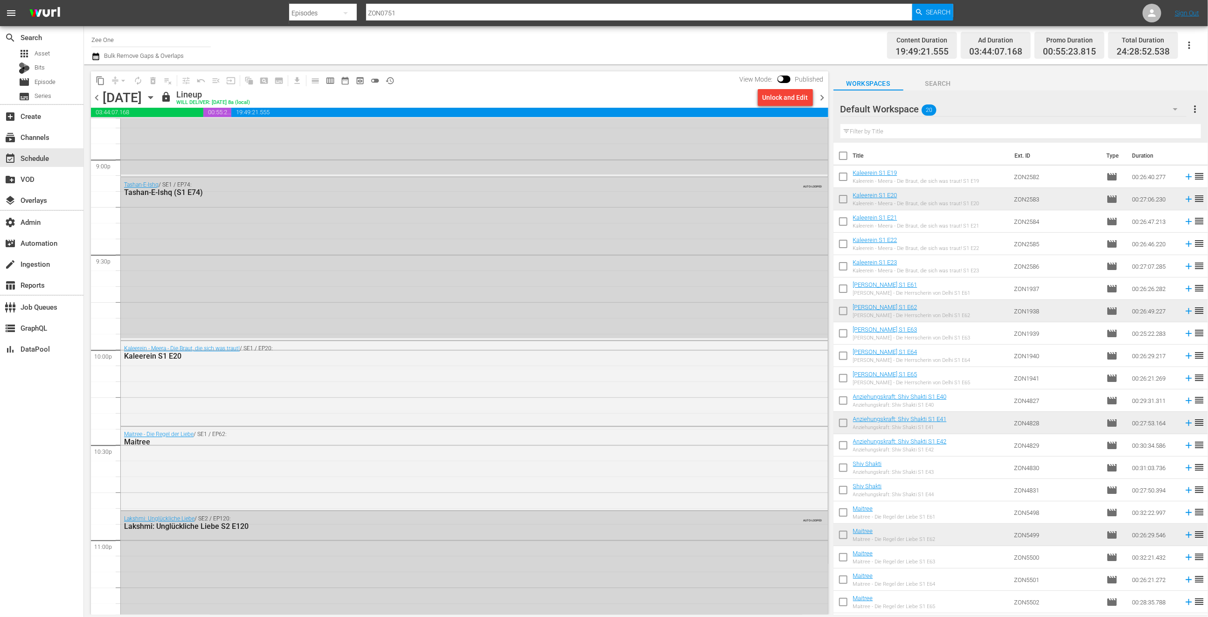
click at [822, 97] on span "chevron_right" at bounding box center [822, 98] width 12 height 12
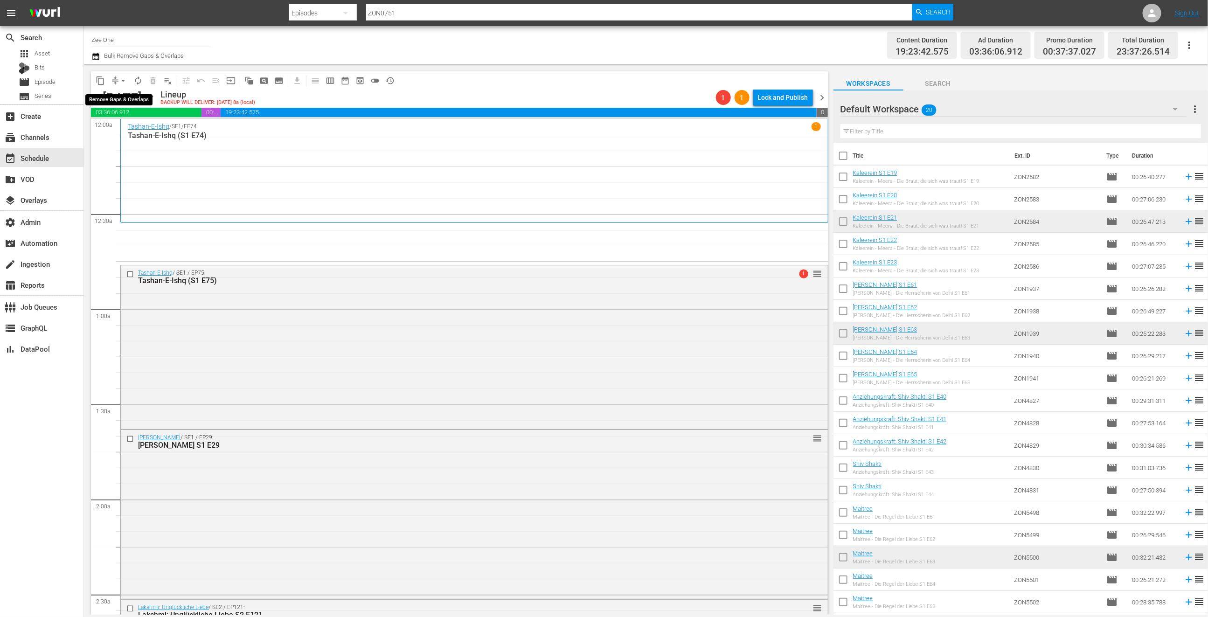
click at [119, 78] on span "arrow_drop_down" at bounding box center [122, 80] width 9 height 9
click at [129, 135] on li "Align to End of Previous Day" at bounding box center [124, 129] width 98 height 15
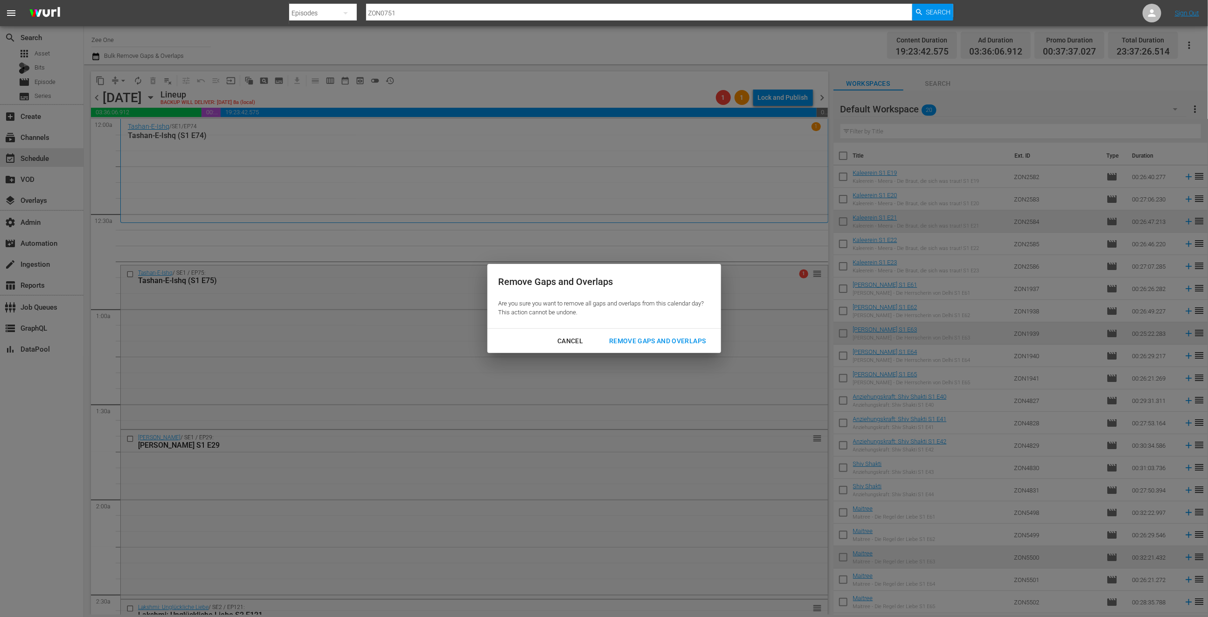
click at [639, 337] on div "Remove Gaps and Overlaps" at bounding box center [656, 341] width 111 height 12
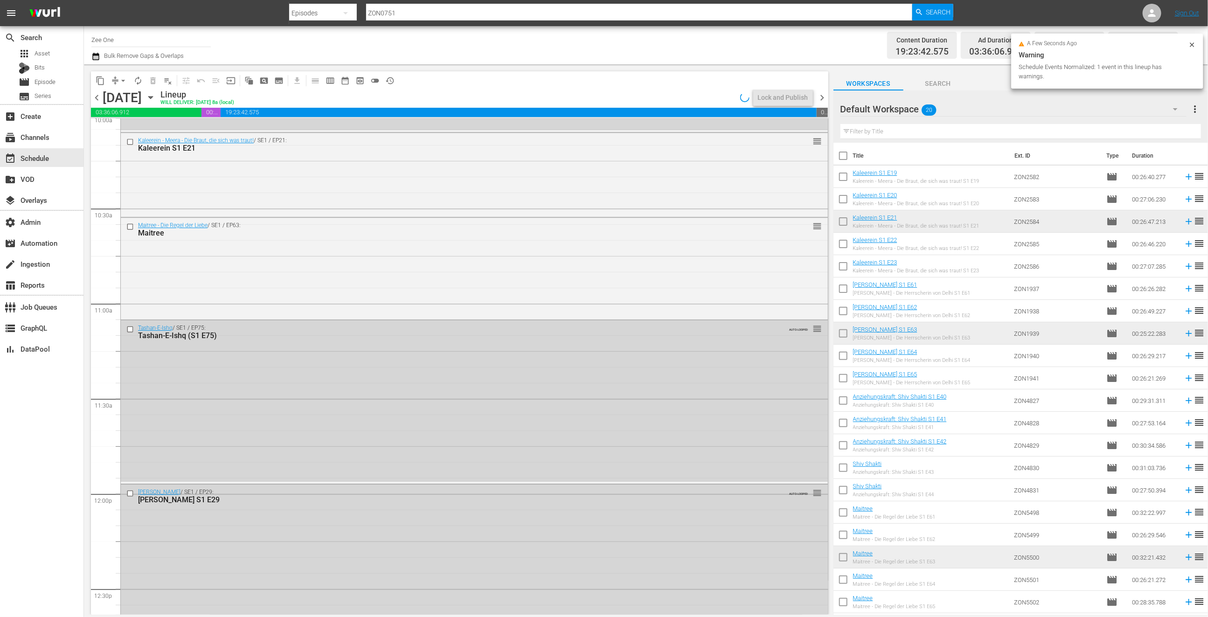
scroll to position [1738, 0]
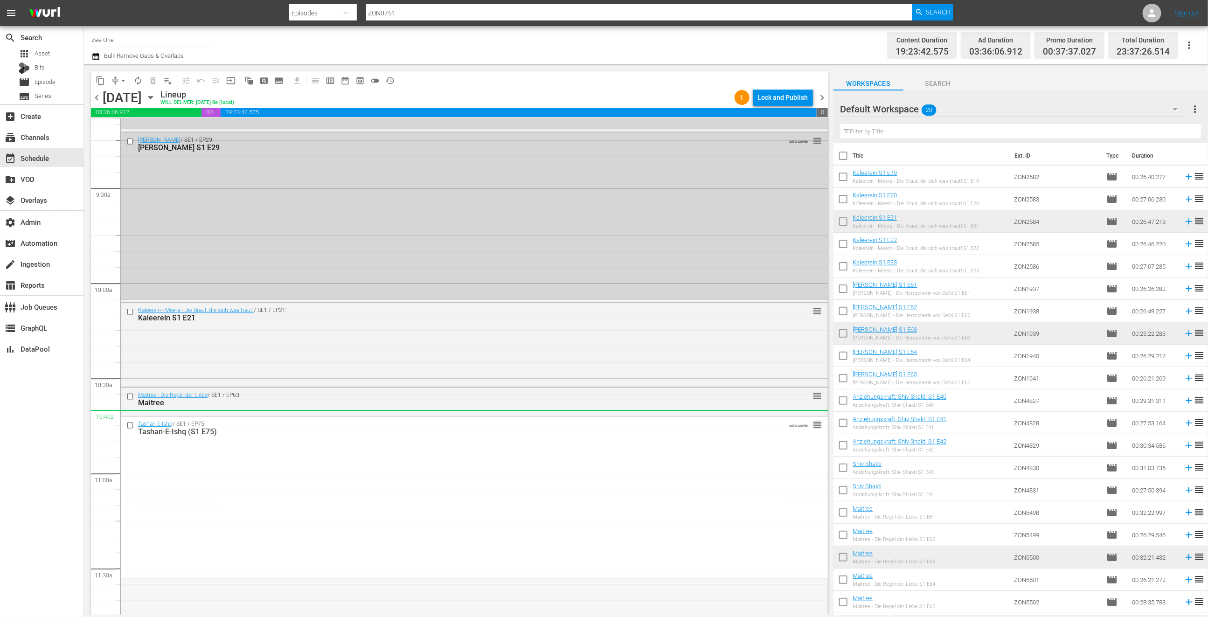
drag, startPoint x: 788, startPoint y: 422, endPoint x: 753, endPoint y: 324, distance: 104.0
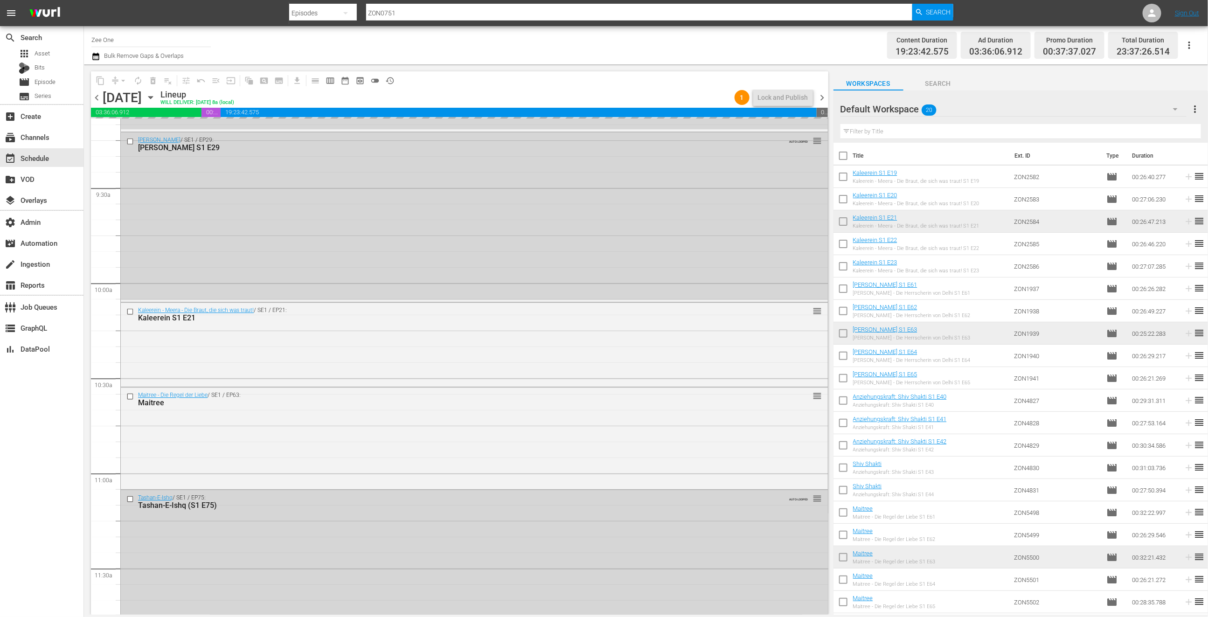
click at [746, 283] on div "Radha Mohan / SE1 / EP29: Radha Mohan S1 E29 AUTO-LOOPED reorder" at bounding box center [474, 215] width 707 height 167
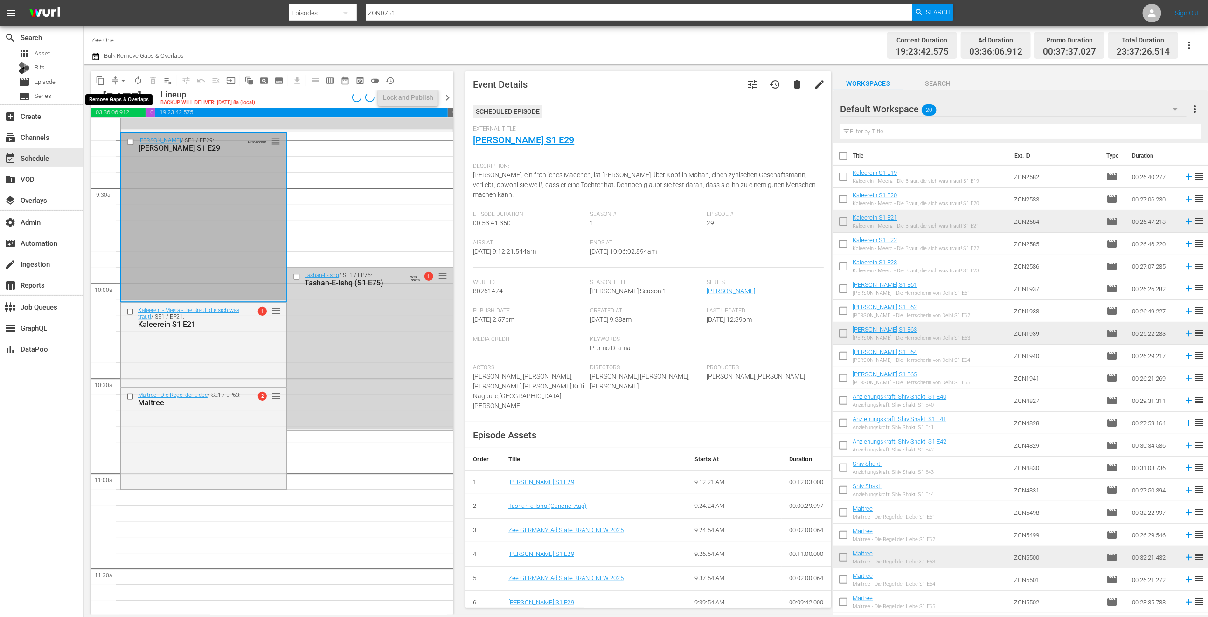
click at [118, 79] on span "arrow_drop_down" at bounding box center [122, 80] width 9 height 9
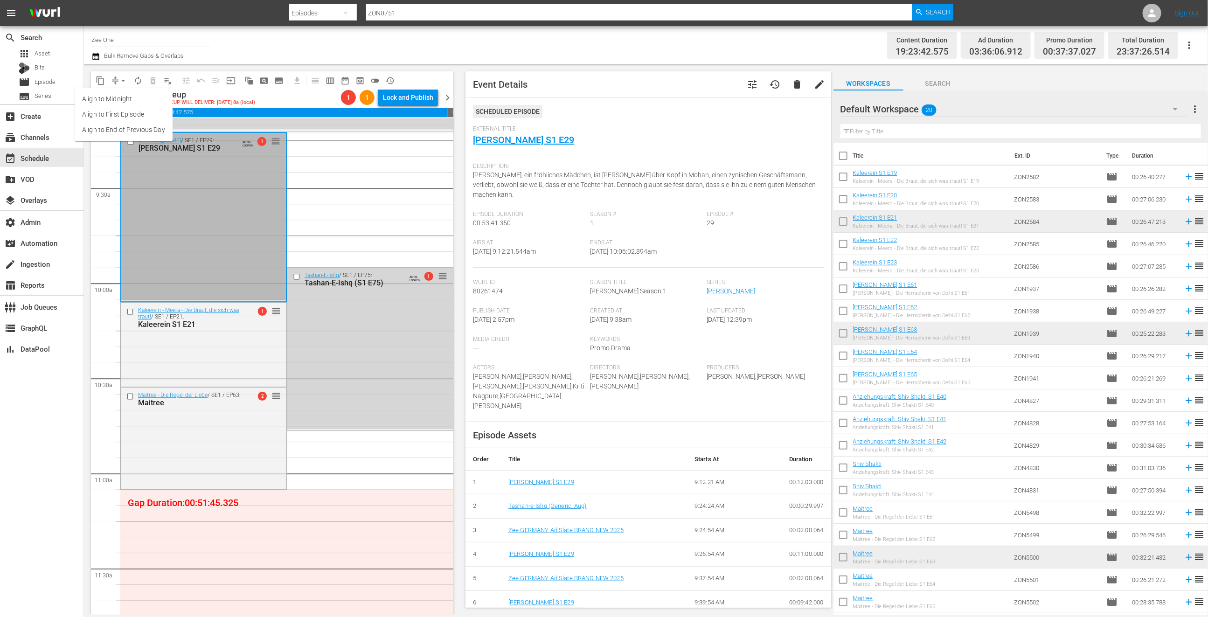
click at [123, 127] on li "Align to End of Previous Day" at bounding box center [124, 129] width 98 height 15
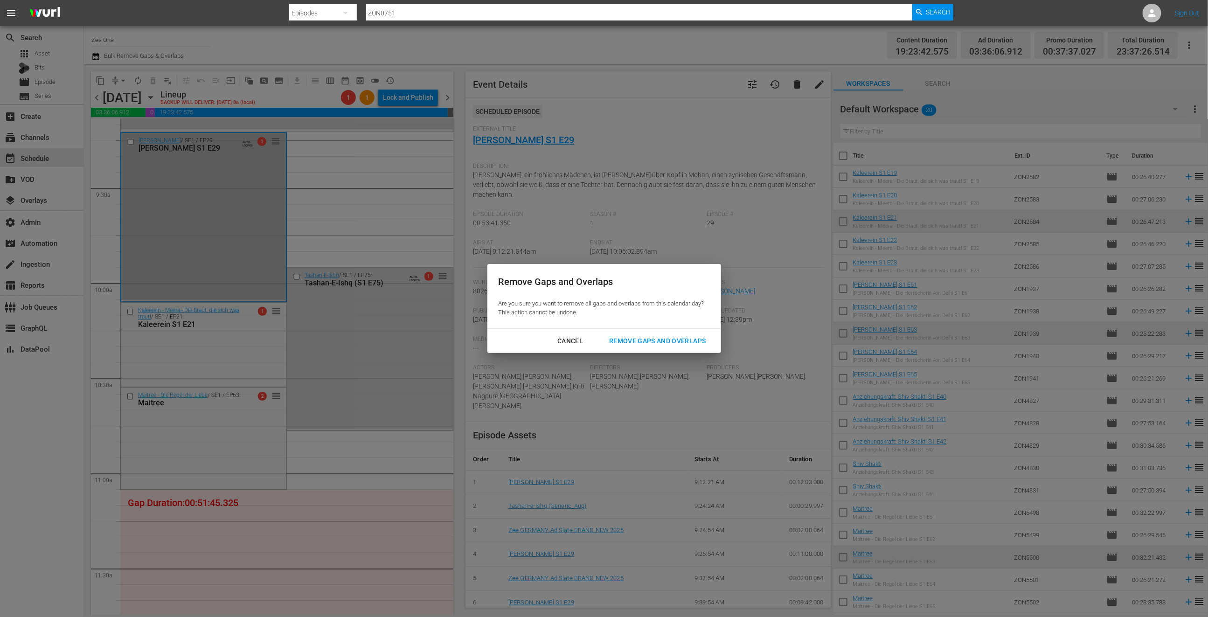
click at [663, 335] on button "Remove Gaps and Overlaps" at bounding box center [657, 340] width 119 height 17
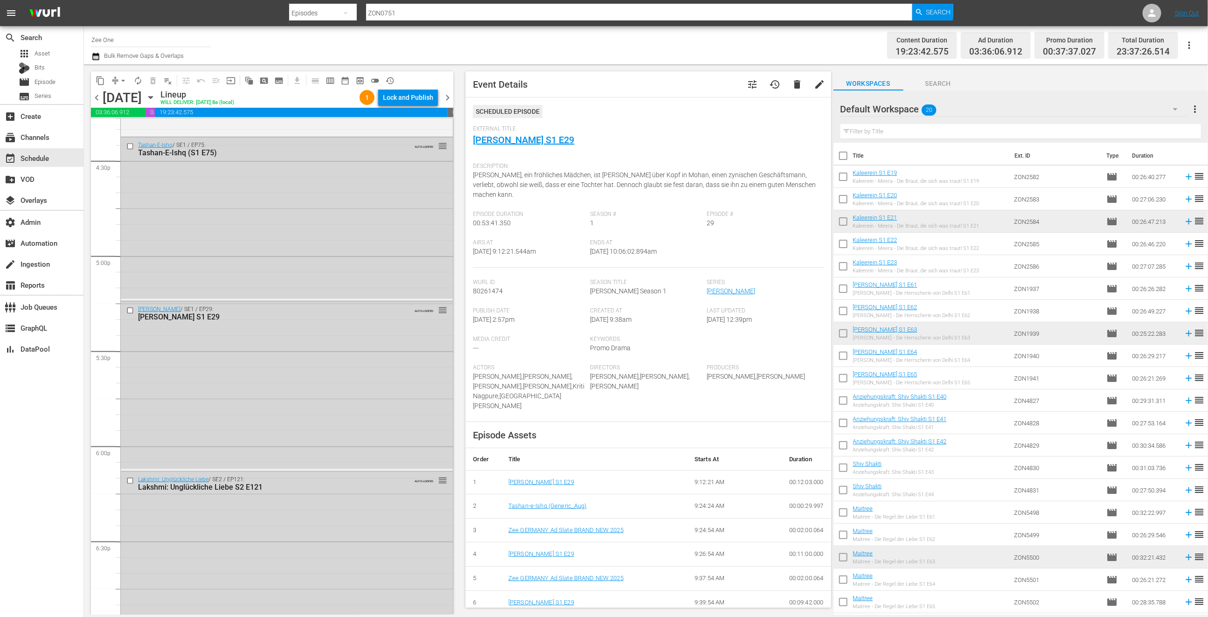
scroll to position [3222, 0]
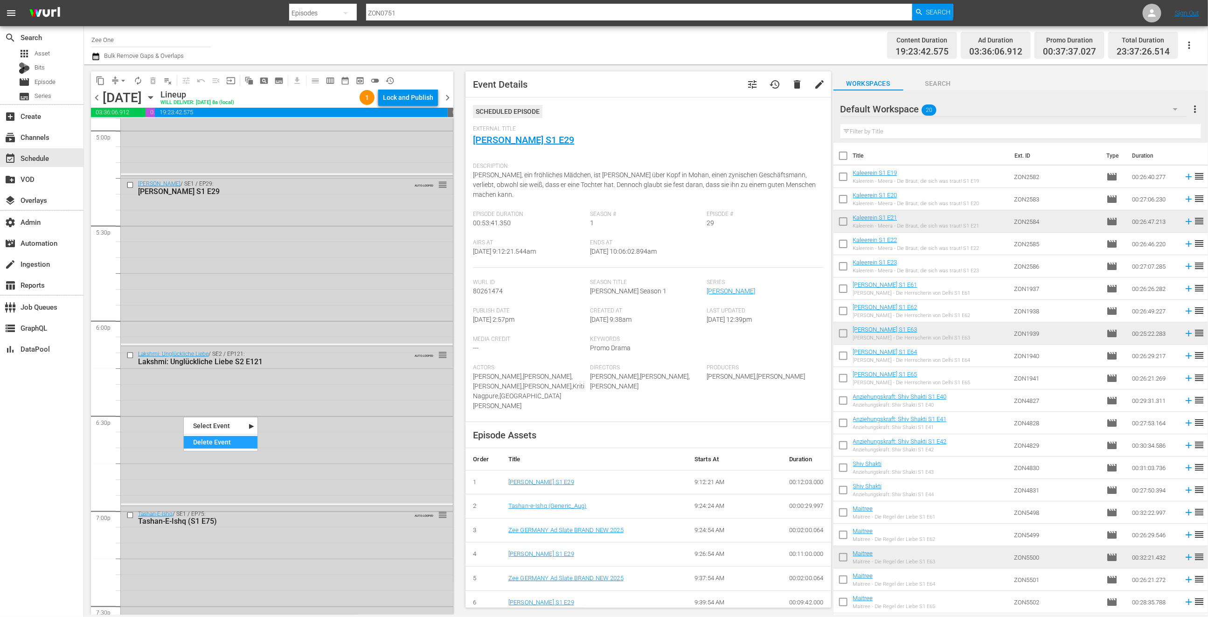
click at [211, 446] on div "Delete Event" at bounding box center [221, 442] width 74 height 13
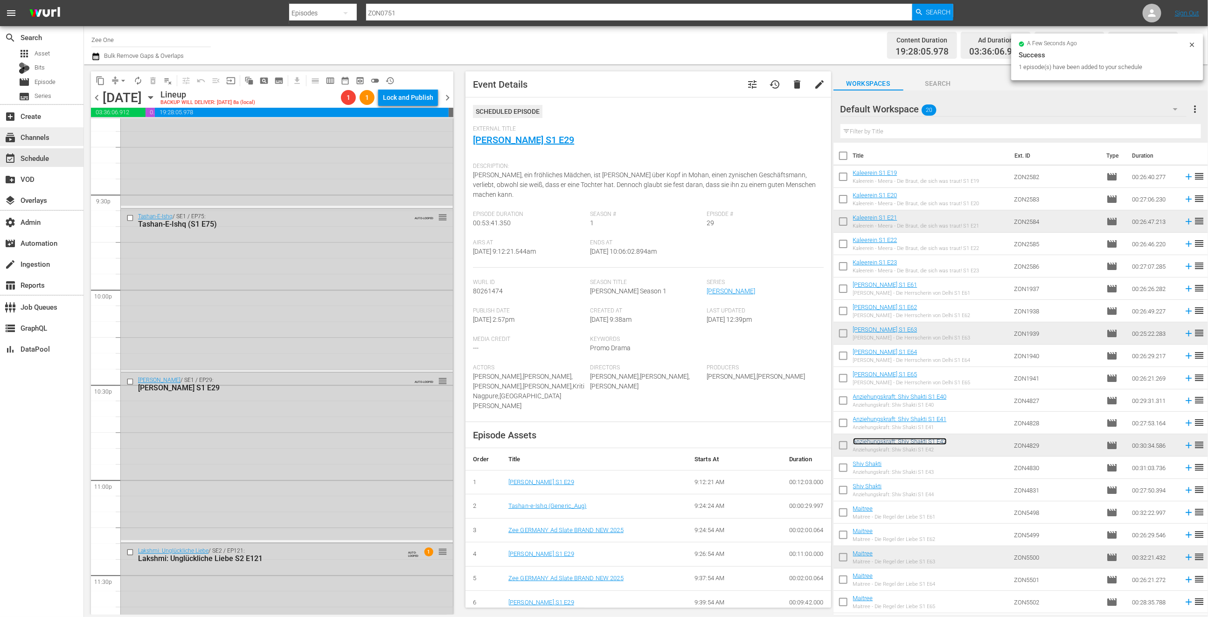
scroll to position [3999, 0]
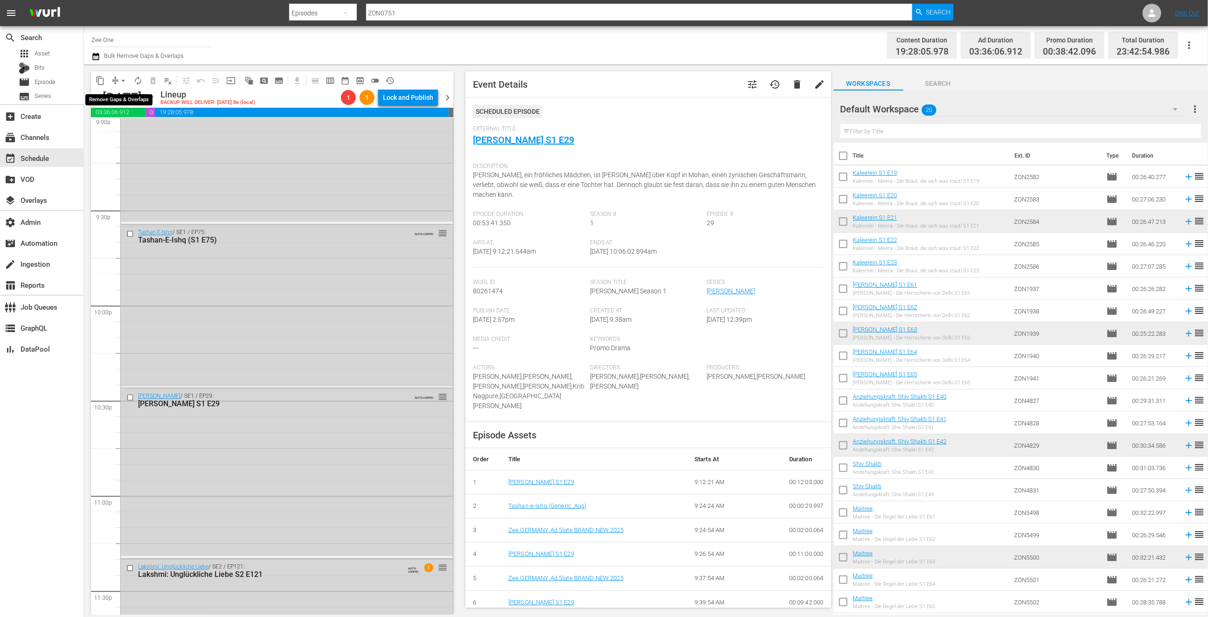
click at [121, 83] on span "arrow_drop_down" at bounding box center [122, 80] width 9 height 9
click at [122, 132] on li "Align to End of Previous Day" at bounding box center [124, 129] width 98 height 15
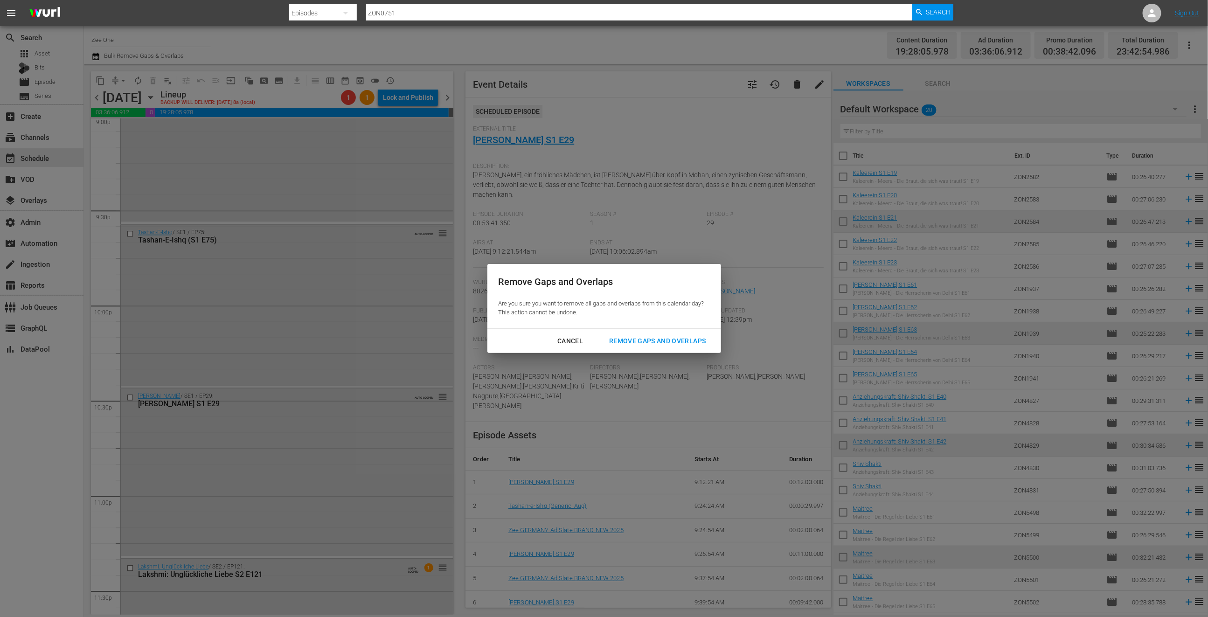
click at [658, 339] on div "Remove Gaps and Overlaps" at bounding box center [656, 341] width 111 height 12
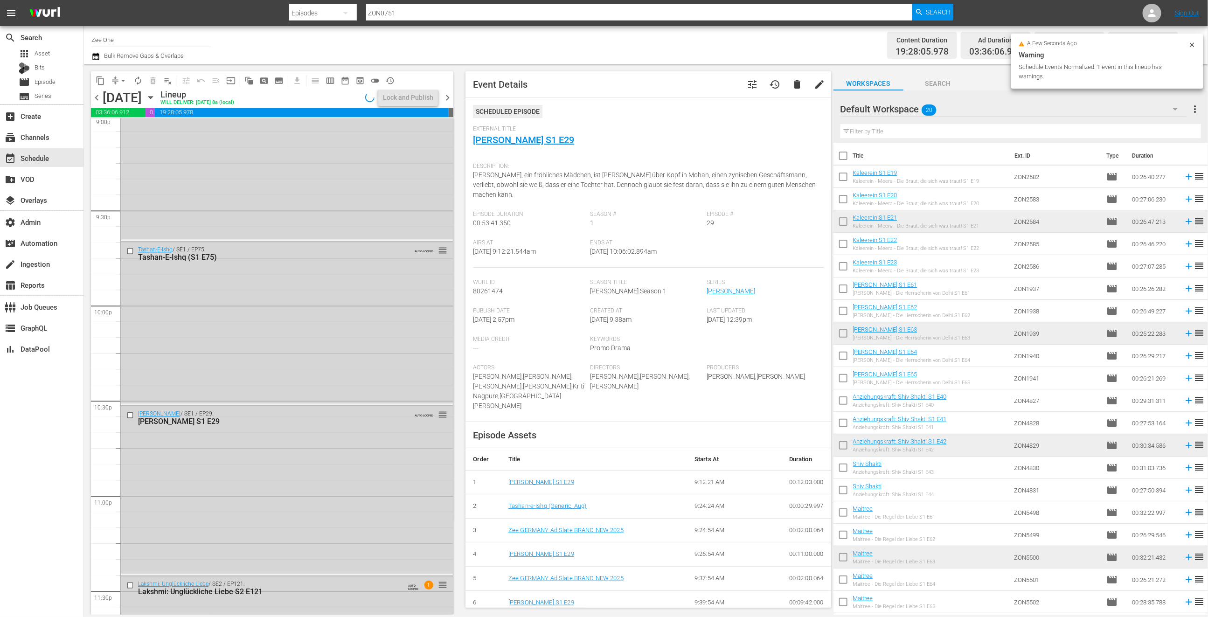
scroll to position [4015, 0]
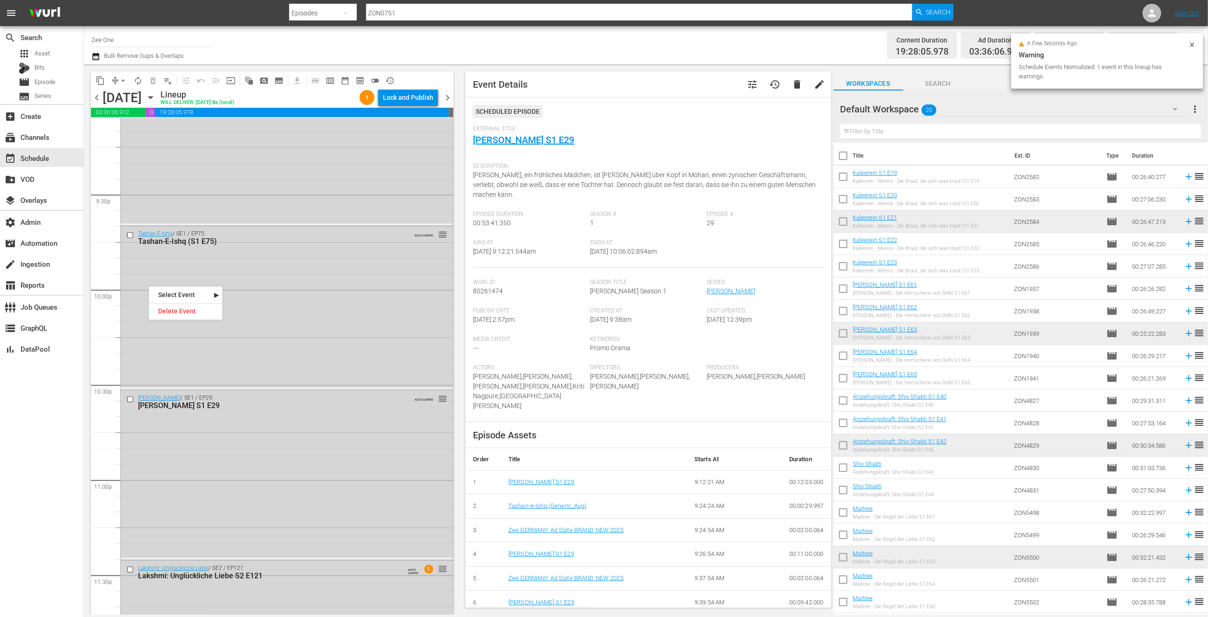
click at [177, 318] on nav "Select Event Tashan-E-Ishq - Junge Herzen S1 E75 Delete Event" at bounding box center [185, 303] width 75 height 35
click at [177, 314] on div "Delete Event" at bounding box center [186, 311] width 74 height 13
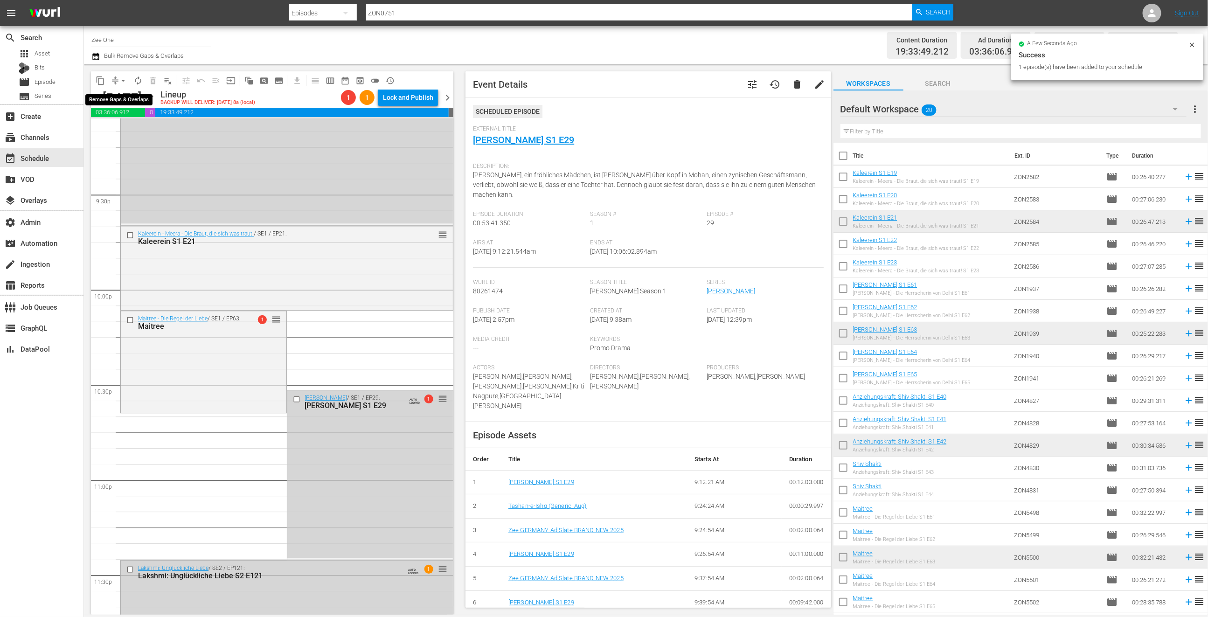
click at [119, 79] on span "arrow_drop_down" at bounding box center [122, 80] width 9 height 9
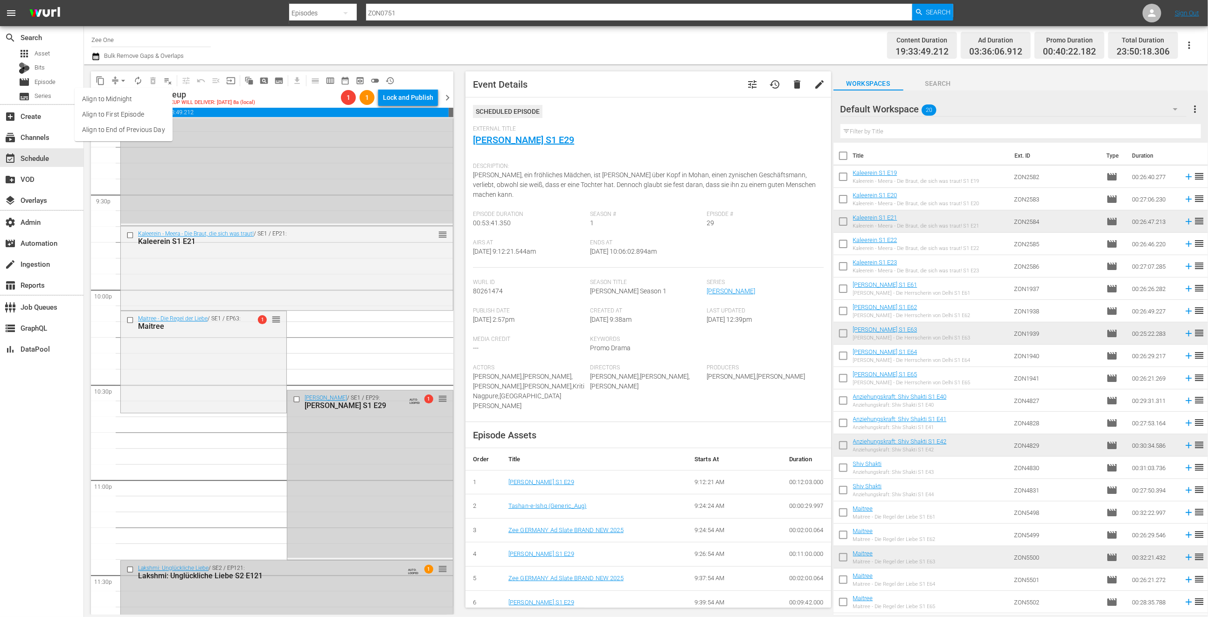
click at [134, 133] on li "Align to End of Previous Day" at bounding box center [124, 129] width 98 height 15
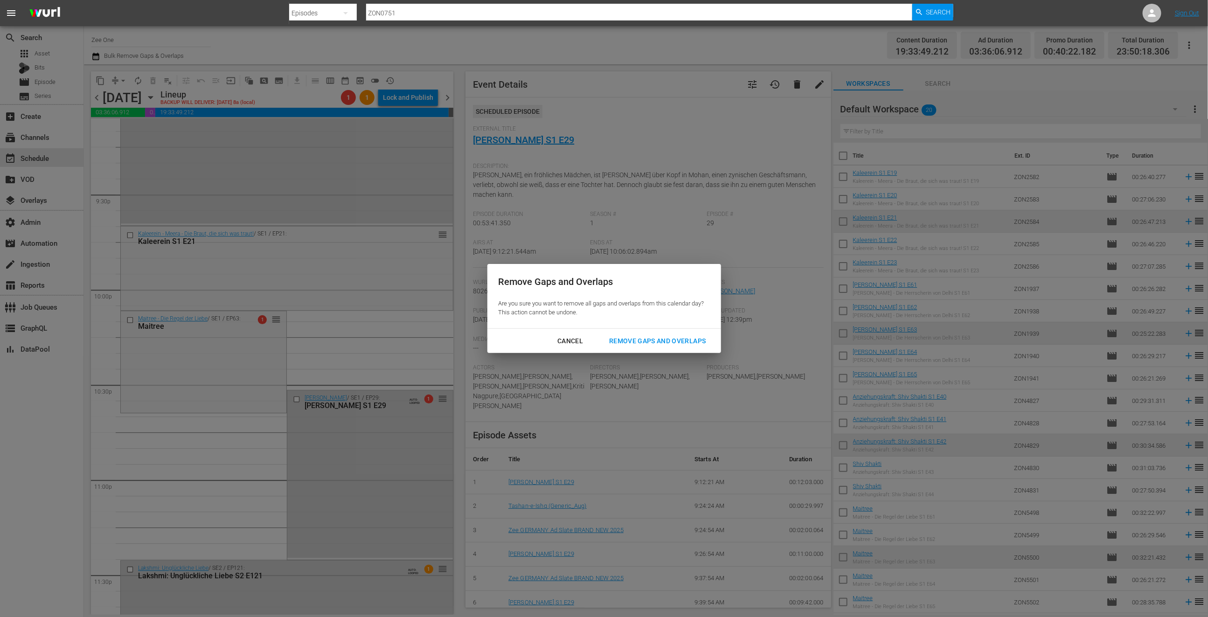
click at [608, 334] on button "Remove Gaps and Overlaps" at bounding box center [657, 340] width 119 height 17
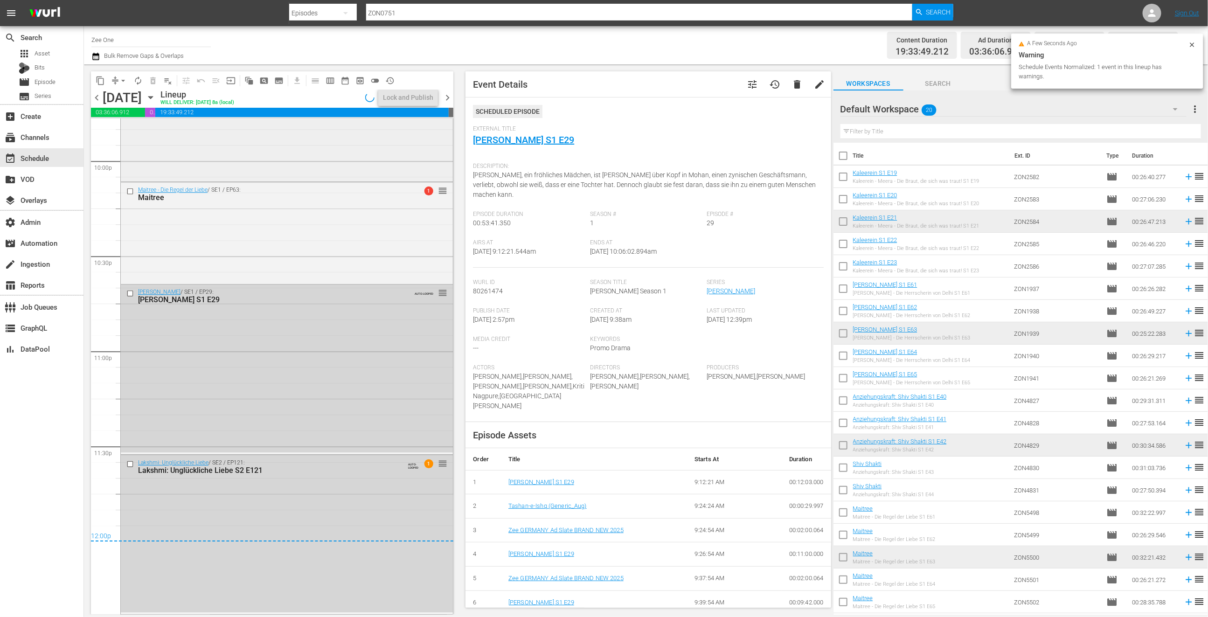
scroll to position [3958, 0]
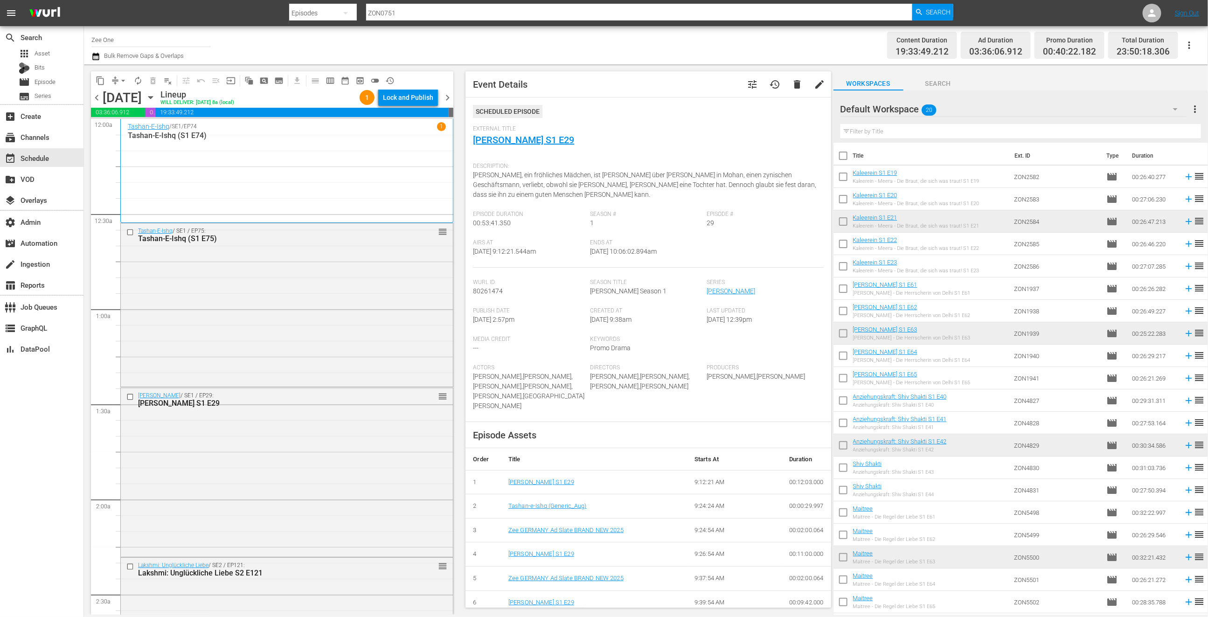
scroll to position [3958, 0]
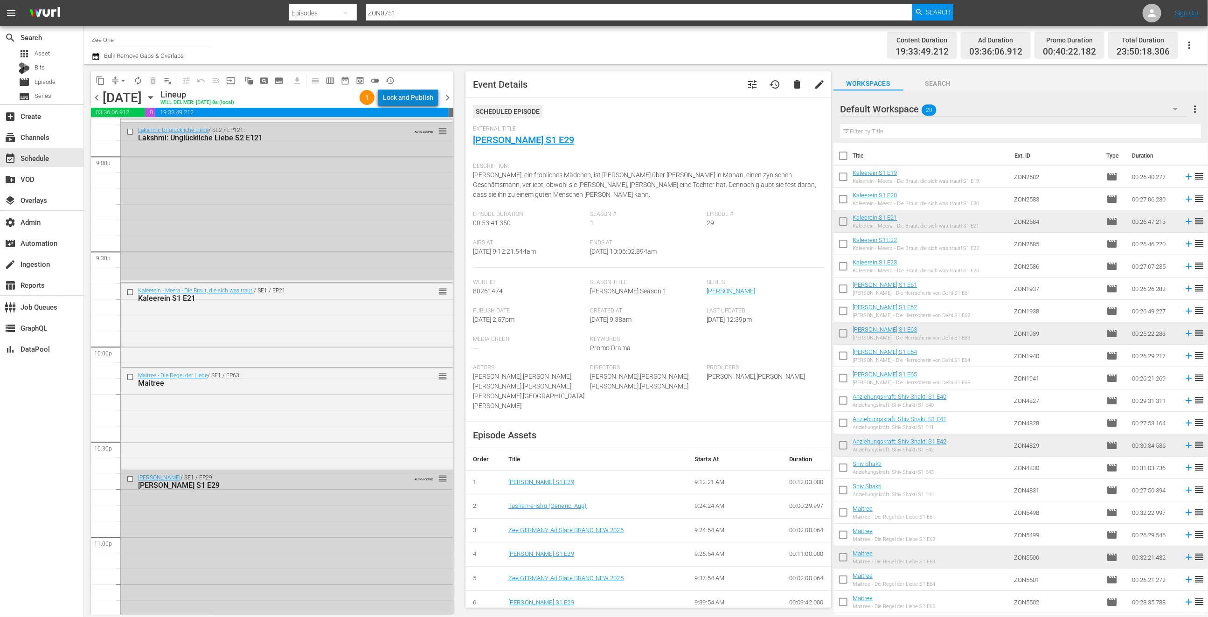
click at [429, 96] on div "Lock and Publish" at bounding box center [408, 97] width 50 height 17
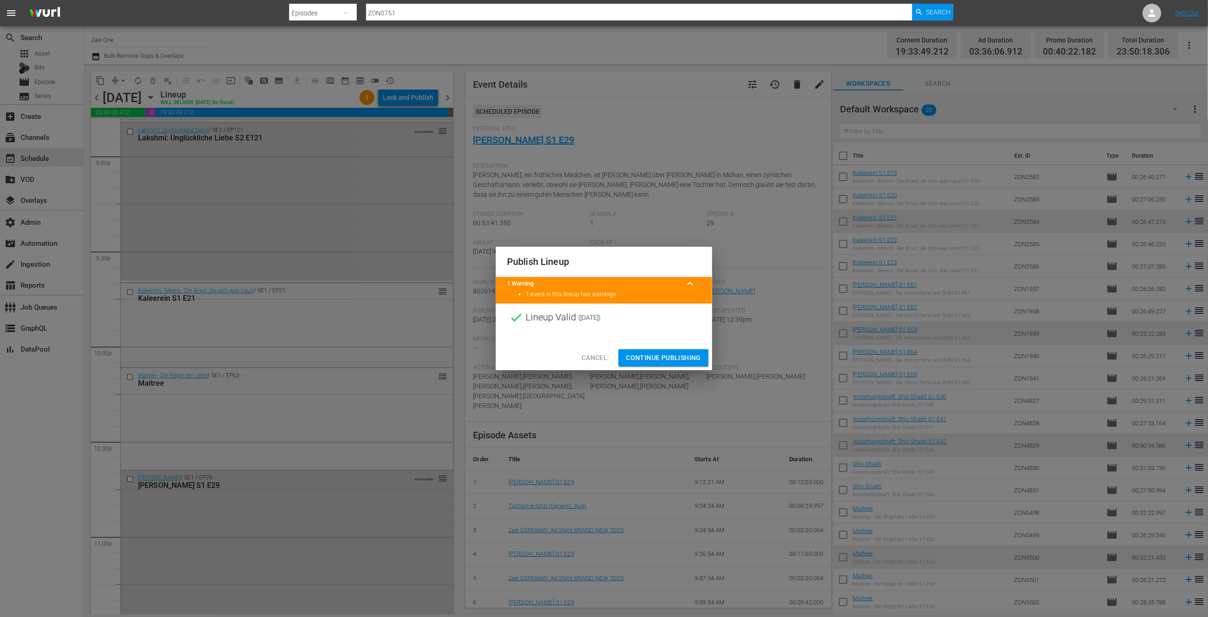
click at [646, 357] on span "Continue Publishing" at bounding box center [663, 358] width 75 height 12
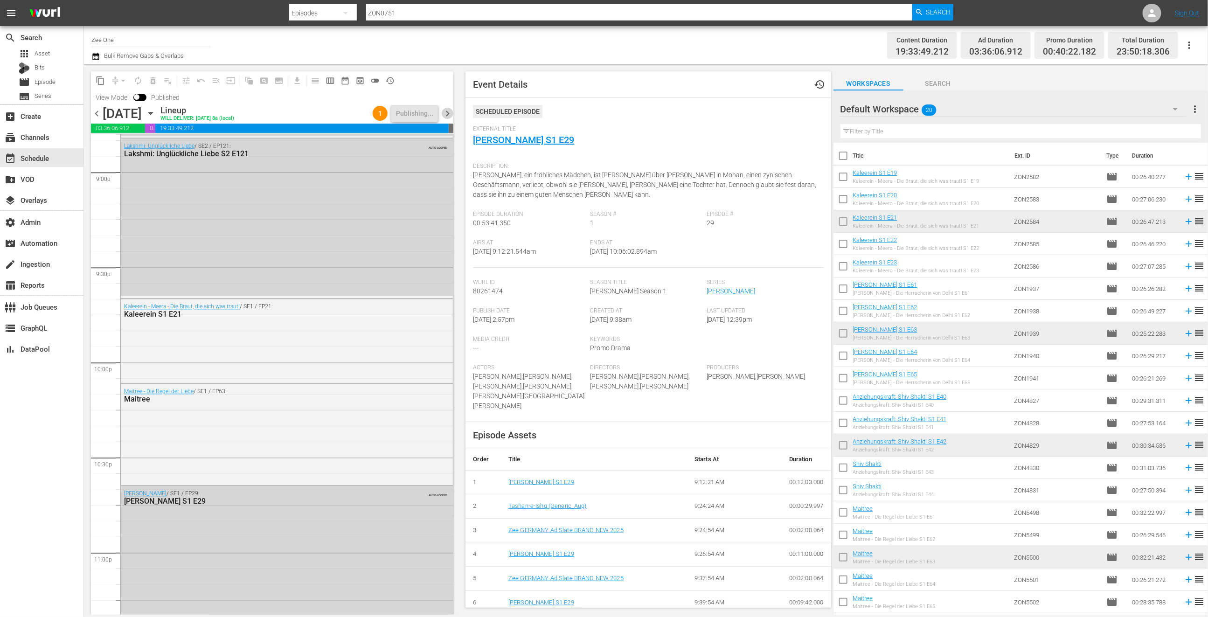
click at [450, 115] on span "chevron_right" at bounding box center [448, 114] width 12 height 12
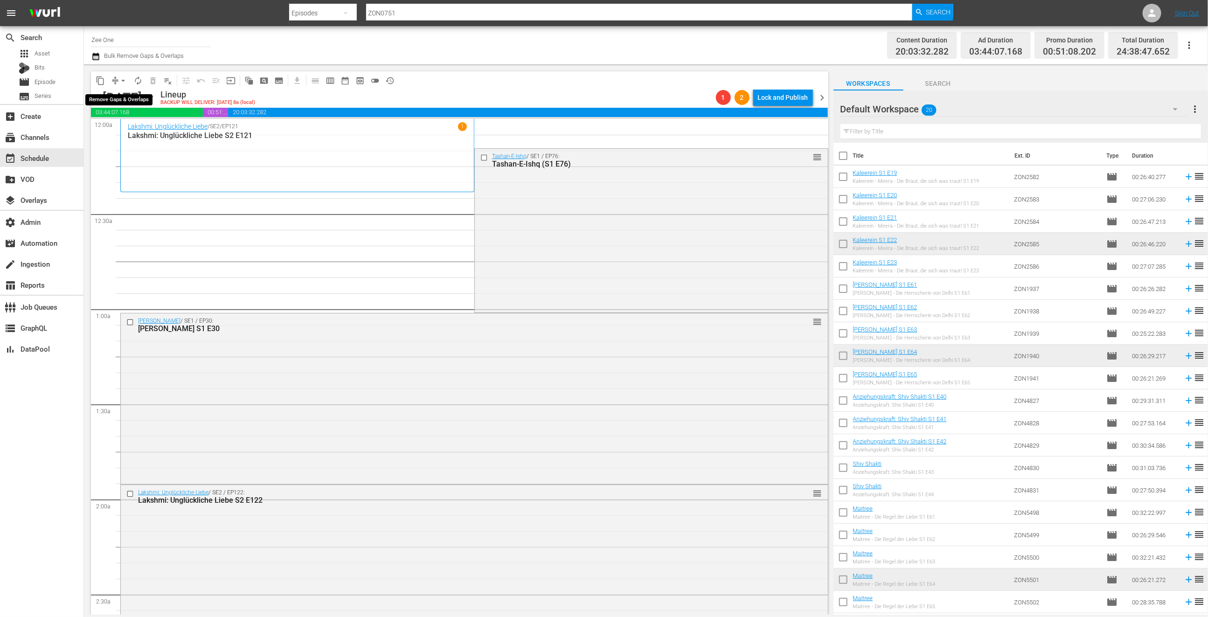
click at [122, 79] on span "arrow_drop_down" at bounding box center [122, 80] width 9 height 9
click at [123, 129] on li "Align to End of Previous Day" at bounding box center [124, 129] width 98 height 15
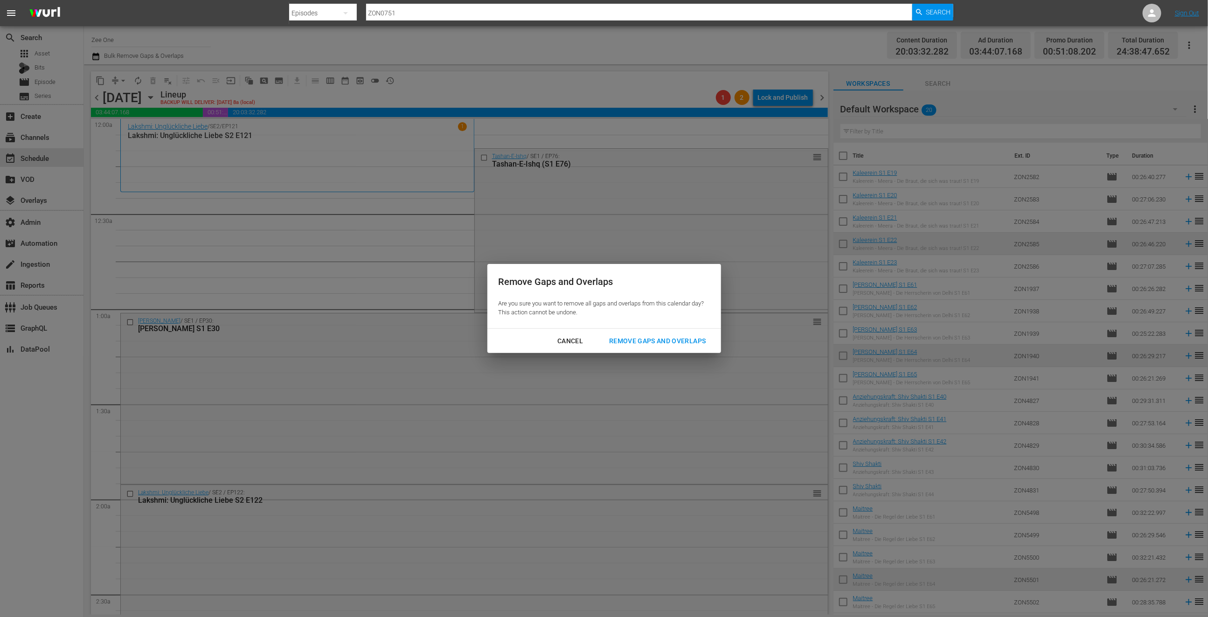
click at [677, 344] on div "Remove Gaps and Overlaps" at bounding box center [656, 341] width 111 height 12
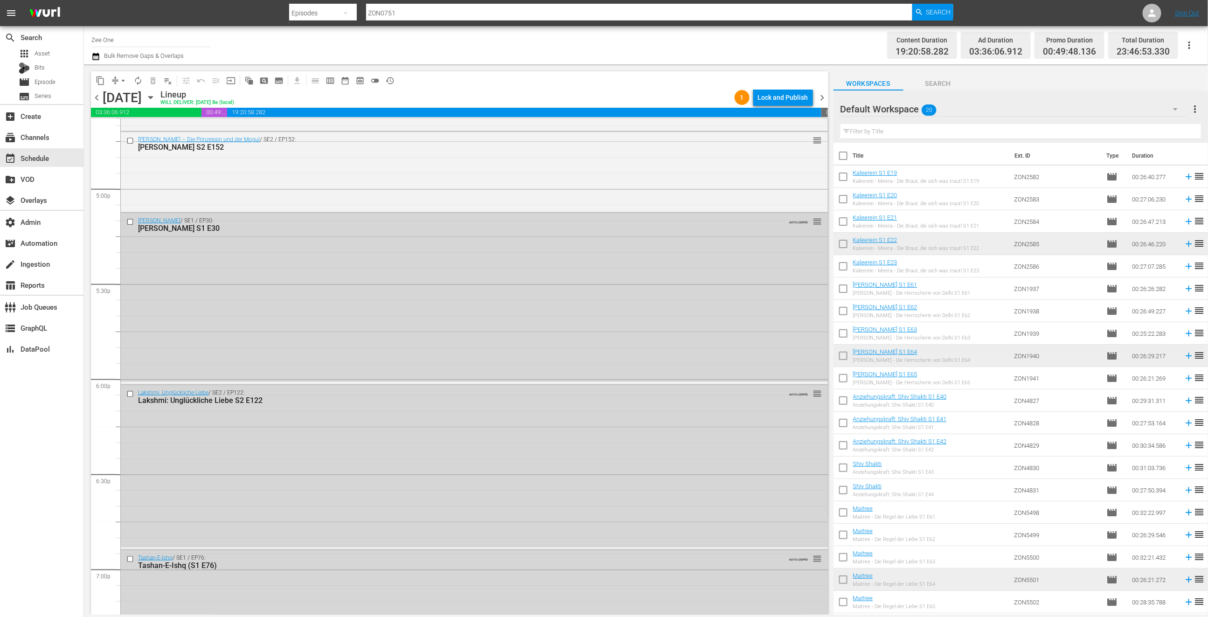
scroll to position [3343, 0]
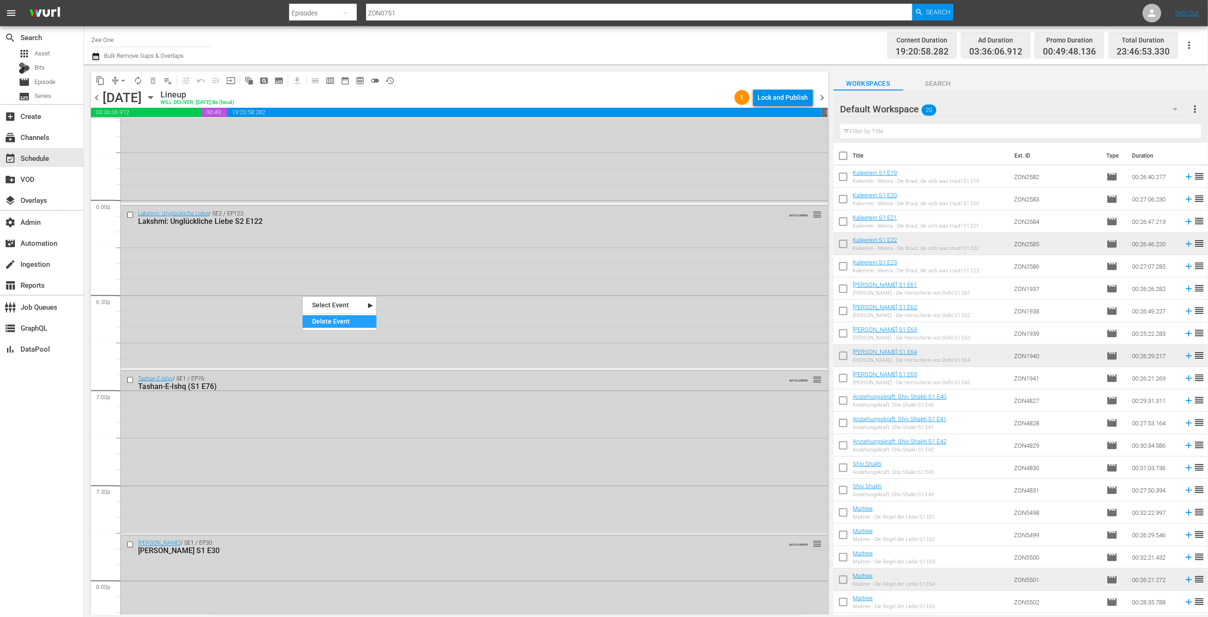
click at [319, 317] on div "Delete Event" at bounding box center [340, 321] width 74 height 13
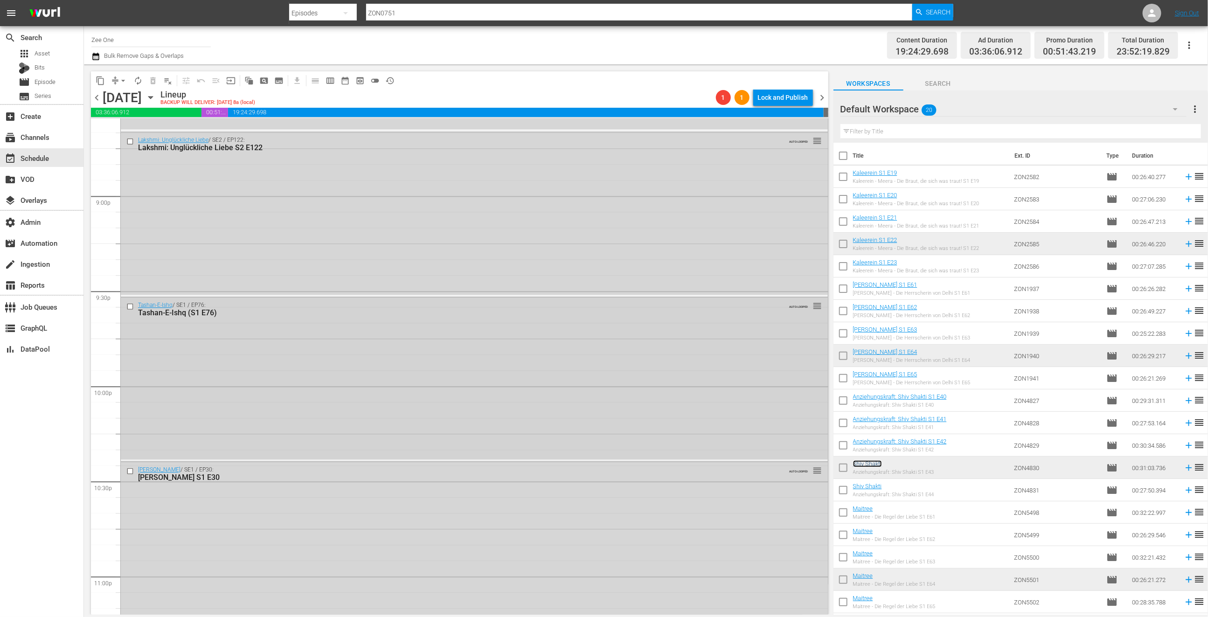
scroll to position [4053, 0]
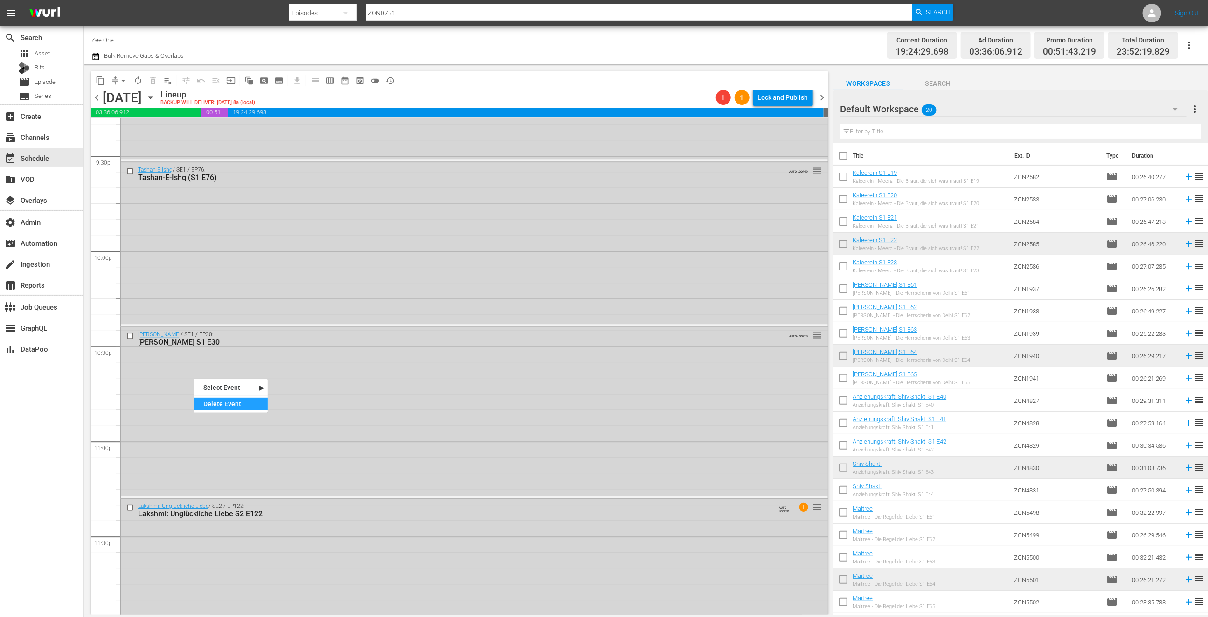
click at [230, 408] on div "Delete Event" at bounding box center [231, 404] width 74 height 13
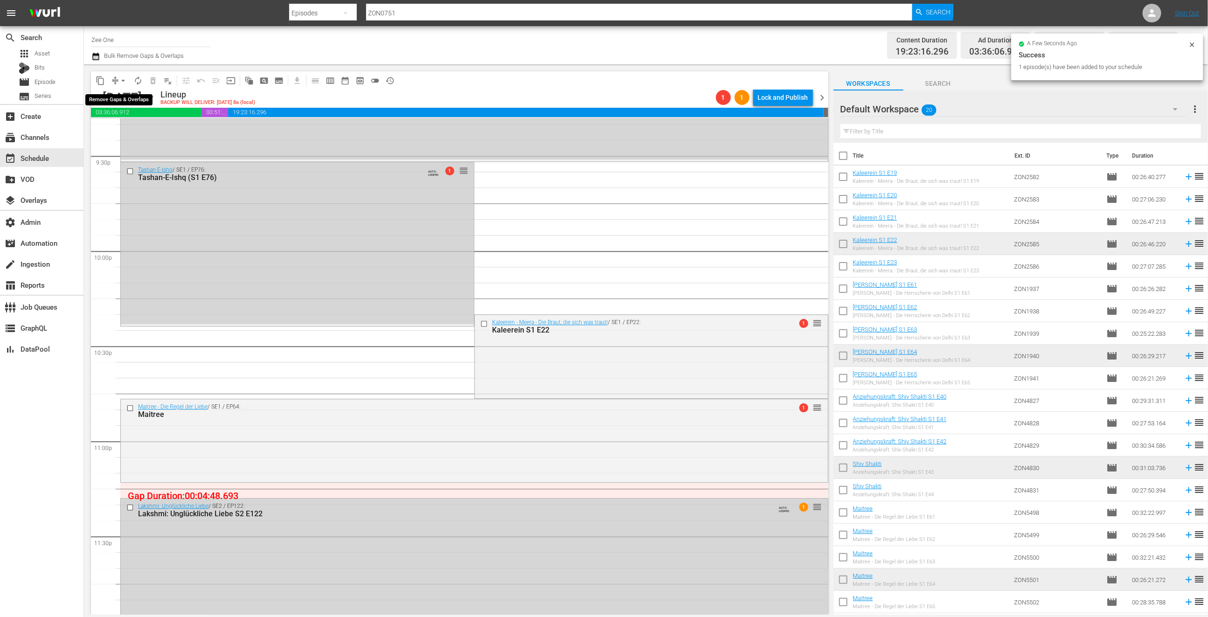
click at [122, 80] on span "arrow_drop_down" at bounding box center [122, 80] width 9 height 9
click at [121, 133] on li "Align to End of Previous Day" at bounding box center [124, 129] width 98 height 15
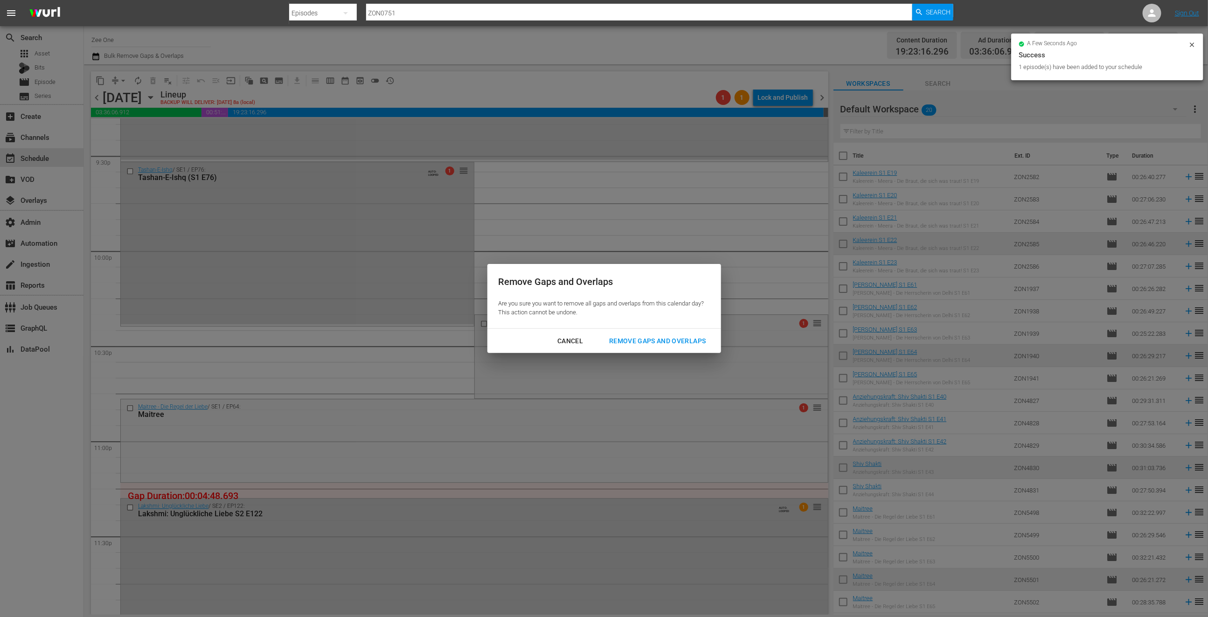
drag, startPoint x: 694, startPoint y: 337, endPoint x: 524, endPoint y: 454, distance: 206.8
click at [693, 337] on div "Remove Gaps and Overlaps" at bounding box center [656, 341] width 111 height 12
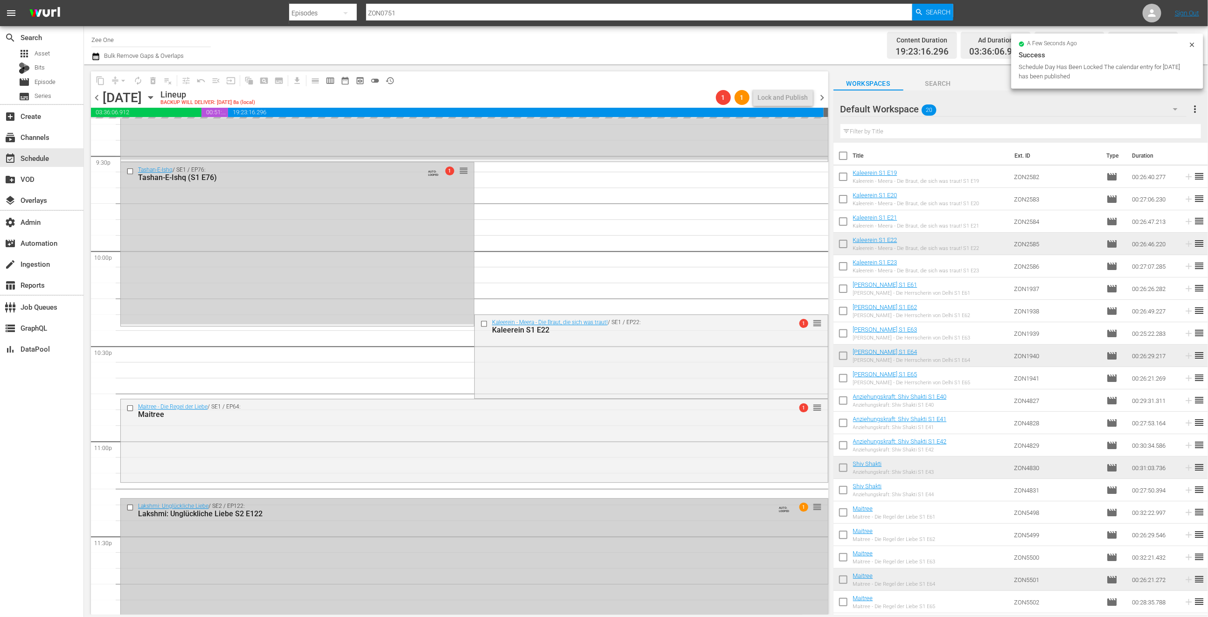
scroll to position [4101, 0]
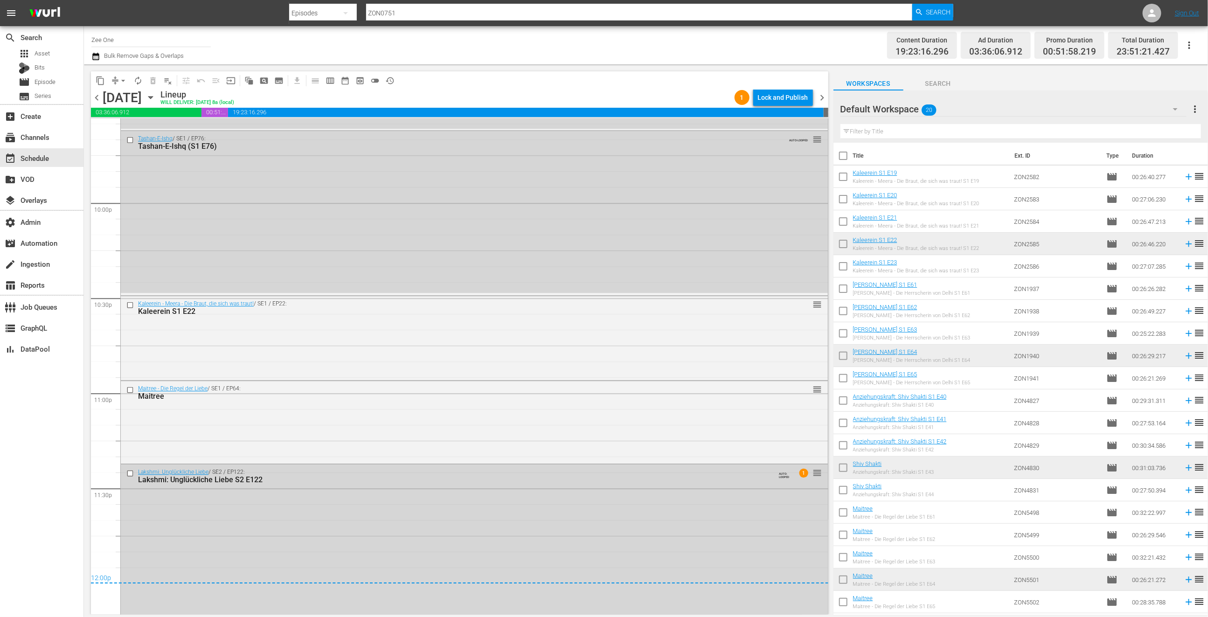
click at [781, 99] on div "Lock and Publish" at bounding box center [783, 97] width 50 height 17
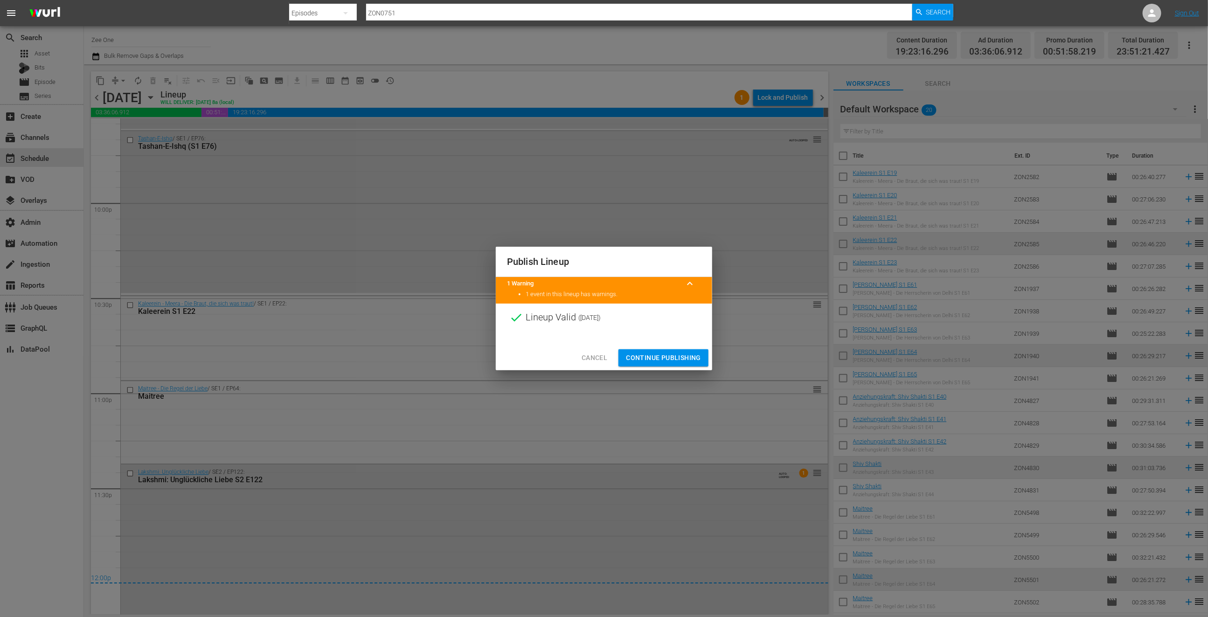
click at [641, 352] on span "Continue Publishing" at bounding box center [663, 358] width 75 height 12
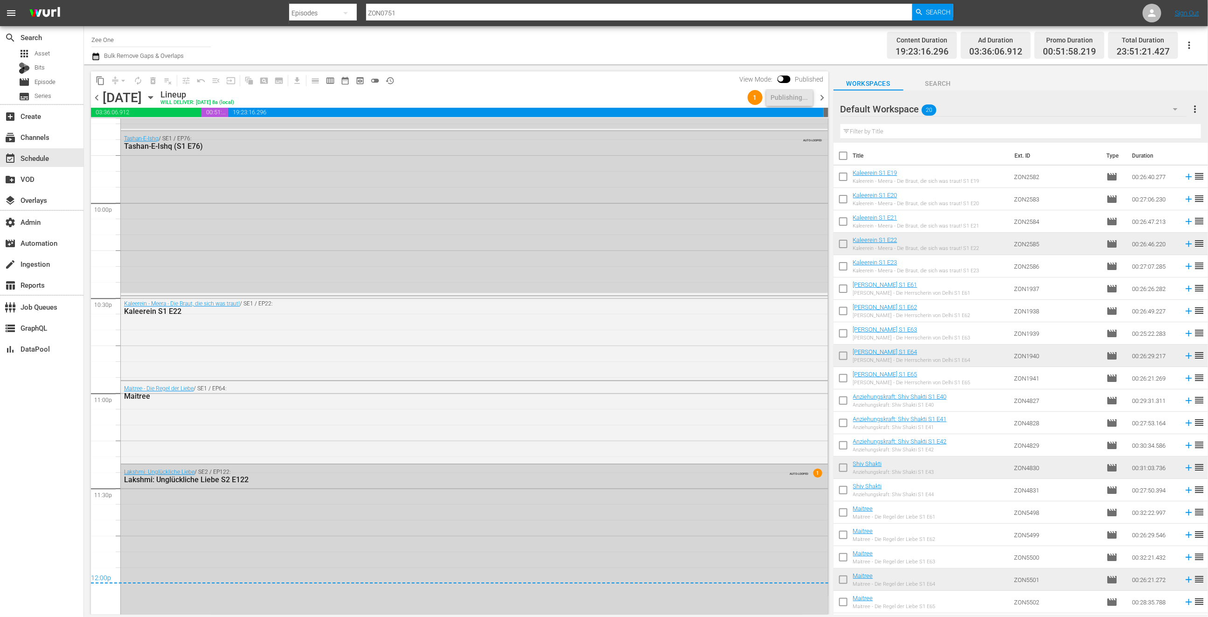
click at [823, 98] on span "chevron_right" at bounding box center [822, 98] width 12 height 12
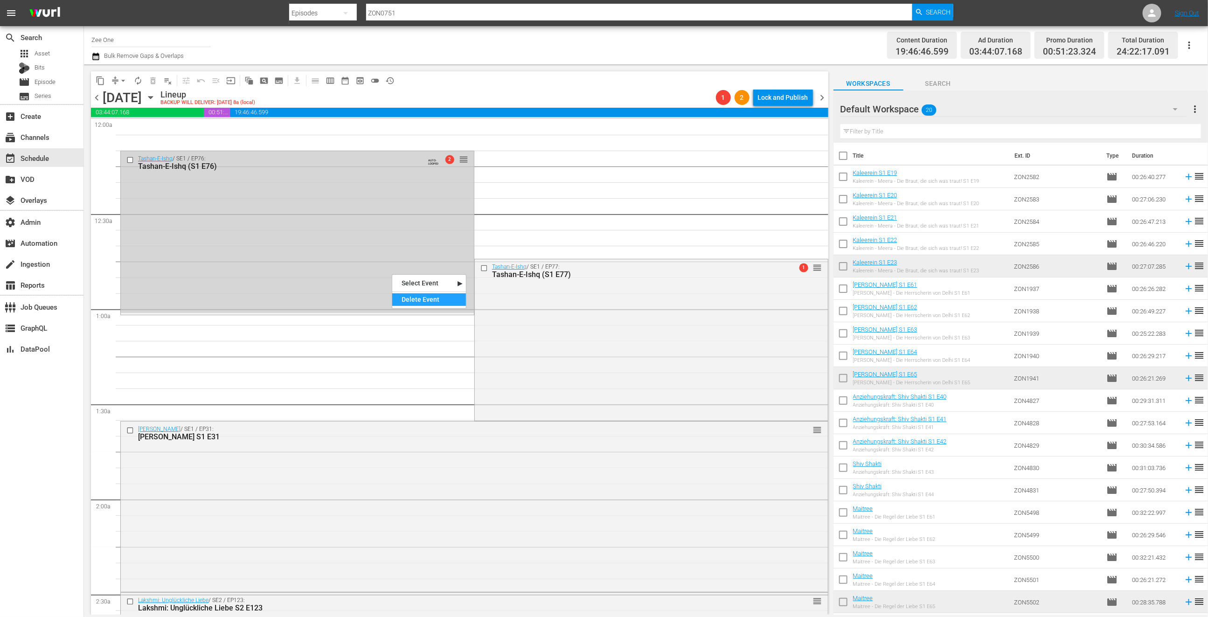
click at [416, 296] on div "Delete Event" at bounding box center [429, 299] width 74 height 13
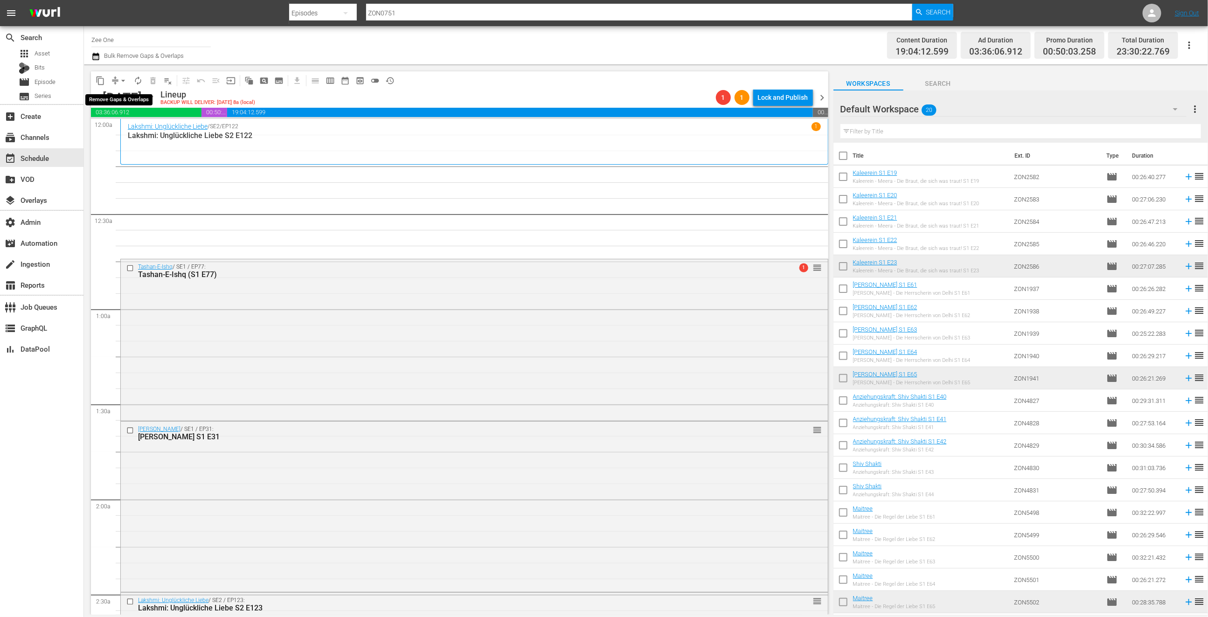
click at [117, 79] on button "arrow_drop_down" at bounding box center [123, 80] width 15 height 15
click at [134, 126] on li "Align to End of Previous Day" at bounding box center [124, 129] width 98 height 15
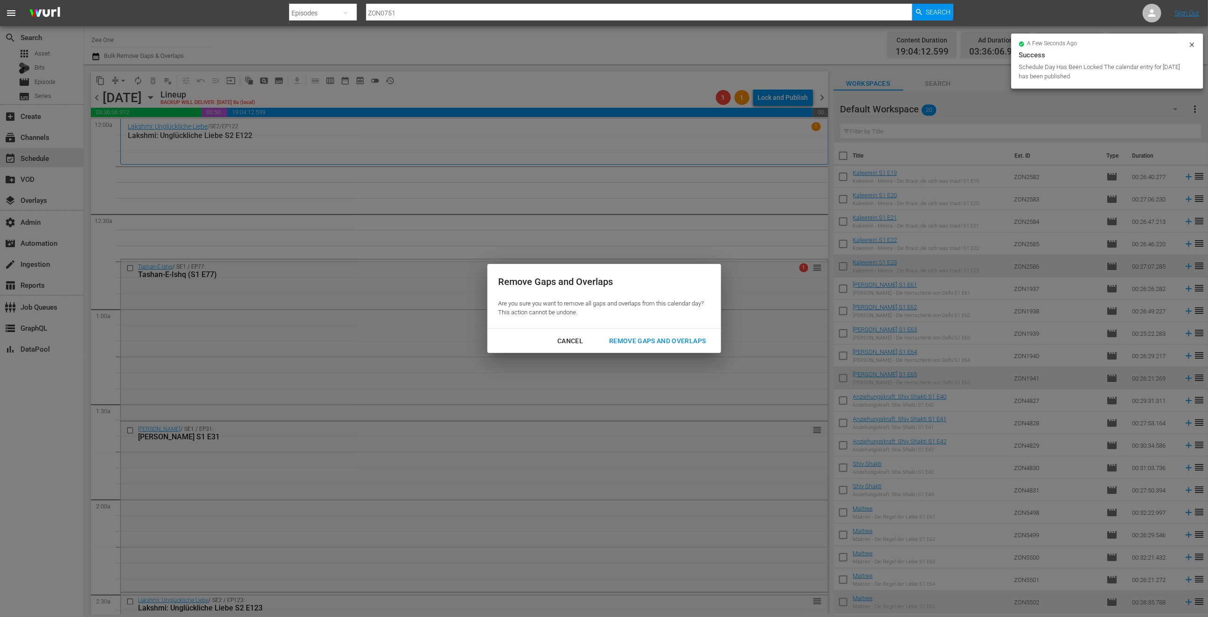
click at [679, 340] on div "Remove Gaps and Overlaps" at bounding box center [656, 341] width 111 height 12
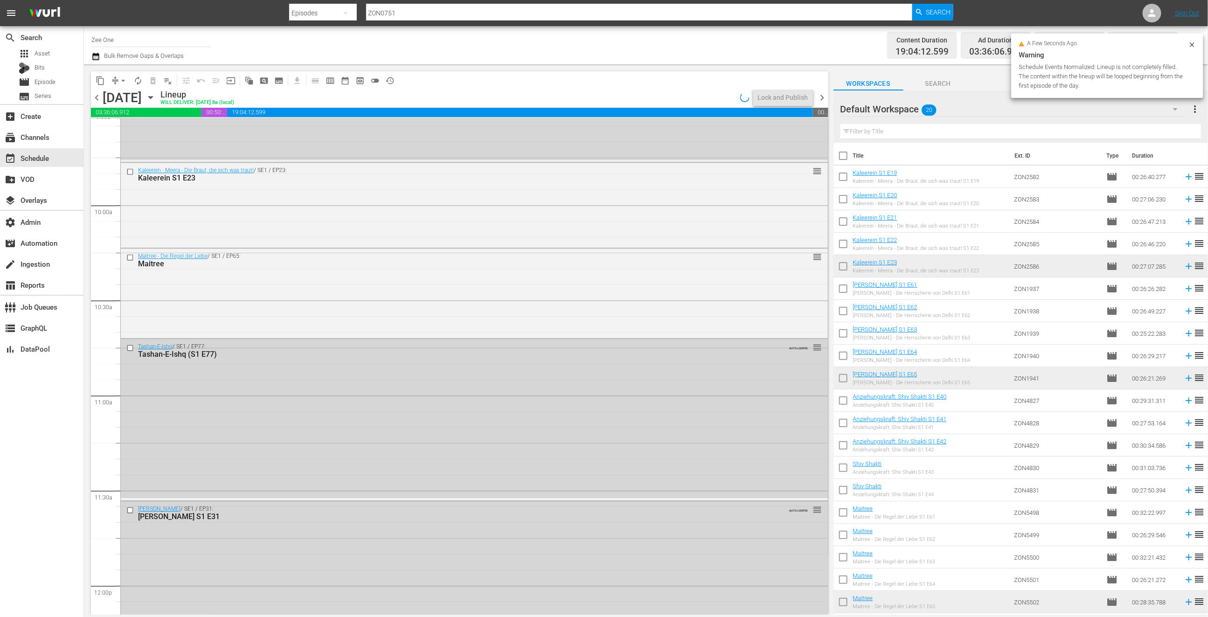
scroll to position [1800, 0]
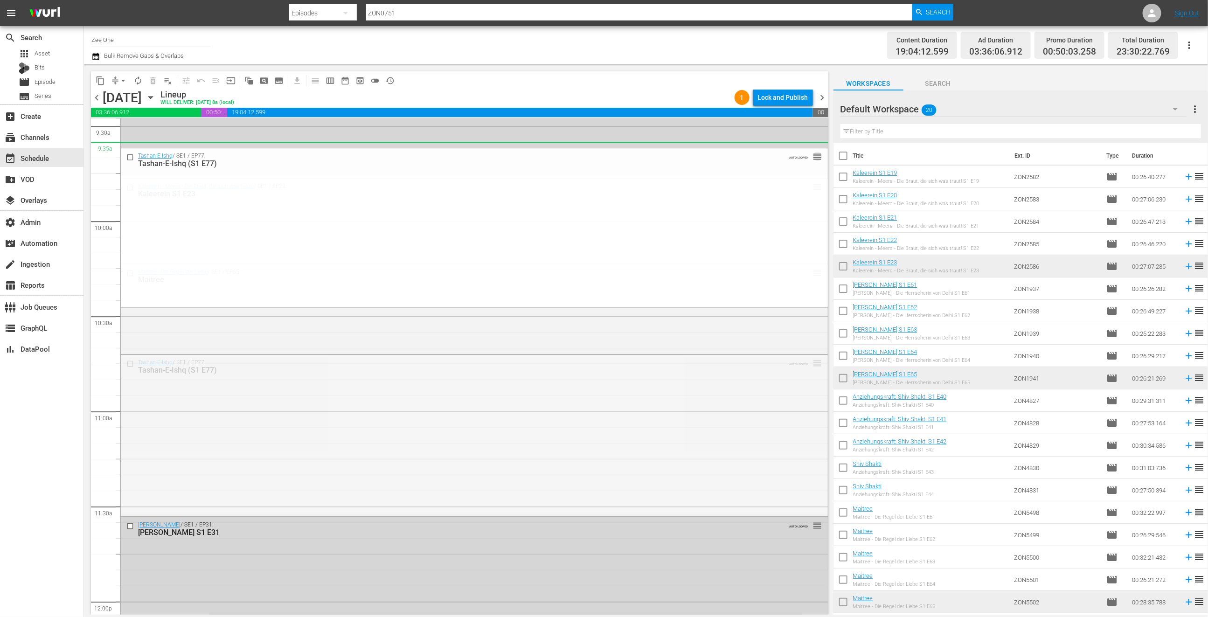
drag, startPoint x: 806, startPoint y: 357, endPoint x: 771, endPoint y: 150, distance: 209.5
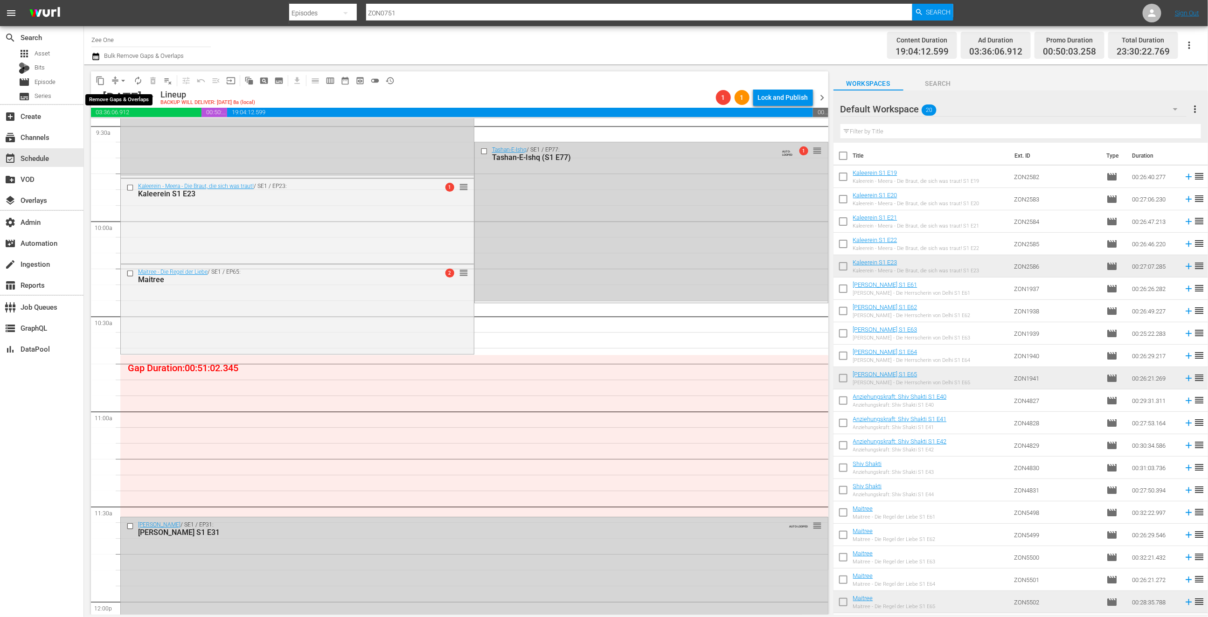
click at [122, 79] on span "arrow_drop_down" at bounding box center [122, 80] width 9 height 9
click at [125, 132] on li "Align to End of Previous Day" at bounding box center [124, 129] width 98 height 15
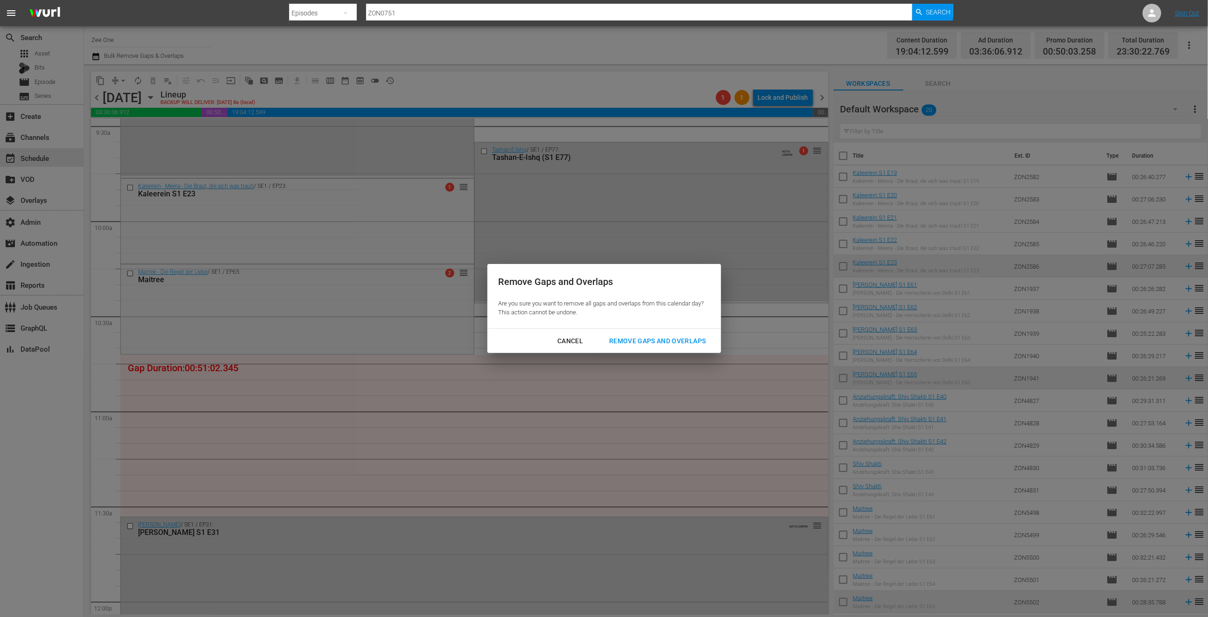
click at [632, 343] on div "Remove Gaps and Overlaps" at bounding box center [656, 341] width 111 height 12
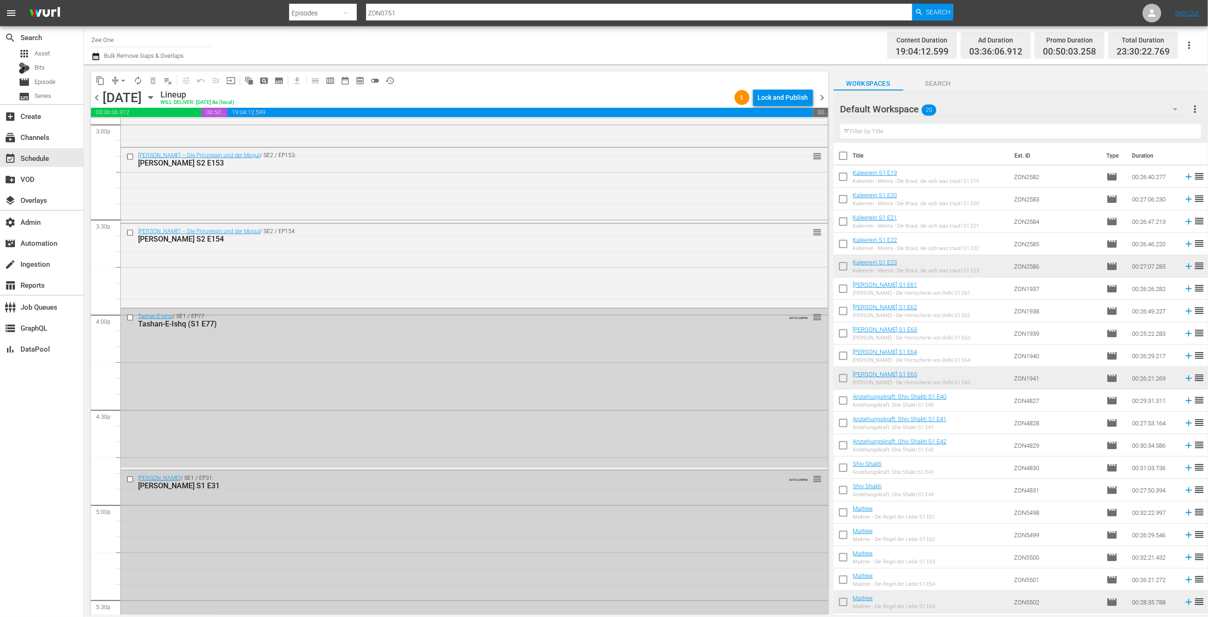
scroll to position [3105, 0]
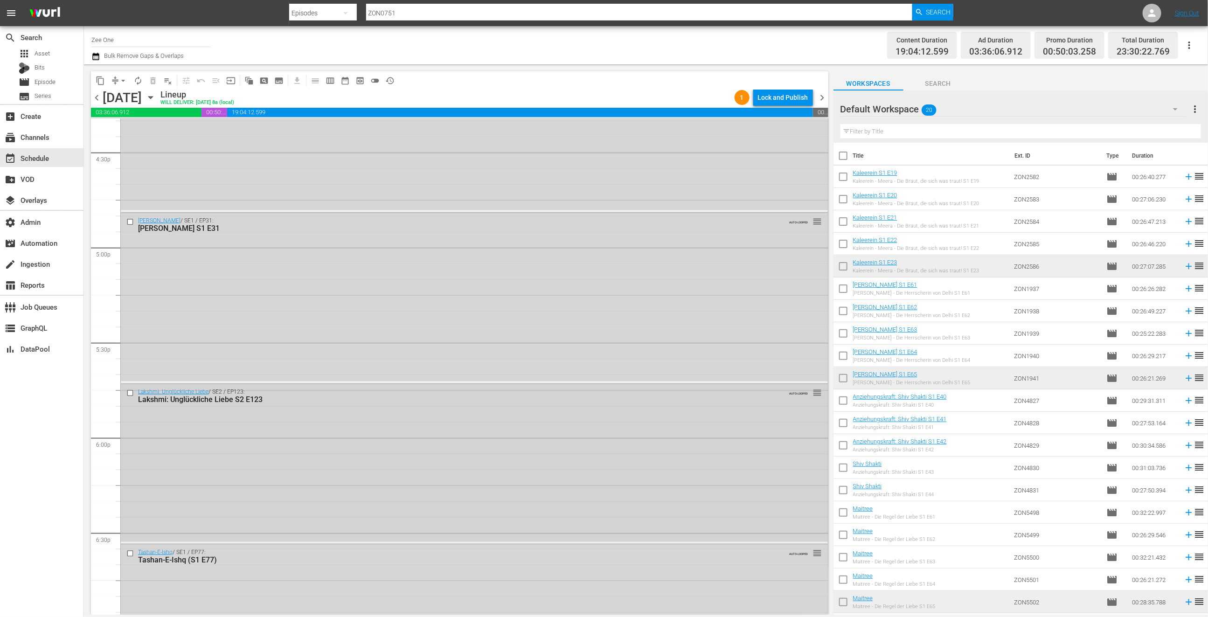
click at [451, 484] on div "Lakshmi: Unglückliche Liebe / SE2 / EP123: Lakshmi: Unglückliche Liebe S2 E123 …" at bounding box center [474, 463] width 707 height 158
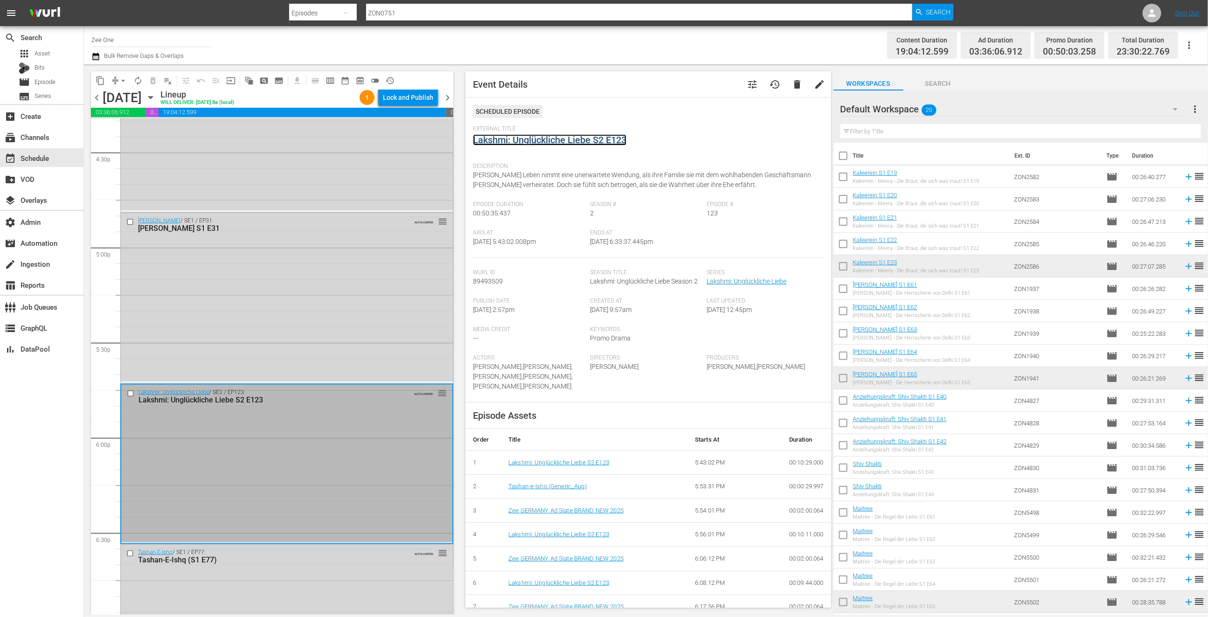
click at [535, 142] on link "Lakshmi: Unglückliche Liebe S2 E123" at bounding box center [549, 139] width 153 height 11
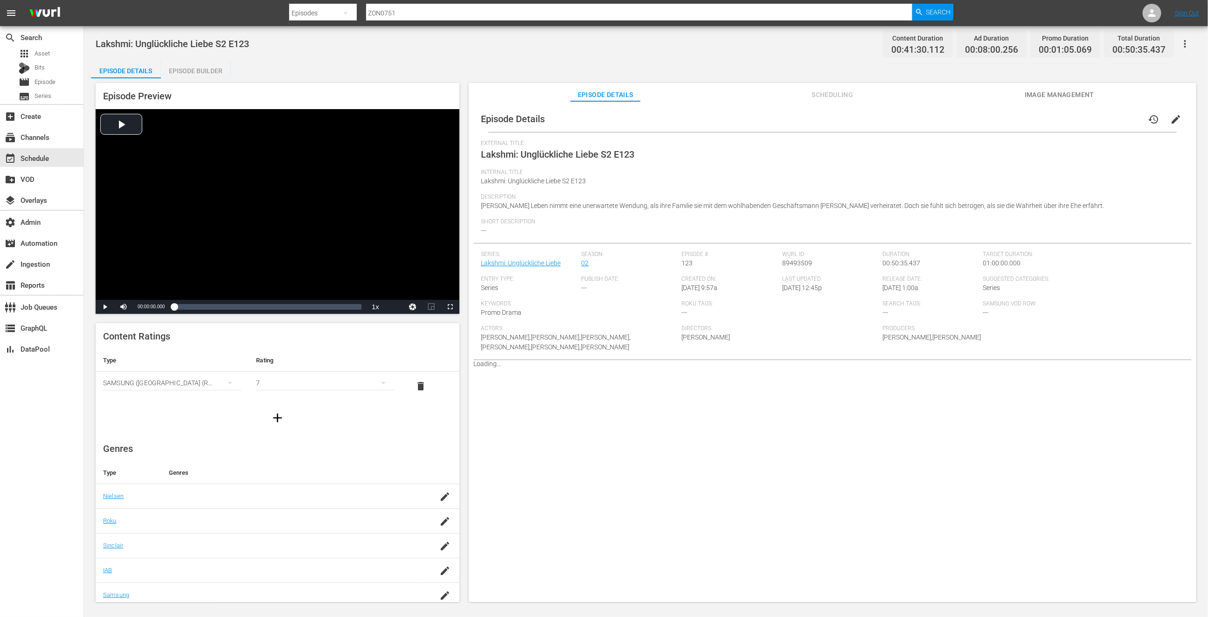
click at [1178, 44] on button "button" at bounding box center [1185, 44] width 22 height 22
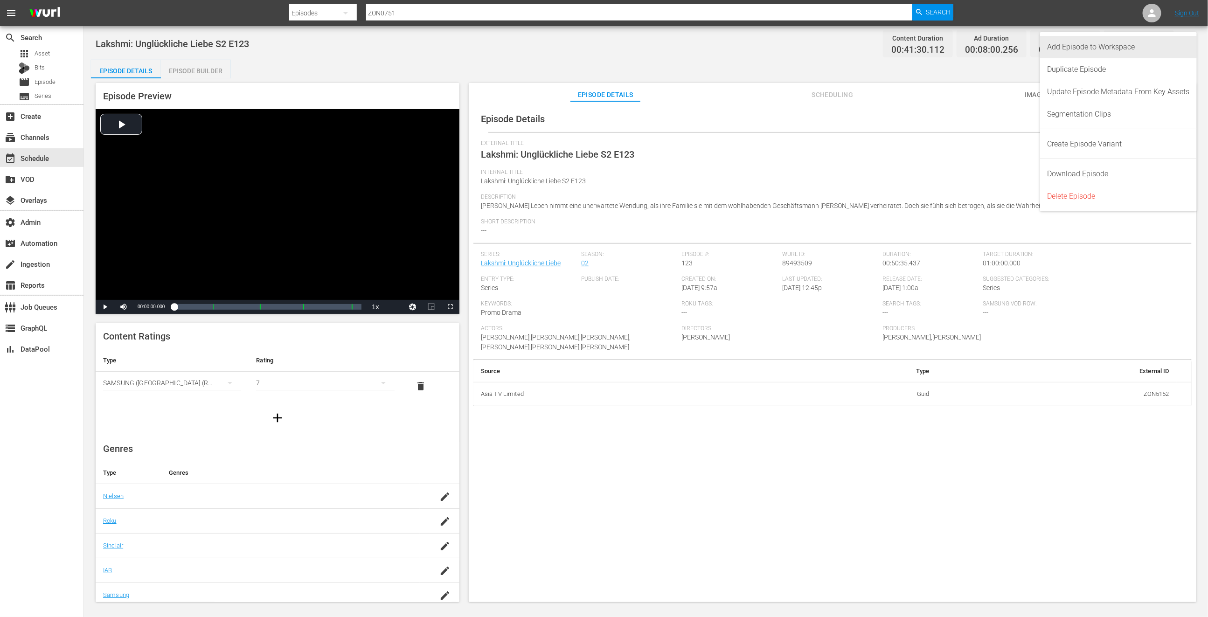
click at [1156, 50] on div "Add Episode to Workspace" at bounding box center [1118, 47] width 142 height 22
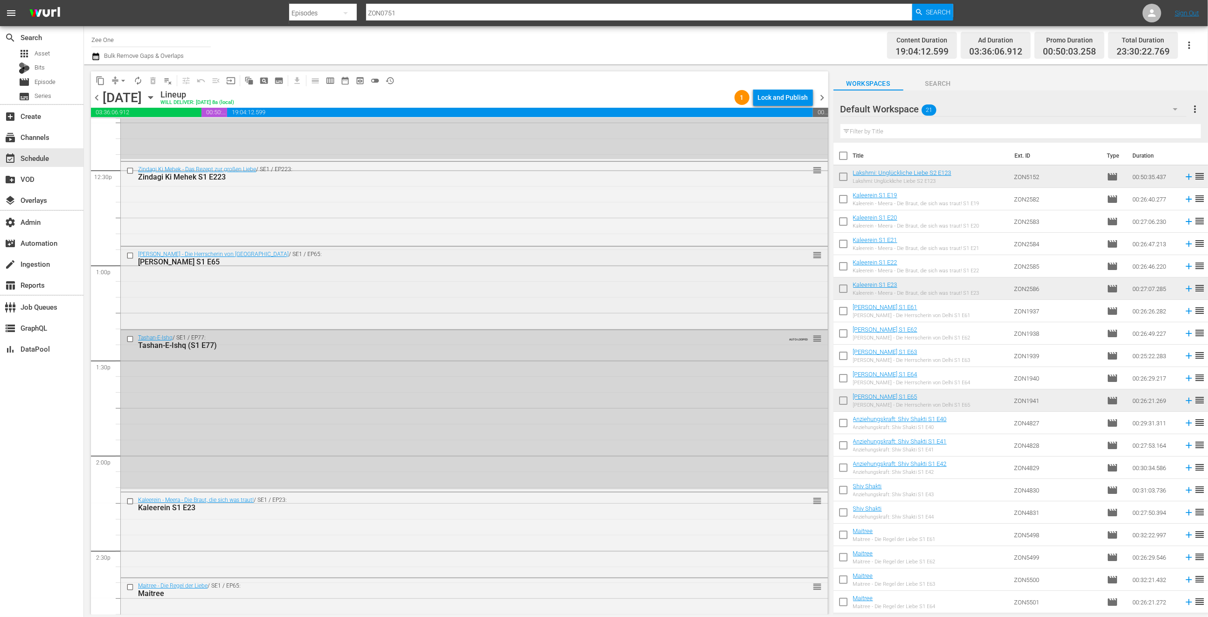
scroll to position [2471, 0]
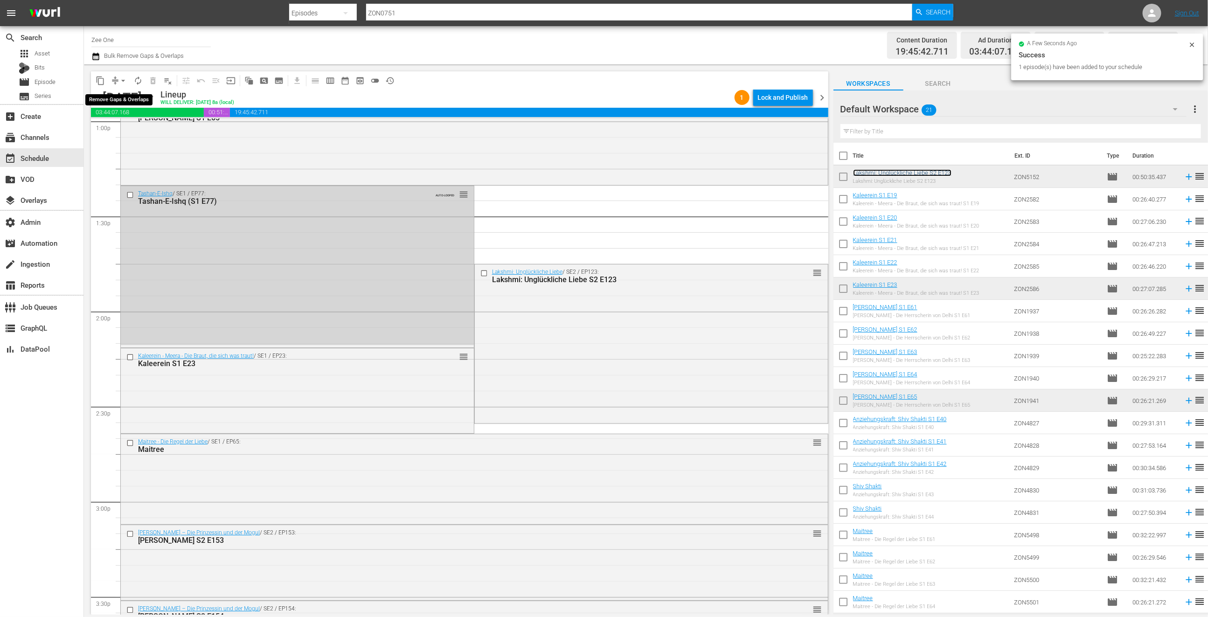
click at [125, 81] on span "arrow_drop_down" at bounding box center [122, 80] width 9 height 9
click at [131, 135] on li "Align to End of Previous Day" at bounding box center [124, 129] width 98 height 15
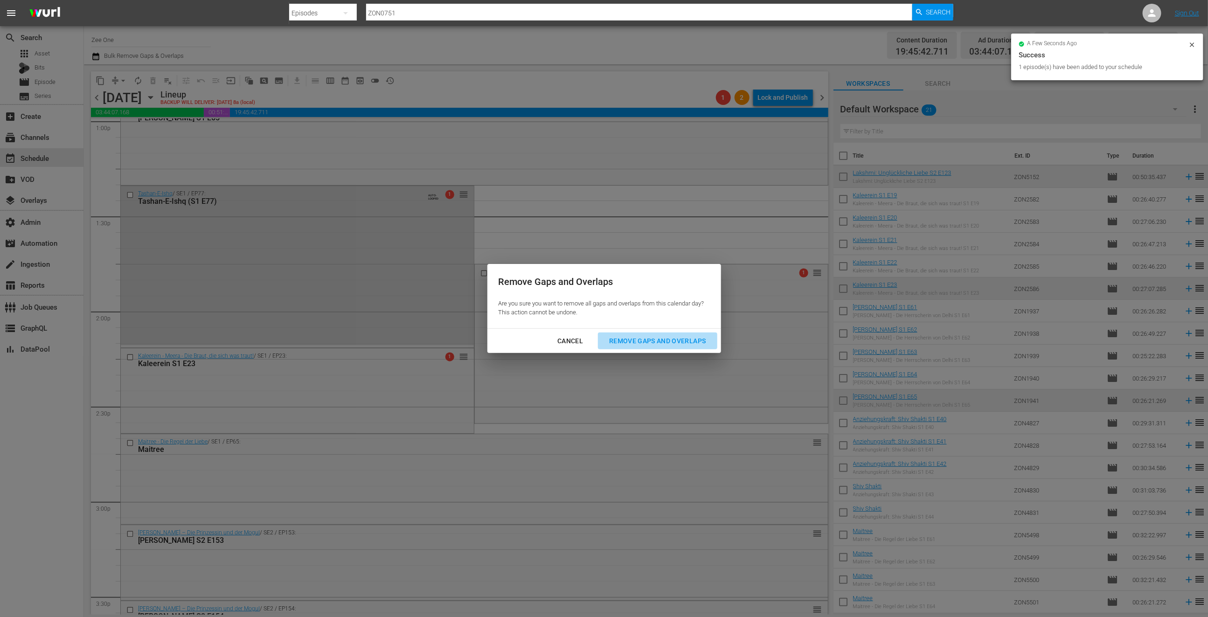
drag, startPoint x: 696, startPoint y: 338, endPoint x: 494, endPoint y: 411, distance: 214.9
click at [696, 338] on div "Remove Gaps and Overlaps" at bounding box center [656, 341] width 111 height 12
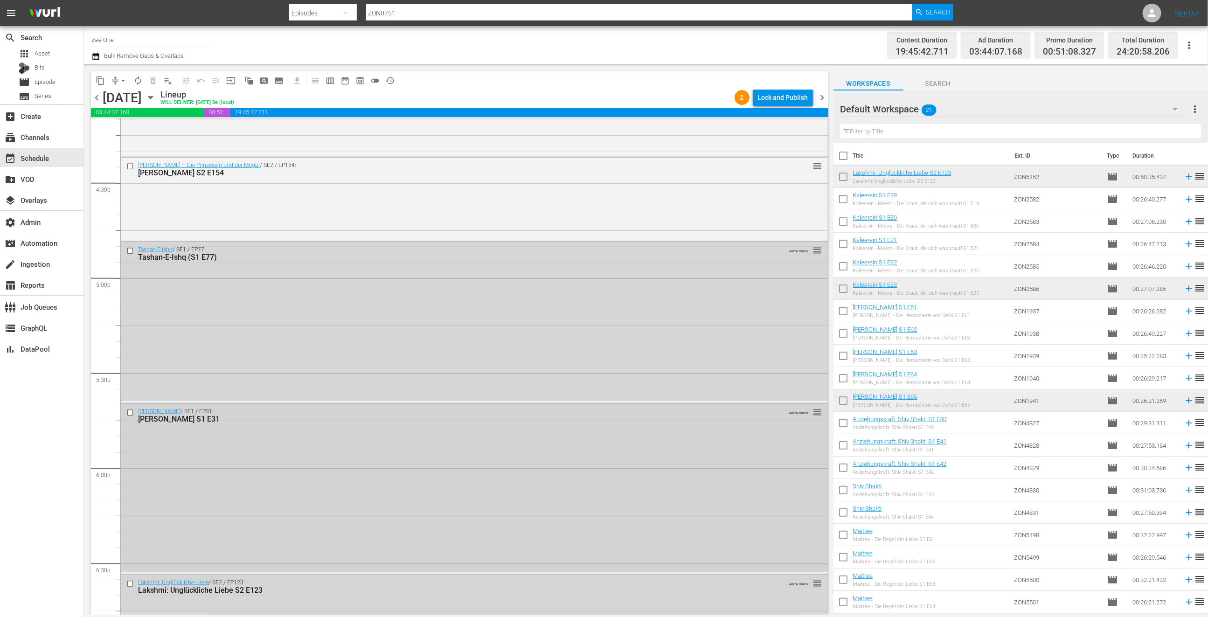
scroll to position [3153, 0]
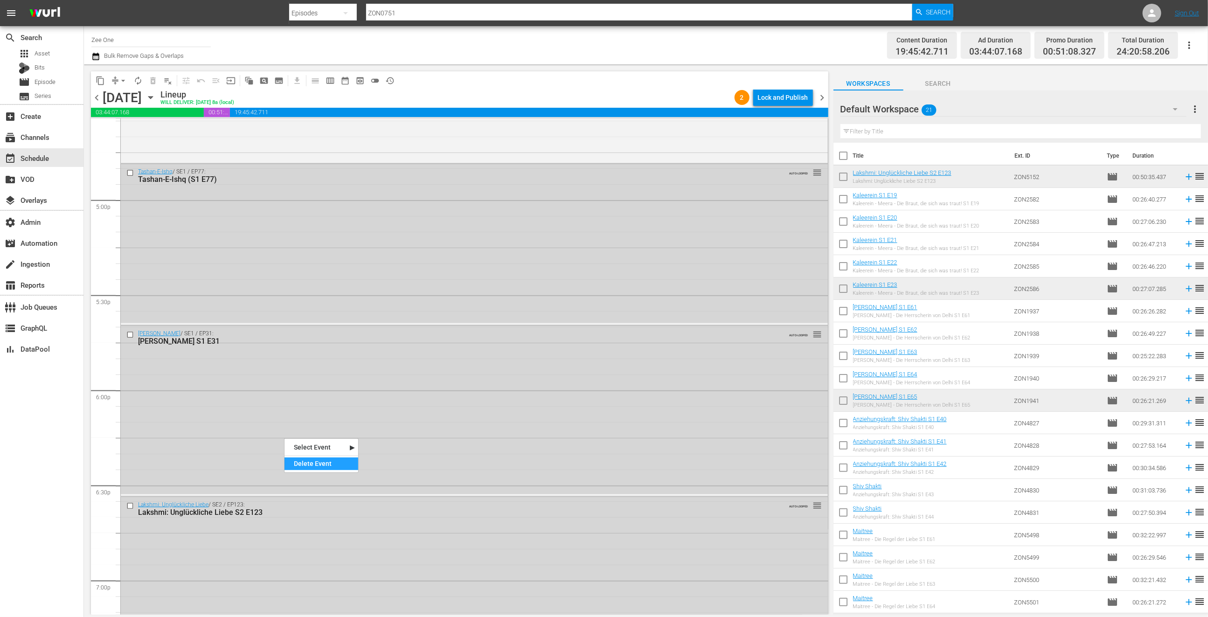
click at [304, 461] on div "Delete Event" at bounding box center [321, 463] width 74 height 13
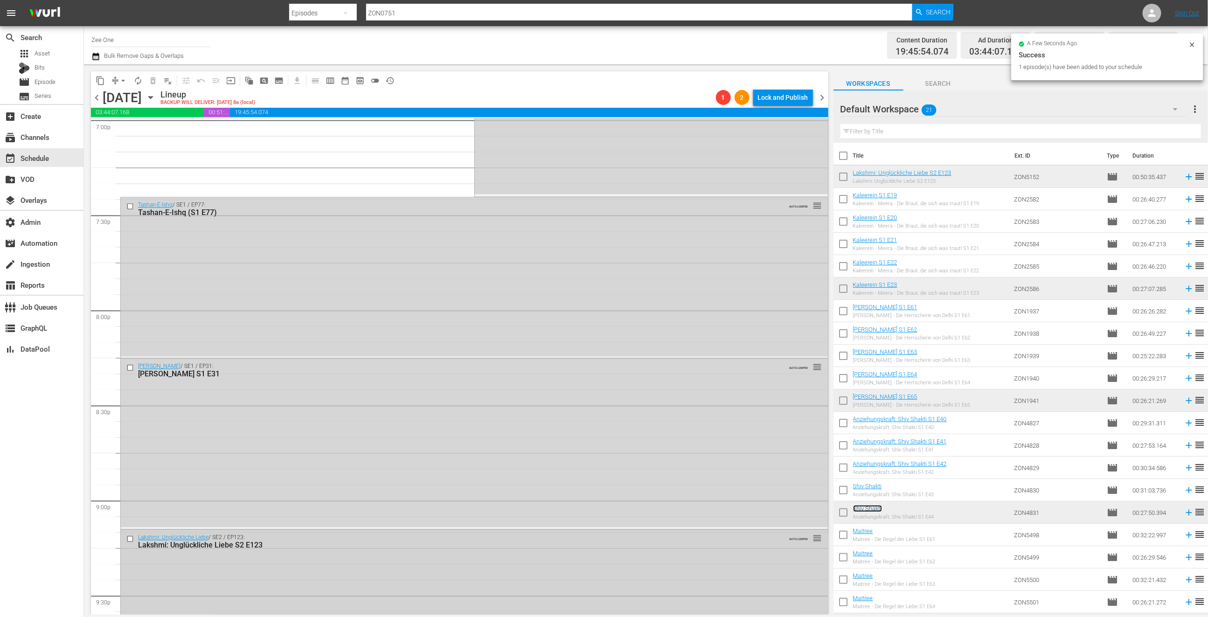
scroll to position [3864, 0]
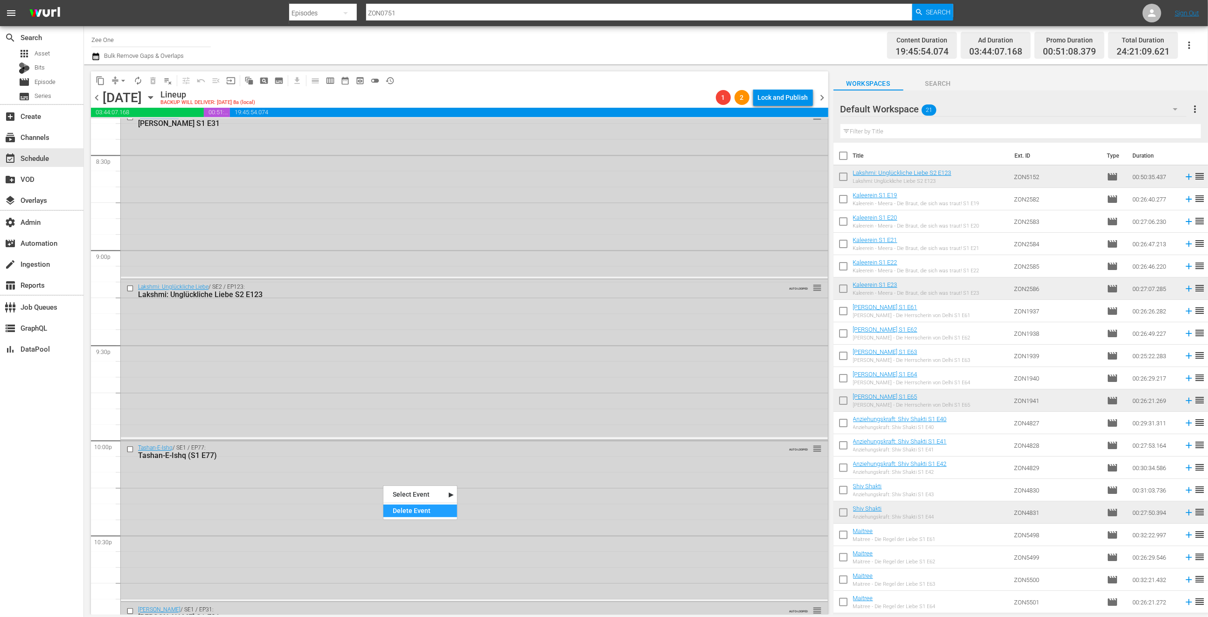
click at [417, 508] on div "Delete Event" at bounding box center [420, 511] width 74 height 13
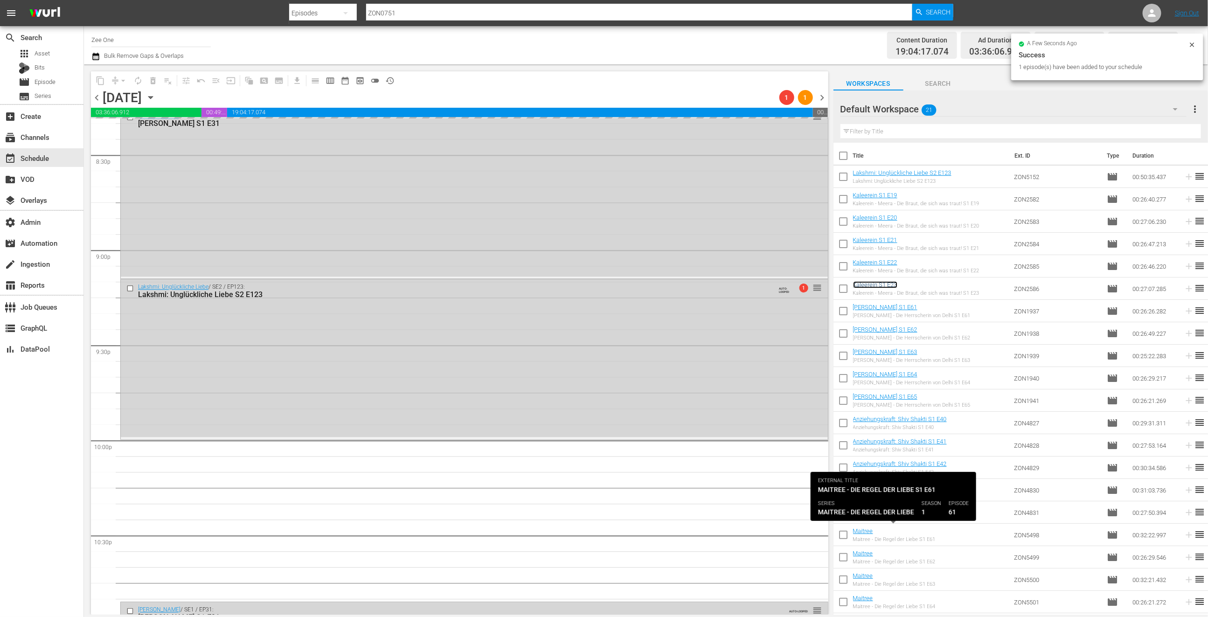
scroll to position [20, 0]
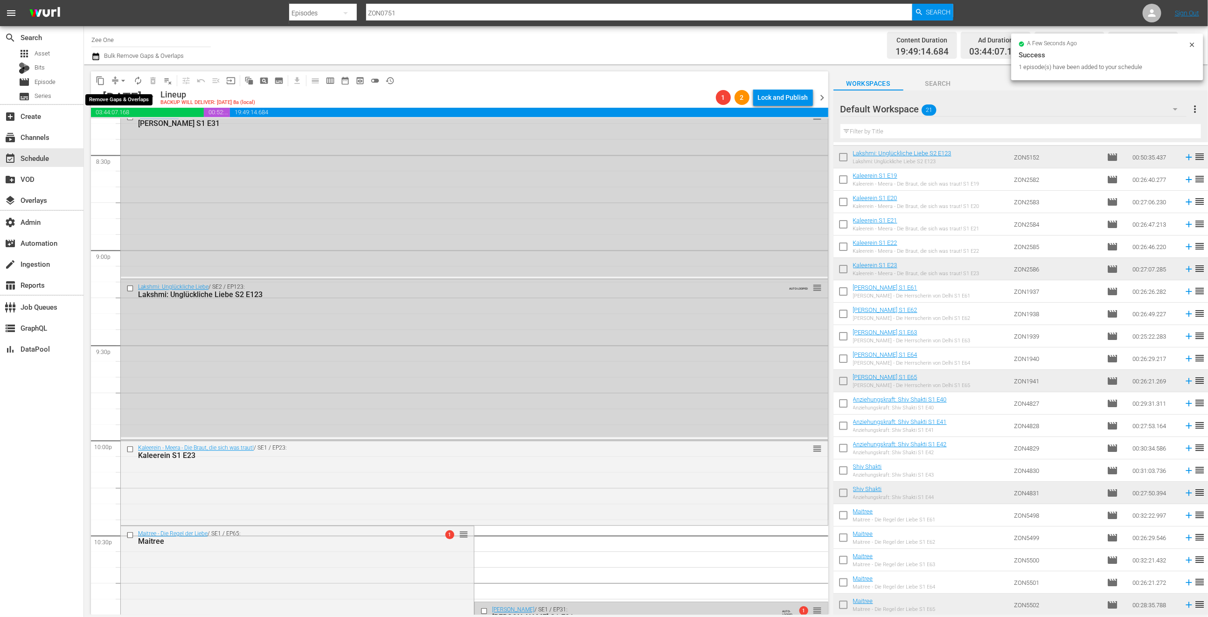
click at [123, 83] on span "arrow_drop_down" at bounding box center [122, 80] width 9 height 9
click at [125, 130] on li "Align to End of Previous Day" at bounding box center [124, 129] width 98 height 15
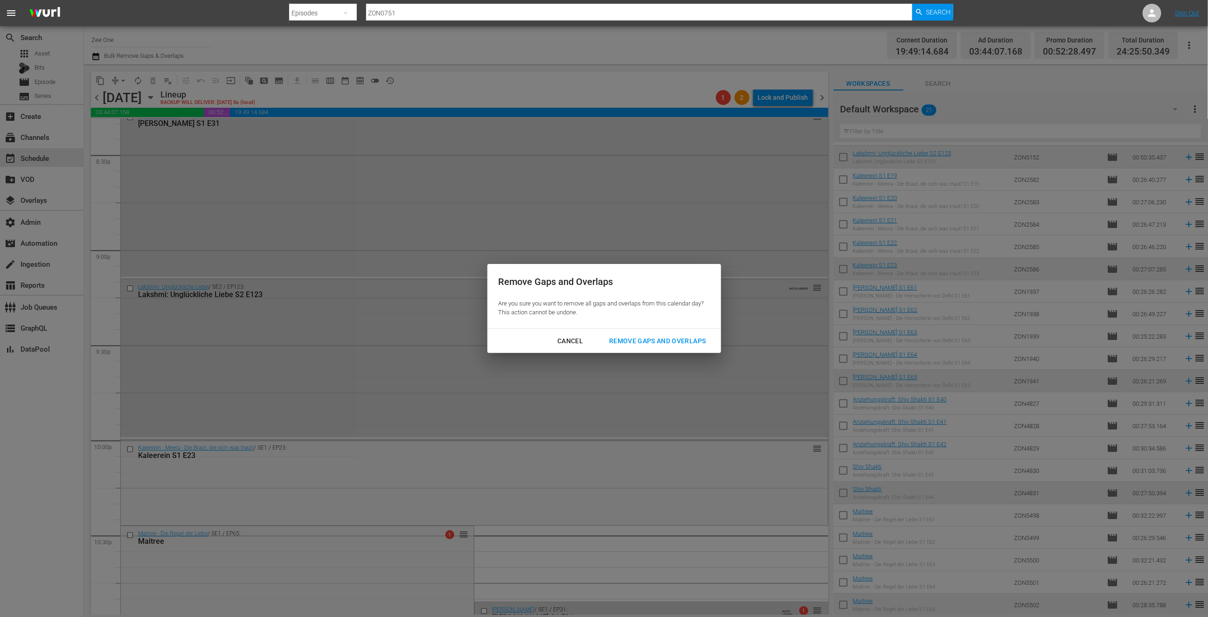
click at [673, 342] on div "Remove Gaps and Overlaps" at bounding box center [656, 341] width 111 height 12
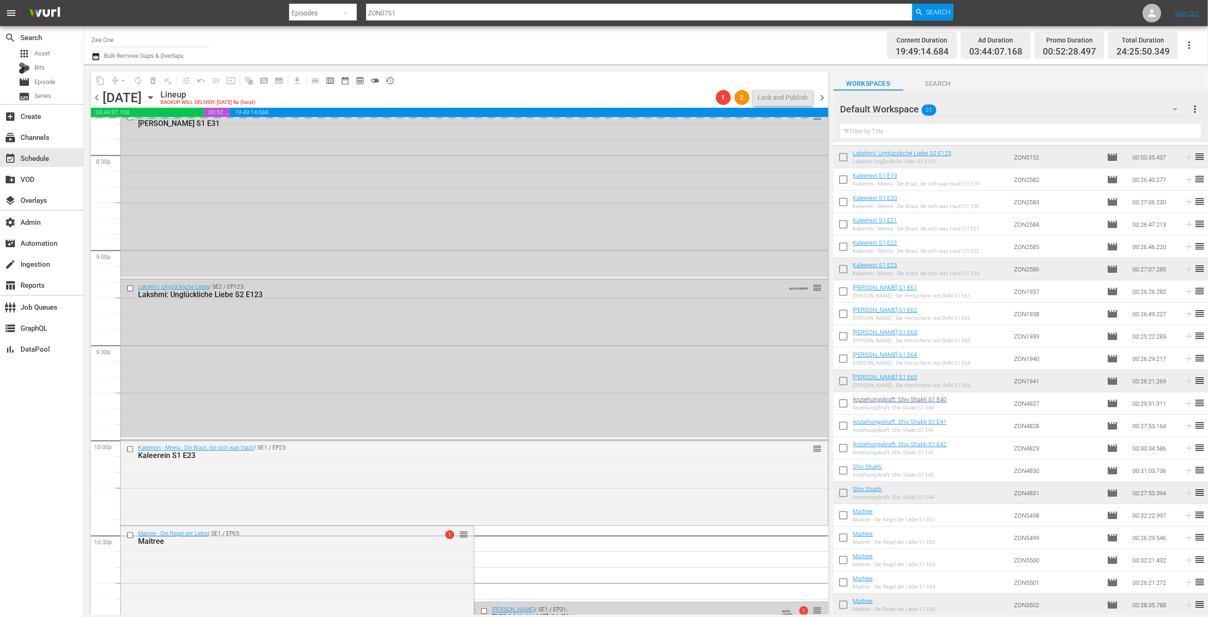
scroll to position [0, 0]
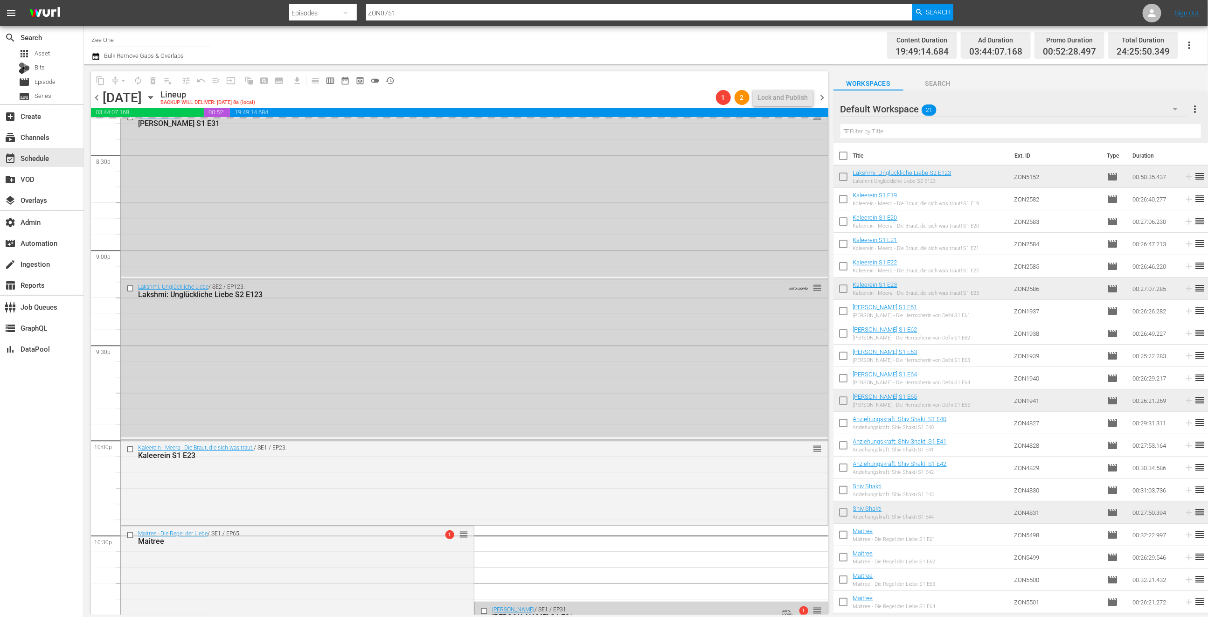
click at [846, 157] on input "checkbox" at bounding box center [843, 158] width 20 height 20
checkbox input "true"
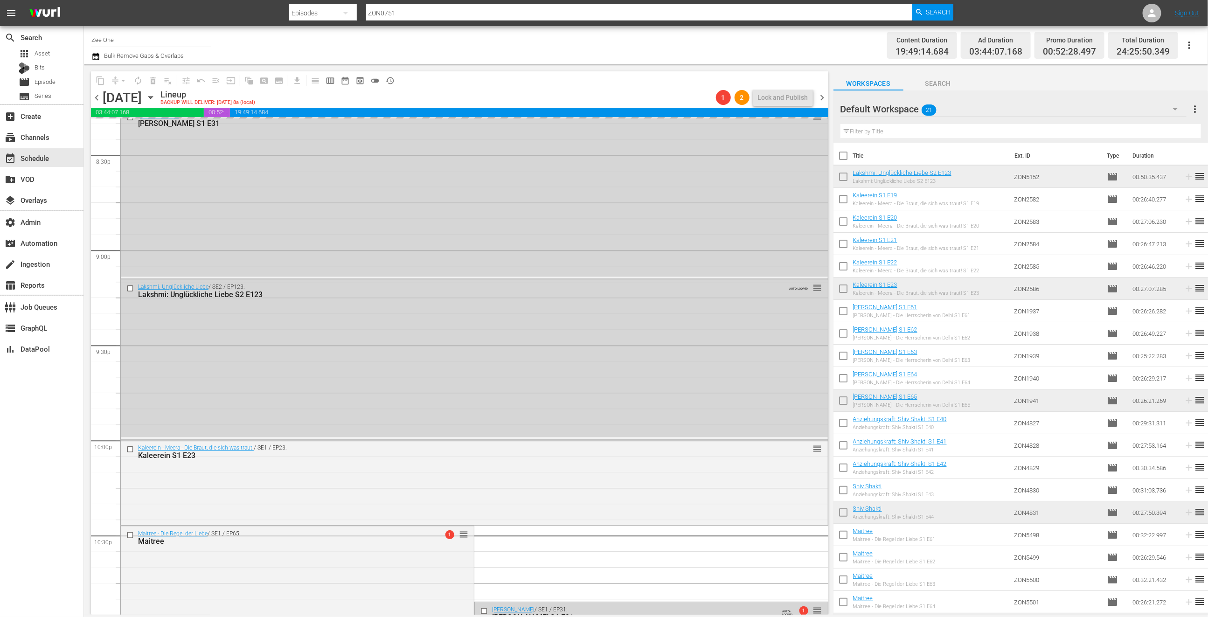
checkbox input "true"
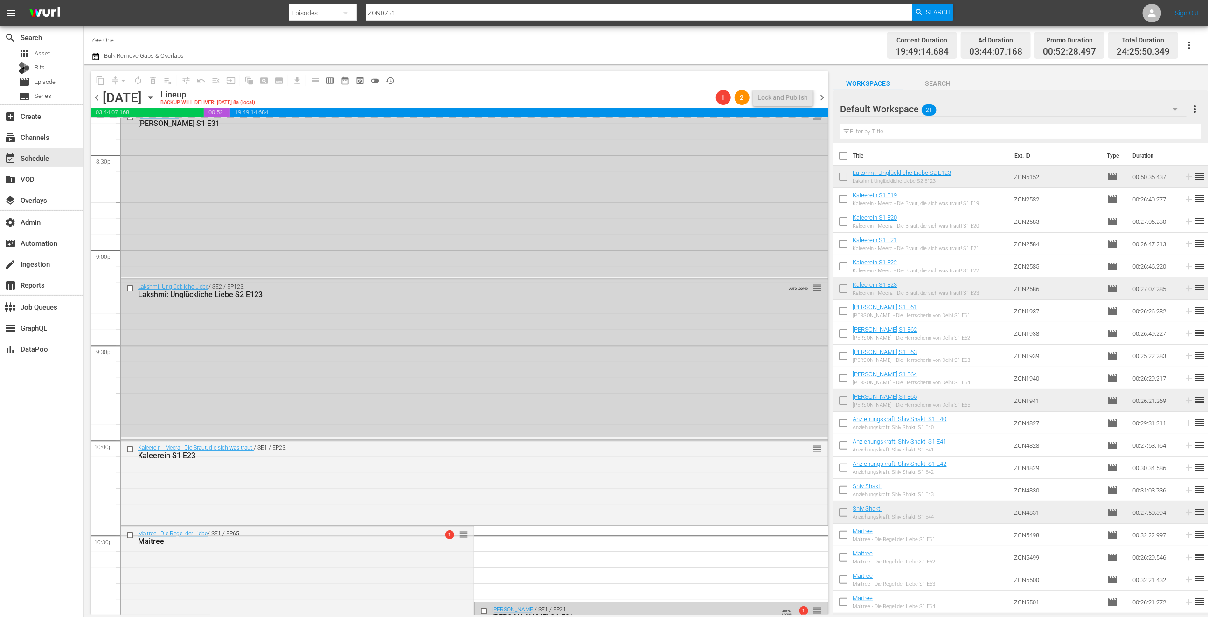
checkbox input "true"
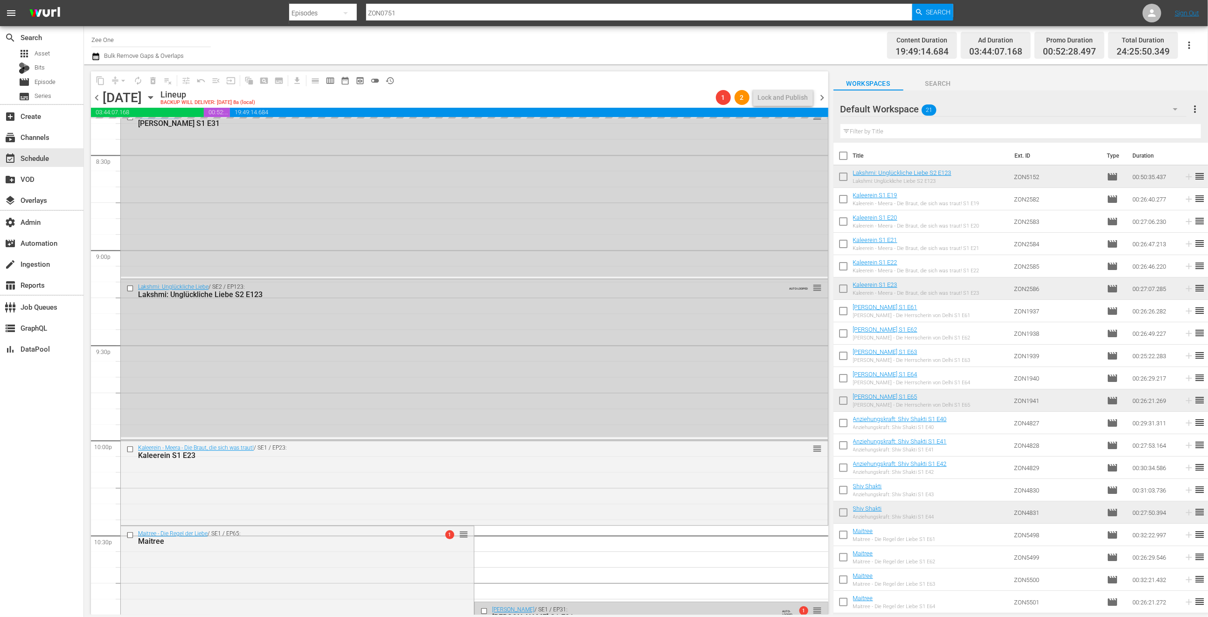
checkbox input "true"
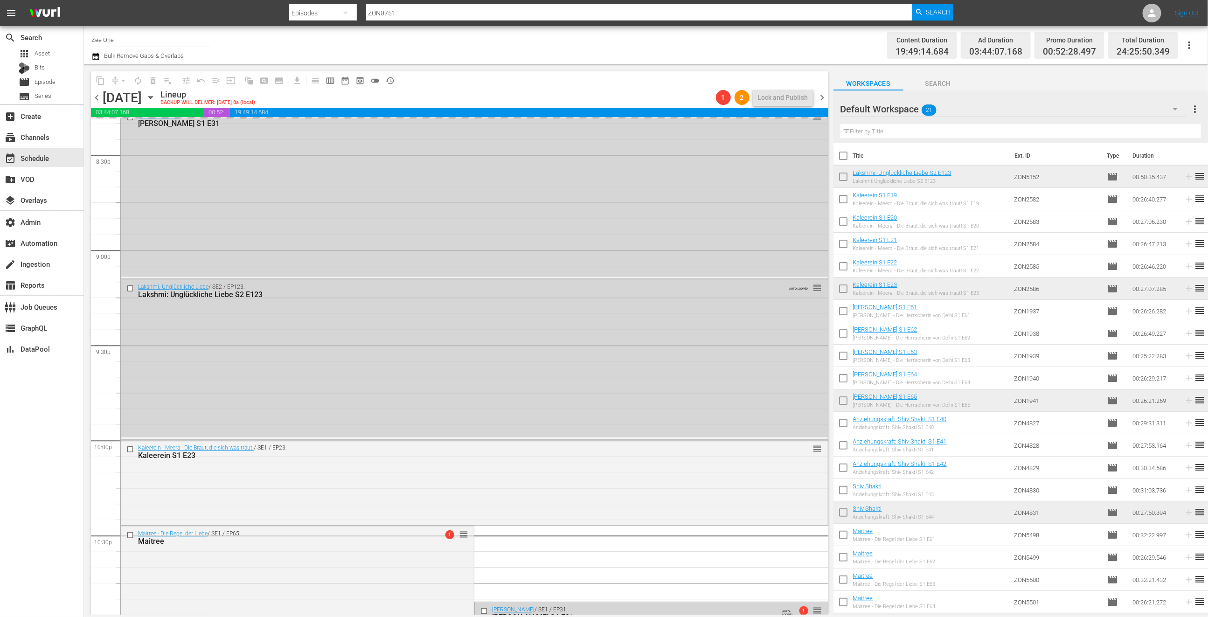
checkbox input "true"
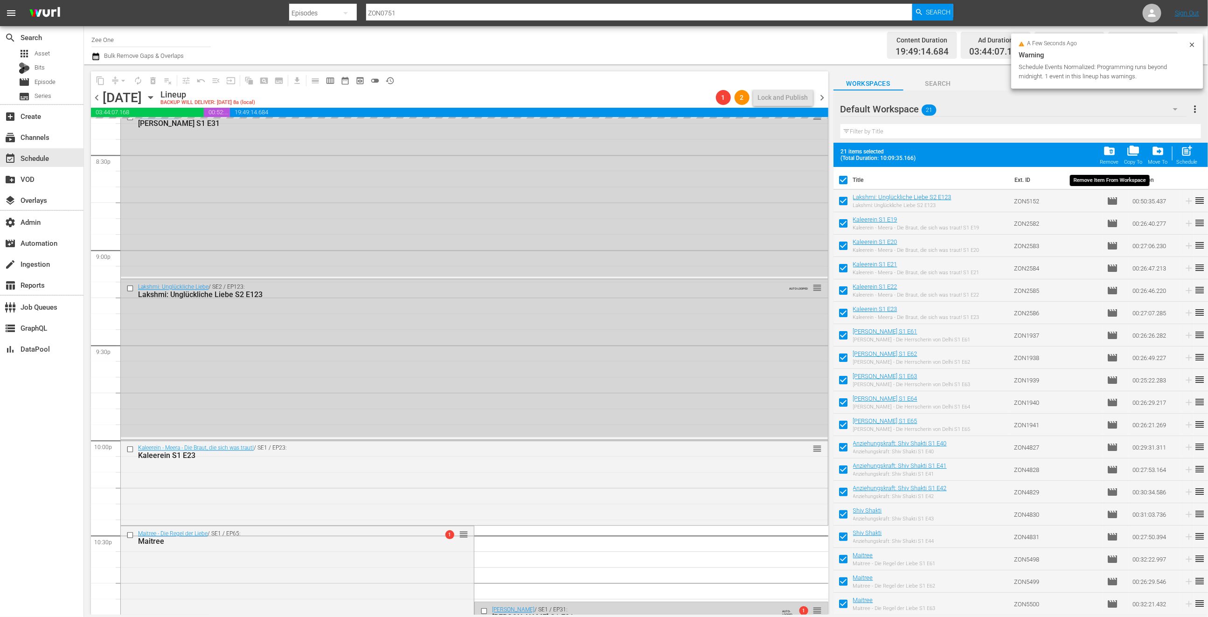
click at [1112, 150] on span "folder_delete" at bounding box center [1109, 151] width 13 height 13
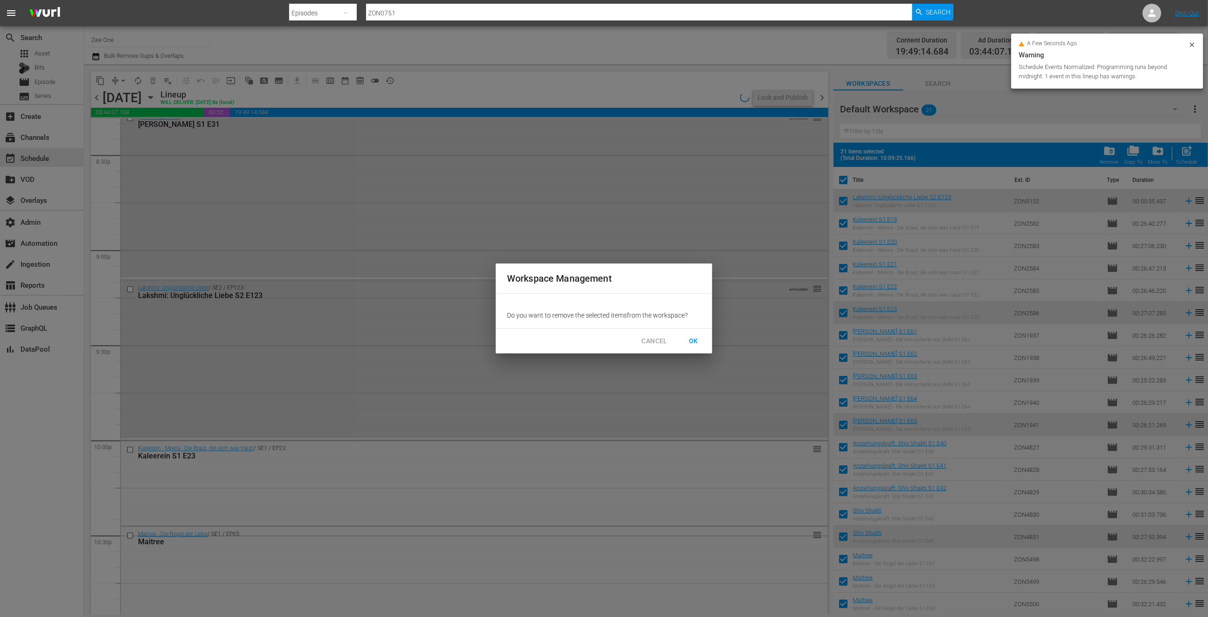
click at [694, 343] on span "OK" at bounding box center [693, 341] width 15 height 12
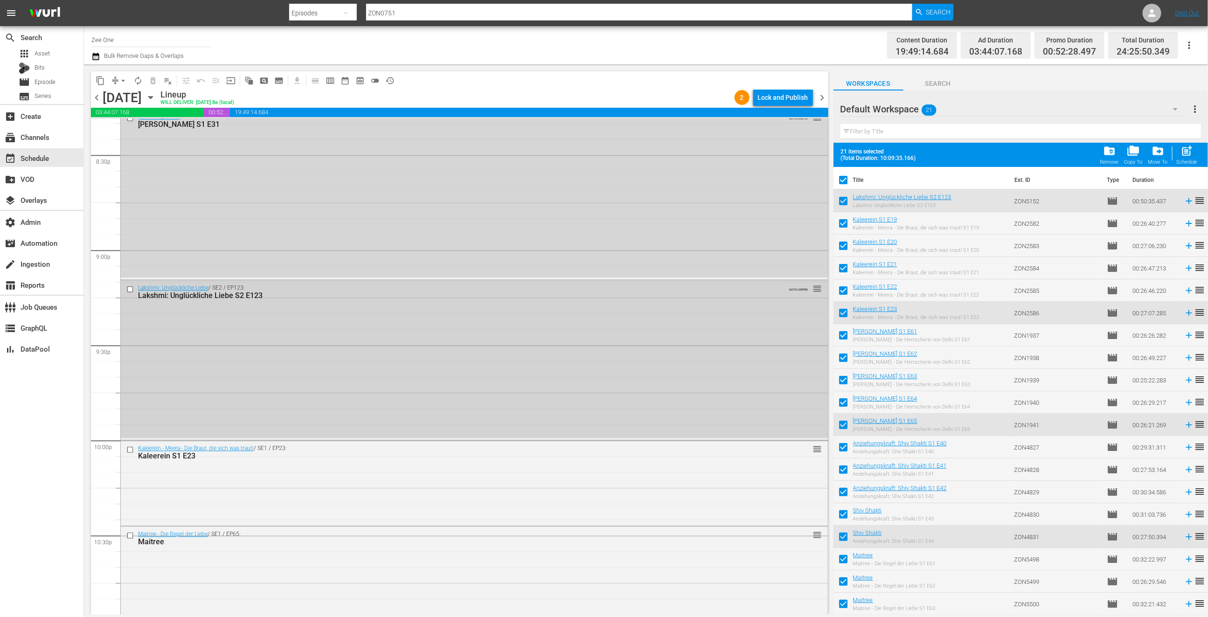
checkbox input "false"
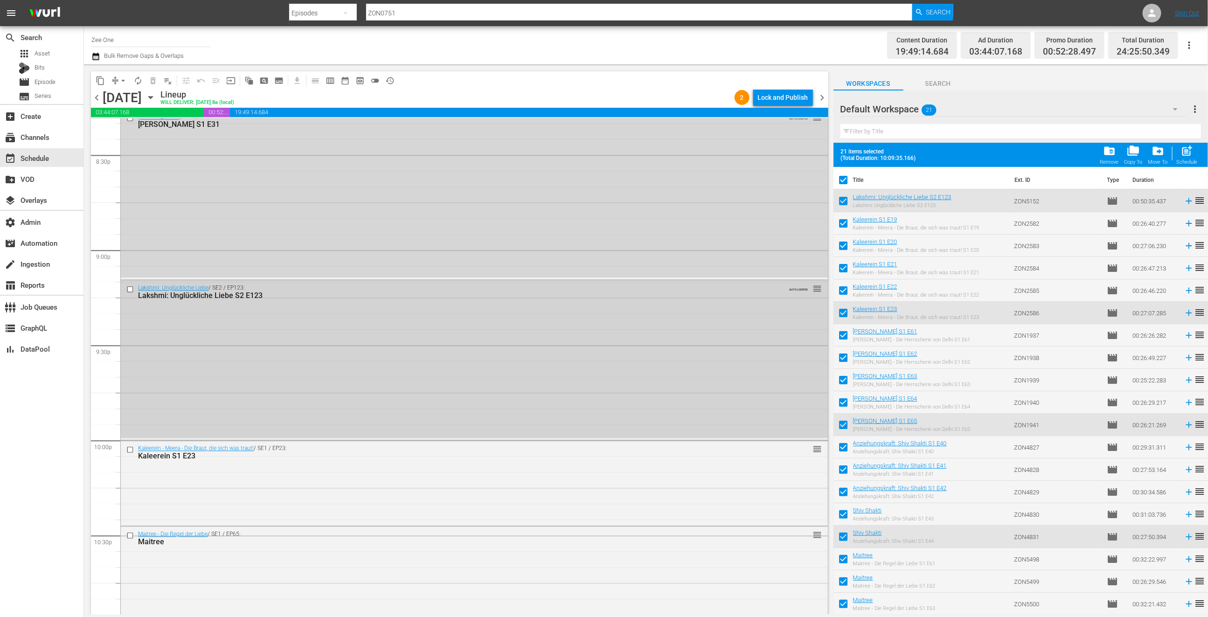
checkbox input "false"
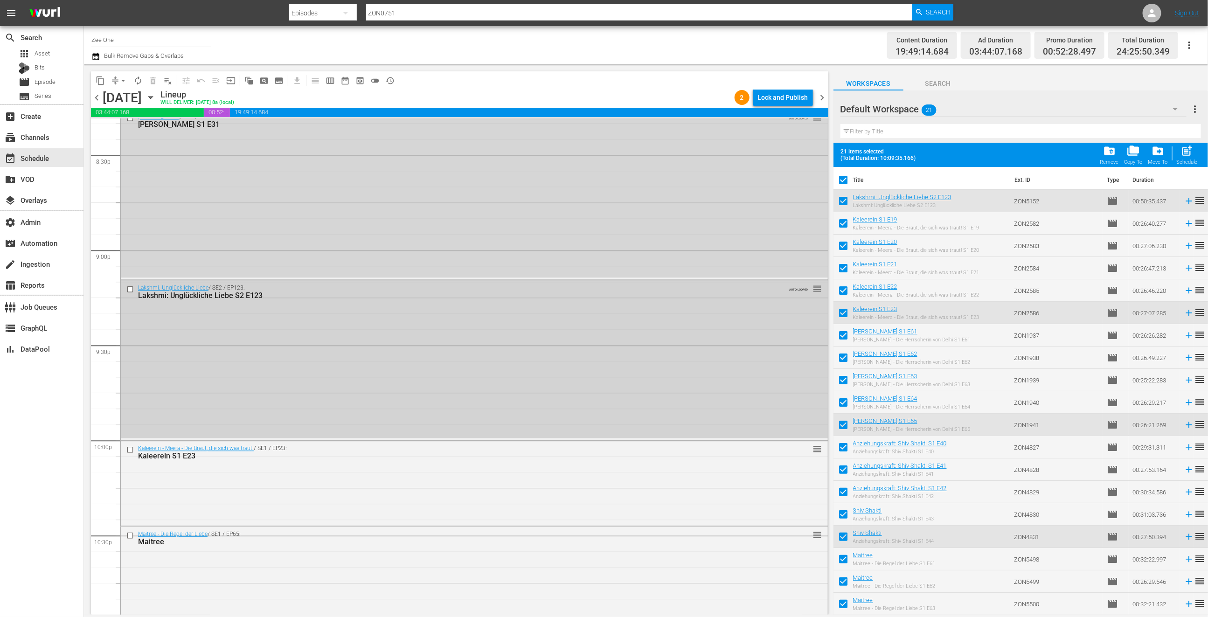
checkbox input "false"
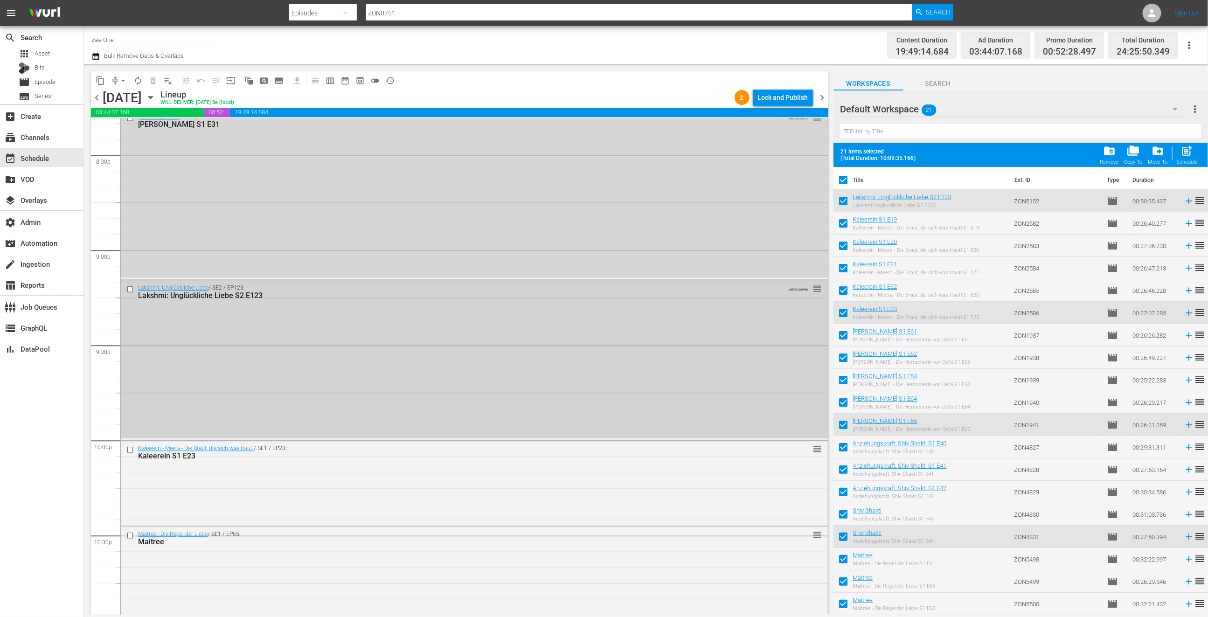
checkbox input "false"
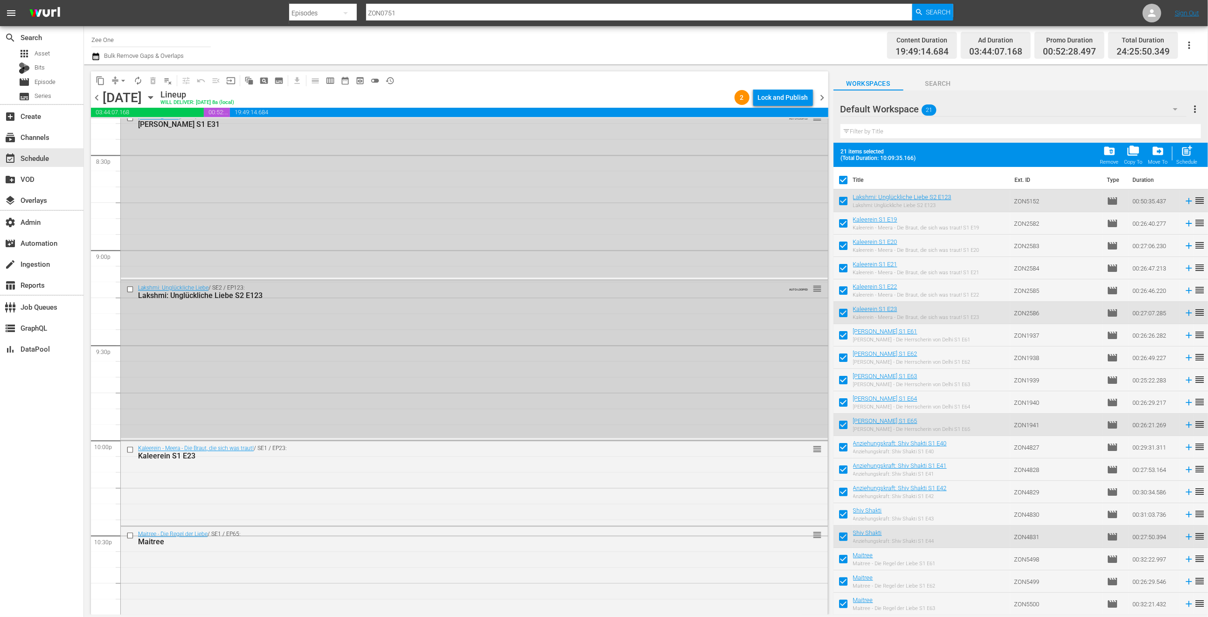
checkbox input "false"
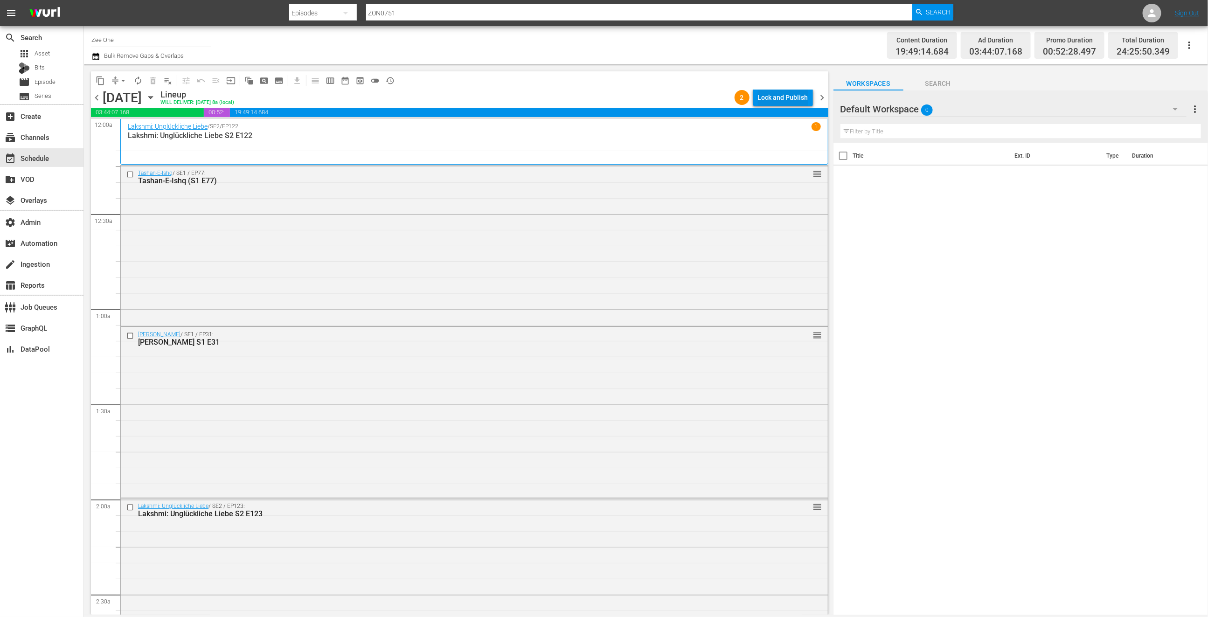
click at [789, 103] on div "Lock and Publish" at bounding box center [783, 97] width 50 height 17
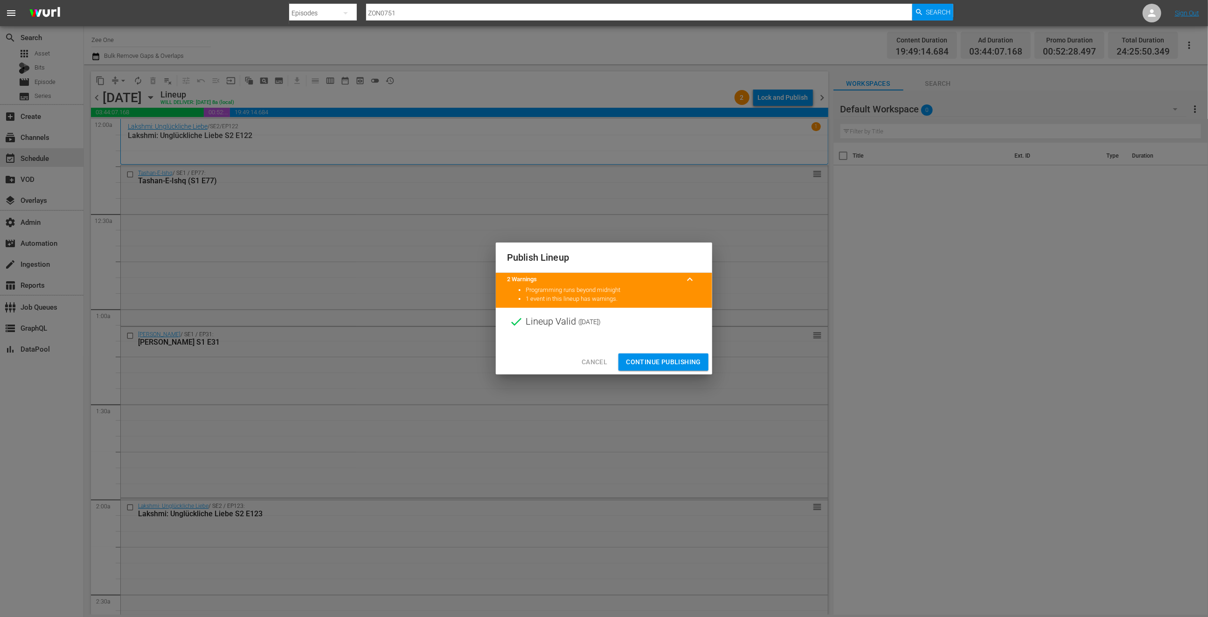
click at [656, 364] on span "Continue Publishing" at bounding box center [663, 362] width 75 height 12
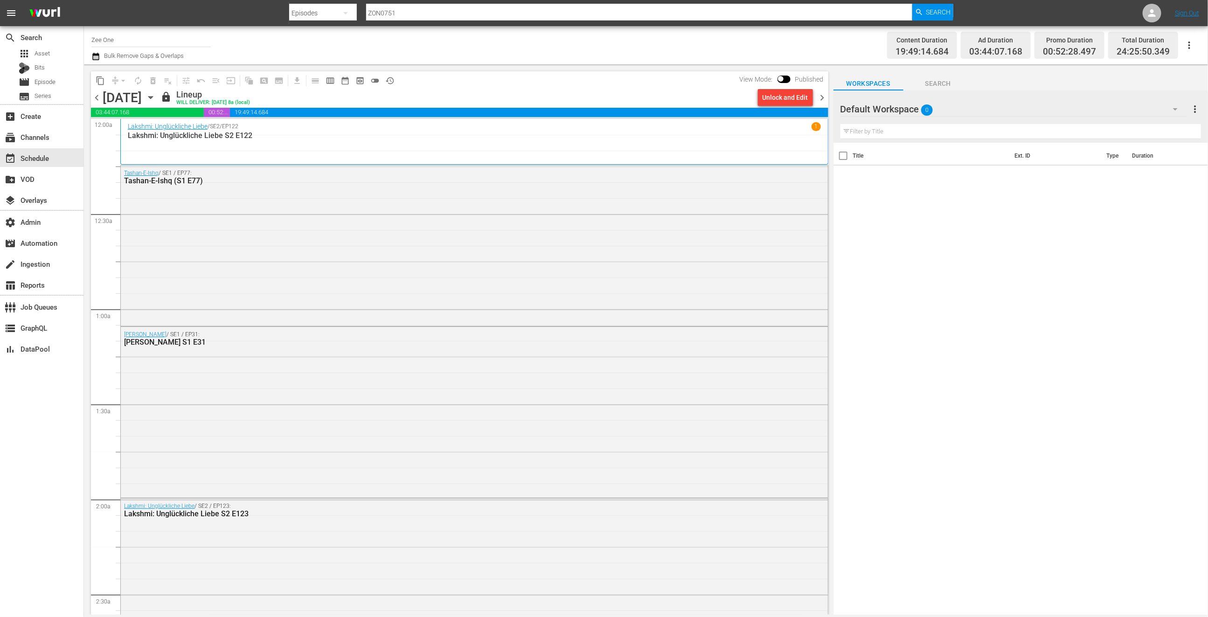
click at [99, 58] on icon "button" at bounding box center [95, 56] width 7 height 7
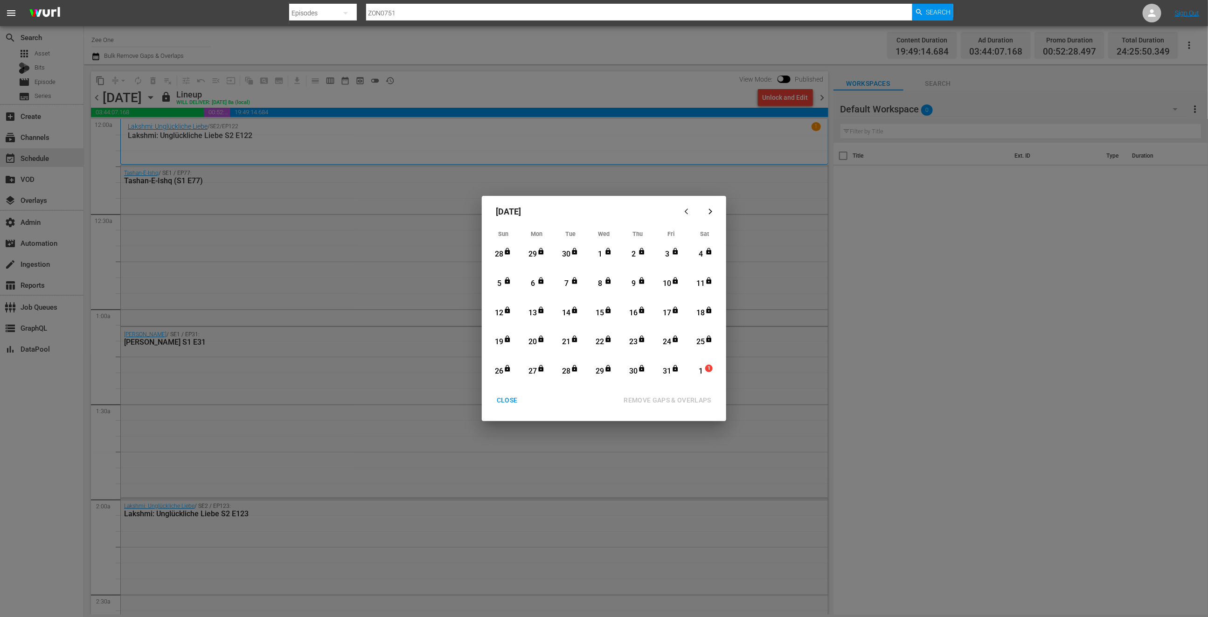
click at [511, 399] on div "CLOSE" at bounding box center [507, 400] width 36 height 12
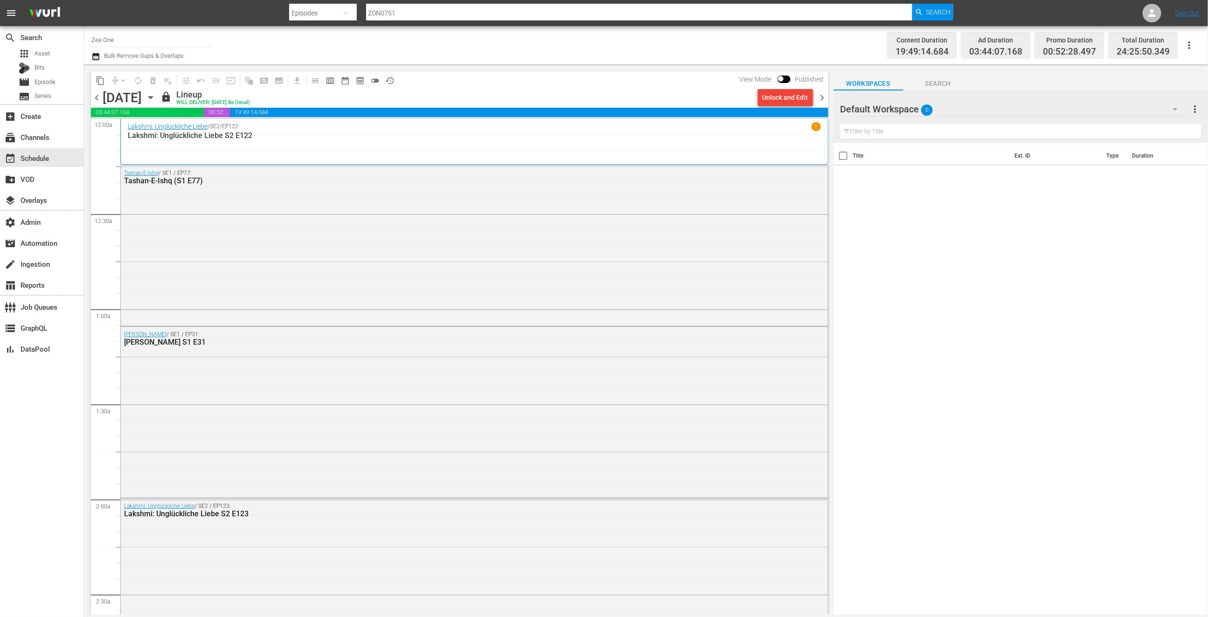
click at [826, 91] on div "chevron_left [DATE] [DATE] lock Lineup WILL DELIVER: [DATE] 8a (local) Unlock a…" at bounding box center [459, 99] width 737 height 18
click at [823, 97] on span "chevron_right" at bounding box center [822, 98] width 12 height 12
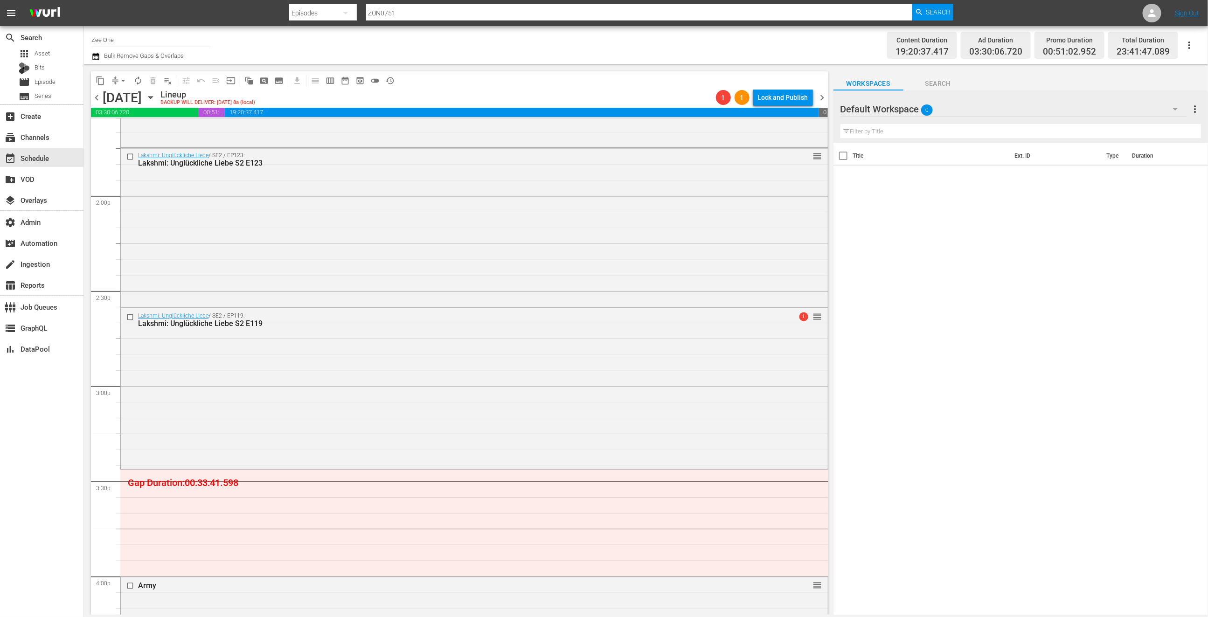
scroll to position [2837, 0]
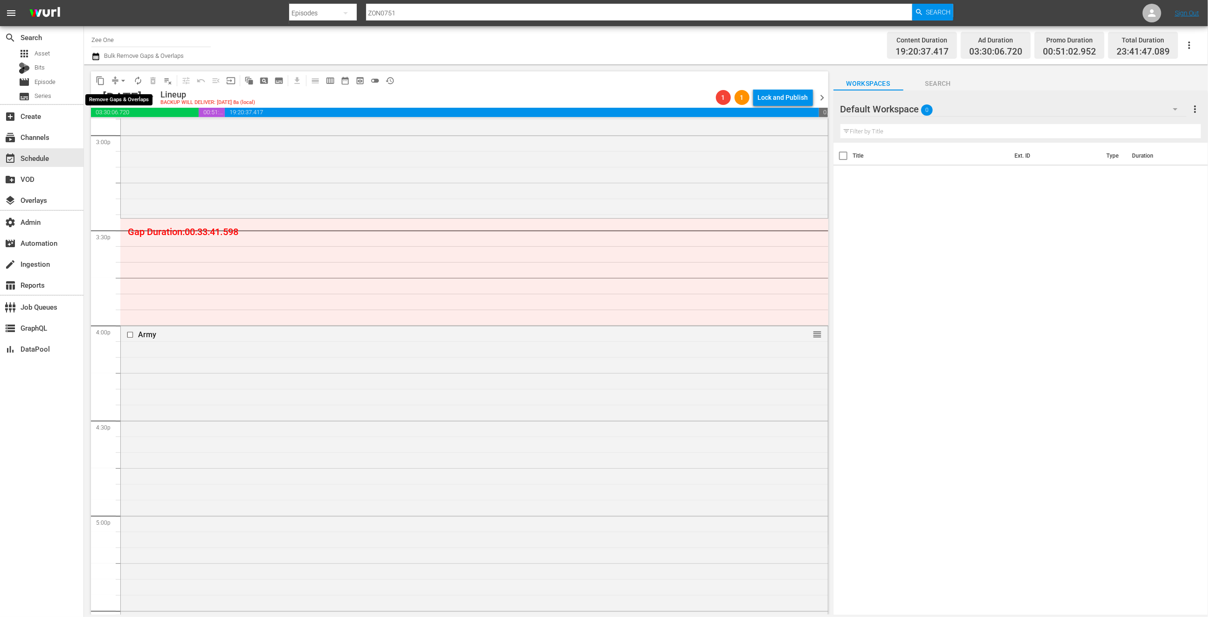
click at [120, 79] on span "arrow_drop_down" at bounding box center [122, 80] width 9 height 9
click at [119, 131] on li "Align to End of Previous Day" at bounding box center [124, 129] width 98 height 15
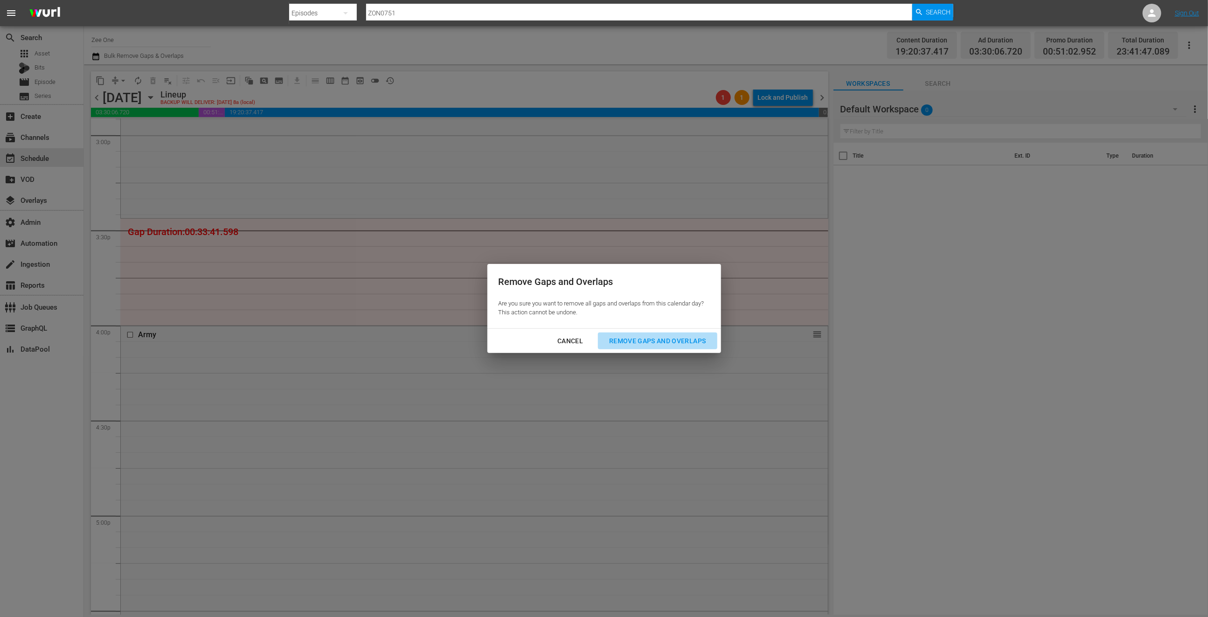
click at [643, 347] on button "Remove Gaps and Overlaps" at bounding box center [657, 340] width 119 height 17
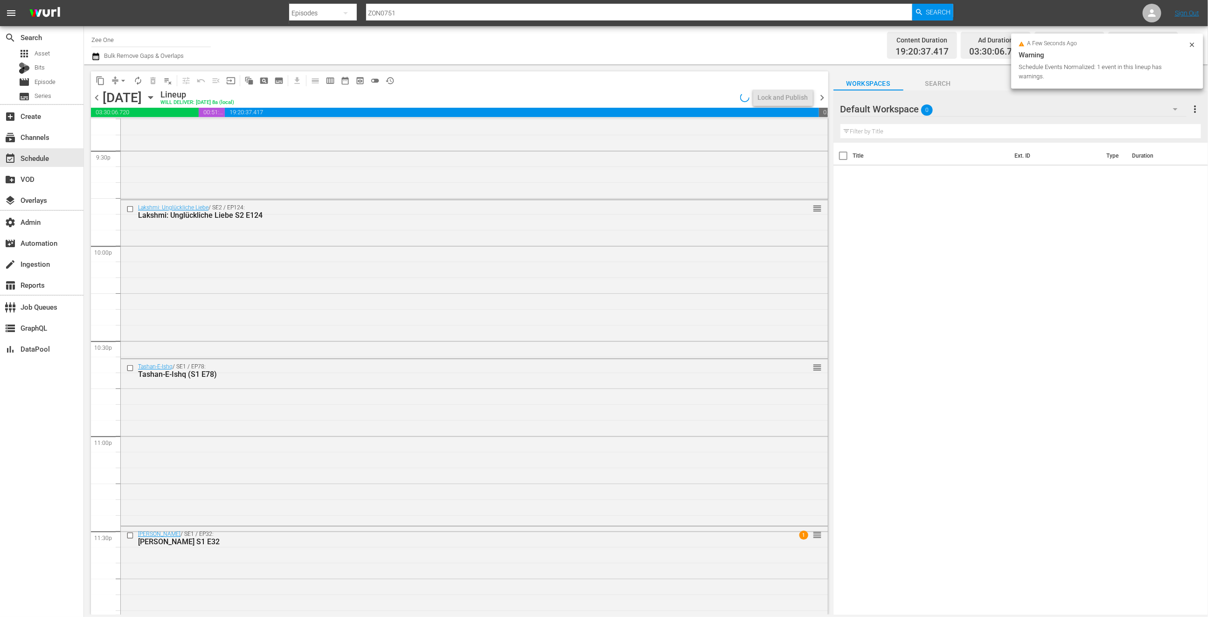
scroll to position [4140, 0]
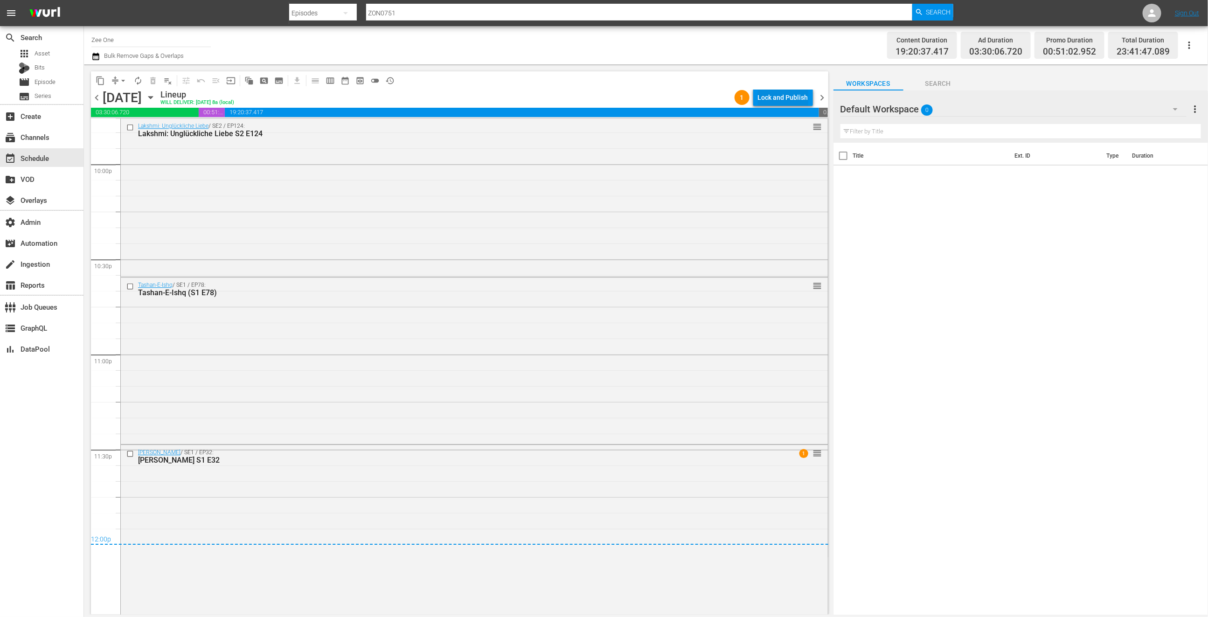
click at [774, 91] on div "Lock and Publish" at bounding box center [783, 97] width 50 height 17
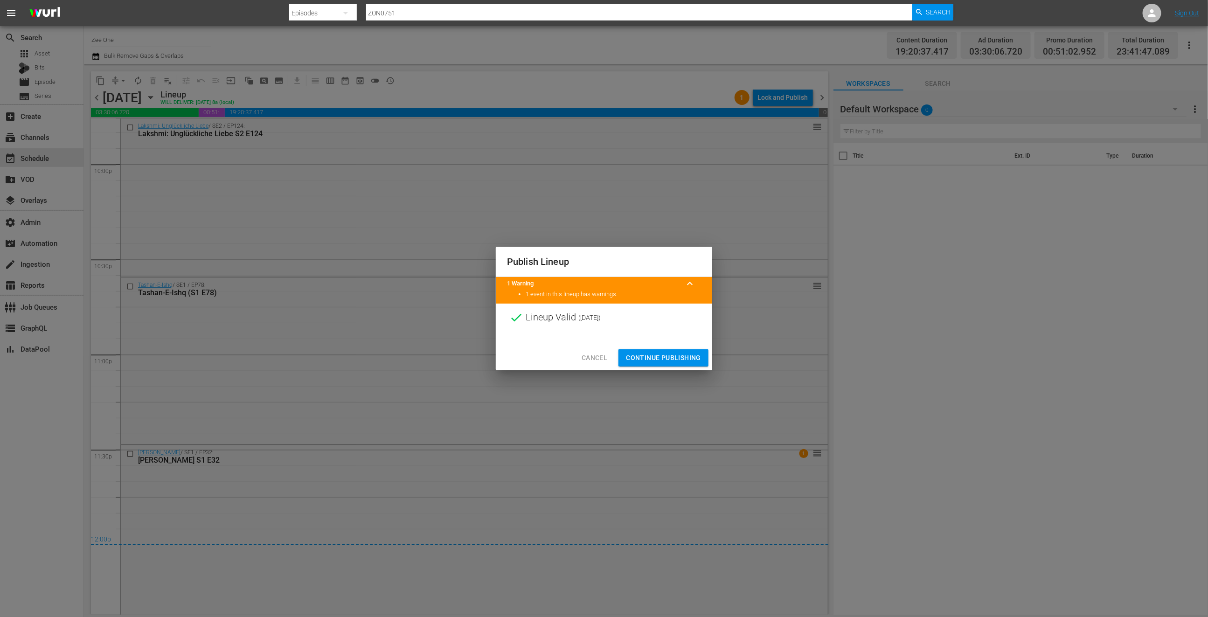
click at [658, 346] on div "Cancel Continue Publishing" at bounding box center [604, 358] width 216 height 25
click at [655, 359] on span "Continue Publishing" at bounding box center [663, 358] width 75 height 12
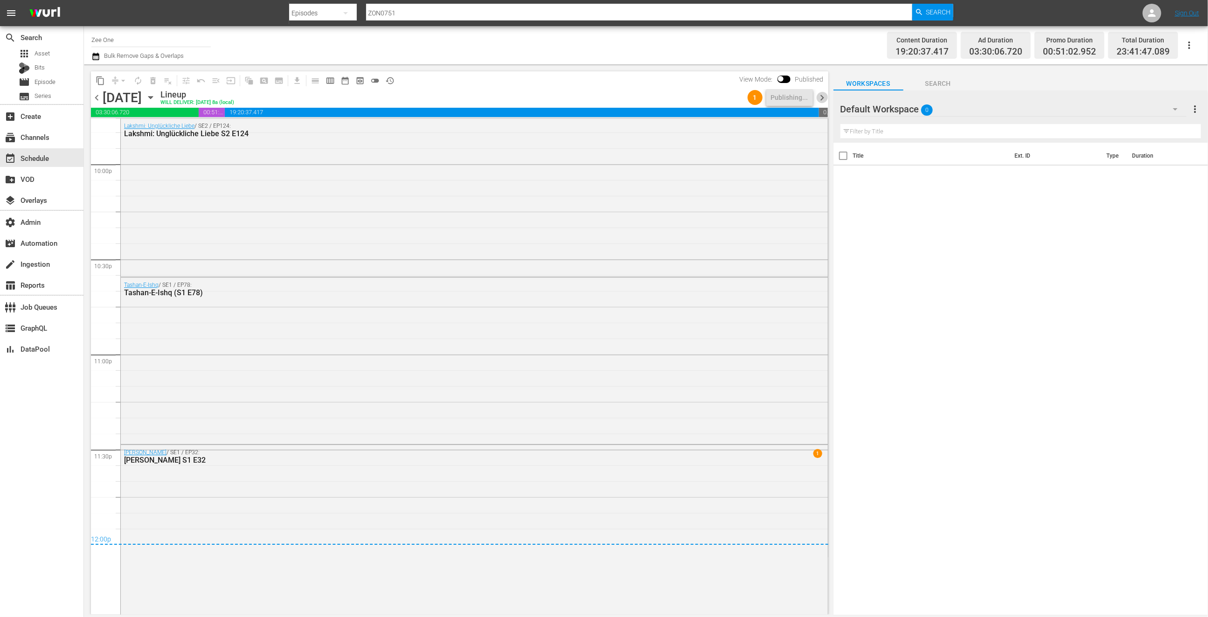
click at [824, 96] on span "chevron_right" at bounding box center [822, 98] width 12 height 12
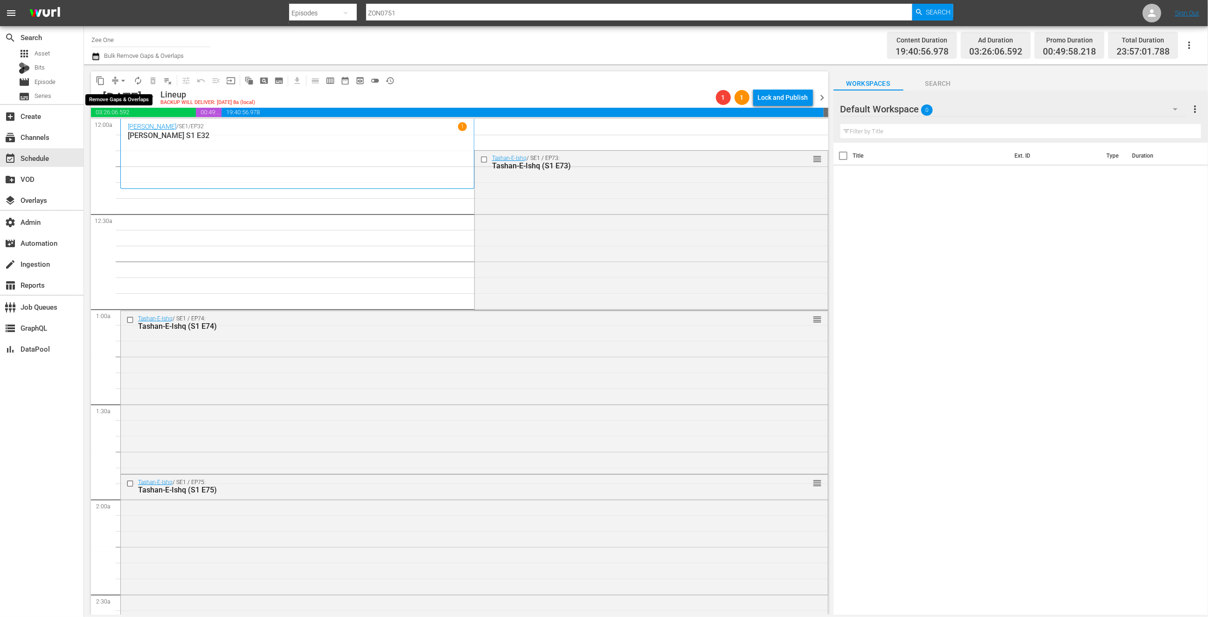
click at [117, 77] on button "arrow_drop_down" at bounding box center [123, 80] width 15 height 15
click at [126, 129] on li "Align to End of Previous Day" at bounding box center [124, 129] width 98 height 15
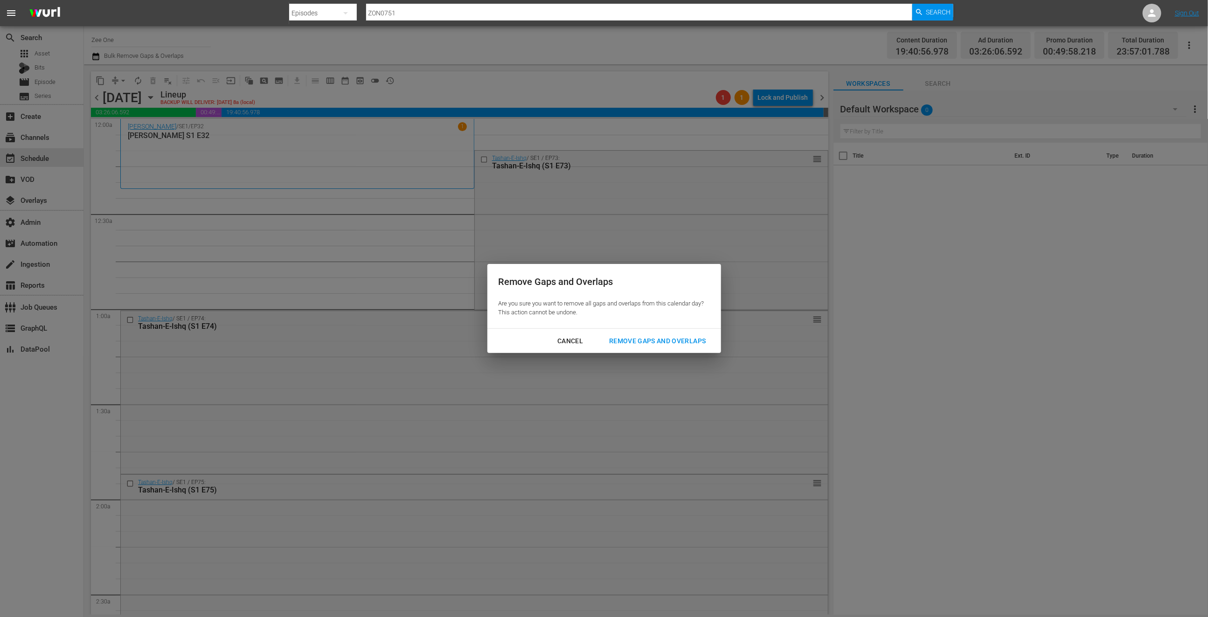
click at [641, 337] on div "Remove Gaps and Overlaps" at bounding box center [656, 341] width 111 height 12
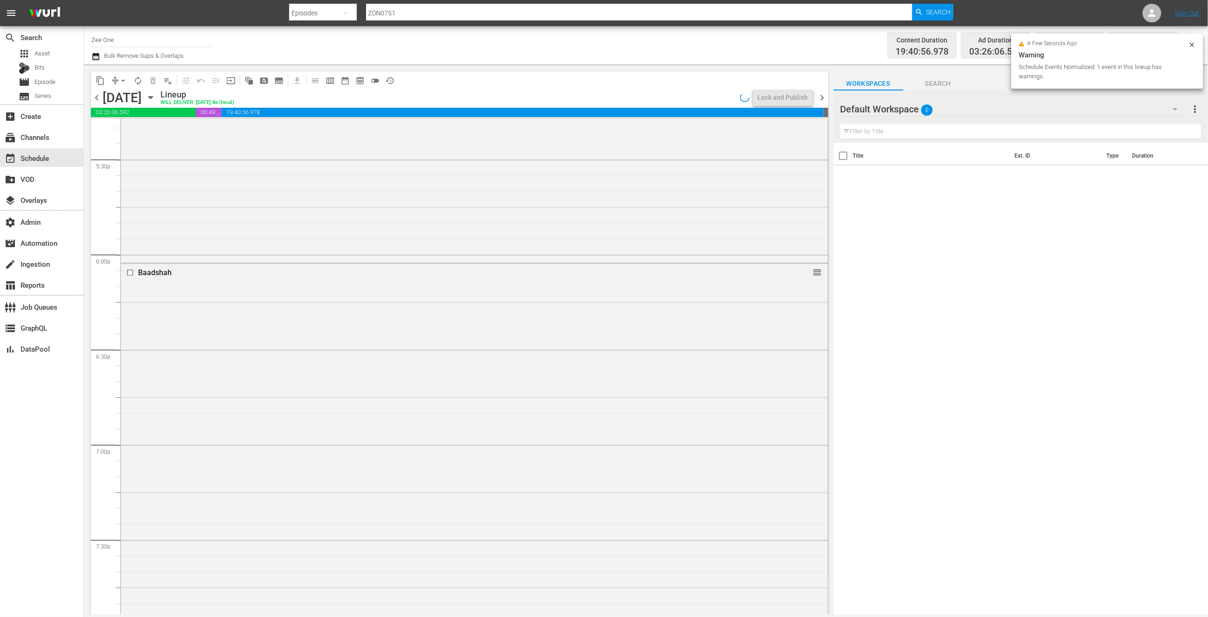
scroll to position [4131, 0]
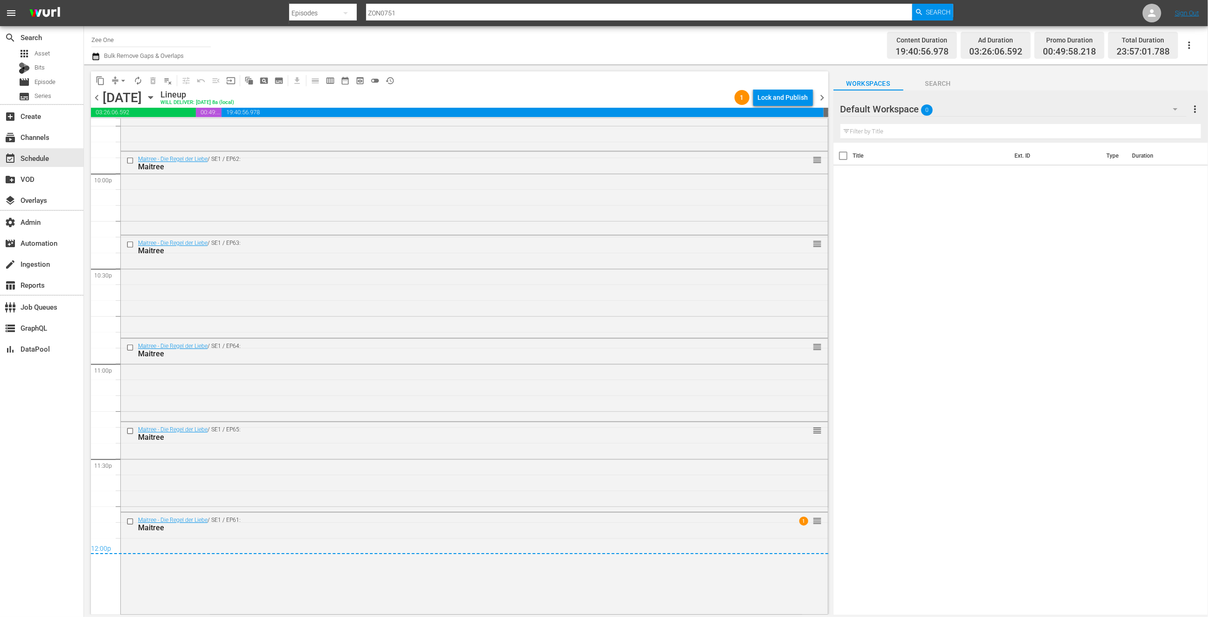
click at [779, 93] on div "Lock and Publish" at bounding box center [783, 97] width 50 height 17
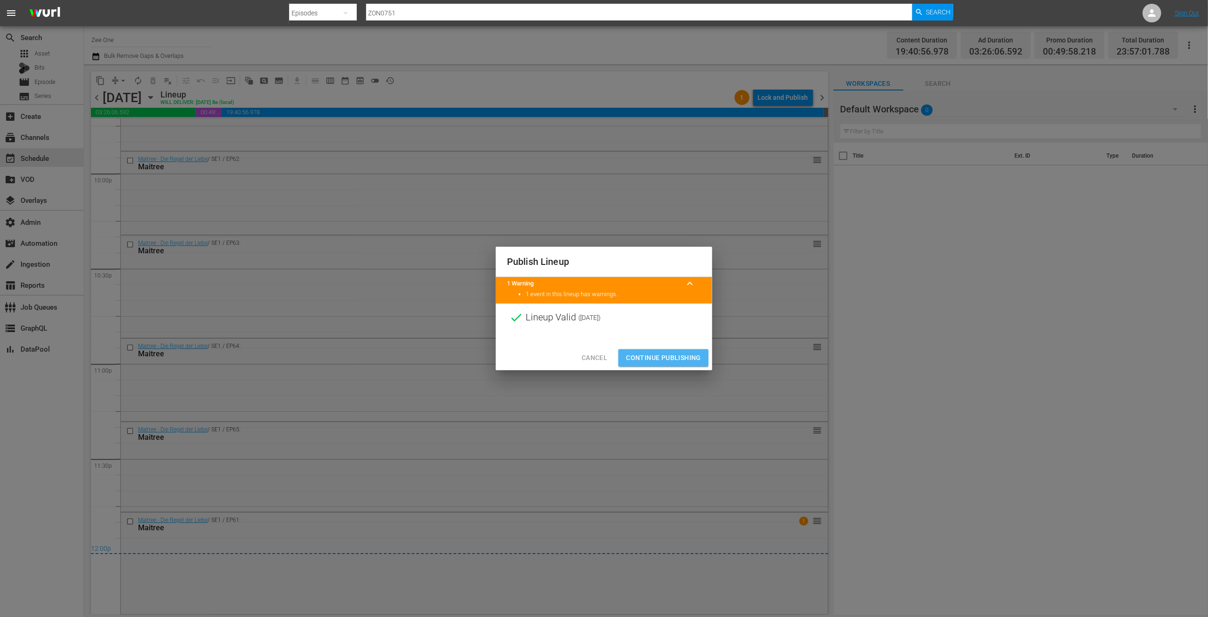
click at [682, 363] on span "Continue Publishing" at bounding box center [663, 358] width 75 height 12
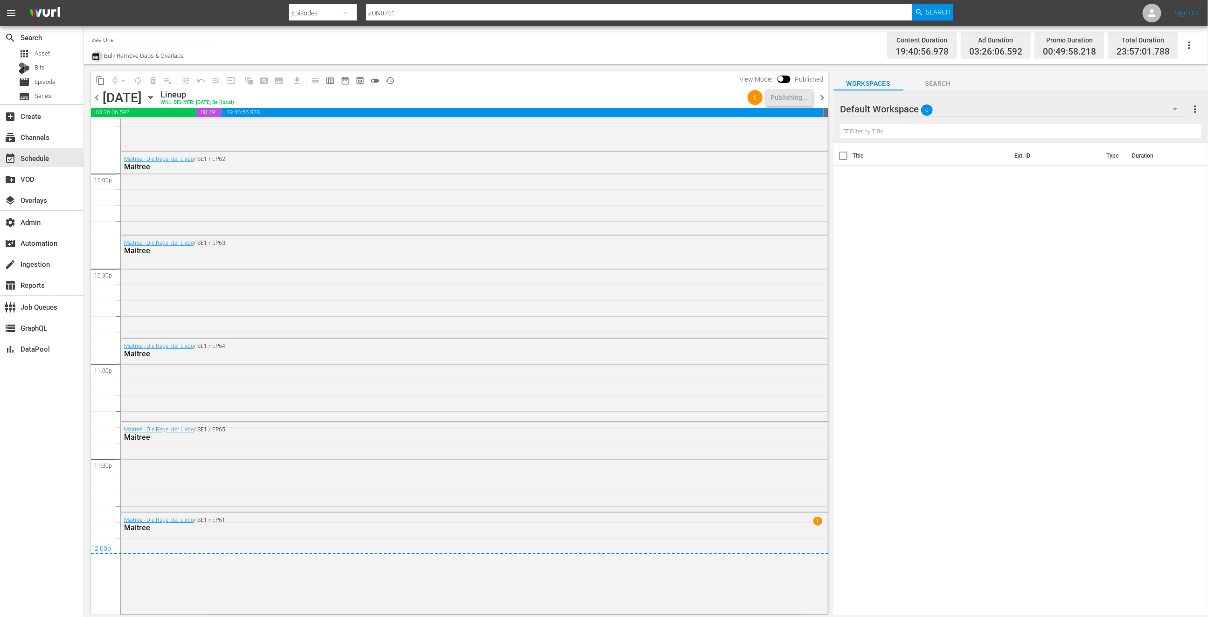
click at [96, 55] on icon "button" at bounding box center [95, 56] width 7 height 7
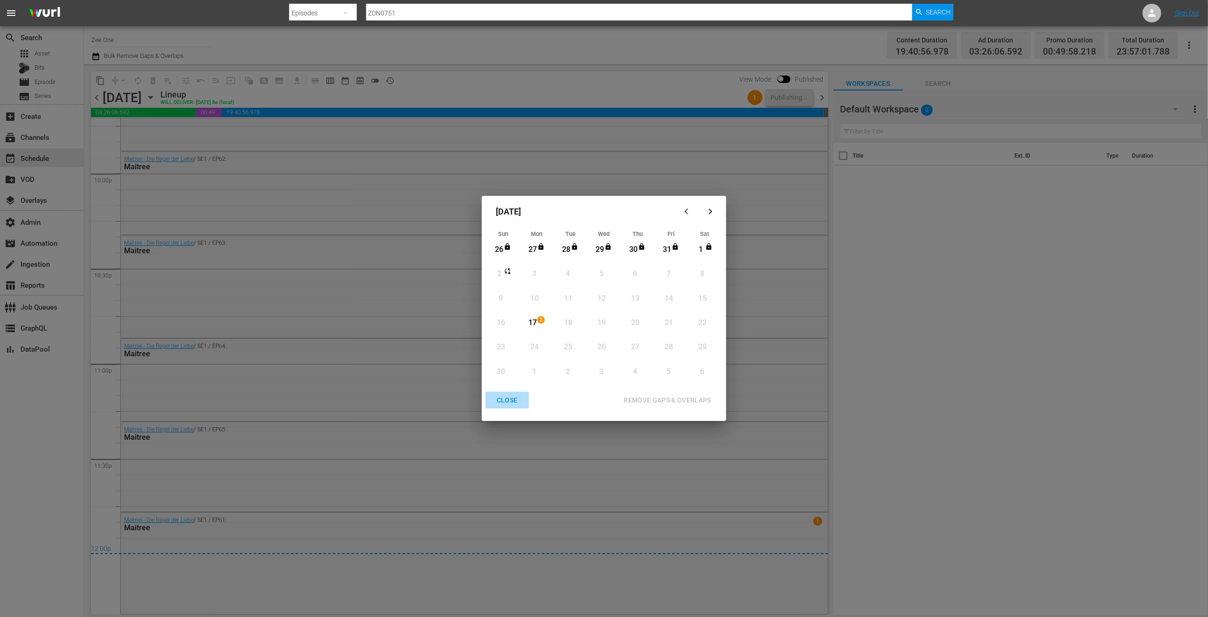
click at [506, 400] on div "CLOSE" at bounding box center [507, 400] width 36 height 12
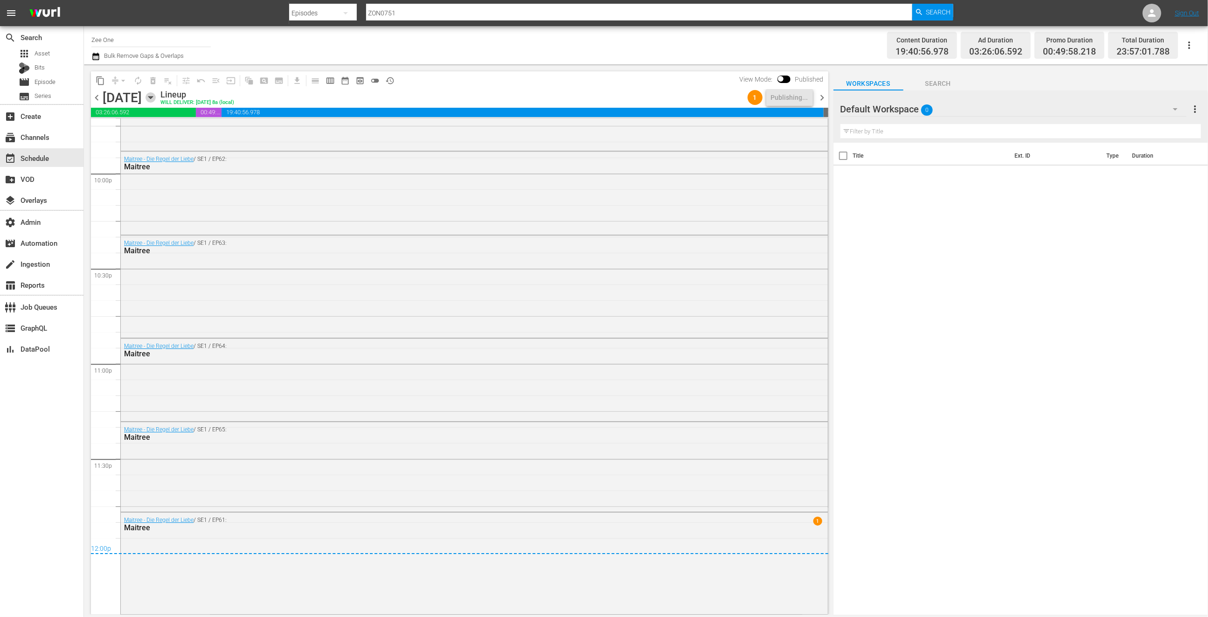
click at [156, 94] on icon "button" at bounding box center [150, 97] width 10 height 10
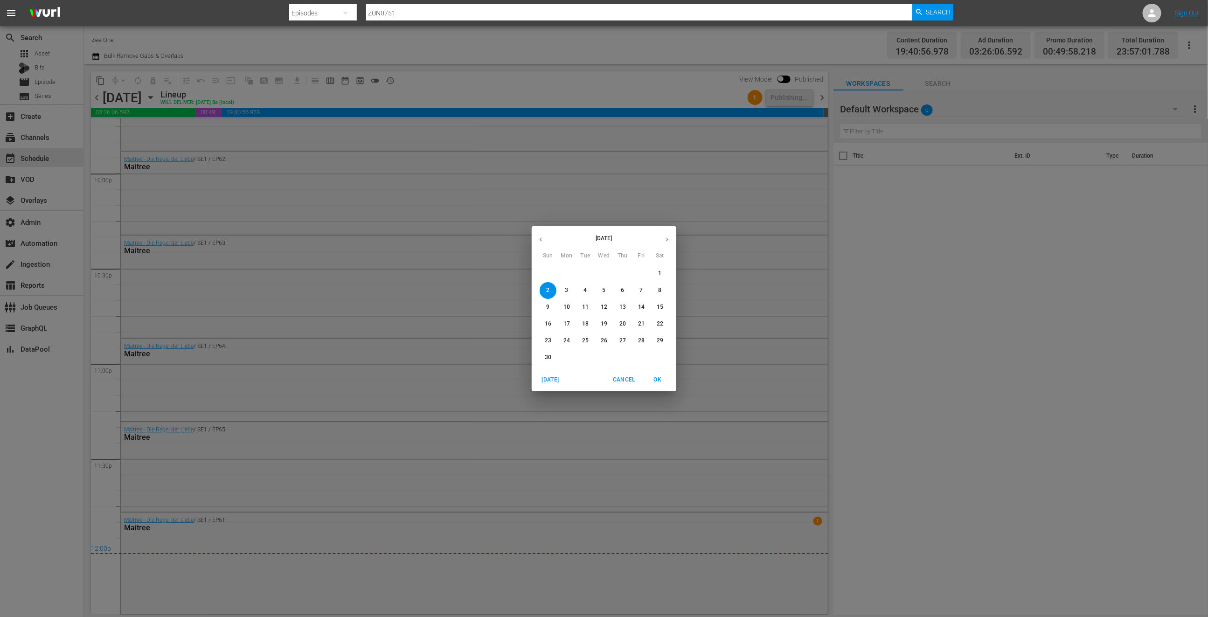
click at [561, 325] on span "17" at bounding box center [566, 324] width 17 height 8
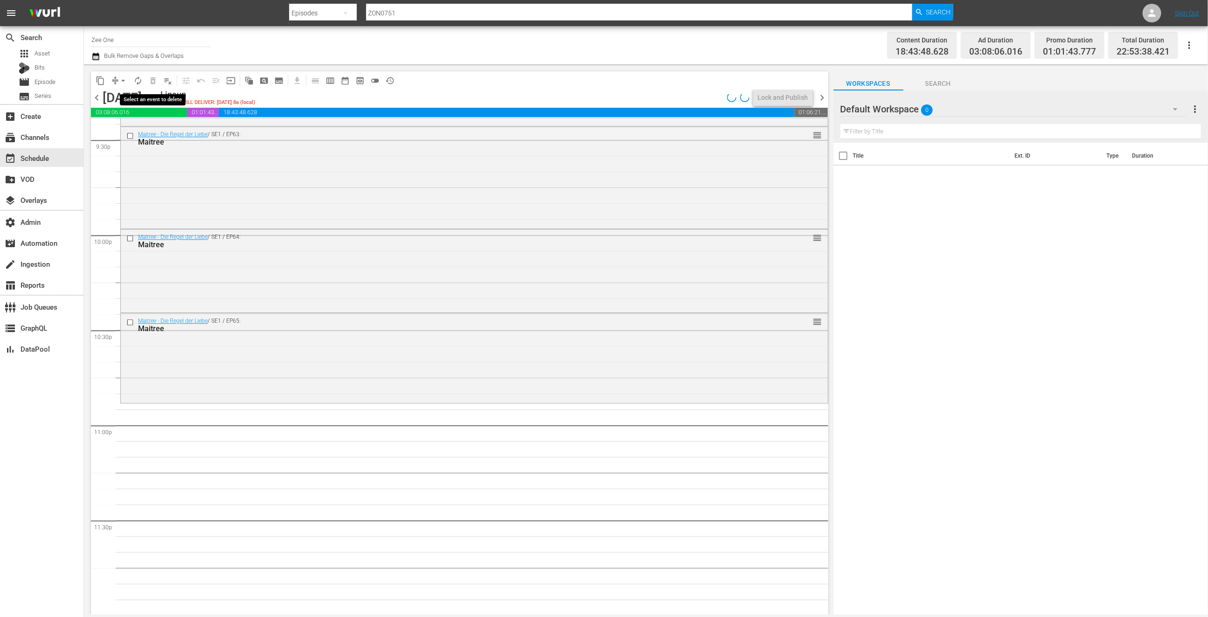
scroll to position [3908, 0]
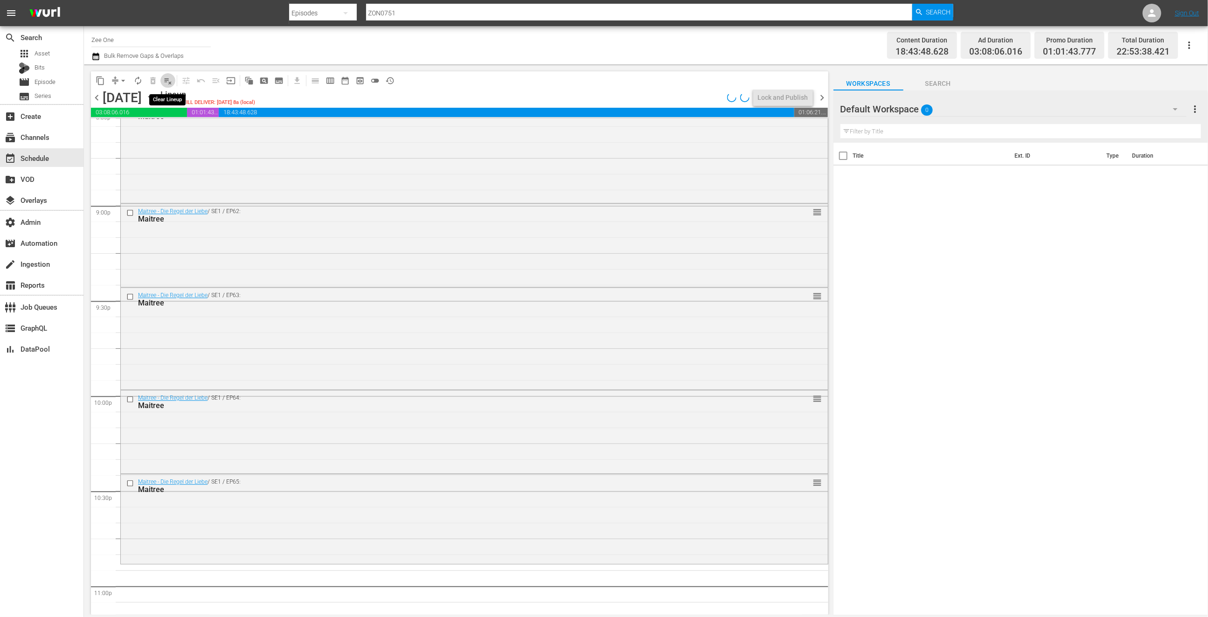
click at [168, 80] on span "playlist_remove_outlined" at bounding box center [167, 80] width 9 height 9
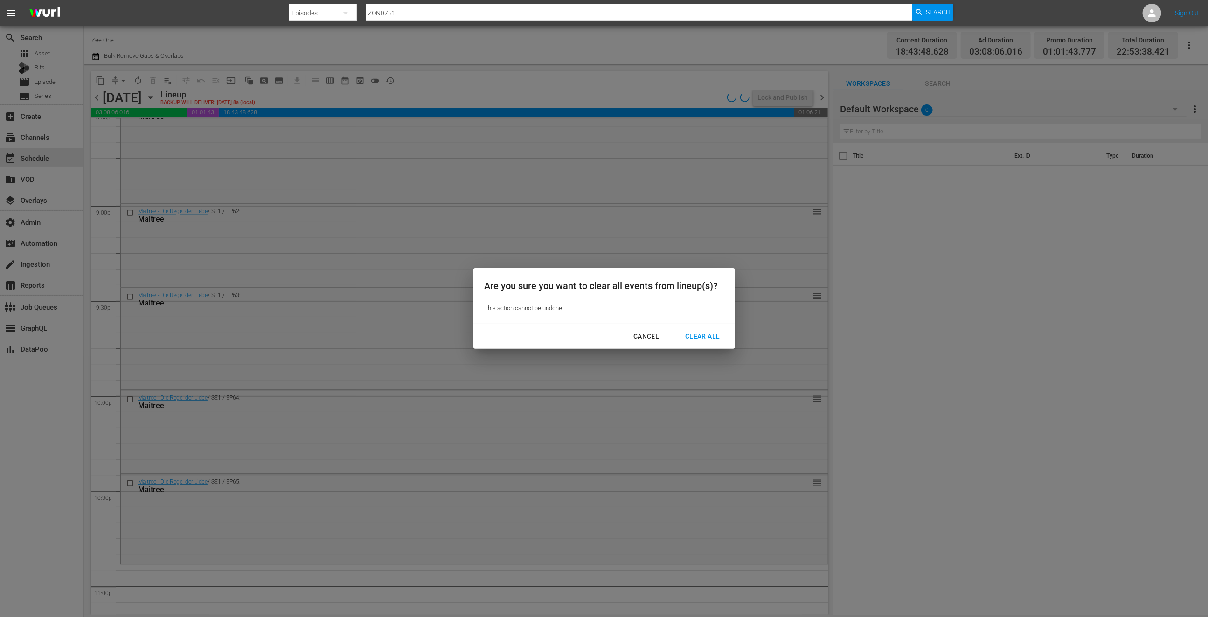
click at [692, 333] on div "Clear All" at bounding box center [702, 337] width 49 height 12
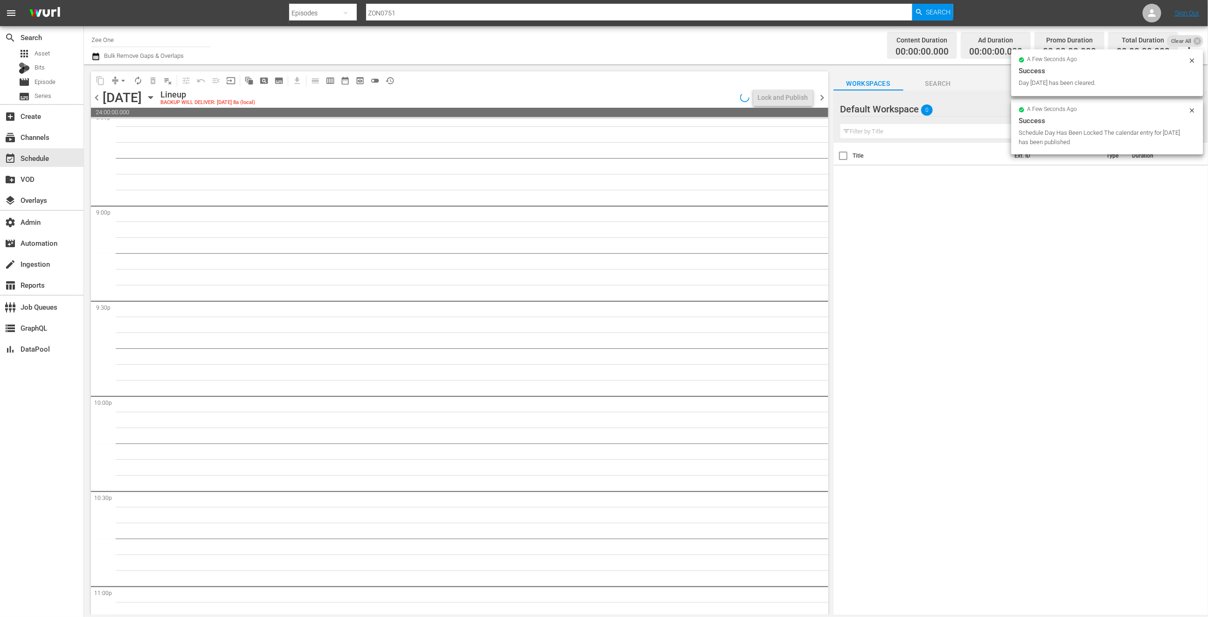
scroll to position [4070, 0]
